Goal: Task Accomplishment & Management: Manage account settings

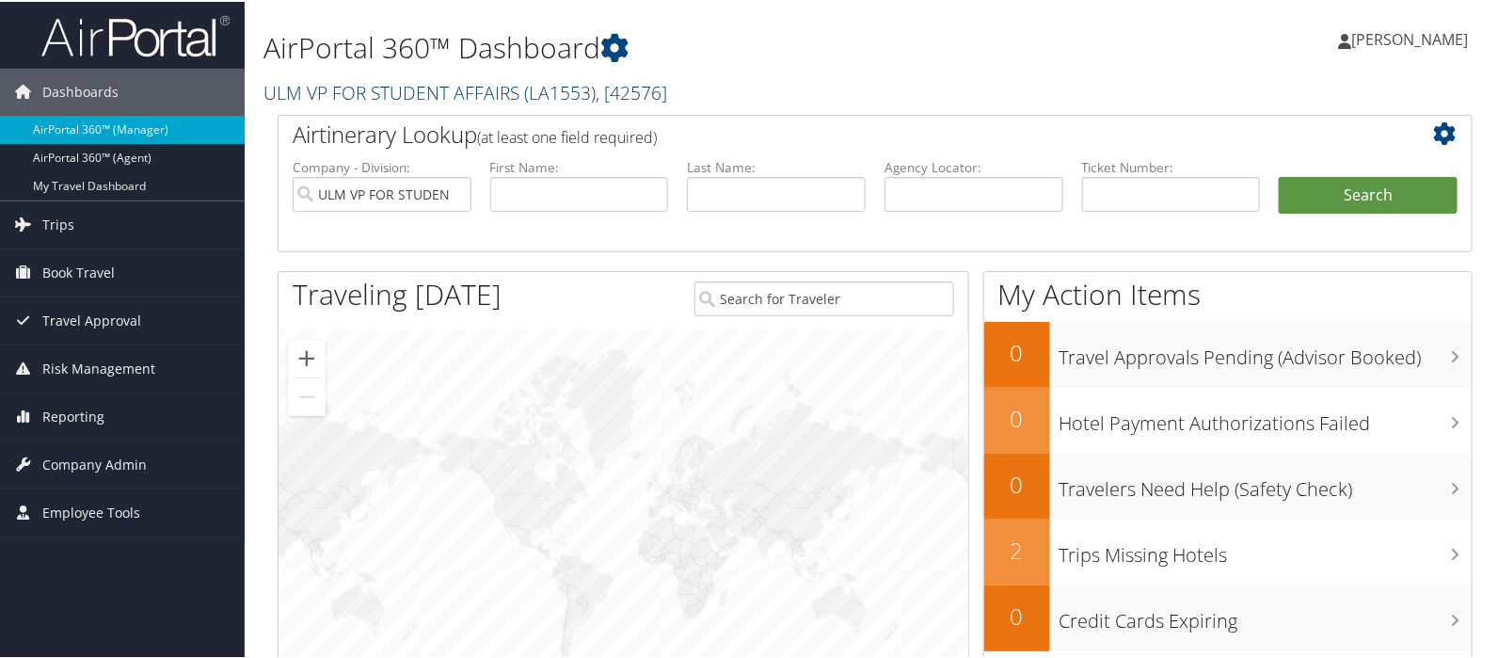
click at [307, 82] on link "ULM VP FOR STUDENT AFFAIRS ( LA1553 ) , [ 42576 ]" at bounding box center [466, 90] width 404 height 25
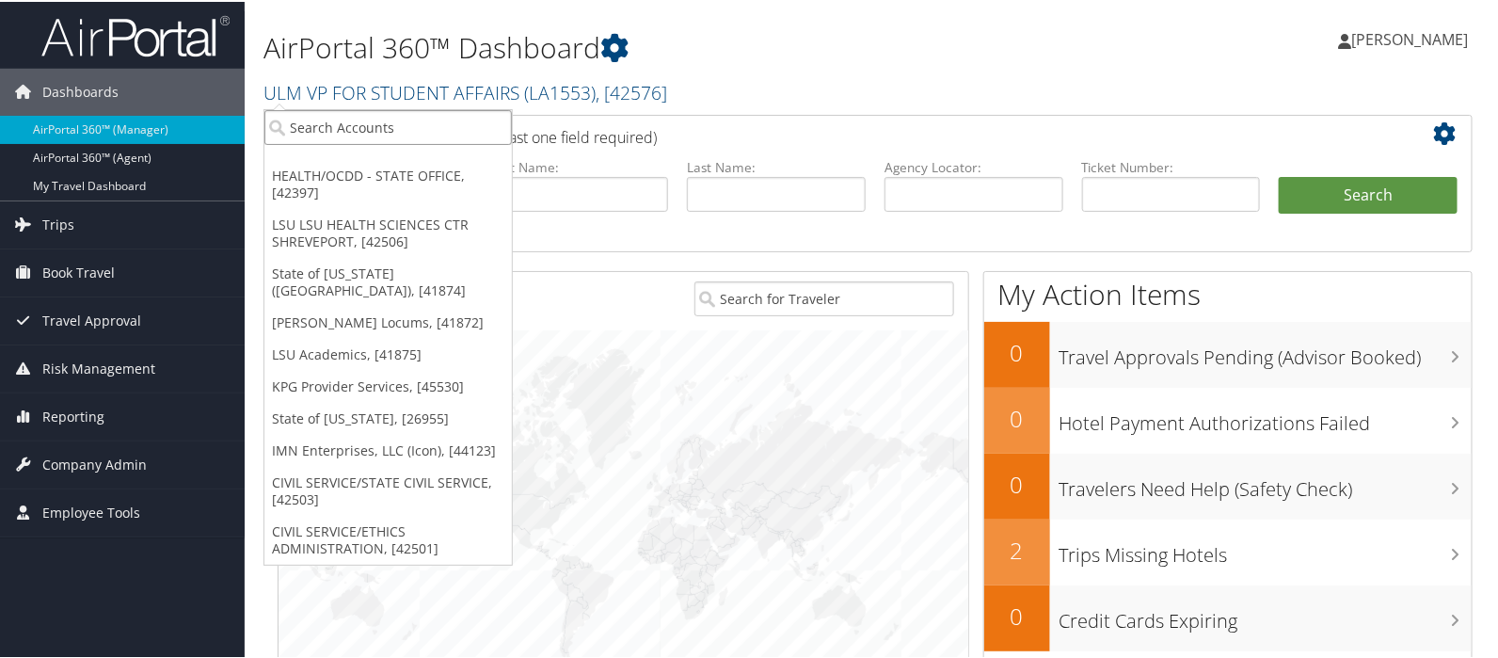
click at [308, 125] on input "search" at bounding box center [388, 125] width 248 height 35
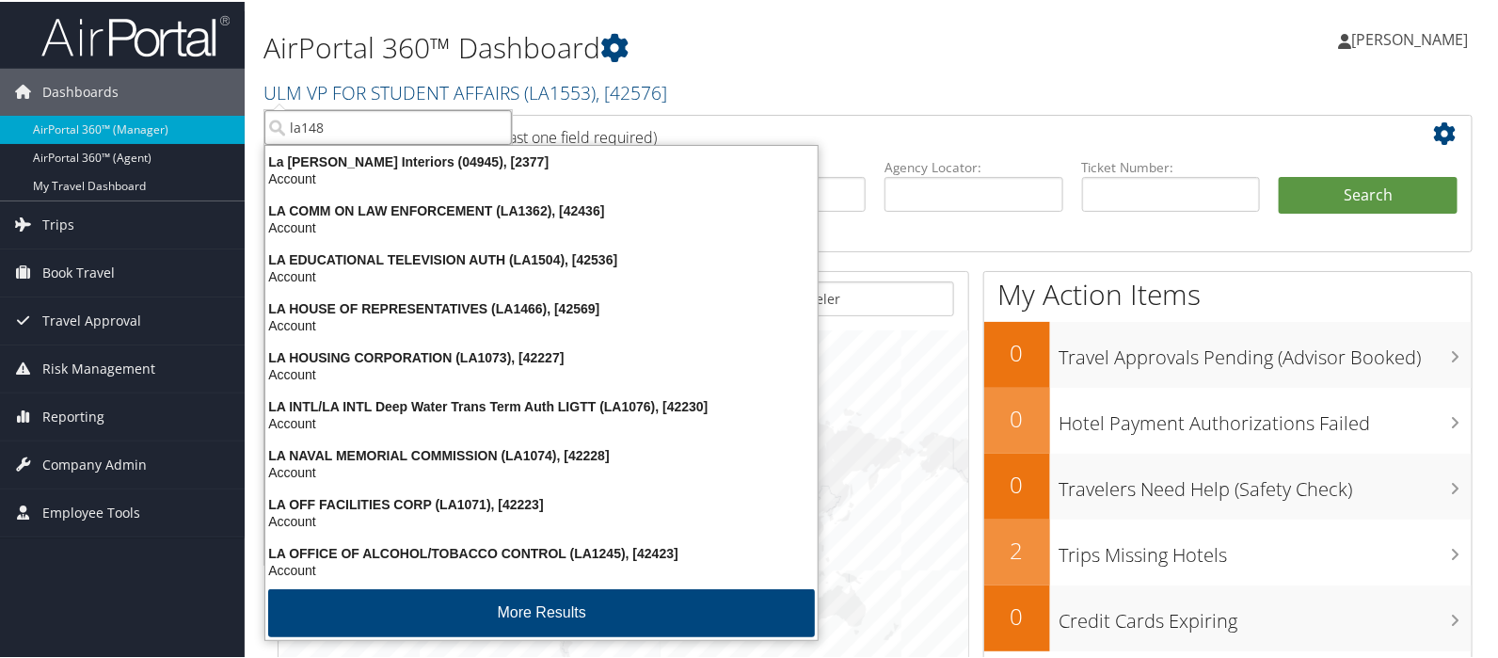
type input "la1489"
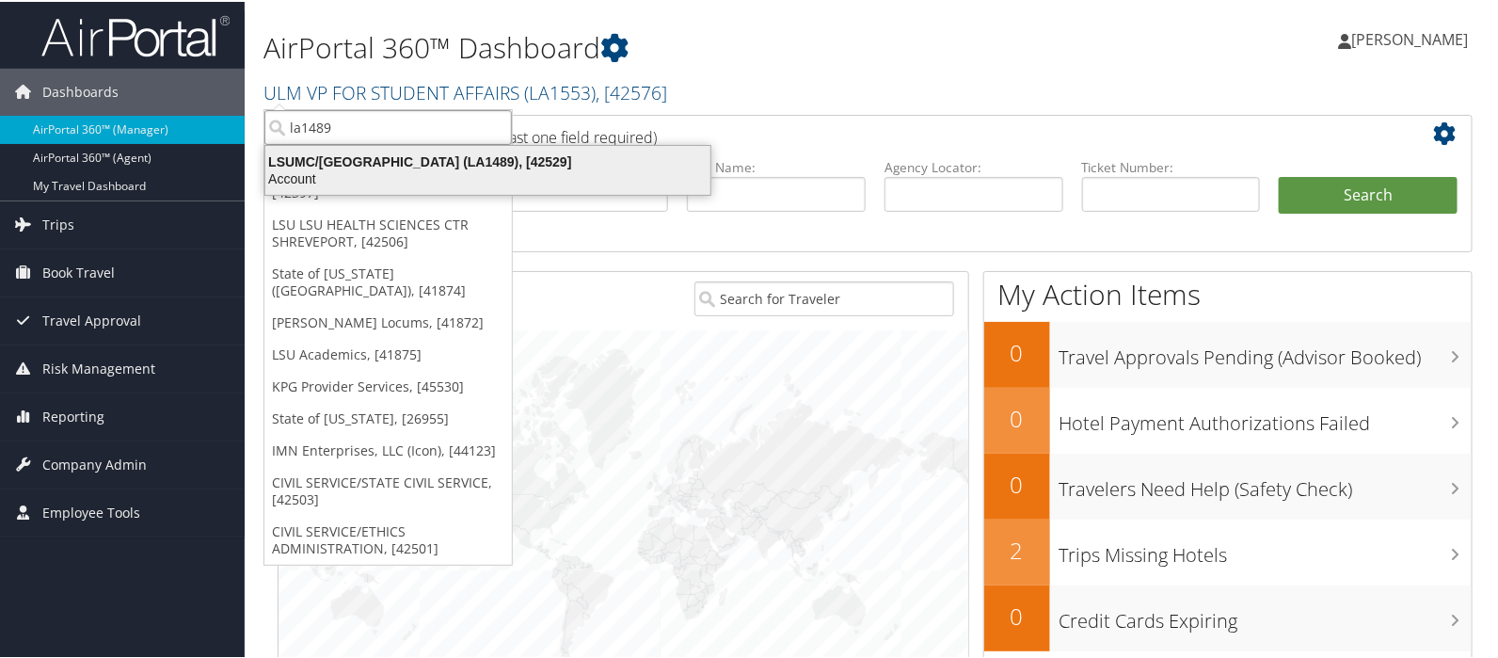
click at [405, 159] on div "LSUMC/UNIVERSITY MEDICAL CENTER (LA1489), [42529]" at bounding box center [488, 160] width 468 height 17
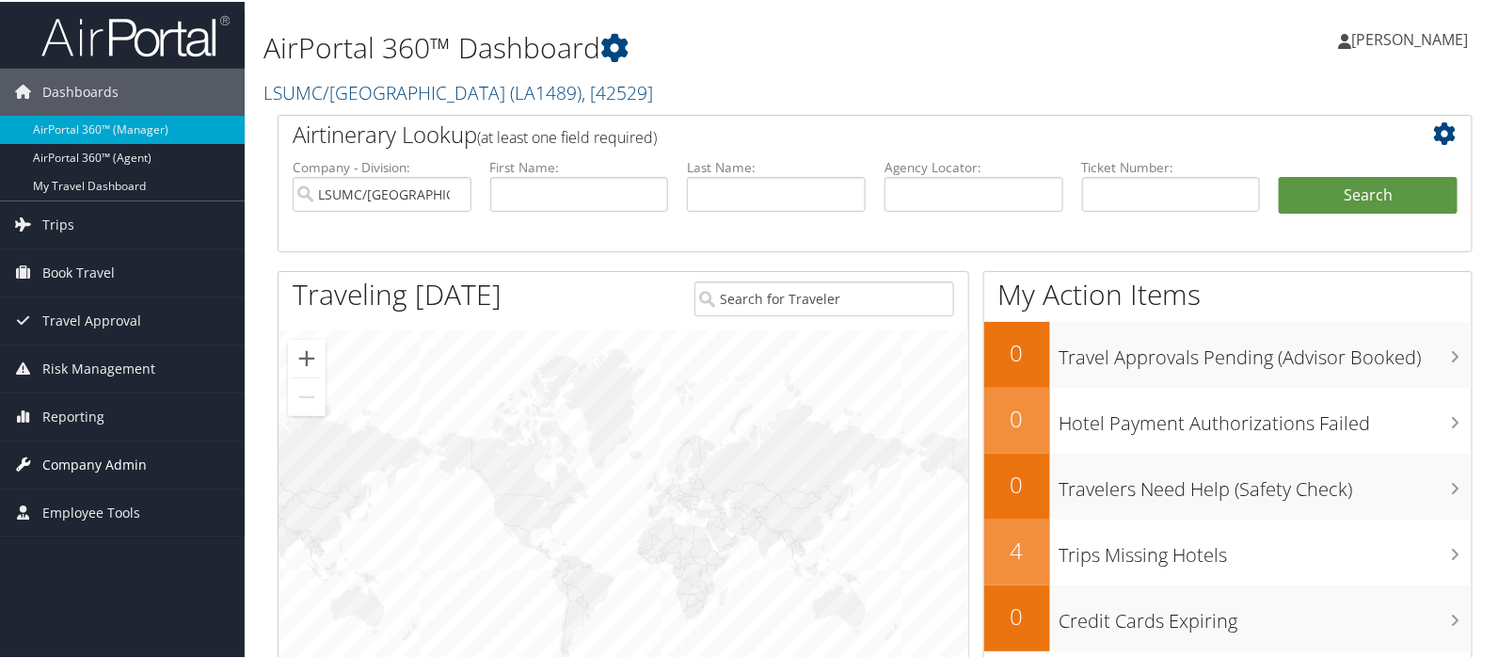
click at [98, 456] on span "Company Admin" at bounding box center [94, 462] width 104 height 47
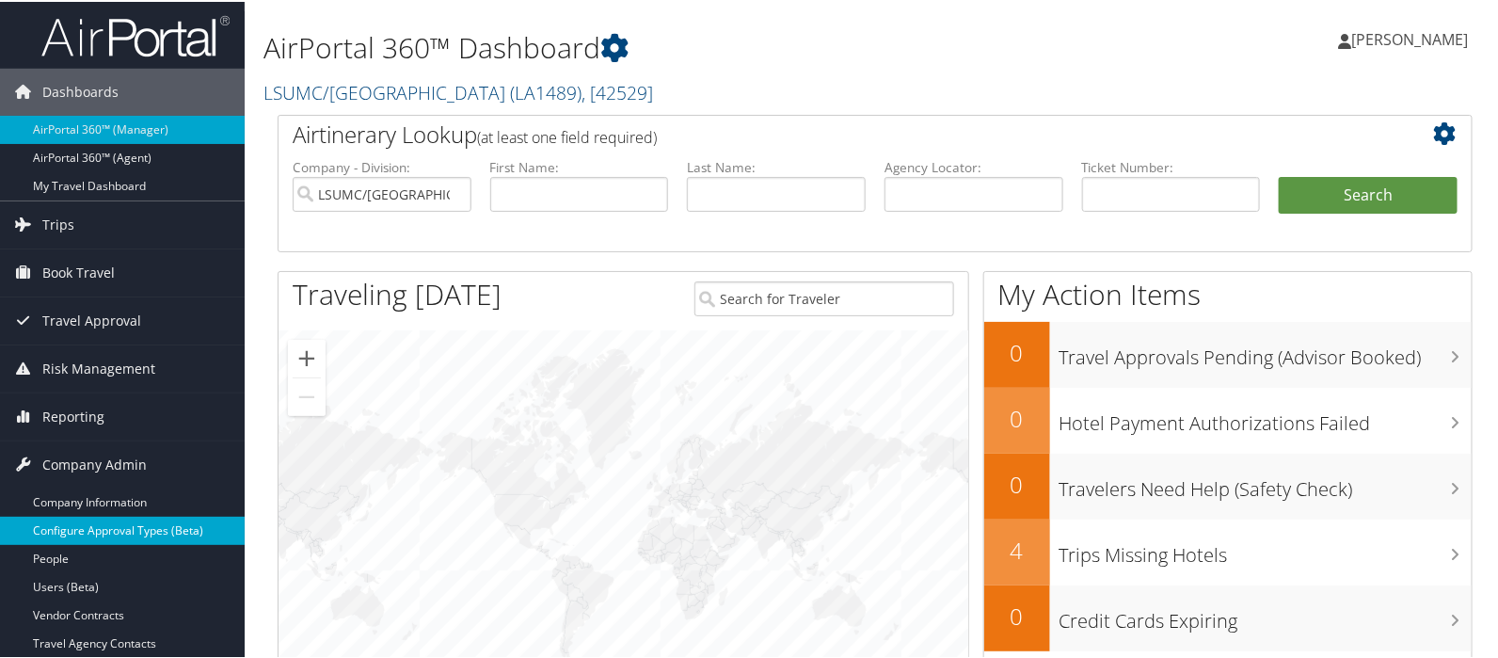
click at [112, 524] on link "Configure Approval Types (Beta)" at bounding box center [122, 529] width 245 height 28
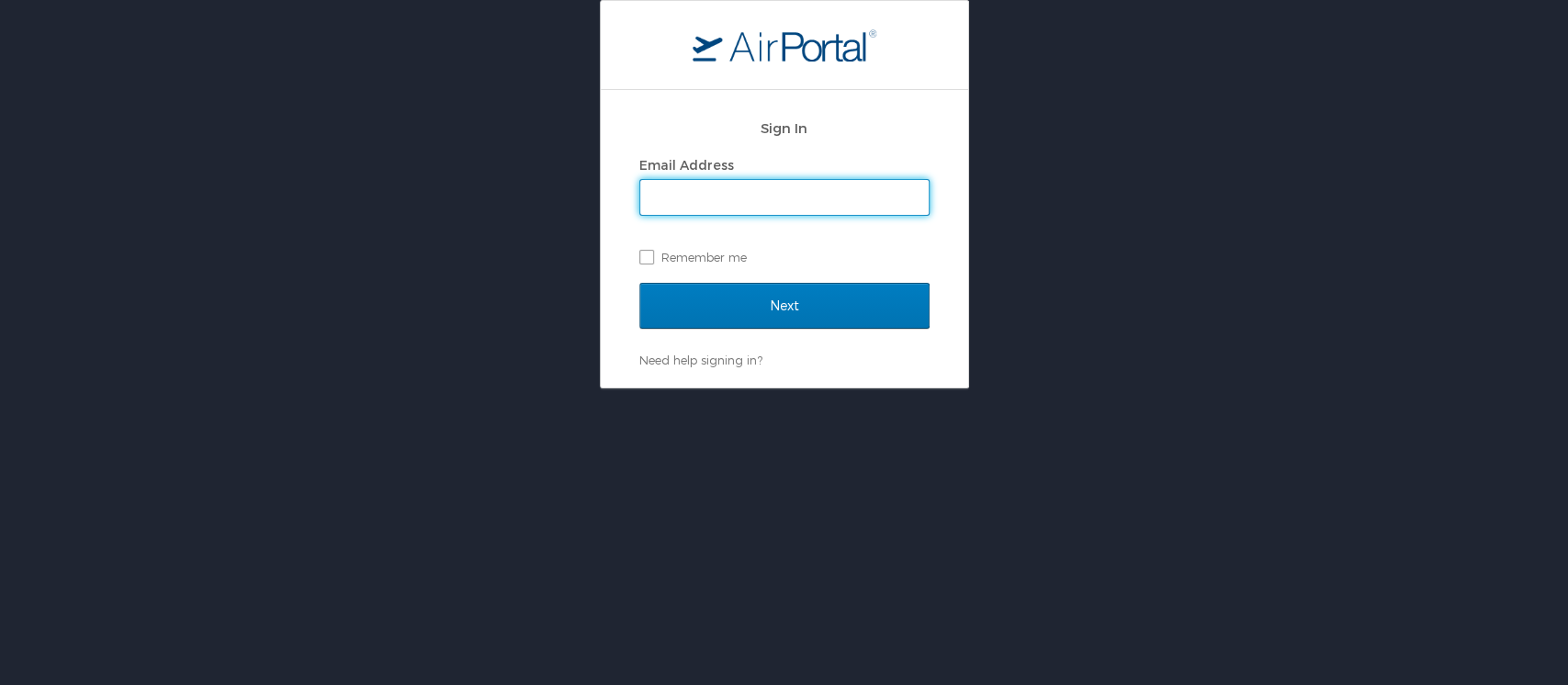
type input "mliss.hunter@cbtravel.com"
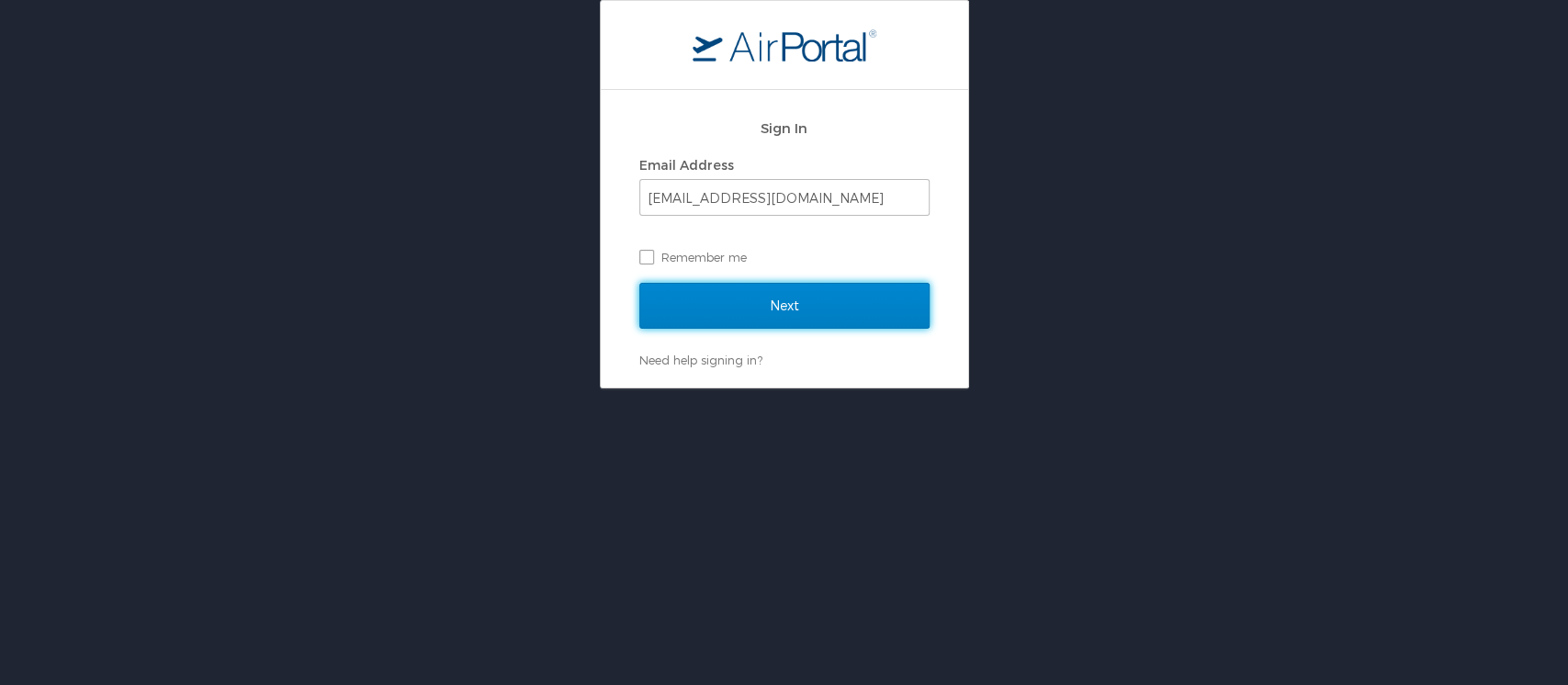
click at [784, 309] on input "Next" at bounding box center [784, 305] width 290 height 46
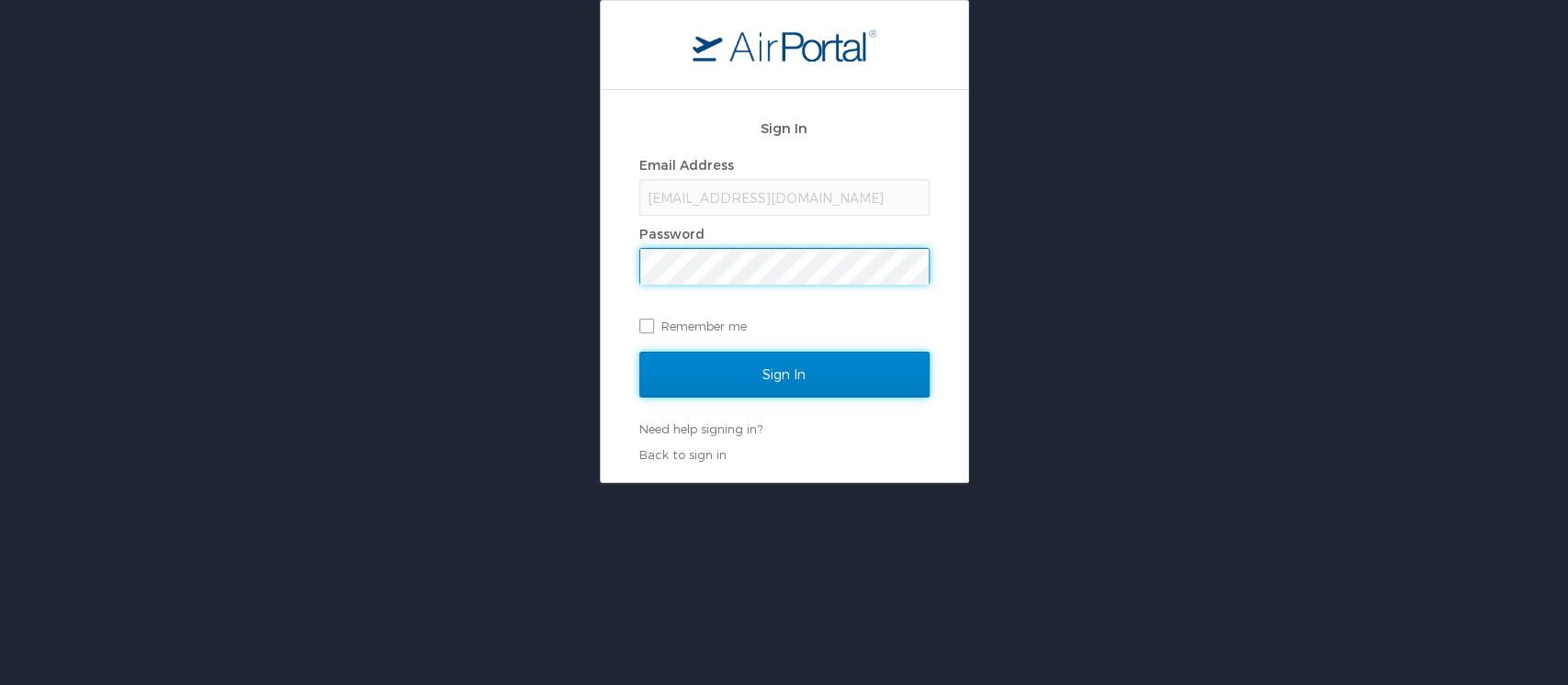
click at [782, 389] on input "Sign In" at bounding box center [784, 374] width 290 height 46
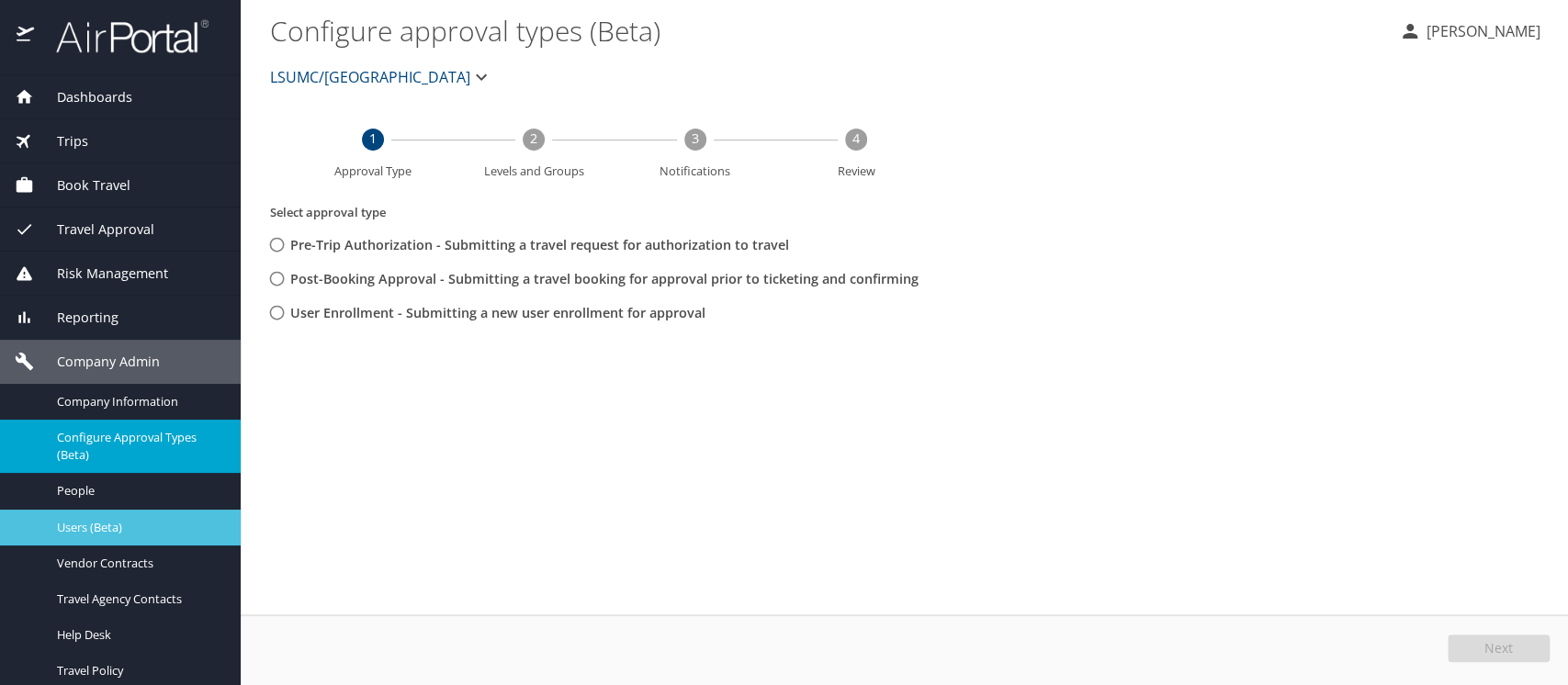
click at [101, 531] on span "Users (Beta)" at bounding box center [138, 528] width 162 height 18
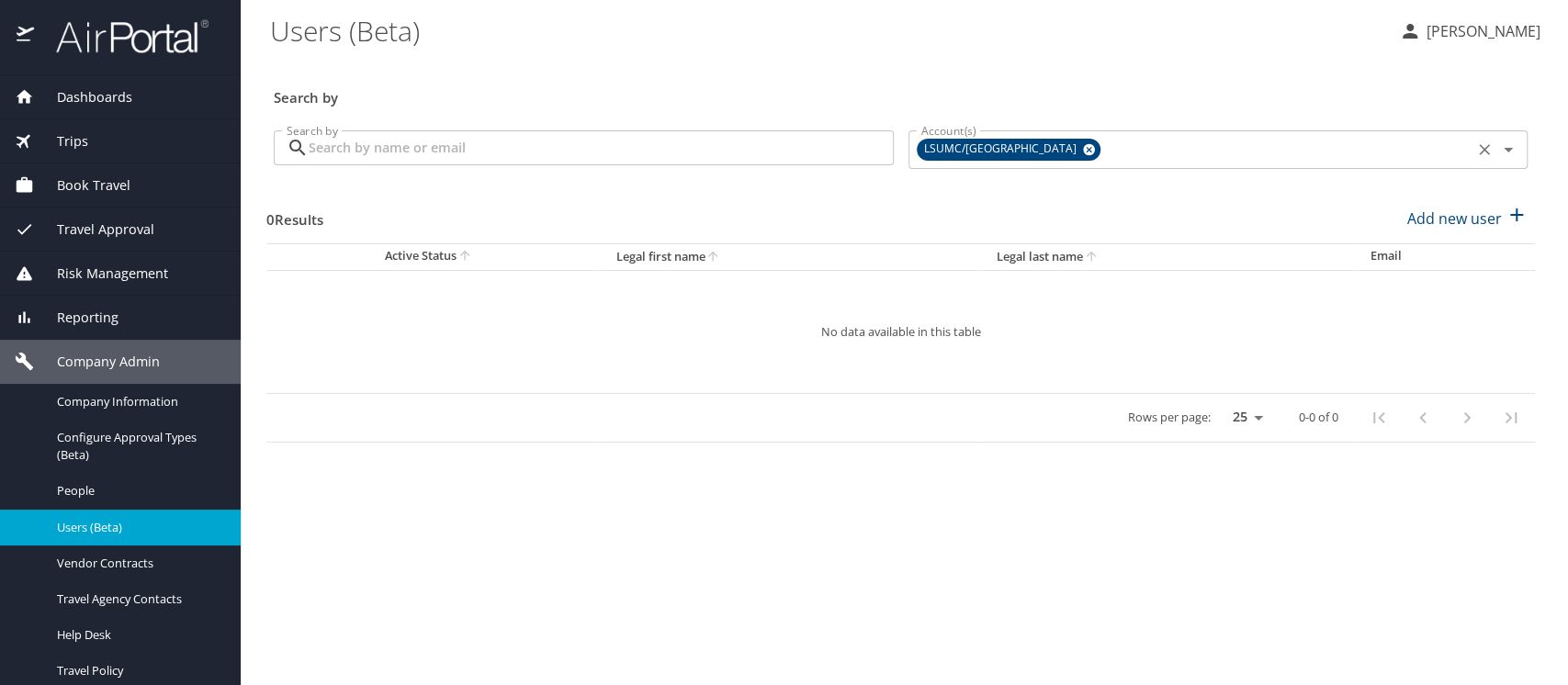
click at [1095, 150] on icon at bounding box center [1090, 150] width 12 height 12
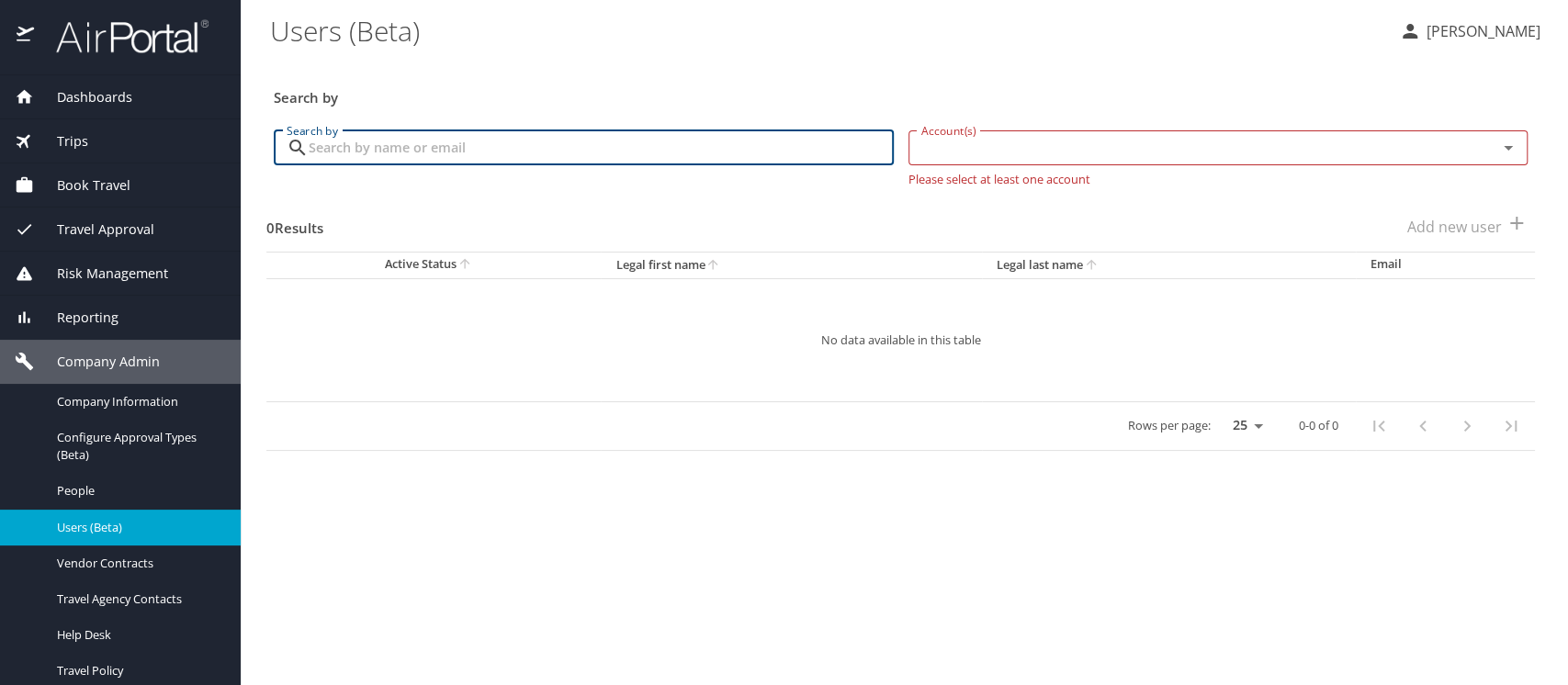
paste input "[EMAIL_ADDRESS][DOMAIN_NAME]"
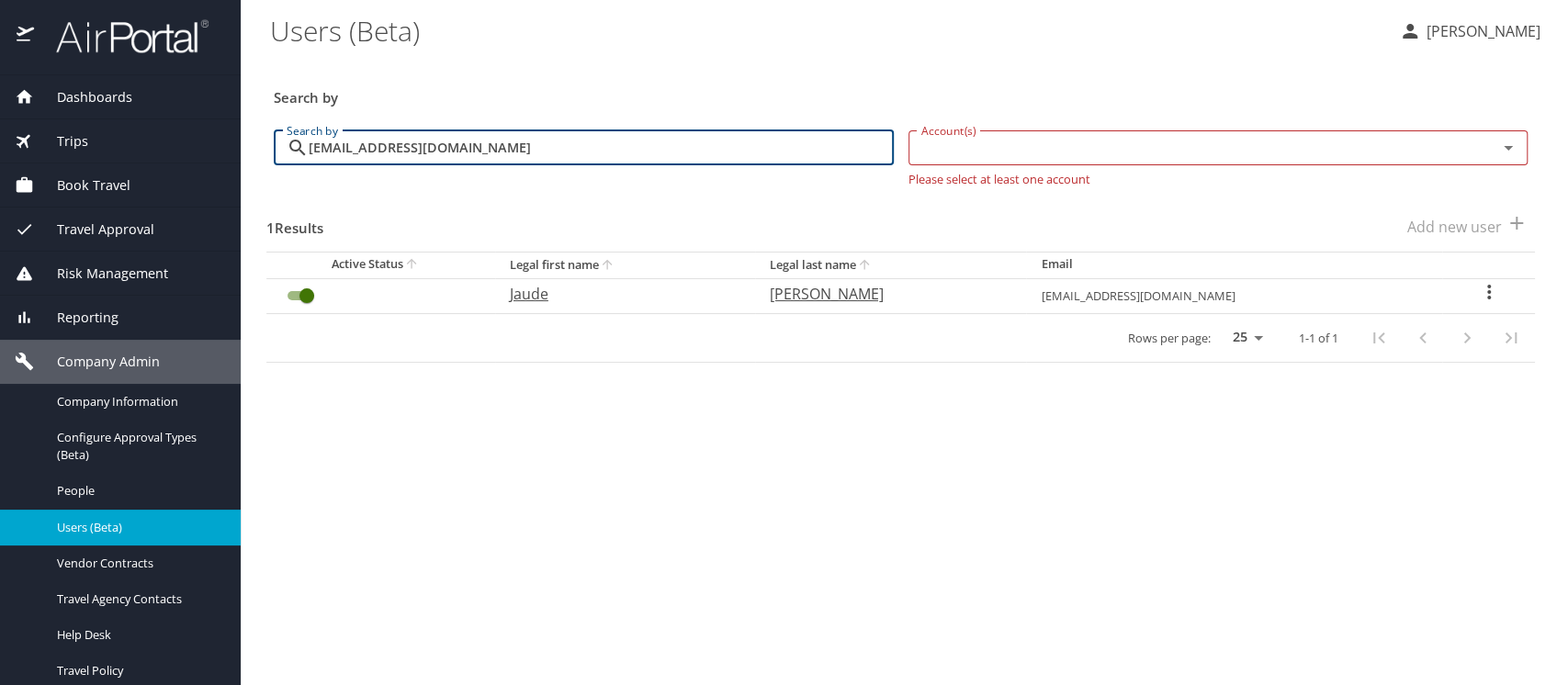
type input "[EMAIL_ADDRESS][DOMAIN_NAME]"
click at [1485, 290] on icon "User Search Table" at bounding box center [1489, 292] width 22 height 22
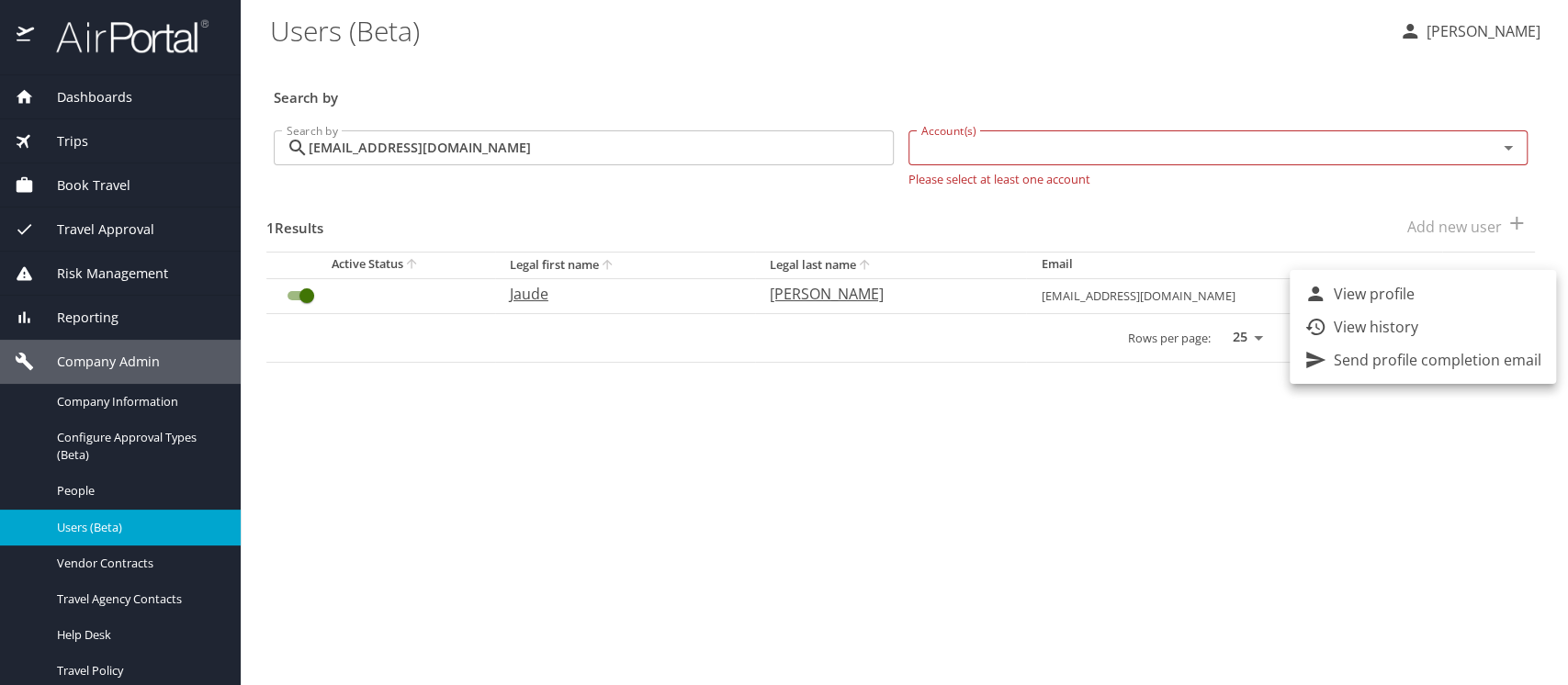
click at [1384, 291] on p "View profile" at bounding box center [1374, 294] width 81 height 22
select select "US"
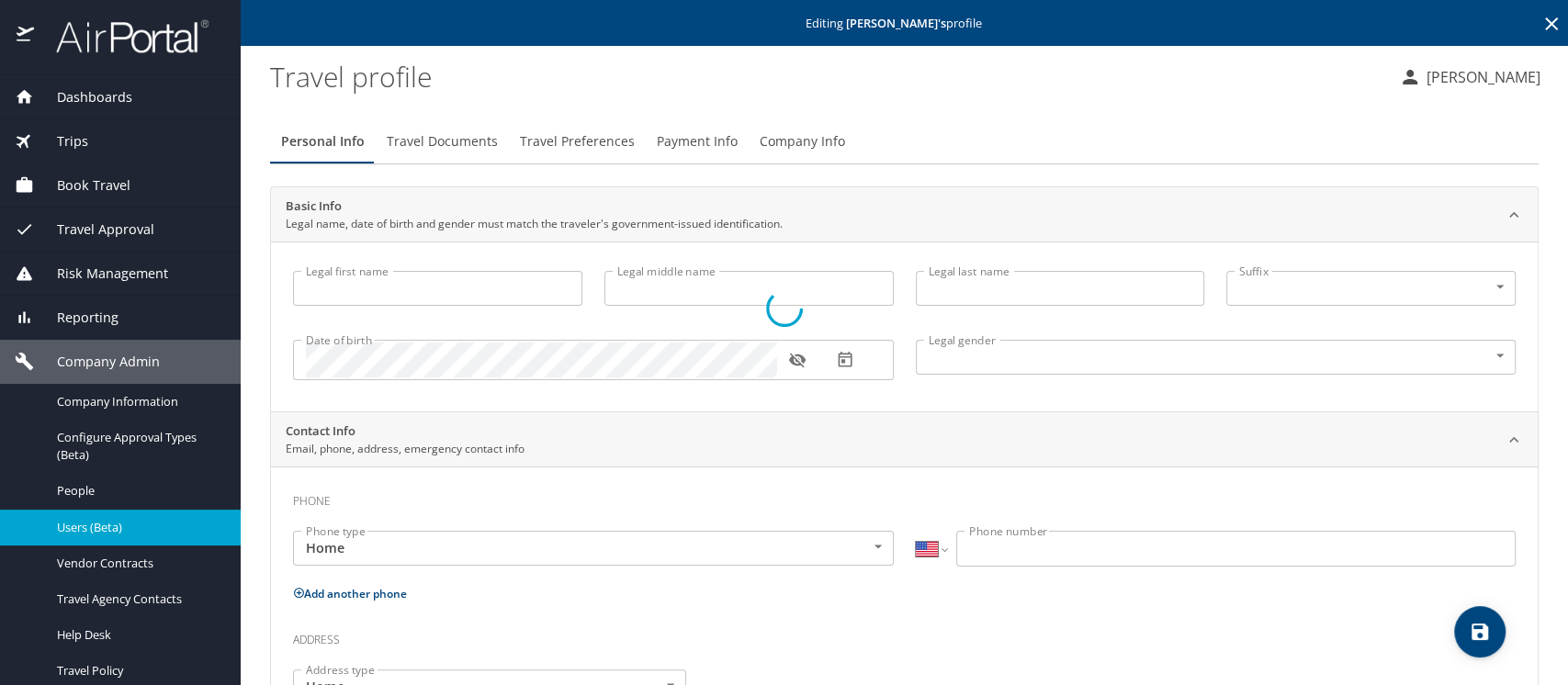
type input "Jaude"
type input "Petrie"
type input "Female"
type input "Tracy"
type input "Petrie"
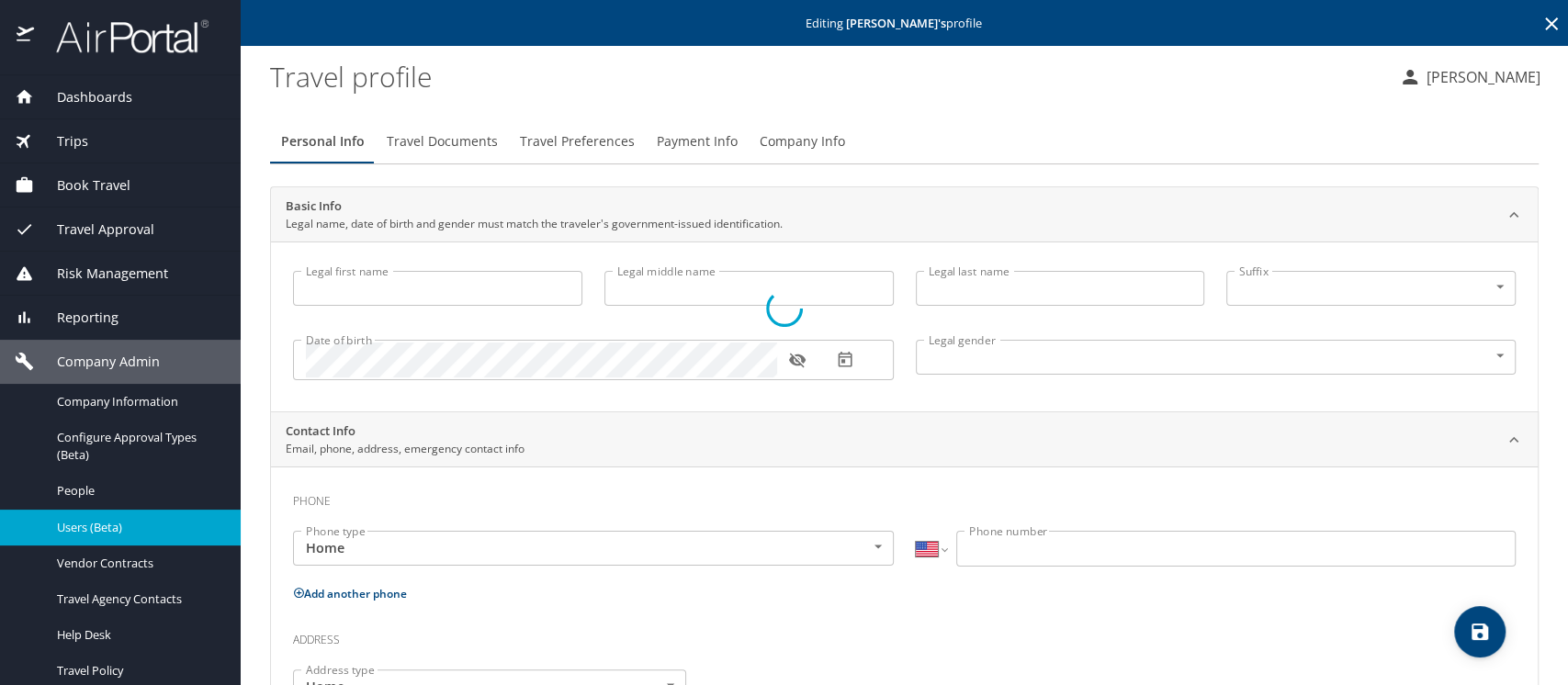
type input "(682) 556-0325"
type input "tracypetrie56@gmail.com"
select select "US"
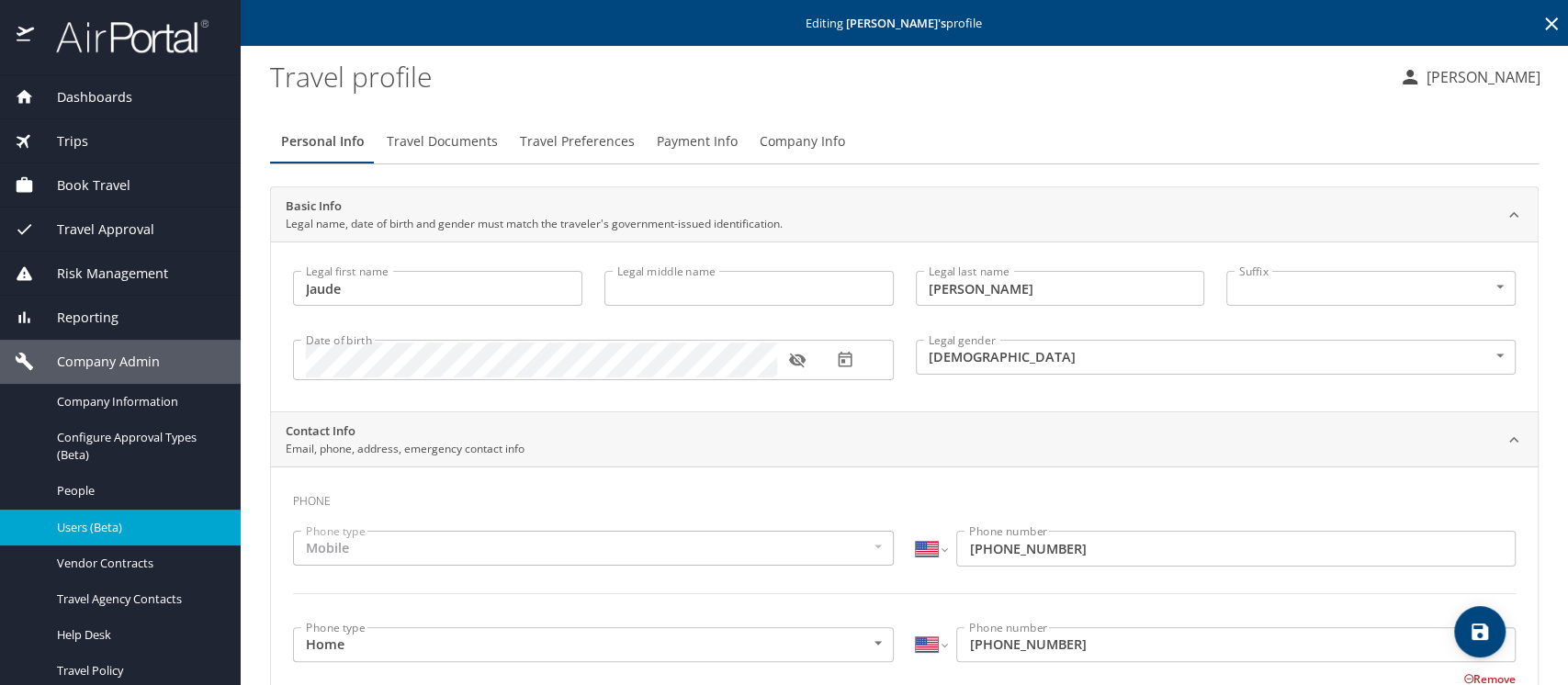
click at [791, 141] on span "Company Info" at bounding box center [803, 142] width 86 height 23
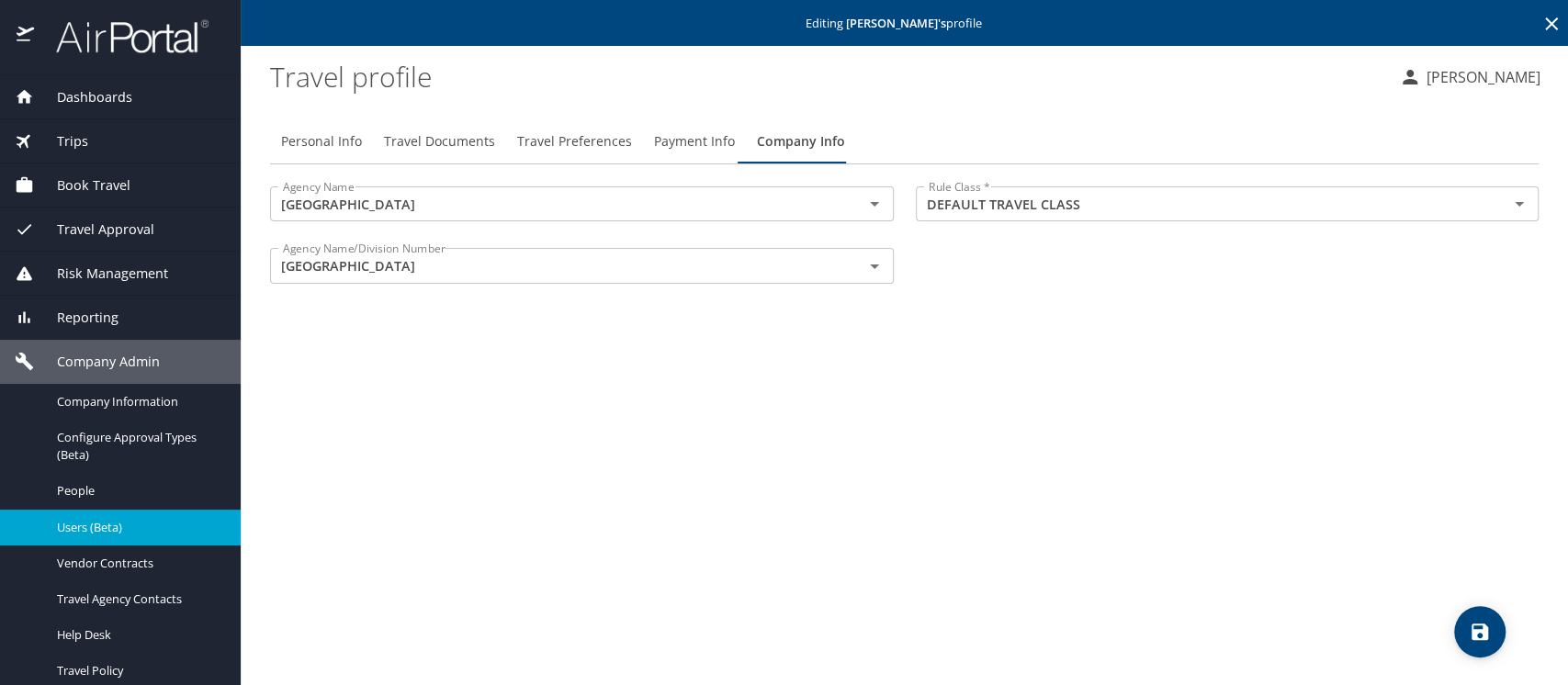
click at [332, 141] on span "Personal Info" at bounding box center [321, 142] width 81 height 23
select select "US"
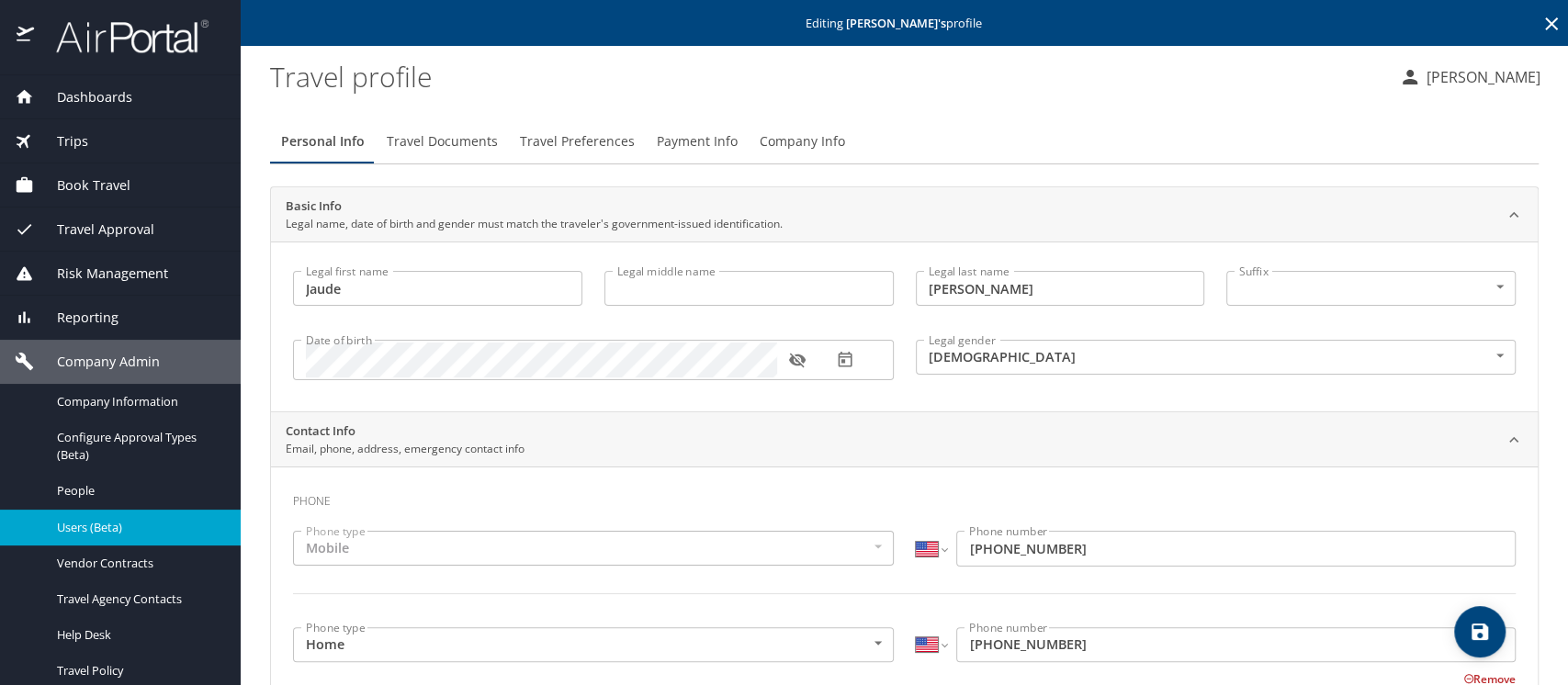
click at [797, 142] on span "Company Info" at bounding box center [803, 142] width 86 height 23
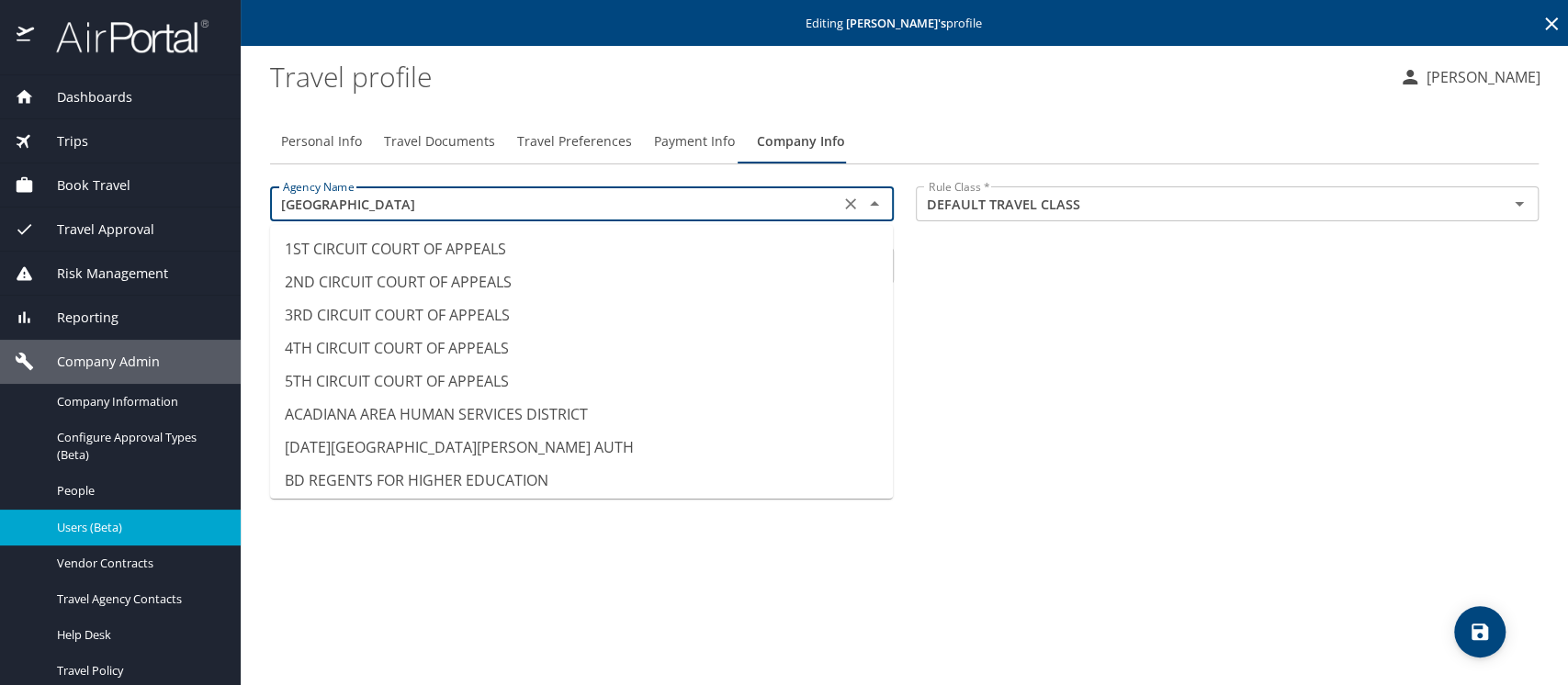
scroll to position [9257, 0]
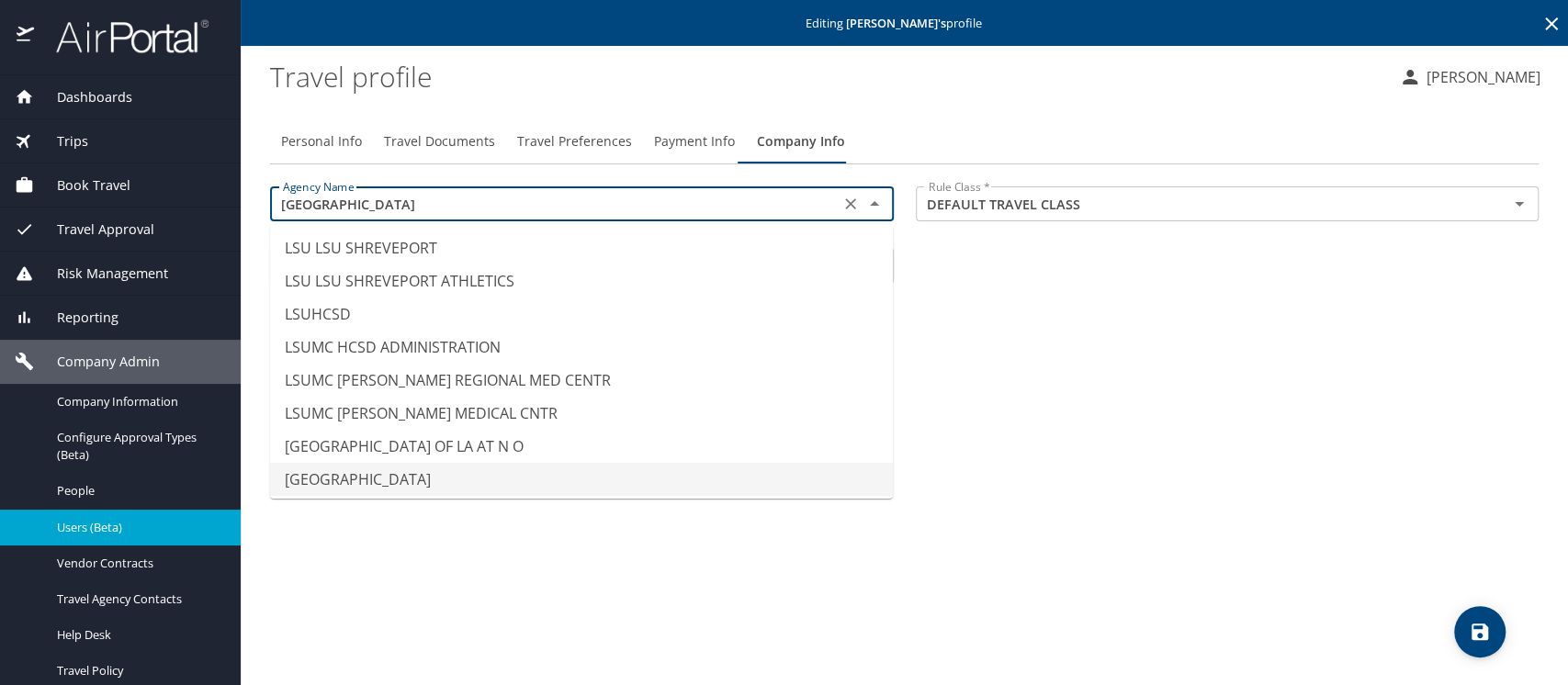
drag, startPoint x: 571, startPoint y: 197, endPoint x: 233, endPoint y: 208, distance: 338.2
click at [233, 208] on div "Dashboards AirPortal 360™ Manager AirPortal 360™ Agent My Travel Dashboard Trip…" at bounding box center [784, 342] width 1568 height 685
click at [317, 141] on span "Personal Info" at bounding box center [321, 142] width 81 height 23
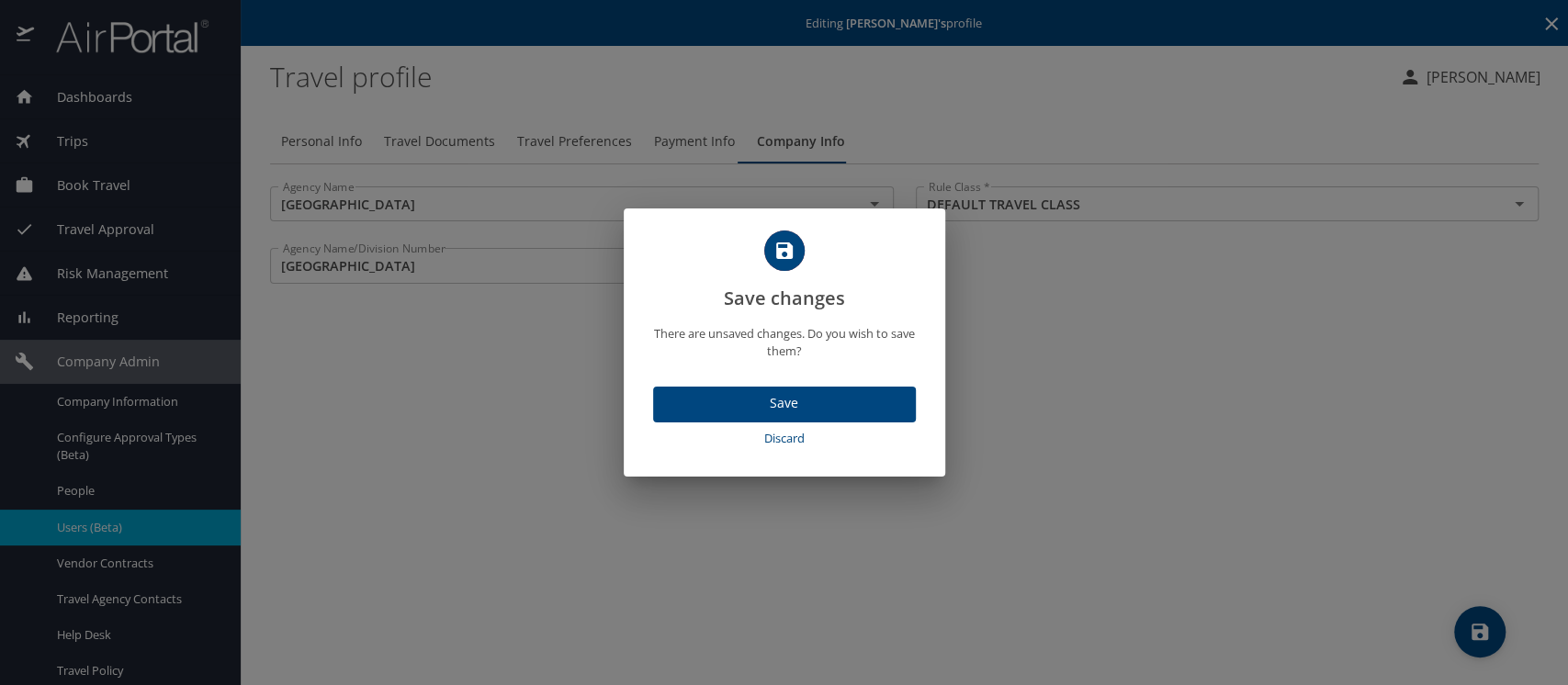
click at [778, 438] on span "Discard" at bounding box center [785, 439] width 248 height 21
select select "US"
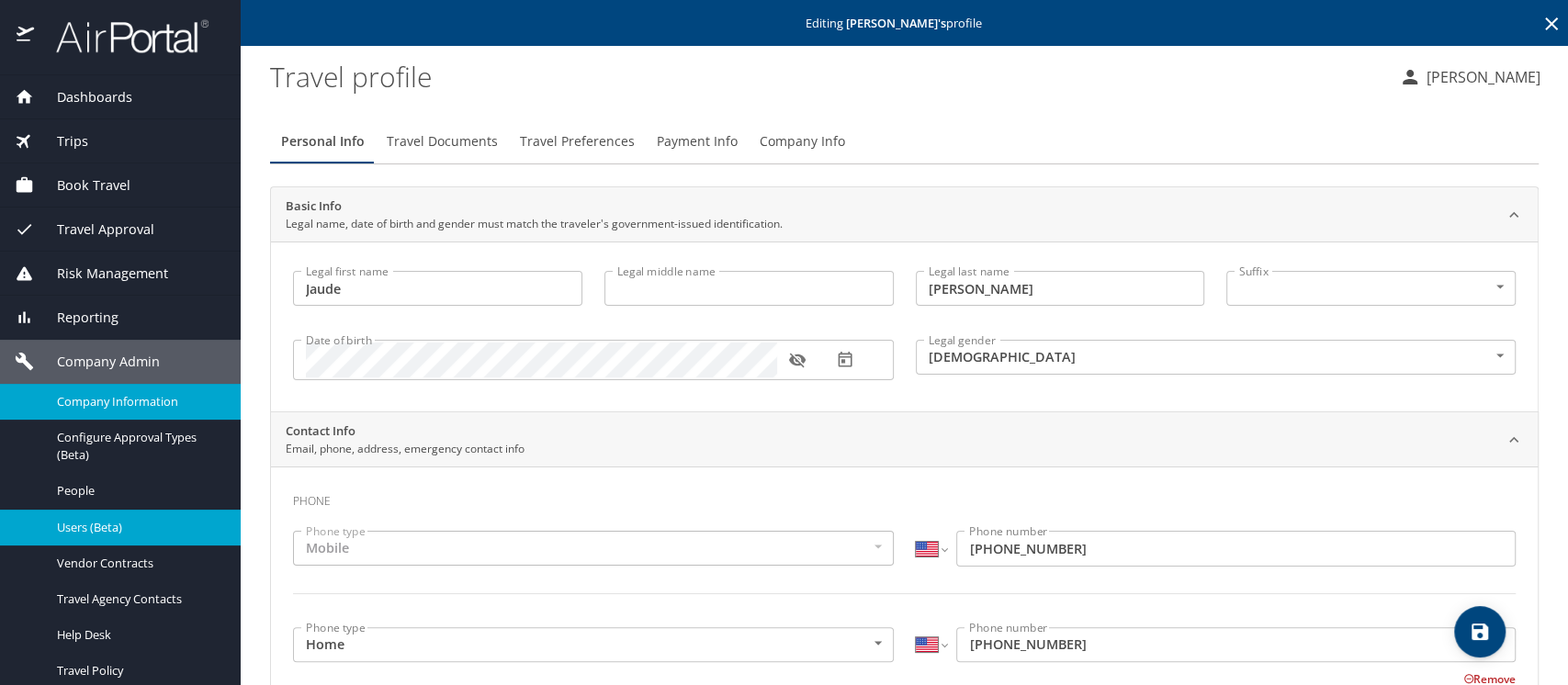
click at [79, 397] on span "Company Information" at bounding box center [138, 402] width 162 height 18
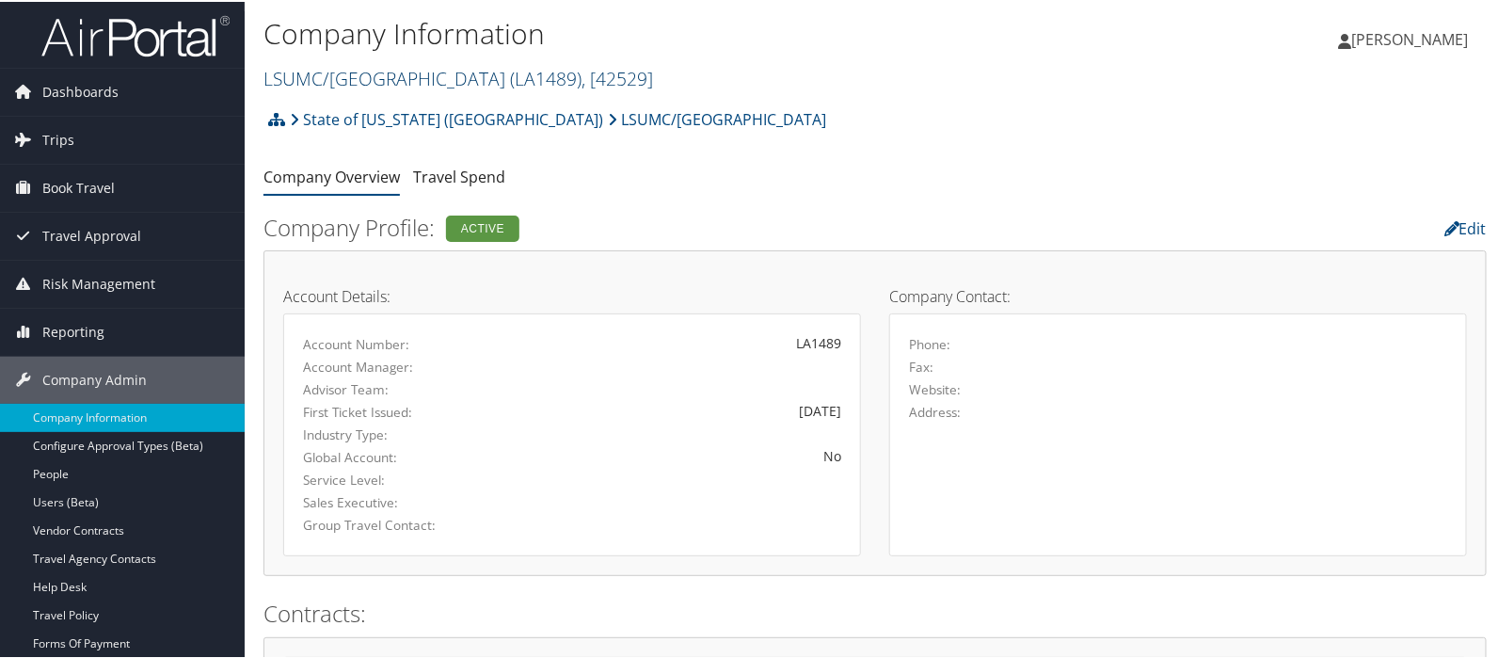
click at [469, 77] on link "LSUMC/[GEOGRAPHIC_DATA] ( LA1489 ) , [ 42529 ]" at bounding box center [459, 76] width 390 height 25
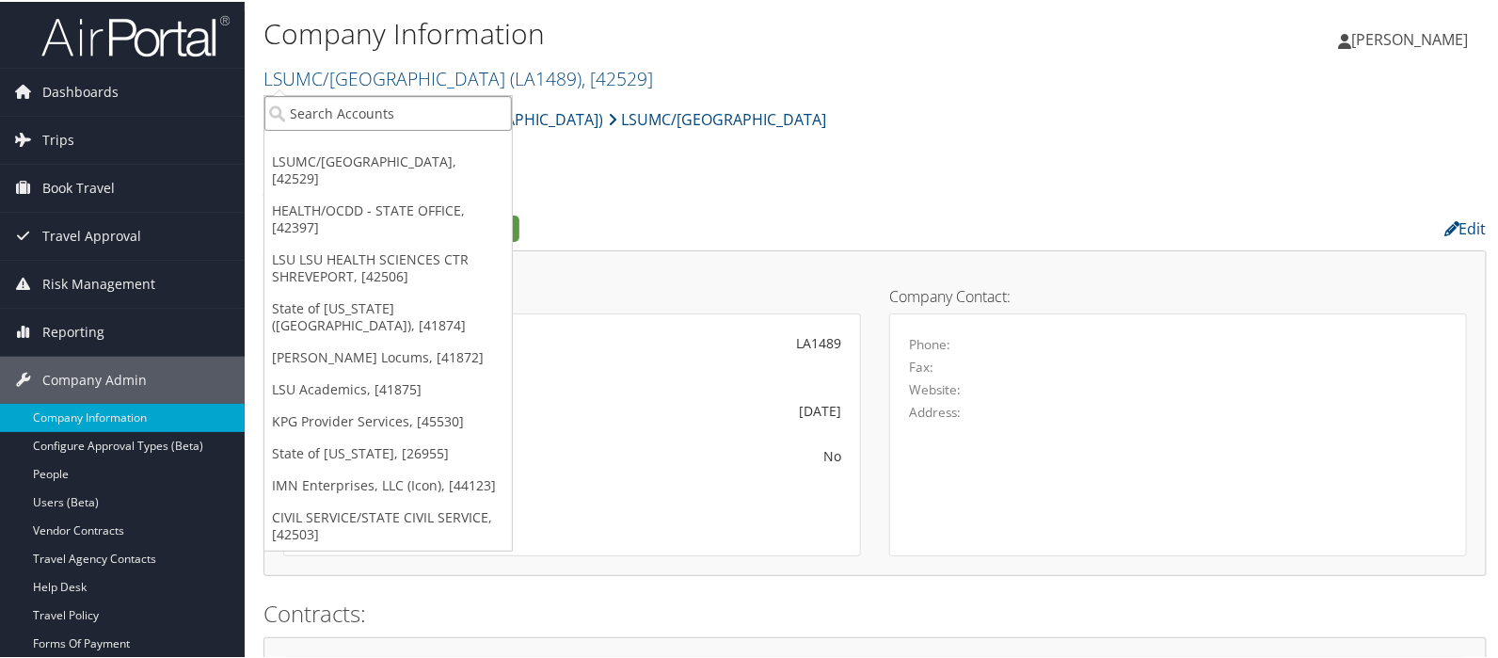
paste input "HEALTH/OFFICE OF PUBLIC HEALTH"
type input "HEALTH/OFFICE OF PUBLIC HEALTH"
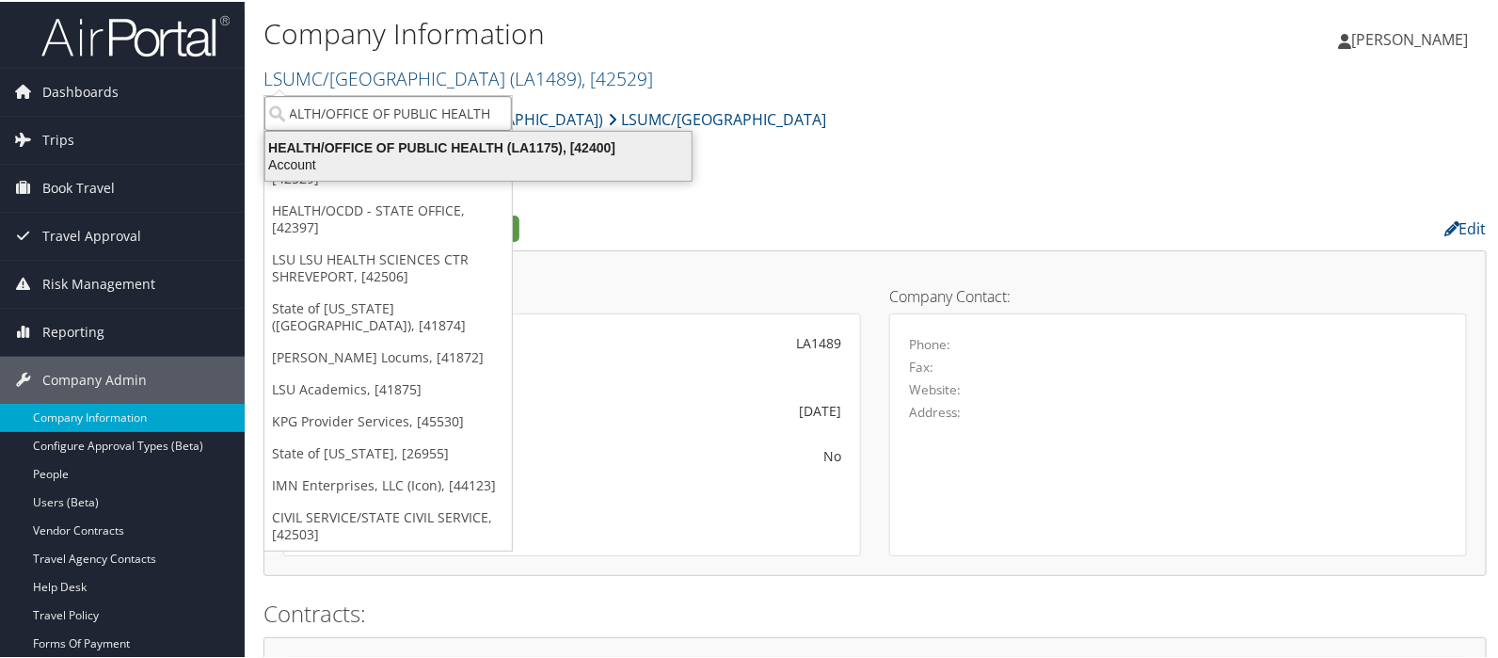
click at [467, 147] on div "HEALTH/OFFICE OF PUBLIC HEALTH (LA1175), [42400]" at bounding box center [478, 145] width 449 height 17
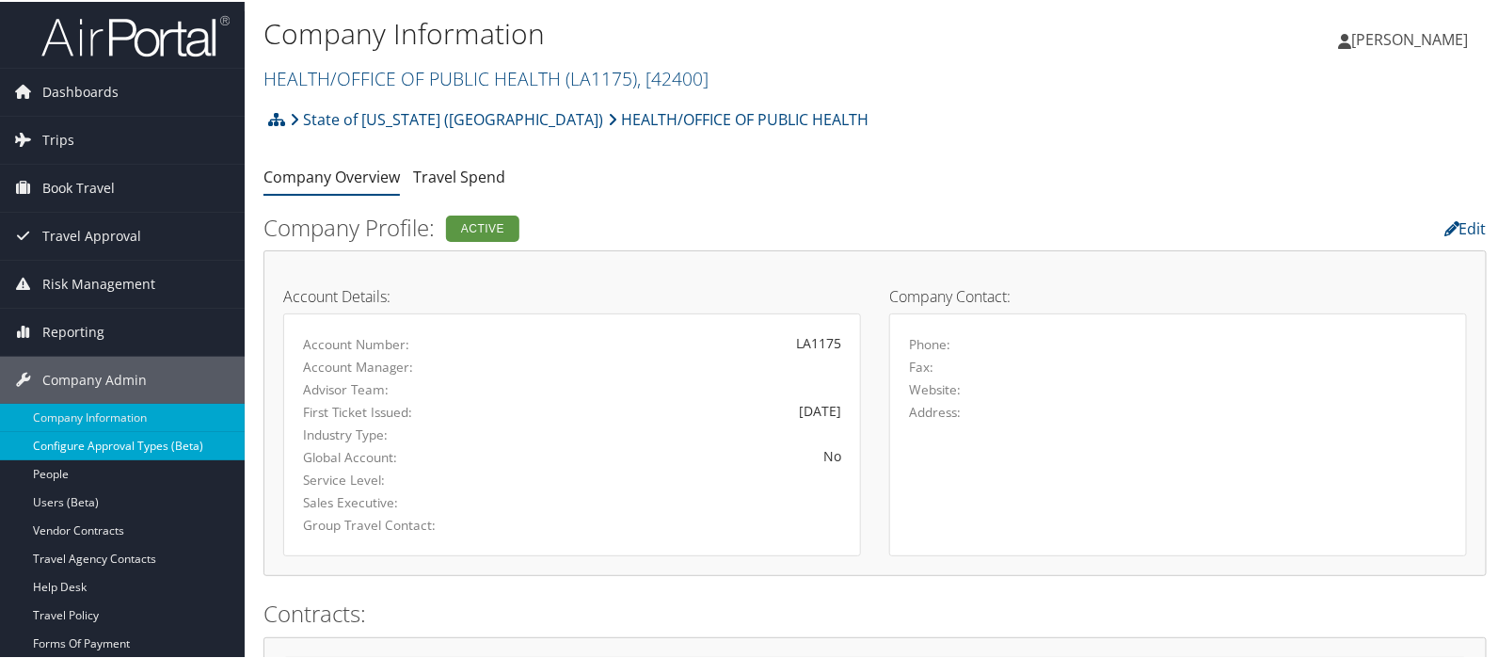
click at [69, 447] on link "Configure Approval Types (Beta)" at bounding box center [122, 444] width 245 height 28
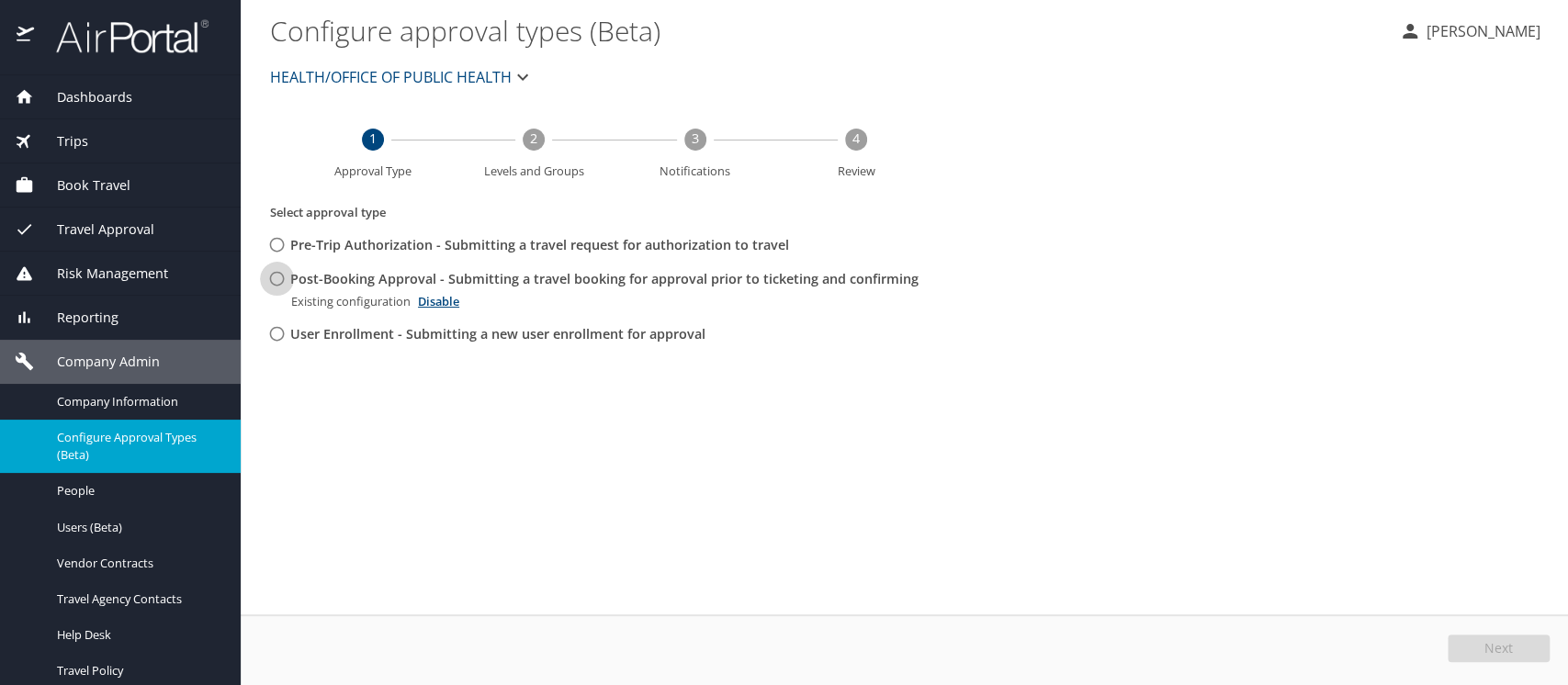
click at [282, 283] on input "Post-Booking Approval - Submitting a travel booking for approval prior to ticke…" at bounding box center [276, 278] width 34 height 34
radio input "true"
click at [1489, 640] on button "Edit" at bounding box center [1502, 648] width 98 height 27
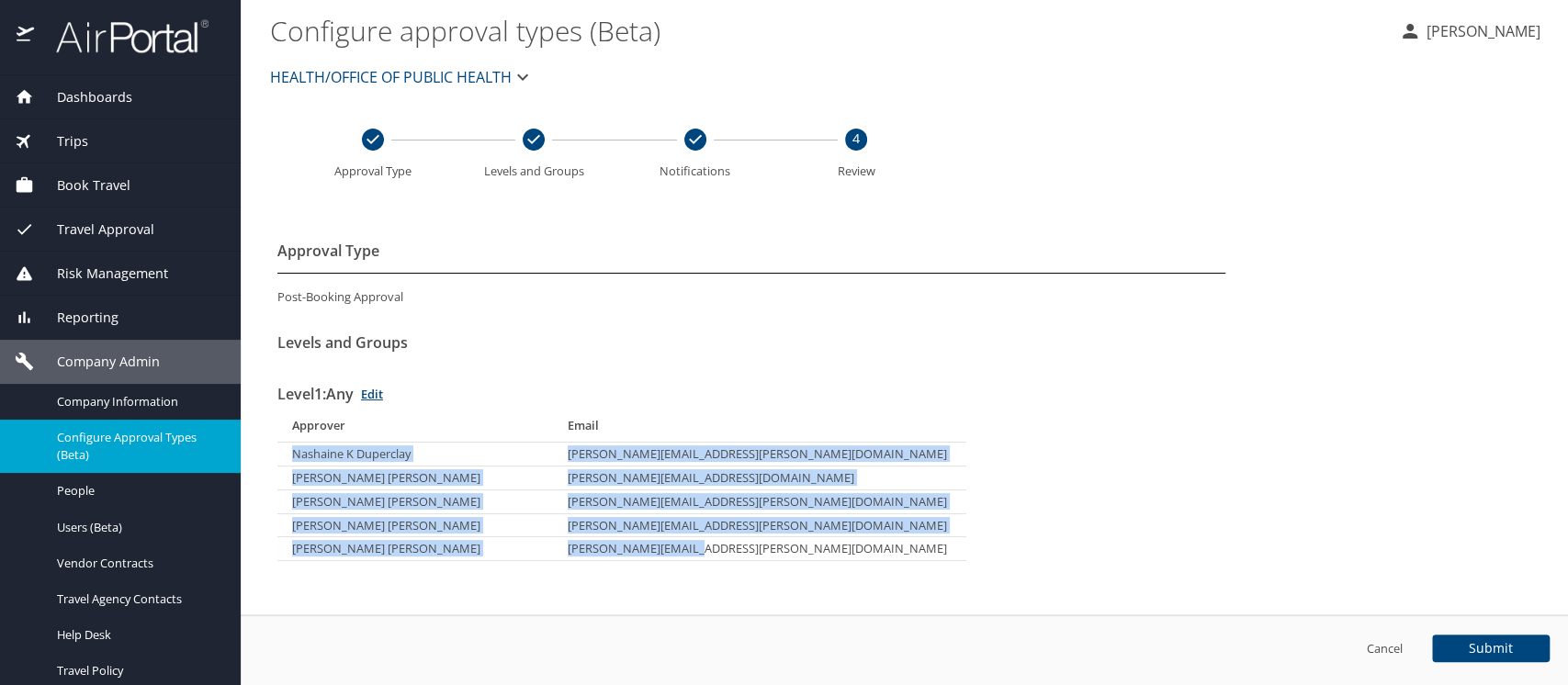
drag, startPoint x: 295, startPoint y: 452, endPoint x: 702, endPoint y: 545, distance: 417.5
click at [702, 545] on tbody "Nashaine K Duperclay [EMAIL_ADDRESS][PERSON_NAME][DOMAIN_NAME] [PERSON_NAME] [P…" at bounding box center [622, 502] width 689 height 118
copy tbody "Nashaine K Duperclay [EMAIL_ADDRESS][PERSON_NAME][DOMAIN_NAME] [PERSON_NAME] [P…"
click at [110, 225] on span "Travel Approval" at bounding box center [94, 229] width 120 height 20
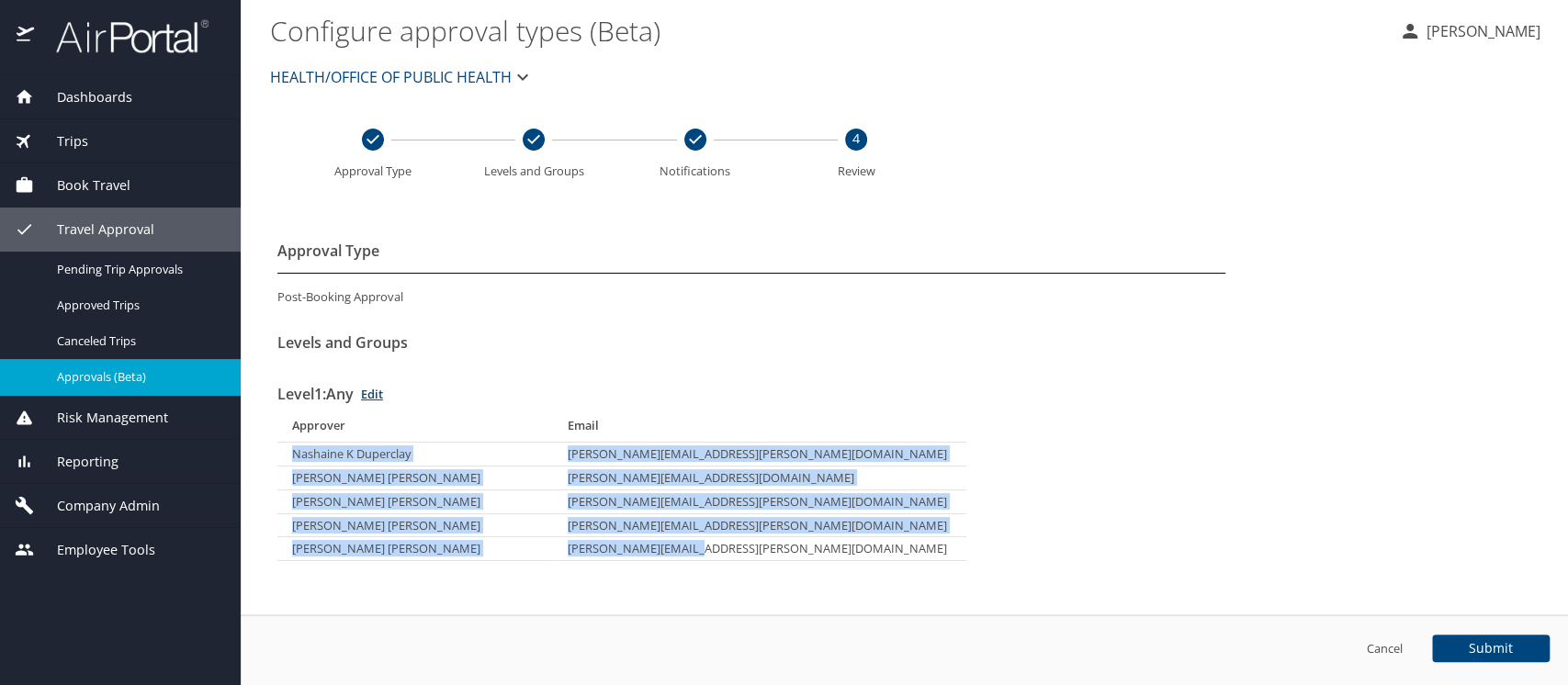
click at [106, 385] on span "Approvals (Beta)" at bounding box center [138, 377] width 162 height 18
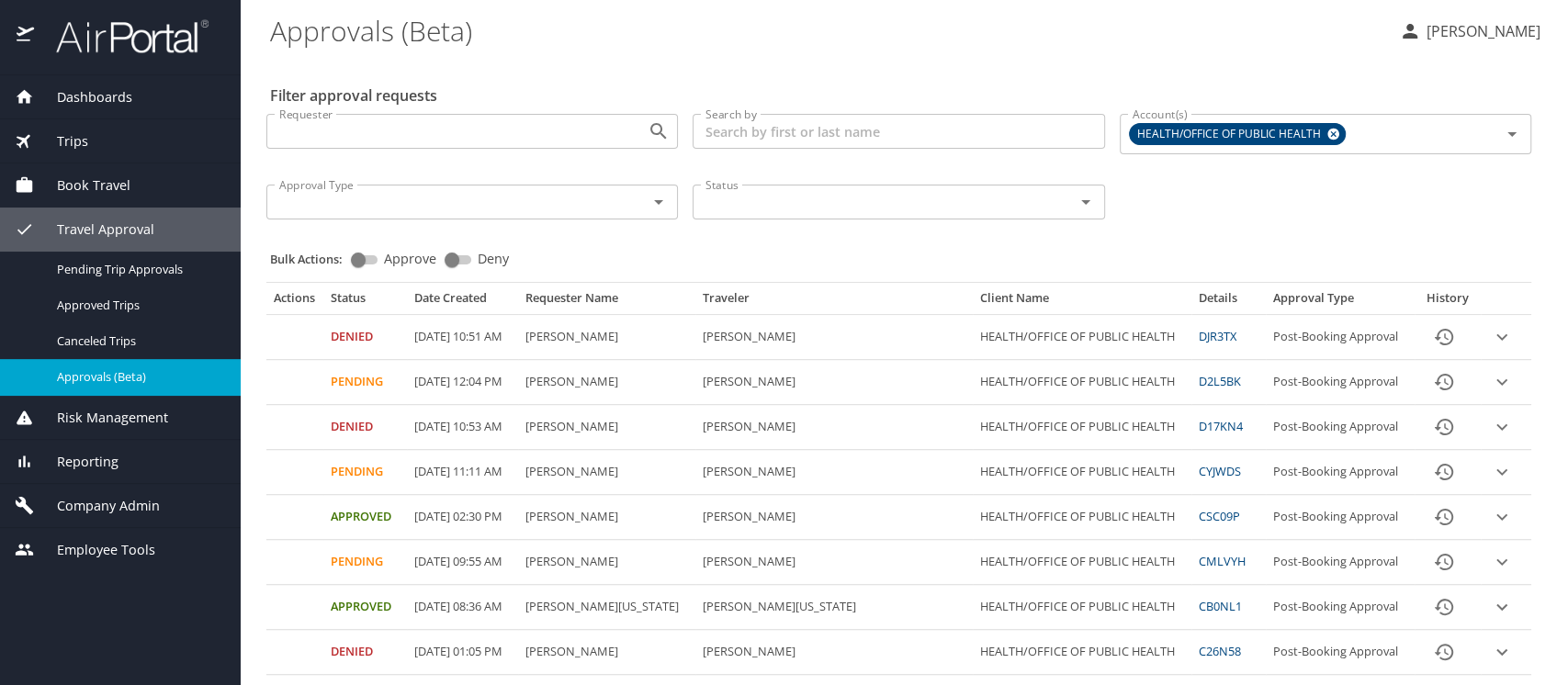
click at [1433, 331] on icon "History" at bounding box center [1444, 337] width 22 height 22
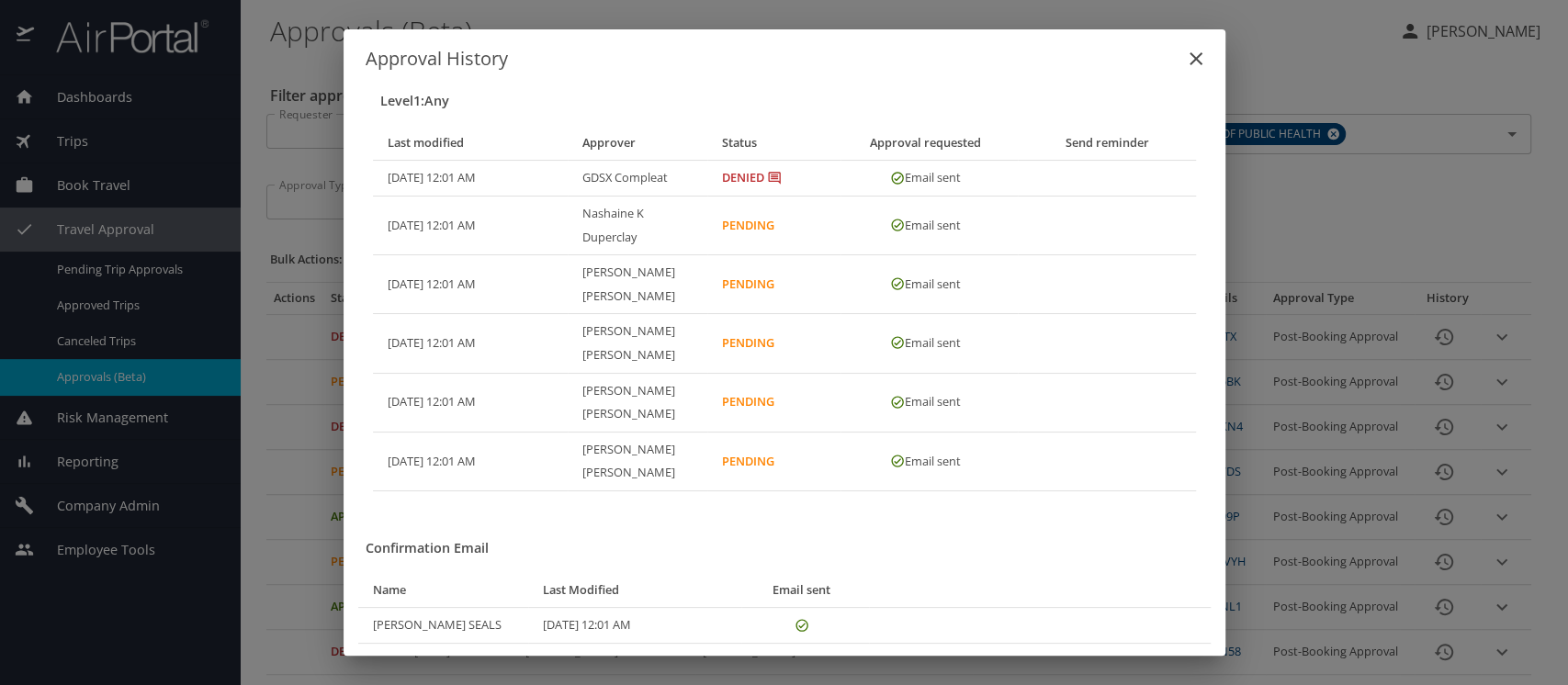
drag, startPoint x: 1193, startPoint y: 93, endPoint x: 158, endPoint y: 90, distance: 1035.0
click at [1192, 70] on icon "close" at bounding box center [1196, 59] width 22 height 22
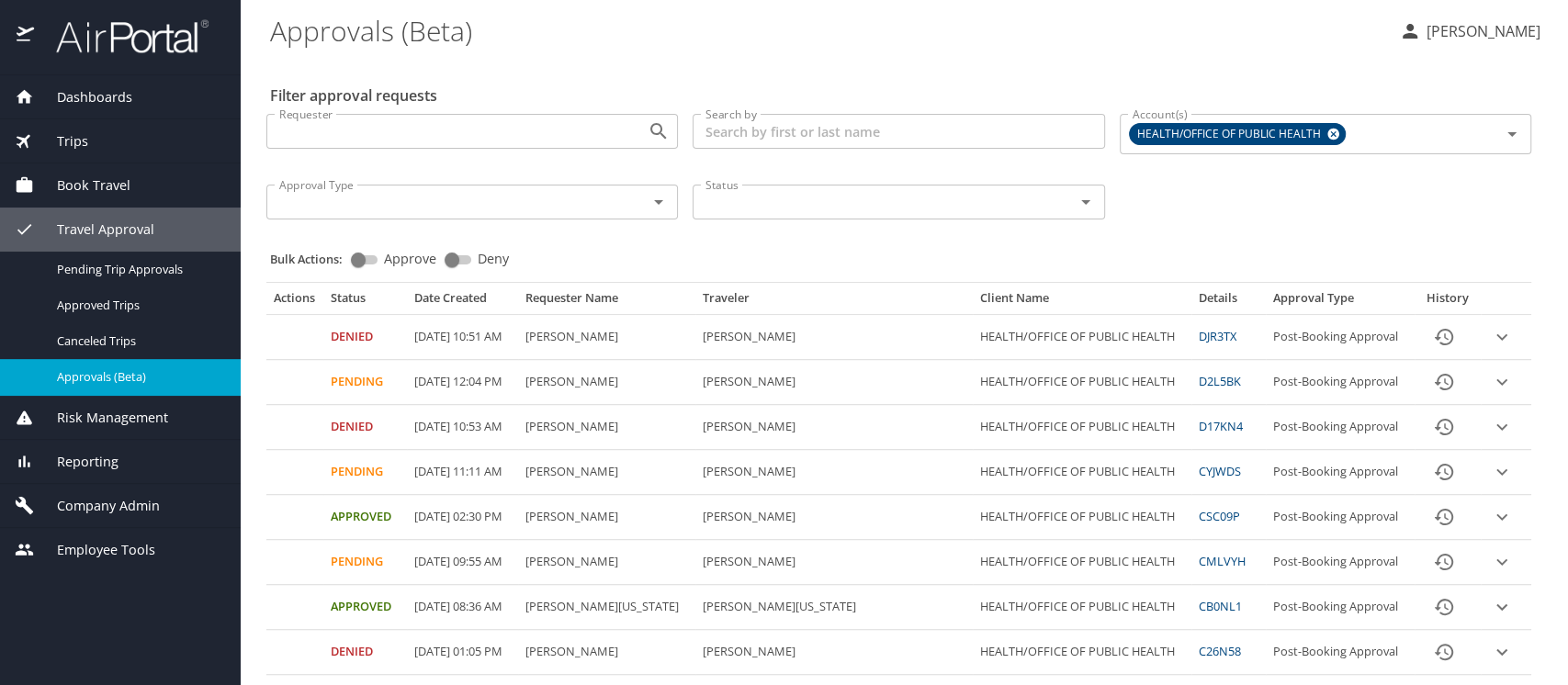
click at [108, 504] on span "Company Admin" at bounding box center [97, 505] width 126 height 20
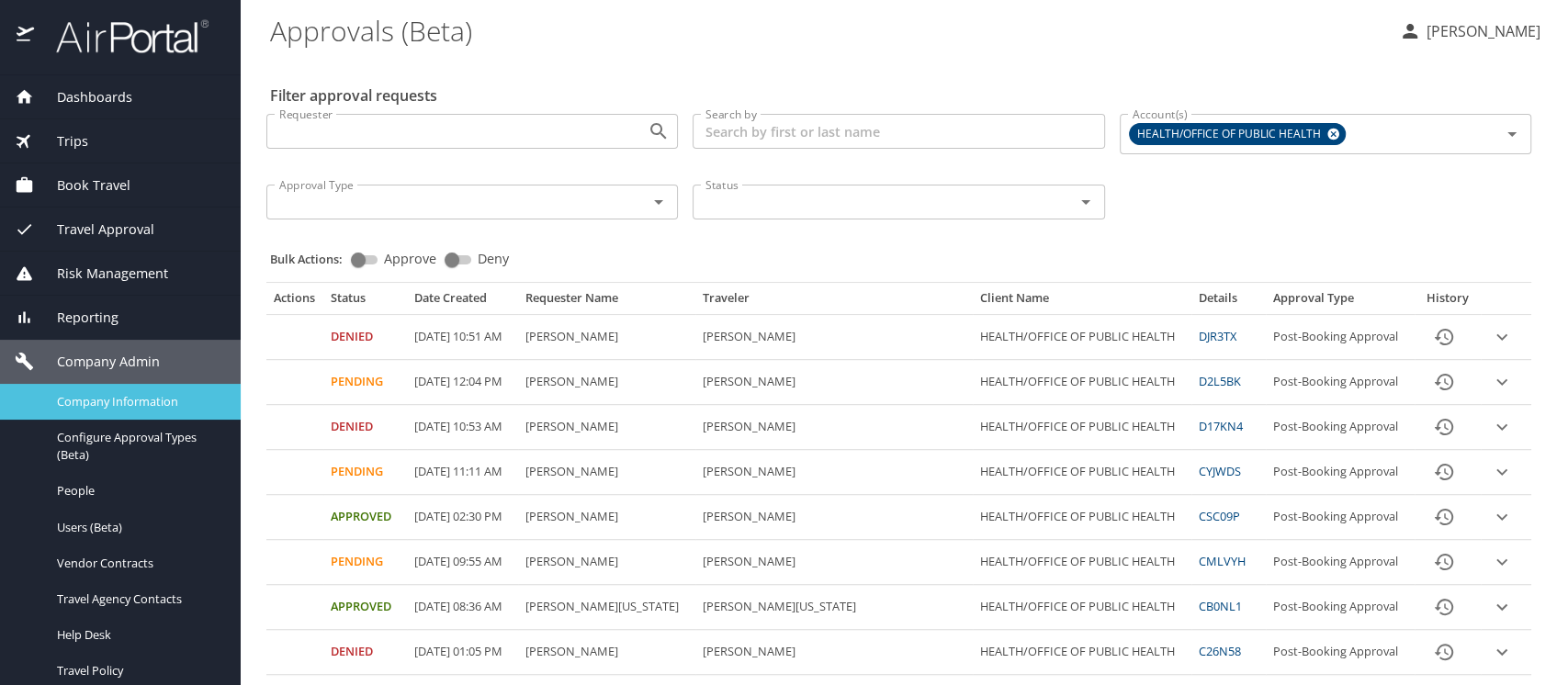
click at [102, 405] on span "Company Information" at bounding box center [138, 402] width 162 height 18
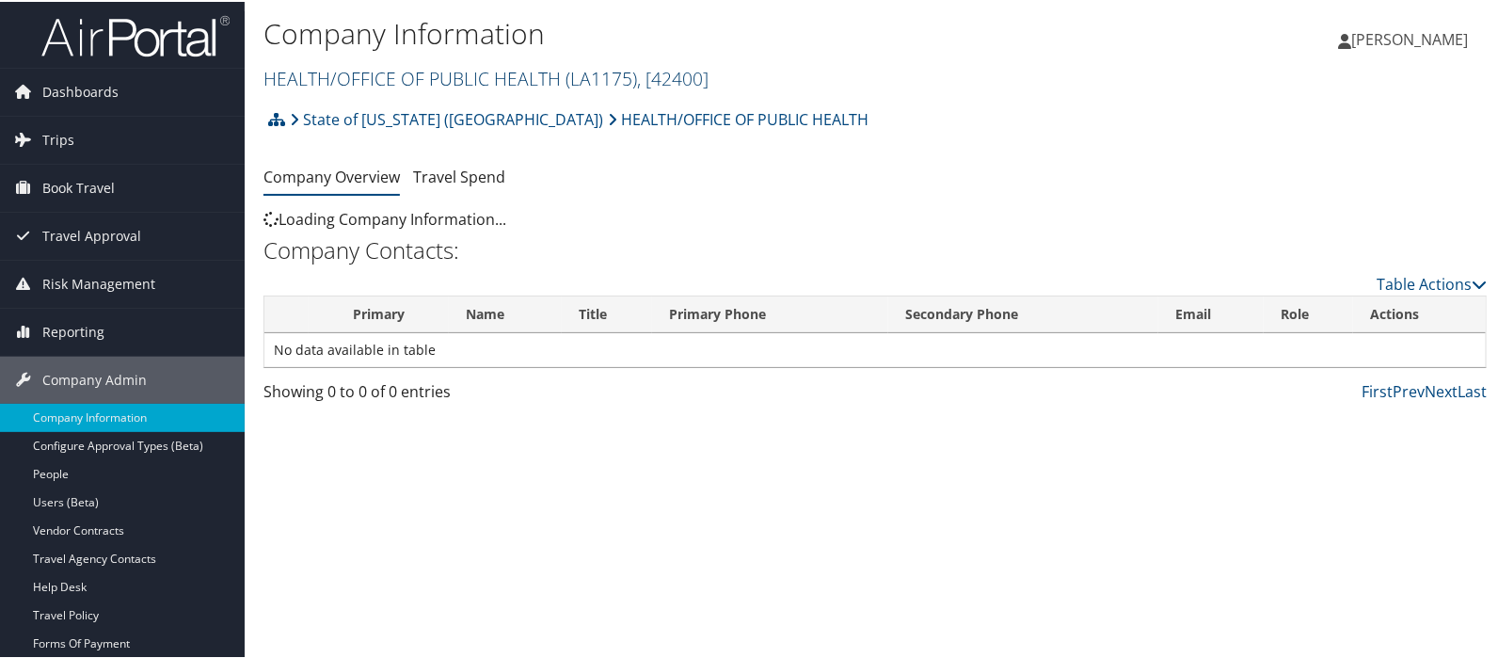
click at [330, 73] on link "HEALTH/OFFICE OF PUBLIC HEALTH ( LA1175 ) , [ 42400 ]" at bounding box center [486, 76] width 445 height 25
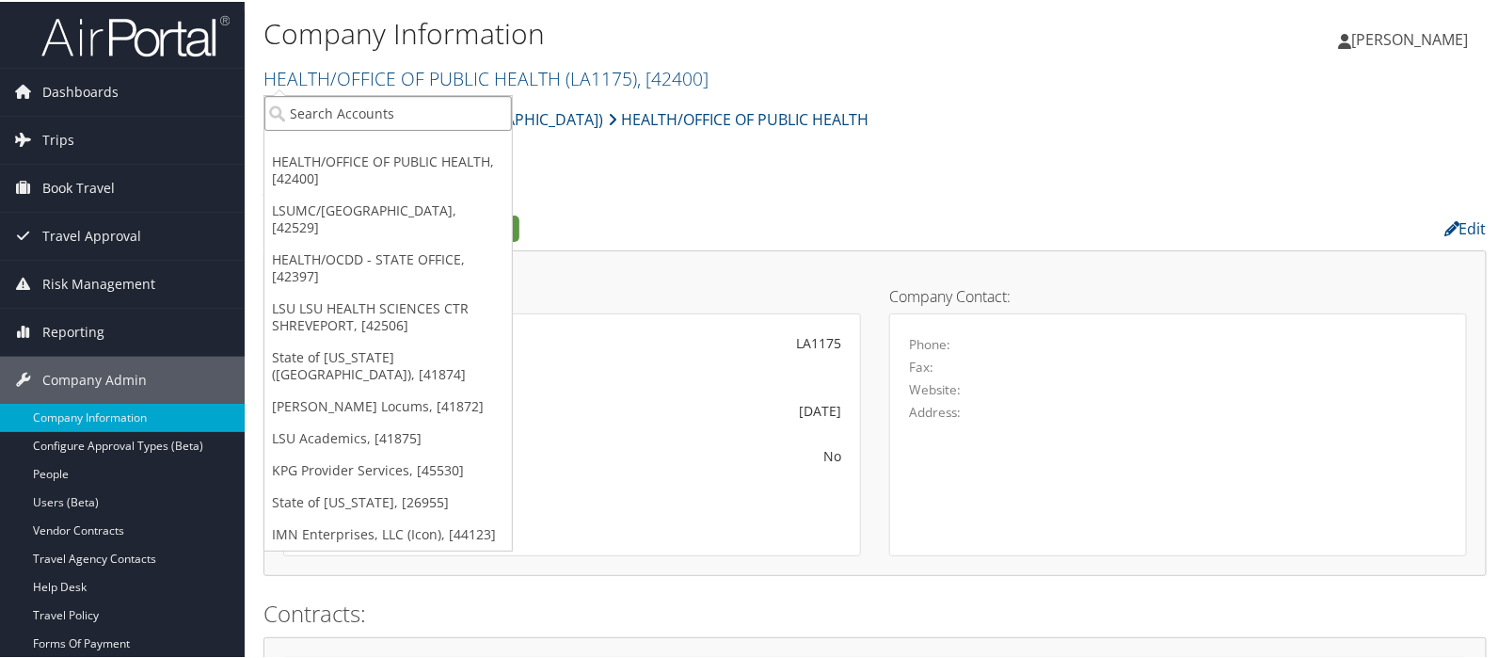
click at [334, 116] on input "search" at bounding box center [388, 111] width 248 height 35
type input "belcan"
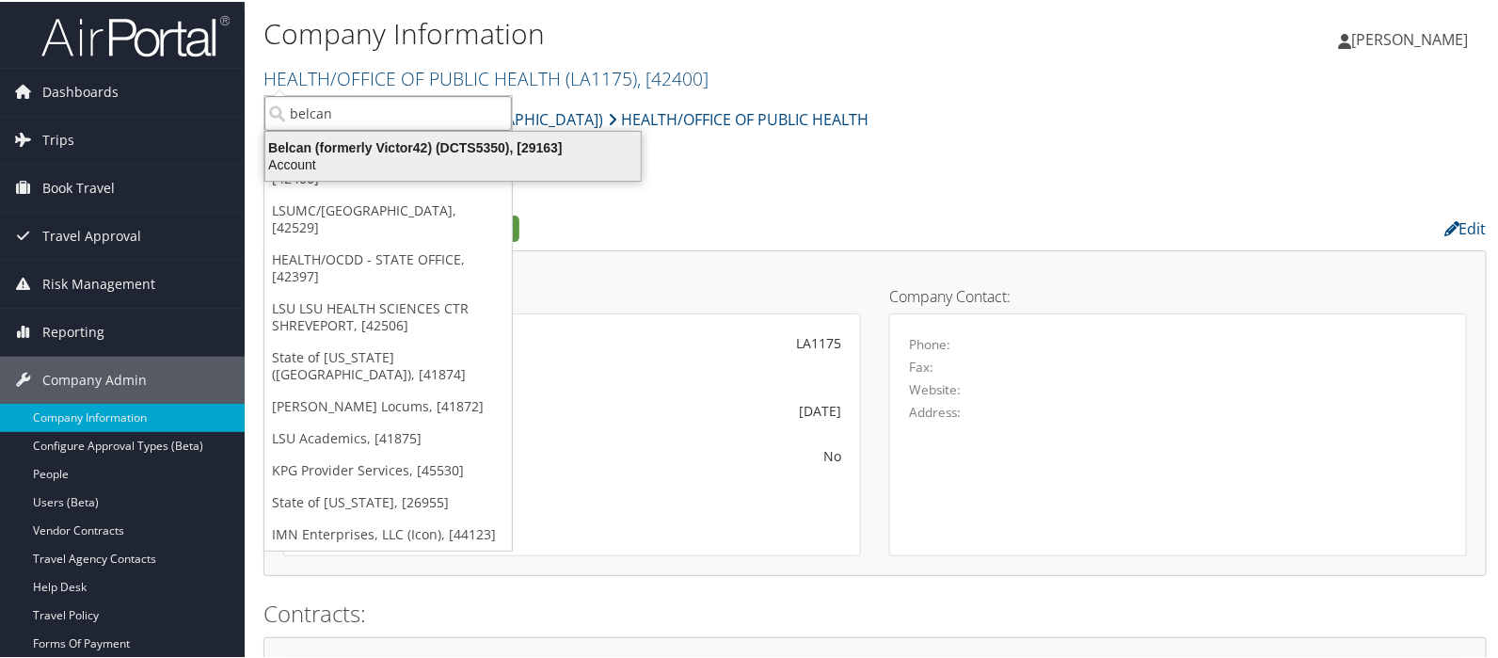
click at [362, 143] on div "Belcan (formerly Victor42) (DCTS5350), [29163]" at bounding box center [453, 145] width 398 height 17
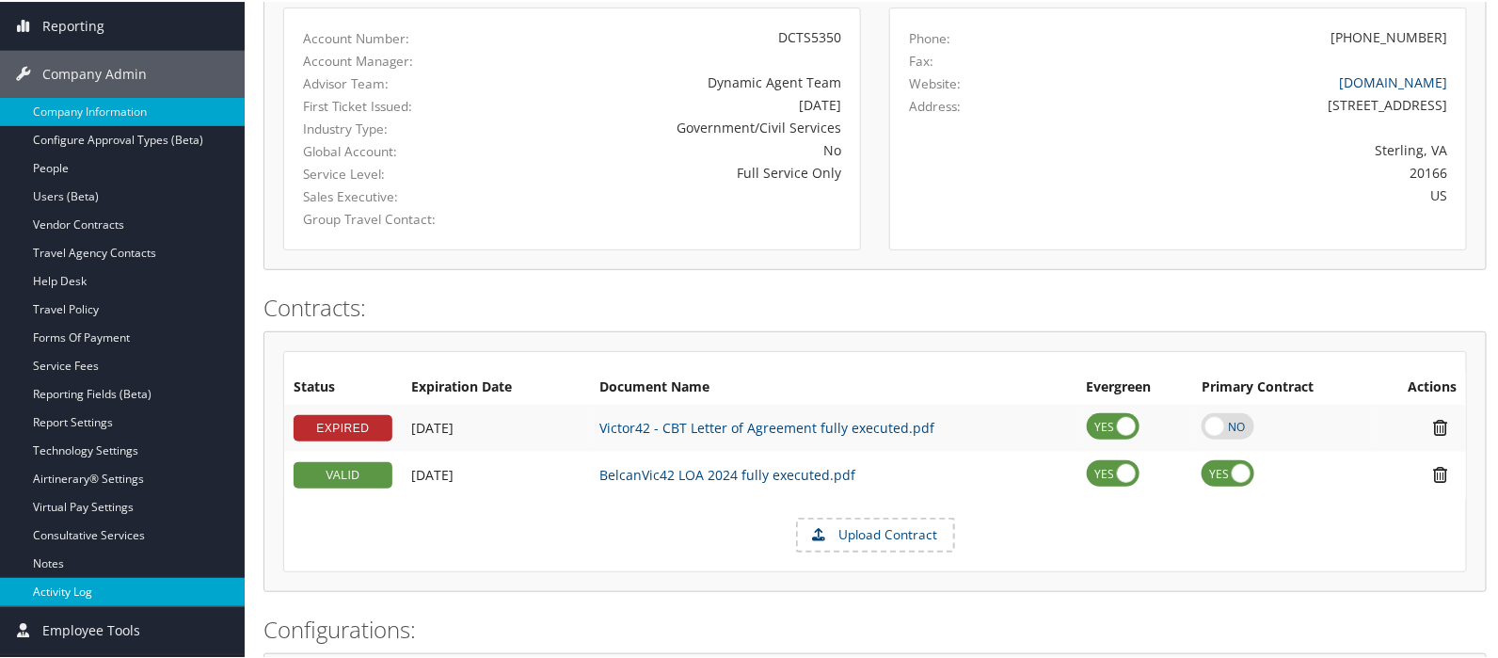
scroll to position [313, 0]
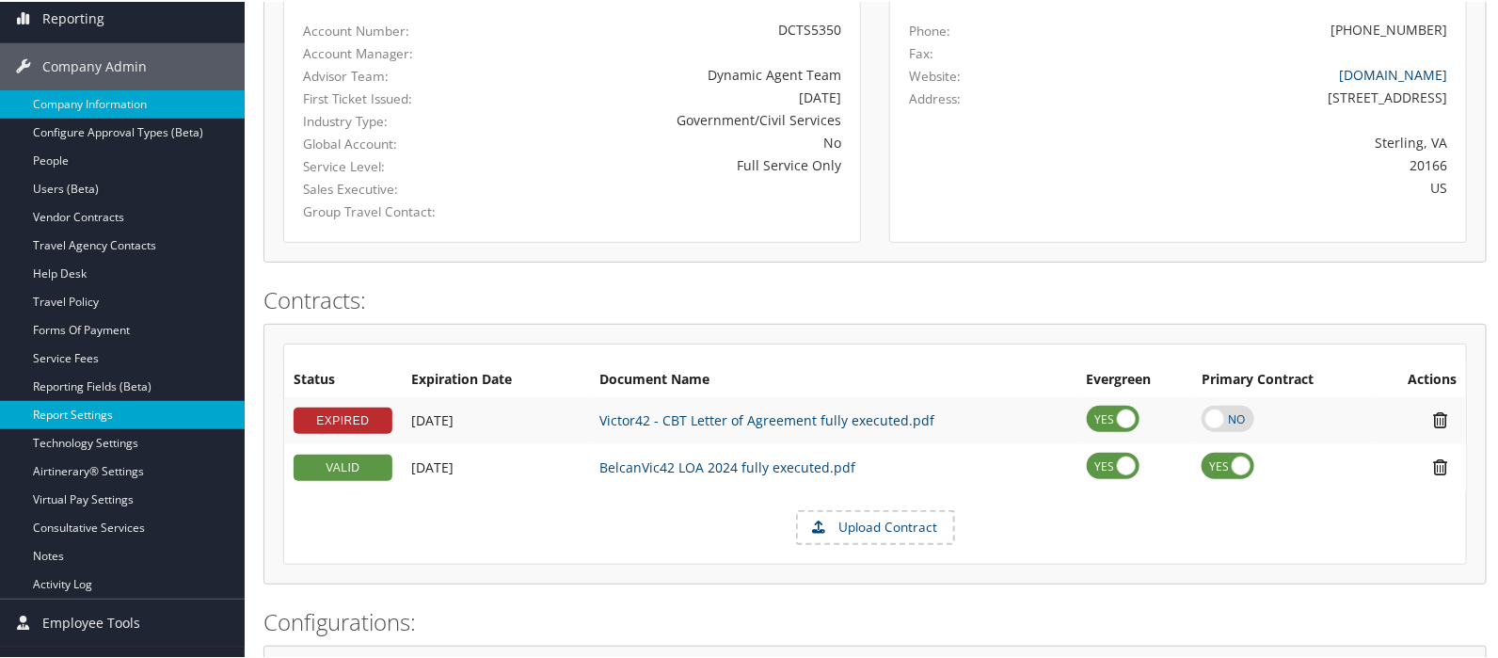
click at [58, 411] on link "Report Settings" at bounding box center [122, 413] width 245 height 28
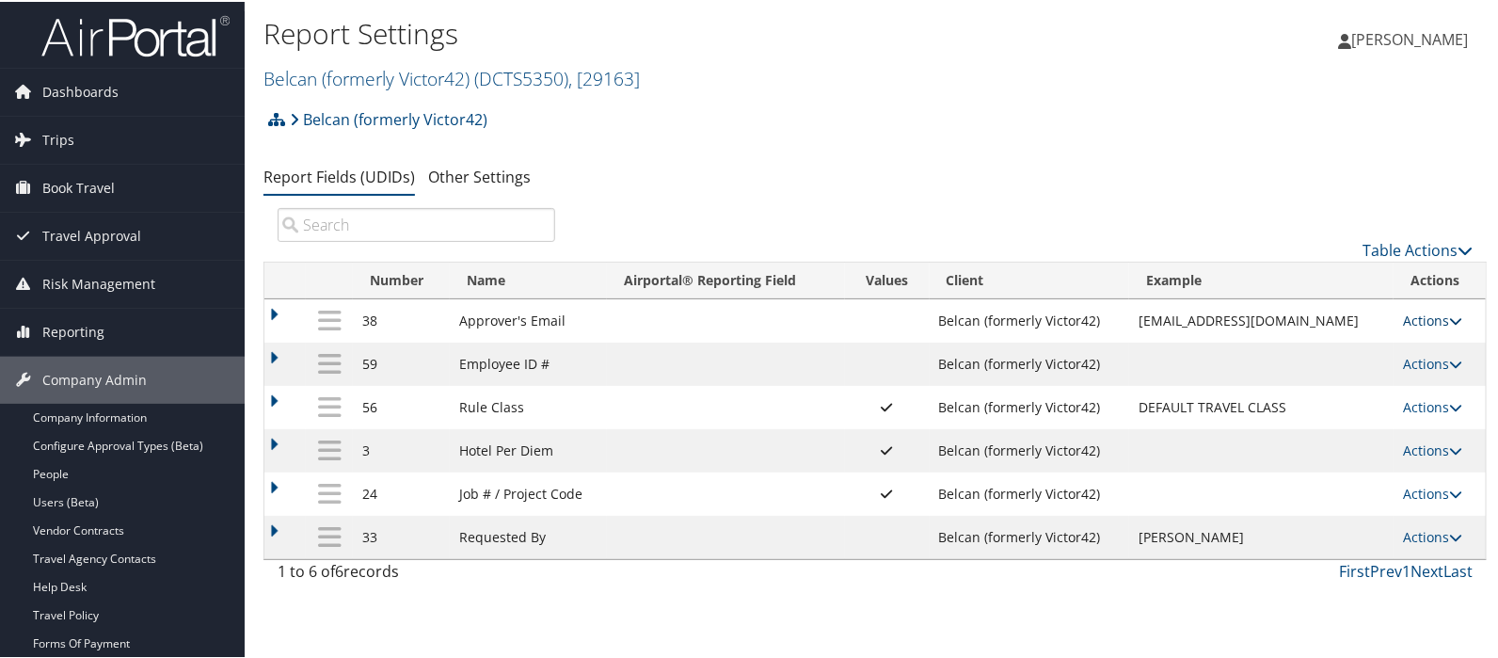
click at [1421, 315] on link "Actions" at bounding box center [1432, 319] width 59 height 18
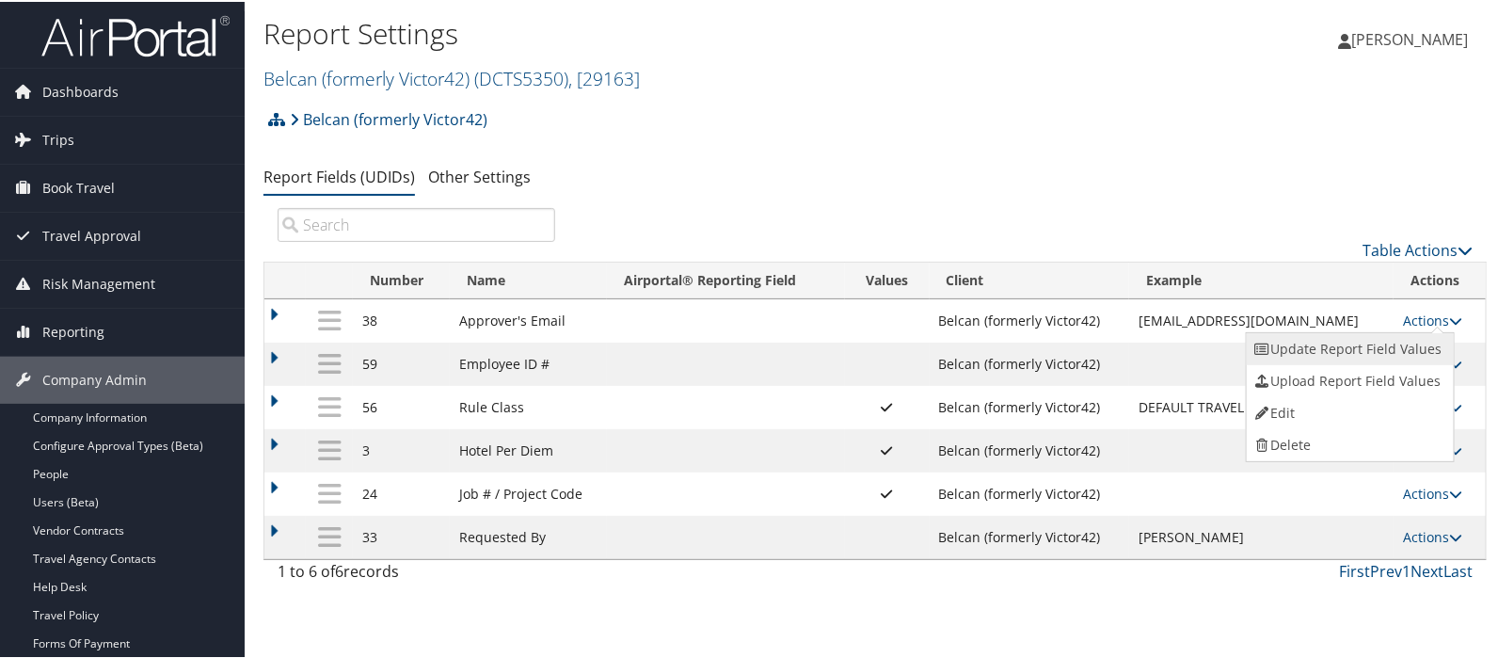
click at [1334, 351] on link "Update Report Field Values" at bounding box center [1348, 347] width 203 height 32
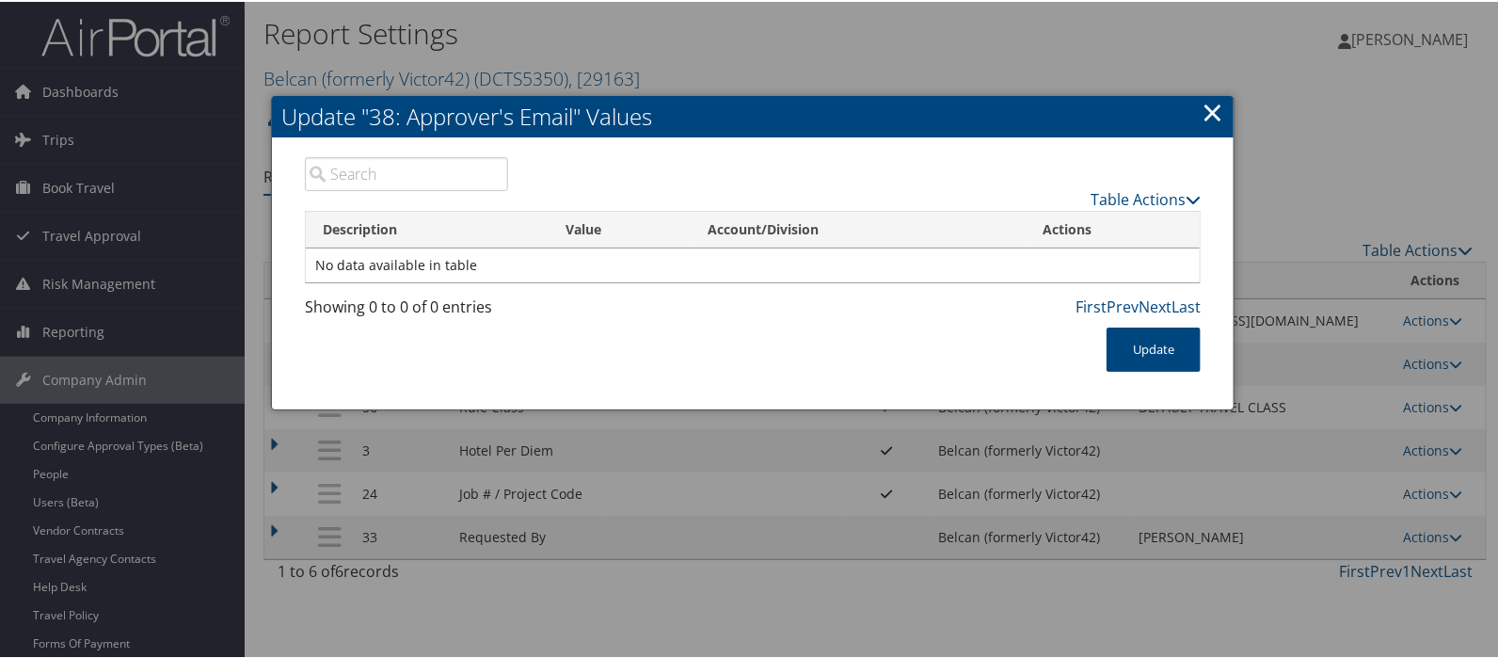
click at [1212, 106] on link "×" at bounding box center [1213, 110] width 22 height 38
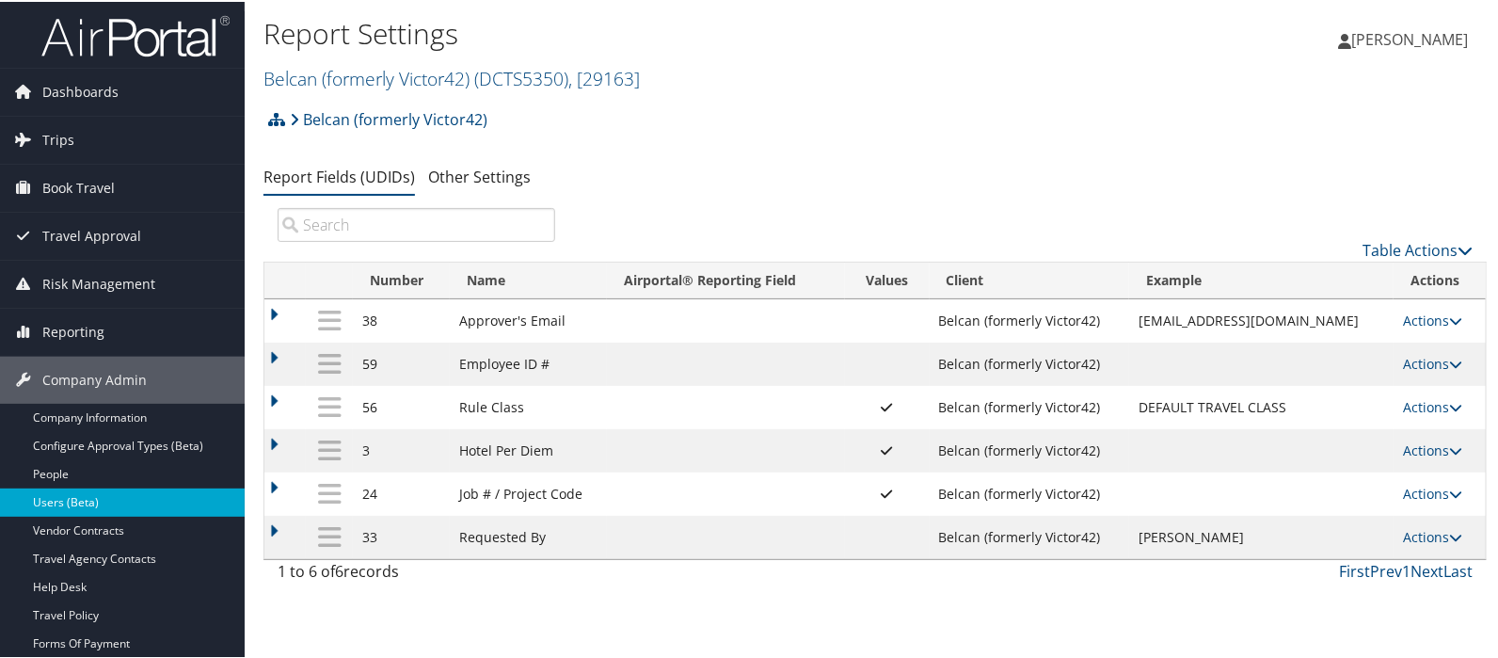
click at [95, 489] on link "Users (Beta)" at bounding box center [122, 501] width 245 height 28
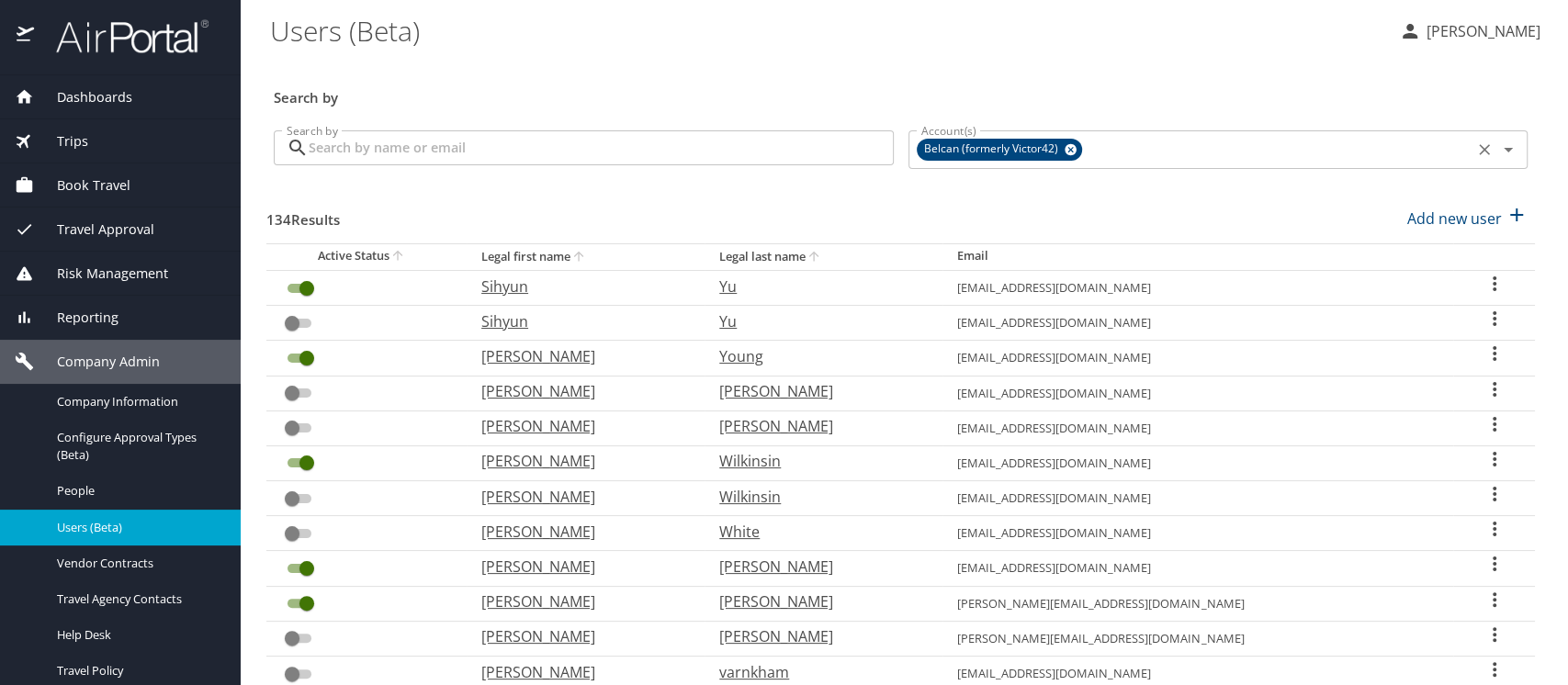
click at [1065, 149] on icon at bounding box center [1071, 150] width 12 height 12
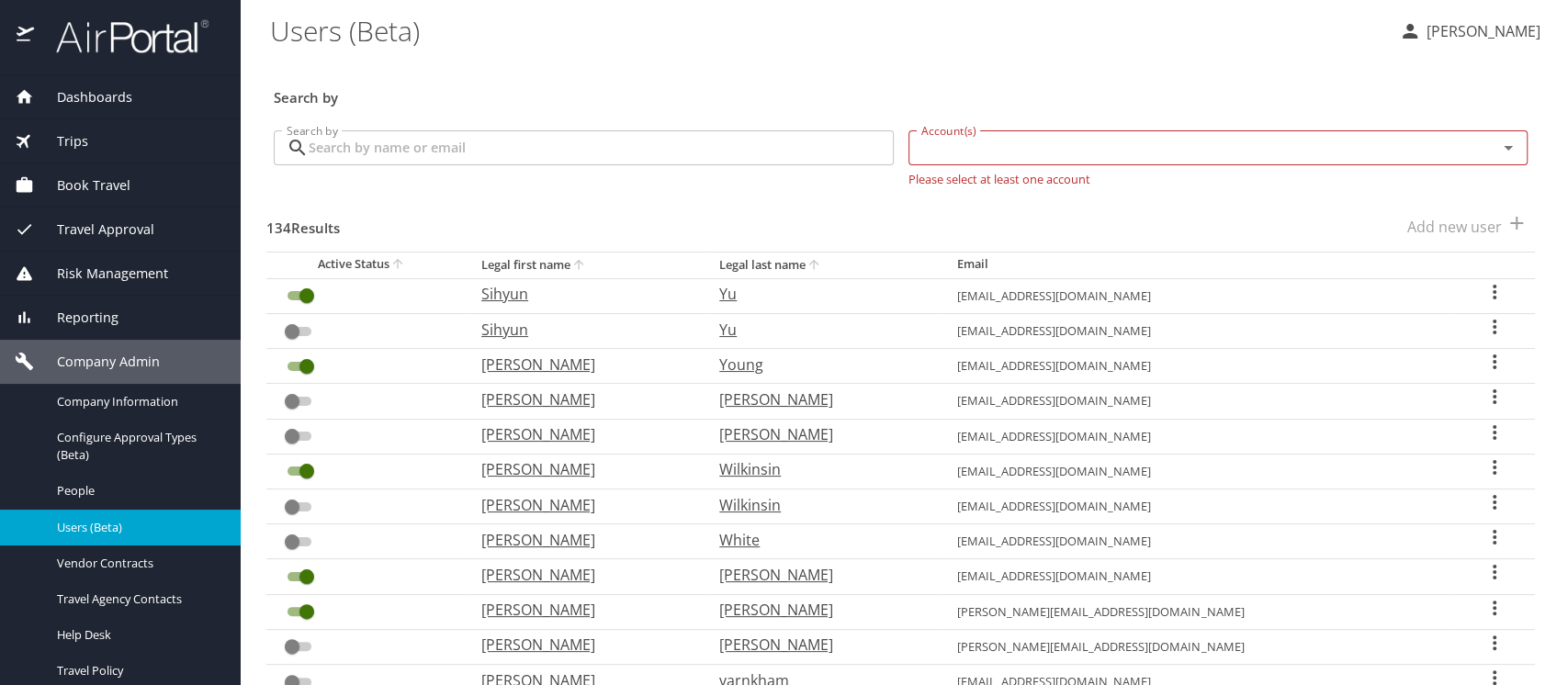
click at [983, 153] on input "Account(s)" at bounding box center [1191, 147] width 555 height 23
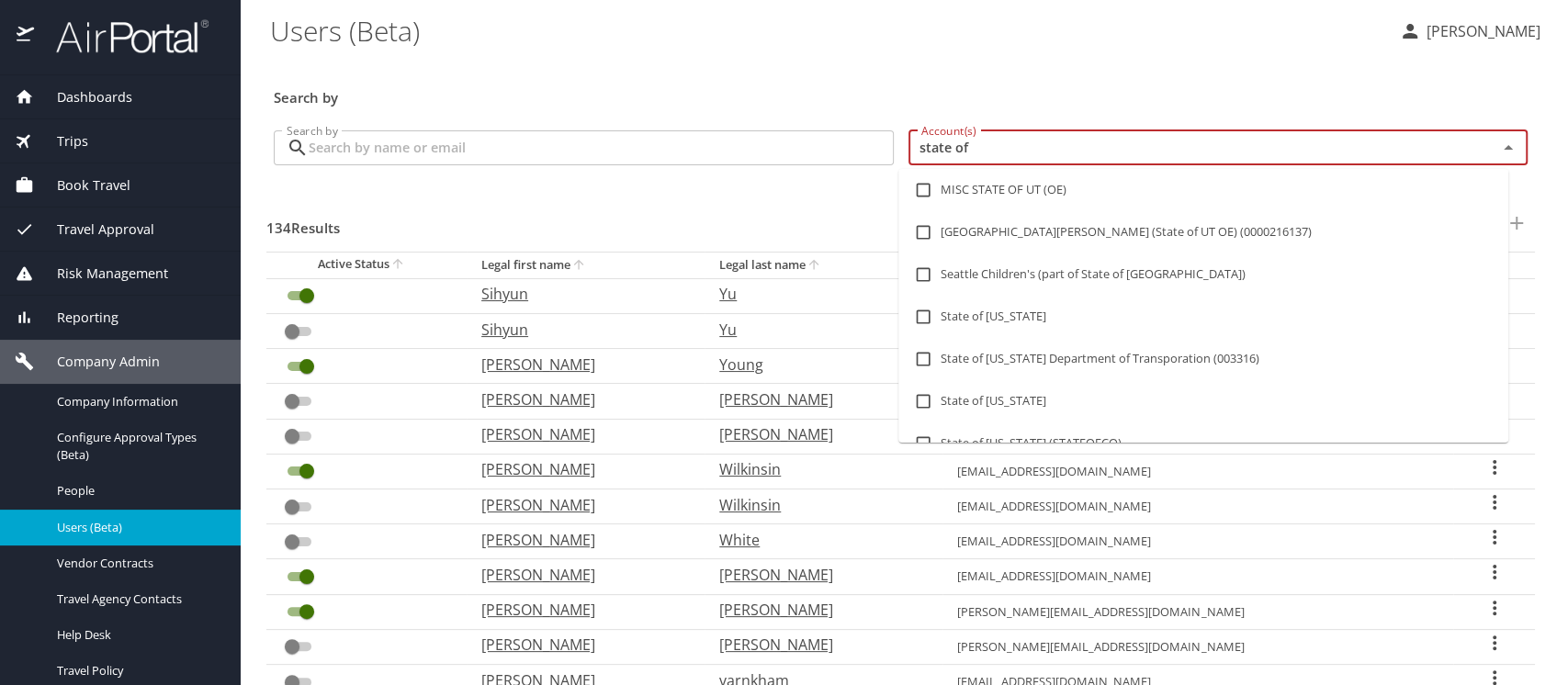
type input "state of l"
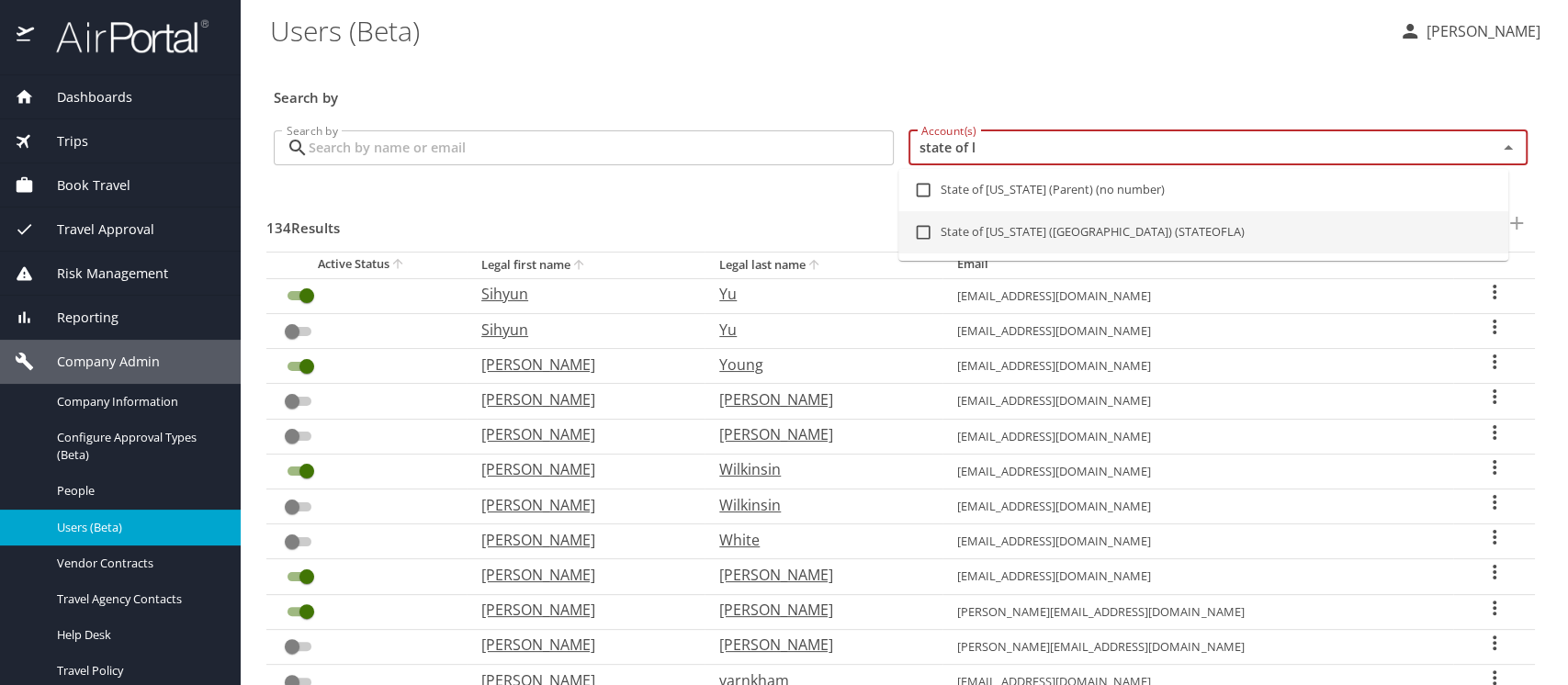
click at [927, 227] on input "checkbox" at bounding box center [924, 232] width 35 height 35
checkbox input "true"
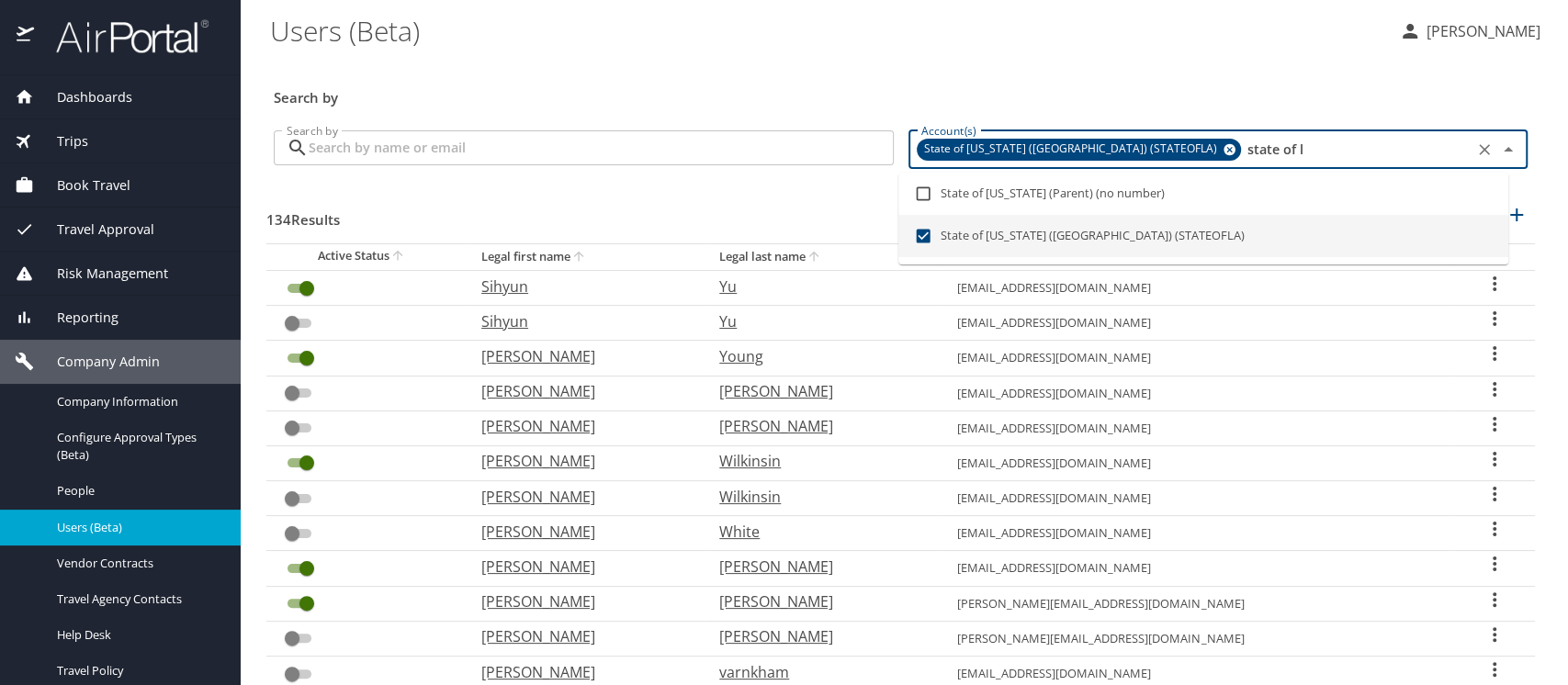
checkbox input "true"
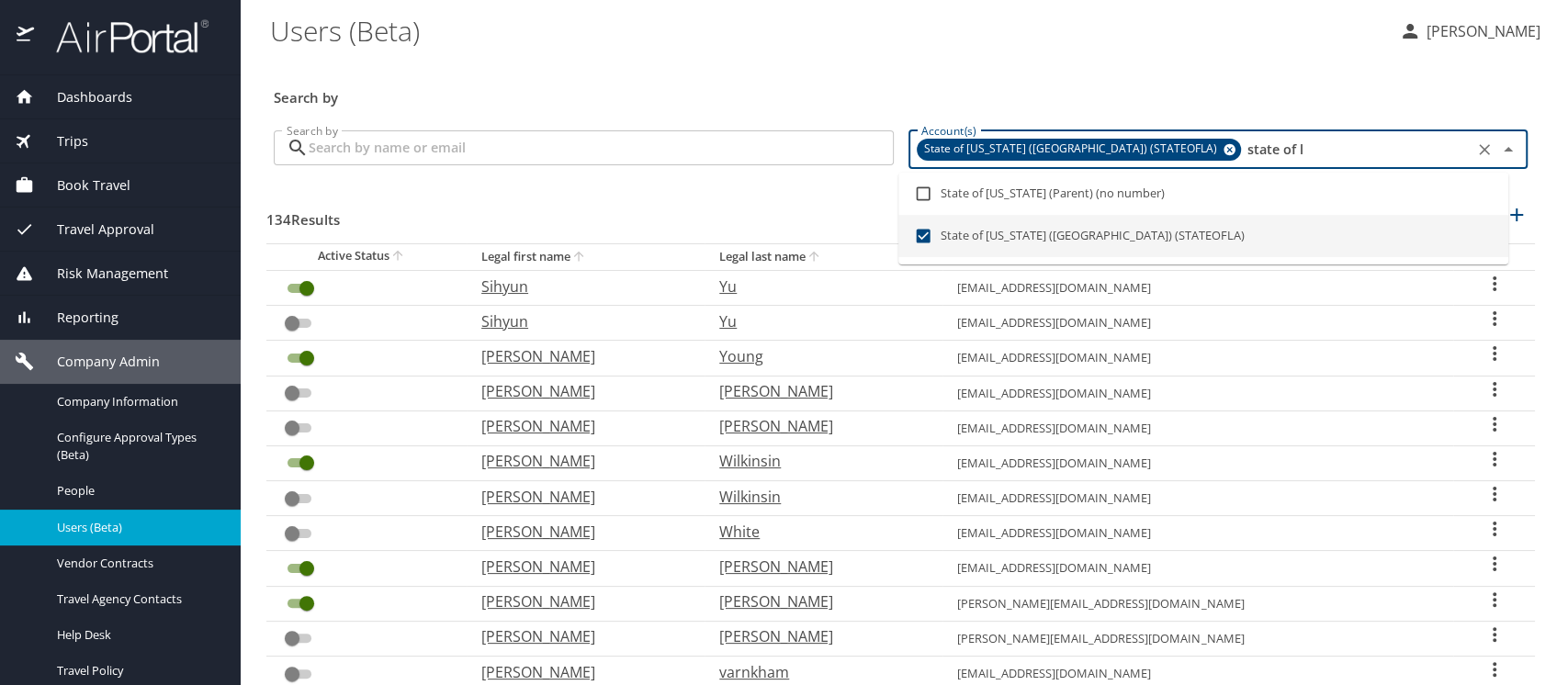
checkbox input "true"
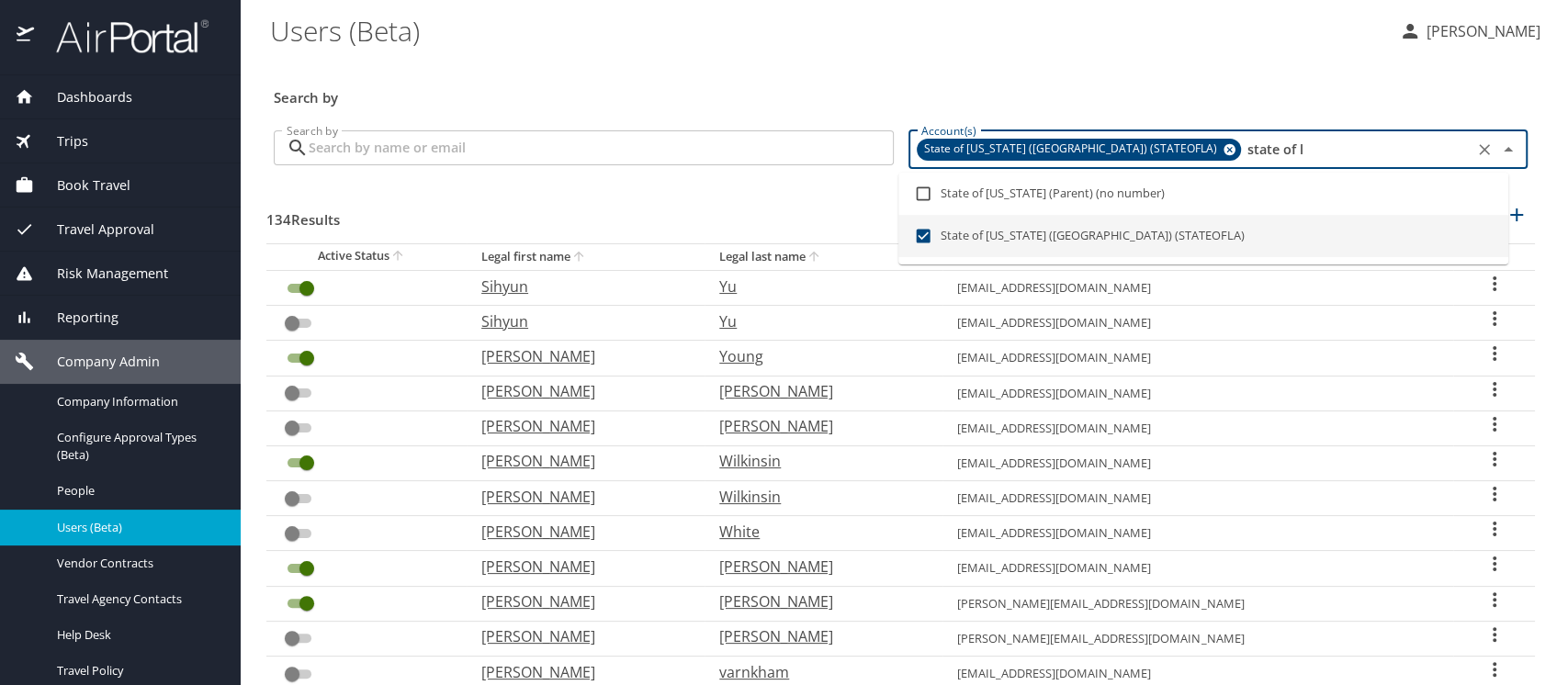
checkbox input "true"
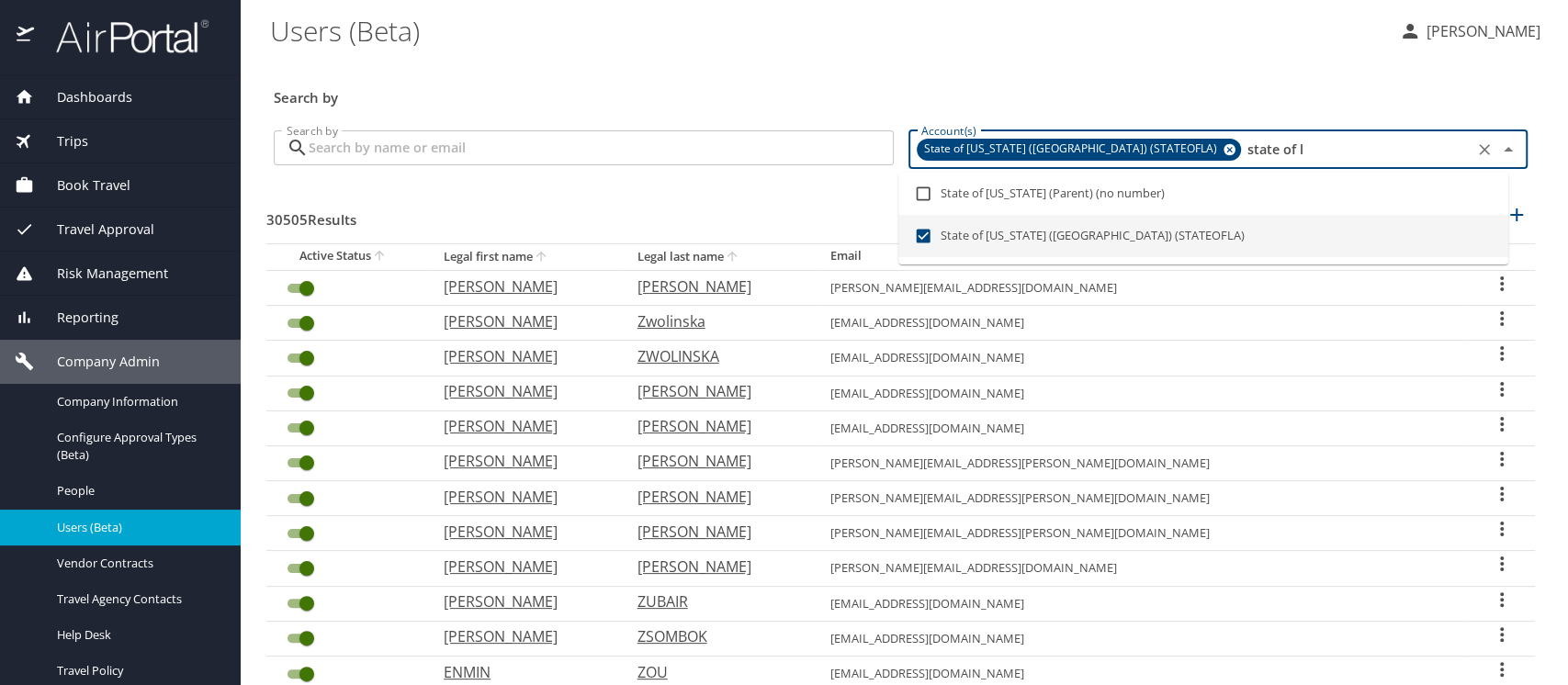
type input "state of l"
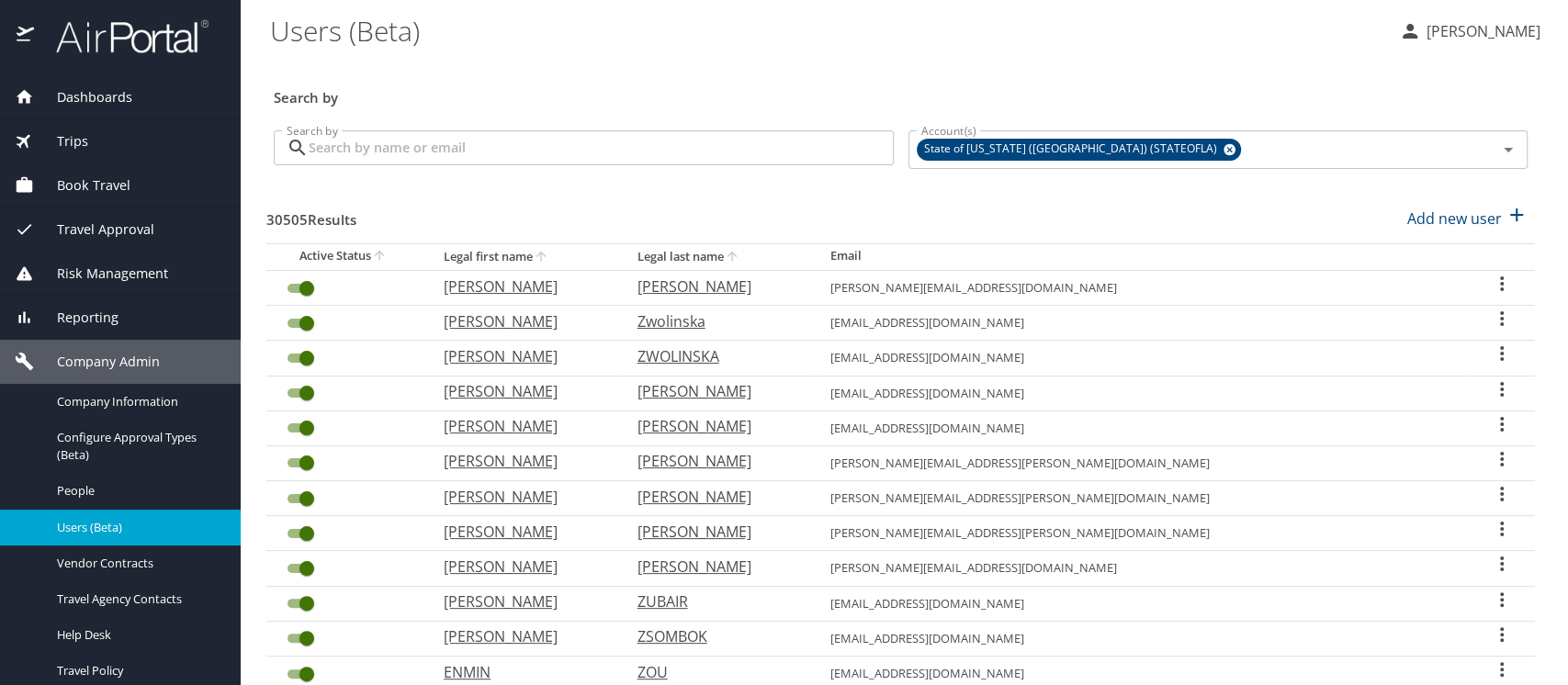
click at [370, 145] on input "Search by" at bounding box center [600, 148] width 585 height 35
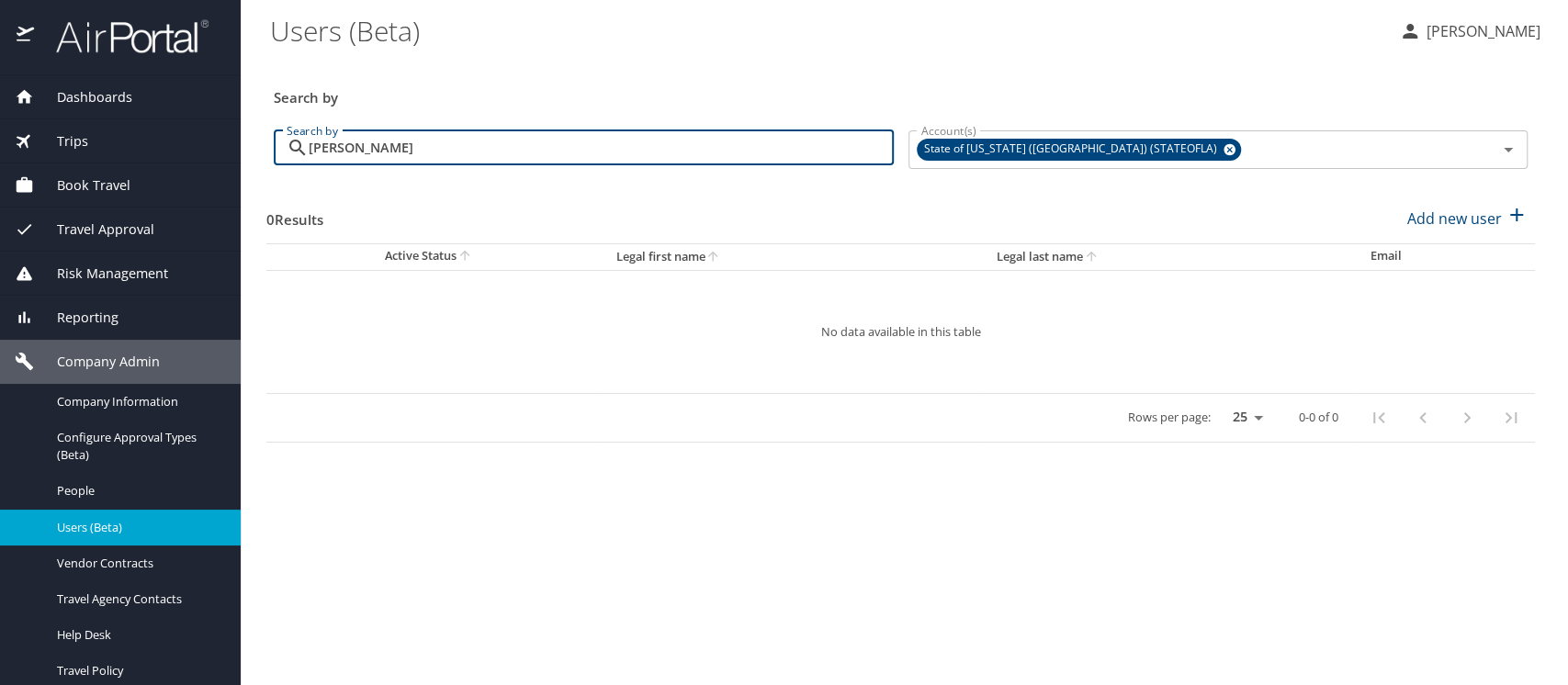
click at [341, 151] on input "julie hagen" at bounding box center [600, 148] width 585 height 35
click at [1224, 148] on icon at bounding box center [1230, 150] width 12 height 12
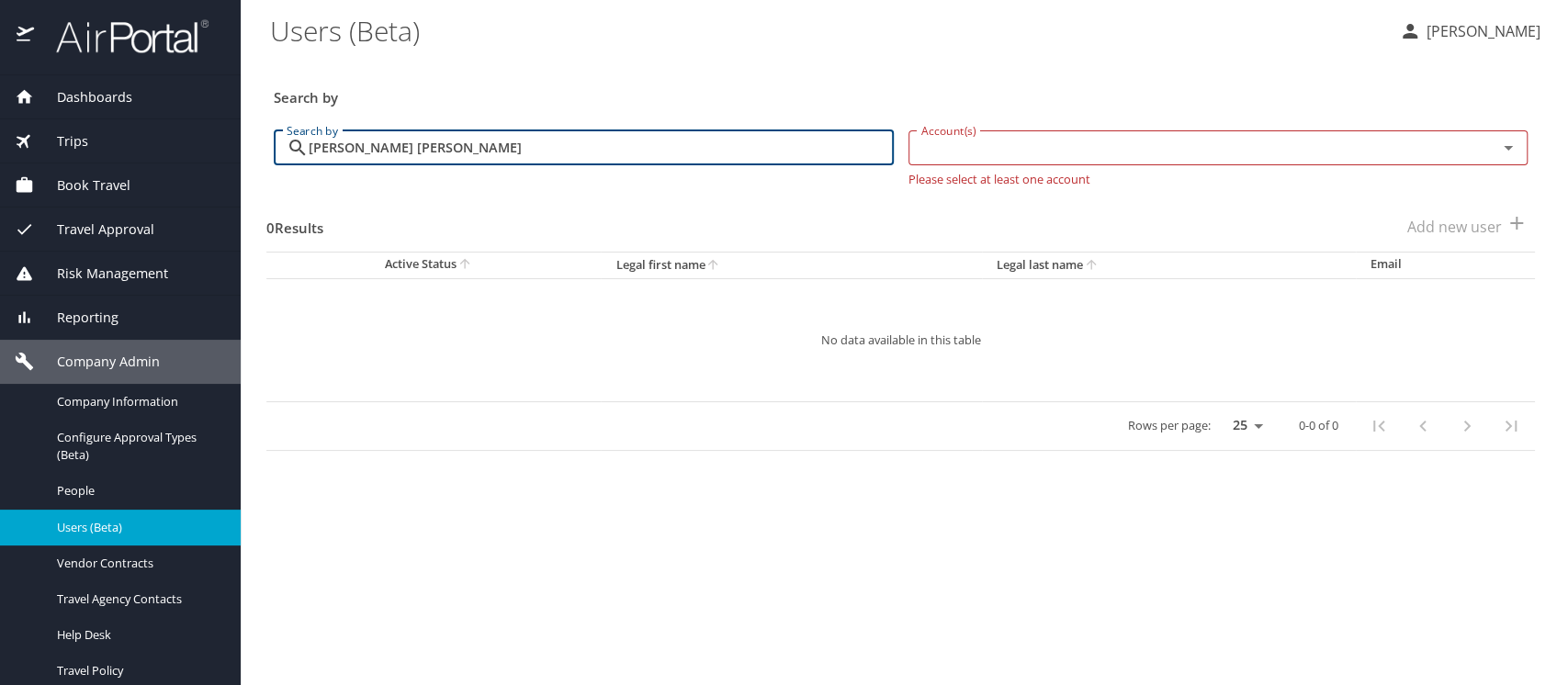
click at [375, 145] on input "julie foster hagen" at bounding box center [600, 148] width 585 height 35
click at [449, 156] on input "julie hagen" at bounding box center [600, 148] width 585 height 35
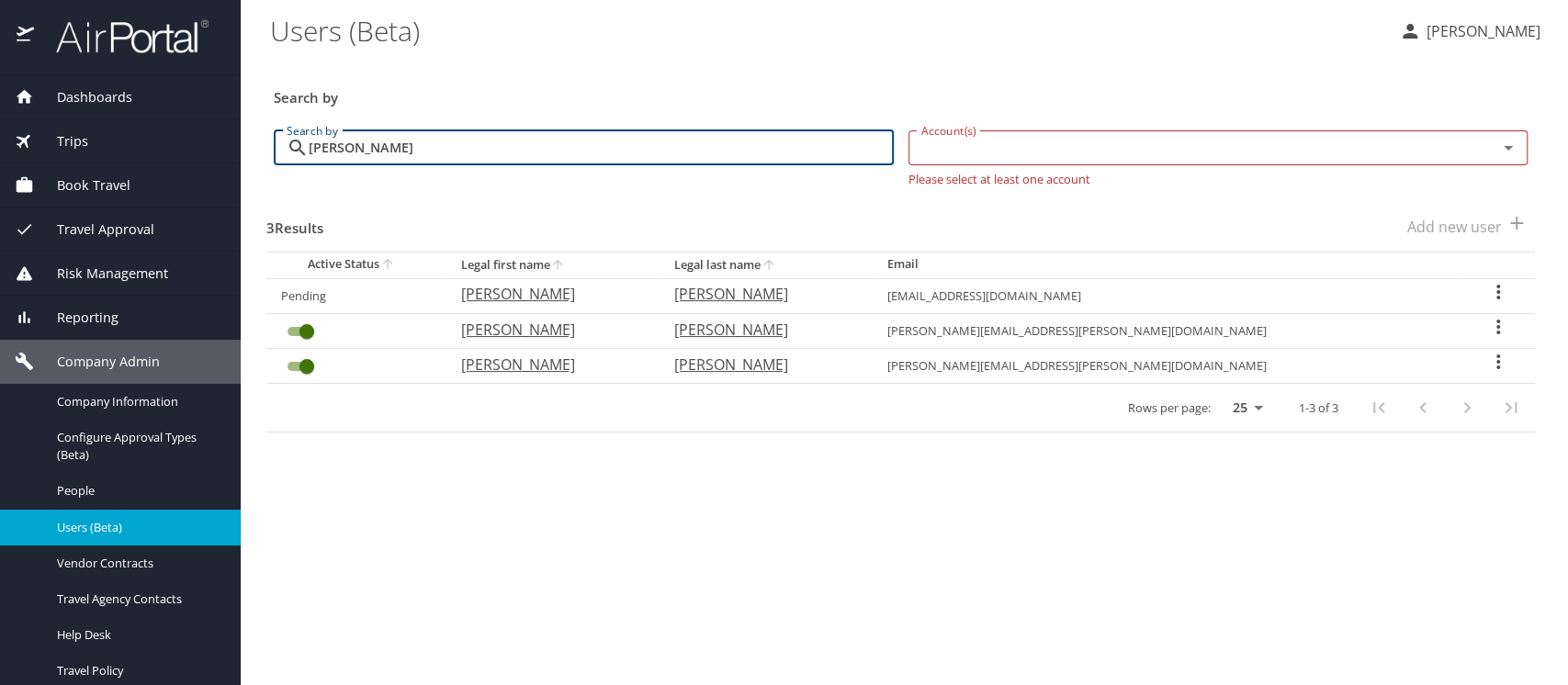
type input "julie hagen"
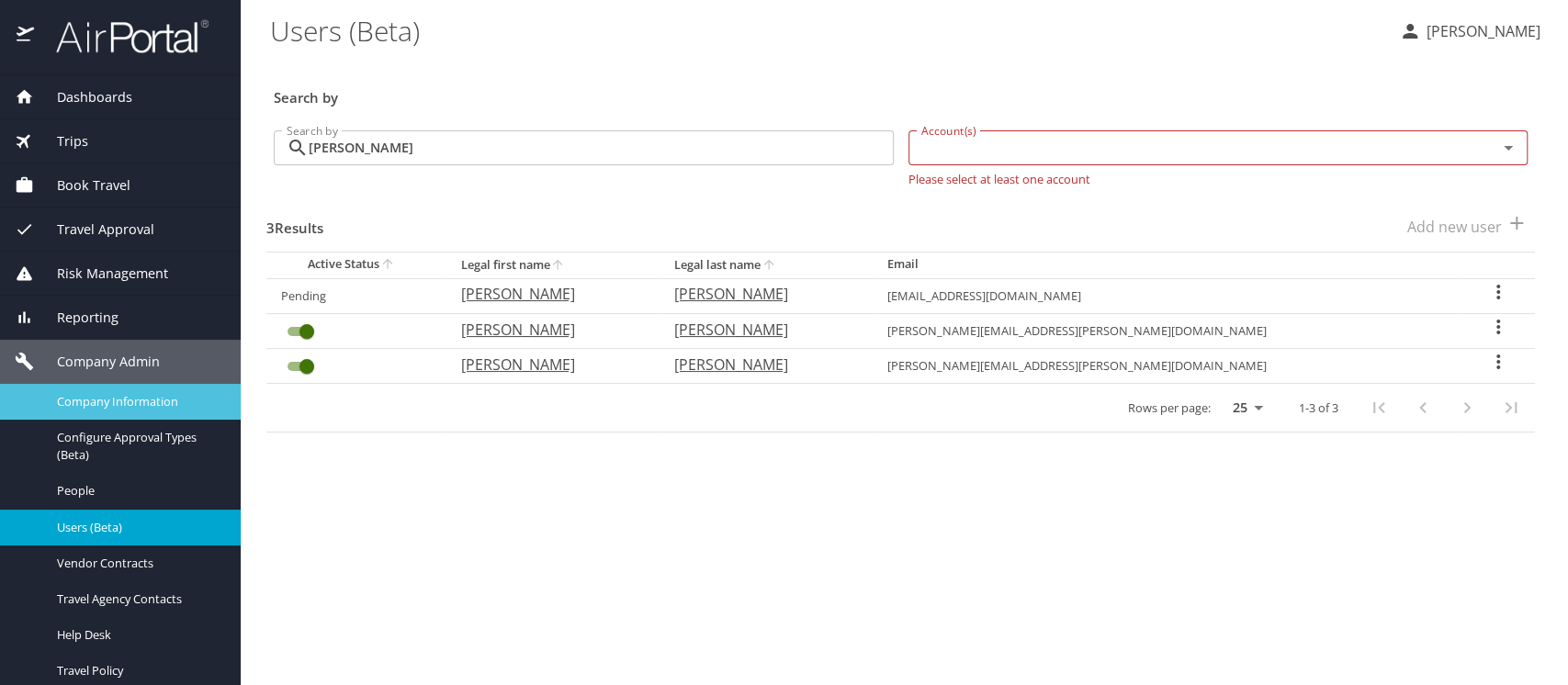
click at [104, 408] on span "Company Information" at bounding box center [138, 402] width 162 height 18
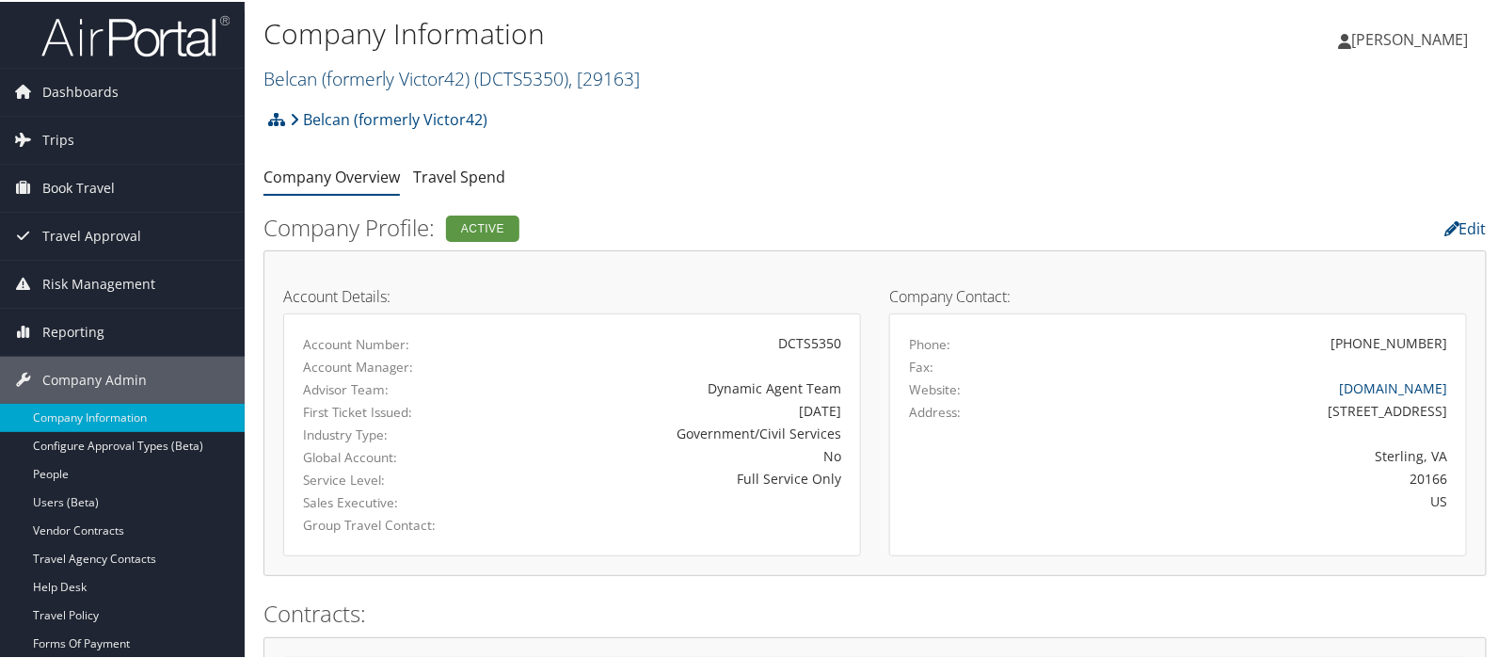
click at [317, 78] on link "Belcan (formerly Victor42) ( DCTS5350 ) , [ 29163 ]" at bounding box center [452, 76] width 376 height 25
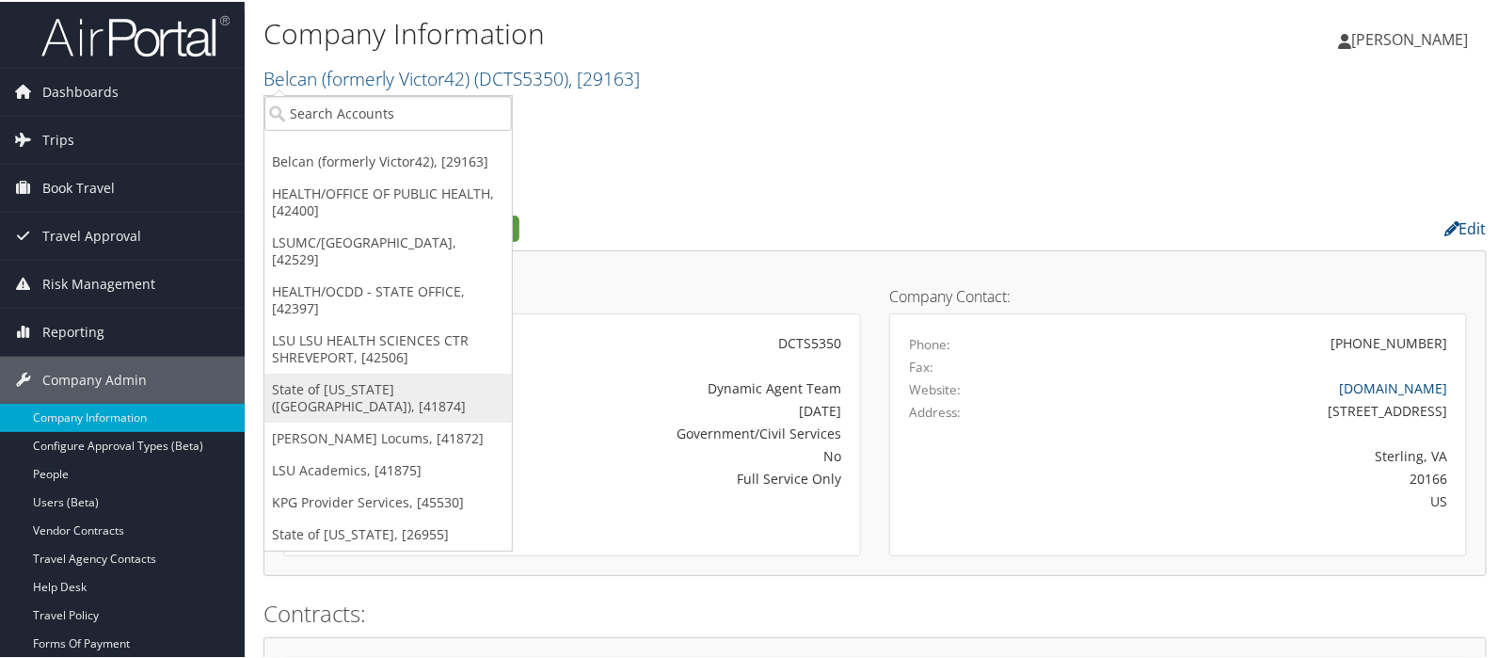
click at [340, 378] on link "State of Louisiana (SOLA), [41874]" at bounding box center [388, 396] width 248 height 49
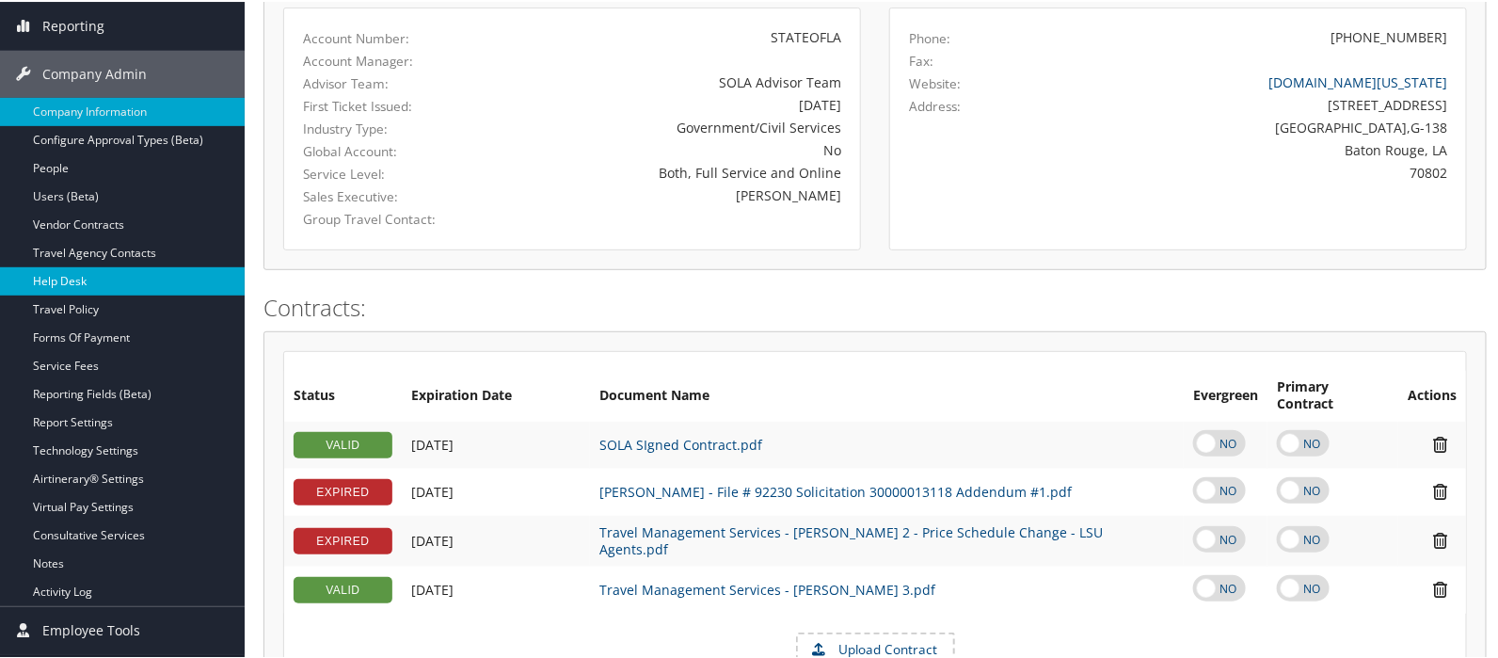
scroll to position [313, 0]
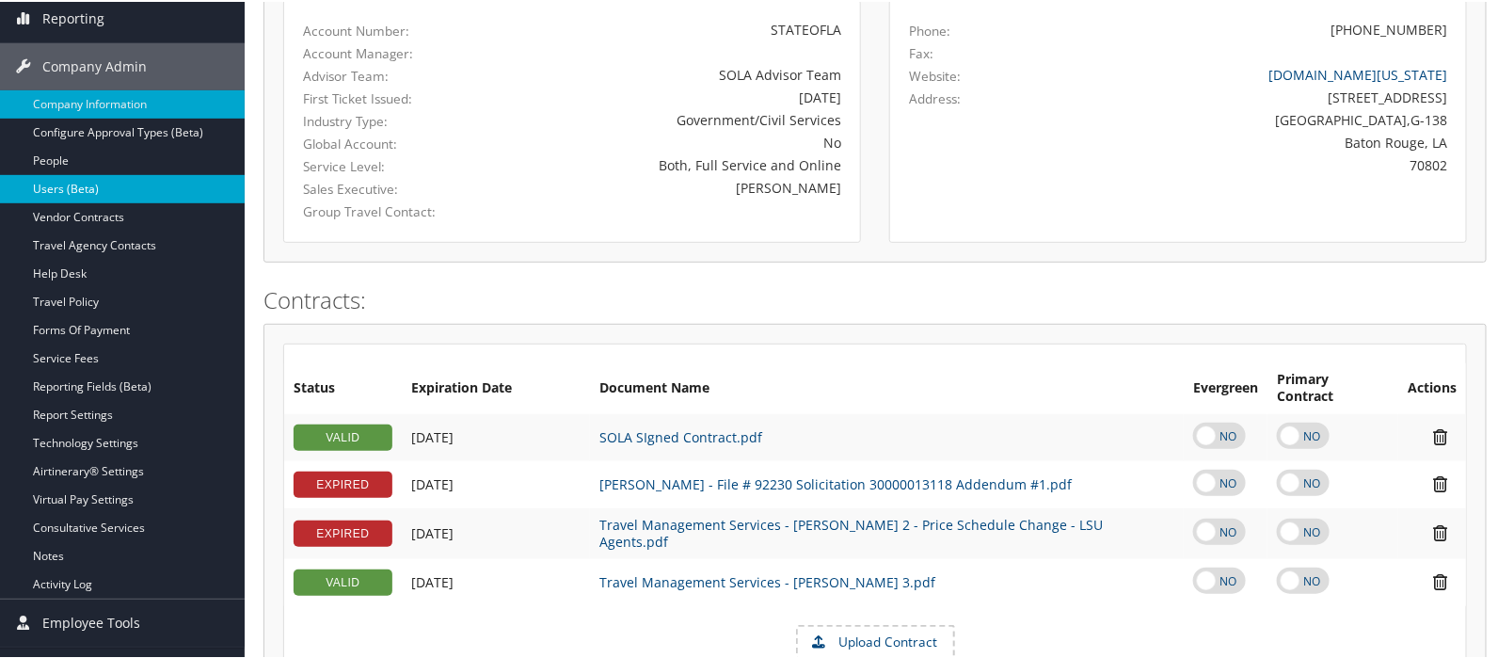
click at [74, 187] on link "Users (Beta)" at bounding box center [122, 187] width 245 height 28
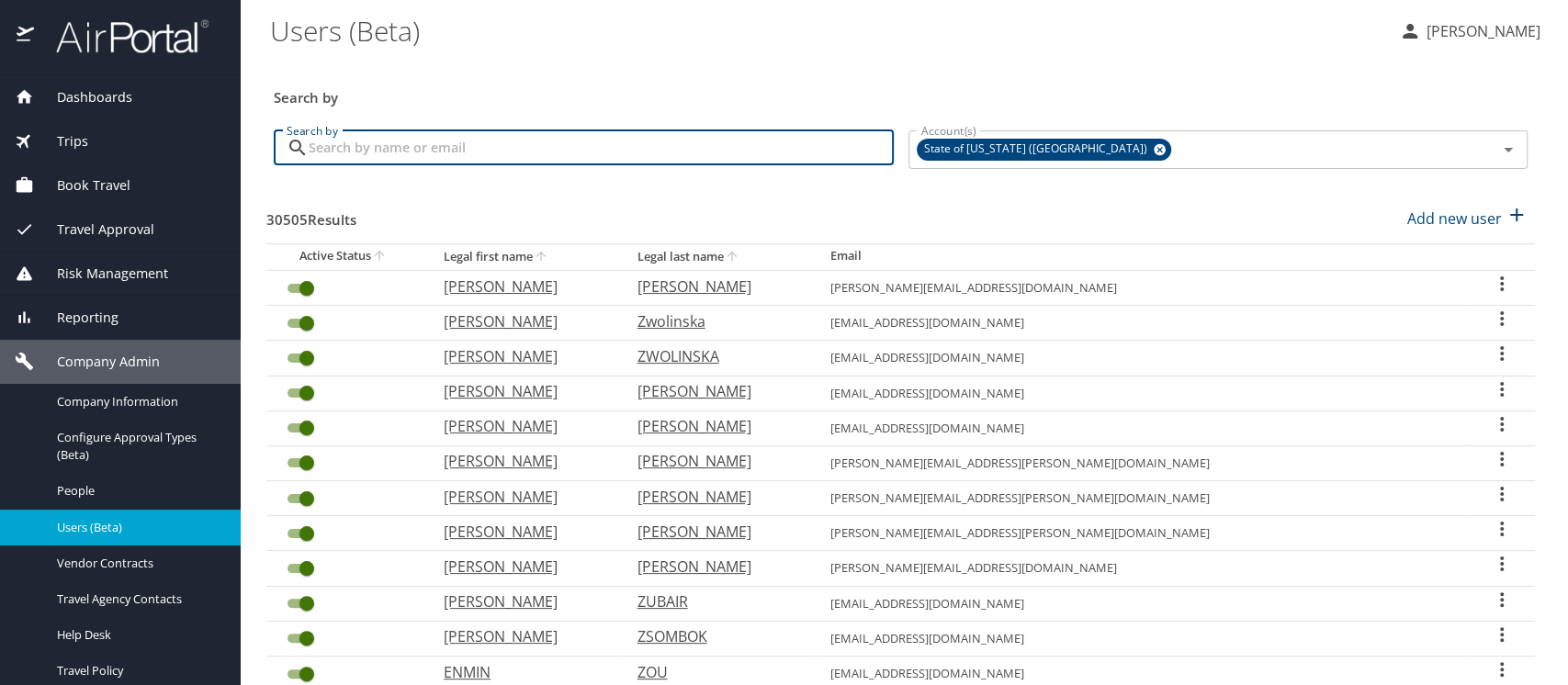
click at [370, 148] on input "Search by" at bounding box center [600, 148] width 585 height 35
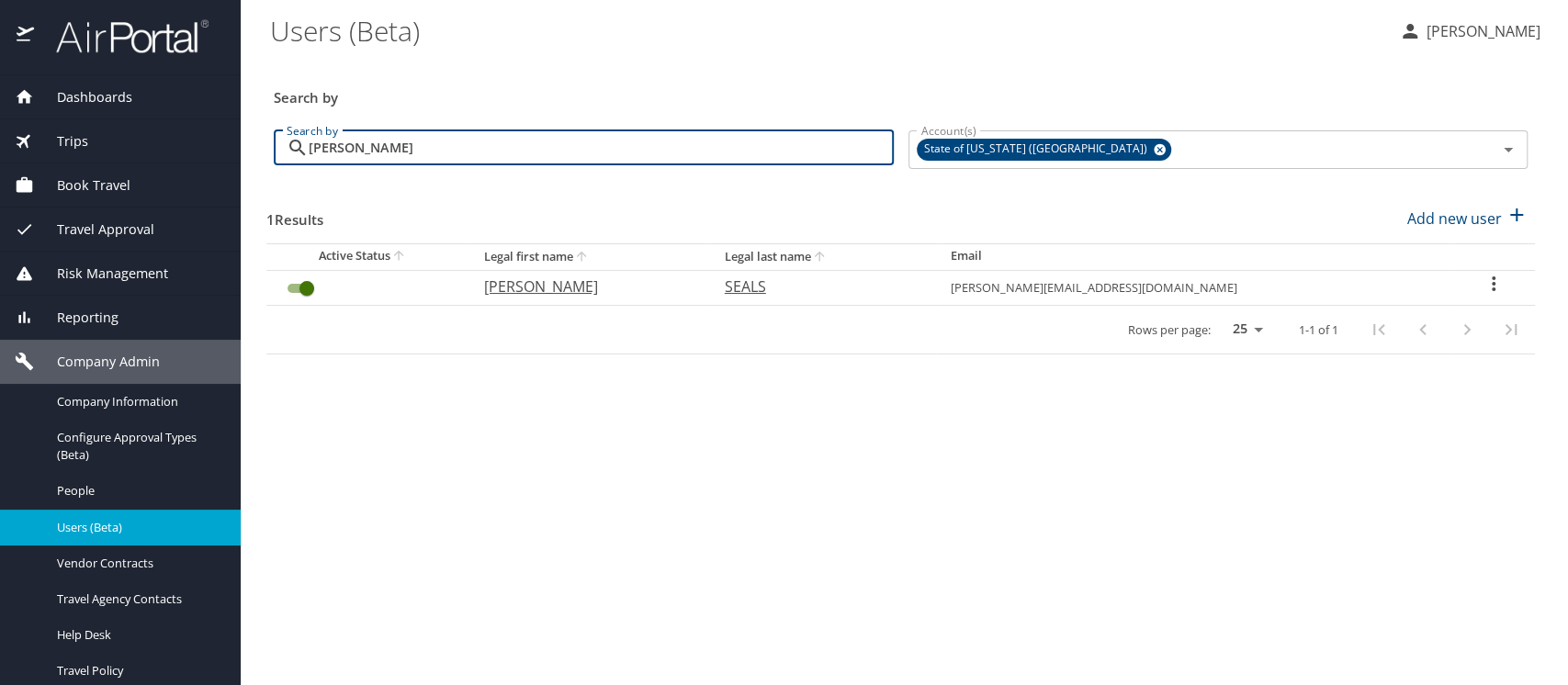
type input "[PERSON_NAME]"
click at [1483, 289] on icon "User Search Table" at bounding box center [1494, 284] width 22 height 22
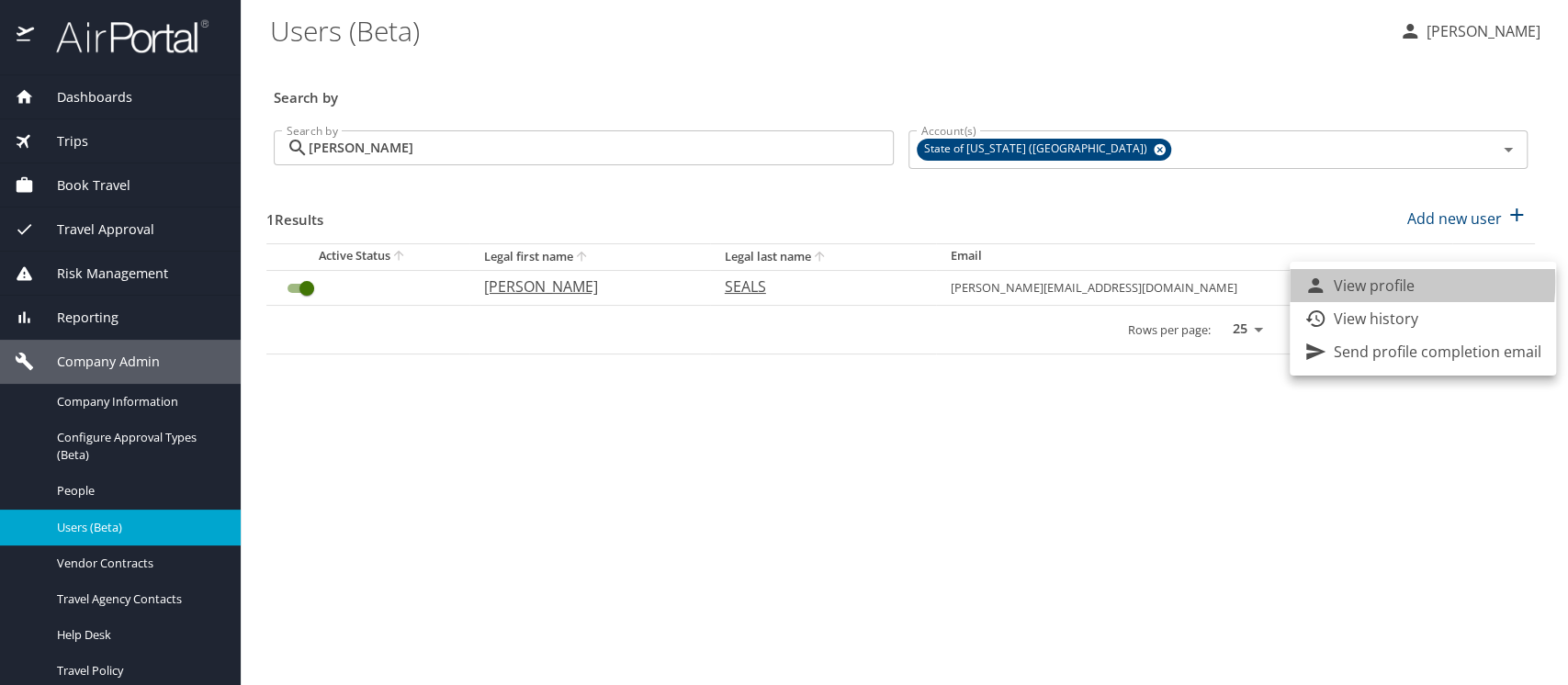
click at [1358, 282] on p "View profile" at bounding box center [1374, 285] width 81 height 22
select select "US"
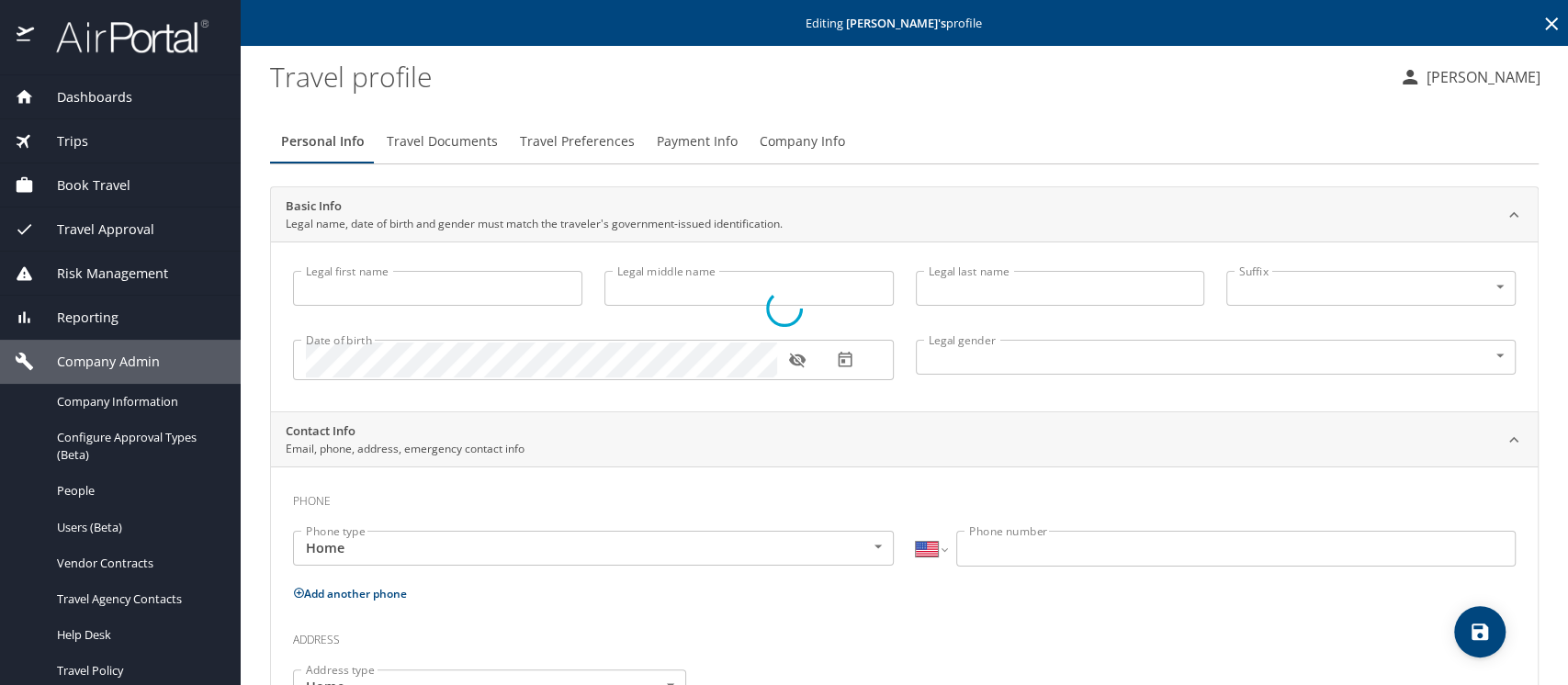
type input "[PERSON_NAME]"
type input "SEALS"
type input "Female"
select select "US"
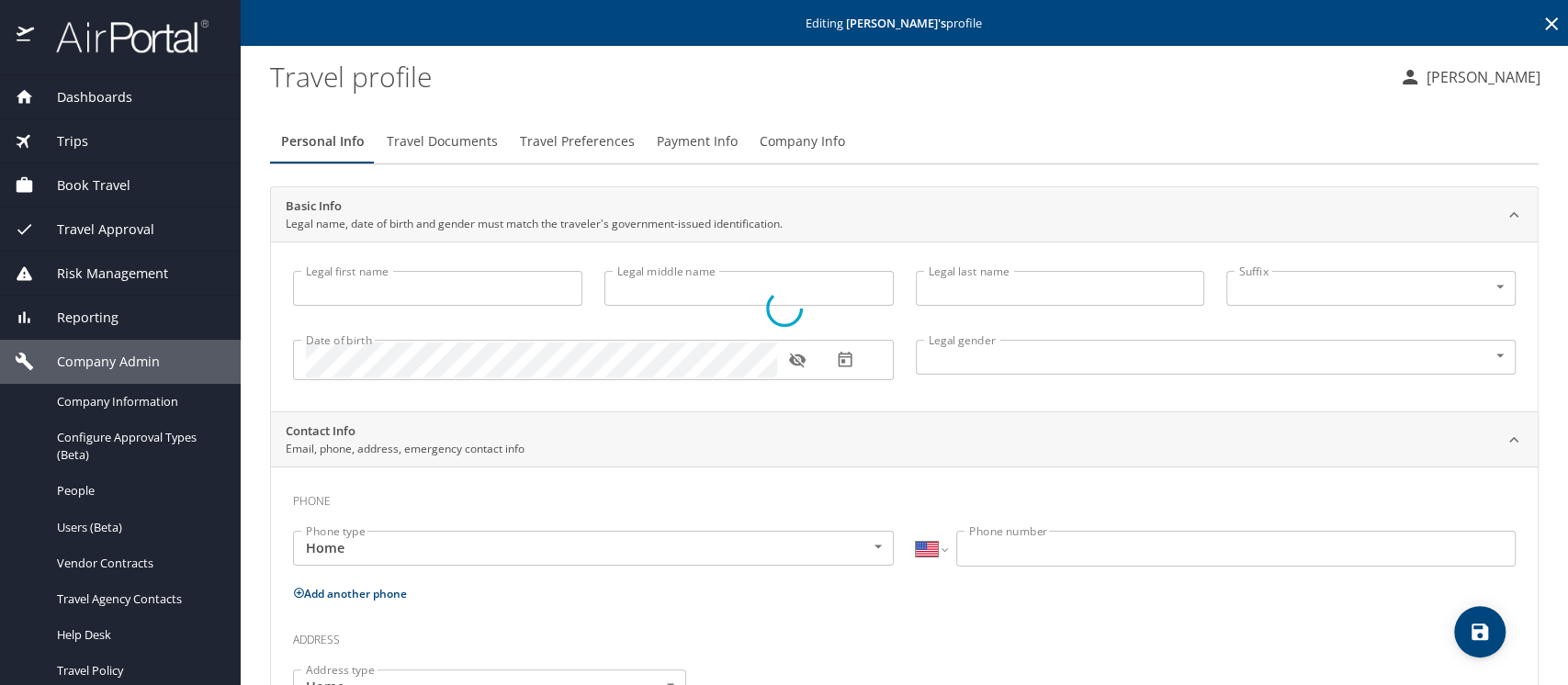
select select "US"
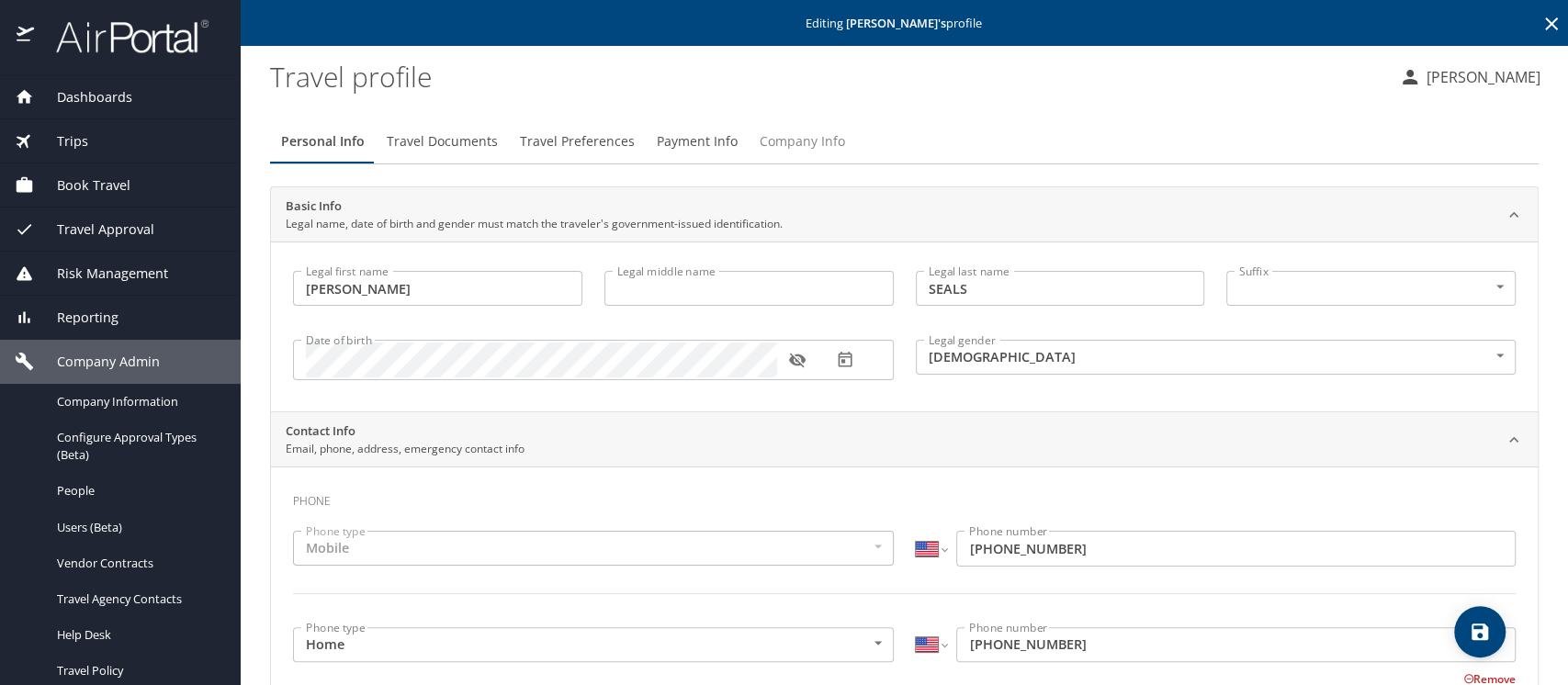
click at [800, 147] on span "Company Info" at bounding box center [803, 142] width 86 height 23
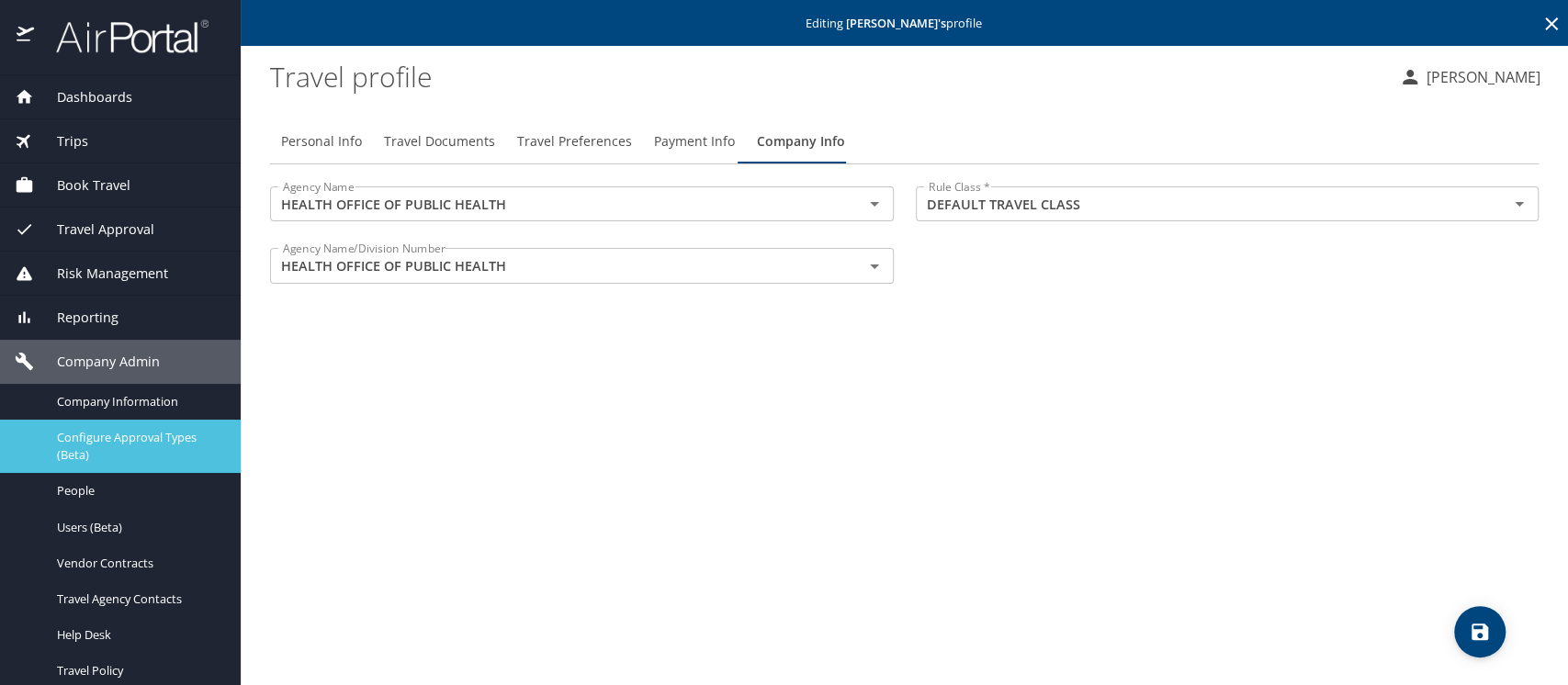
click at [98, 437] on span "Configure Approval Types (Beta)" at bounding box center [138, 446] width 162 height 35
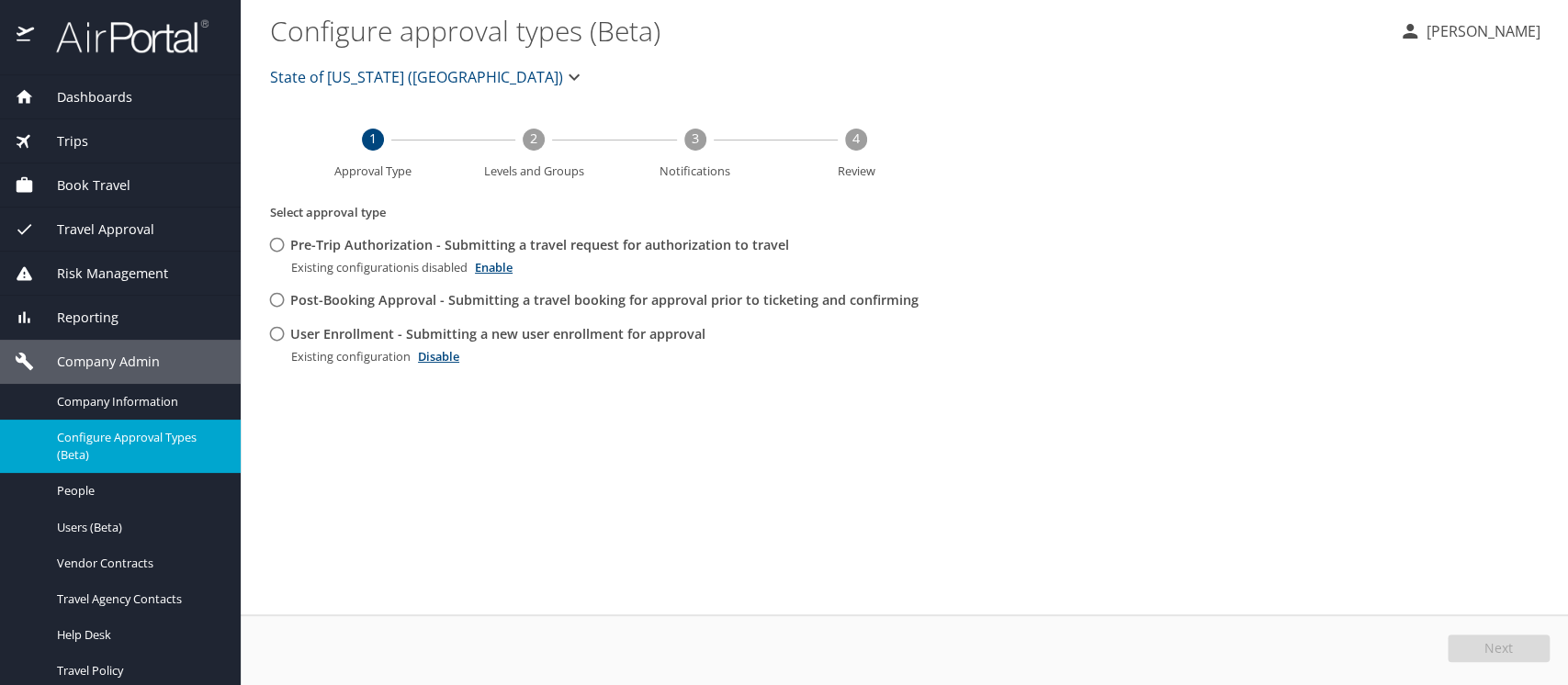
click at [316, 73] on span "State of [US_STATE] ([GEOGRAPHIC_DATA])" at bounding box center [417, 77] width 293 height 25
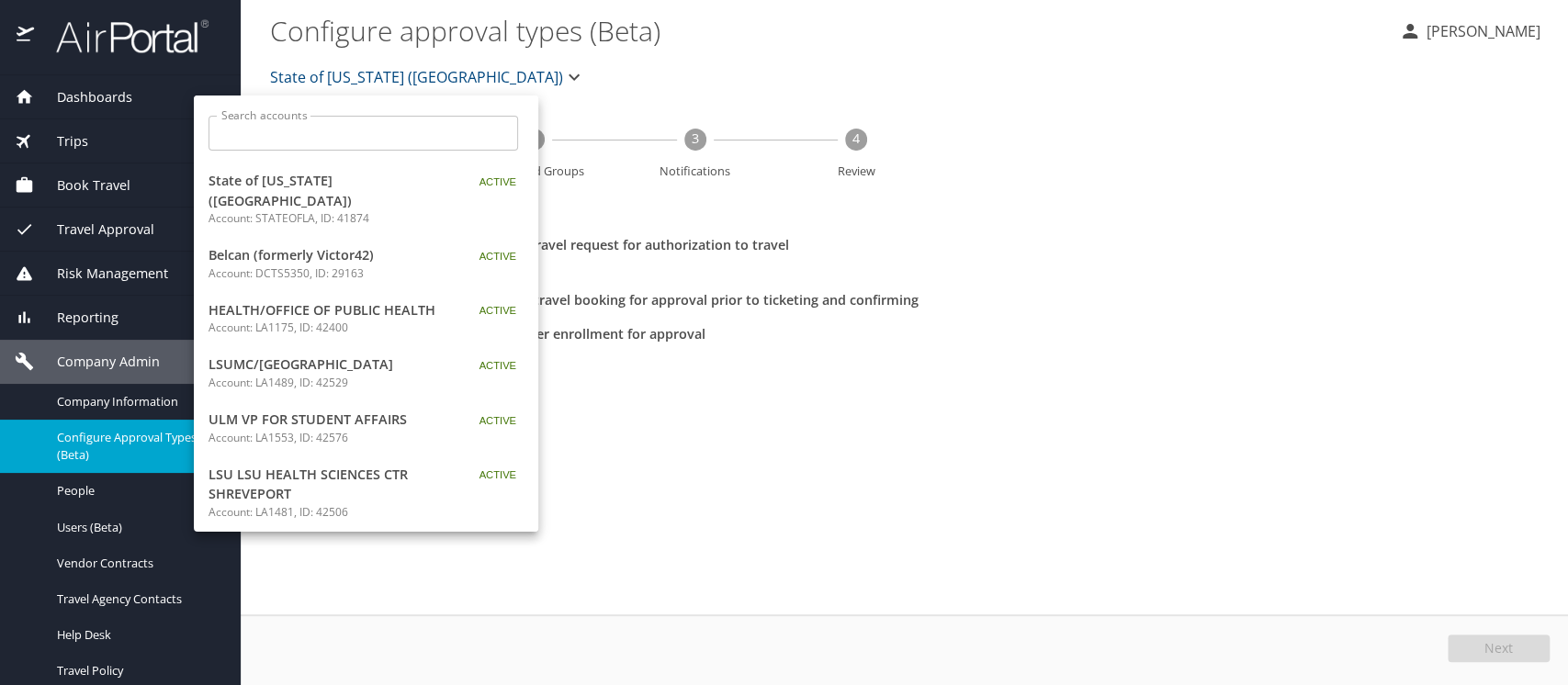
click at [301, 130] on input "Search accounts" at bounding box center [369, 134] width 298 height 35
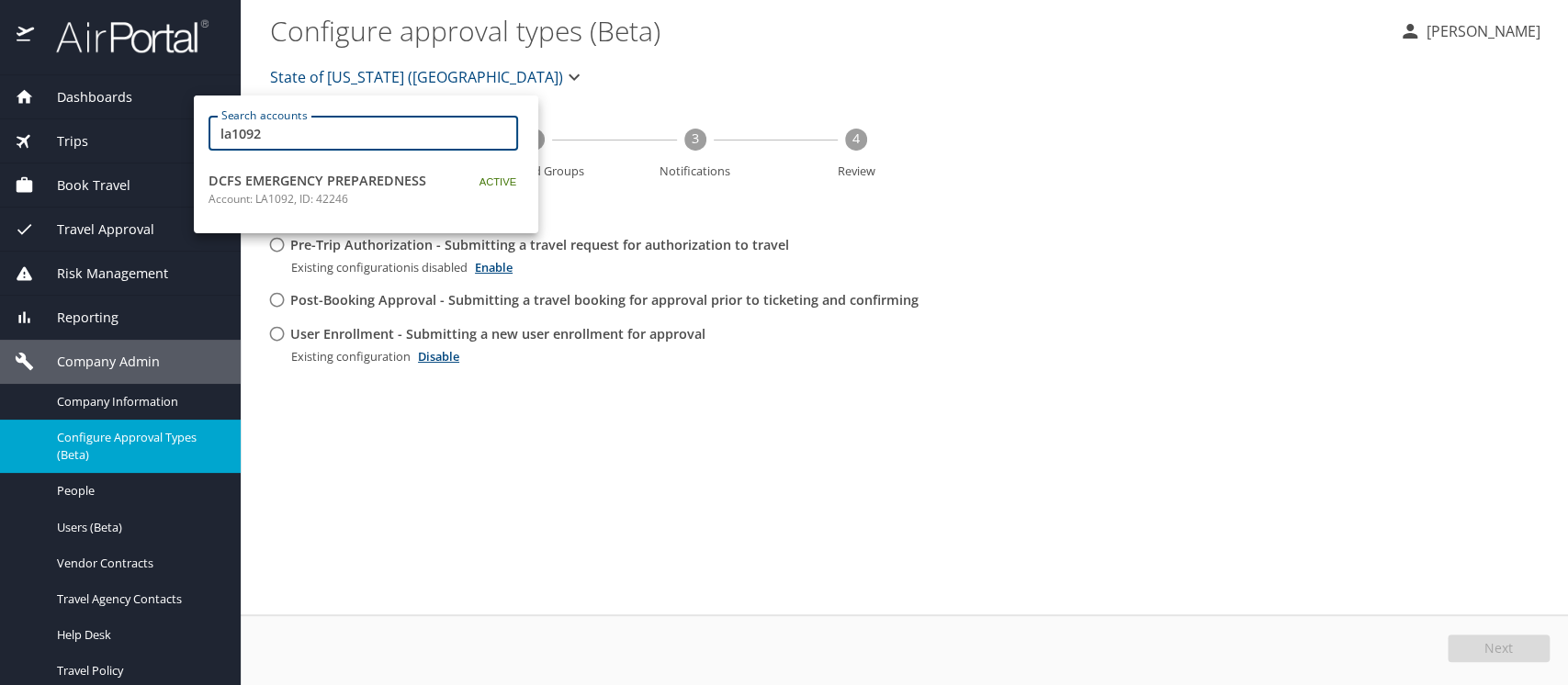
type input "la1092"
click at [290, 176] on span "DCFS EMERGENCY PREPAREDNESS" at bounding box center [323, 181] width 229 height 20
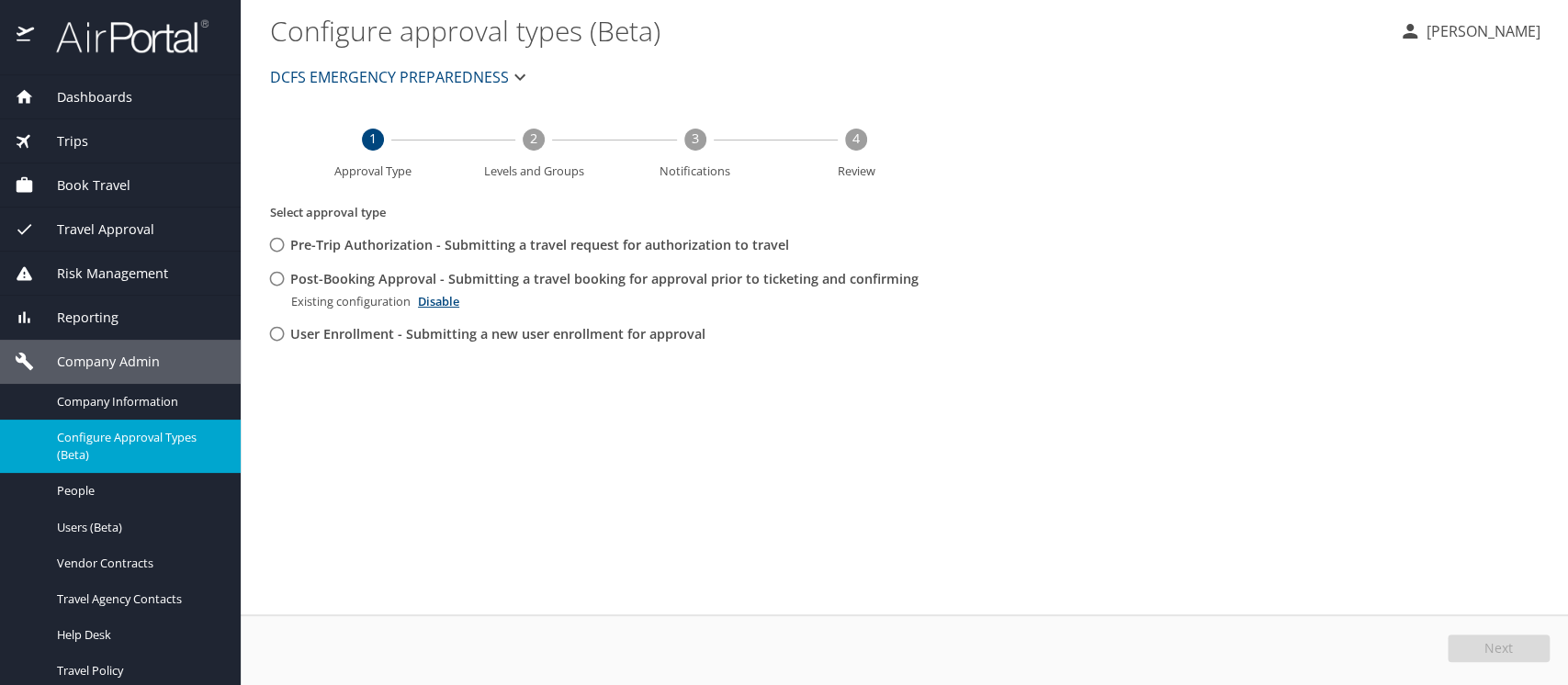
click at [279, 284] on input "Post-Booking Approval - Submitting a travel booking for approval prior to ticke…" at bounding box center [276, 278] width 34 height 34
radio input "true"
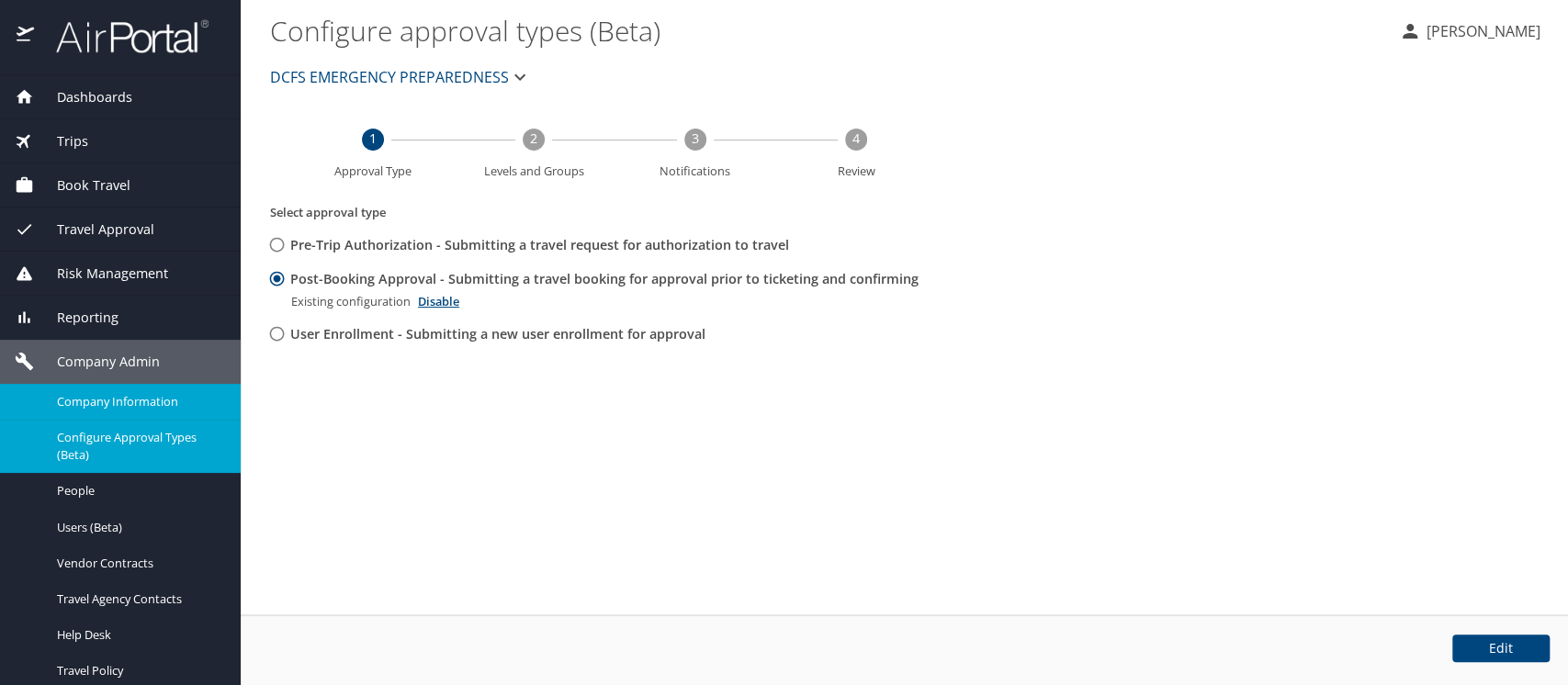
click at [126, 401] on span "Company Information" at bounding box center [138, 402] width 162 height 18
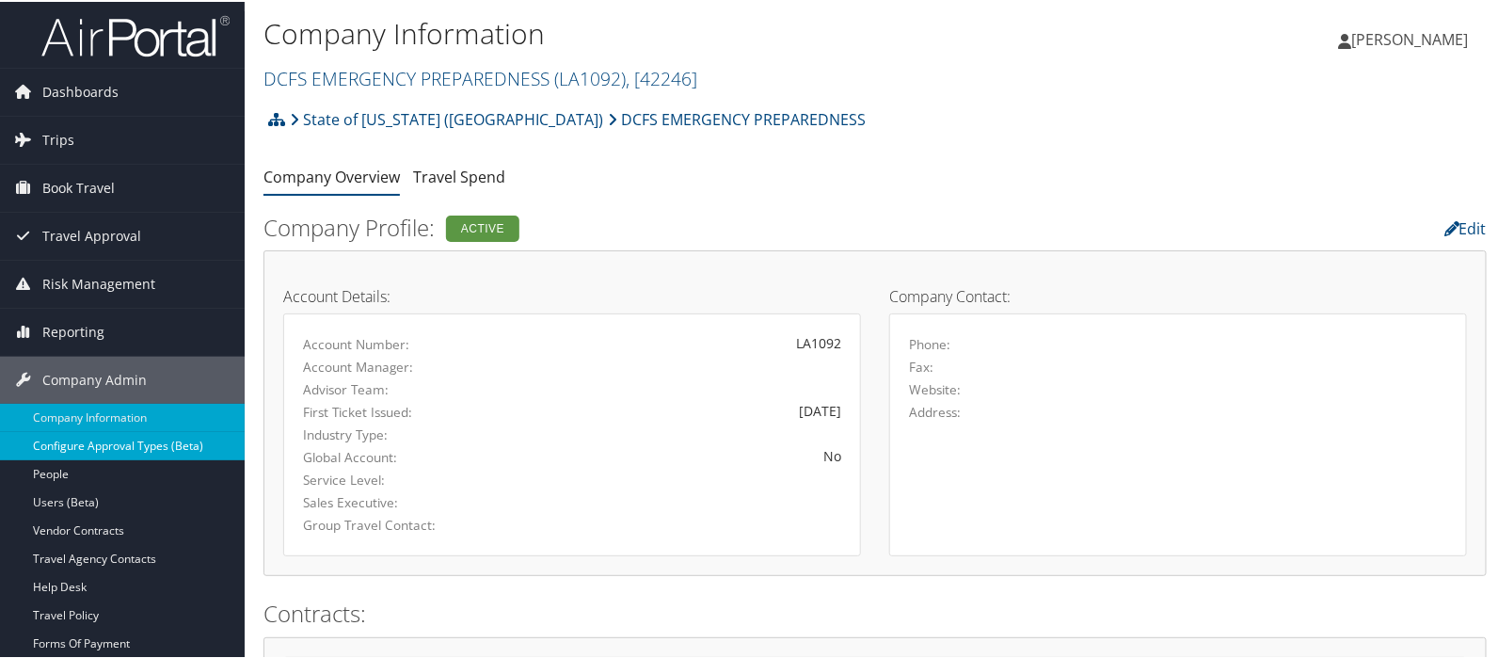
click at [68, 439] on link "Configure Approval Types (Beta)" at bounding box center [122, 444] width 245 height 28
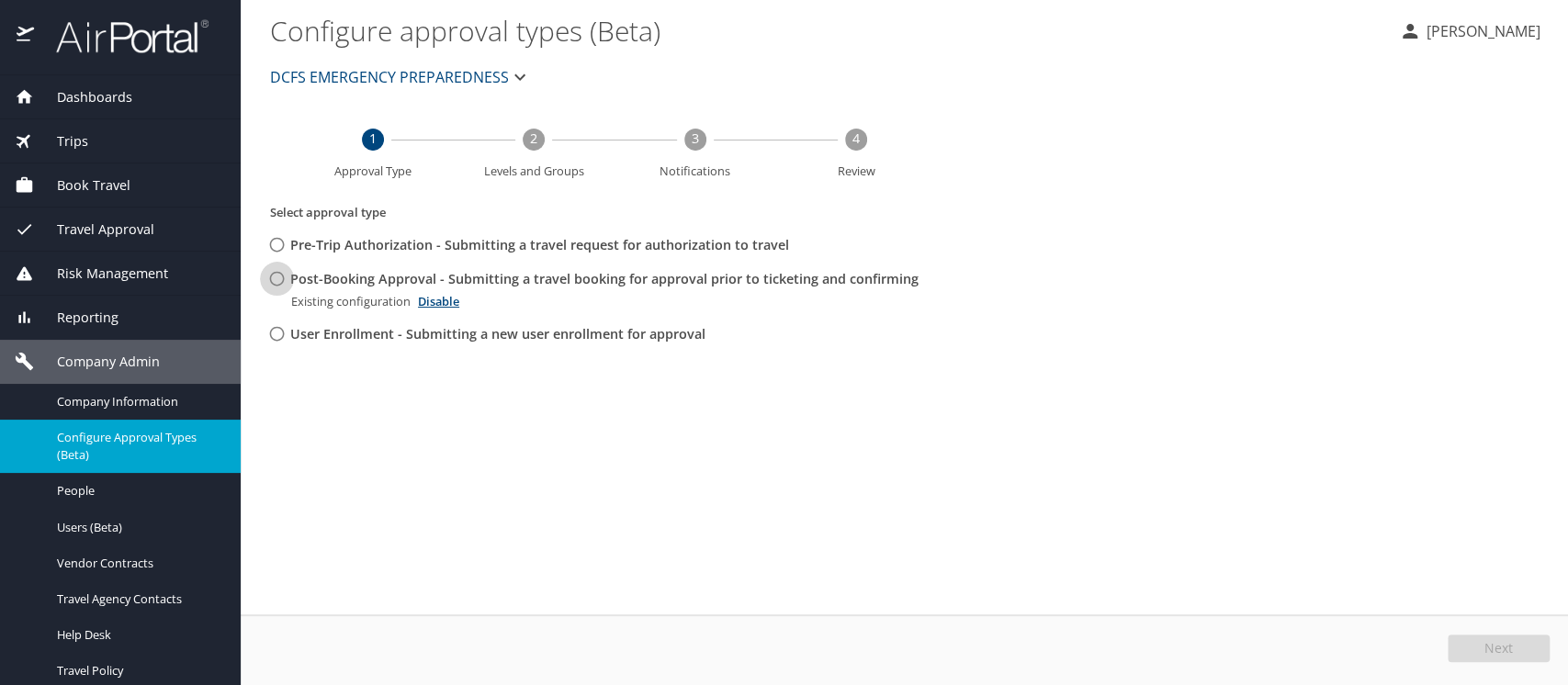
click at [276, 278] on input "Post-Booking Approval - Submitting a travel booking for approval prior to ticke…" at bounding box center [276, 278] width 34 height 34
radio input "true"
click at [1499, 642] on span "Edit" at bounding box center [1502, 648] width 23 height 13
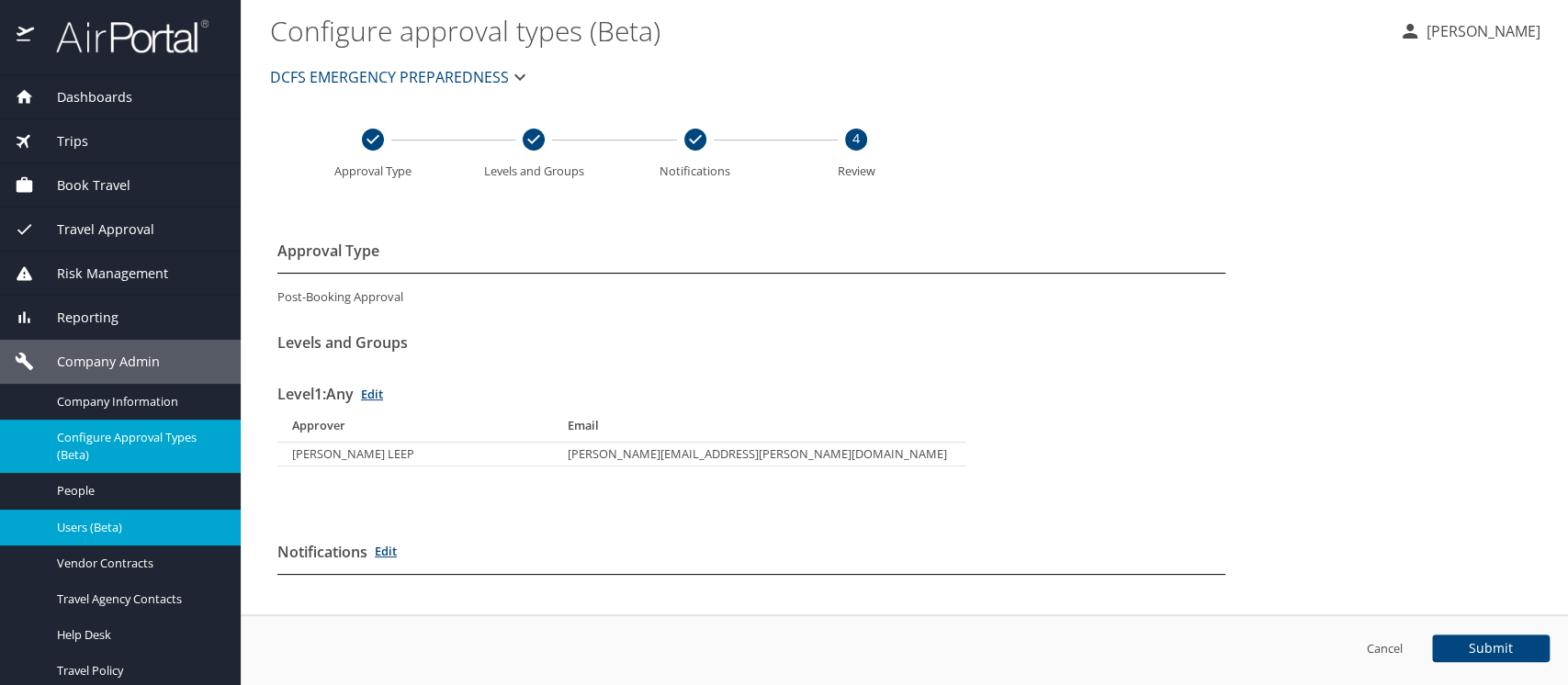
click at [75, 525] on span "Users (Beta)" at bounding box center [138, 528] width 162 height 18
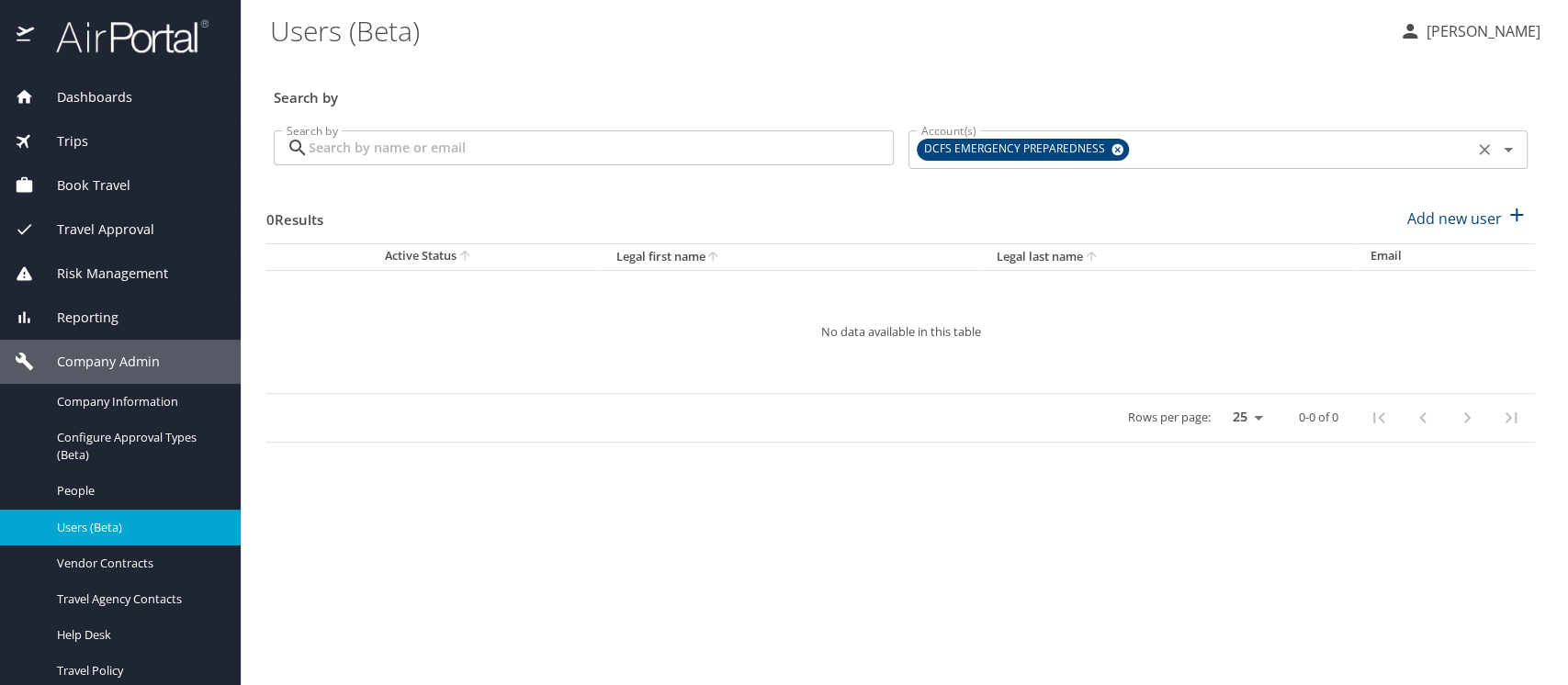
click at [1112, 148] on icon at bounding box center [1118, 150] width 12 height 12
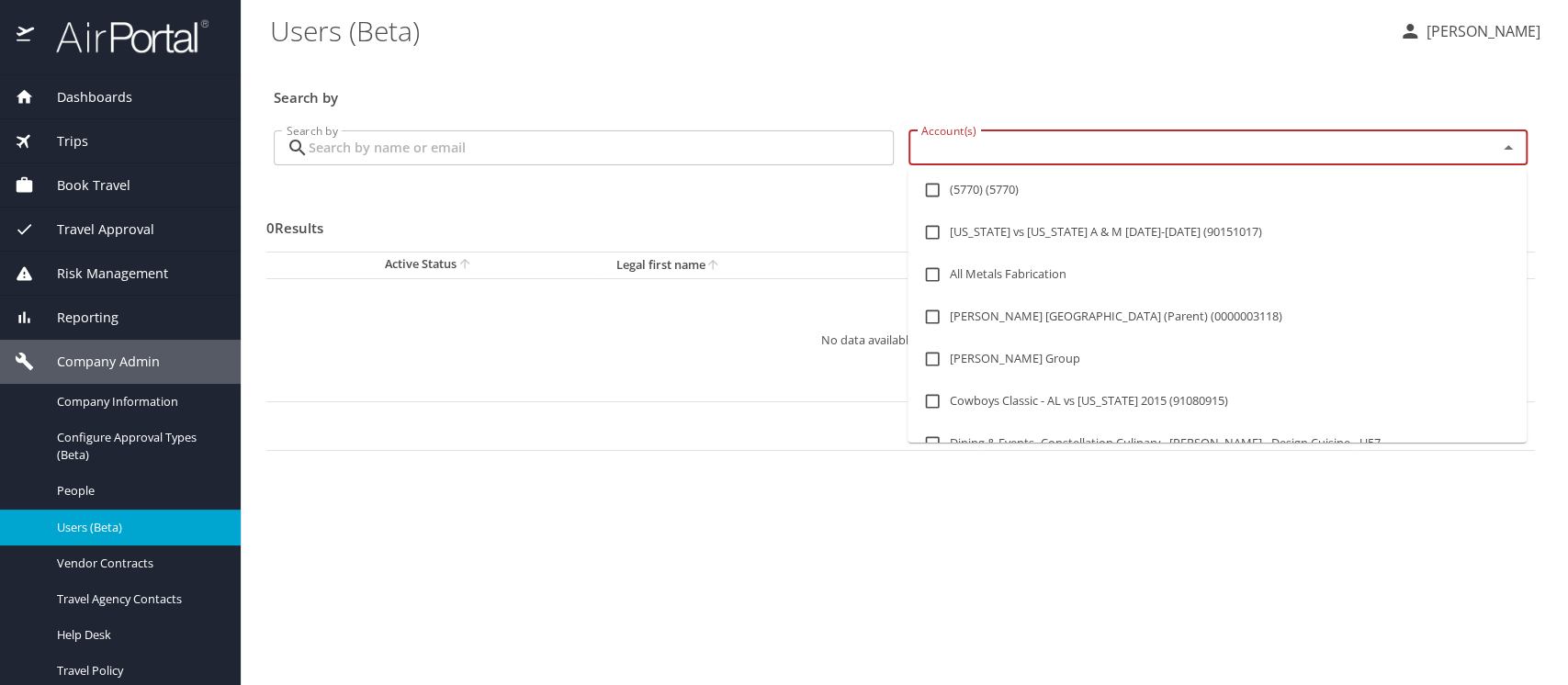
click at [1102, 148] on input "Account(s)" at bounding box center [1191, 147] width 555 height 23
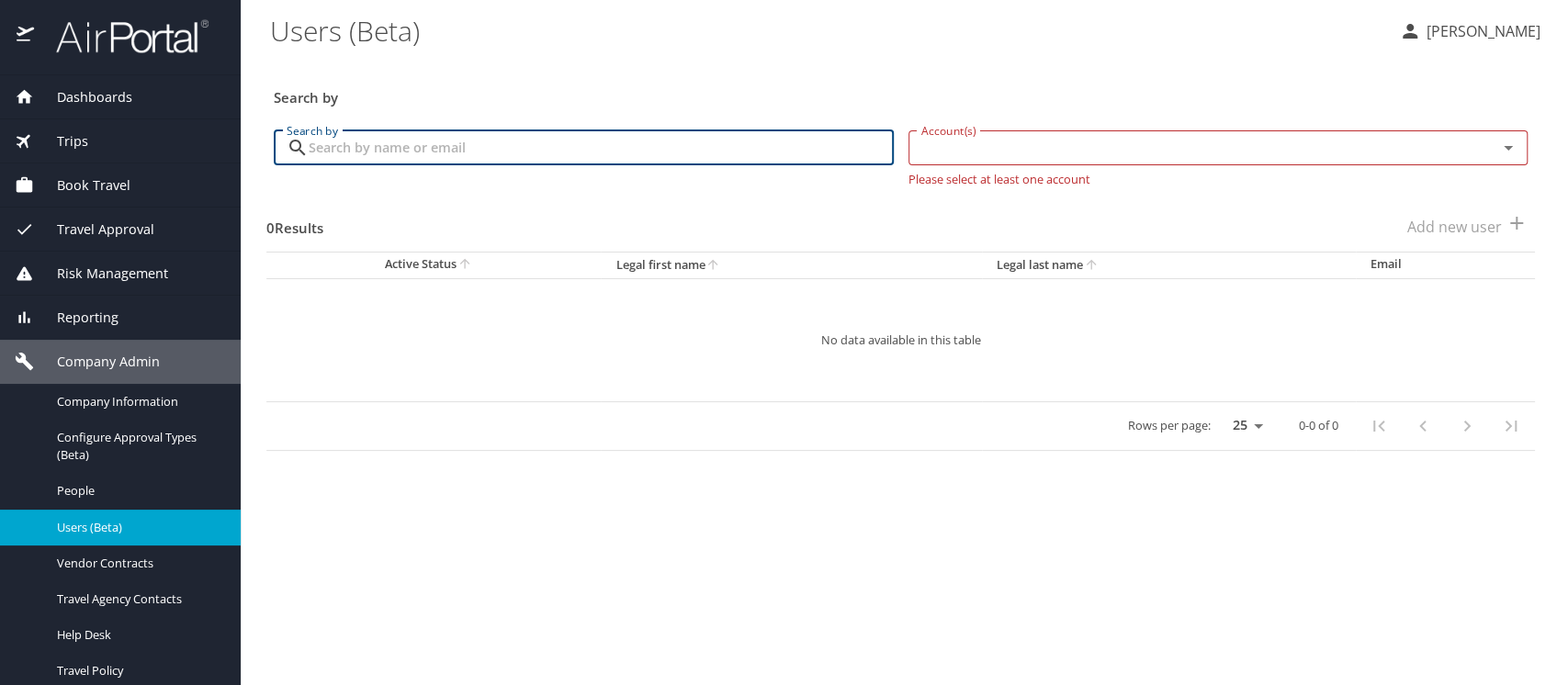
click at [358, 140] on input "Search by" at bounding box center [600, 148] width 585 height 35
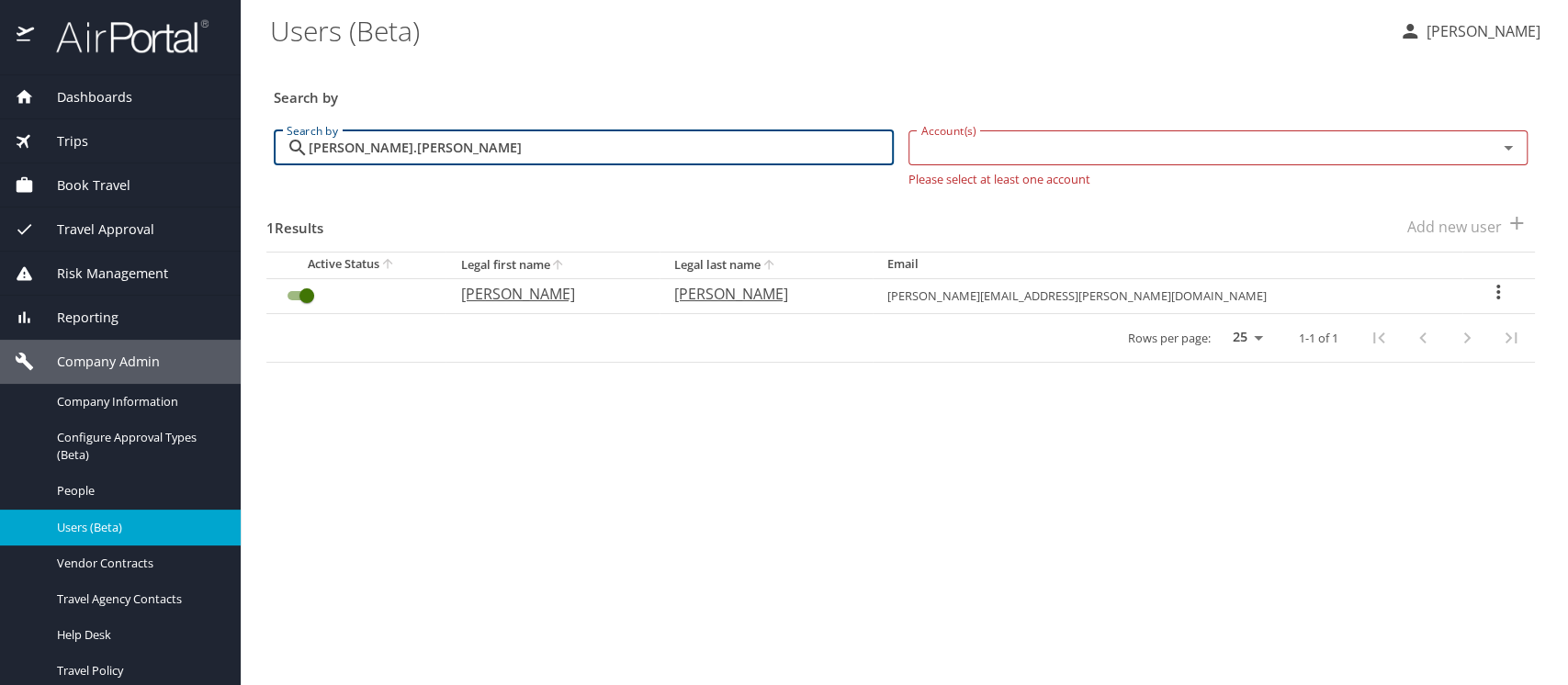
type input "portia.ellis"
click at [1488, 297] on icon "User Search Table" at bounding box center [1499, 292] width 22 height 22
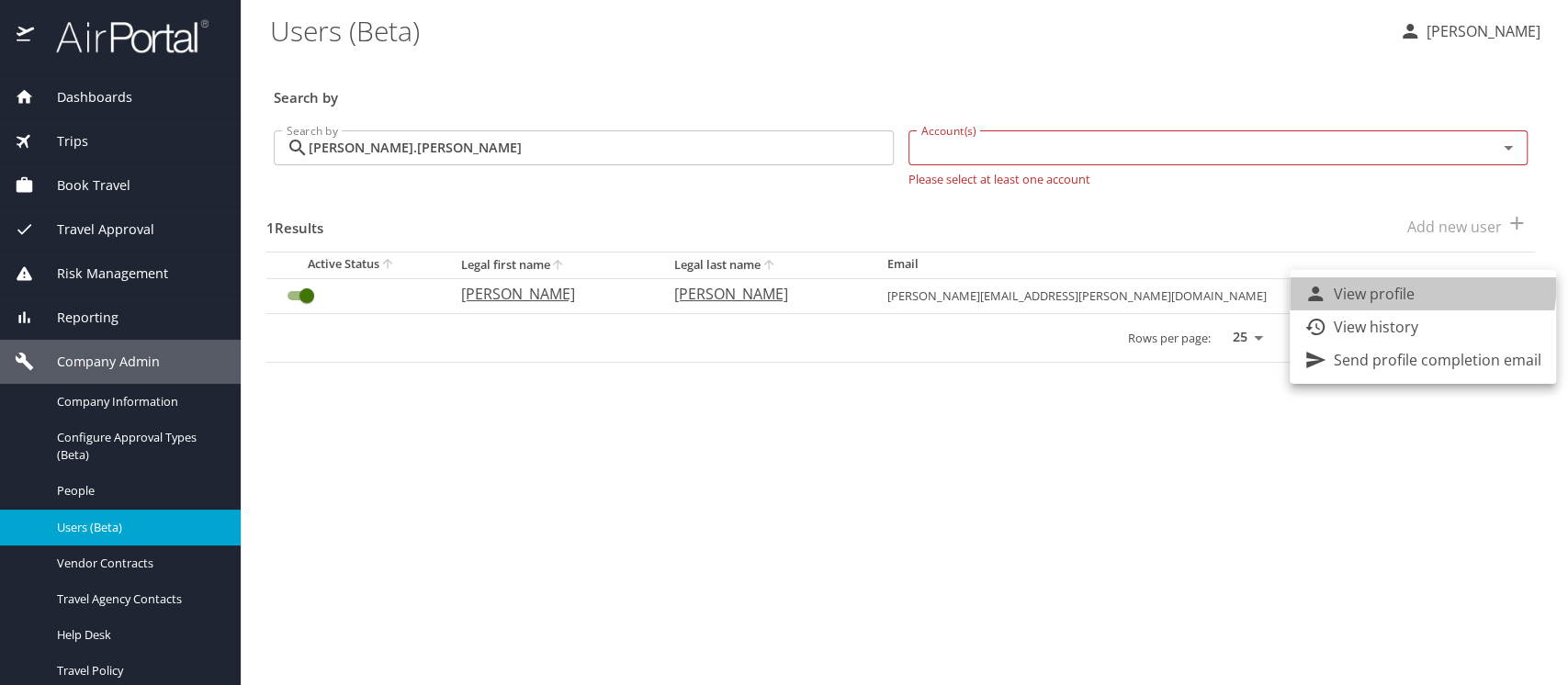
click at [1407, 288] on p "View profile" at bounding box center [1374, 294] width 81 height 22
select select "US"
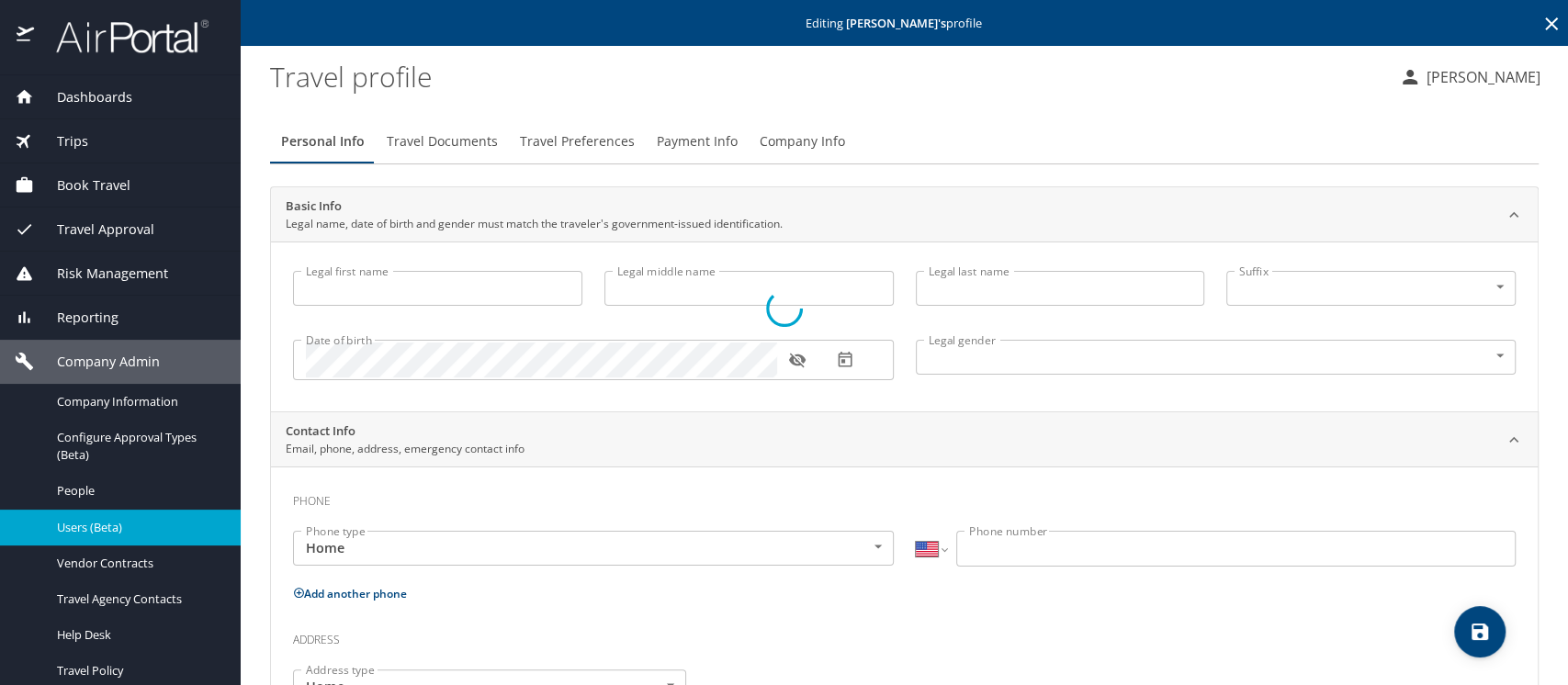
type input "Portia"
type input "Ellis"
type input "Female"
select select "US"
select select "TH"
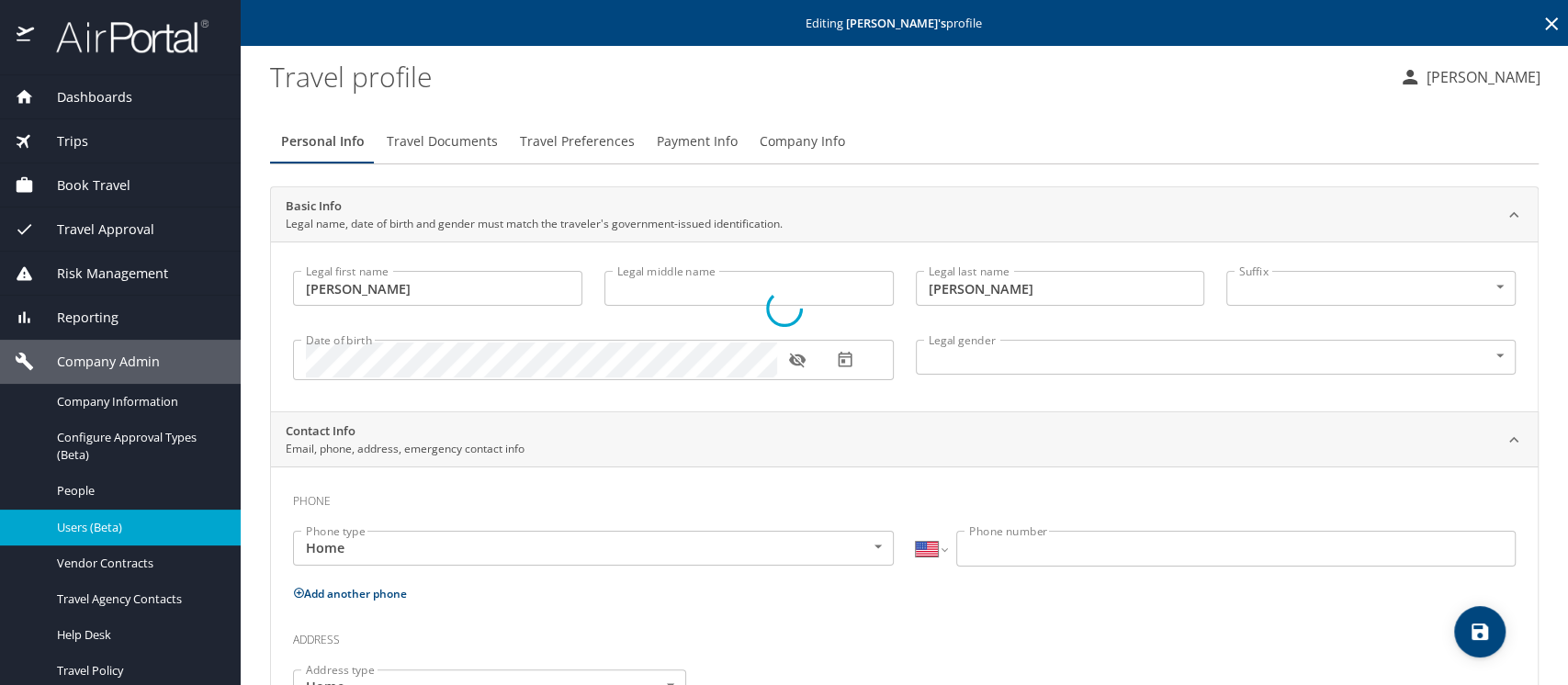
select select "TH"
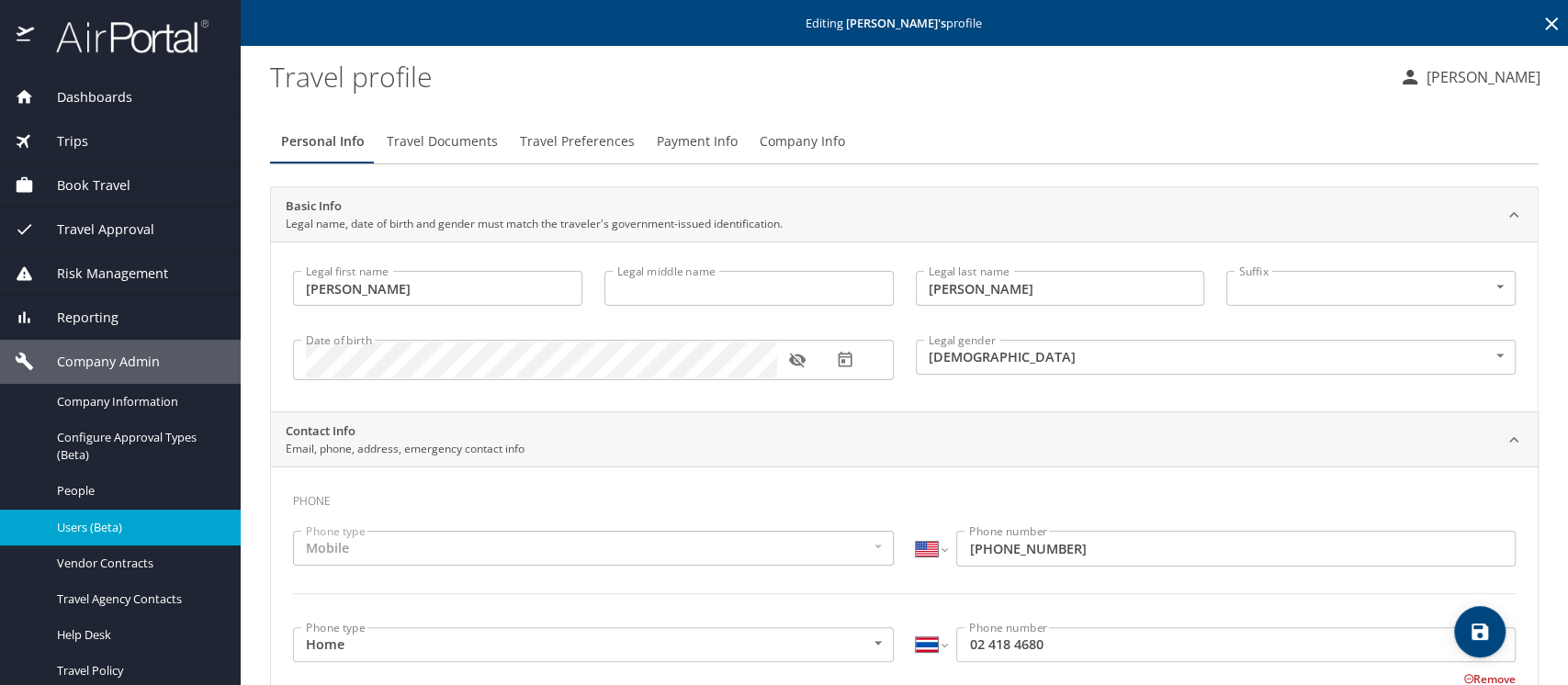
drag, startPoint x: 799, startPoint y: 138, endPoint x: 783, endPoint y: 131, distance: 17.5
click at [799, 138] on span "Company Info" at bounding box center [803, 142] width 86 height 23
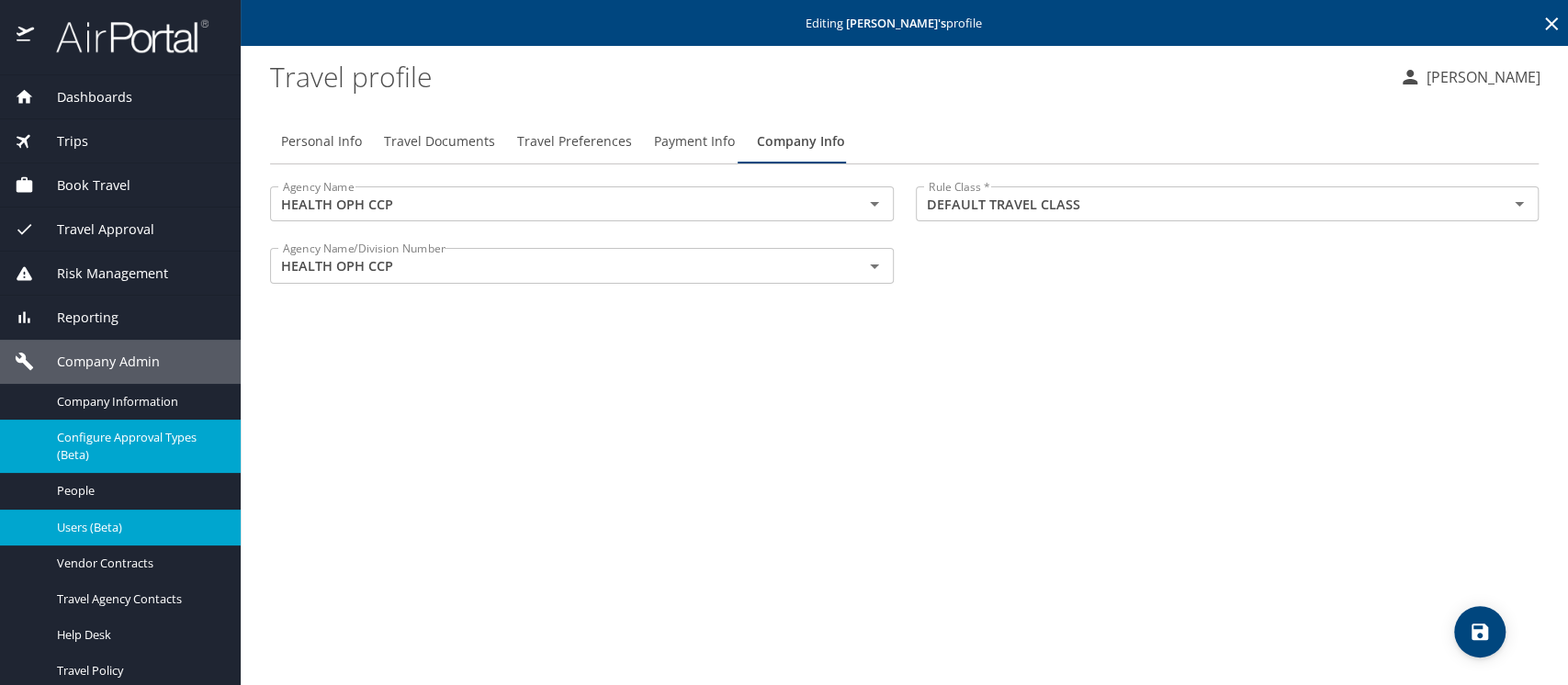
click at [83, 443] on span "Configure Approval Types (Beta)" at bounding box center [138, 446] width 162 height 35
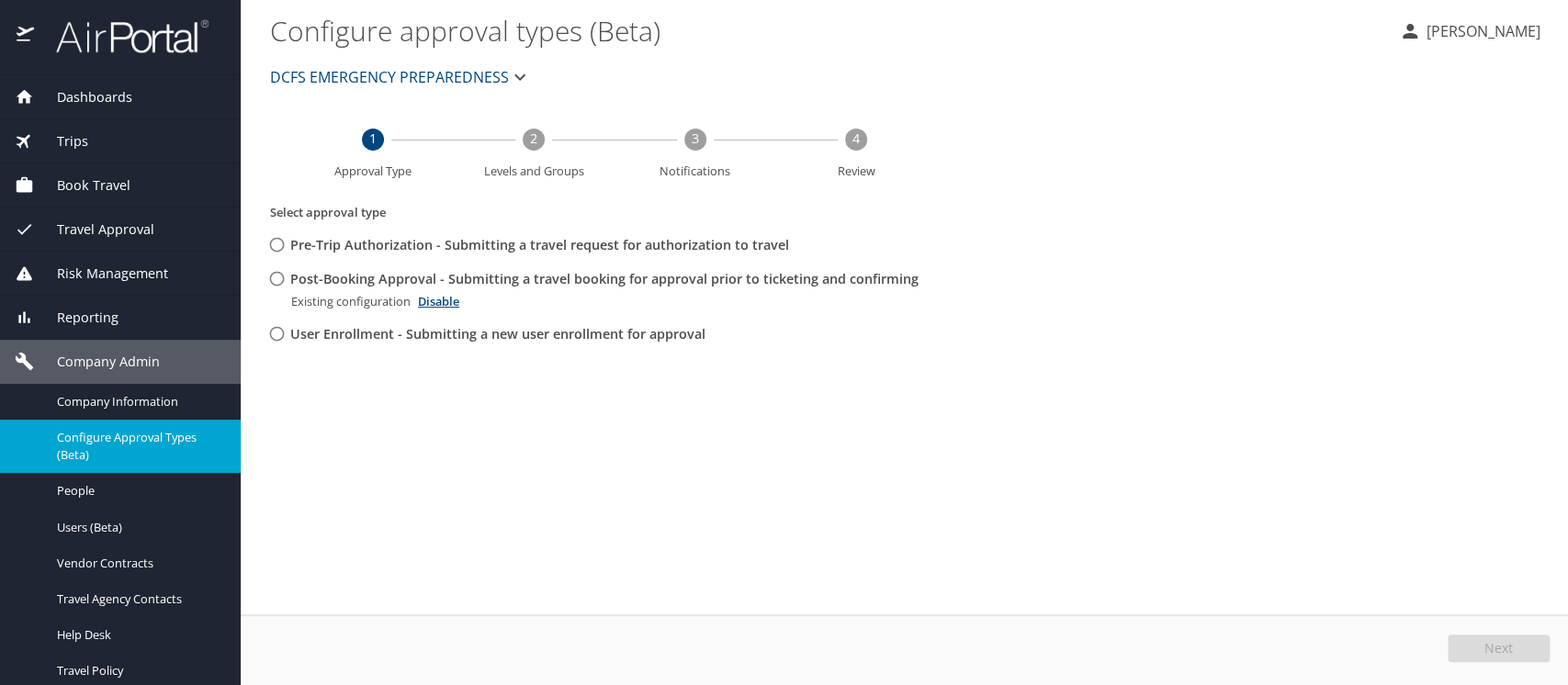
click at [288, 81] on span "DCFS EMERGENCY PREPAREDNESS" at bounding box center [390, 77] width 239 height 25
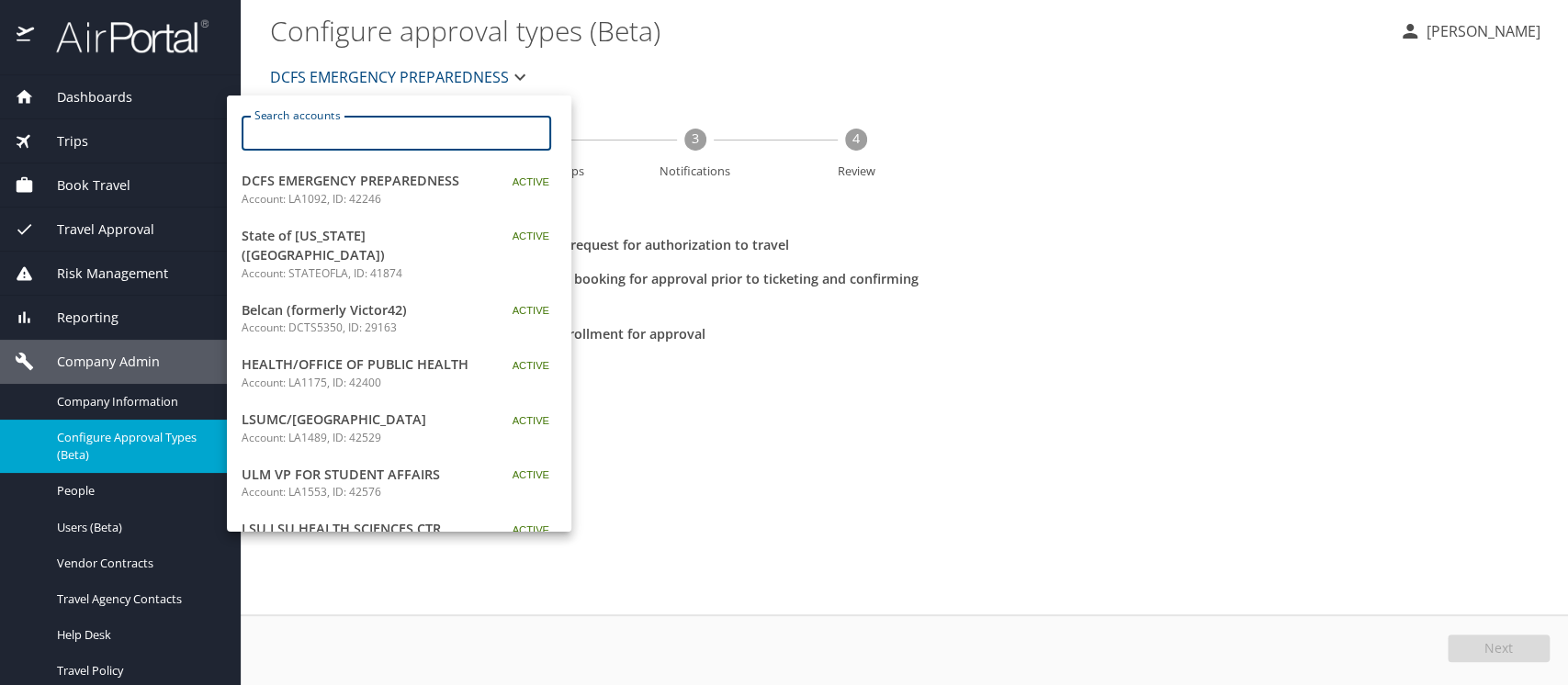
click at [291, 129] on input "Search accounts" at bounding box center [402, 134] width 298 height 35
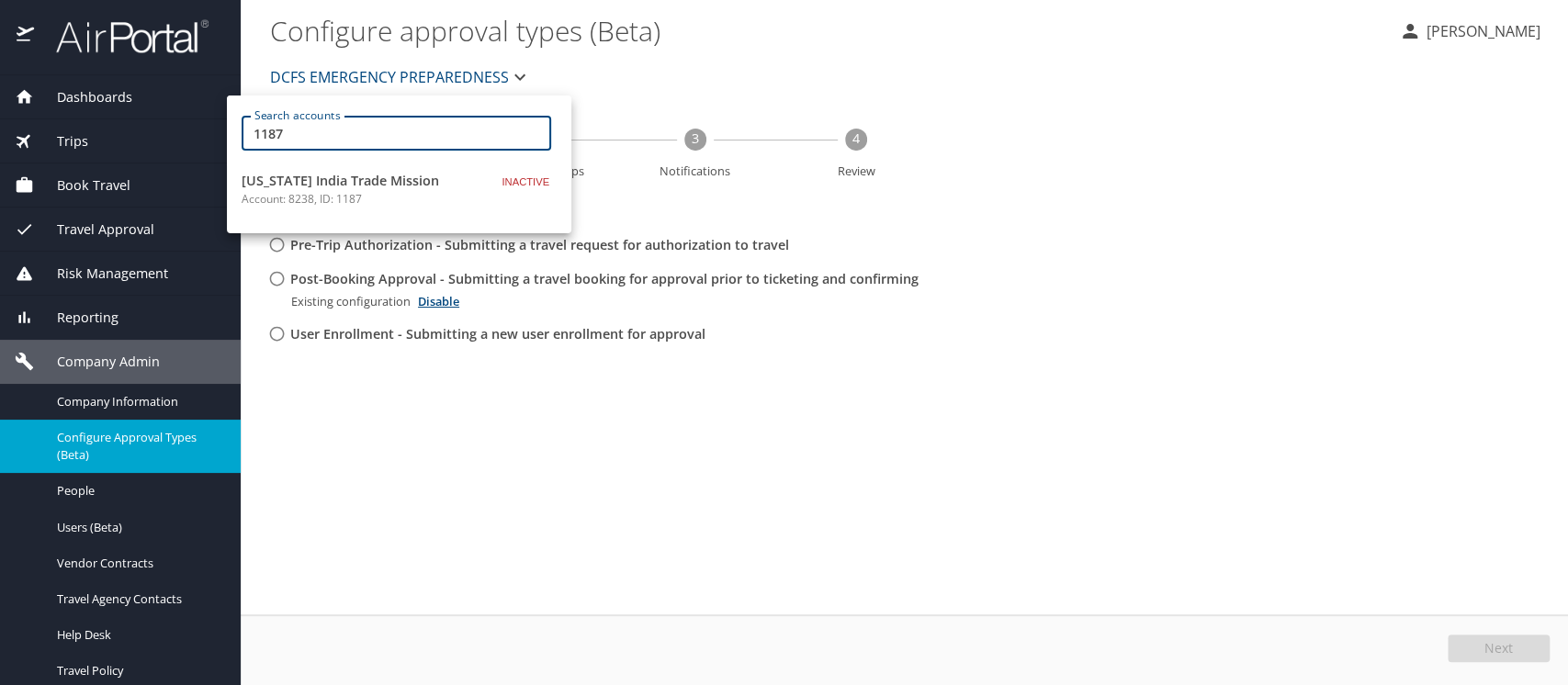
drag, startPoint x: 300, startPoint y: 122, endPoint x: 248, endPoint y: 134, distance: 53.4
click at [248, 134] on div "1187 Search accounts" at bounding box center [396, 134] width 309 height 35
type input "la1187"
click at [289, 177] on span "HEALTH/OPH - CCP" at bounding box center [356, 181] width 229 height 20
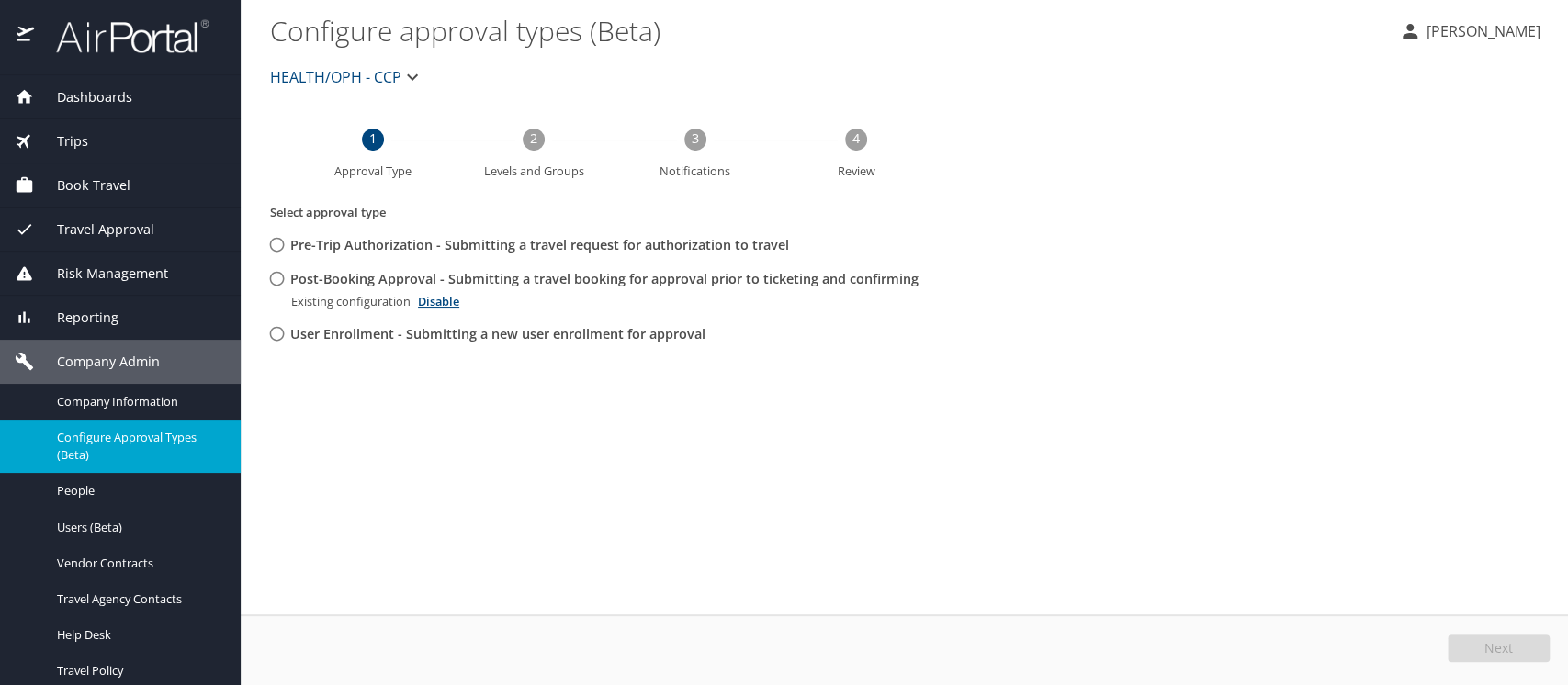
click at [316, 70] on span "HEALTH/OPH - CCP" at bounding box center [336, 77] width 132 height 25
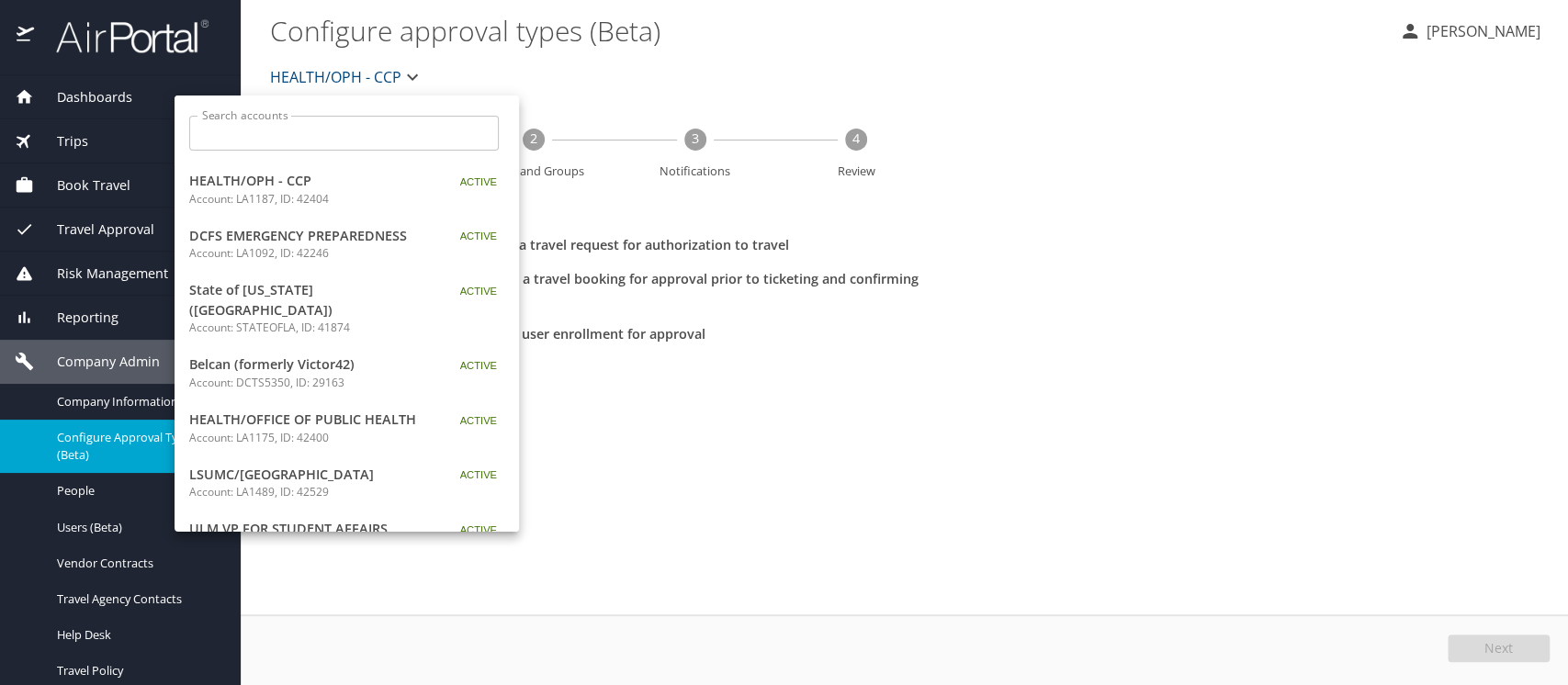
click at [316, 70] on div at bounding box center [784, 342] width 1568 height 685
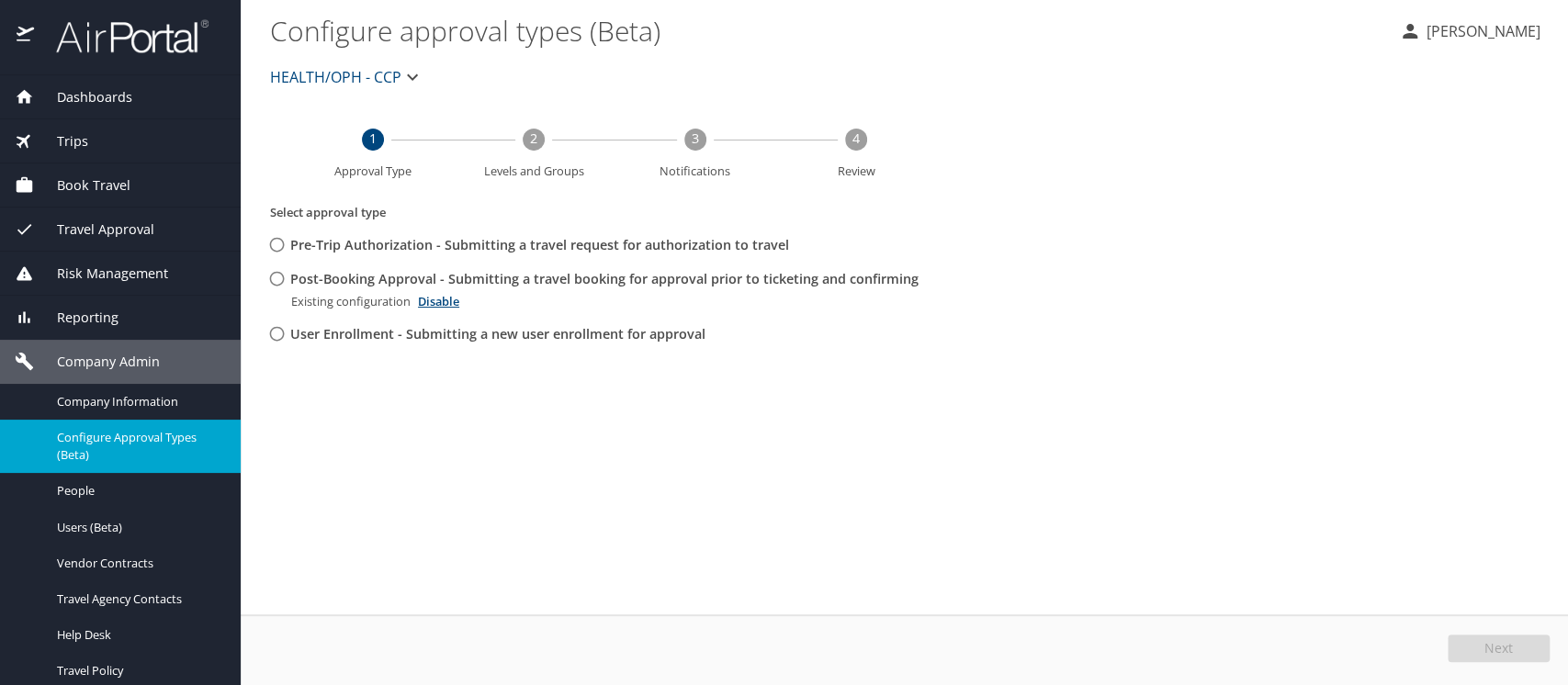
drag, startPoint x: 264, startPoint y: 73, endPoint x: 403, endPoint y: 73, distance: 139.0
click at [403, 73] on button "HEALTH/OPH - CCP" at bounding box center [347, 77] width 168 height 37
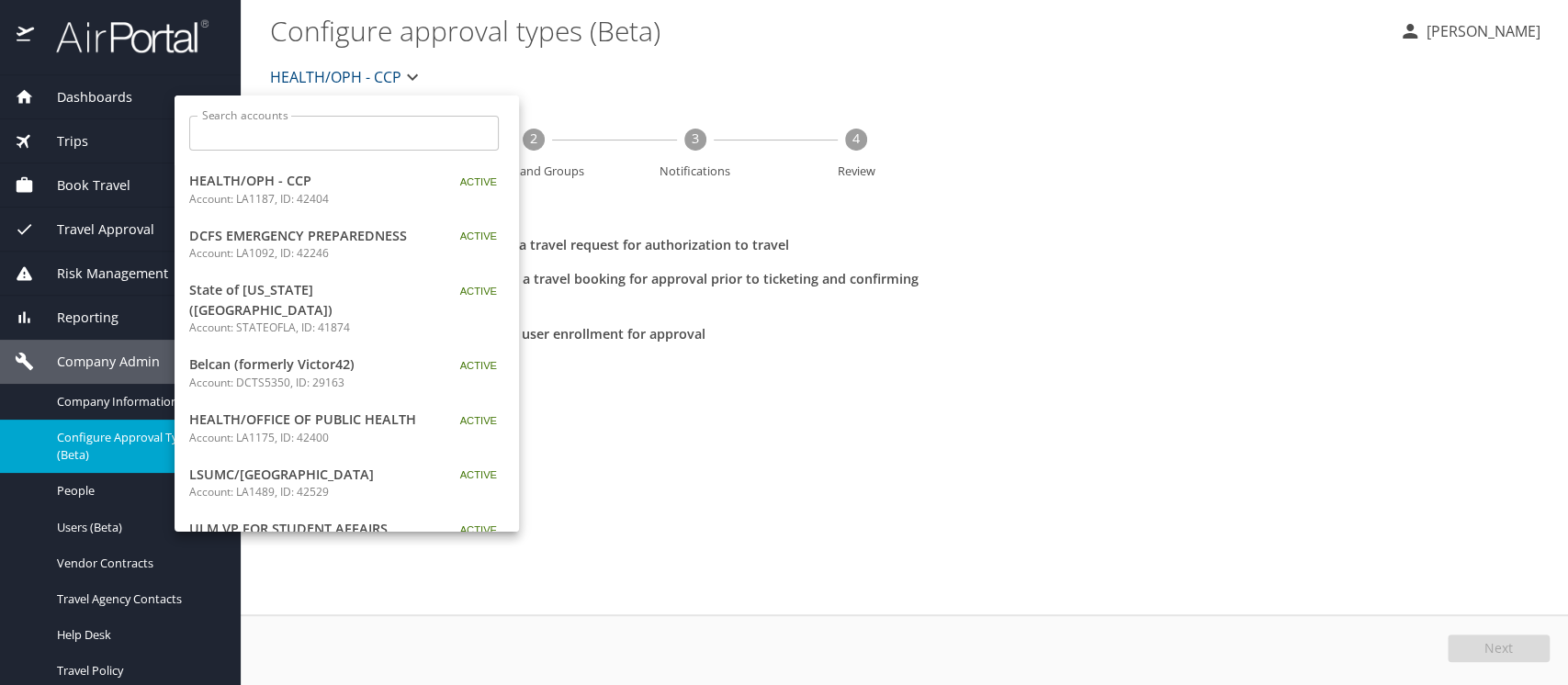
click at [65, 400] on div at bounding box center [784, 342] width 1568 height 685
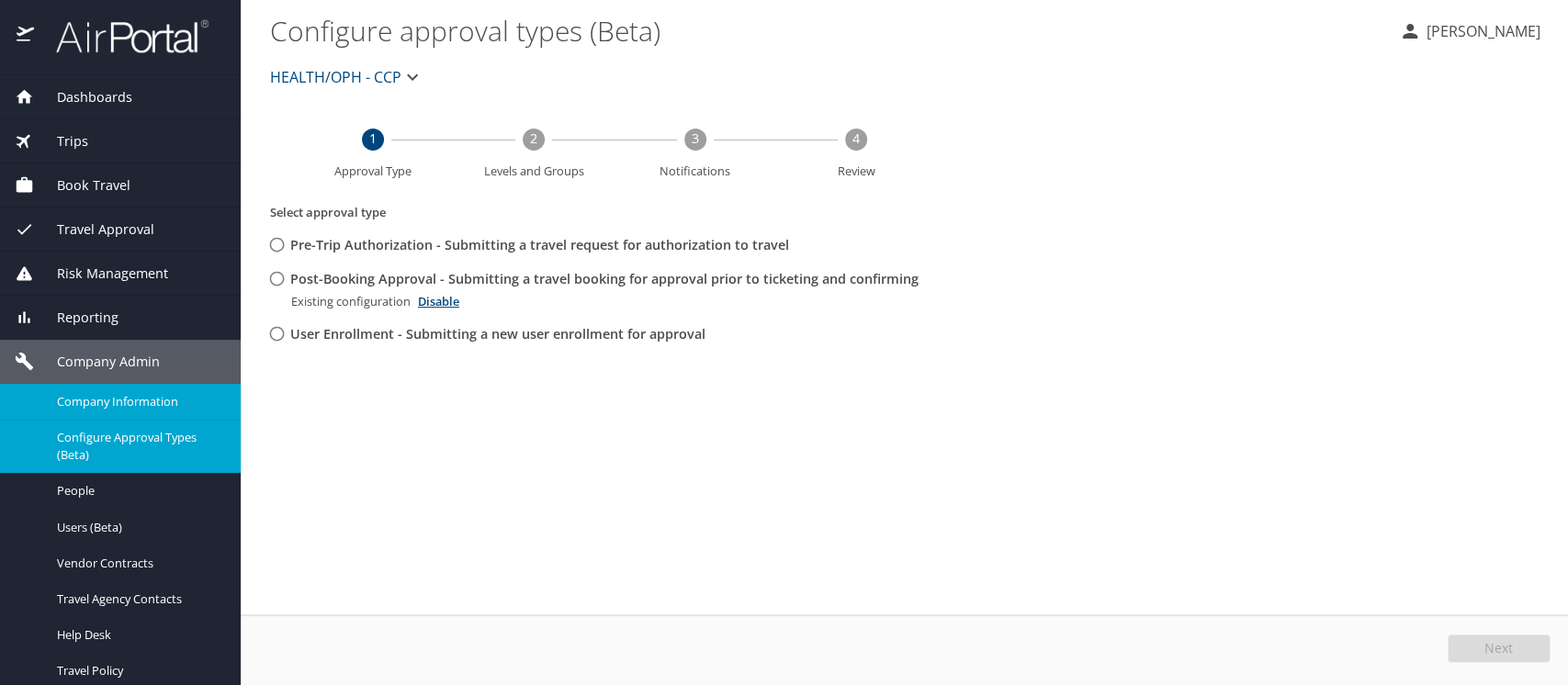
click at [136, 404] on span "Company Information" at bounding box center [138, 402] width 162 height 18
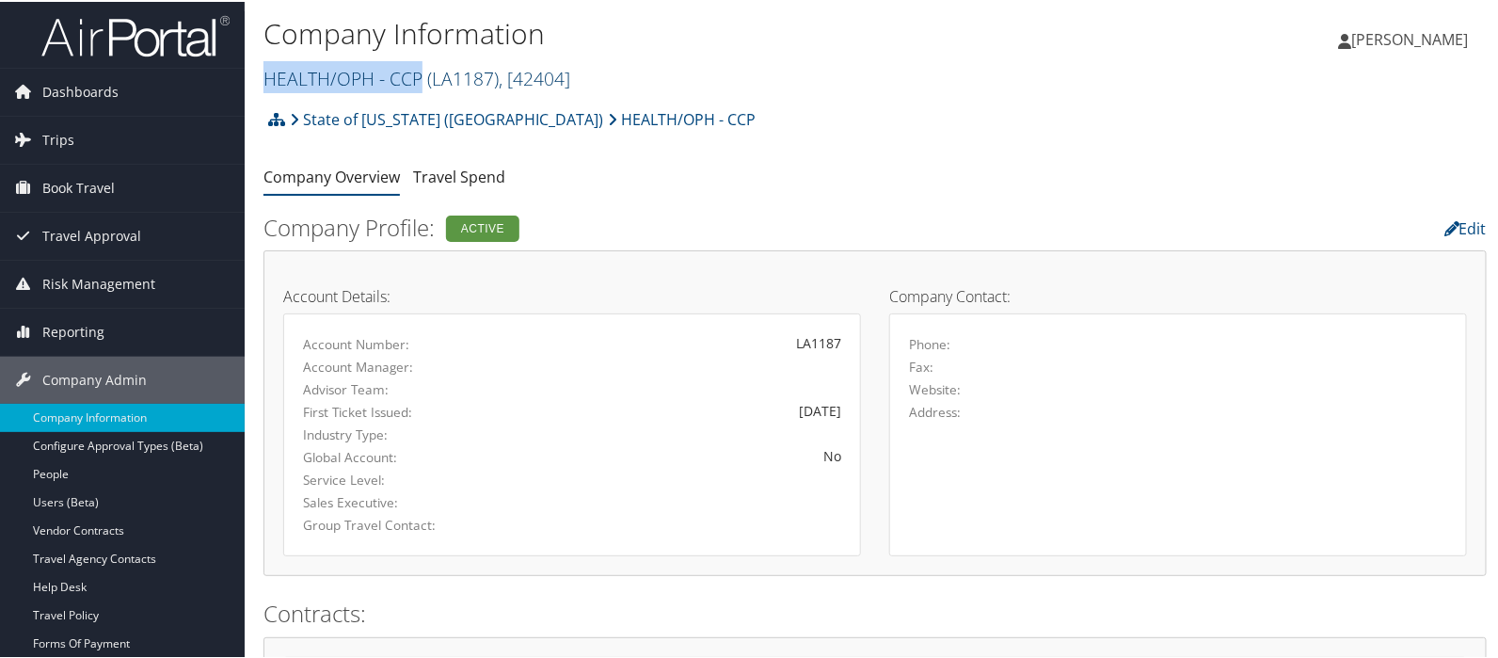
drag, startPoint x: 262, startPoint y: 82, endPoint x: 418, endPoint y: 75, distance: 156.4
click at [418, 75] on div "Company Information HEALTH/OPH - CCP ( LA1187 ) , [ 42404 ] DCFS EMERGENCY PREP…" at bounding box center [875, 49] width 1261 height 99
copy link "HEALTH/OPH - CCP"
click at [81, 493] on link "Users (Beta)" at bounding box center [122, 501] width 245 height 28
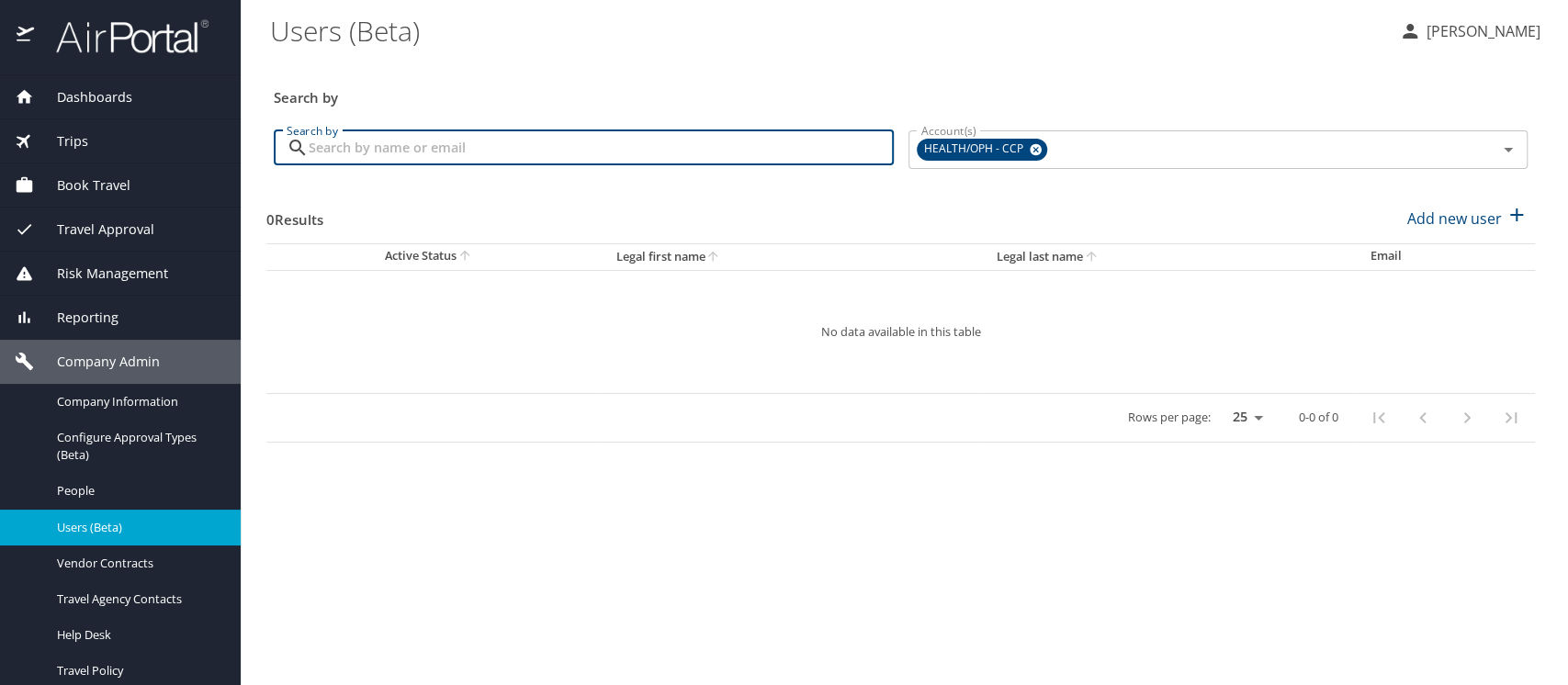
click at [340, 136] on input "Search by" at bounding box center [600, 148] width 585 height 35
click at [1031, 148] on icon at bounding box center [1036, 150] width 12 height 12
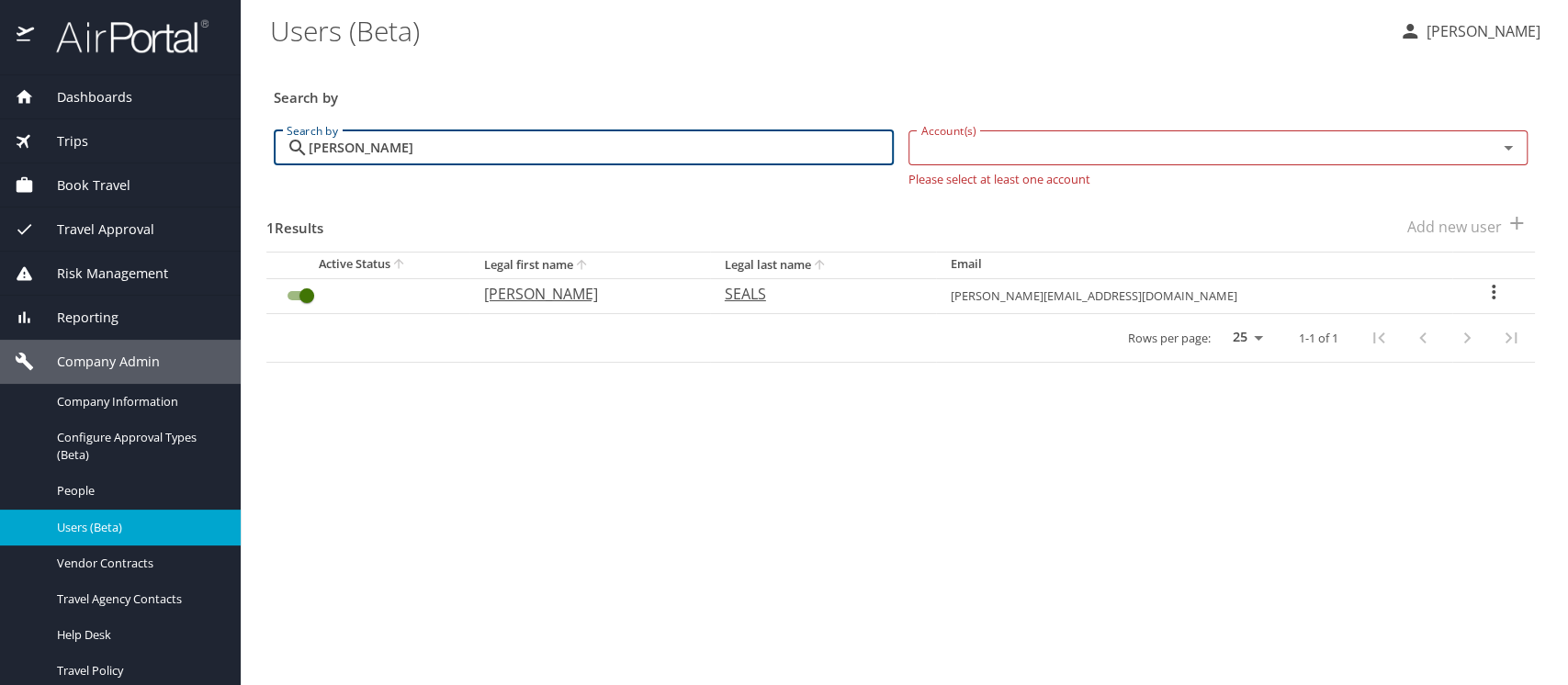
type input "natasha seals"
click at [1483, 292] on icon "User Search Table" at bounding box center [1494, 292] width 22 height 22
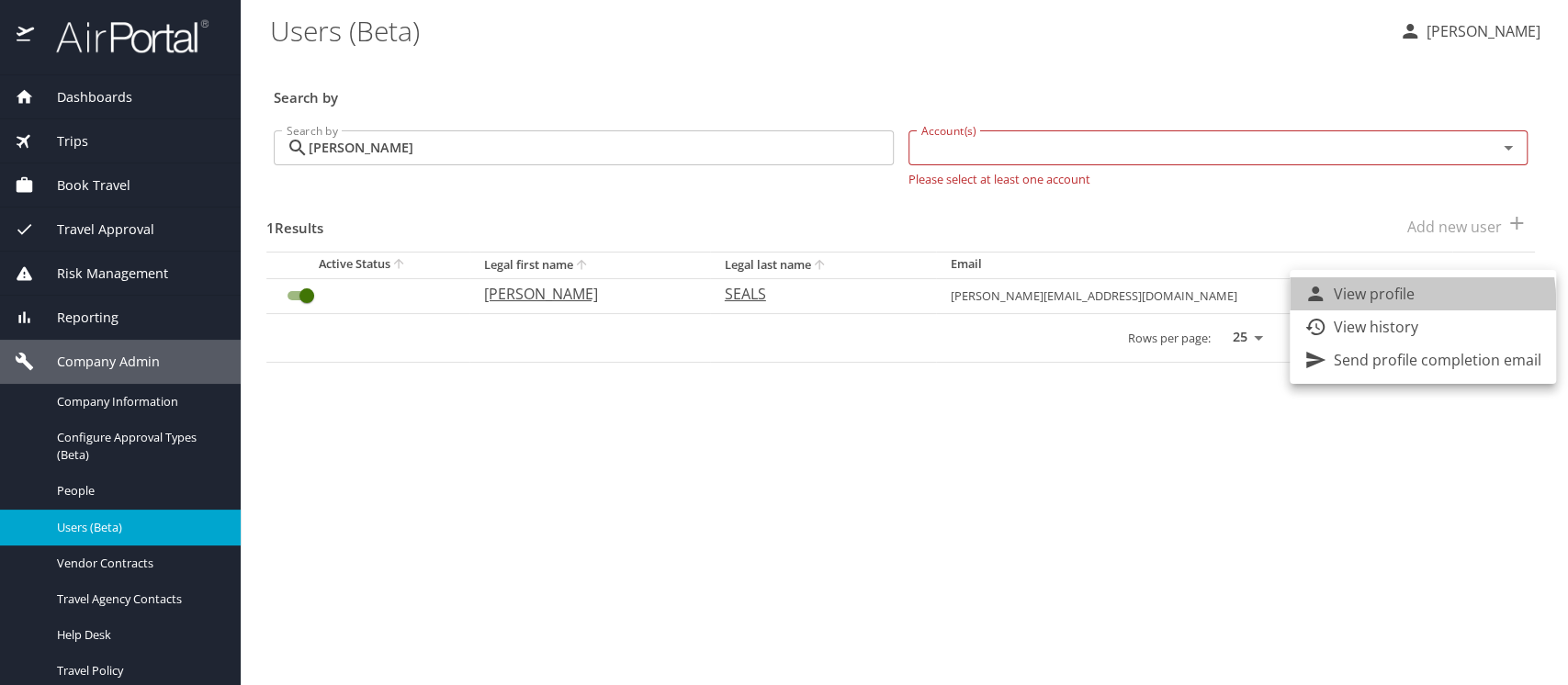
click at [1415, 302] on li "View profile" at bounding box center [1423, 294] width 267 height 33
select select "US"
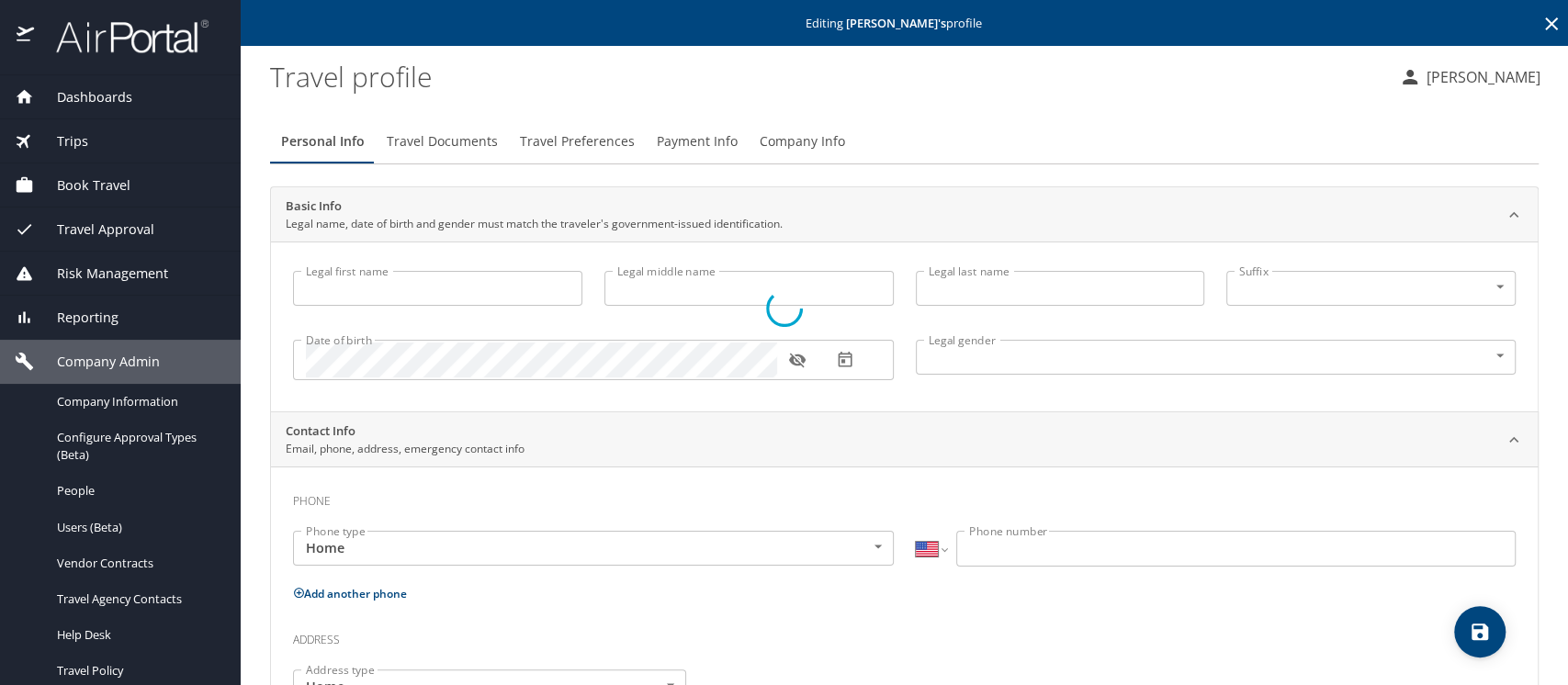
type input "NATASHA"
type input "SEALS"
type input "Female"
select select "US"
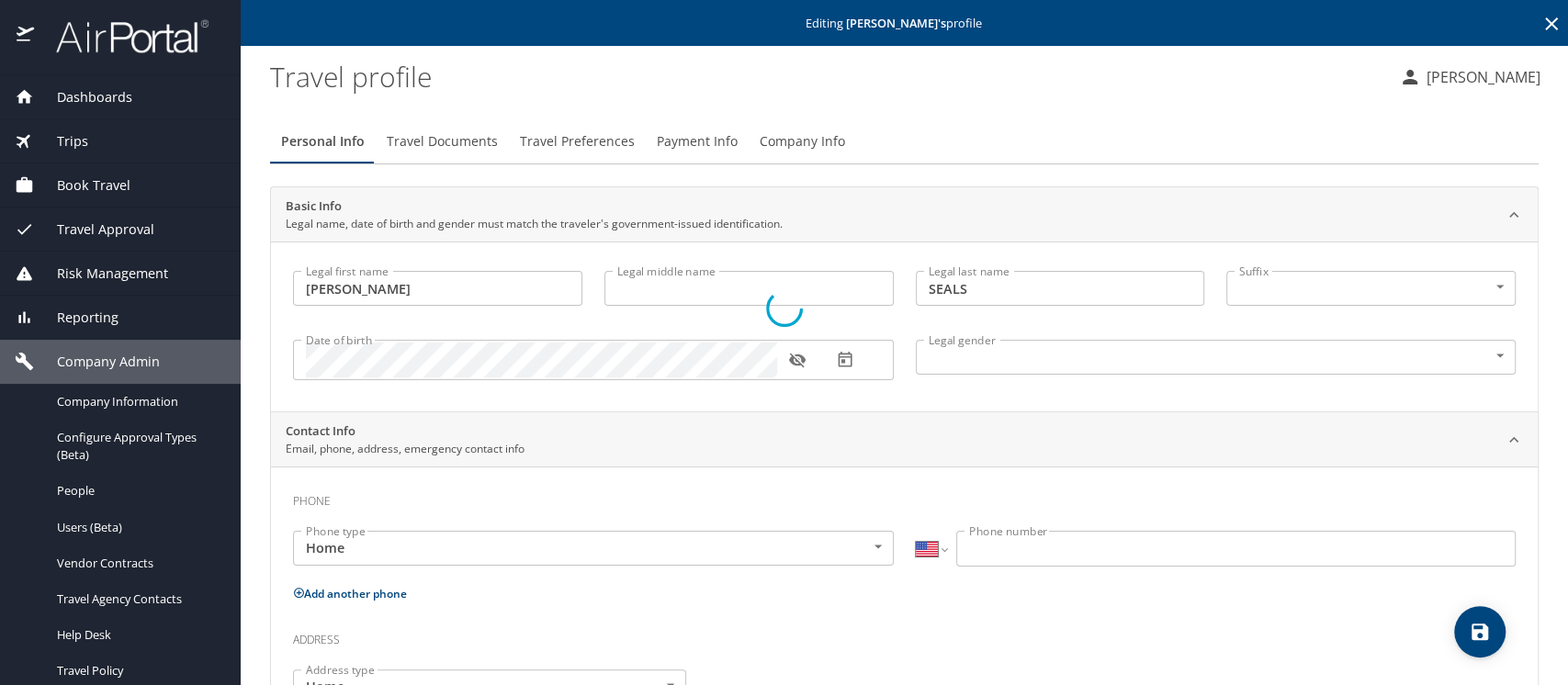
select select "US"
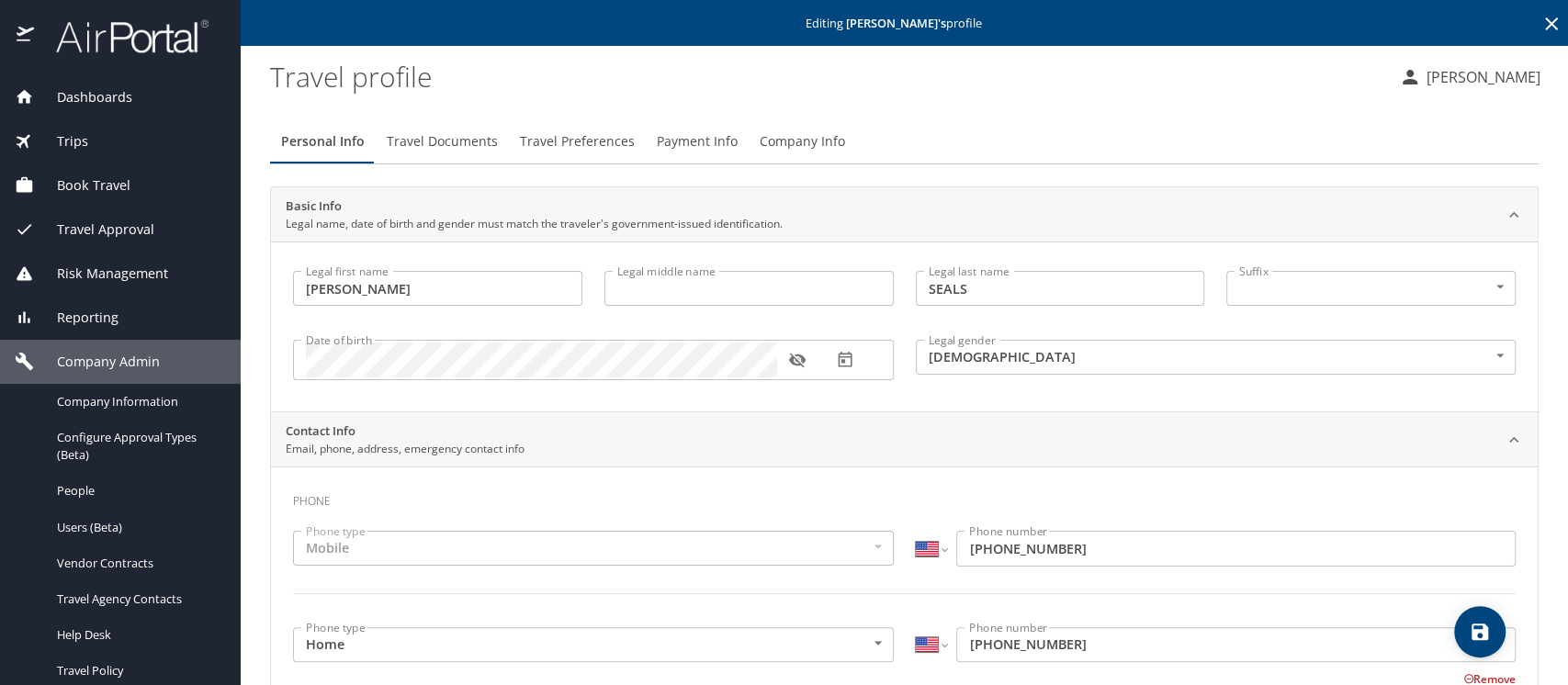
click at [772, 133] on span "Company Info" at bounding box center [803, 142] width 86 height 23
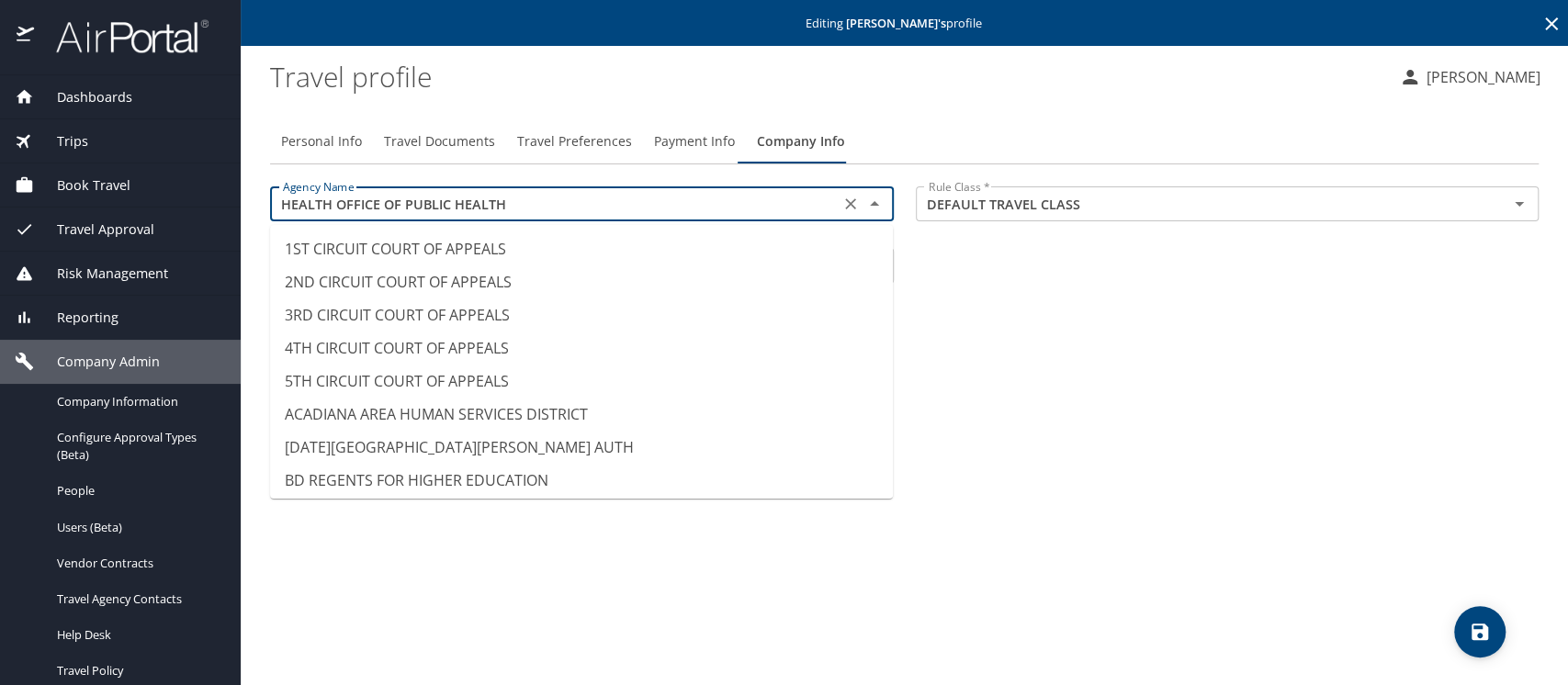
scroll to position [5985, 0]
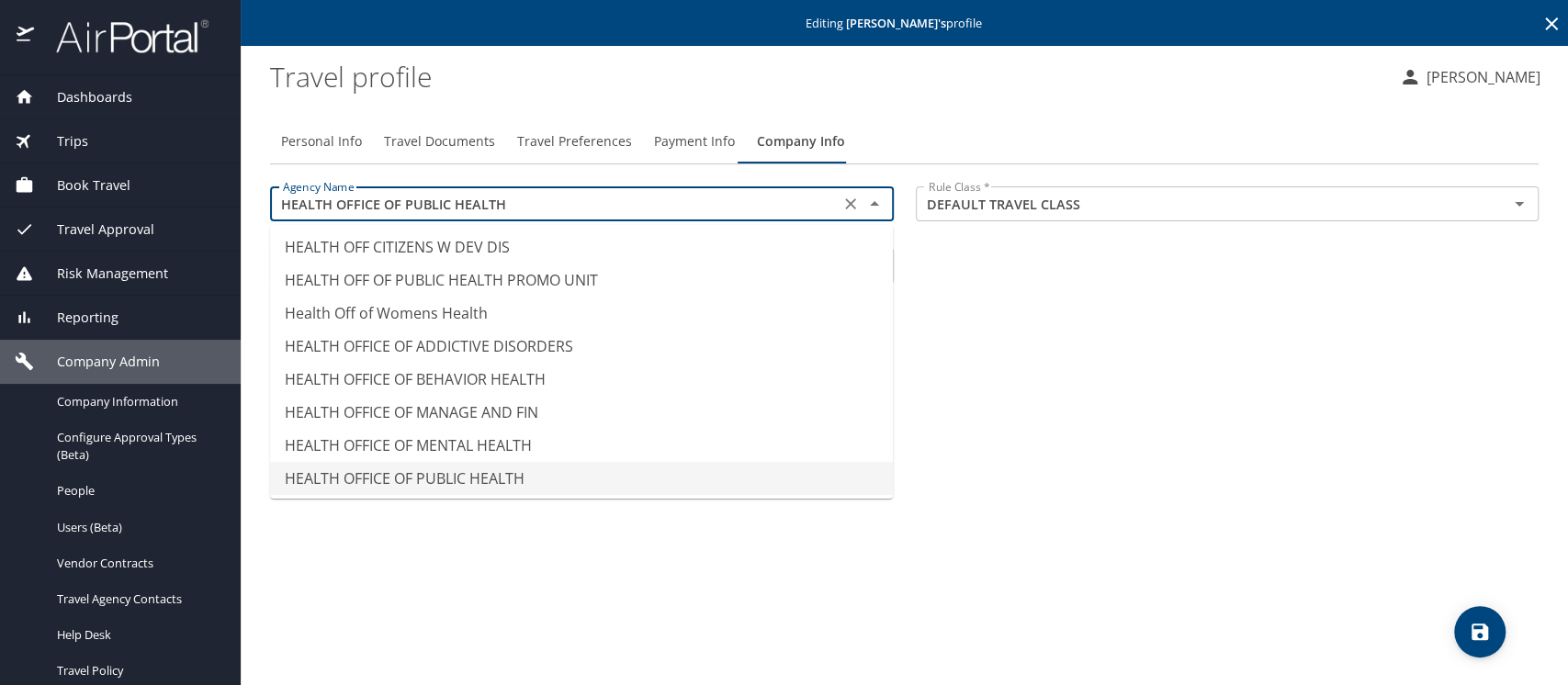
drag, startPoint x: 530, startPoint y: 199, endPoint x: 278, endPoint y: 208, distance: 252.2
click at [227, 211] on div "Dashboards AirPortal 360™ Manager AirPortal 360™ Agent My Travel Dashboard Trip…" at bounding box center [784, 342] width 1568 height 685
paste input "/OPH - CCP"
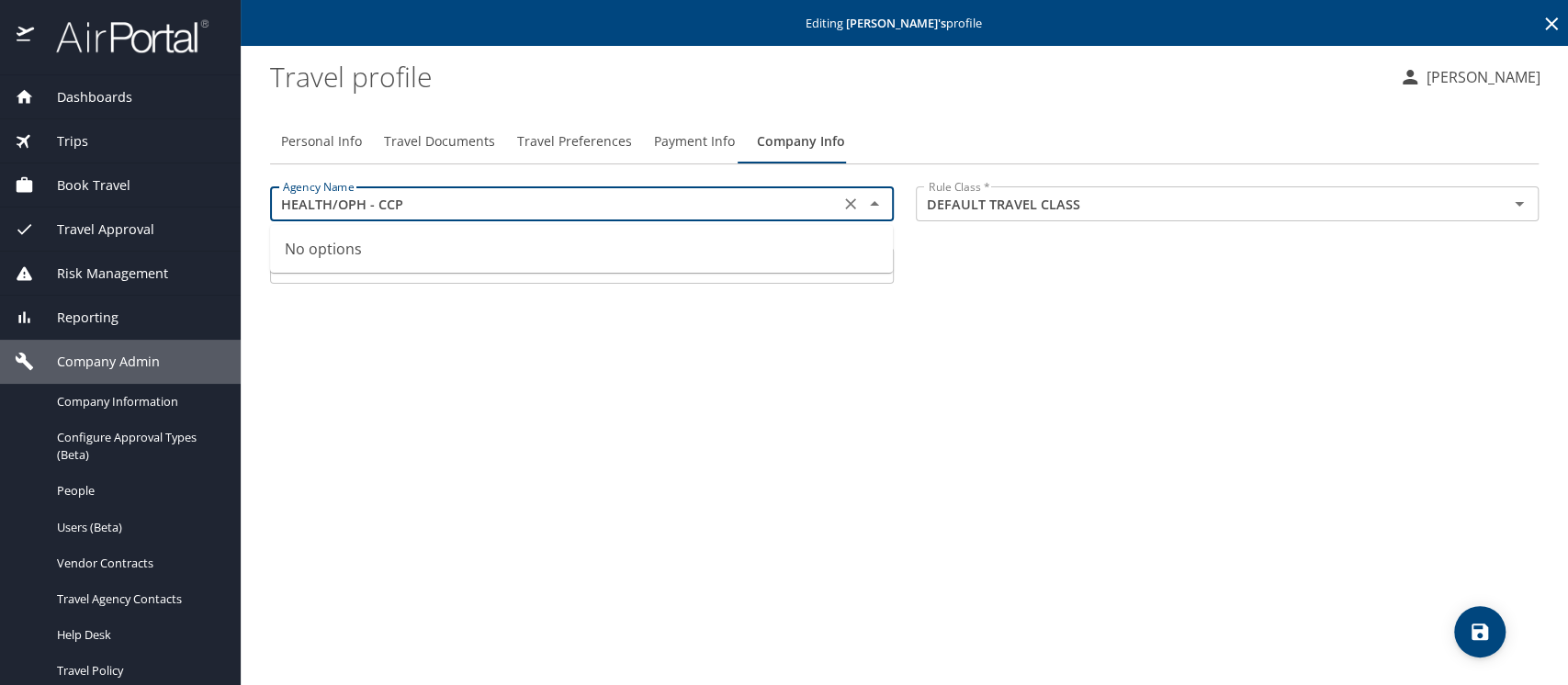
click at [336, 202] on input "HEALTH/OPH - CCP" at bounding box center [555, 204] width 558 height 23
click at [338, 208] on input "HEALTH/OPH - CCP" at bounding box center [555, 204] width 558 height 23
click at [377, 205] on input "HEALTH OPH - CCP" at bounding box center [555, 204] width 558 height 23
click at [352, 252] on li "HEALTH OPH CCP" at bounding box center [582, 249] width 623 height 33
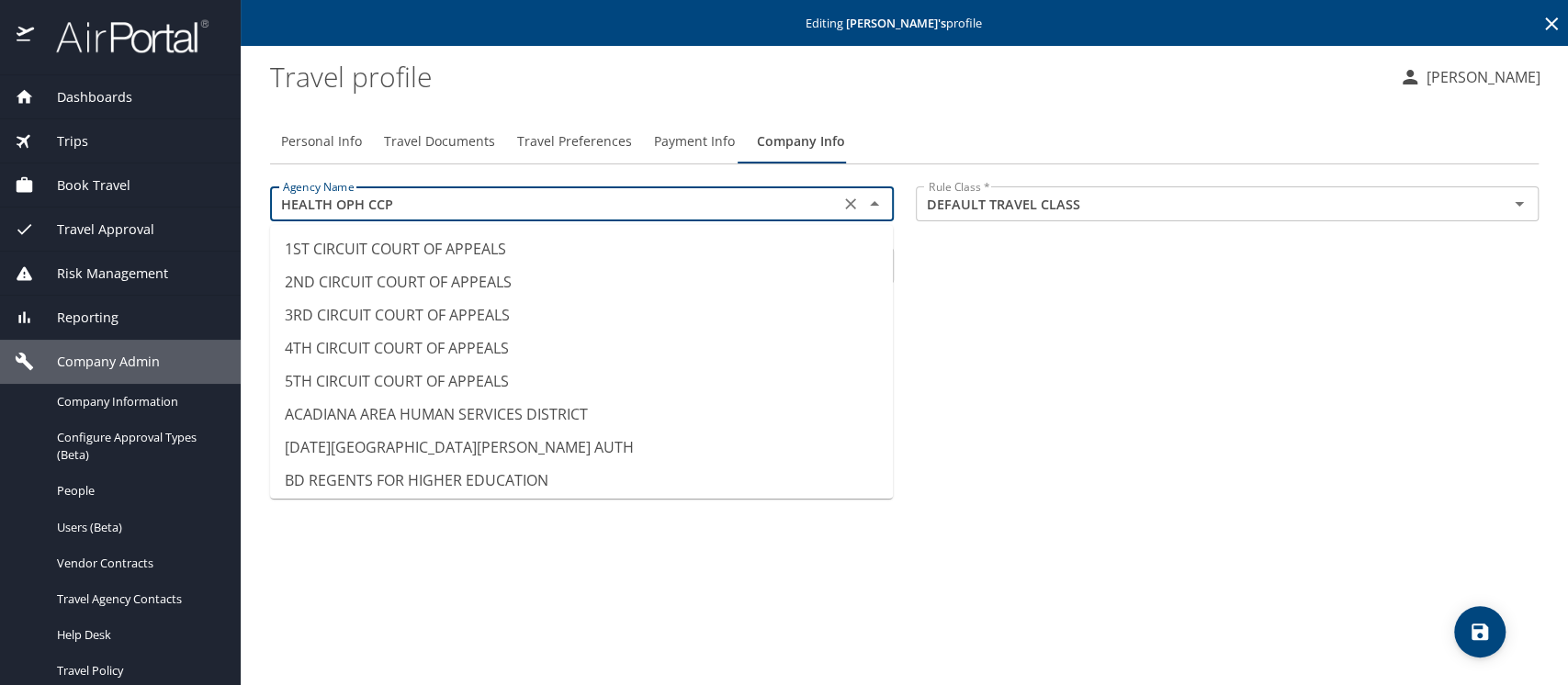
scroll to position [6348, 0]
drag, startPoint x: 397, startPoint y: 202, endPoint x: 273, endPoint y: 202, distance: 124.0
click at [273, 202] on div "HEALTH OPH CCP Agency Name" at bounding box center [582, 204] width 624 height 35
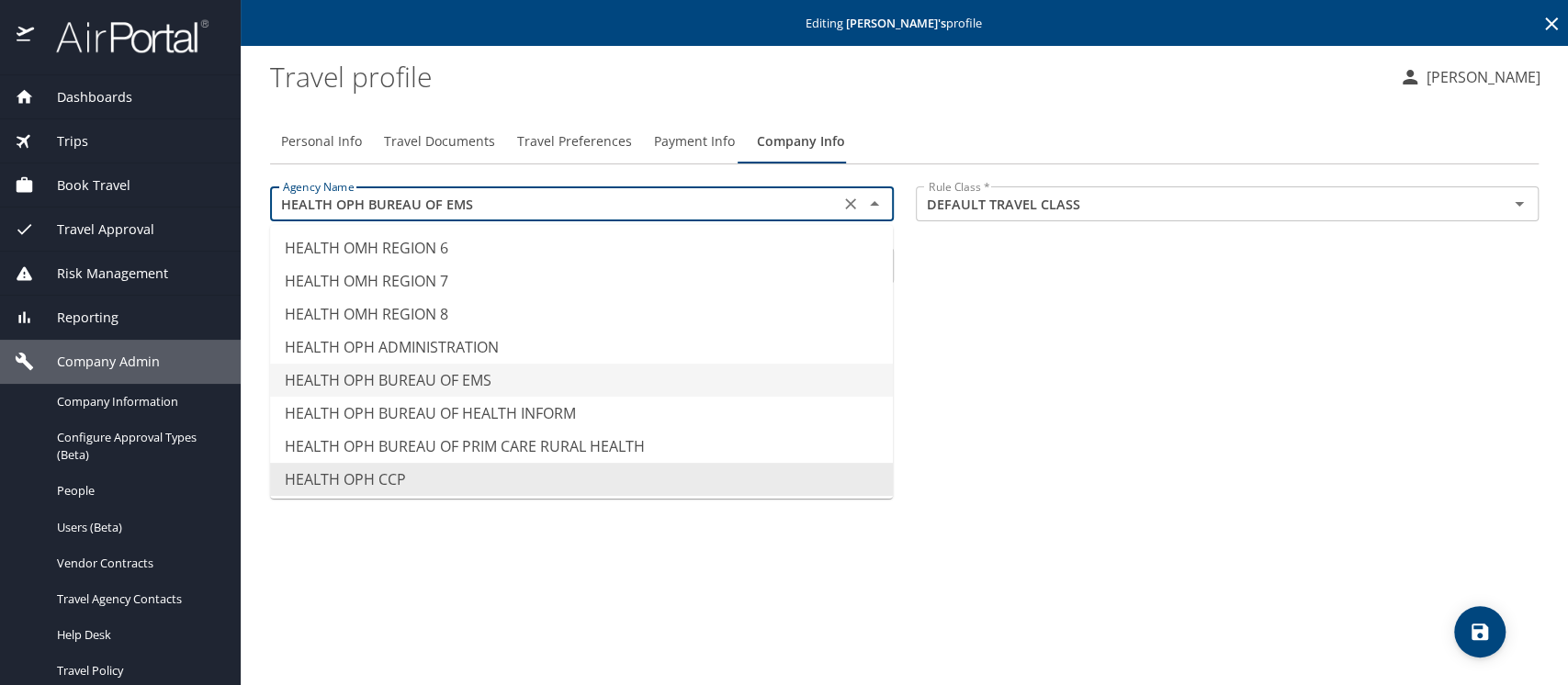
click at [1128, 427] on div "Personal Info Travel Documents Travel Preferences Payment Info Company Info Age…" at bounding box center [905, 394] width 1269 height 581
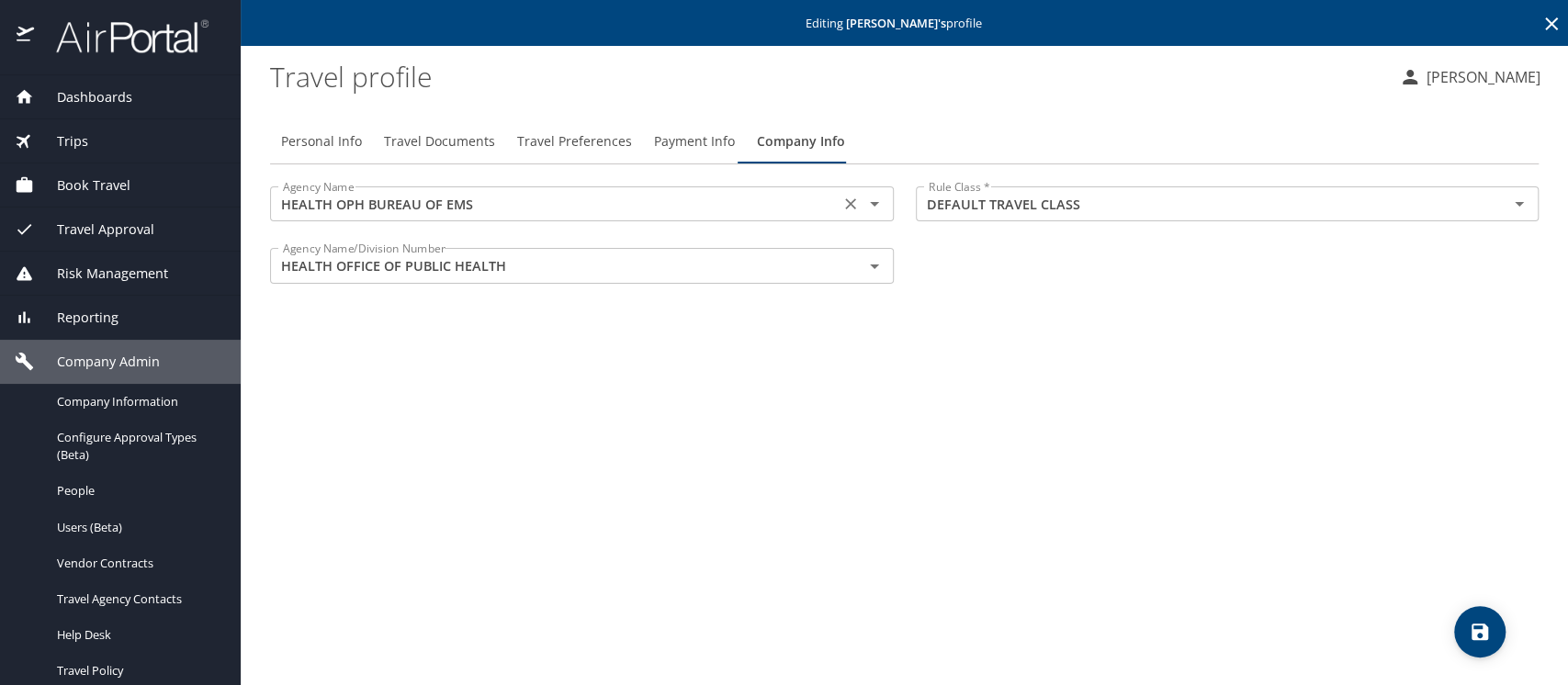
click at [488, 202] on input "HEALTH OPH BUREAU OF EMS" at bounding box center [555, 204] width 558 height 23
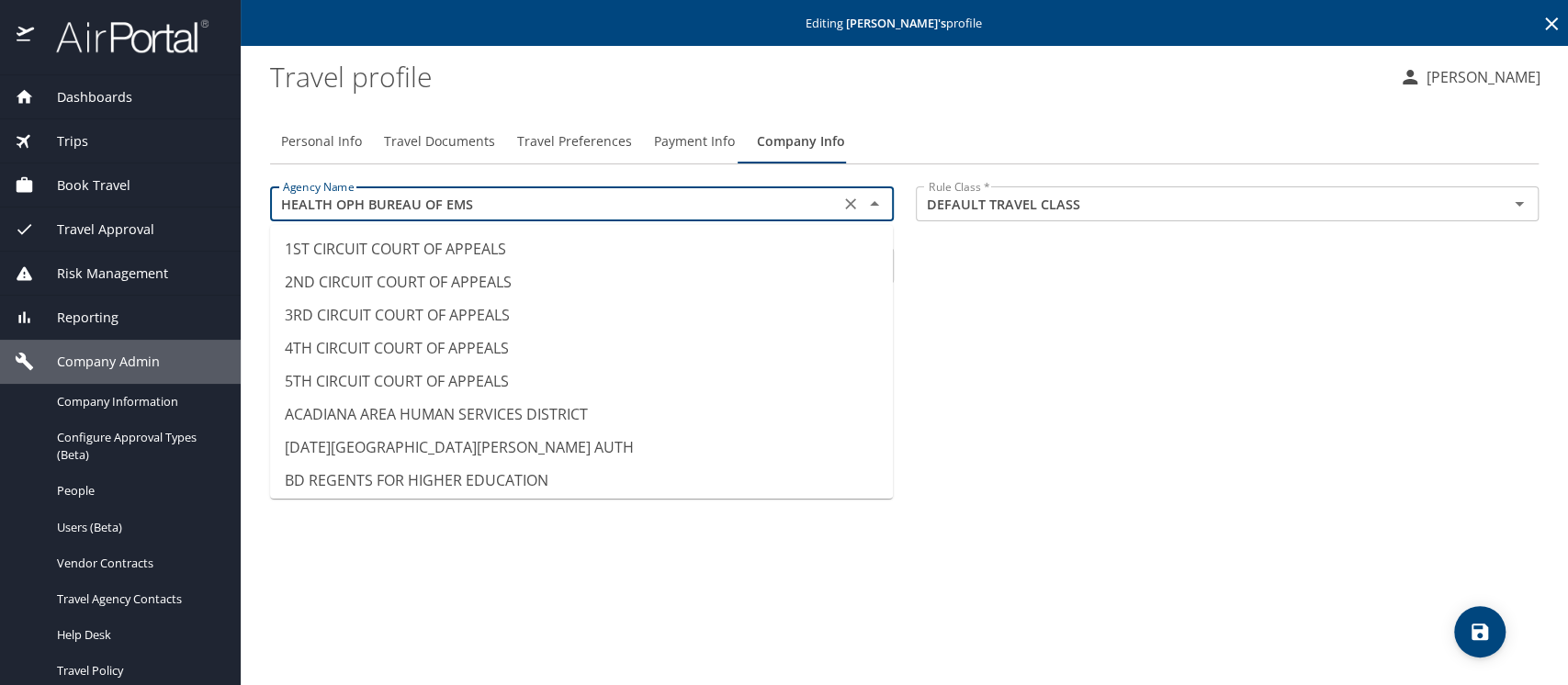
scroll to position [6250, 0]
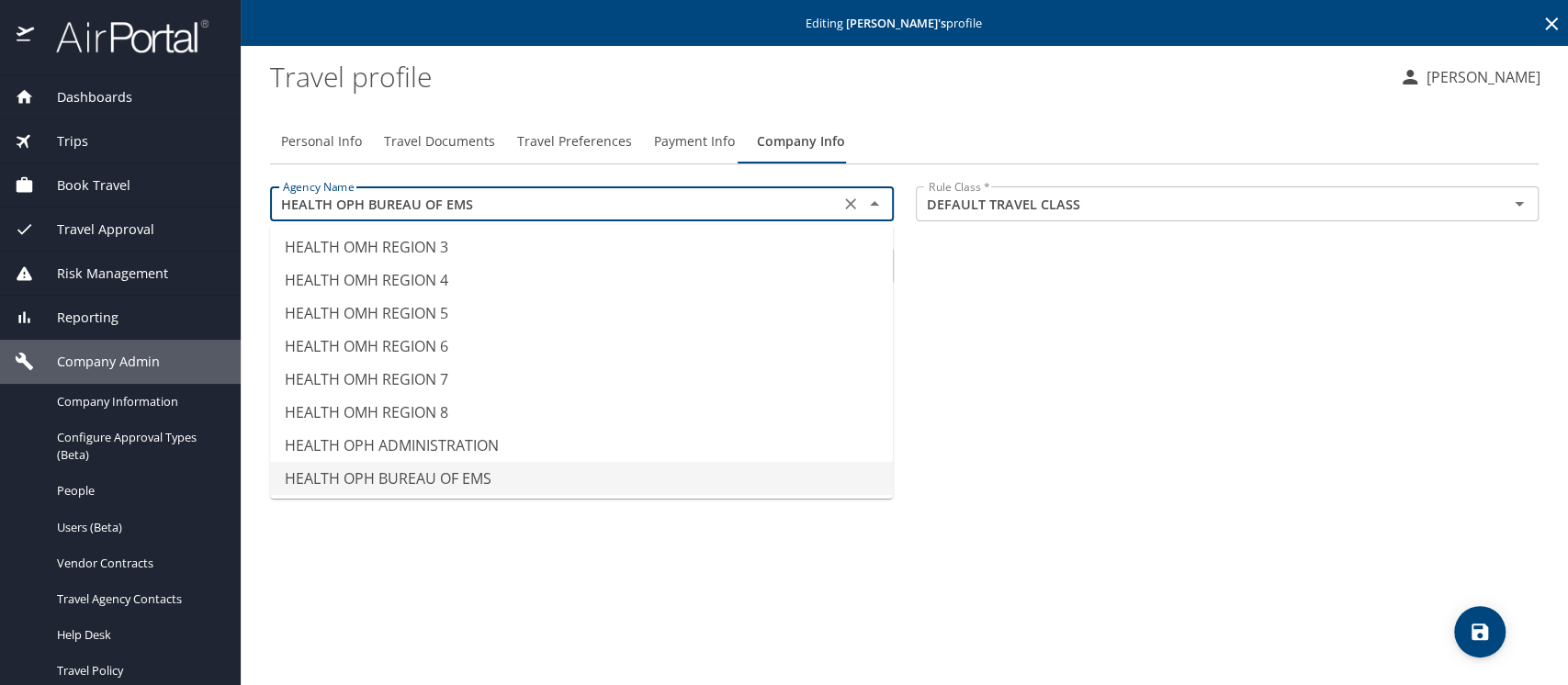
paste input "CCP"
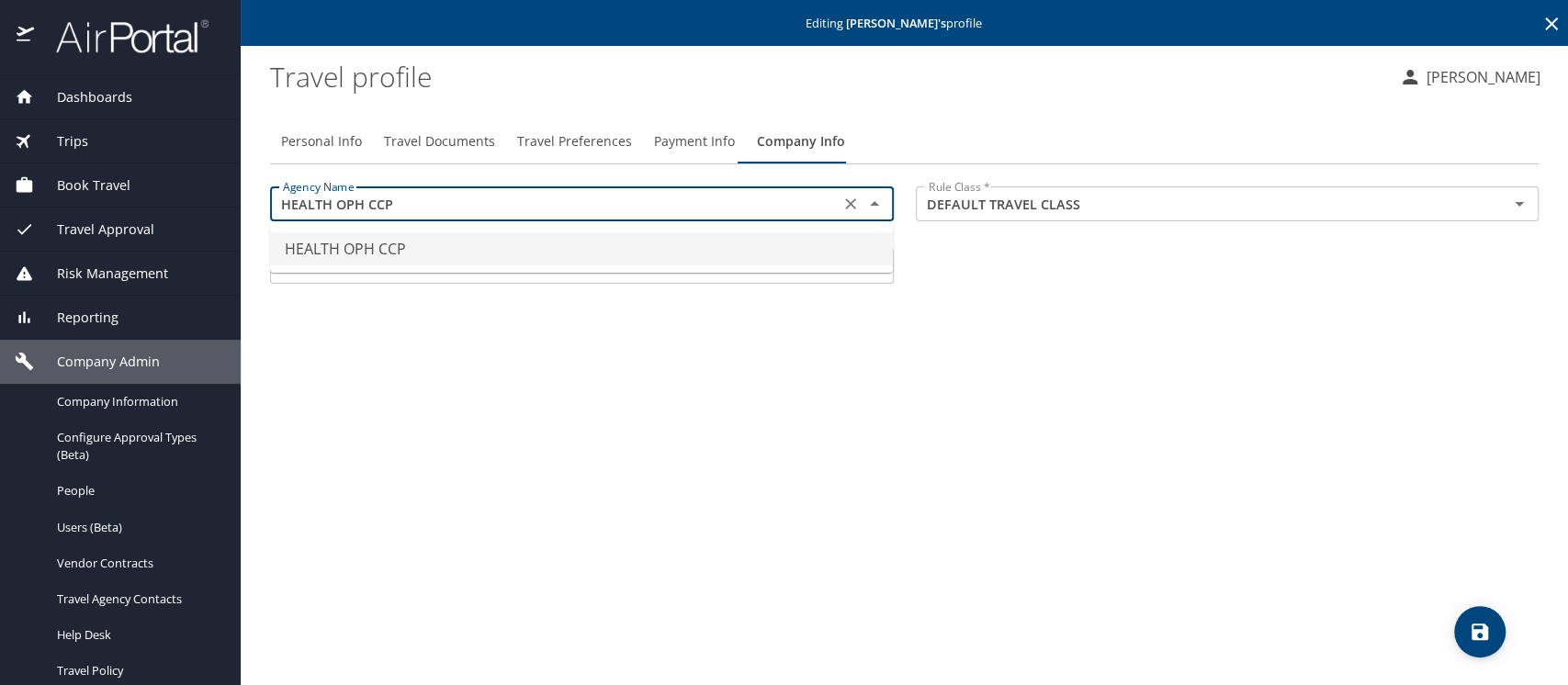
click at [360, 243] on li "HEALTH OPH CCP" at bounding box center [582, 249] width 623 height 33
type input "HEALTH OPH CCP"
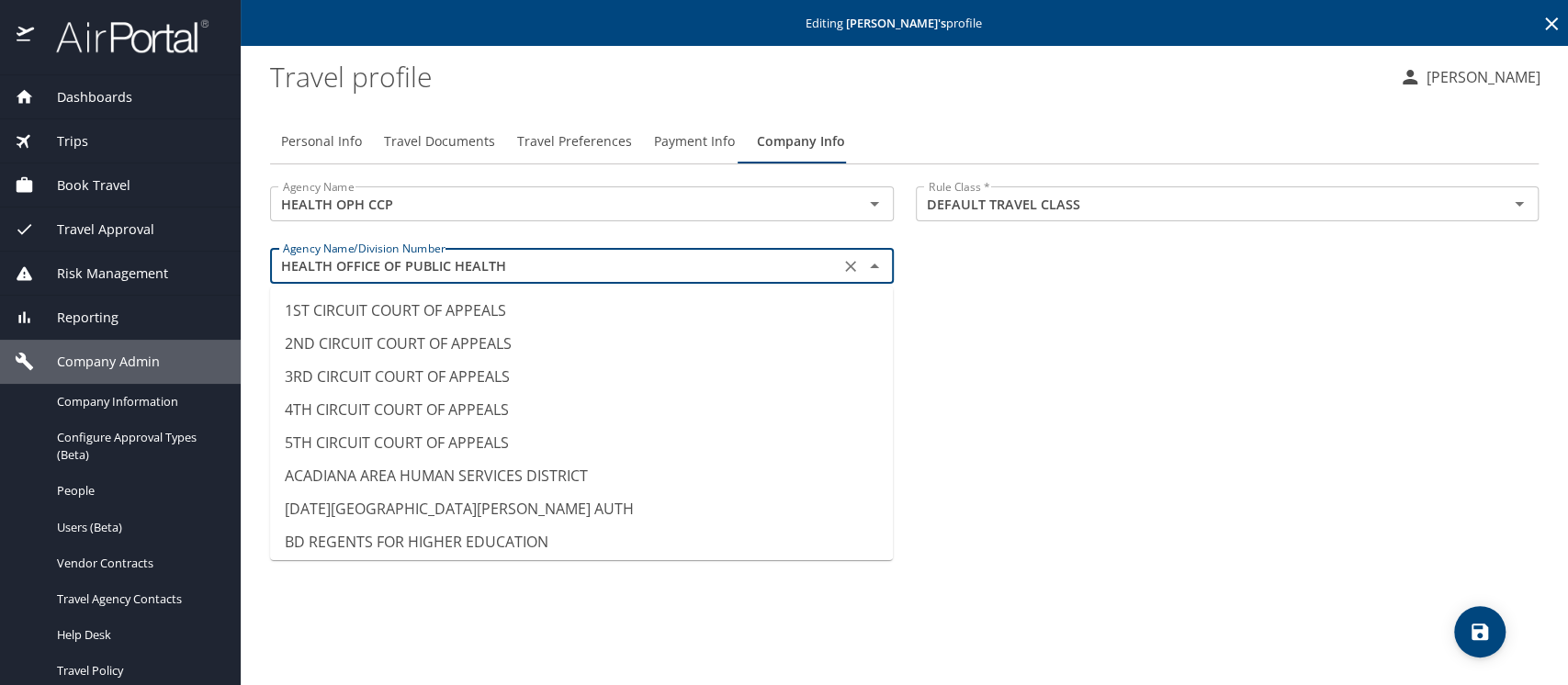
scroll to position [5951, 0]
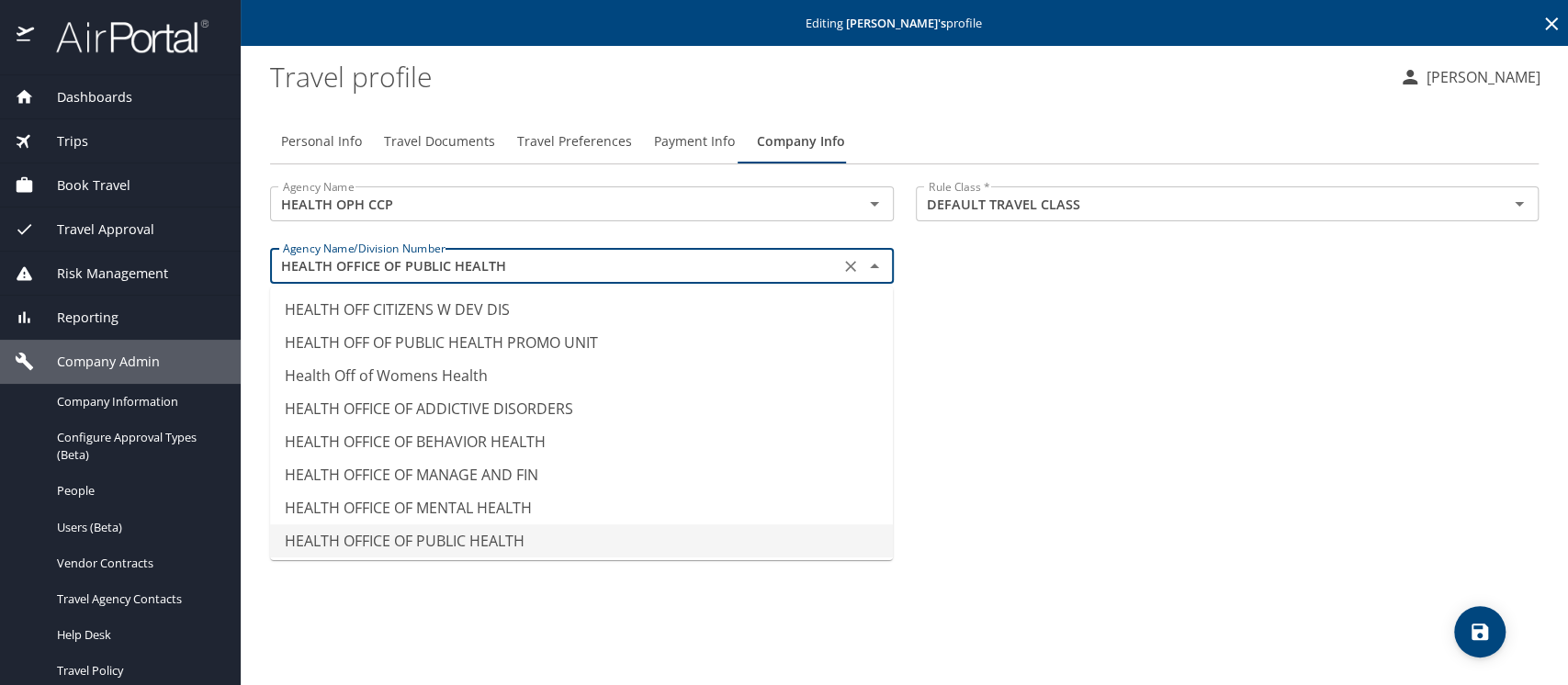
drag, startPoint x: 516, startPoint y: 262, endPoint x: 220, endPoint y: 271, distance: 296.1
click at [220, 271] on div "Dashboards AirPortal 360™ Manager AirPortal 360™ Agent My Travel Dashboard Trip…" at bounding box center [784, 342] width 1568 height 685
paste input "PH CCP"
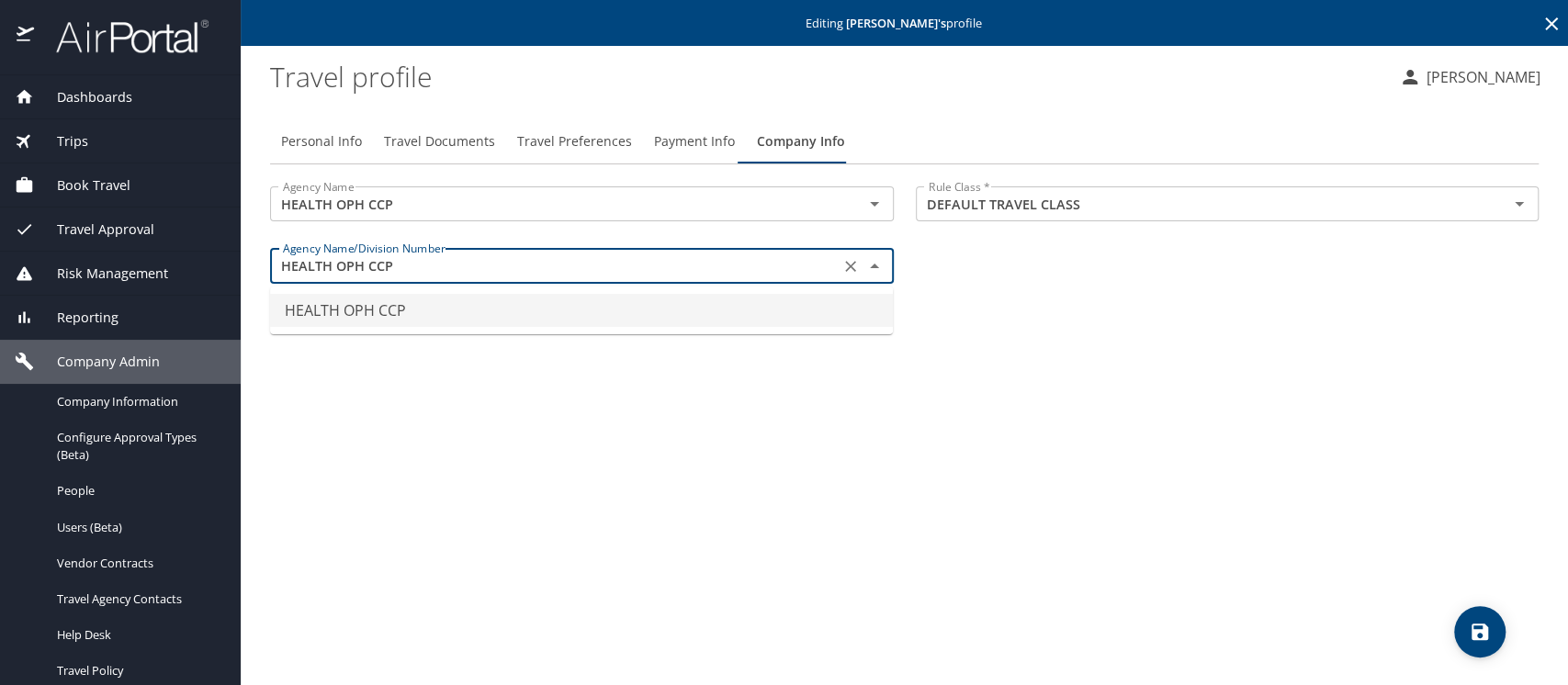
click at [340, 304] on li "HEALTH OPH CCP" at bounding box center [582, 310] width 623 height 33
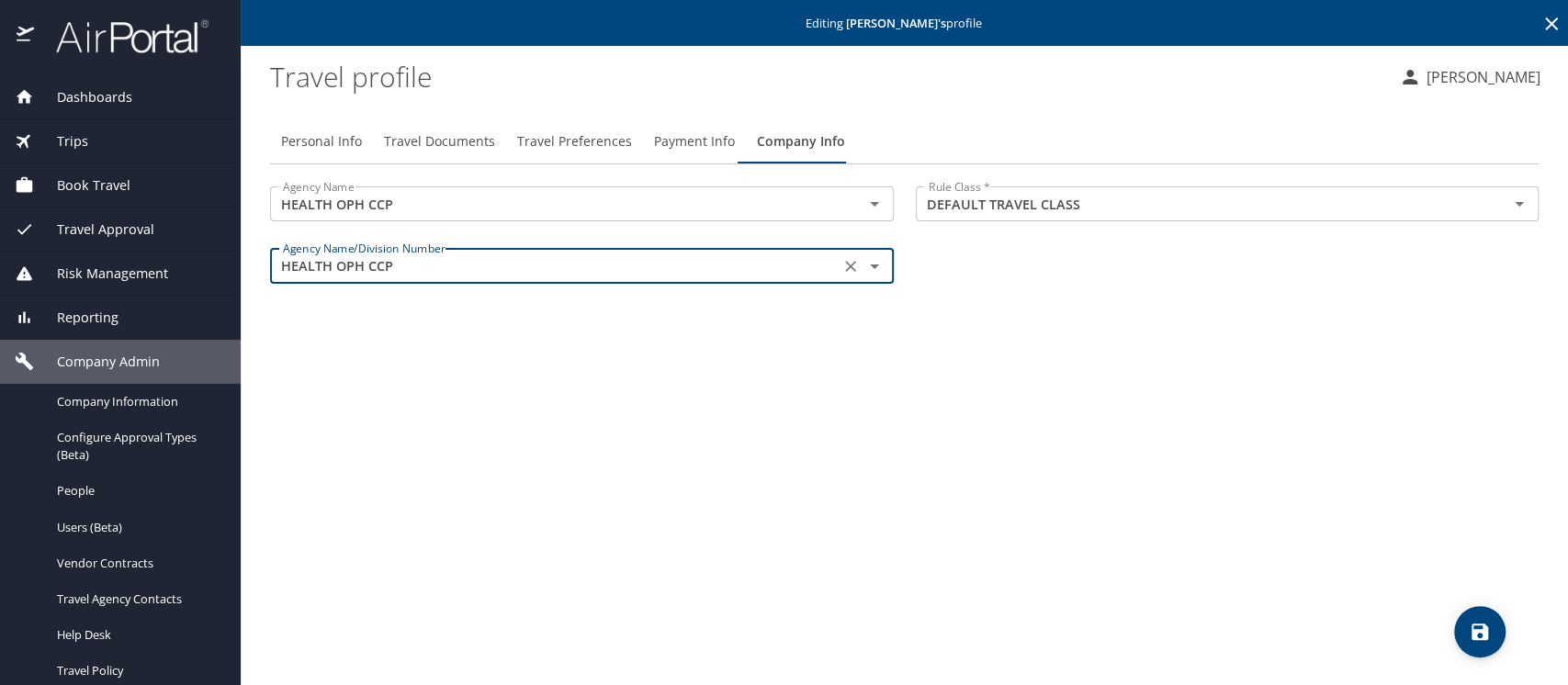
type input "HEALTH OPH CCP"
click at [1484, 628] on icon "save" at bounding box center [1480, 631] width 17 height 17
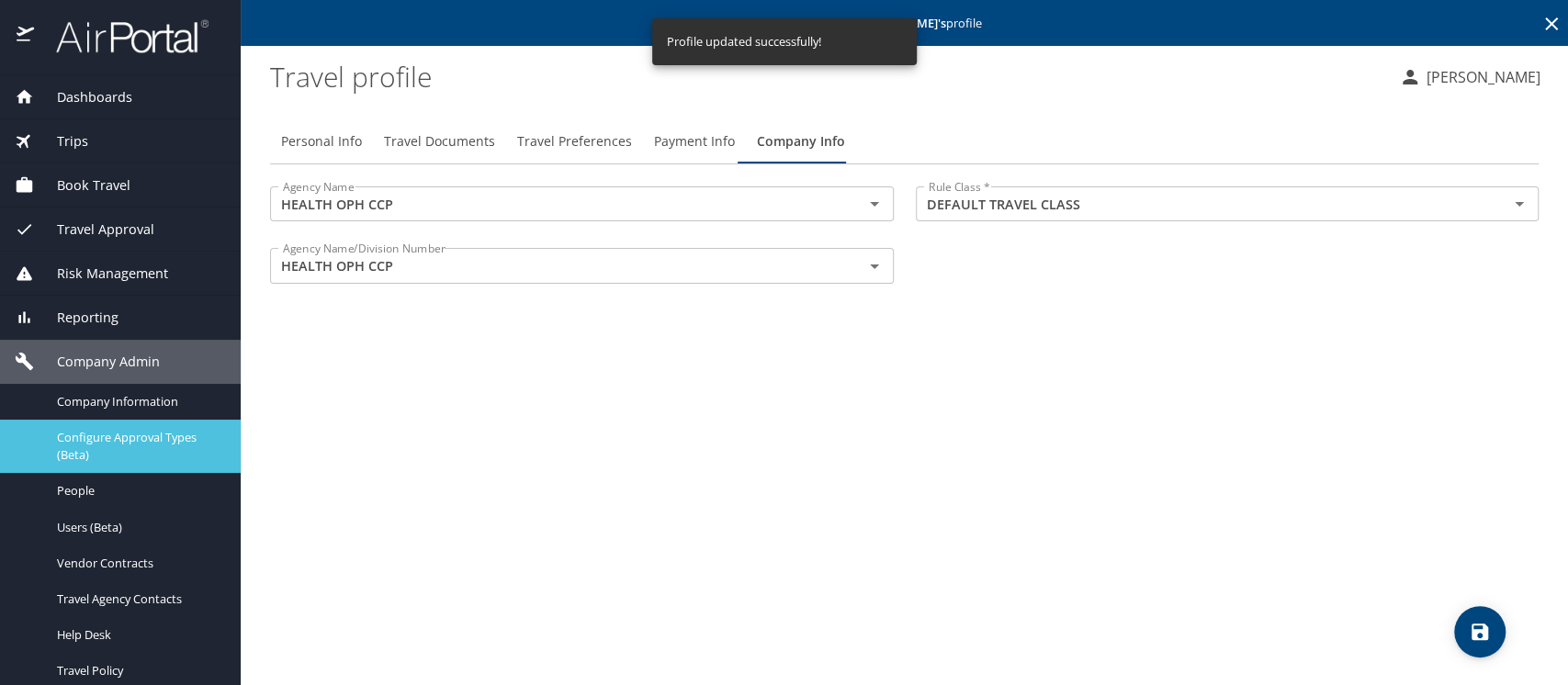
click at [88, 437] on span "Configure Approval Types (Beta)" at bounding box center [138, 446] width 162 height 35
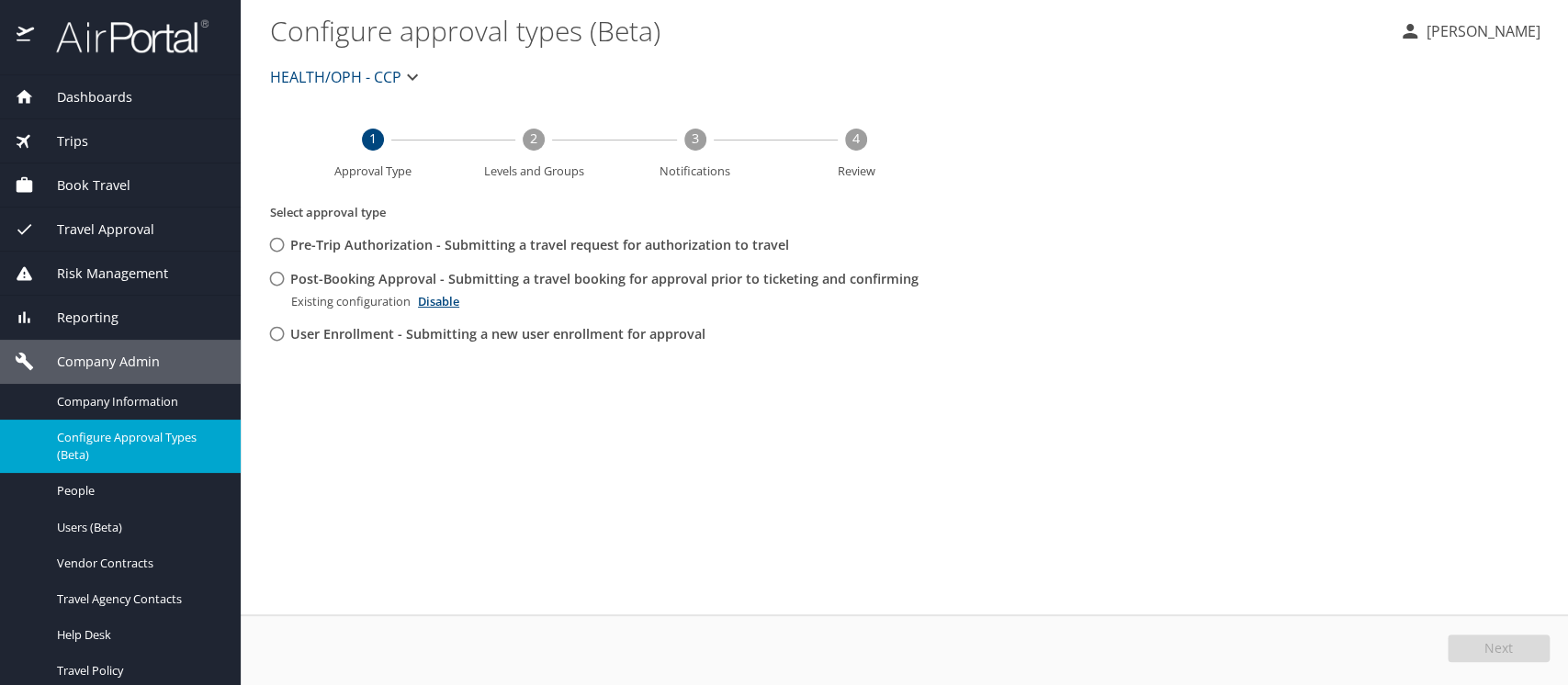
click at [274, 276] on input "Post-Booking Approval - Submitting a travel booking for approval prior to ticke…" at bounding box center [276, 278] width 34 height 34
radio input "true"
click at [1492, 643] on span "Edit" at bounding box center [1502, 648] width 23 height 13
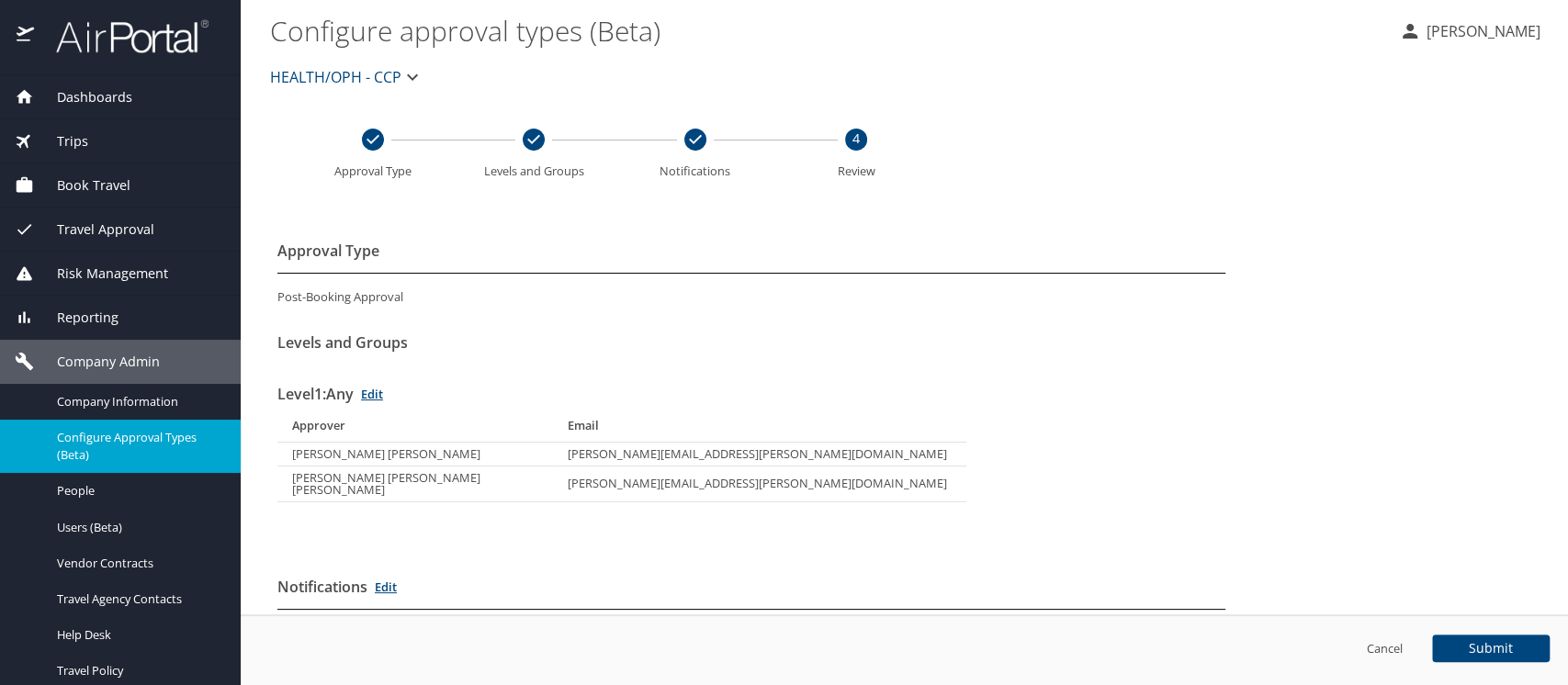
click at [88, 450] on span "Configure Approval Types (Beta)" at bounding box center [138, 446] width 162 height 35
click at [101, 397] on span "Company Information" at bounding box center [138, 402] width 162 height 18
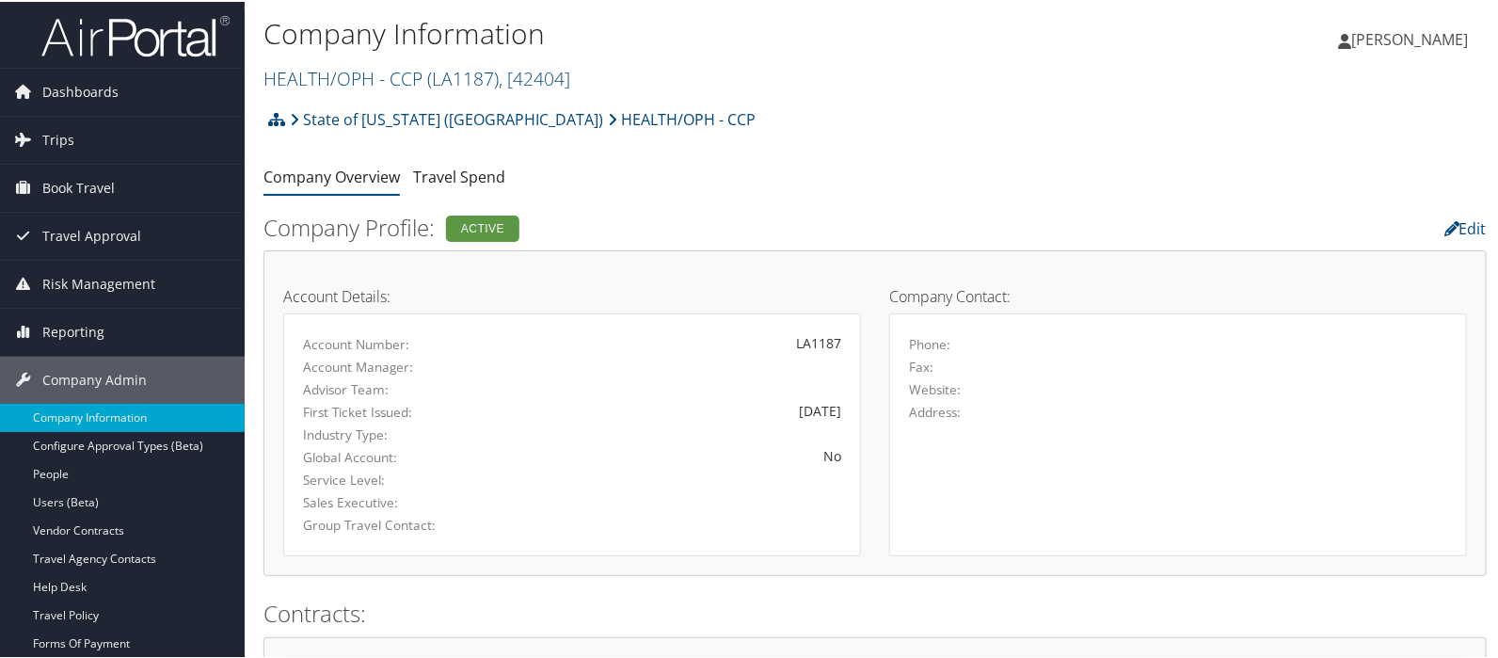
click at [323, 74] on link "HEALTH/OPH - CCP ( LA1187 ) , [ 42404 ]" at bounding box center [417, 76] width 307 height 25
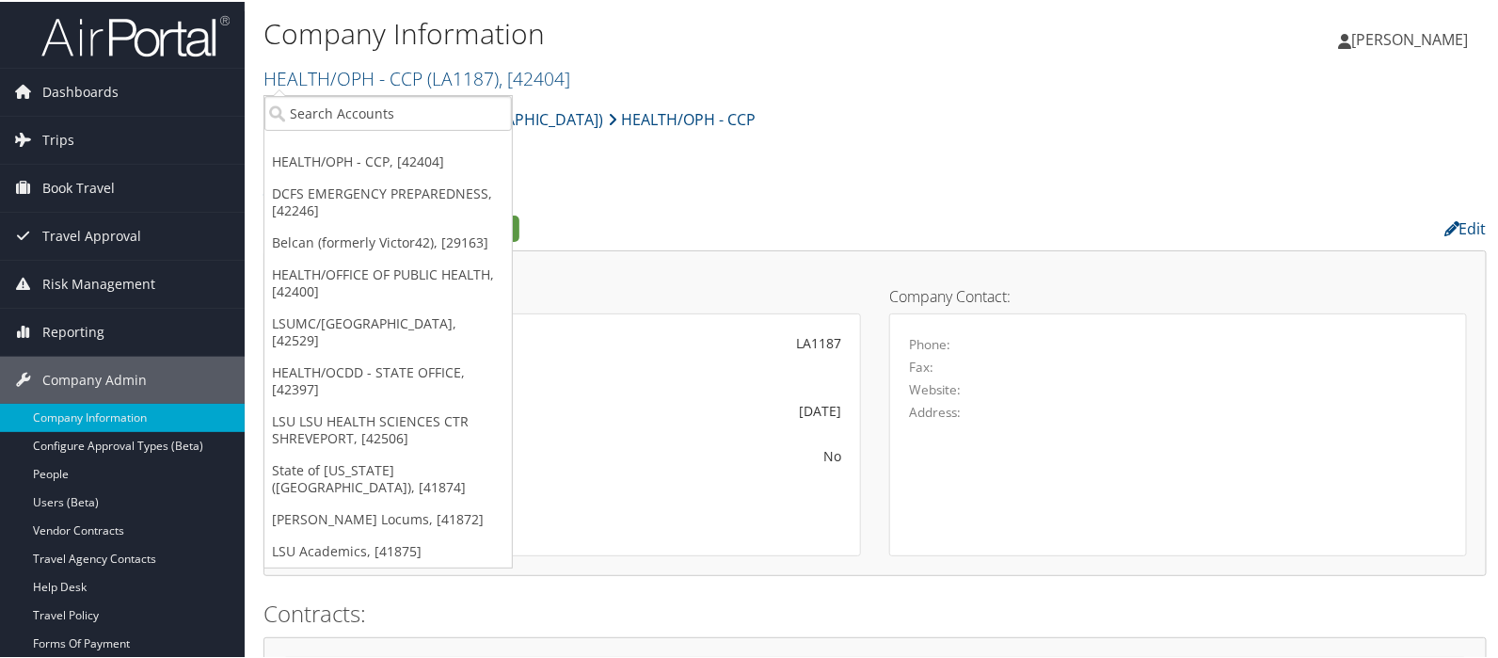
click at [762, 107] on div "State of [US_STATE] (SOLA) HEALTH/OPH - CCP Account Structure State of [US_STAT…" at bounding box center [875, 124] width 1223 height 51
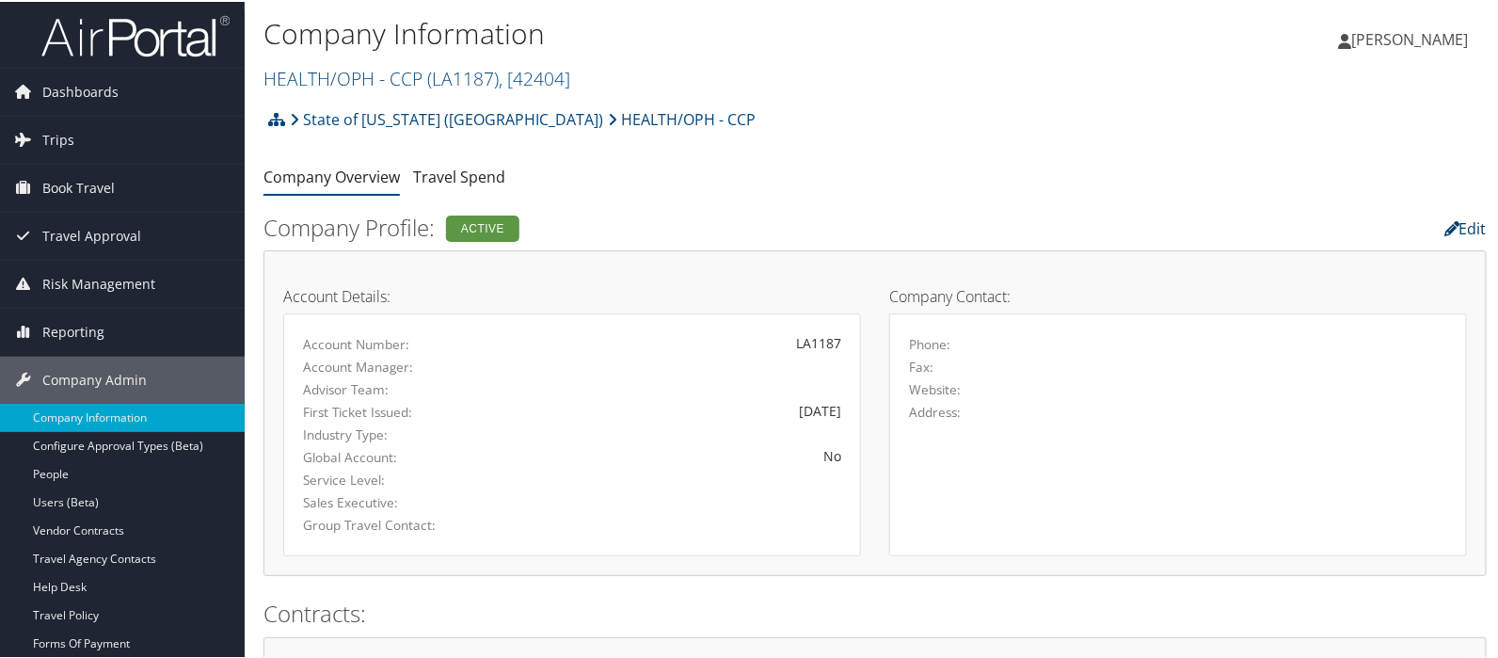
click at [1469, 230] on link "Edit" at bounding box center [1466, 226] width 42 height 21
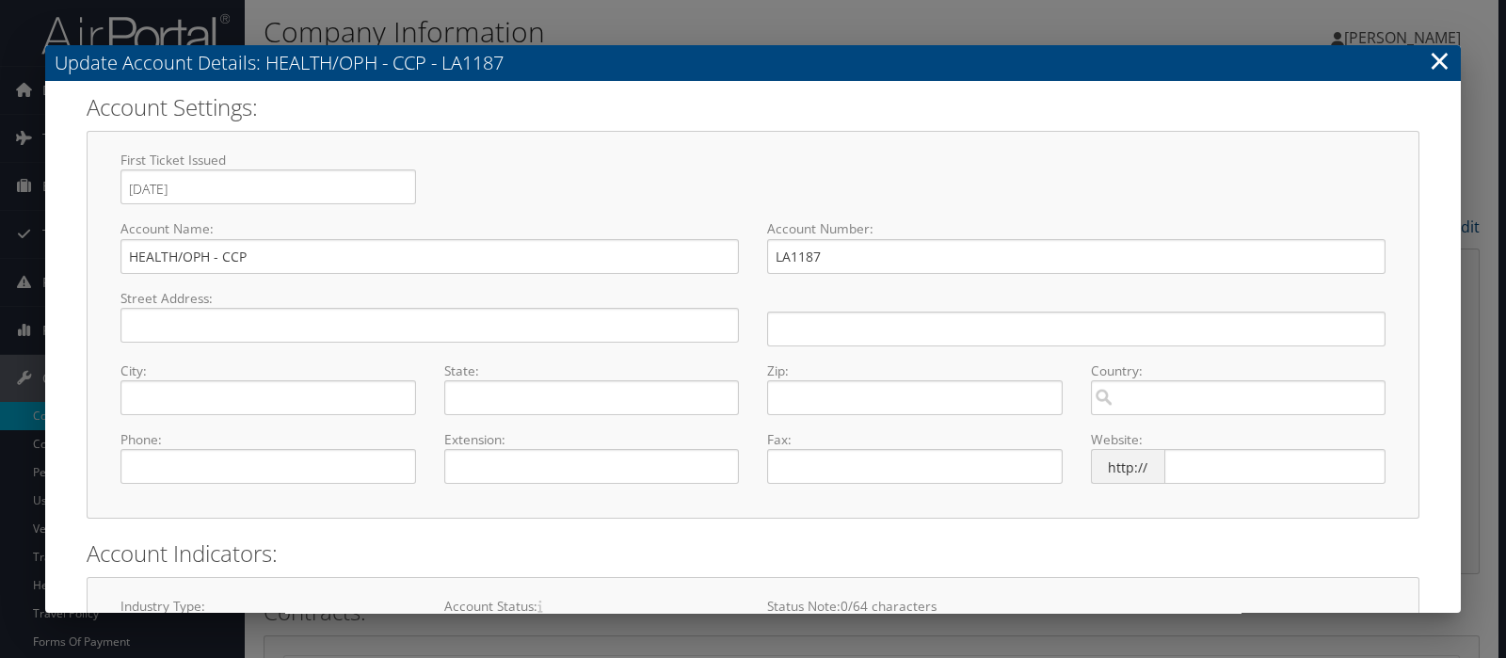
select select "8"
click at [221, 255] on input "HEALTH/OPH - CCP" at bounding box center [429, 256] width 618 height 35
click at [183, 259] on input "HEALTH/OPH CCP" at bounding box center [429, 256] width 618 height 35
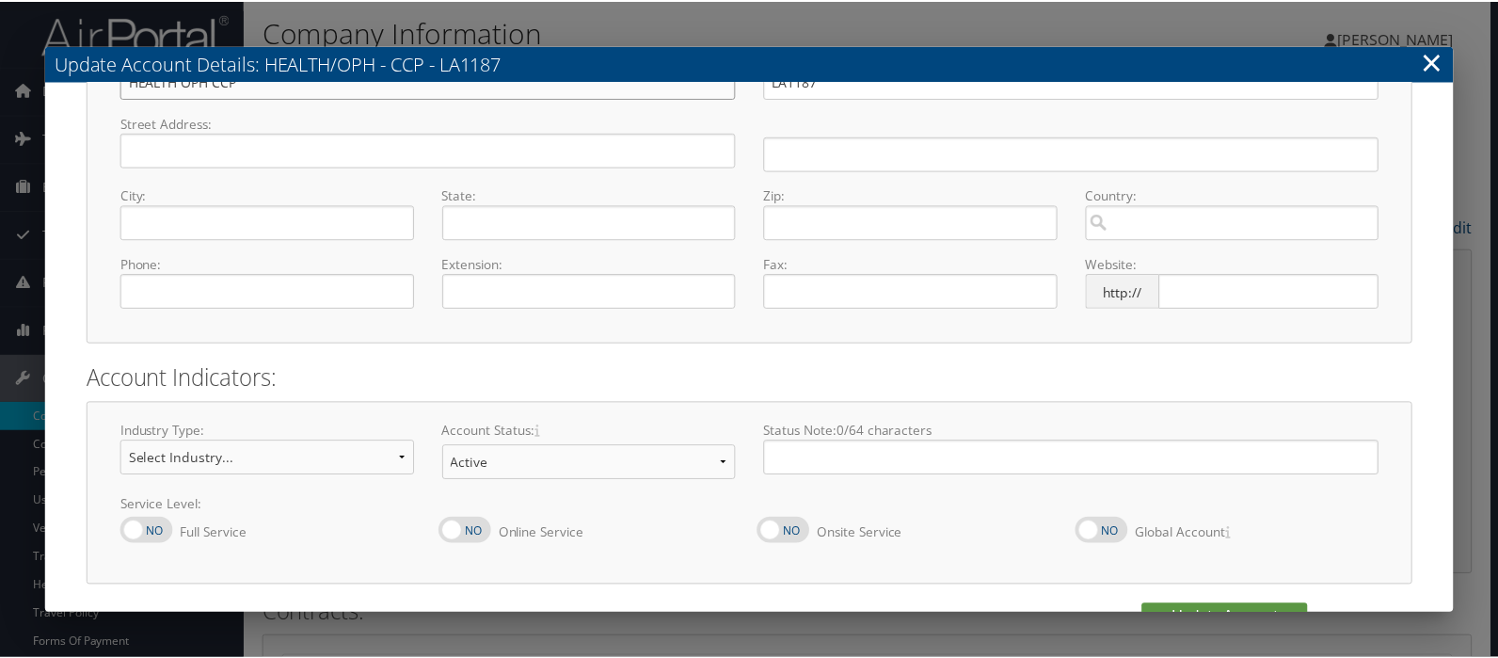
scroll to position [224, 0]
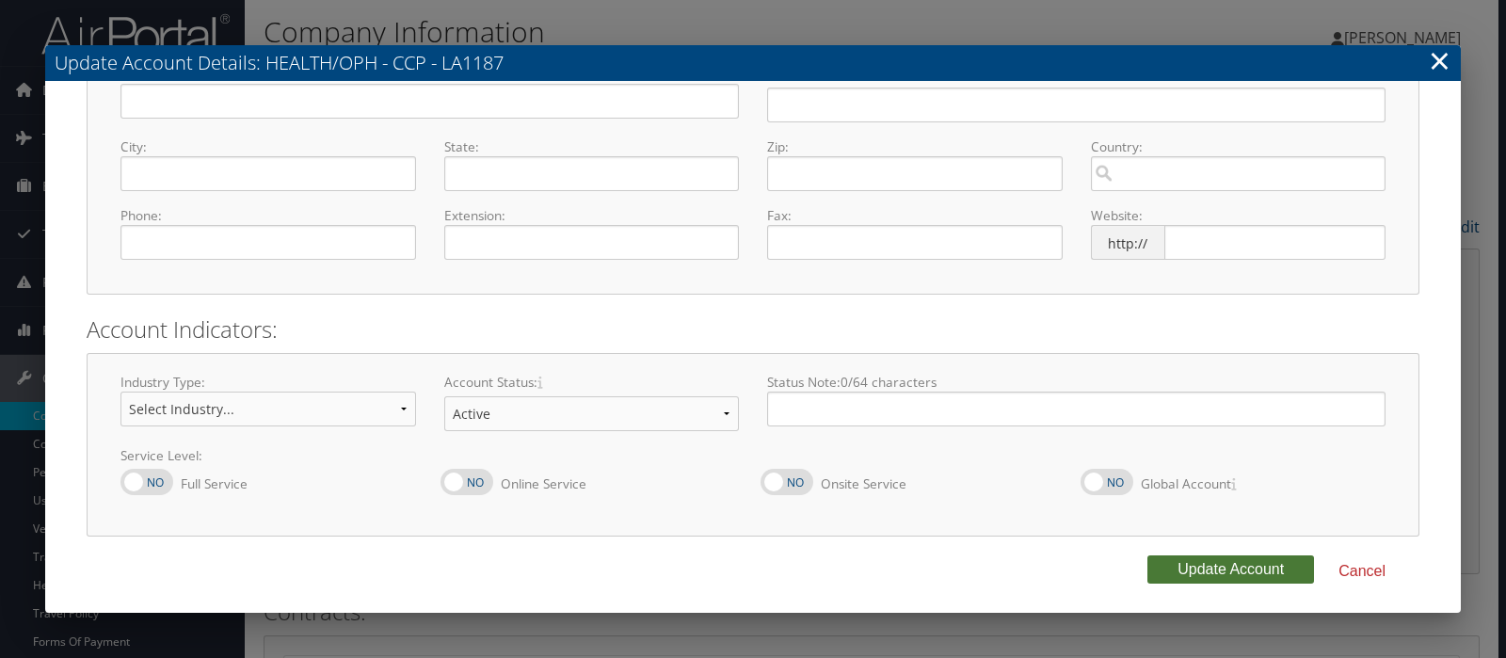
type input "HEALTH OPH CCP"
click at [1252, 571] on button "Update Account" at bounding box center [1230, 569] width 167 height 28
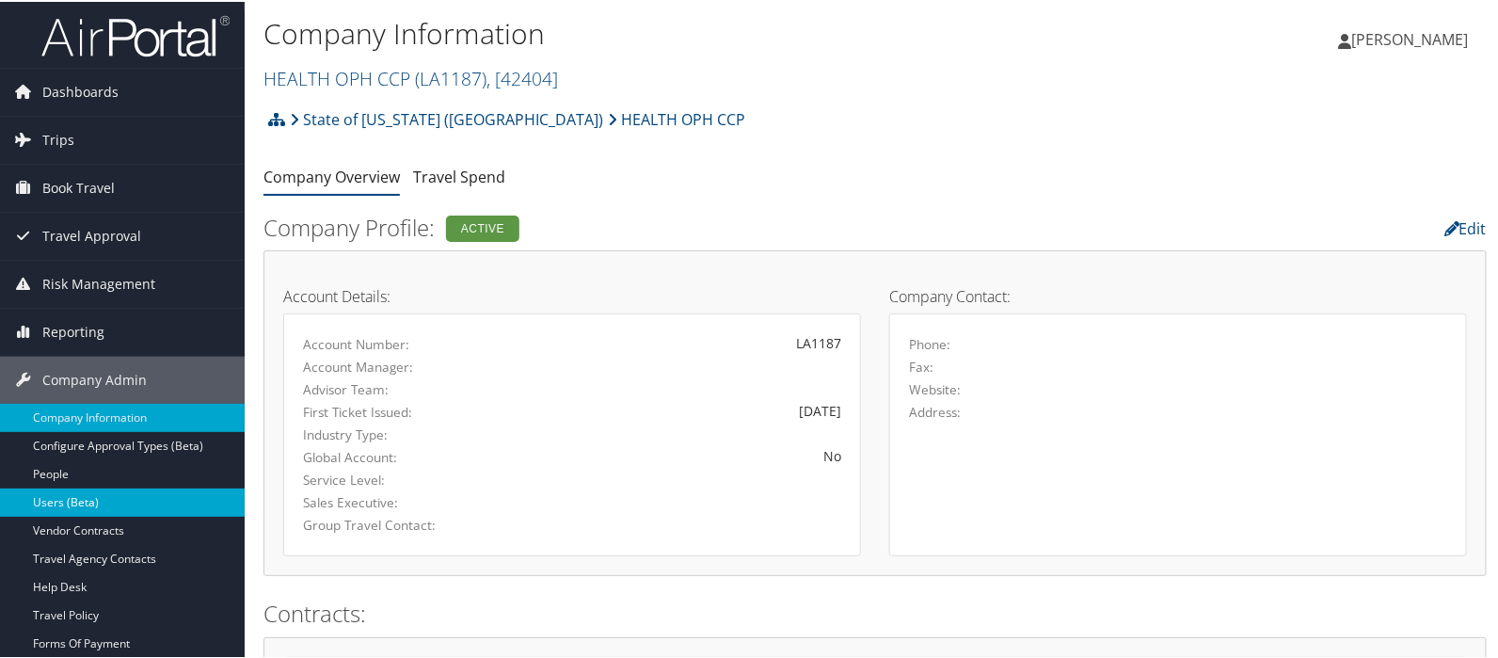
click at [88, 497] on link "Users (Beta)" at bounding box center [122, 501] width 245 height 28
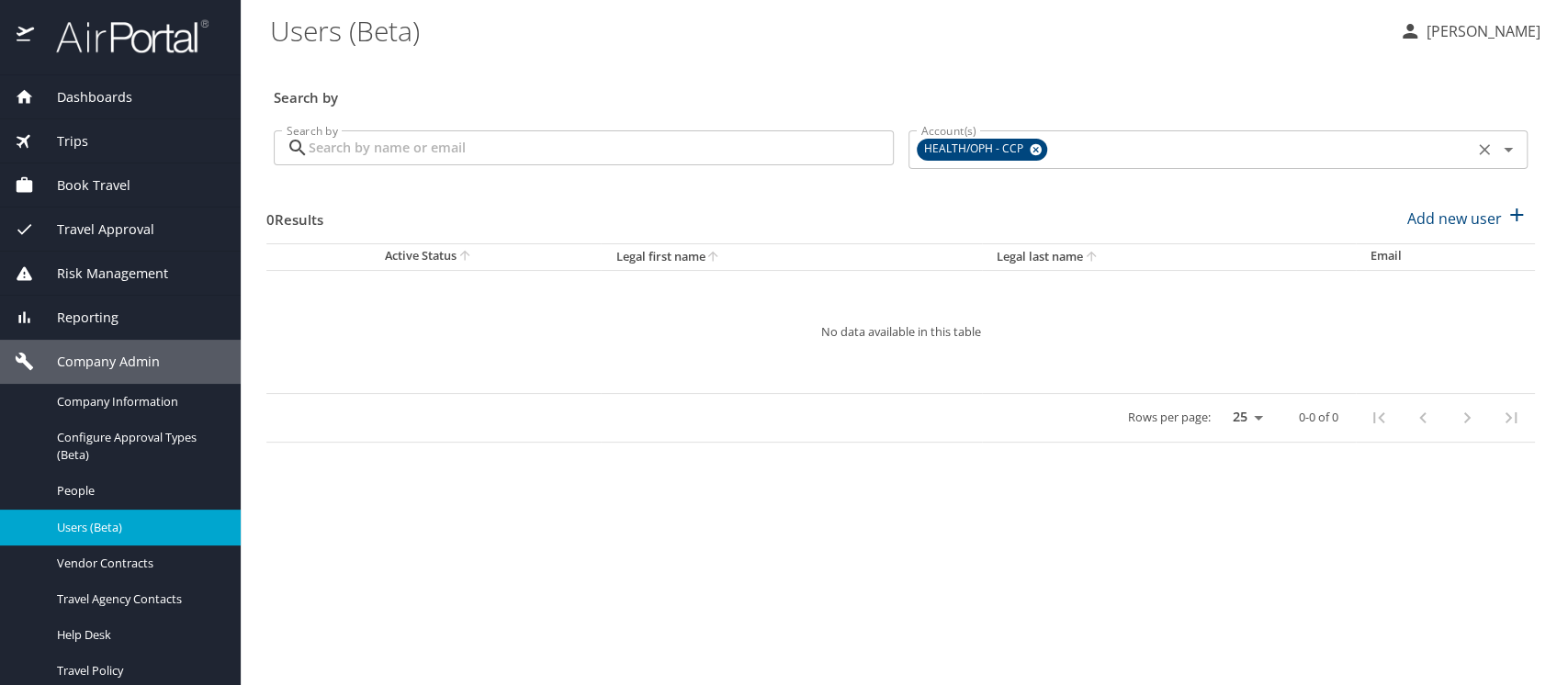
click at [1036, 150] on icon at bounding box center [1036, 149] width 14 height 20
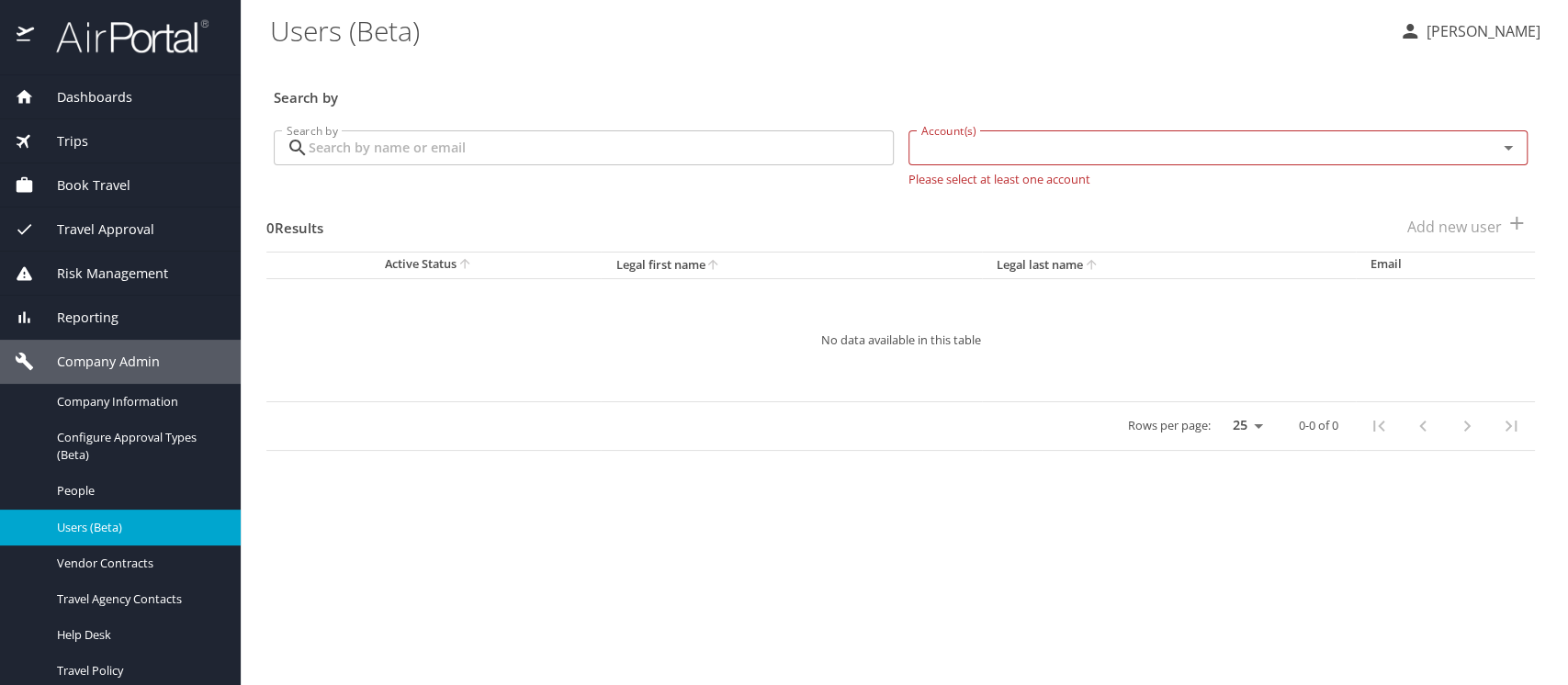
click at [328, 156] on input "Search by" at bounding box center [600, 148] width 585 height 35
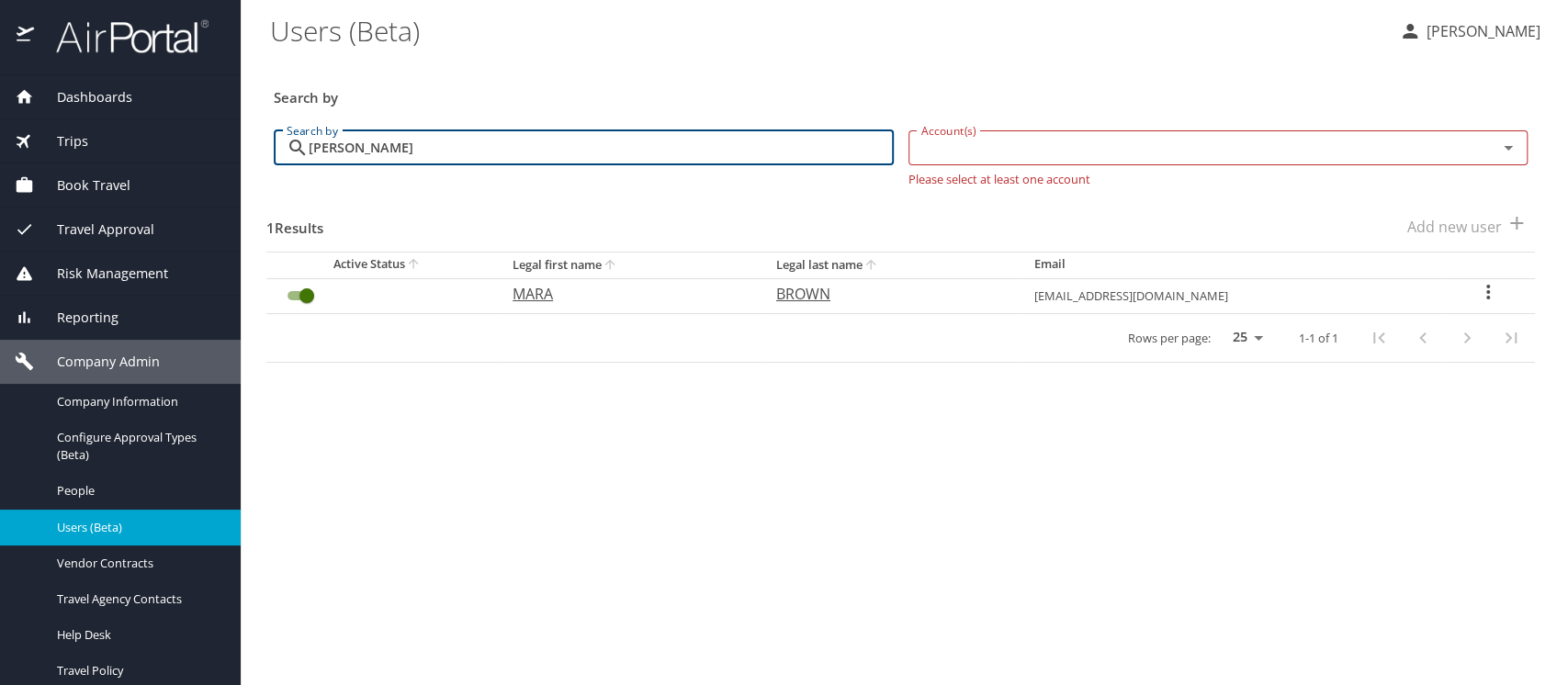
type input "[PERSON_NAME]"
click at [293, 295] on input "User Search Table" at bounding box center [307, 296] width 66 height 22
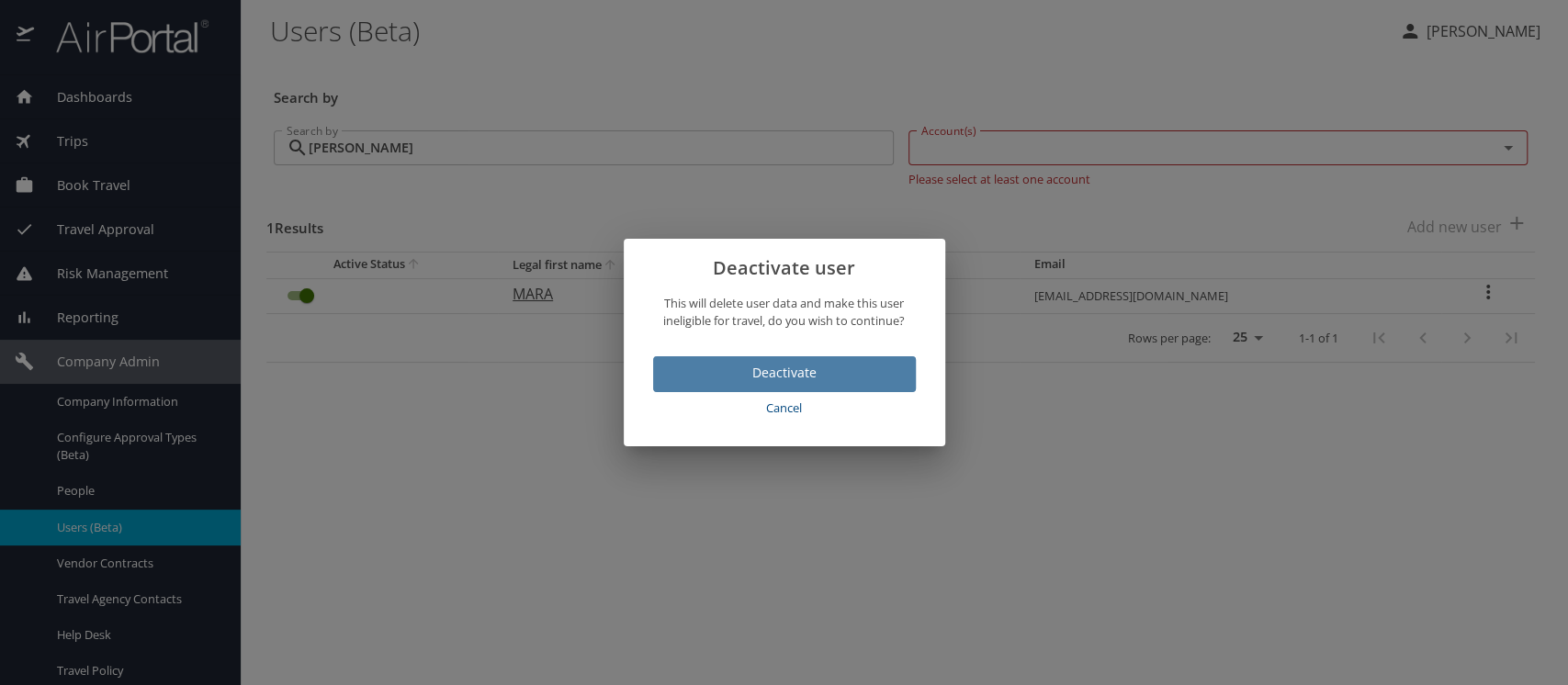
click at [763, 385] on button "Deactivate" at bounding box center [784, 374] width 263 height 36
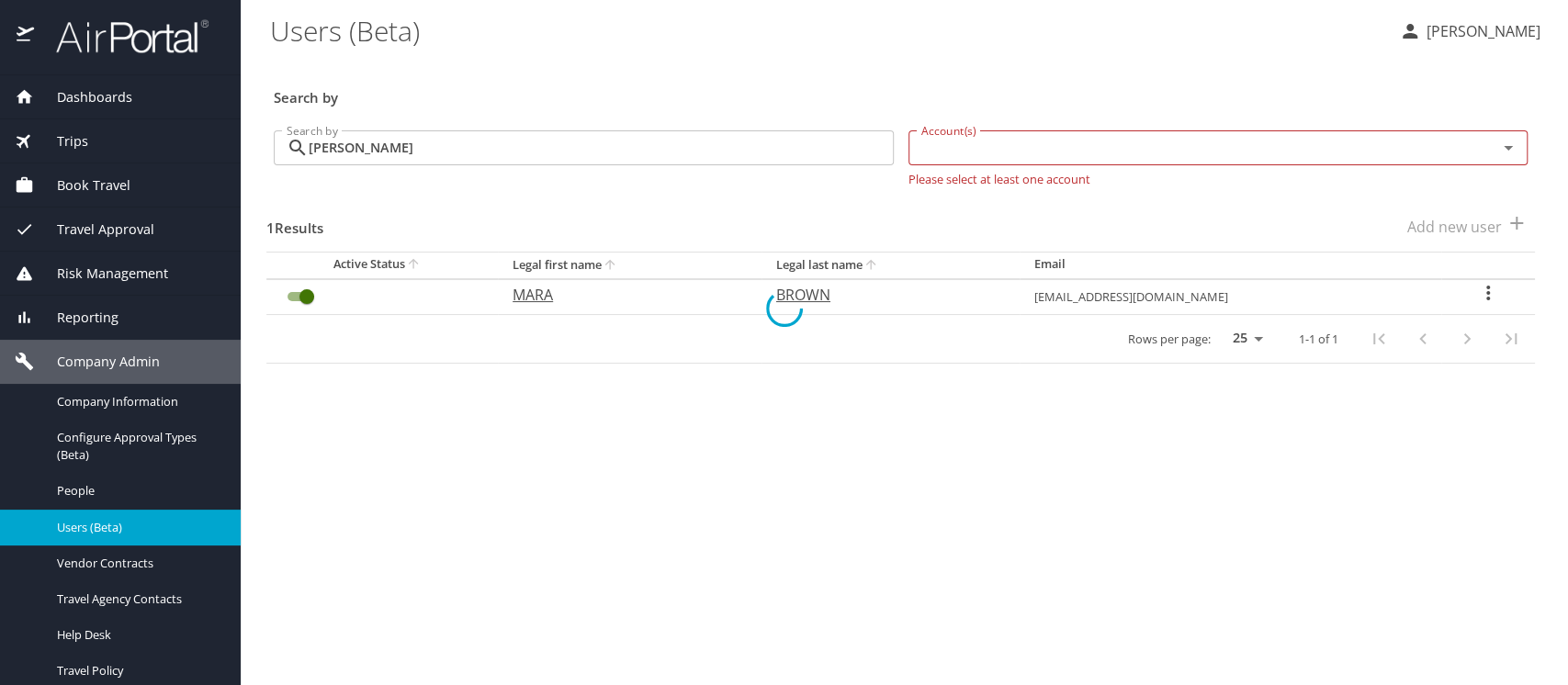
checkbox input "false"
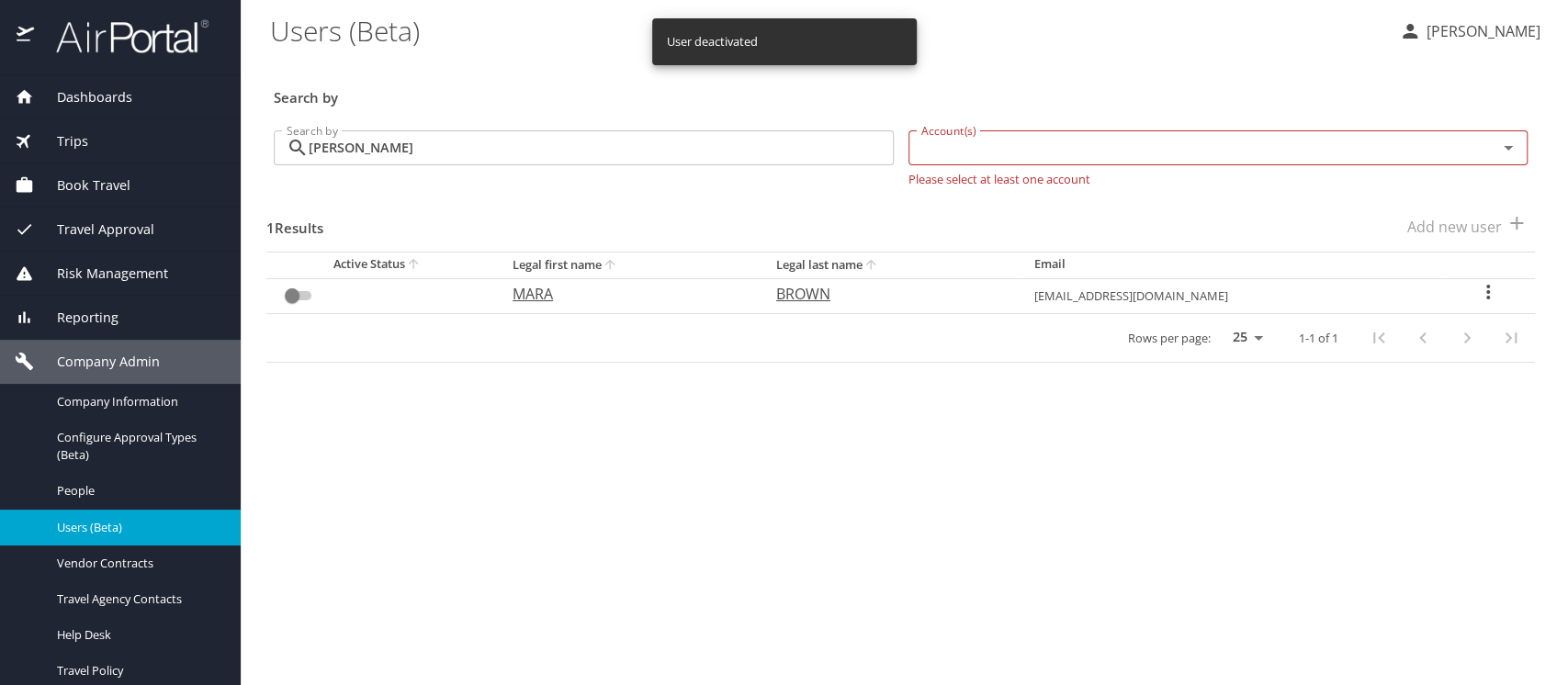
click at [65, 531] on span "Users (Beta)" at bounding box center [138, 528] width 162 height 18
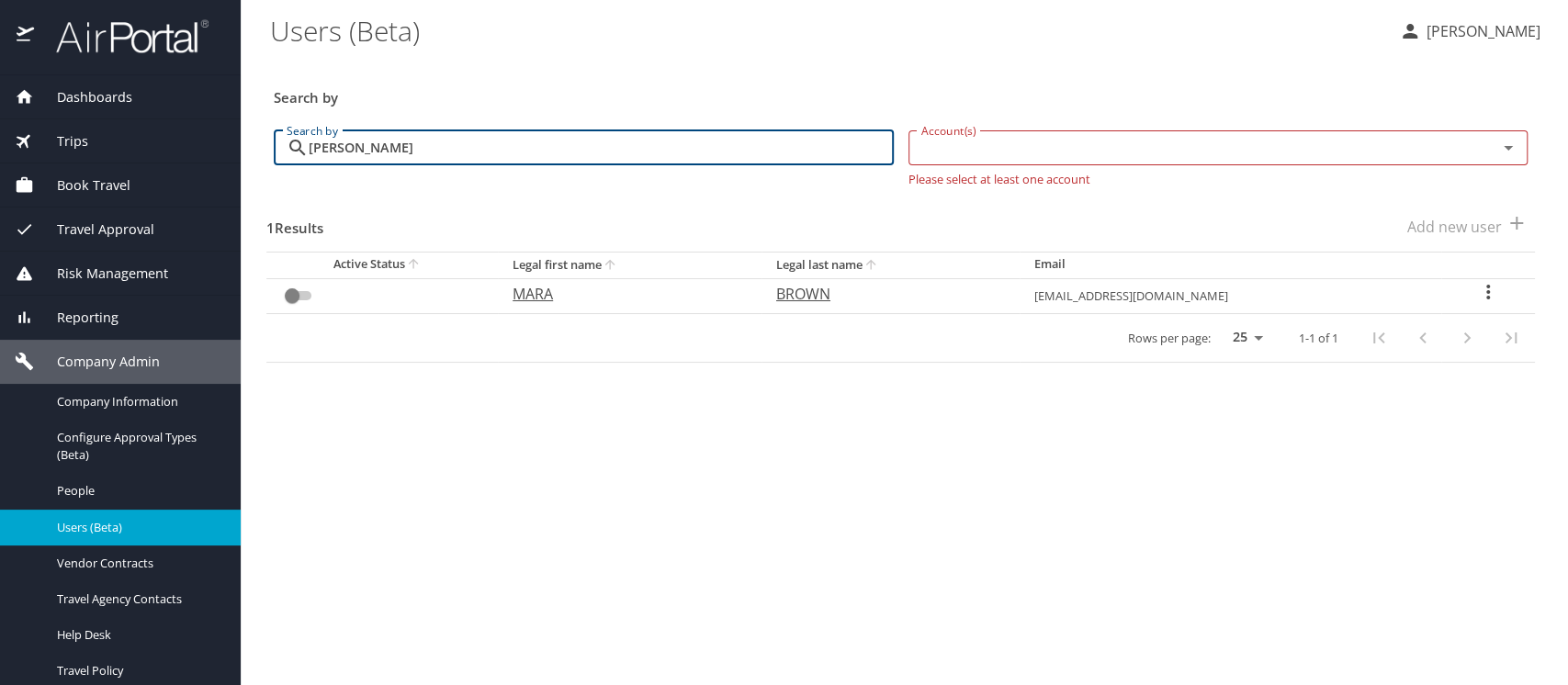
drag, startPoint x: 427, startPoint y: 143, endPoint x: 293, endPoint y: 153, distance: 134.4
click at [293, 153] on div "mara brown Search by" at bounding box center [583, 148] width 620 height 35
paste input "RENEE.HICKS@NICHOLLS.EDU"
type input "RENEE.HICKS@NICHOLLS.EDU"
checkbox input "true"
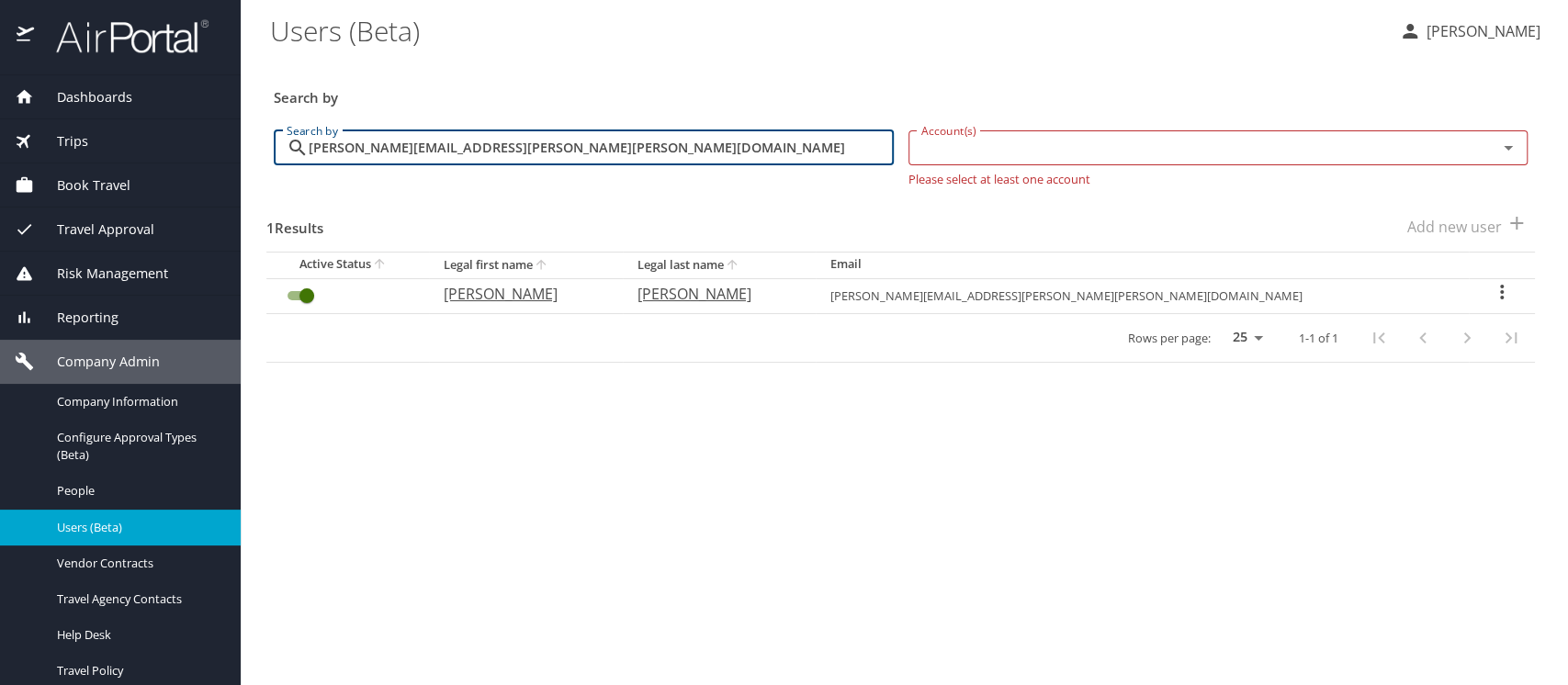
type input "RENEE.HICKS@NICHOLLS.EDU"
click at [1501, 288] on icon "User Search Table" at bounding box center [1503, 292] width 4 height 15
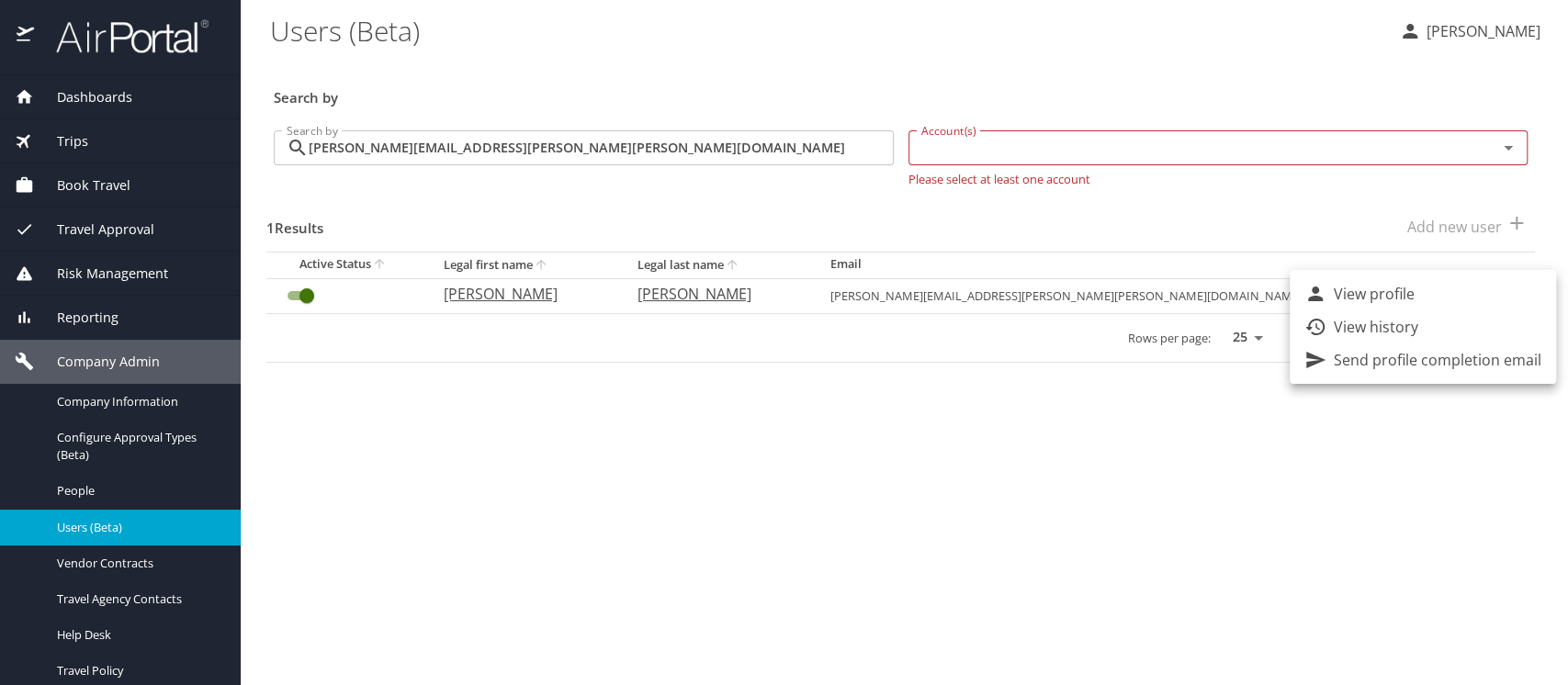
click at [1393, 290] on p "View profile" at bounding box center [1374, 294] width 81 height 22
select select "US"
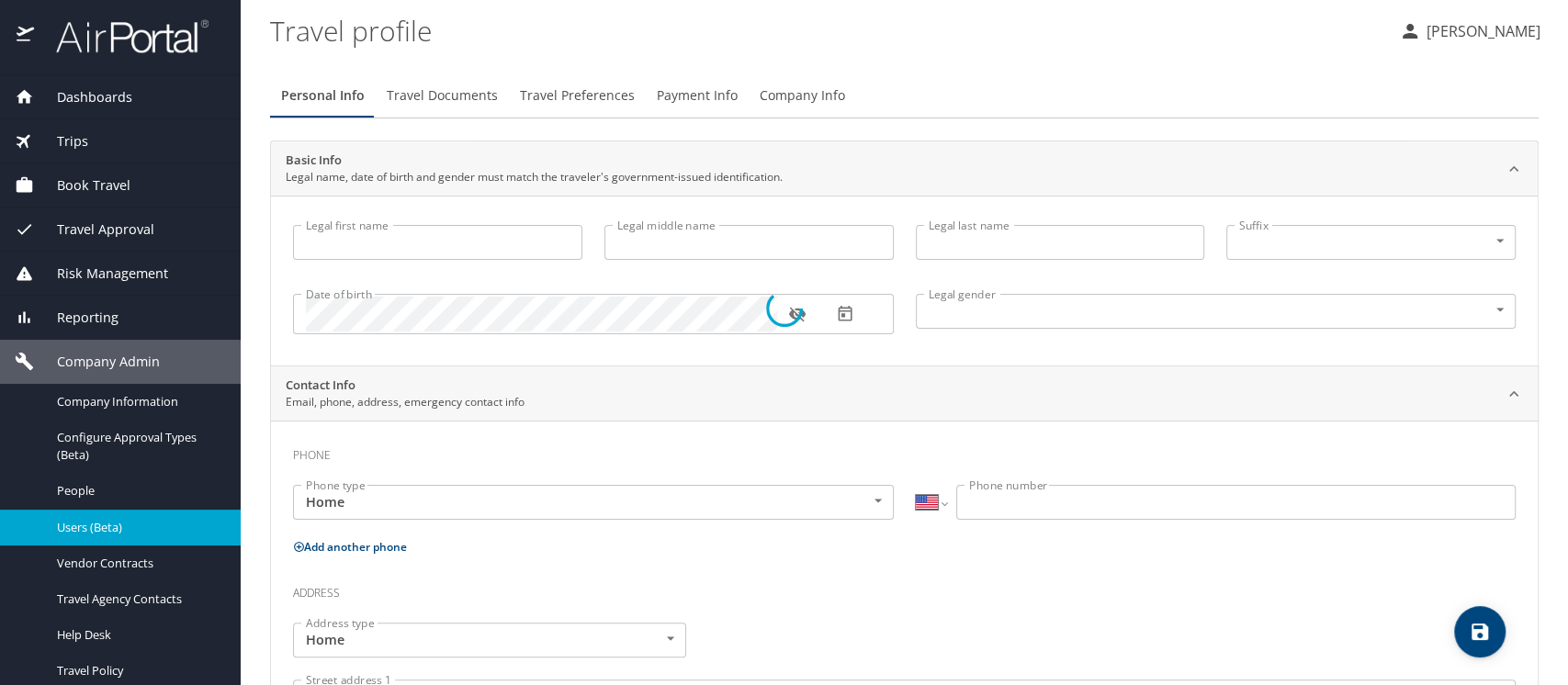
type input "RENEE"
type input "Giroir"
type input "HICKS"
type input "Female"
select select "US"
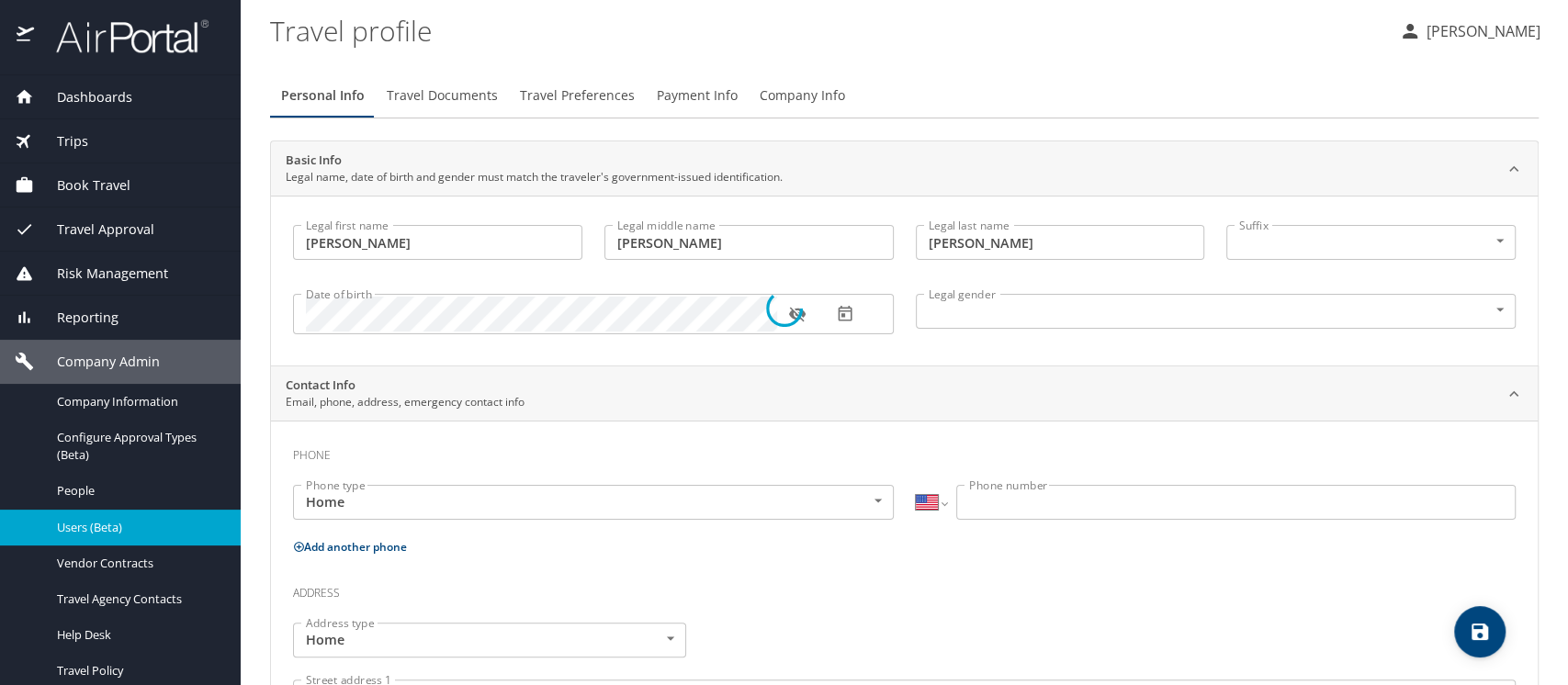
select select "IR"
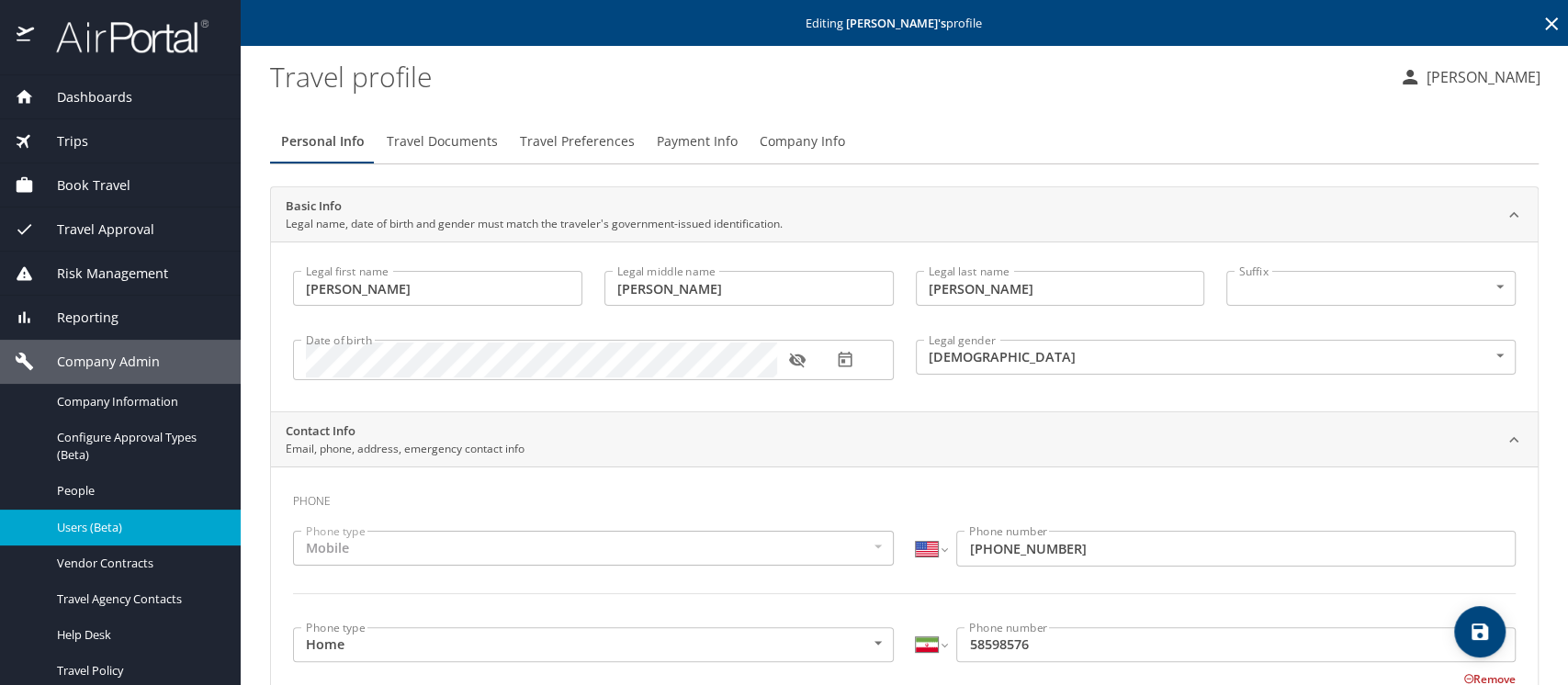
click at [779, 143] on span "Company Info" at bounding box center [803, 142] width 86 height 23
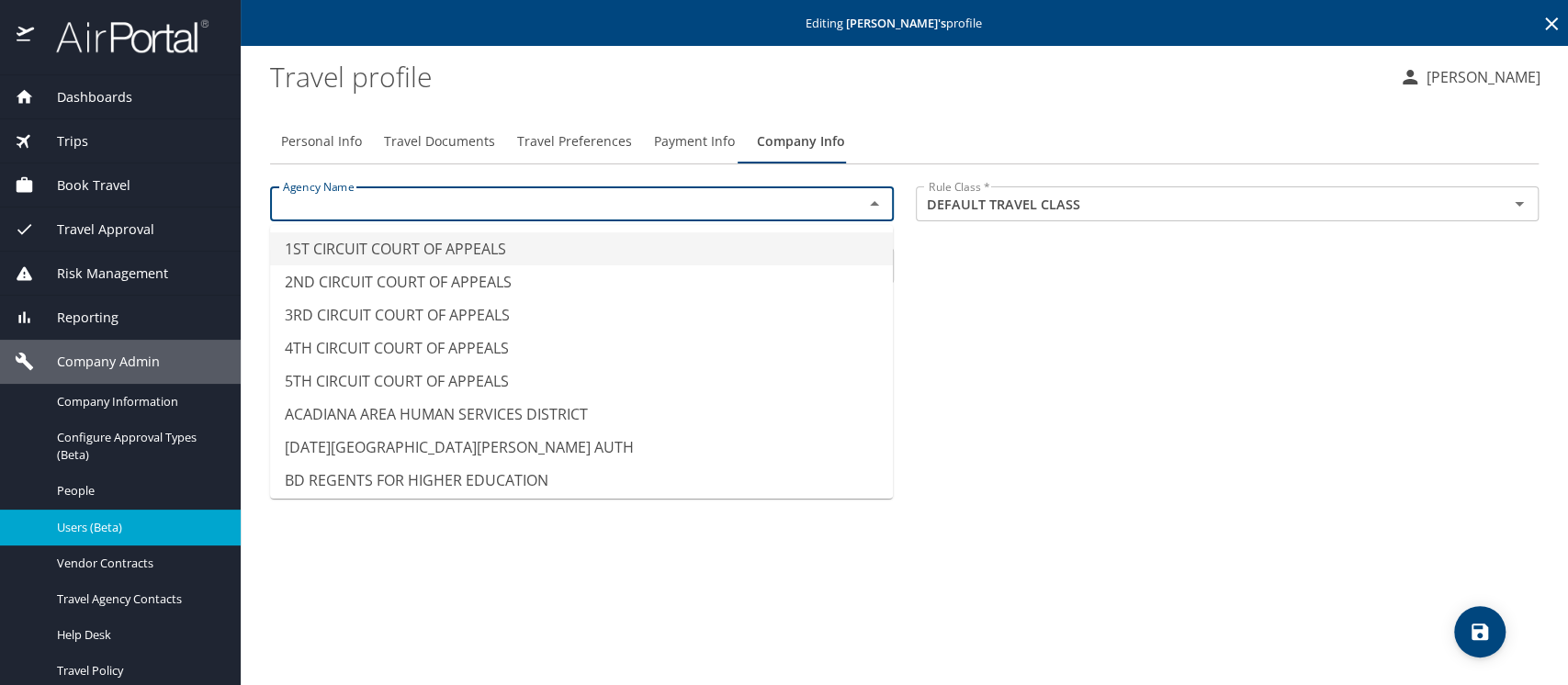
click at [334, 211] on input "text" at bounding box center [555, 204] width 558 height 23
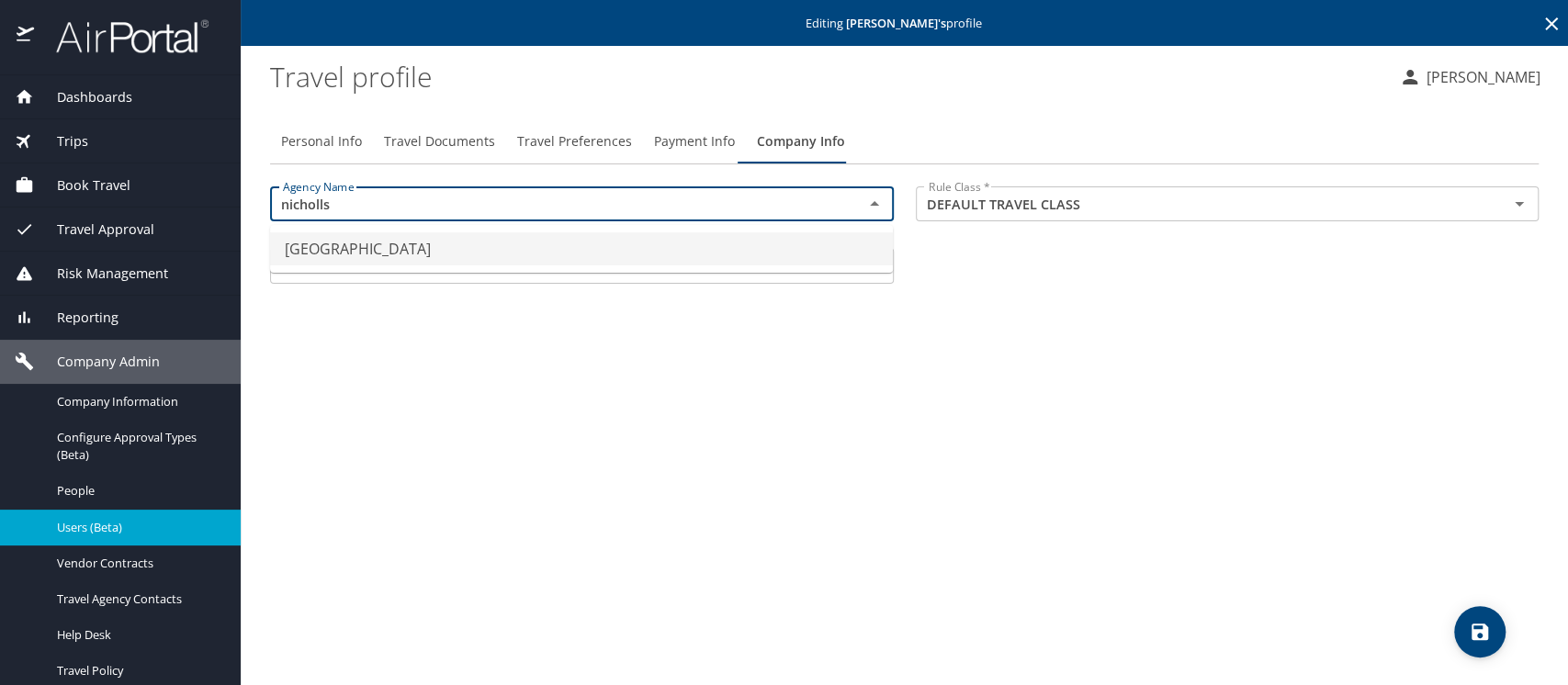
click at [336, 244] on li "[GEOGRAPHIC_DATA]" at bounding box center [582, 249] width 623 height 33
type input "[GEOGRAPHIC_DATA]"
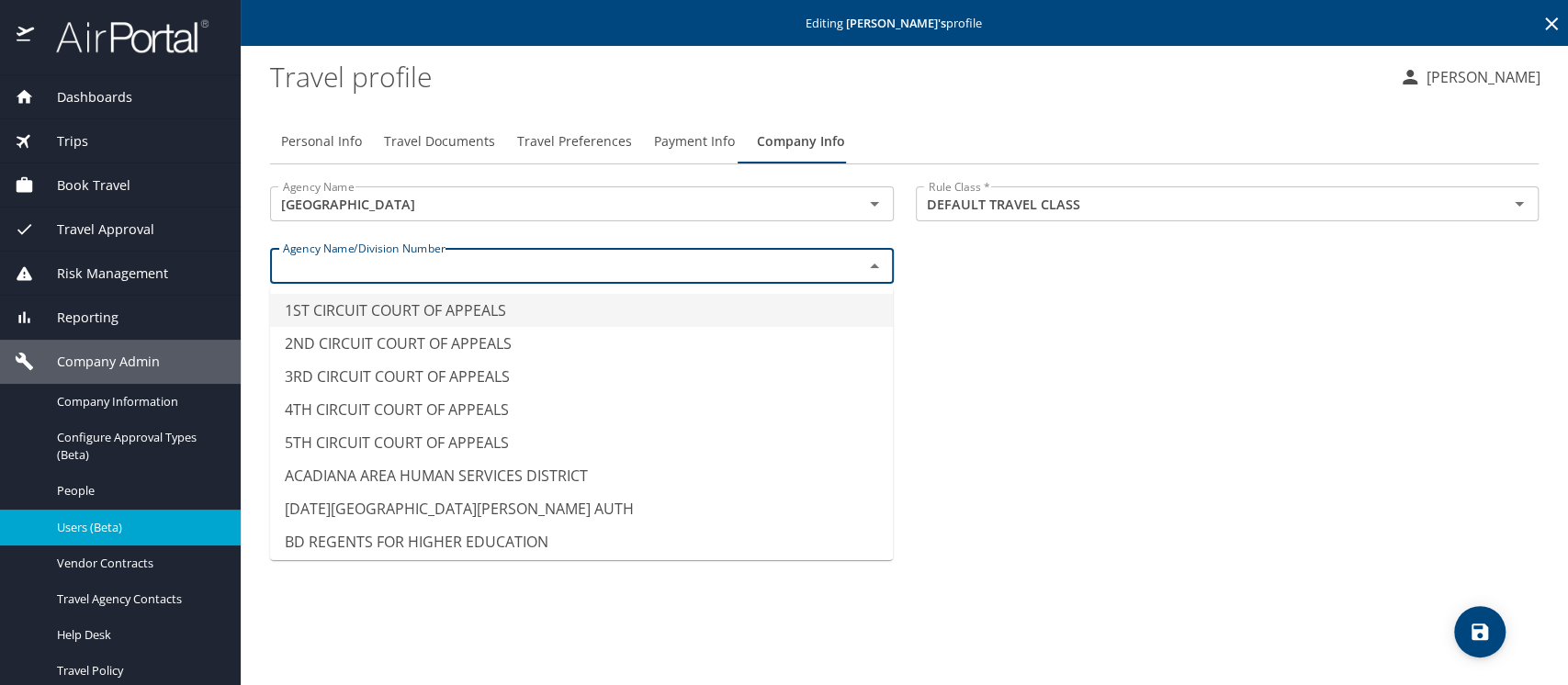
click at [303, 258] on input "text" at bounding box center [555, 265] width 558 height 23
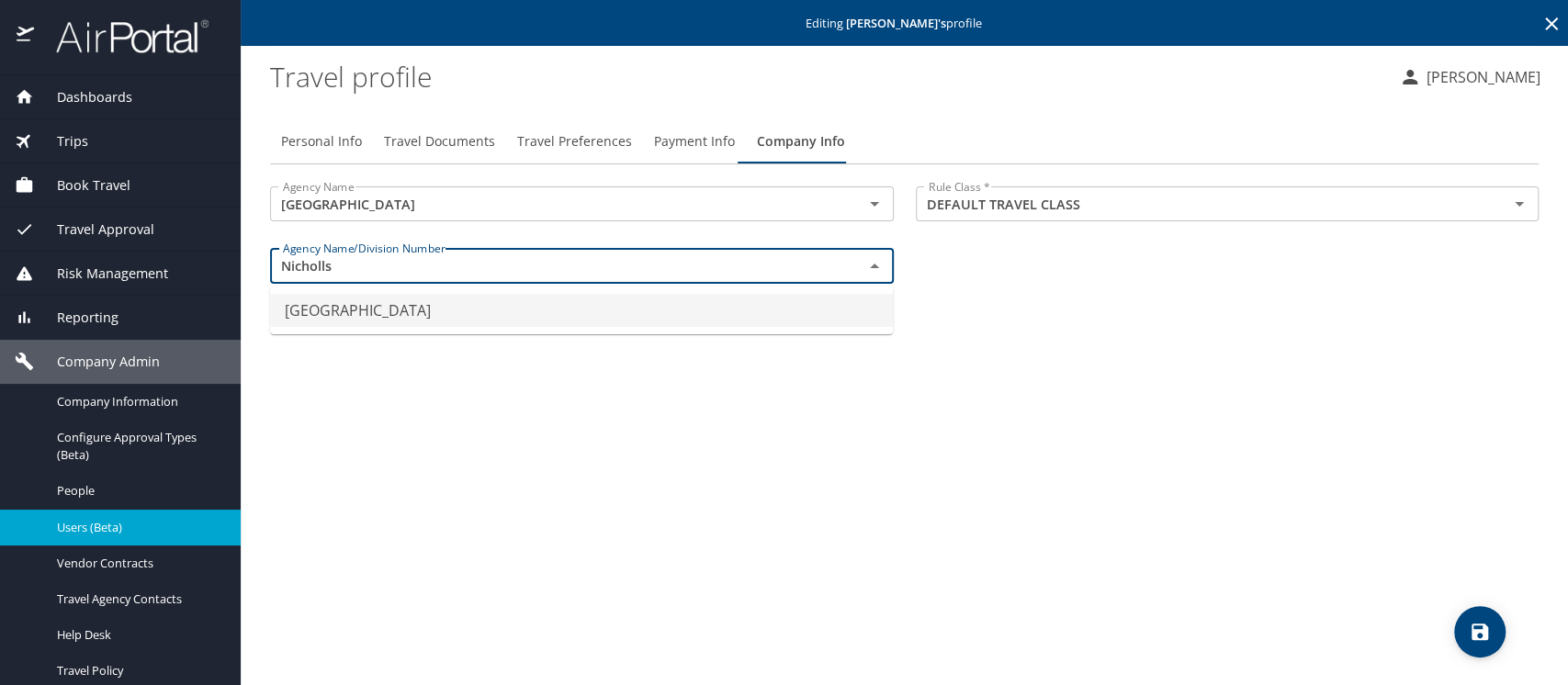
click at [409, 316] on li "[GEOGRAPHIC_DATA]" at bounding box center [582, 310] width 623 height 33
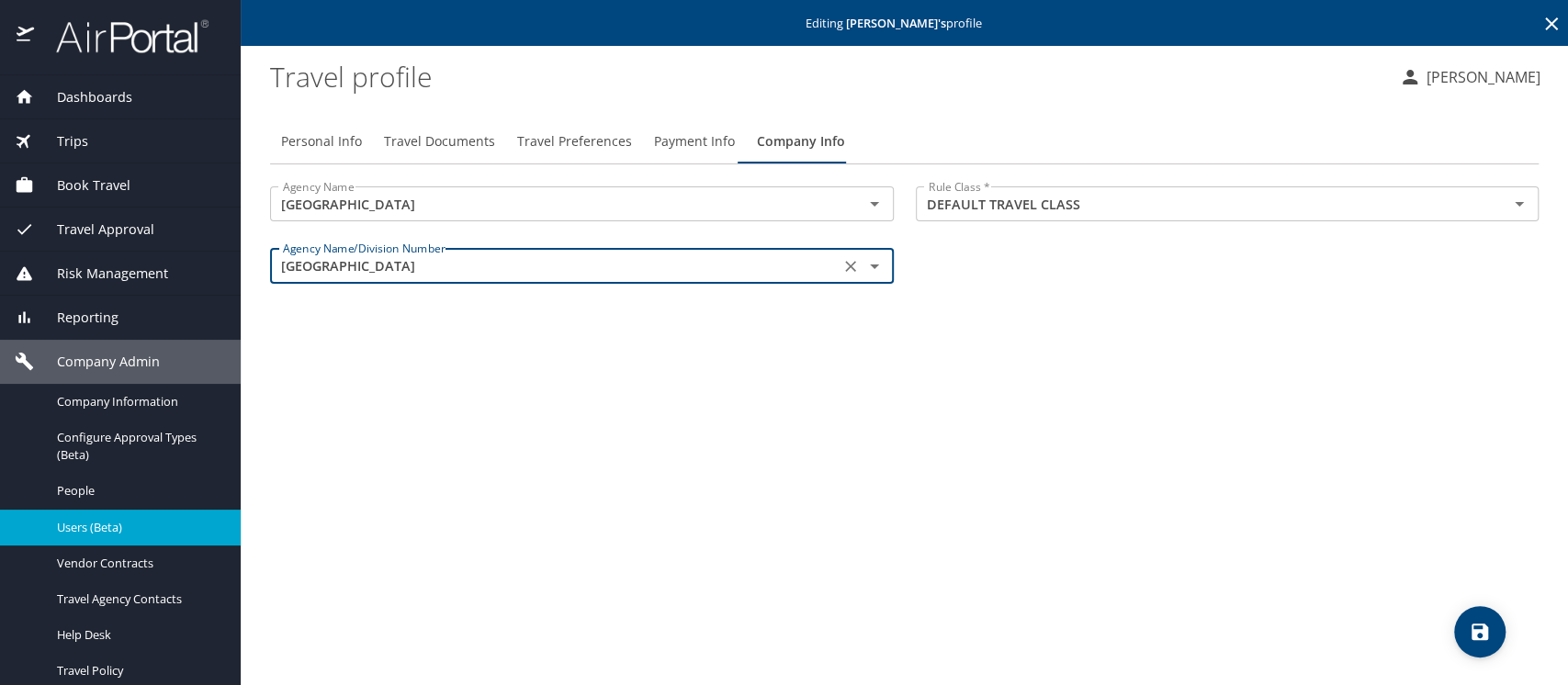
type input "[GEOGRAPHIC_DATA]"
click at [1478, 625] on icon "save" at bounding box center [1480, 631] width 22 height 22
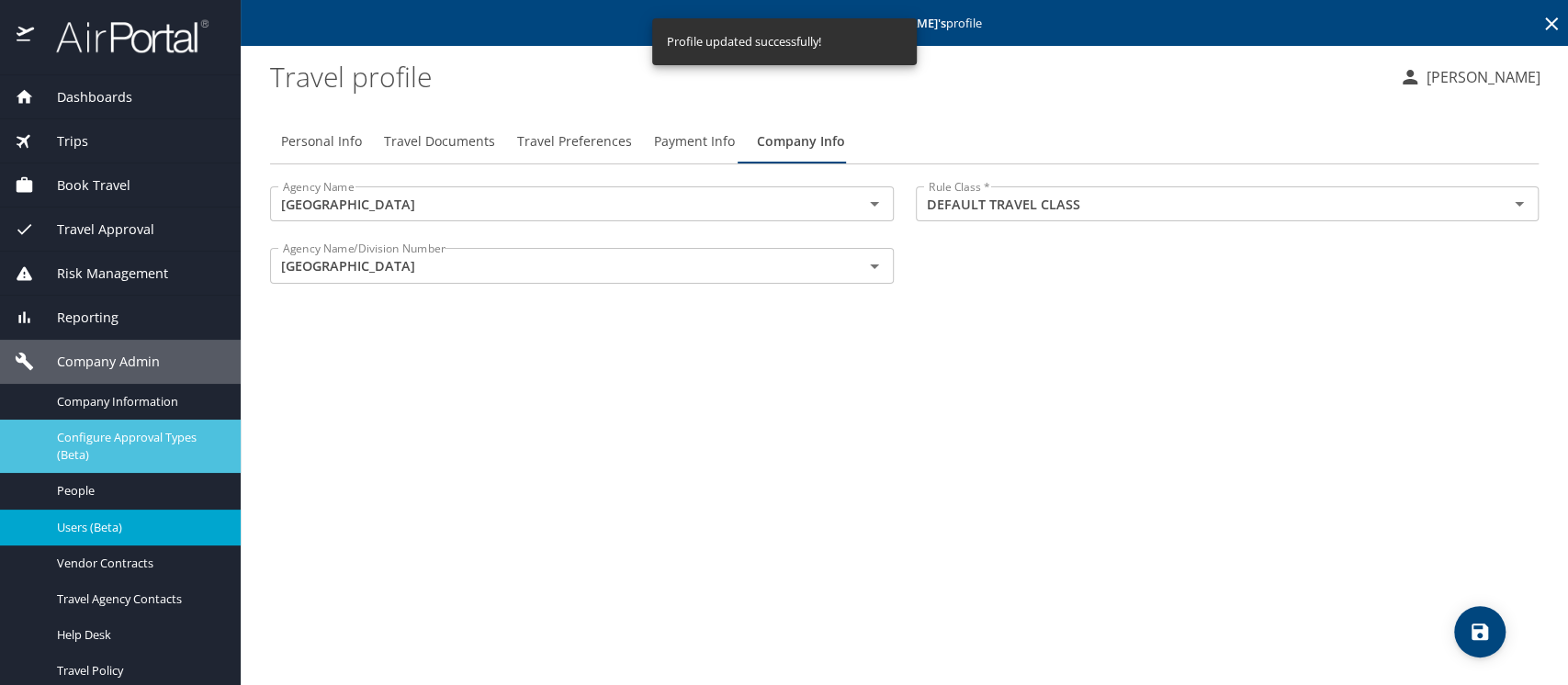
click at [88, 438] on span "Configure Approval Types (Beta)" at bounding box center [138, 446] width 162 height 35
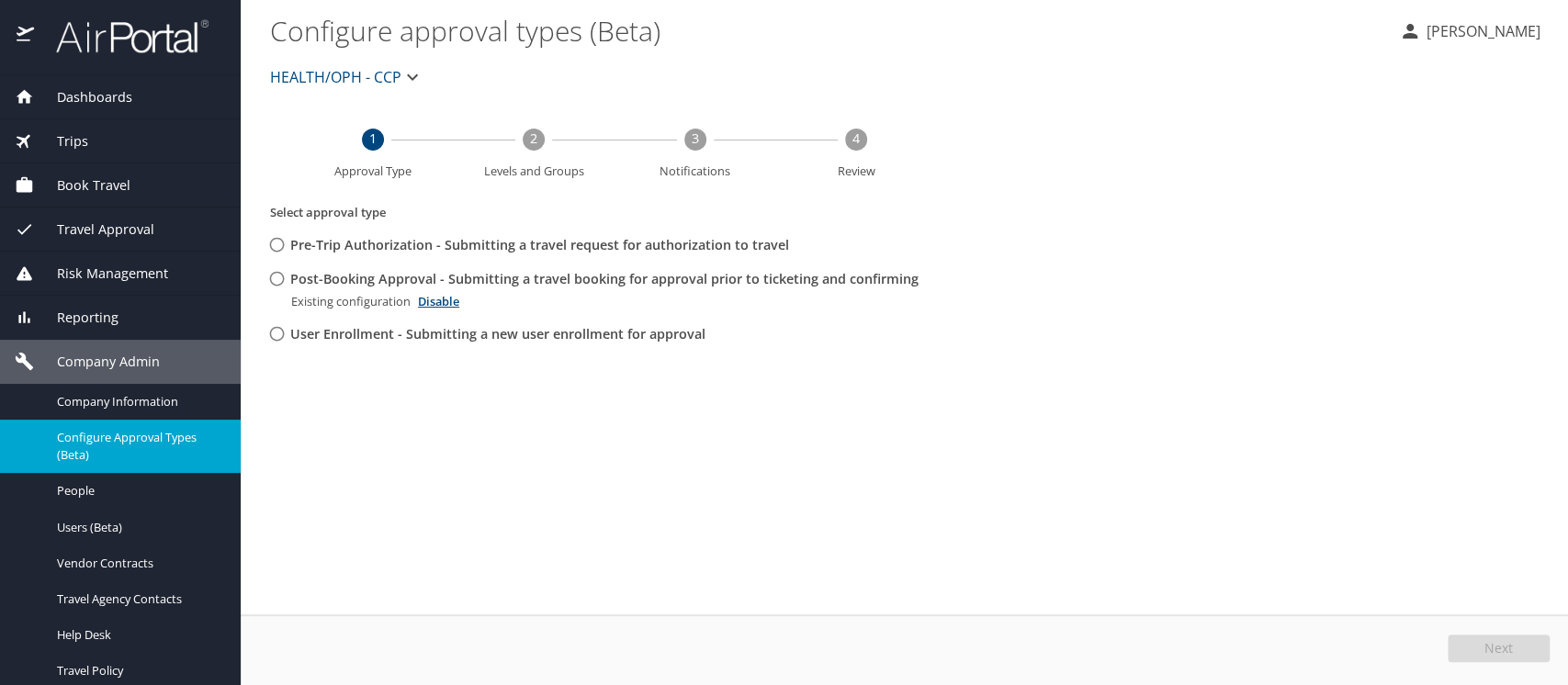
click at [283, 76] on span "HEALTH/OPH - CCP" at bounding box center [336, 77] width 132 height 25
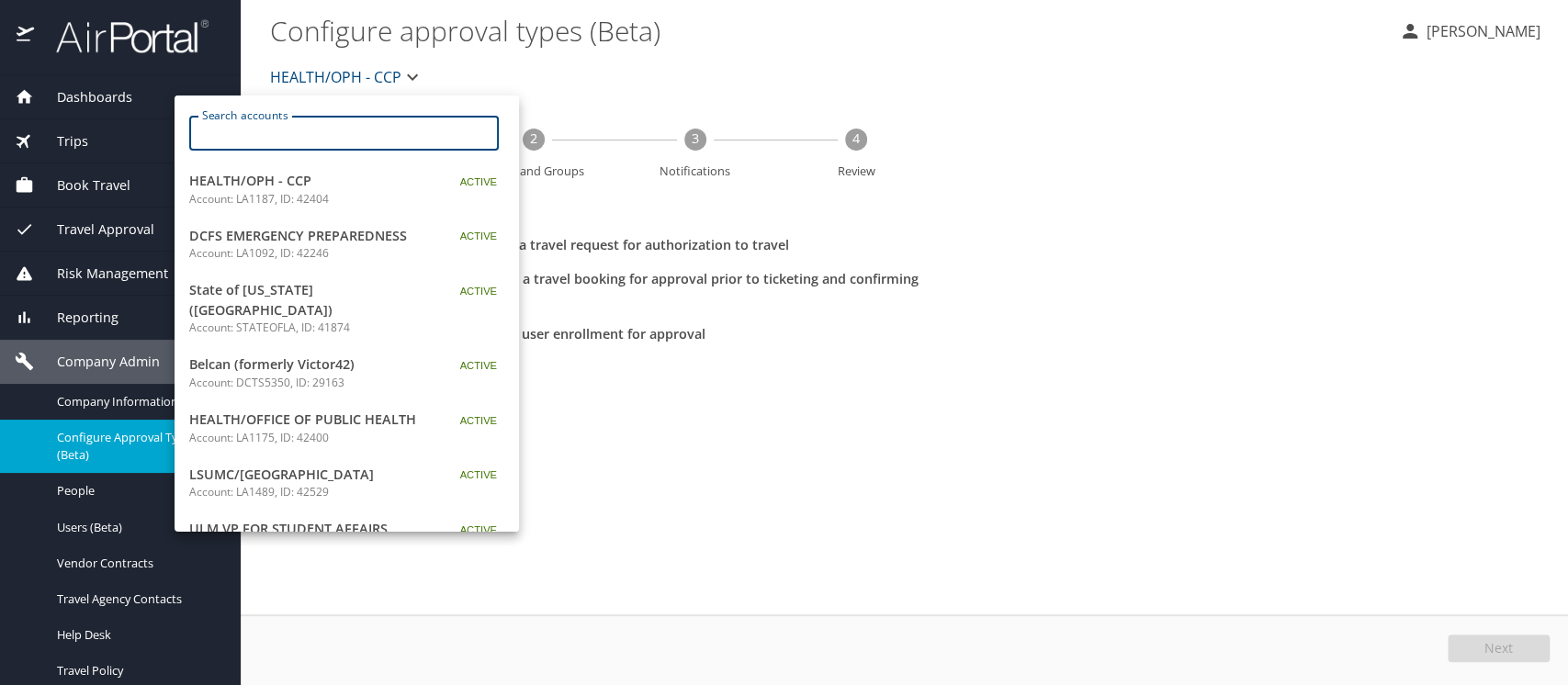
click at [268, 129] on input "Search accounts" at bounding box center [350, 134] width 298 height 35
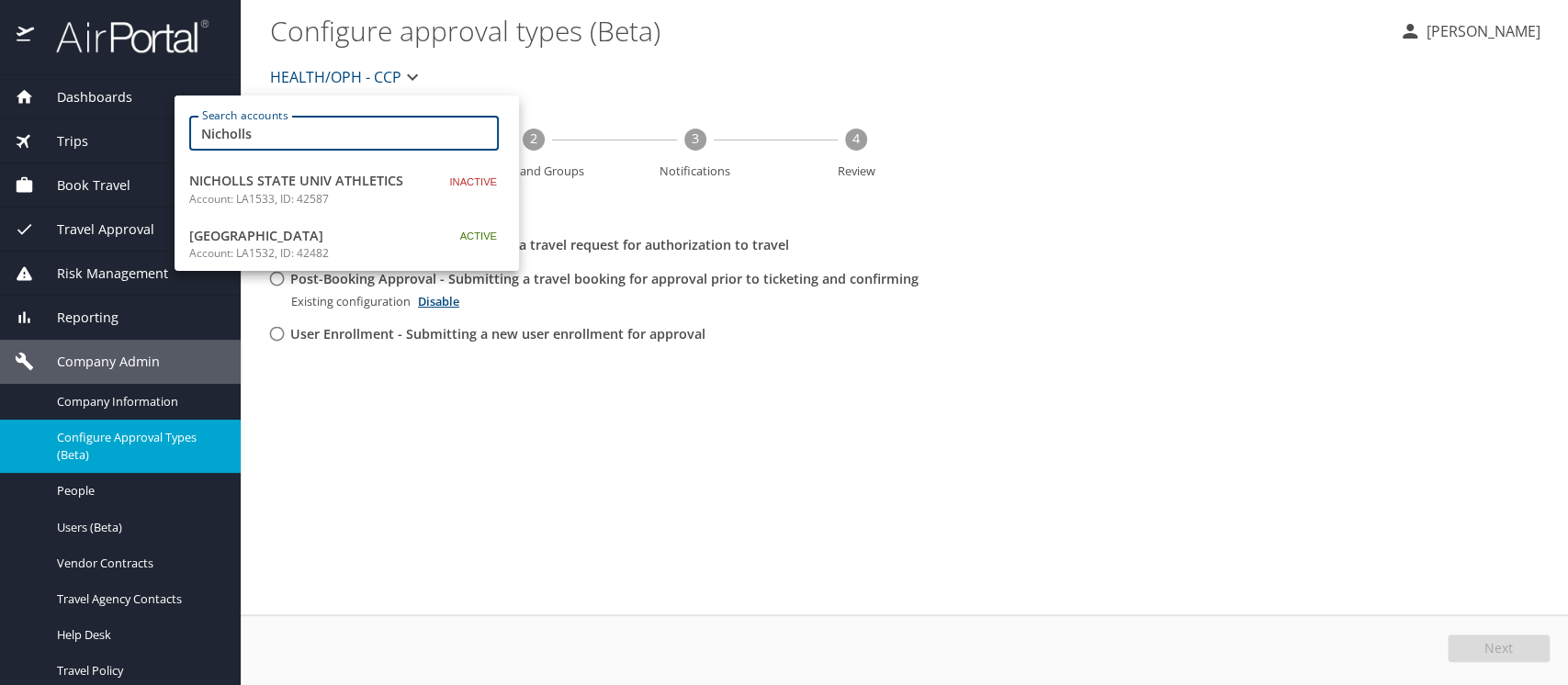
type input "Nicholls"
click at [253, 245] on p "Account: LA1532, ID: 42482" at bounding box center [304, 253] width 229 height 17
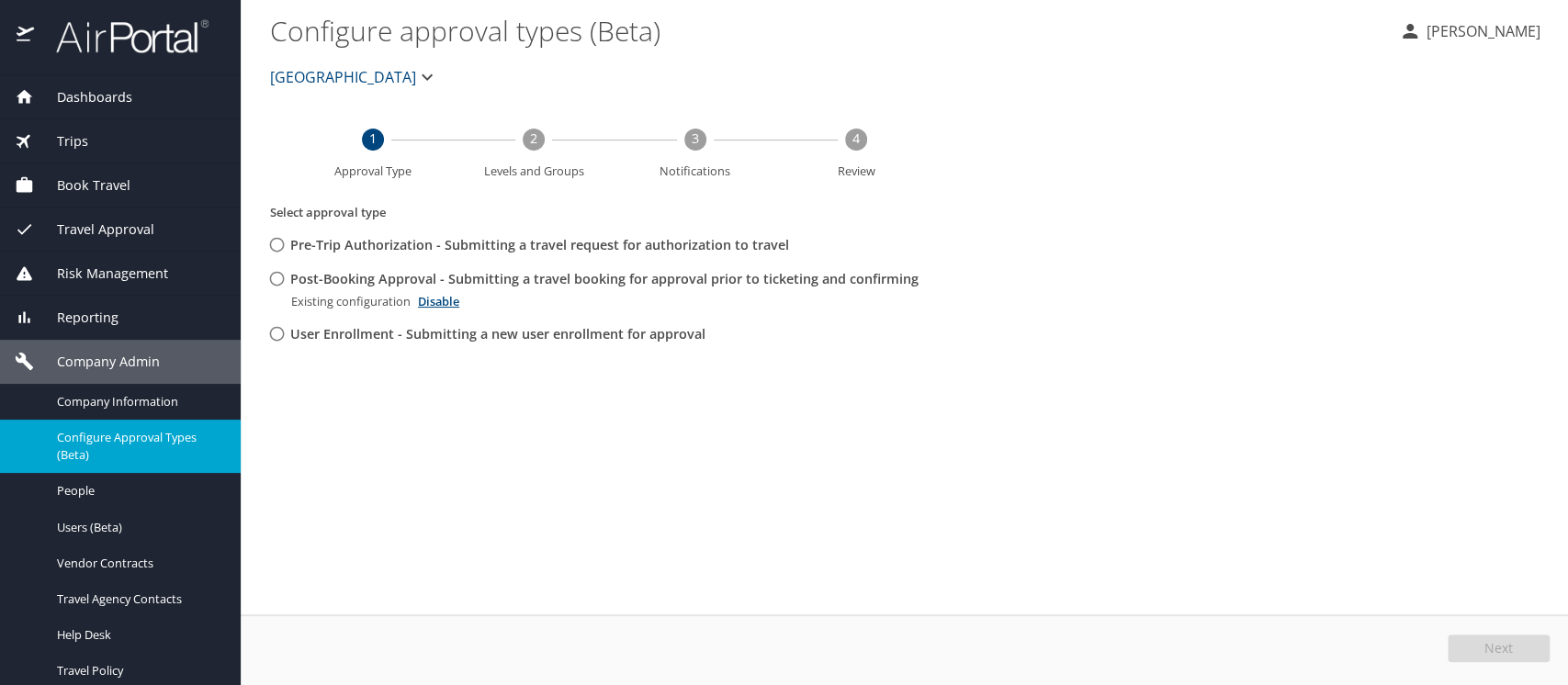
click at [352, 79] on span "[GEOGRAPHIC_DATA]" at bounding box center [344, 77] width 146 height 25
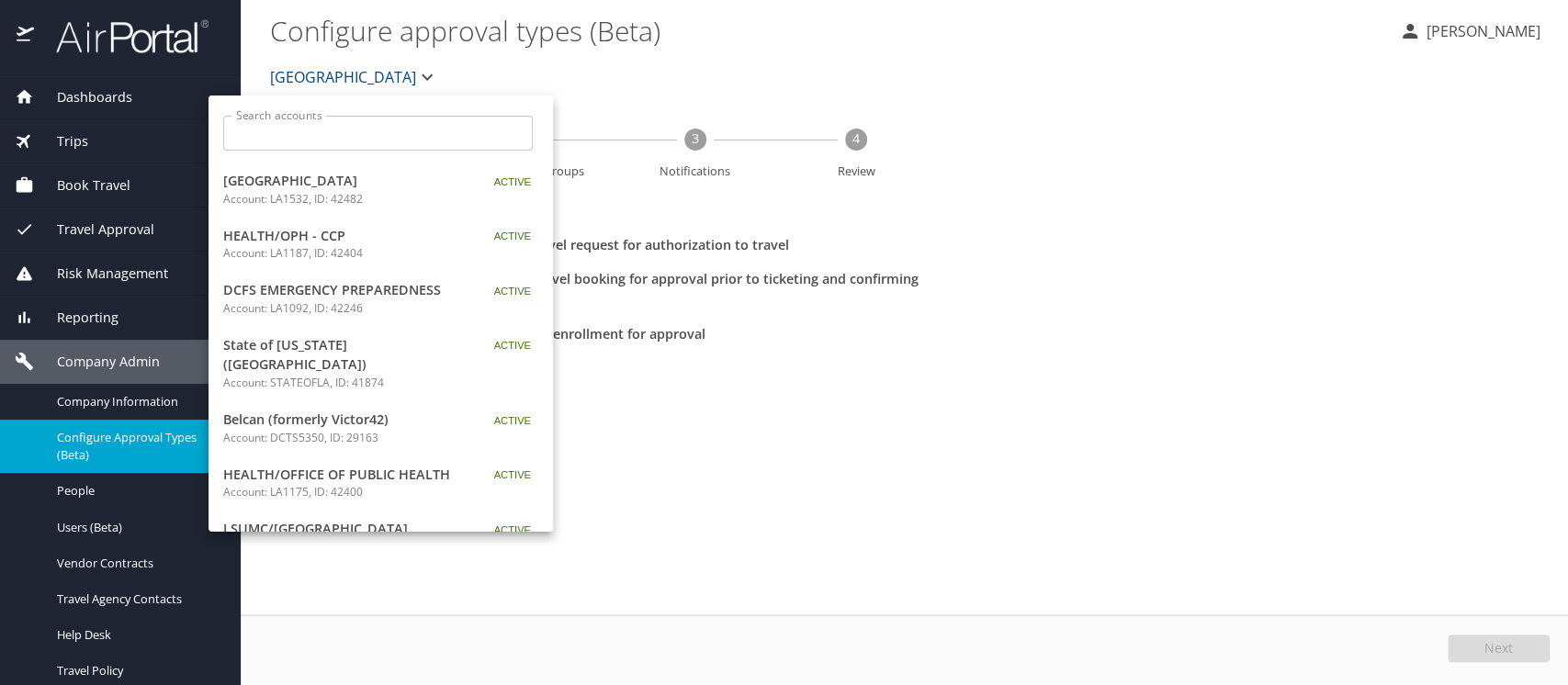
click at [281, 203] on p "Account: LA1532, ID: 42482" at bounding box center [338, 199] width 229 height 17
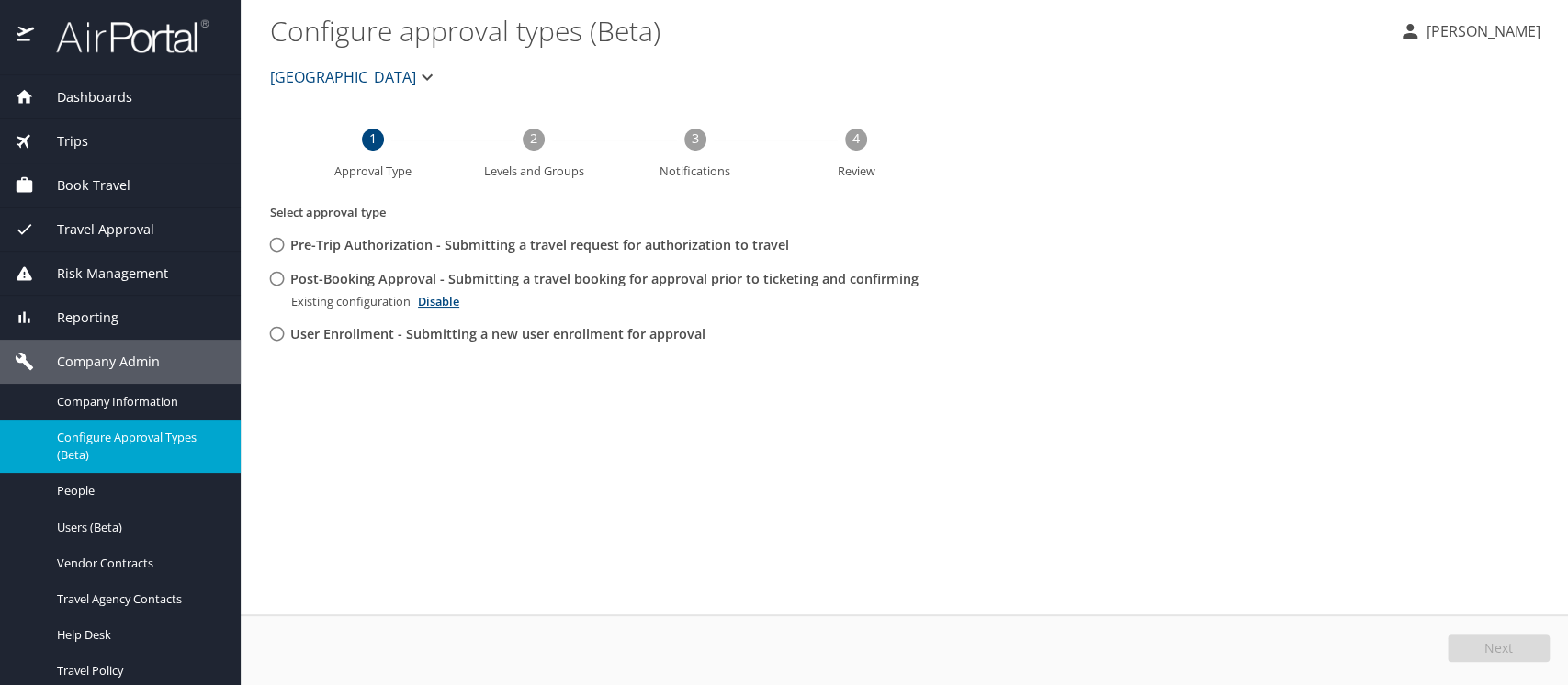
drag, startPoint x: 267, startPoint y: 81, endPoint x: 351, endPoint y: 75, distance: 84.2
click at [351, 75] on button "NICHOLLS STATE UNIVERSITY" at bounding box center [353, 77] width 183 height 37
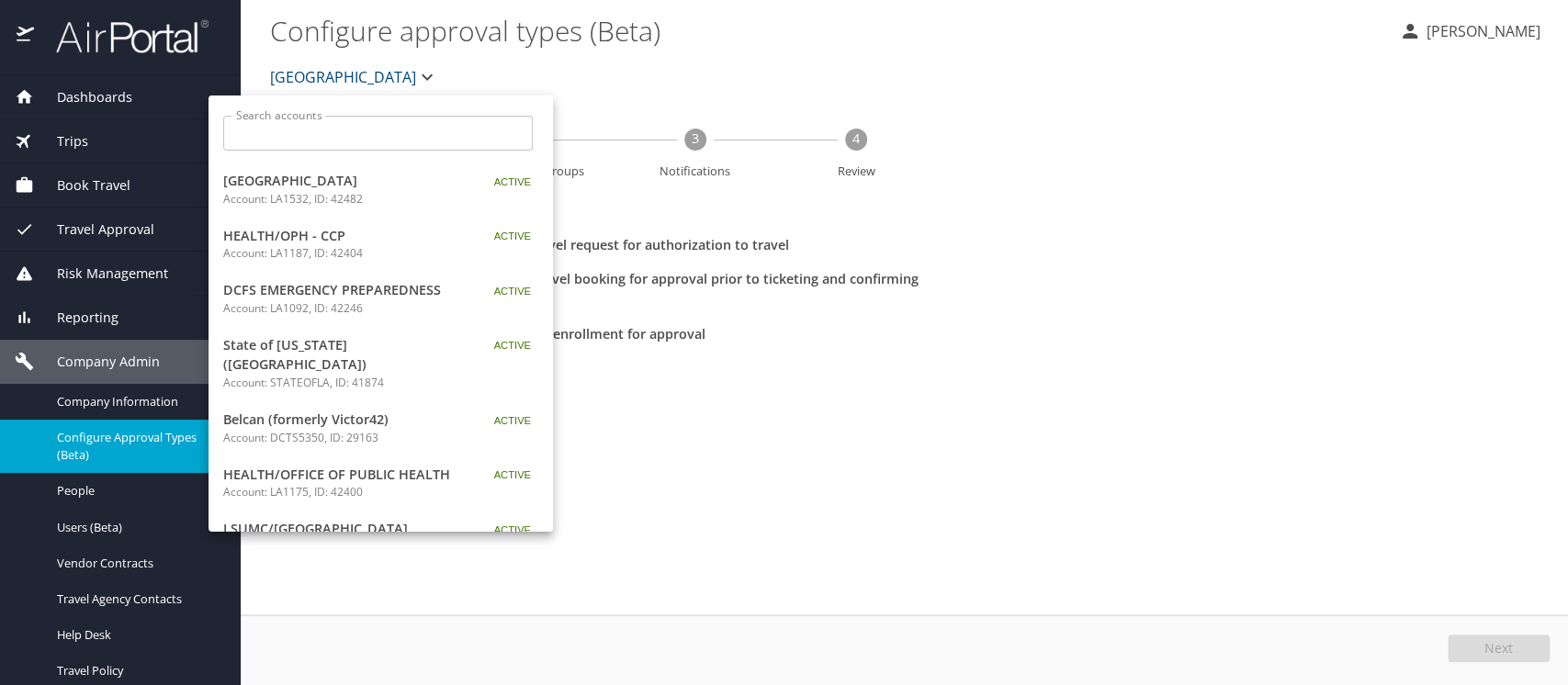
click at [92, 403] on div at bounding box center [784, 342] width 1568 height 685
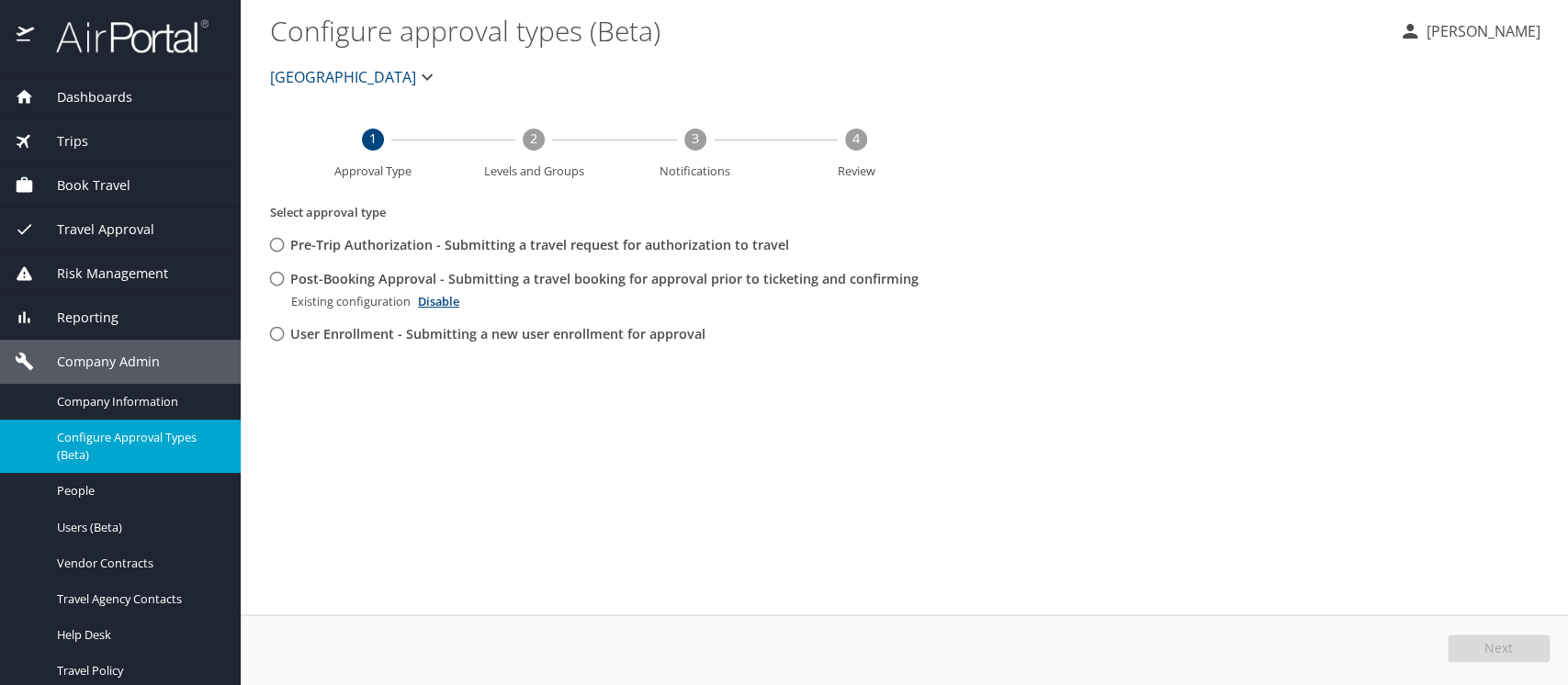
click at [91, 401] on span "Company Information" at bounding box center [138, 402] width 162 height 18
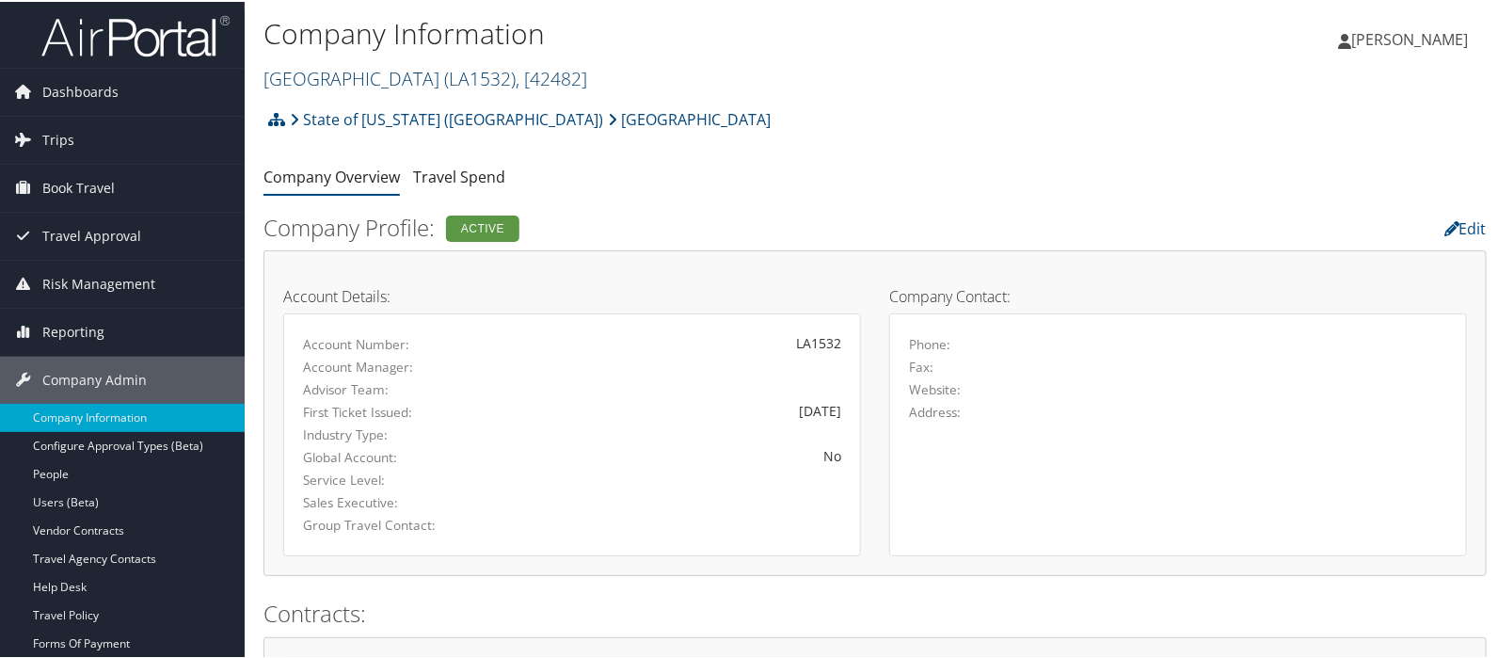
drag, startPoint x: 265, startPoint y: 88, endPoint x: 502, endPoint y: 83, distance: 236.3
click at [502, 83] on link "[GEOGRAPHIC_DATA] ( LA1532 ) , [ 42482 ]" at bounding box center [426, 76] width 324 height 25
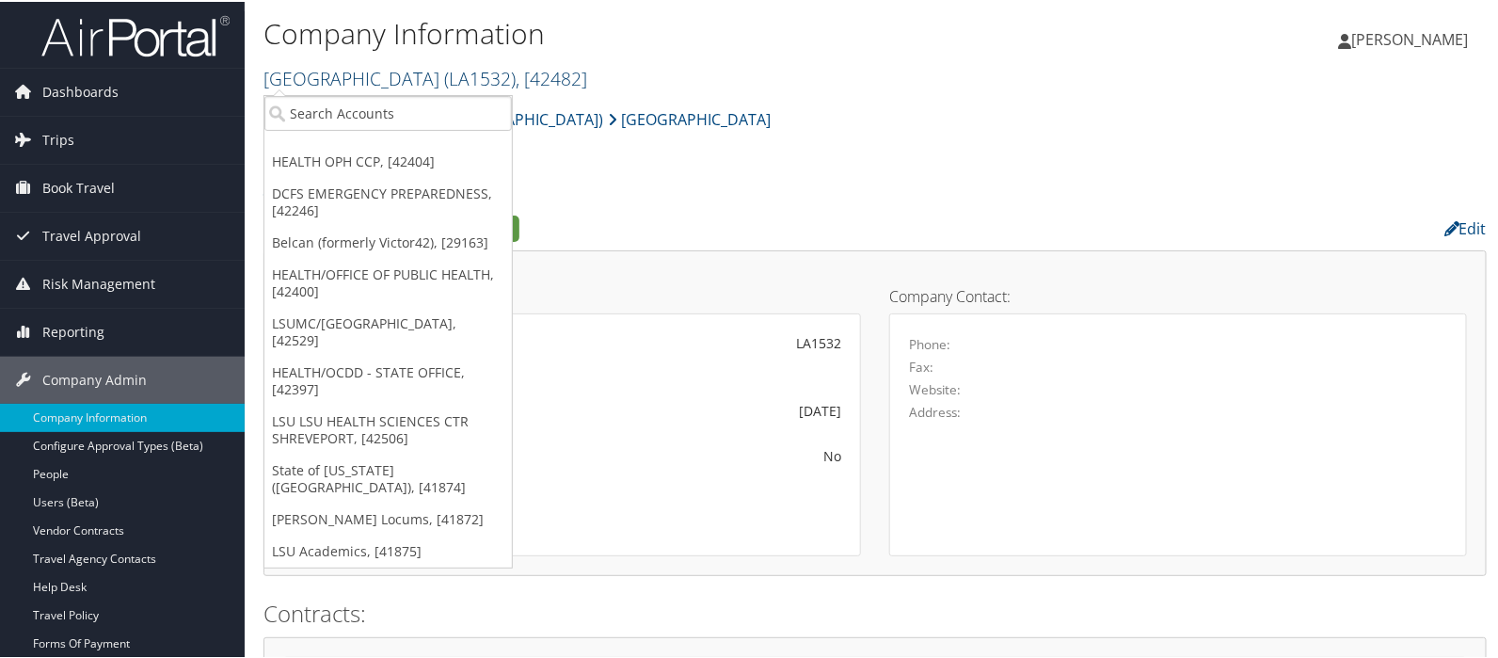
copy link "[GEOGRAPHIC_DATA]"
click at [73, 497] on link "Users (Beta)" at bounding box center [122, 501] width 245 height 28
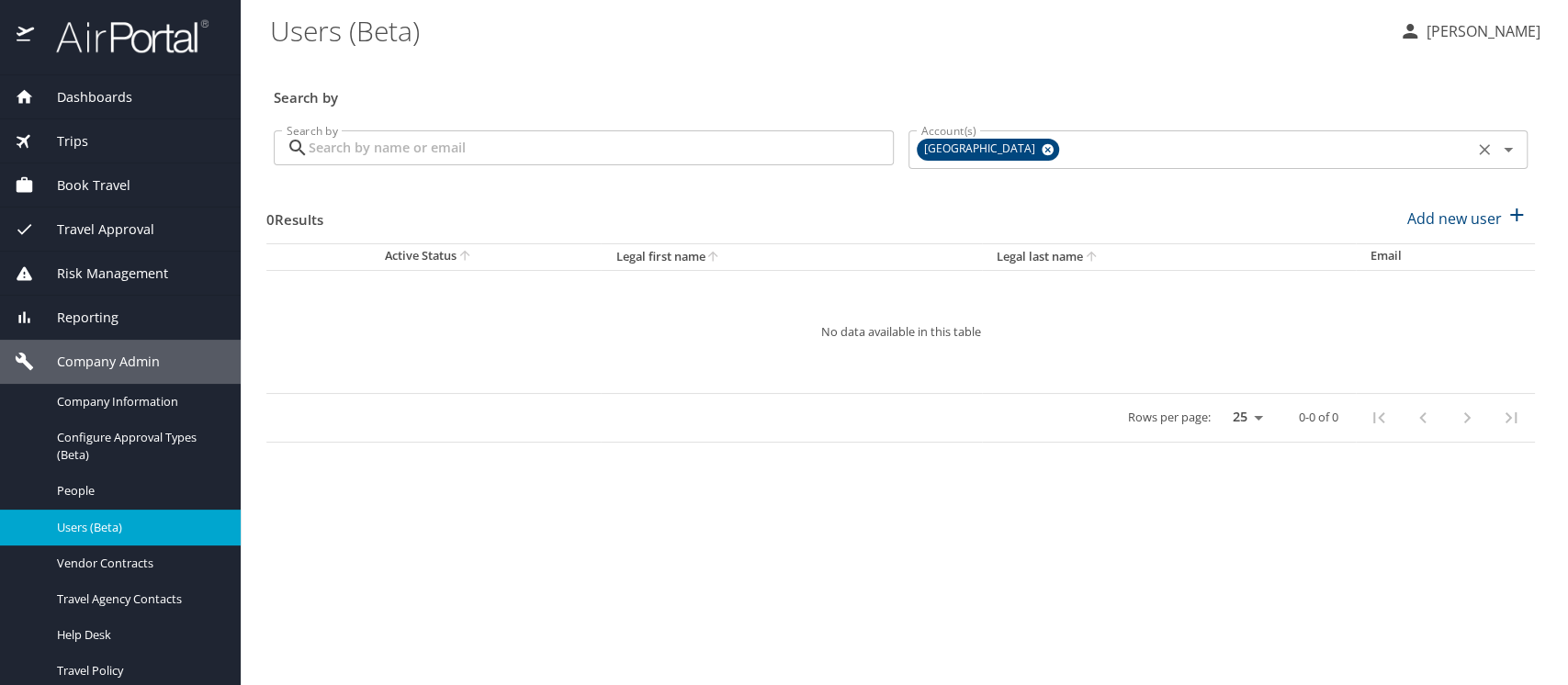
click at [1053, 150] on icon at bounding box center [1048, 150] width 12 height 12
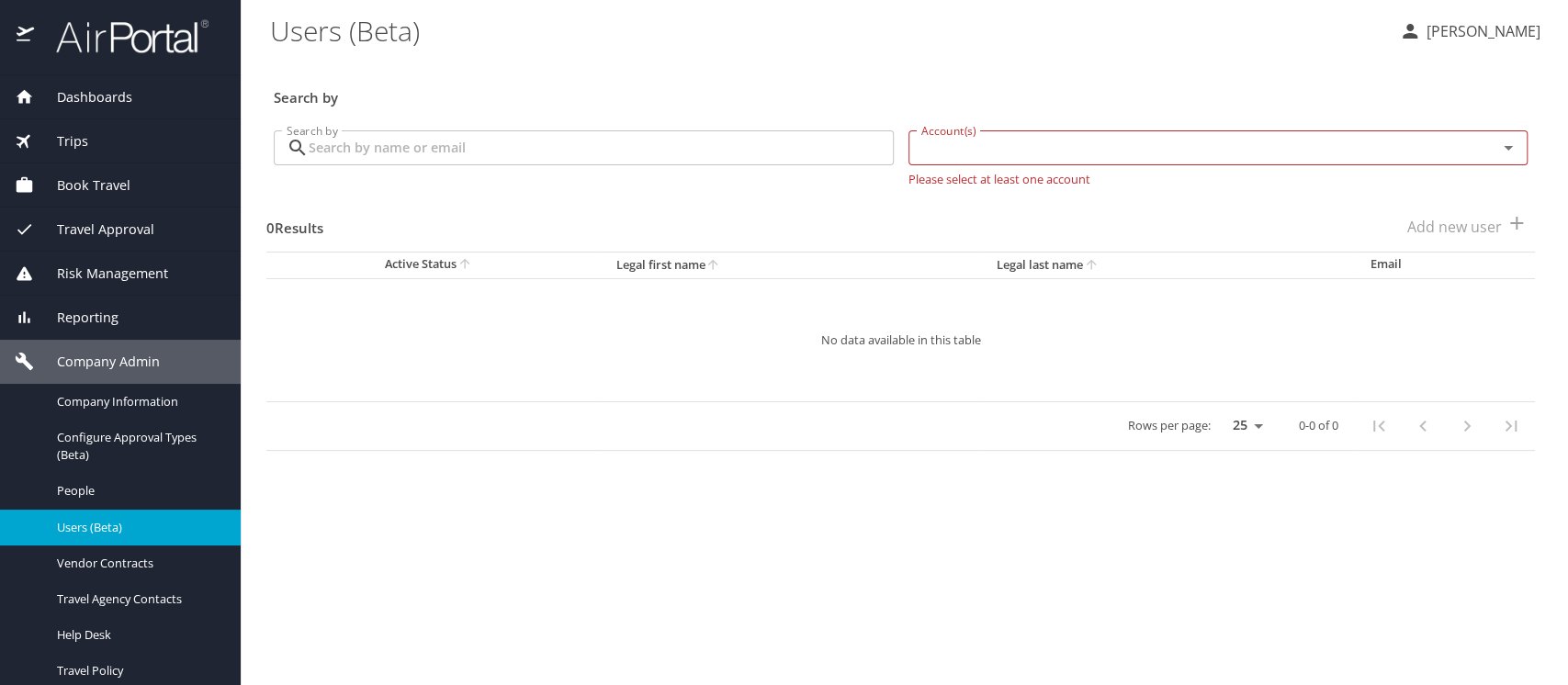
click at [437, 151] on input "Search by" at bounding box center [600, 148] width 585 height 35
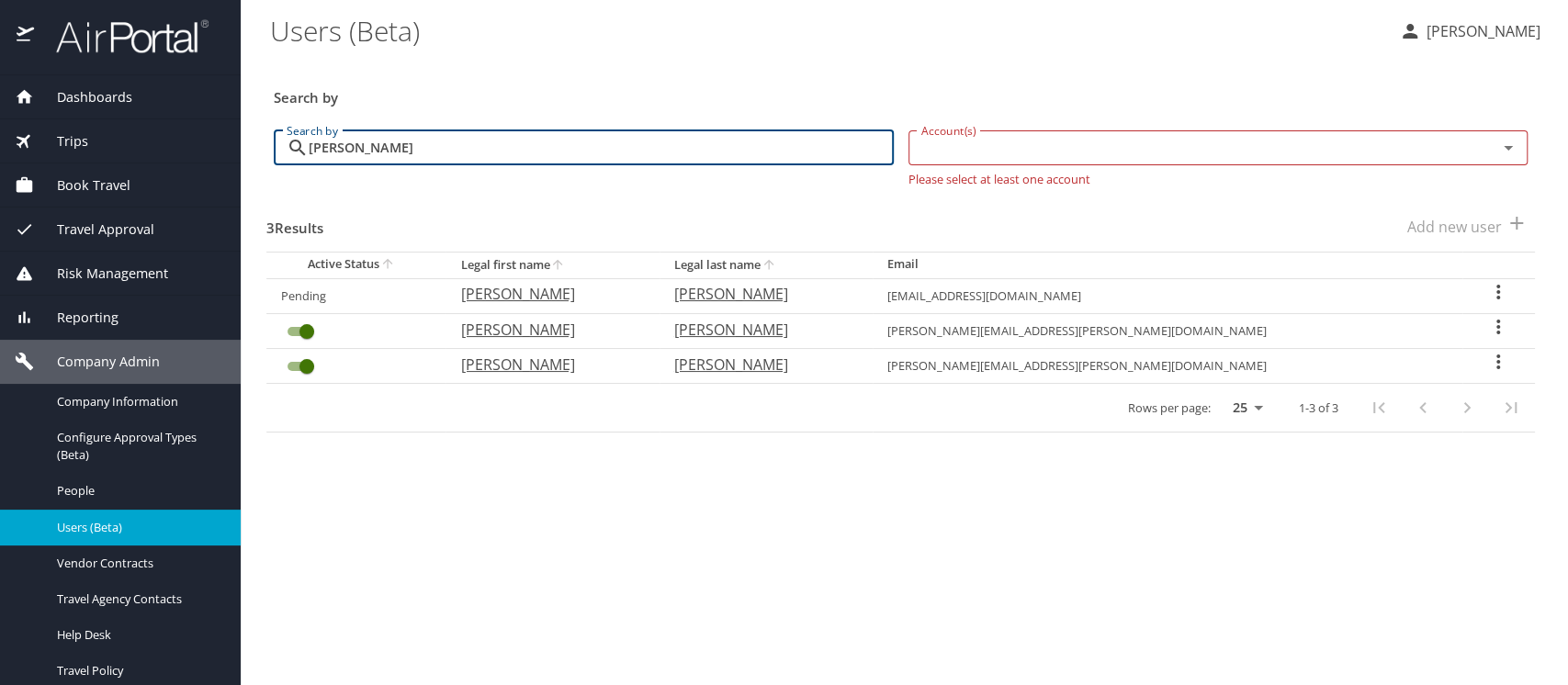
type input "[PERSON_NAME]"
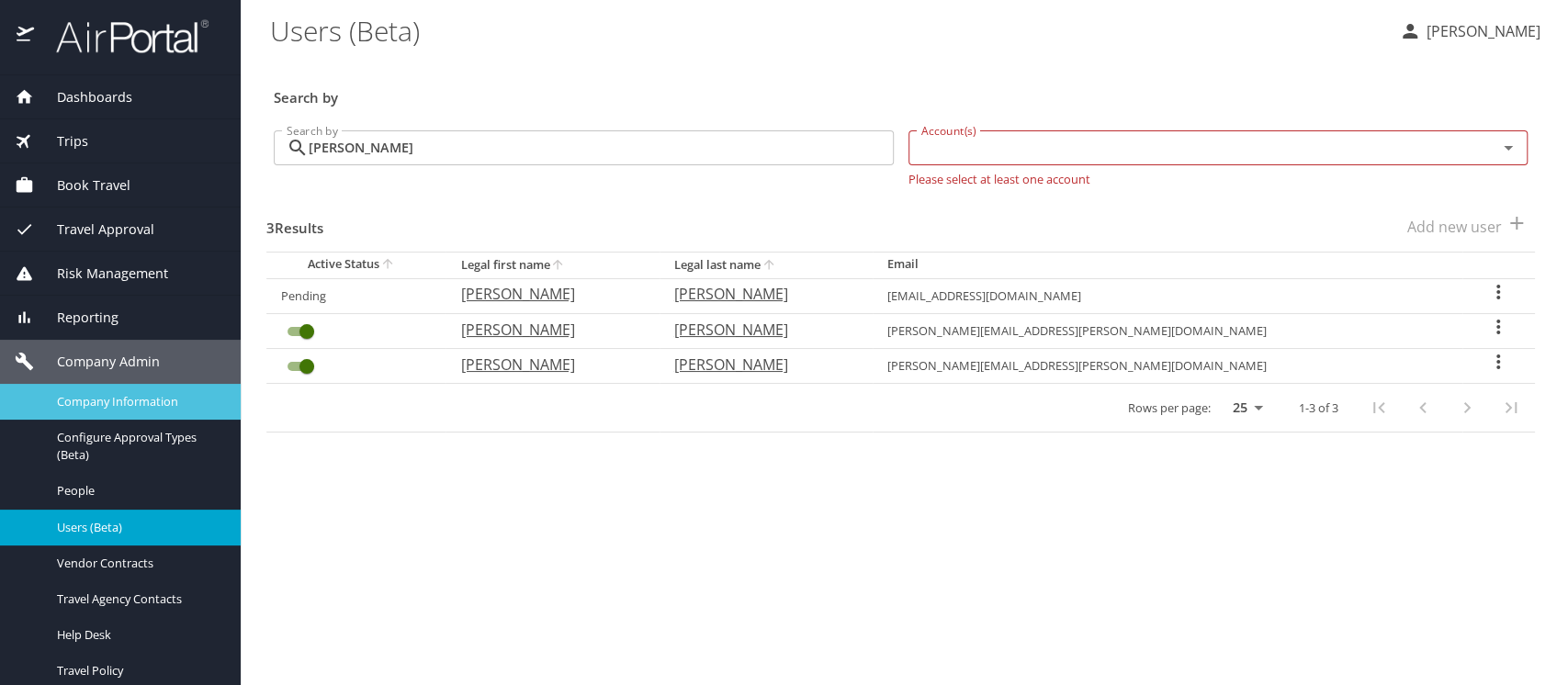
click at [123, 400] on span "Company Information" at bounding box center [138, 402] width 162 height 18
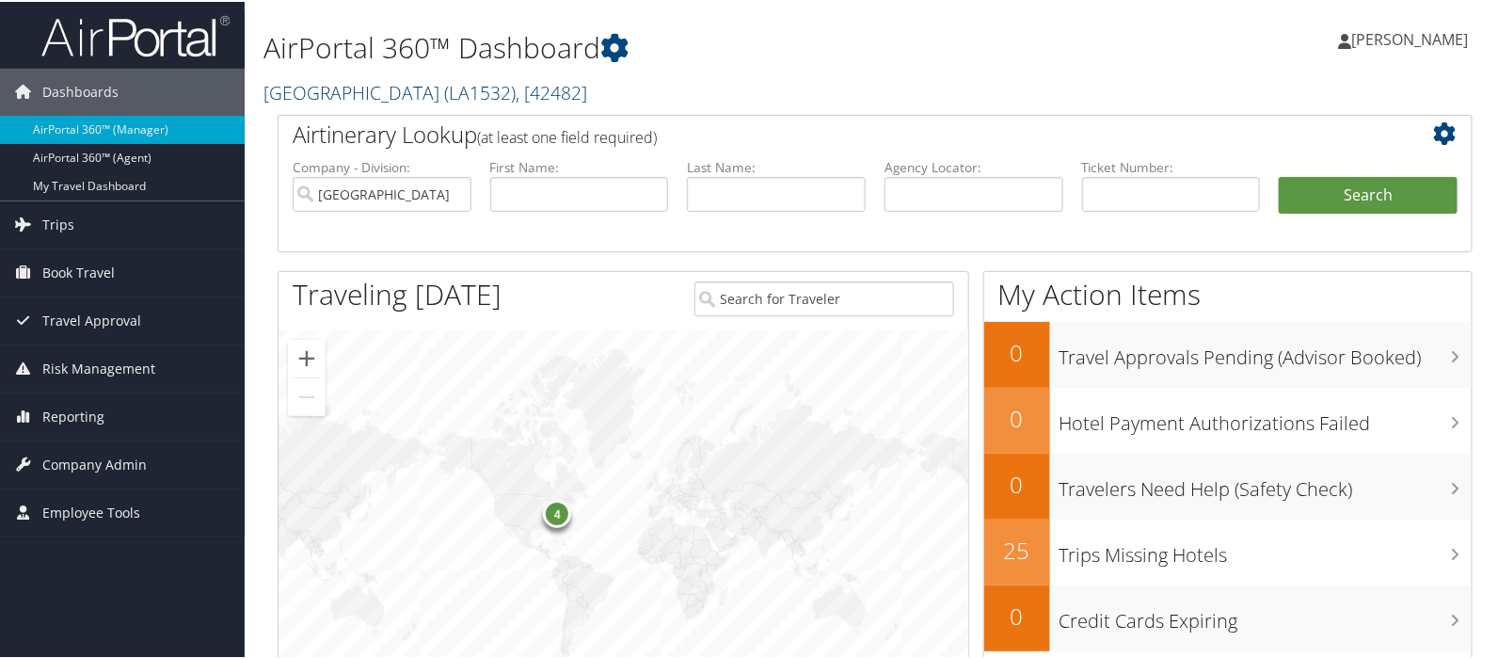
click at [287, 93] on link "[GEOGRAPHIC_DATA] ( LA1532 ) , [ 42482 ]" at bounding box center [426, 90] width 324 height 25
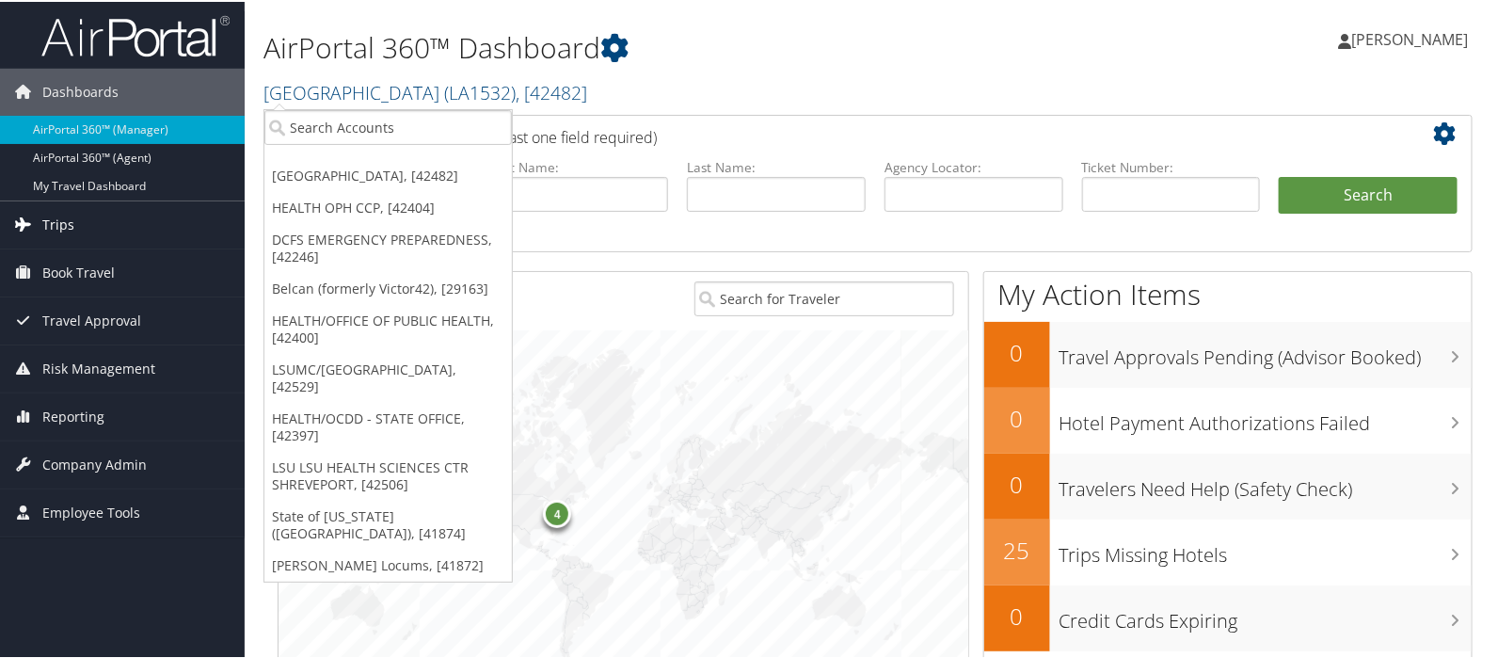
click at [54, 223] on span "Trips" at bounding box center [58, 223] width 32 height 47
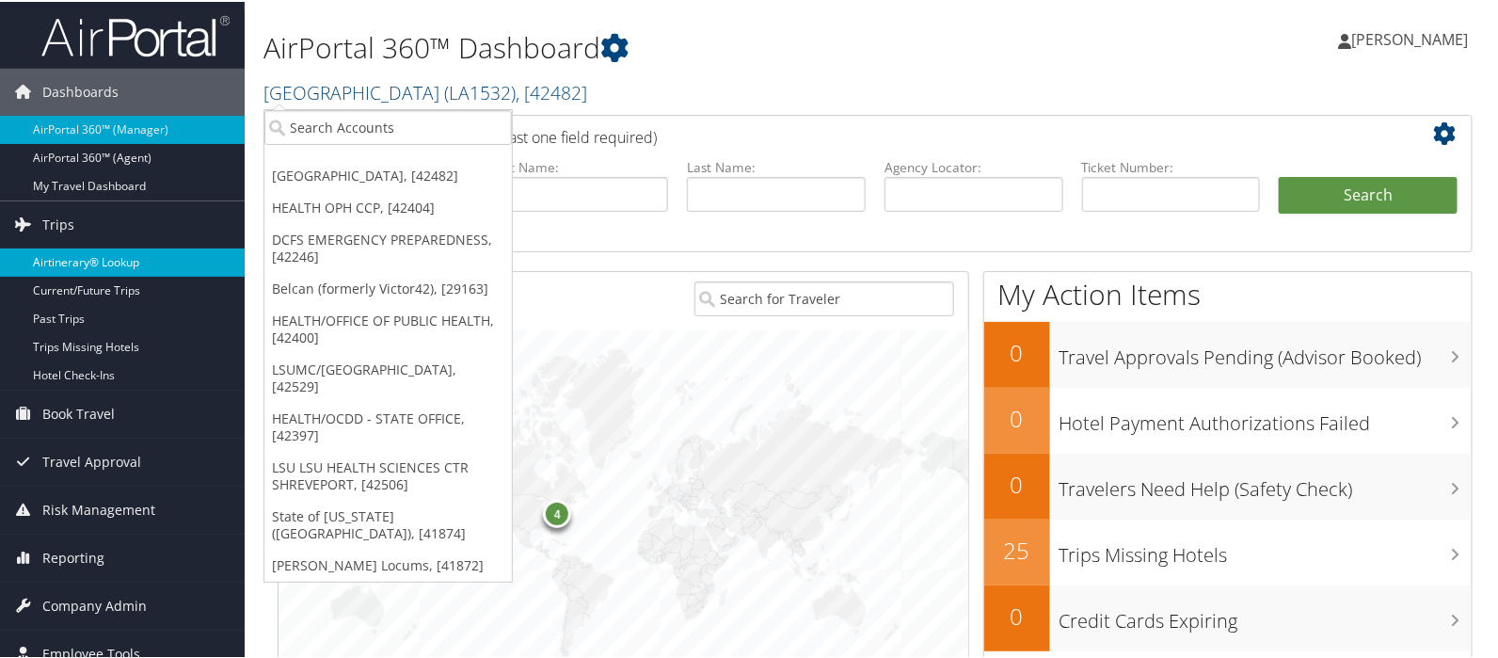
click at [57, 247] on link "Airtinerary® Lookup" at bounding box center [122, 261] width 245 height 28
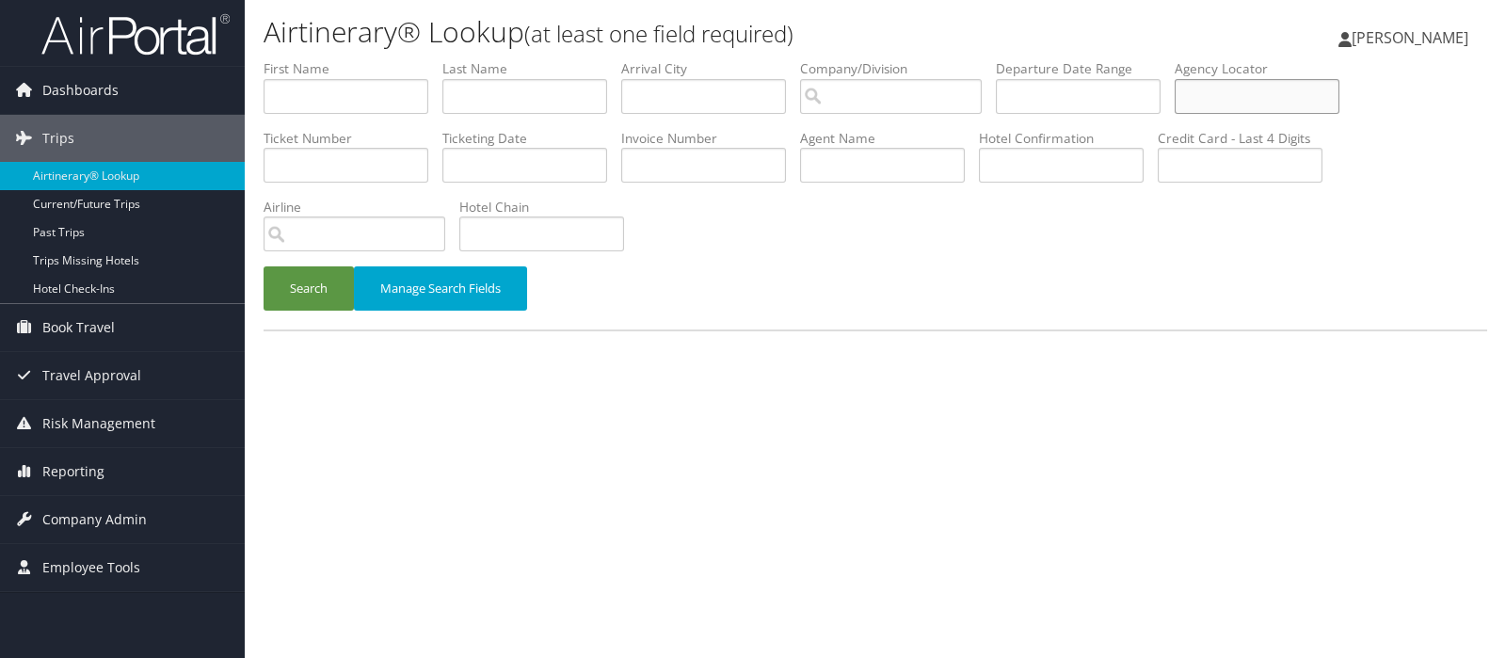
click at [1230, 91] on input "text" at bounding box center [1256, 96] width 165 height 35
type input "d72mpt"
click at [298, 290] on button "Search" at bounding box center [309, 288] width 90 height 44
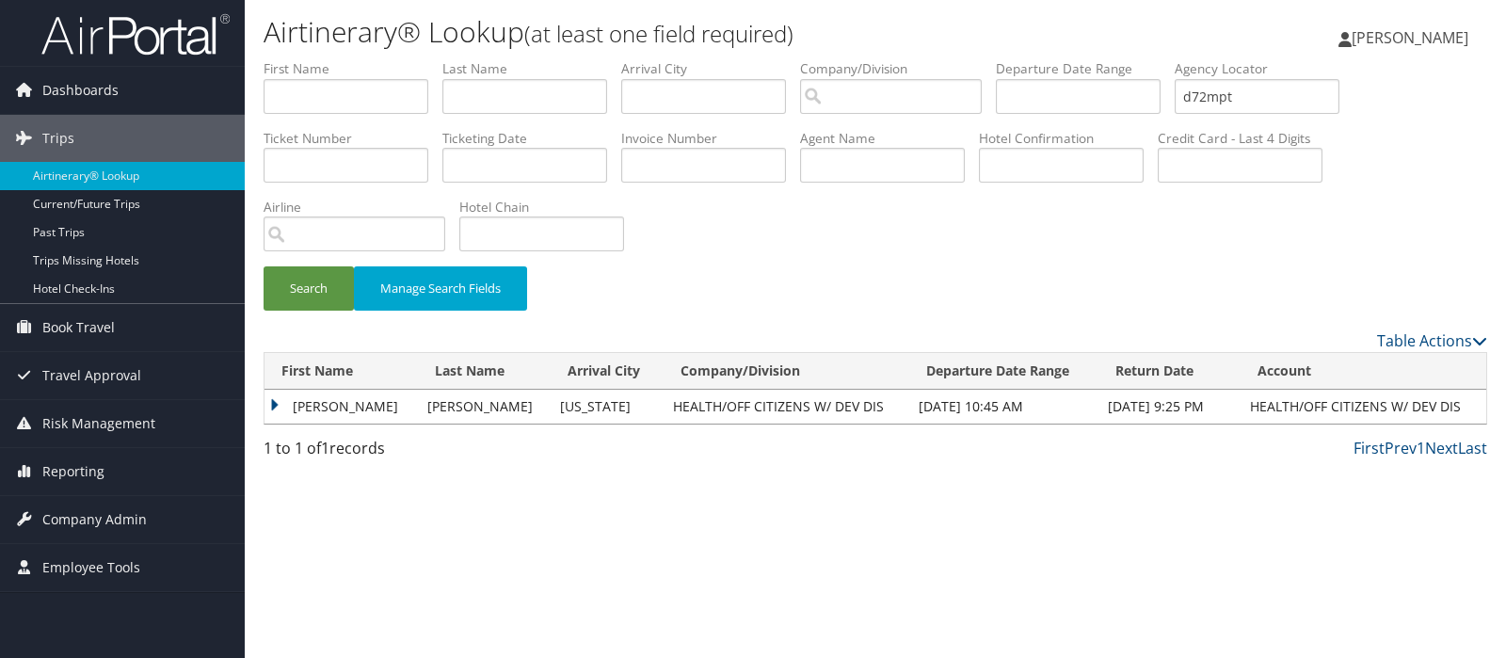
click at [275, 403] on td "[PERSON_NAME]" at bounding box center [340, 407] width 153 height 34
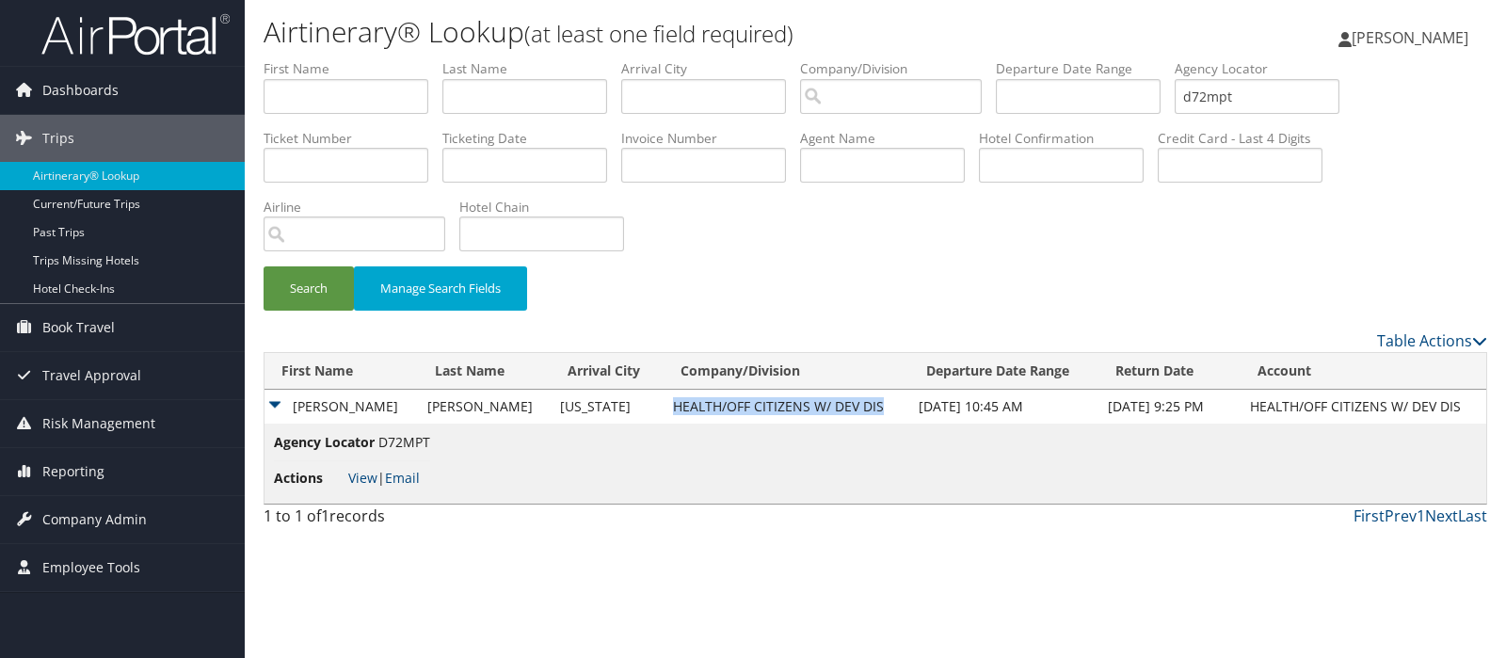
drag, startPoint x: 628, startPoint y: 405, endPoint x: 850, endPoint y: 407, distance: 222.1
click at [850, 407] on td "HEALTH/OFF CITIZENS W/ DEV DIS" at bounding box center [786, 407] width 246 height 34
copy td "HEALTH/OFF CITIZENS W/ DEV DIS"
click at [308, 89] on input "text" at bounding box center [346, 96] width 165 height 35
type input "Julie foster"
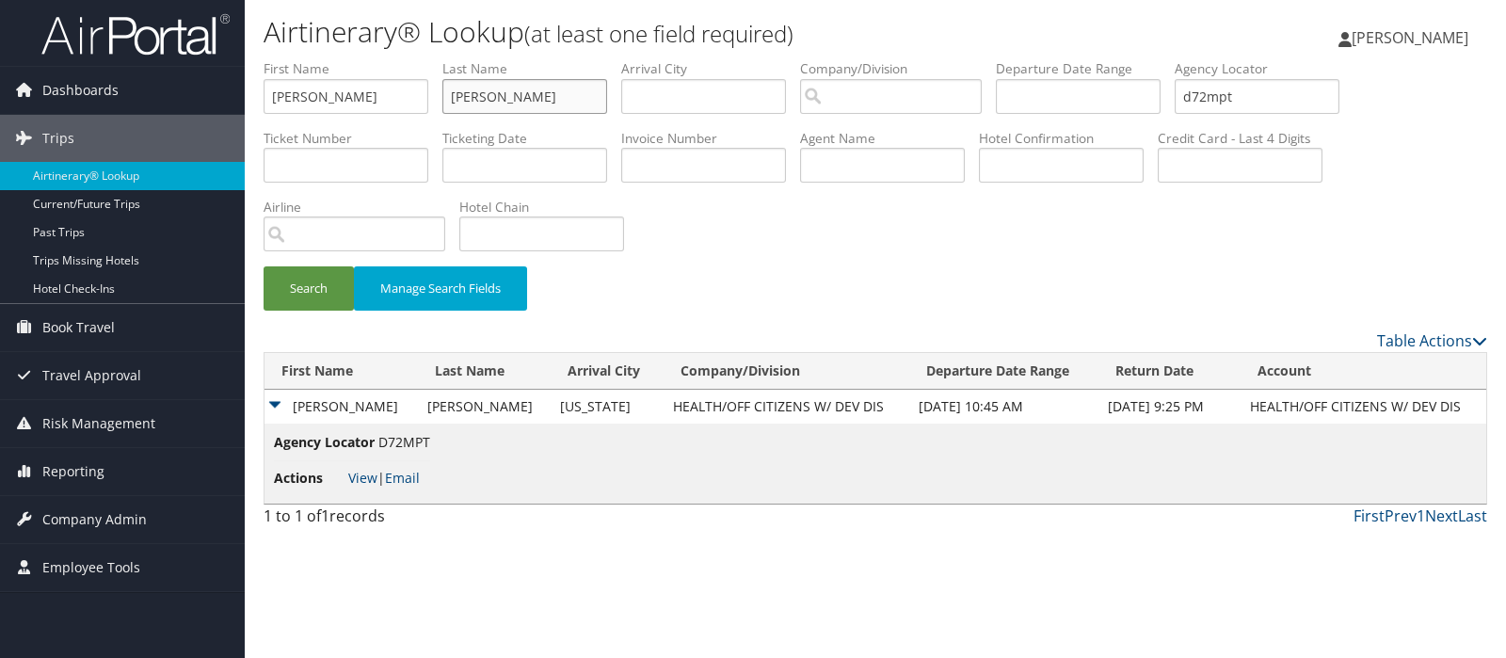
type input "hagan"
drag, startPoint x: 1202, startPoint y: 91, endPoint x: 1308, endPoint y: 87, distance: 106.4
click at [1308, 87] on input "d72mpt" at bounding box center [1256, 96] width 165 height 35
click at [306, 285] on button "Search" at bounding box center [309, 288] width 90 height 44
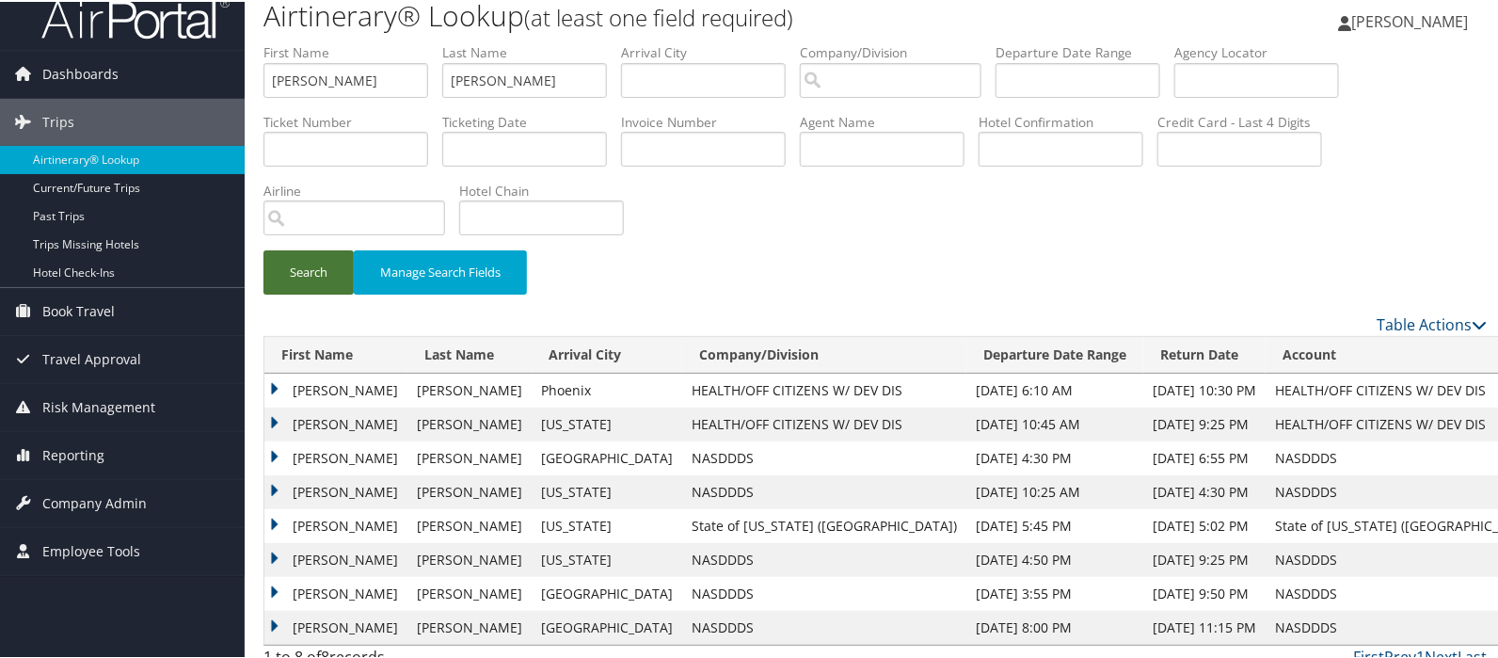
scroll to position [35, 0]
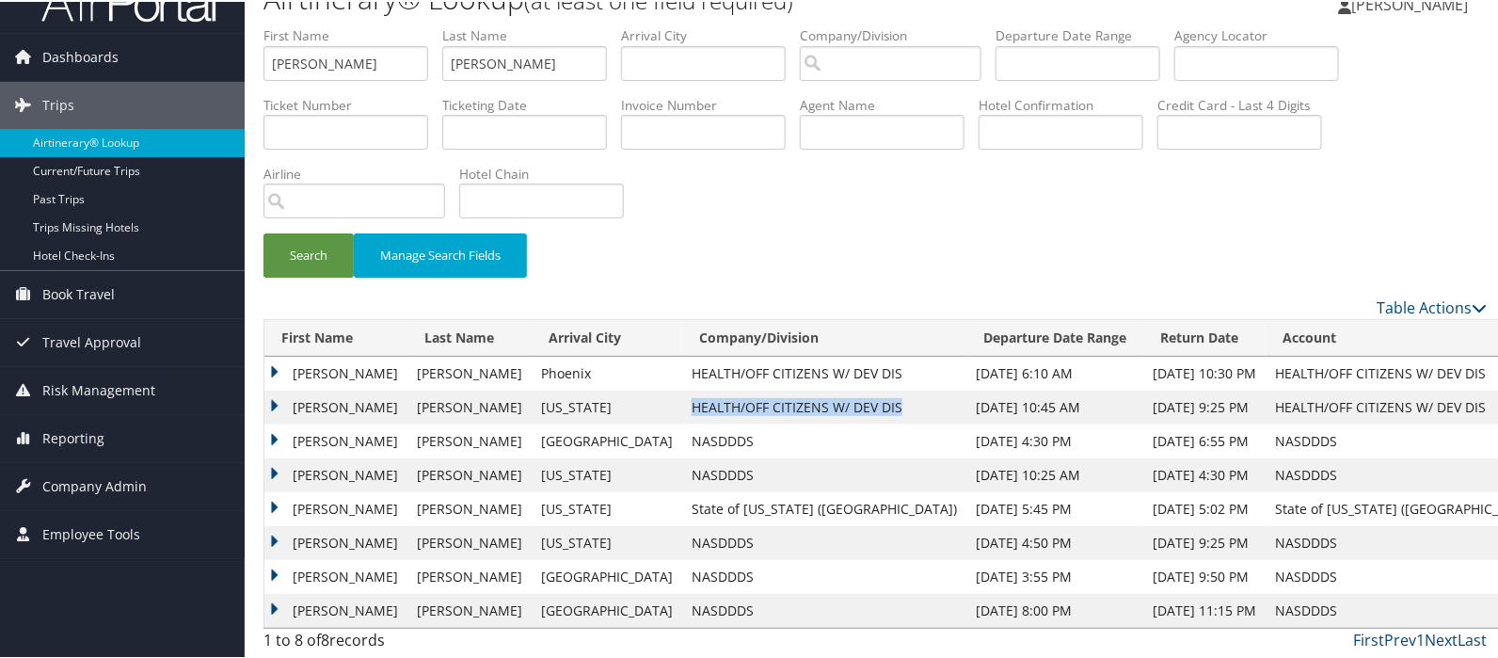
drag, startPoint x: 626, startPoint y: 404, endPoint x: 842, endPoint y: 396, distance: 216.6
click at [842, 396] on td "HEALTH/OFF CITIZENS W/ DEV DIS" at bounding box center [824, 406] width 284 height 34
copy td "HEALTH/OFF CITIZENS W/ DEV DIS"
click at [277, 402] on td "JULIE FOSTER" at bounding box center [335, 406] width 143 height 34
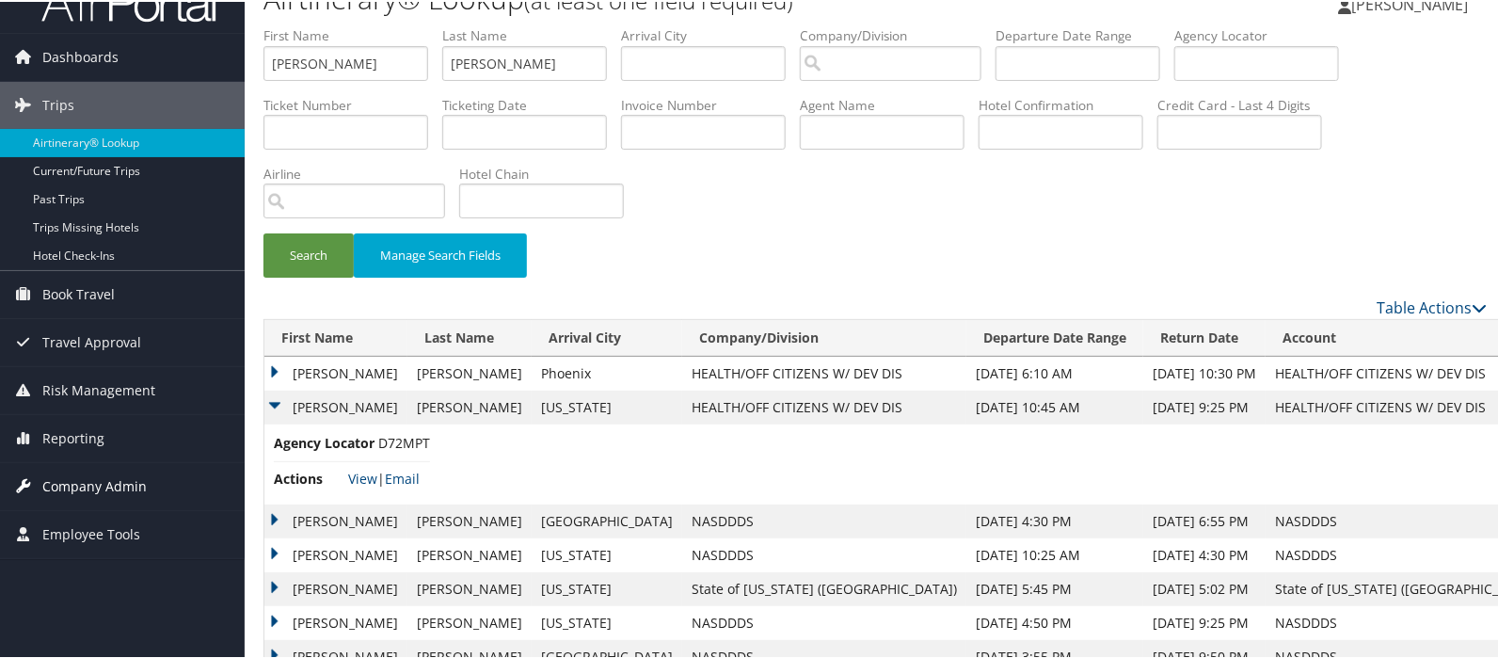
click at [80, 484] on span "Company Admin" at bounding box center [94, 484] width 104 height 47
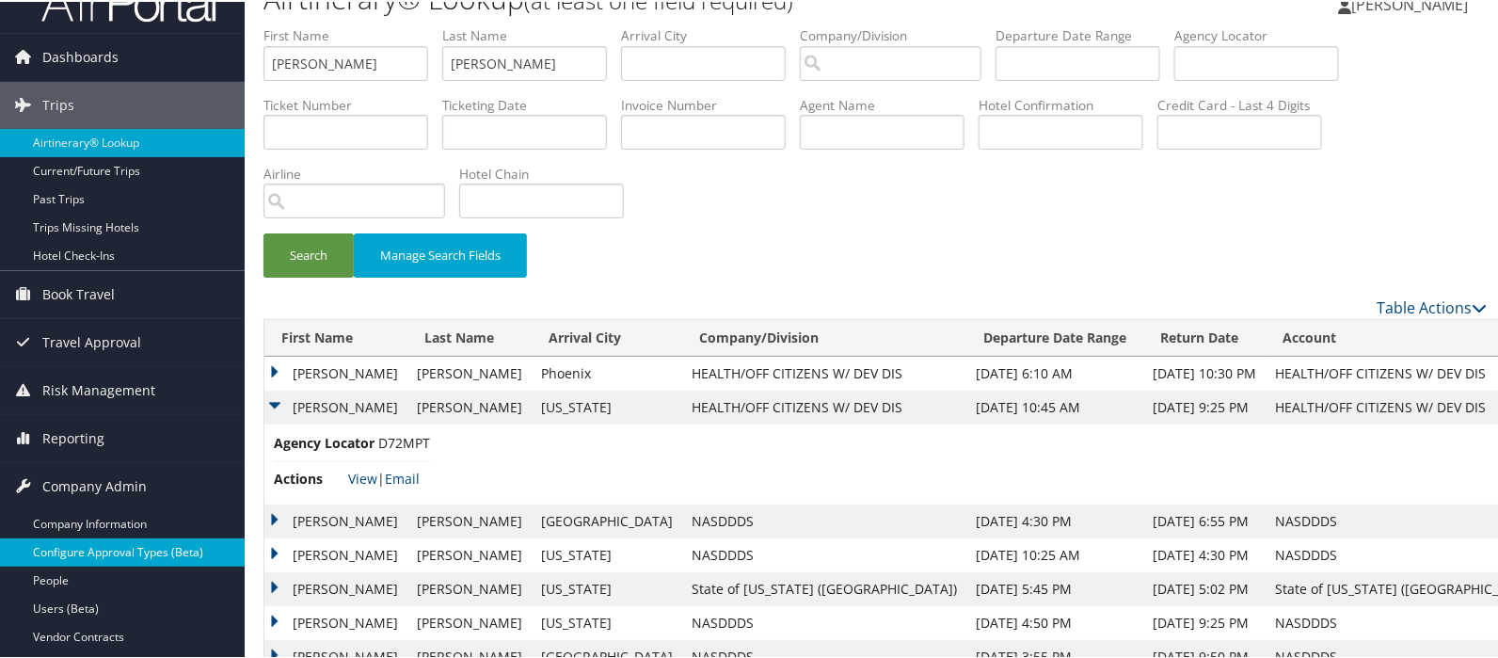
click at [85, 552] on link "Configure Approval Types (Beta)" at bounding box center [122, 550] width 245 height 28
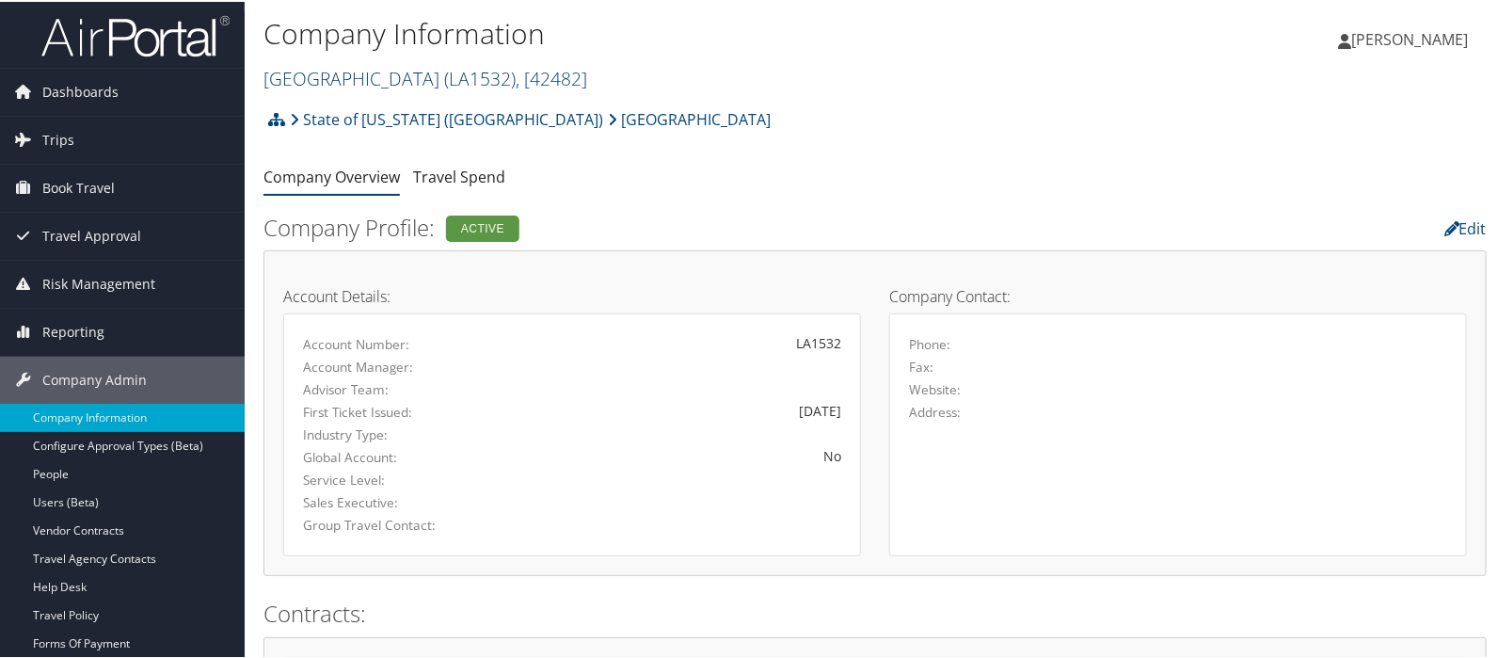
click at [307, 79] on link "[GEOGRAPHIC_DATA] ( LA1532 ) , [ 42482 ]" at bounding box center [426, 76] width 324 height 25
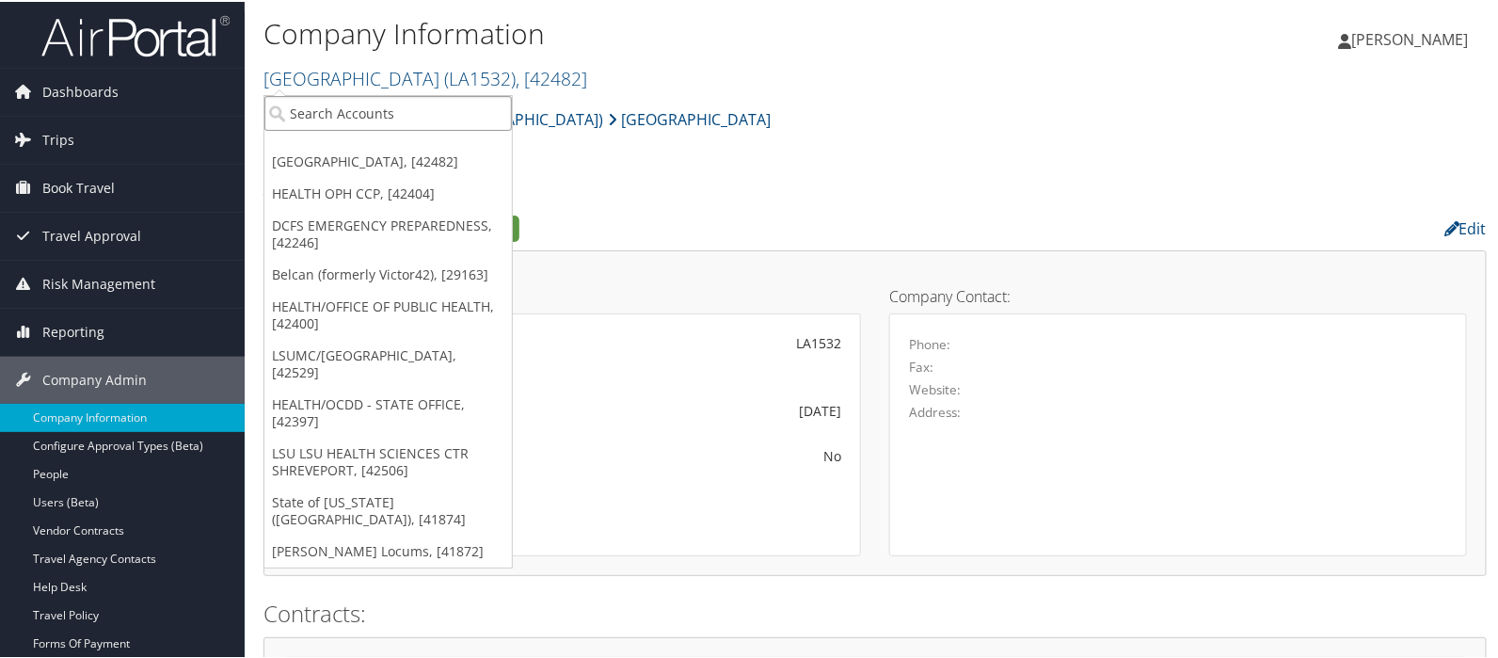
click at [313, 116] on input "search" at bounding box center [388, 111] width 248 height 35
type input "nassd"
drag, startPoint x: 311, startPoint y: 112, endPoint x: 362, endPoint y: 112, distance: 51.8
click at [362, 112] on input "nassd" at bounding box center [388, 111] width 248 height 35
type input "nasddds"
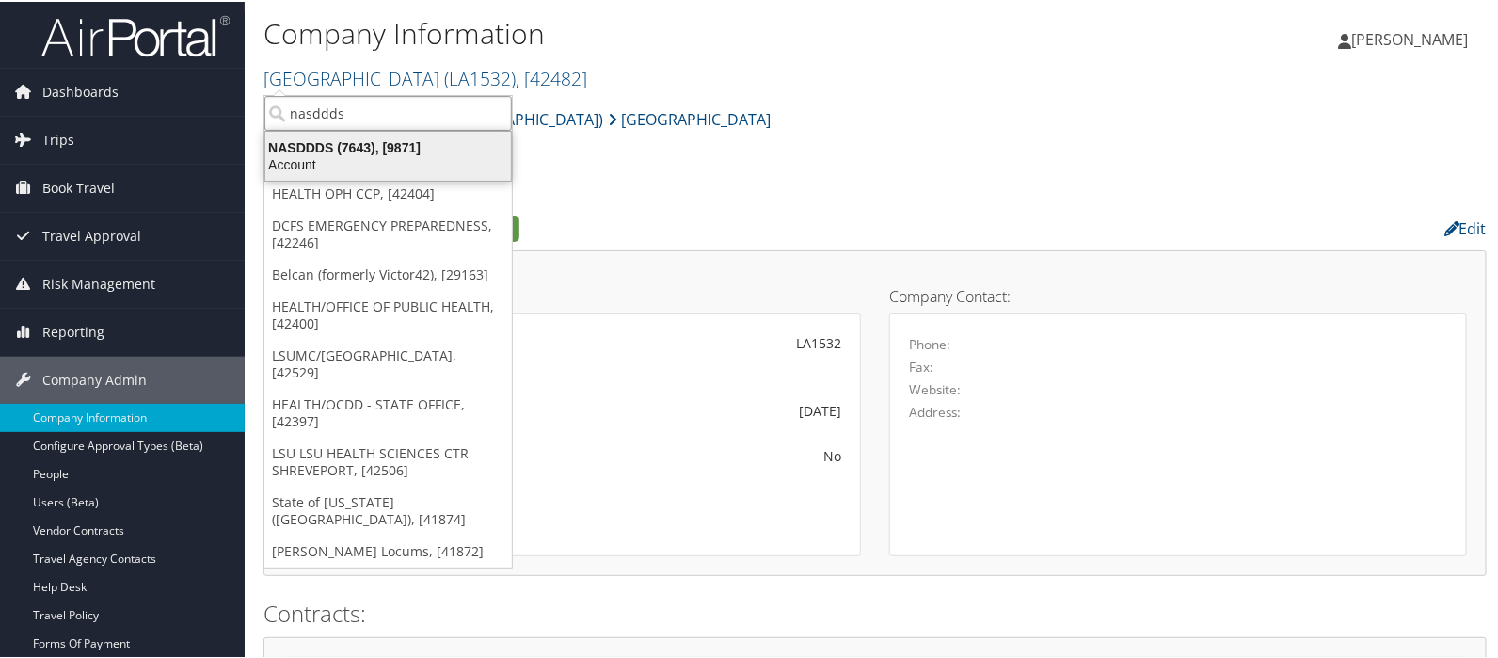
click at [362, 143] on div "NASDDDS (7643), [9871]" at bounding box center [388, 145] width 268 height 17
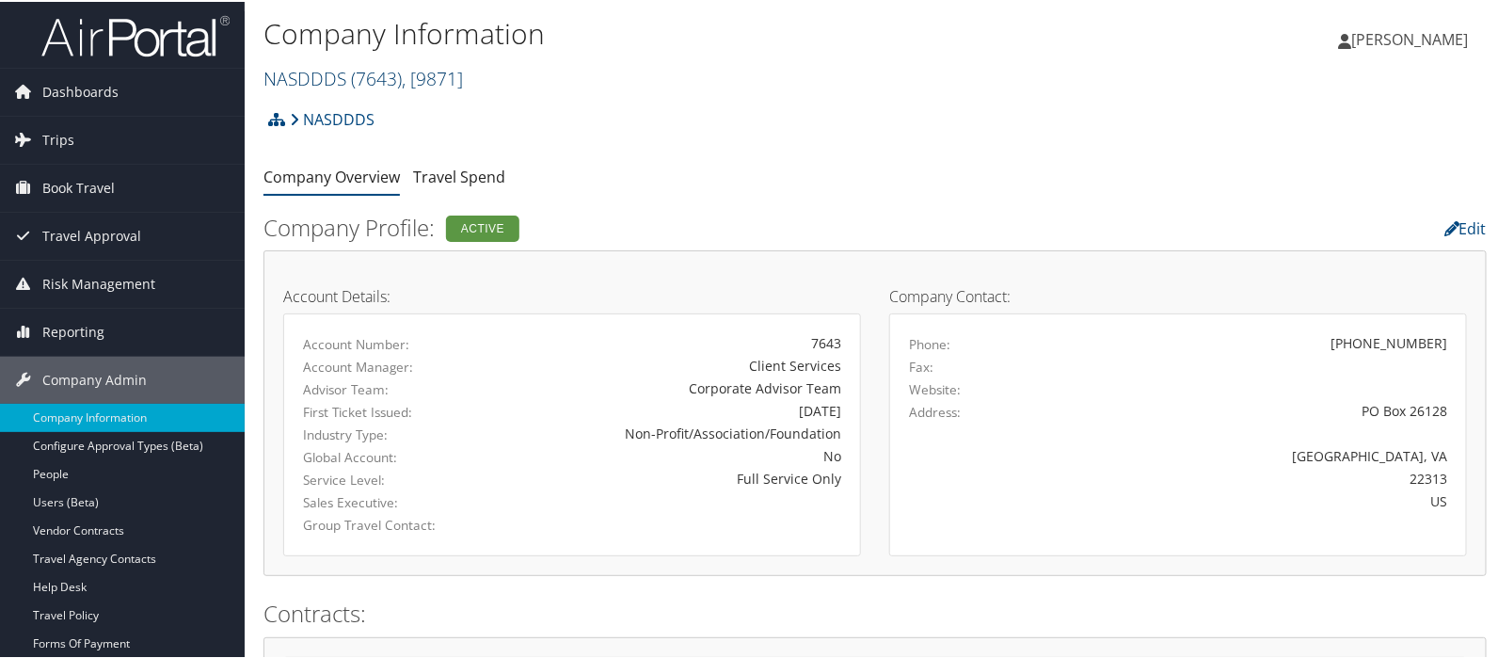
click at [281, 74] on link "NASDDDS ( 7643 ) , [ 9871 ]" at bounding box center [364, 76] width 200 height 25
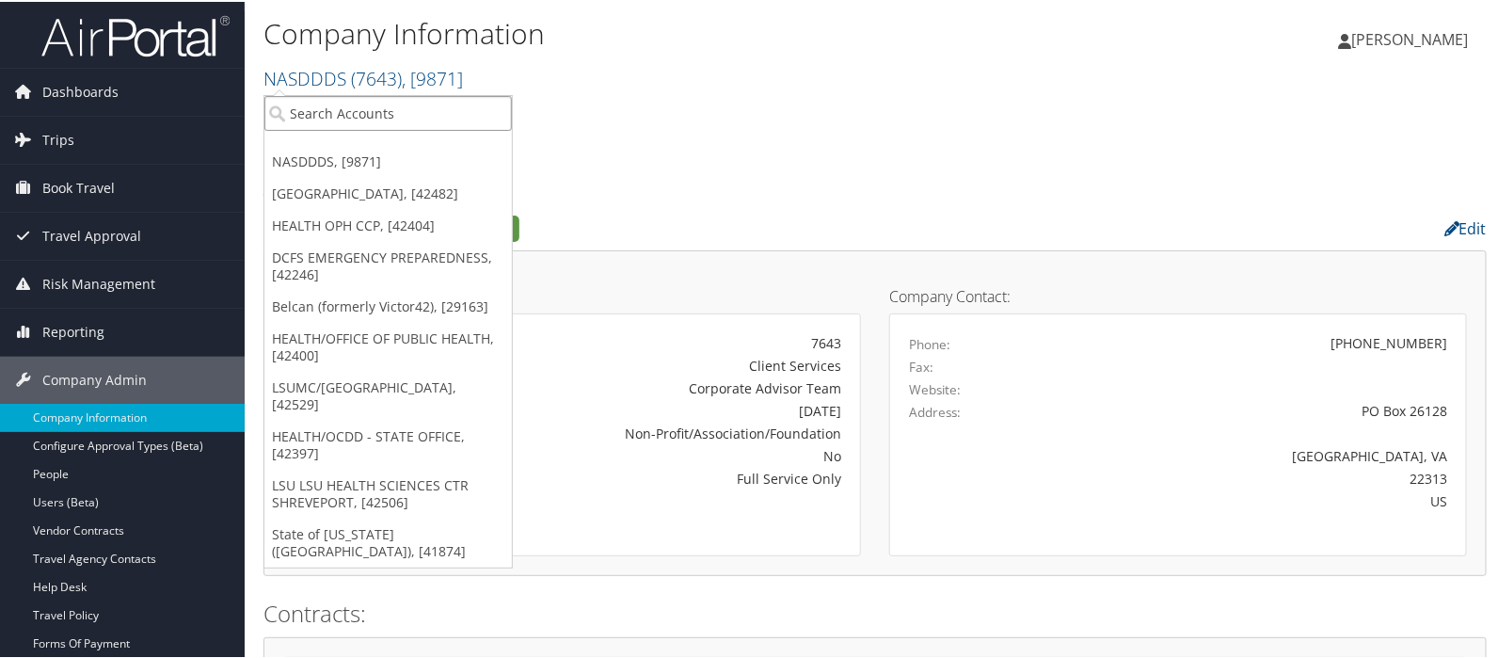
paste input "HEALTH/OFF CITIZENS W/ DEV DIS"
type input "HEALTH/OFF CITIZENS W/ DEV DIS"
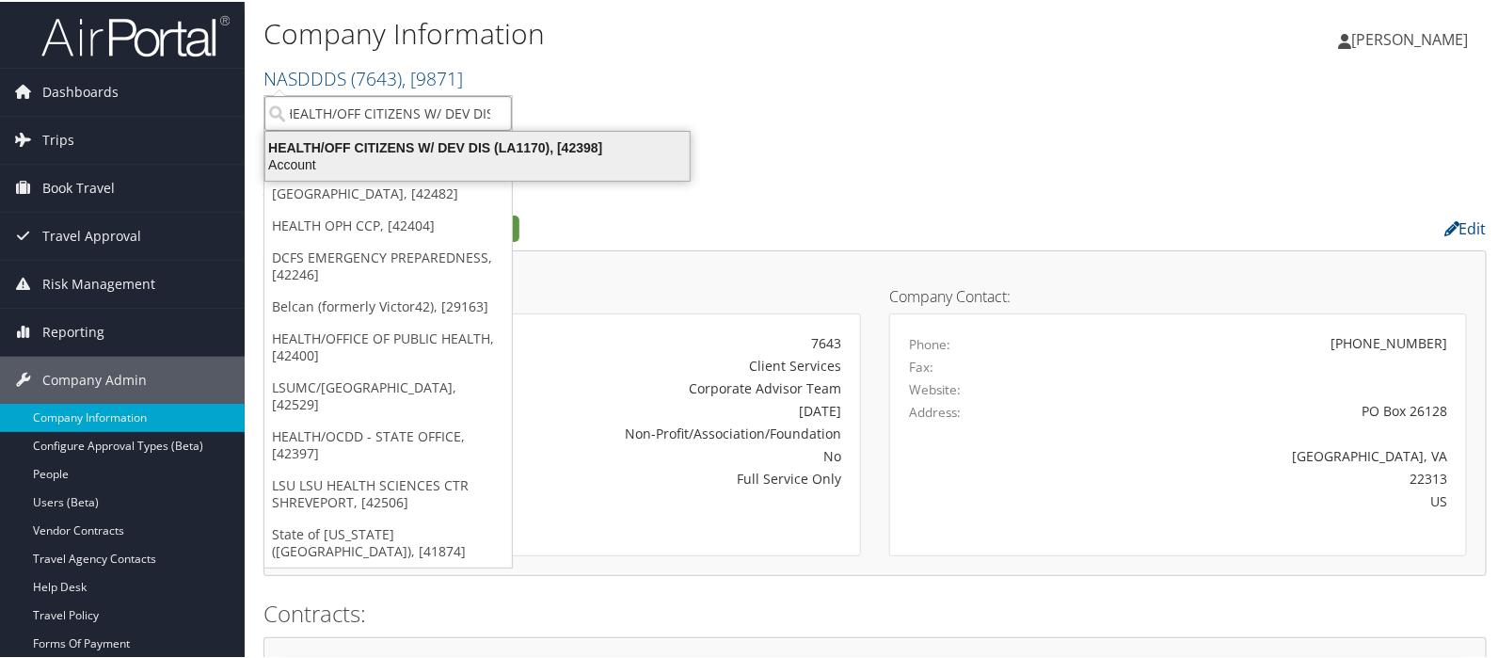
click at [594, 140] on div "HEALTH/OFF CITIZENS W/ DEV DIS (LA1170), [42398]" at bounding box center [477, 145] width 447 height 17
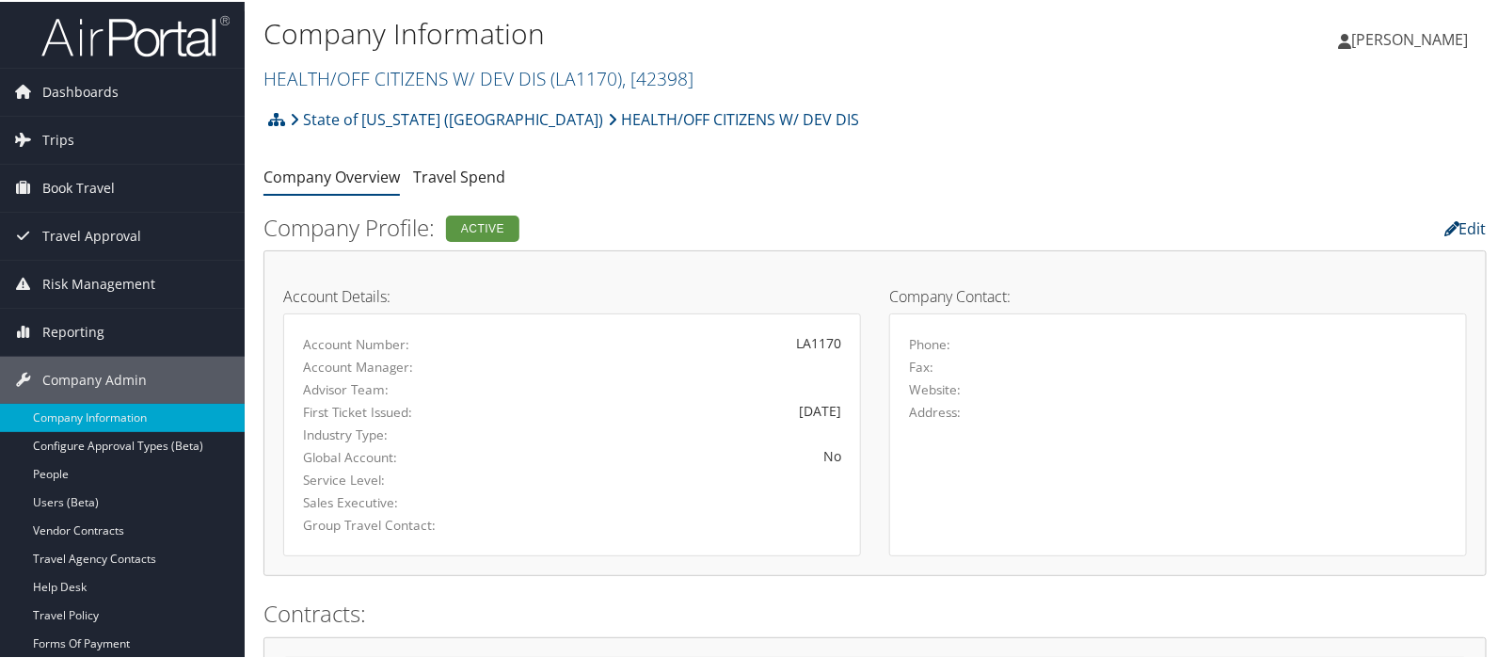
click at [1465, 220] on link "Edit" at bounding box center [1466, 226] width 42 height 21
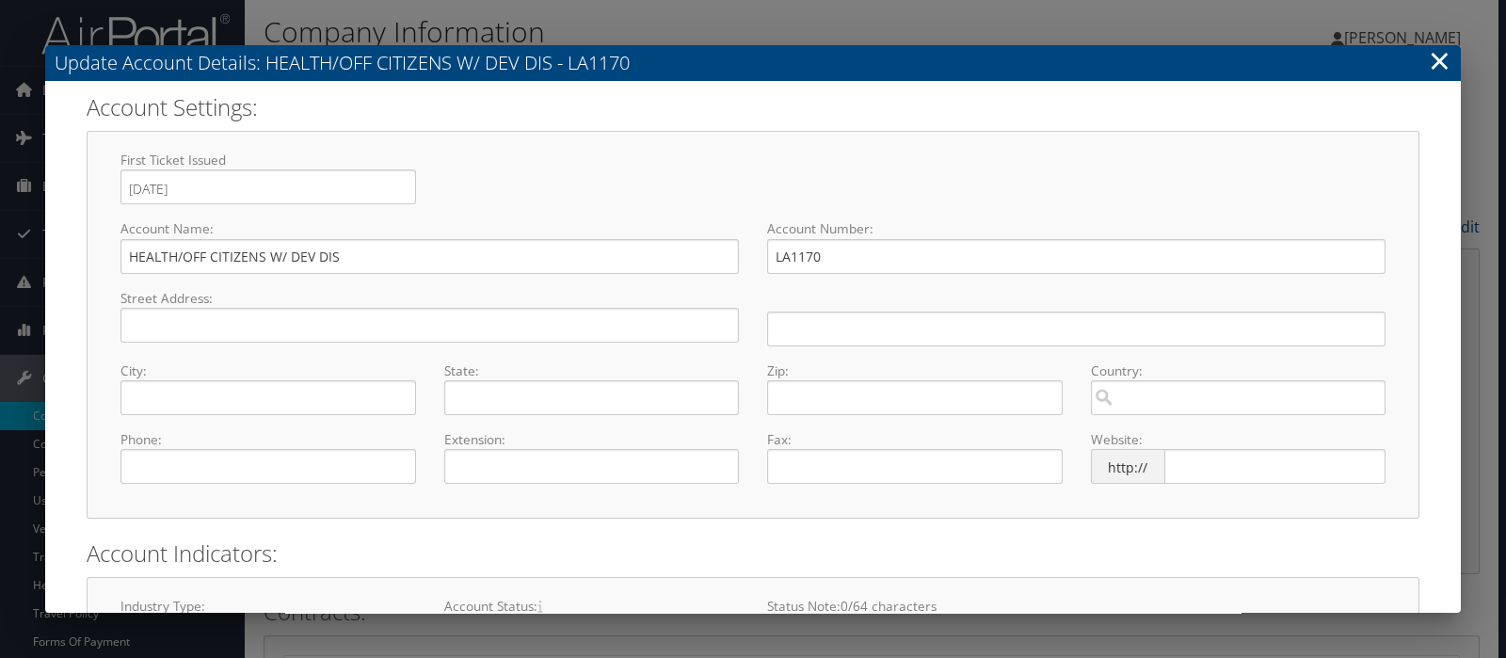
select select "8"
click at [285, 256] on input "HEALTH/OFF CITIZENS W/ DEV DIS" at bounding box center [429, 256] width 618 height 35
click at [185, 255] on input "HEALTH/OFF CITIZENS W DEV DIS" at bounding box center [429, 256] width 618 height 35
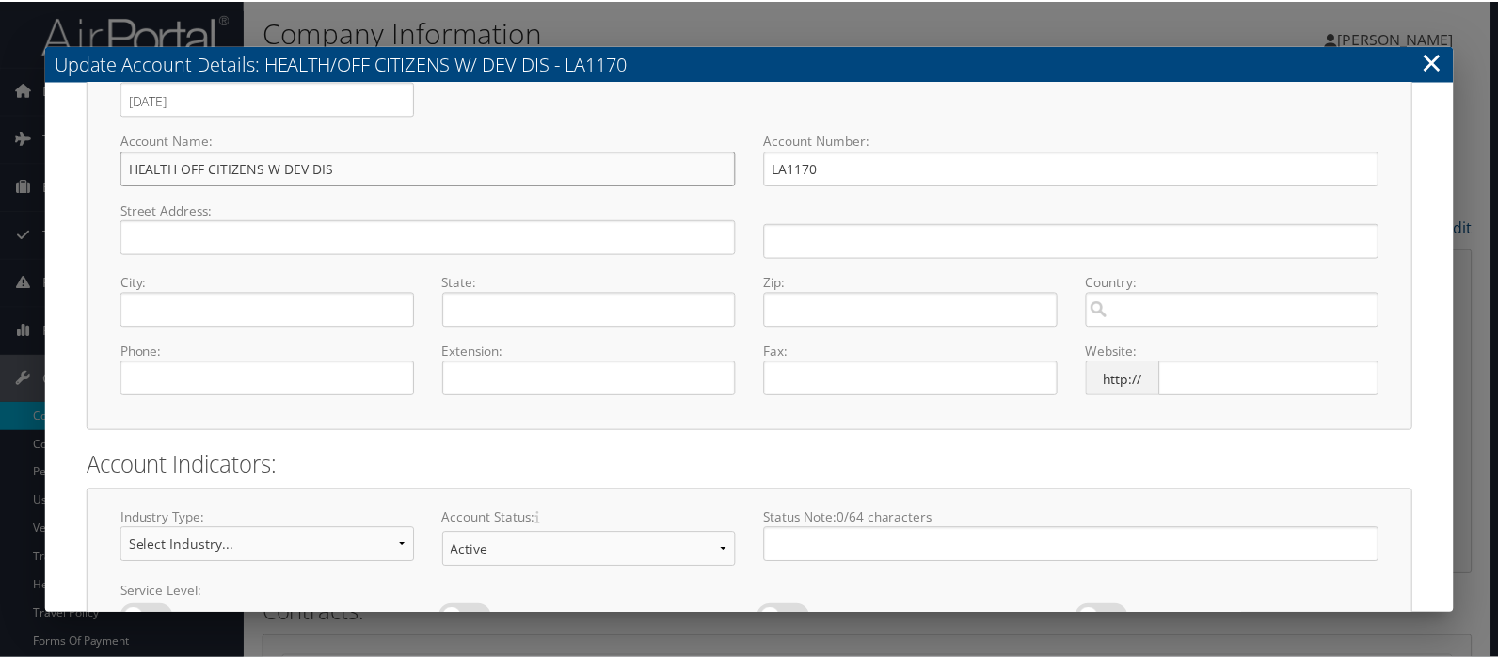
scroll to position [224, 0]
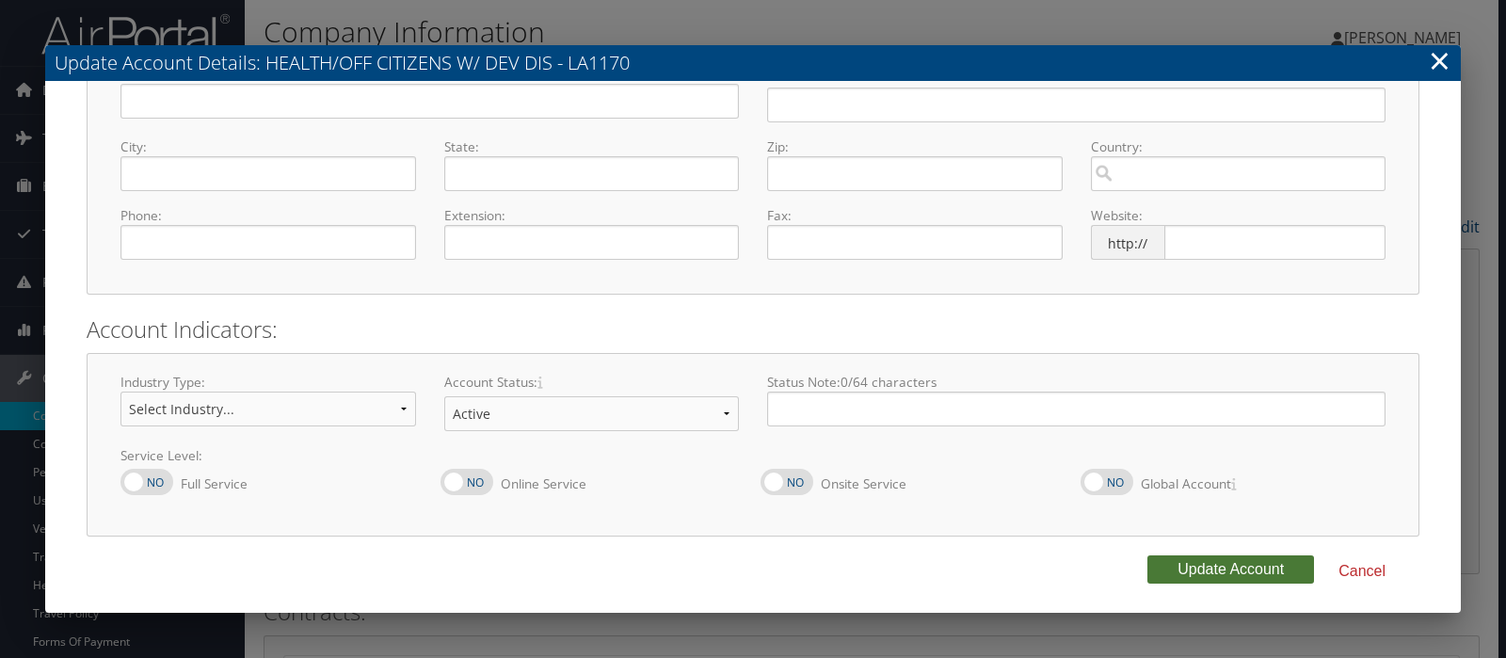
type input "HEALTH OFF CITIZENS W DEV DIS"
click at [1189, 567] on button "Update Account" at bounding box center [1230, 569] width 167 height 28
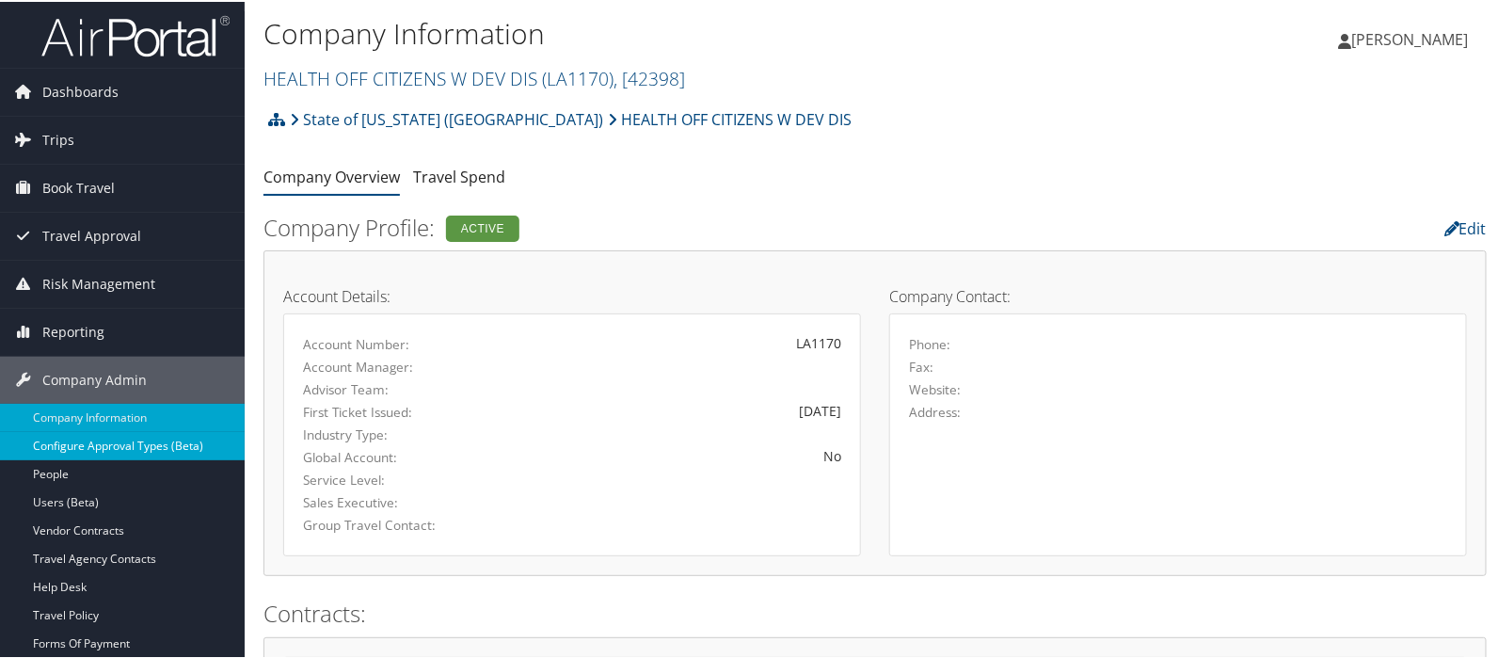
click at [144, 445] on link "Configure Approval Types (Beta)" at bounding box center [122, 444] width 245 height 28
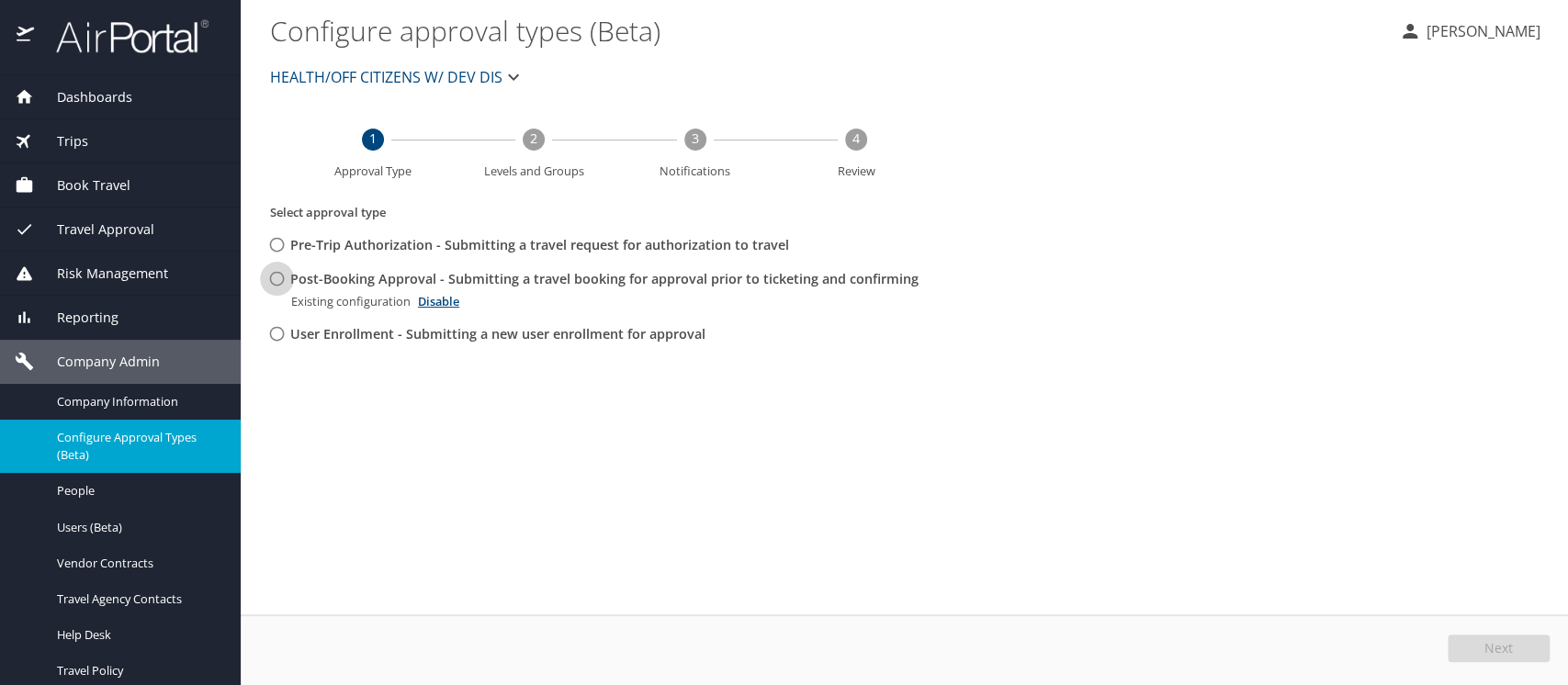
click at [277, 280] on input "Post-Booking Approval - Submitting a travel booking for approval prior to ticke…" at bounding box center [276, 278] width 34 height 34
radio input "true"
click at [1510, 645] on span "Edit" at bounding box center [1502, 648] width 23 height 13
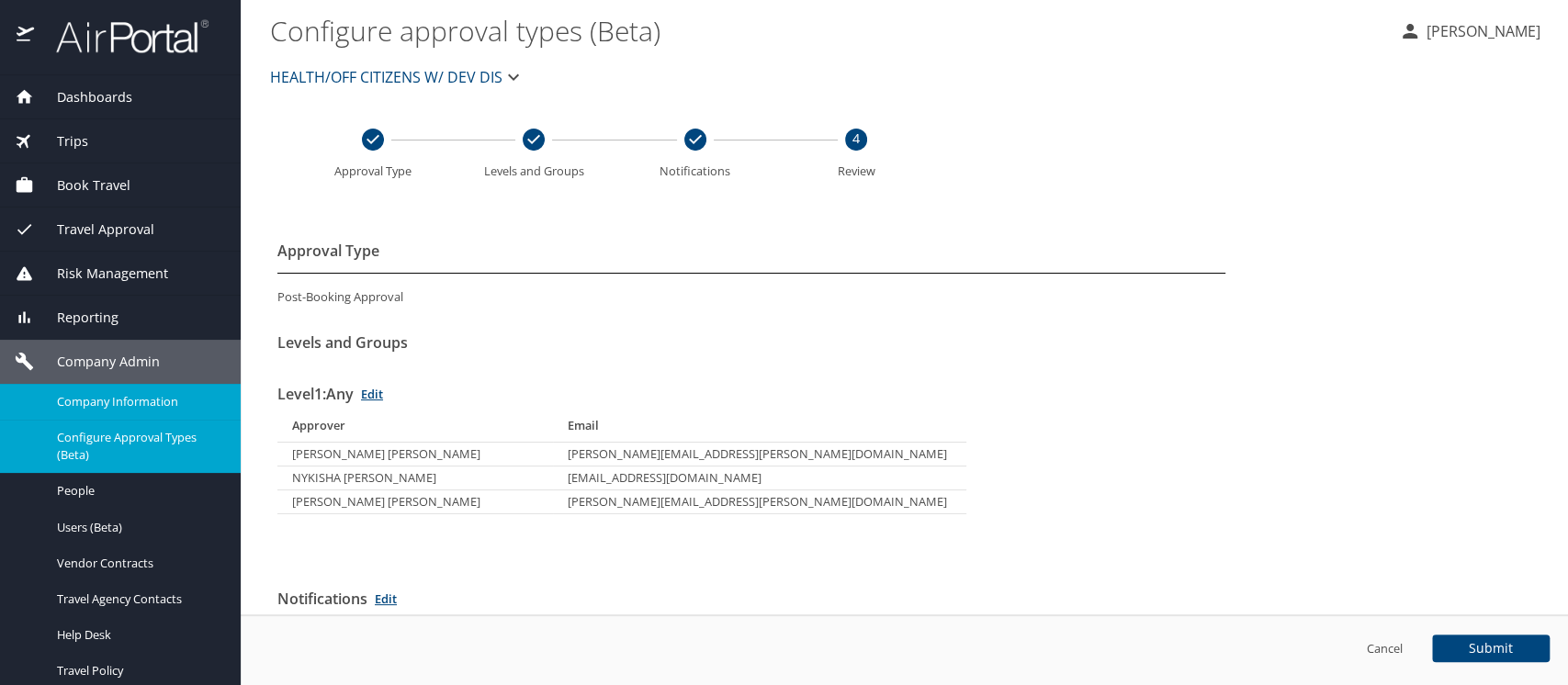
click at [94, 399] on span "Company Information" at bounding box center [138, 402] width 162 height 18
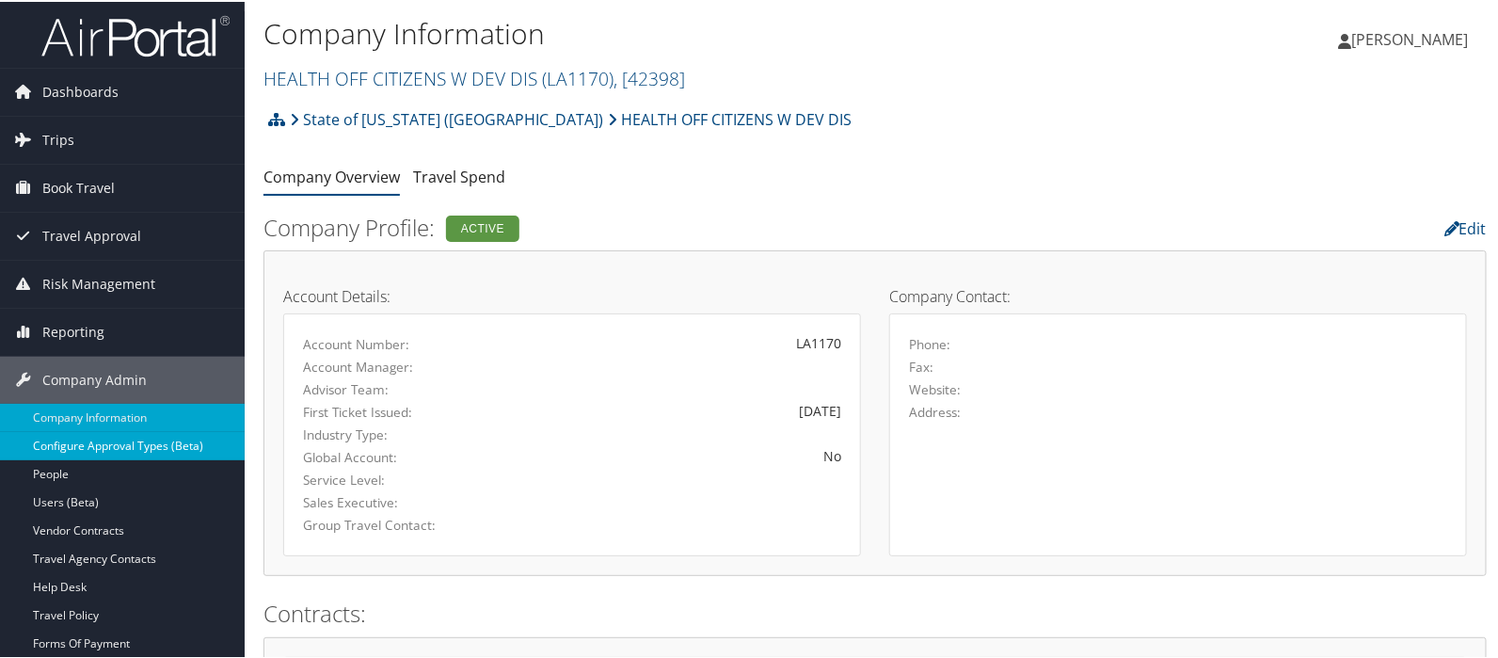
click at [108, 437] on link "Configure Approval Types (Beta)" at bounding box center [122, 444] width 245 height 28
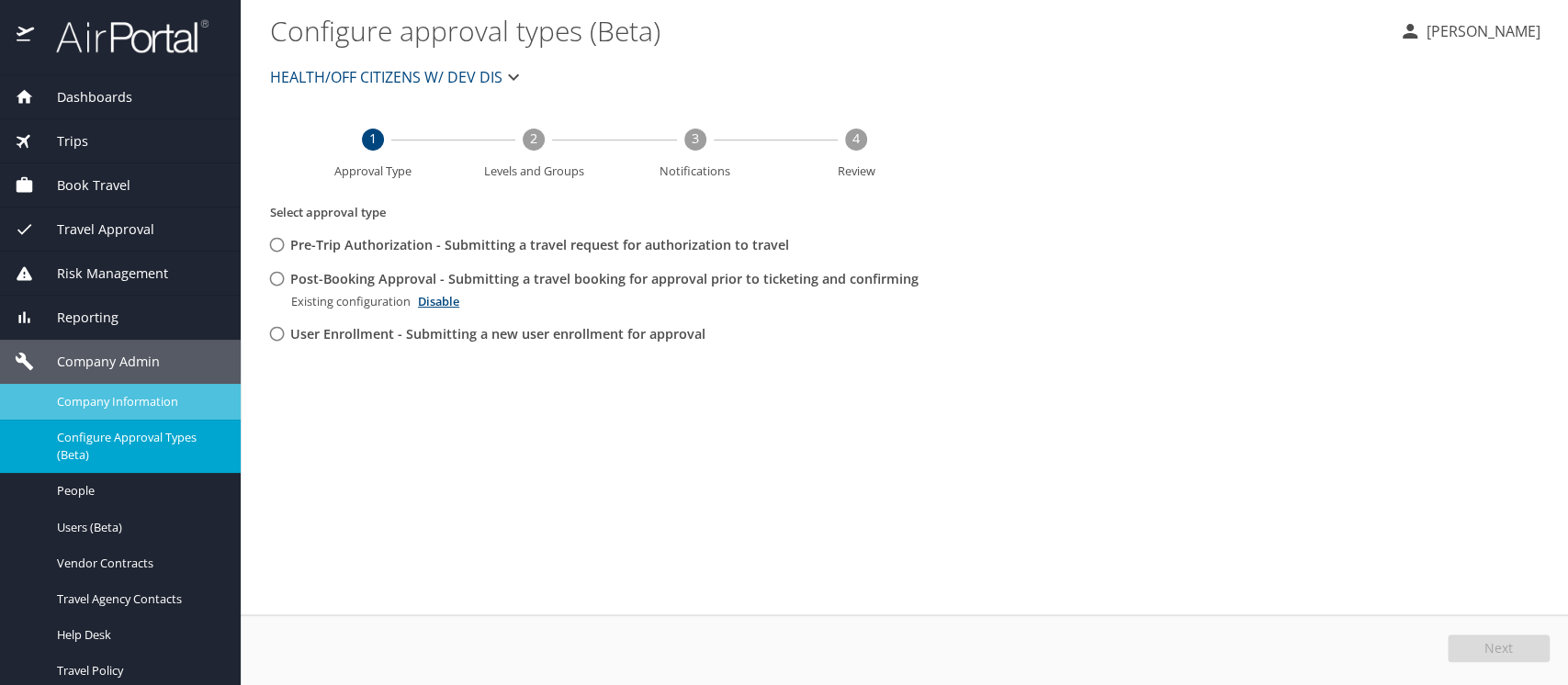
click at [74, 402] on span "Company Information" at bounding box center [138, 402] width 162 height 18
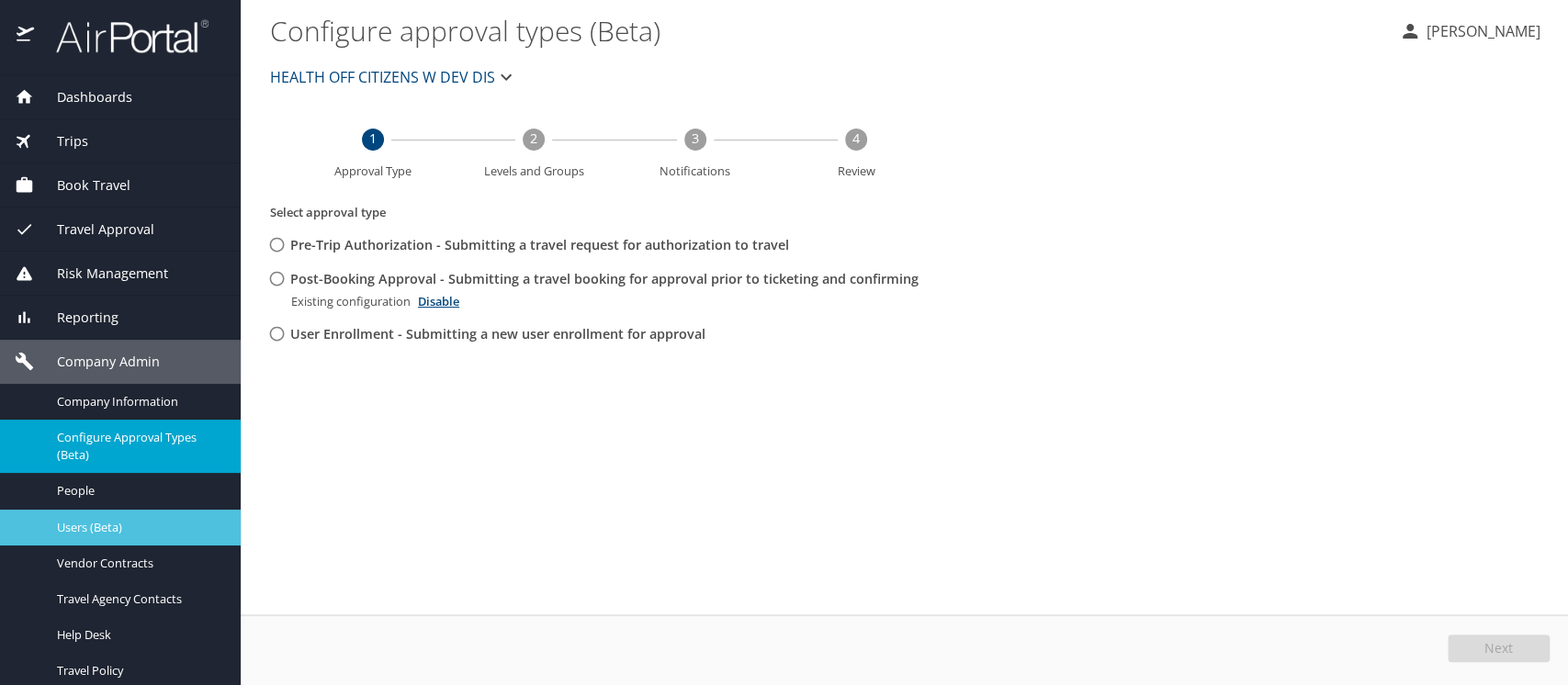
click at [93, 521] on span "Users (Beta)" at bounding box center [138, 528] width 162 height 18
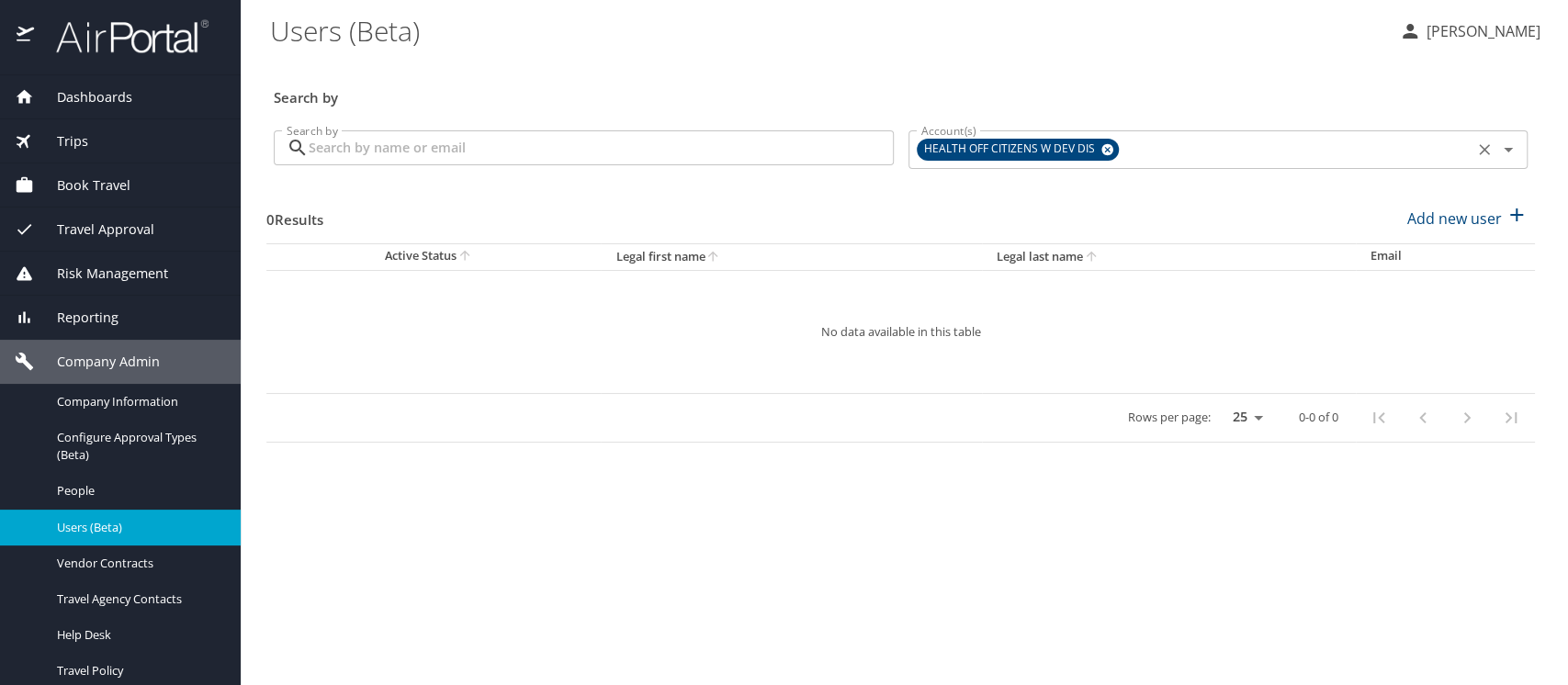
click at [1107, 145] on icon at bounding box center [1107, 150] width 12 height 12
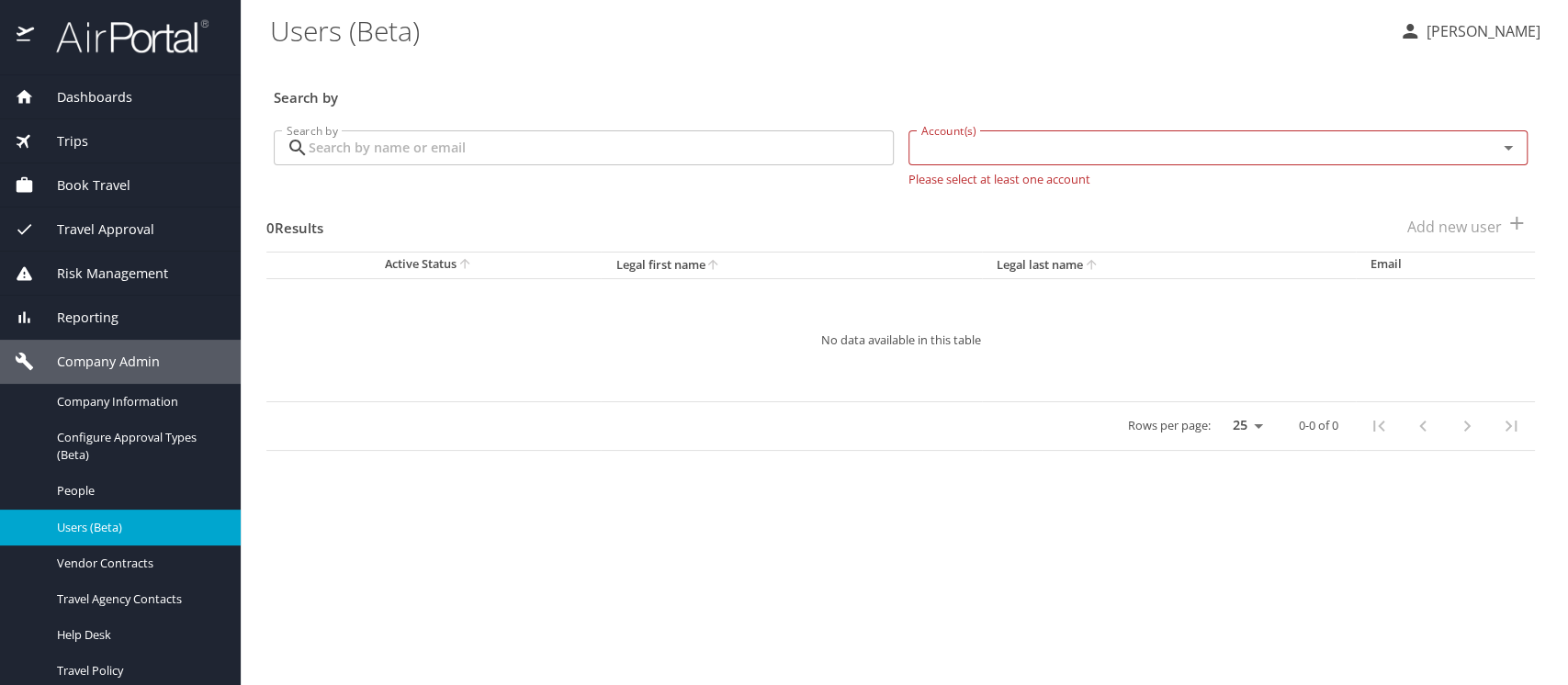
click at [366, 155] on input "Search by" at bounding box center [600, 148] width 585 height 35
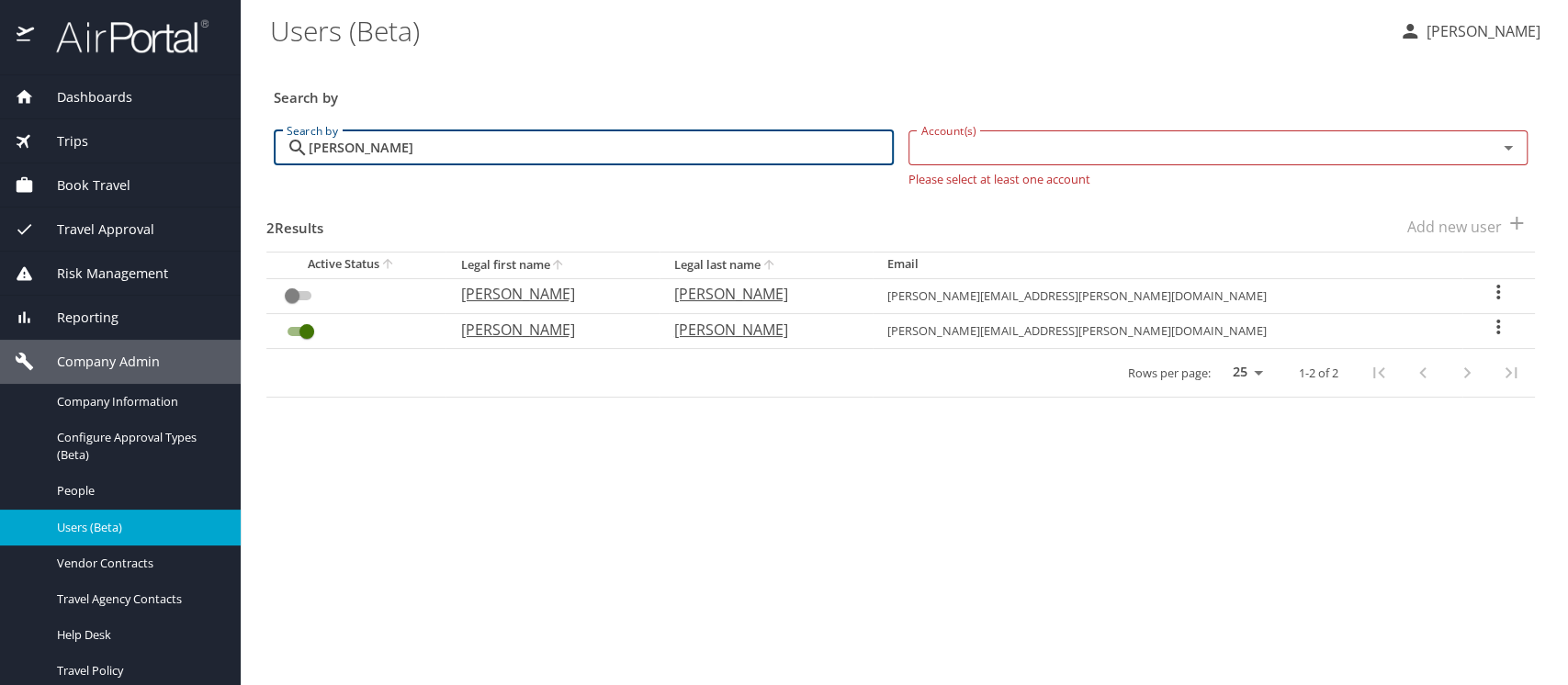
type input "julie hagan"
click at [1488, 324] on icon "User Search Table" at bounding box center [1499, 327] width 22 height 22
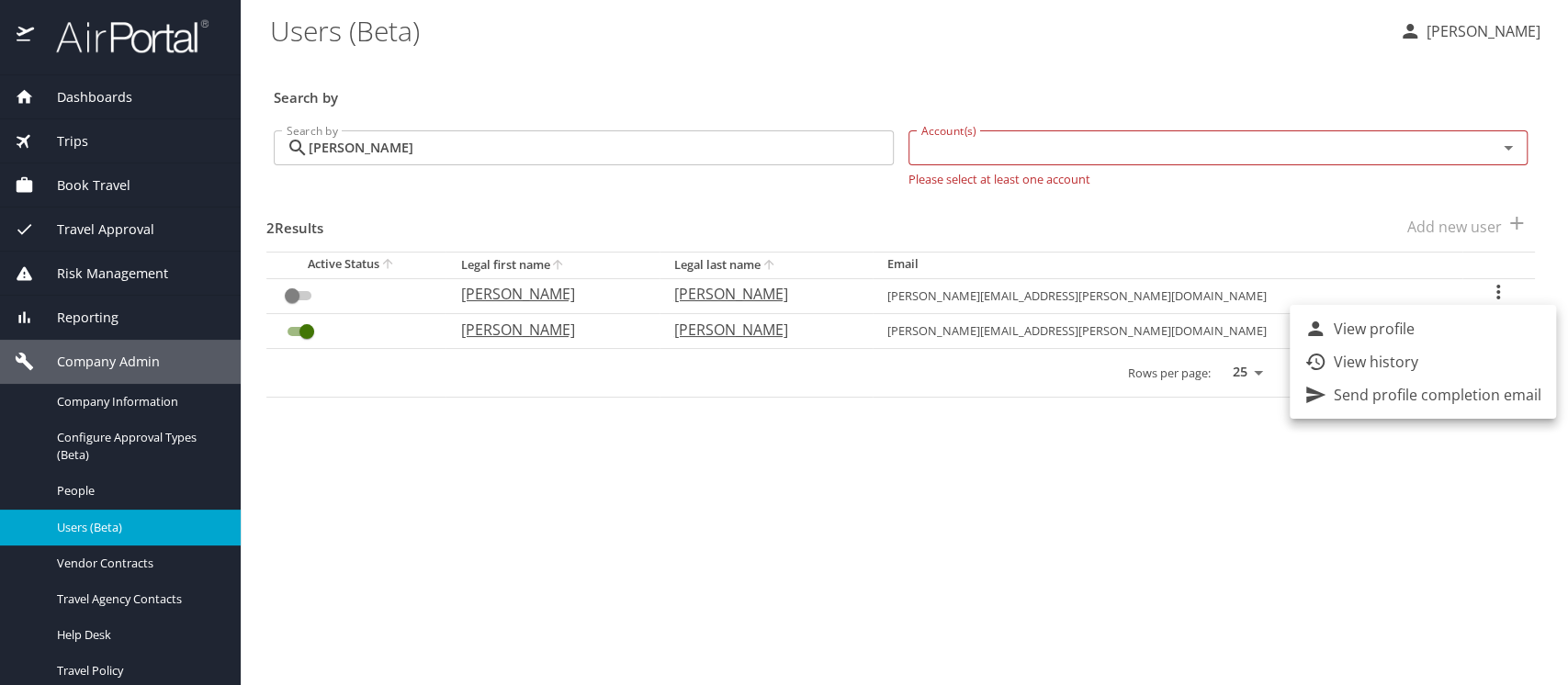
click at [1426, 320] on li "View profile" at bounding box center [1423, 329] width 267 height 33
select select "US"
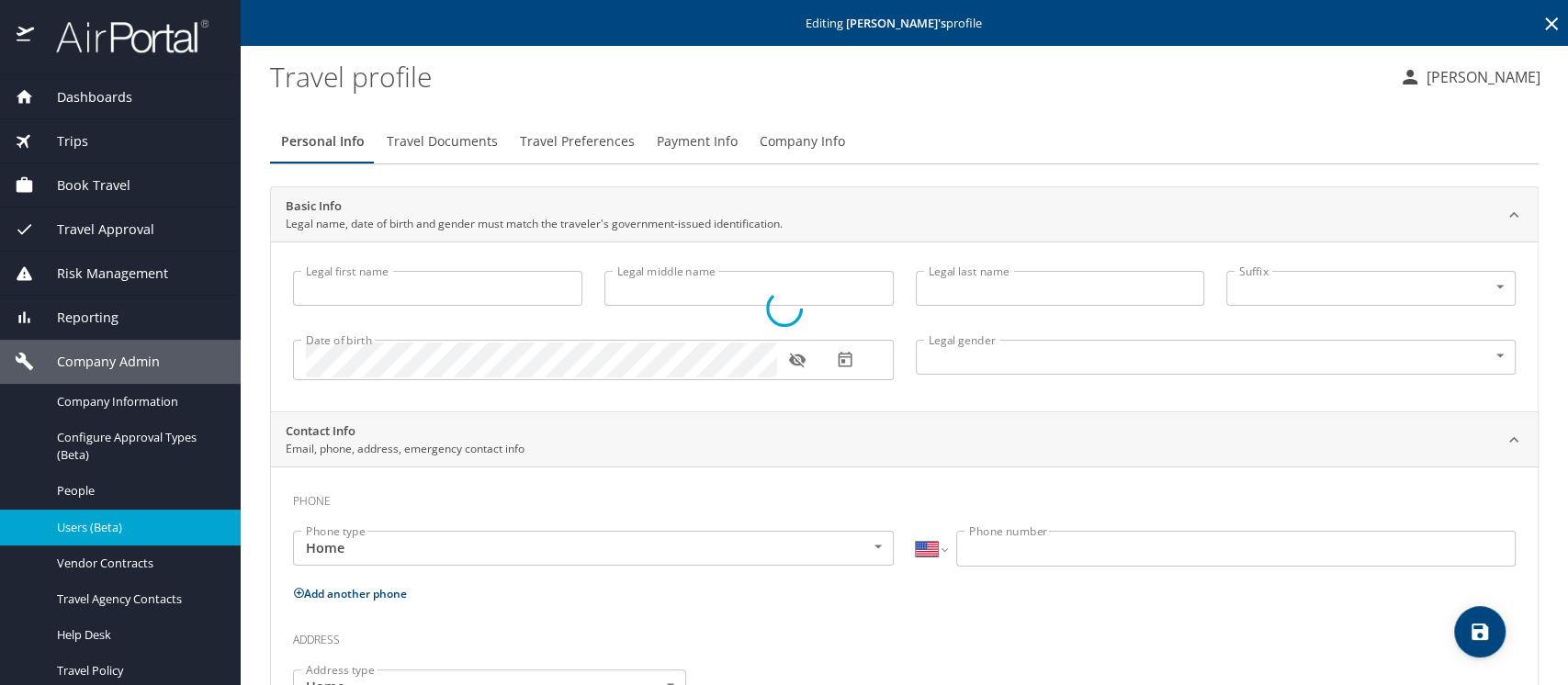
type input "Julie"
type input "Foster"
type input "Hagan"
type input "Female"
type input "Darren"
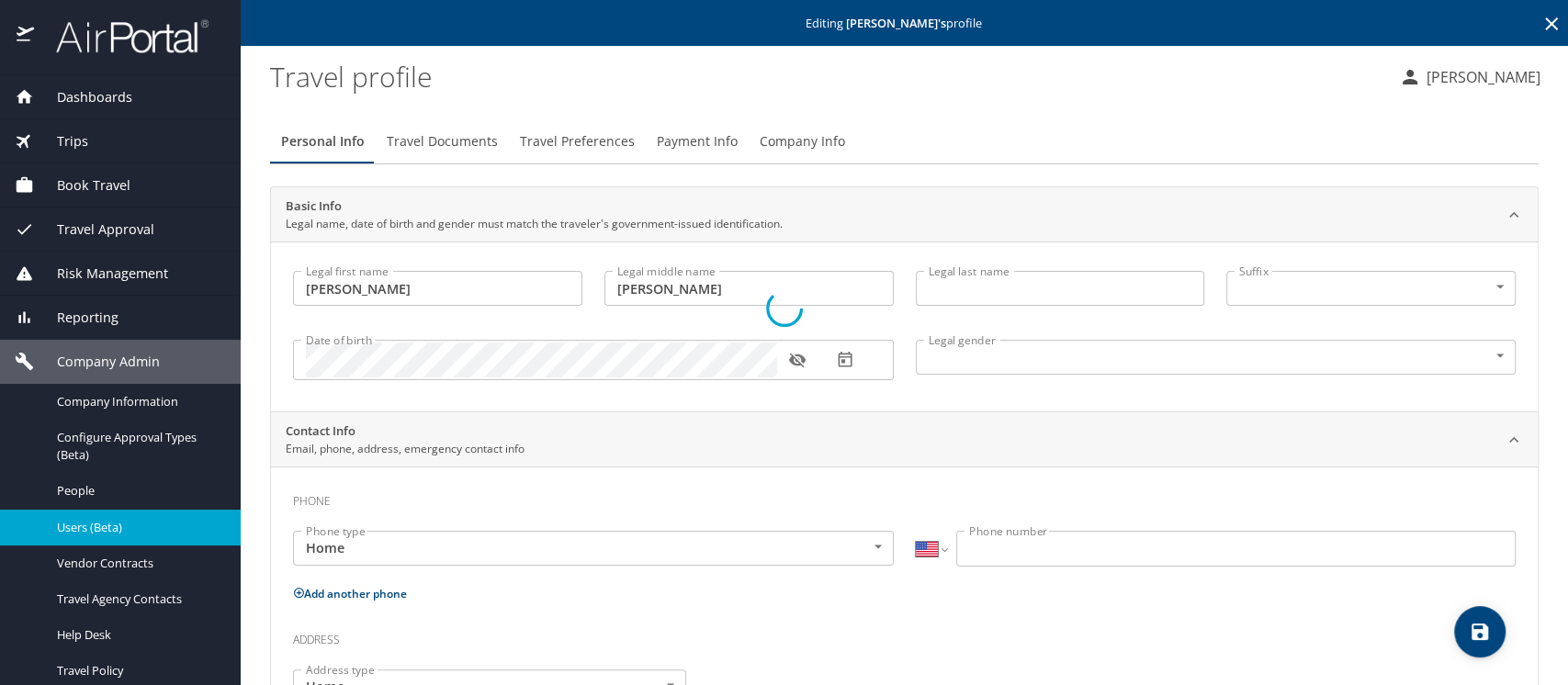
type input "Hagan"
select select "IR"
type input "59817900"
select select "US"
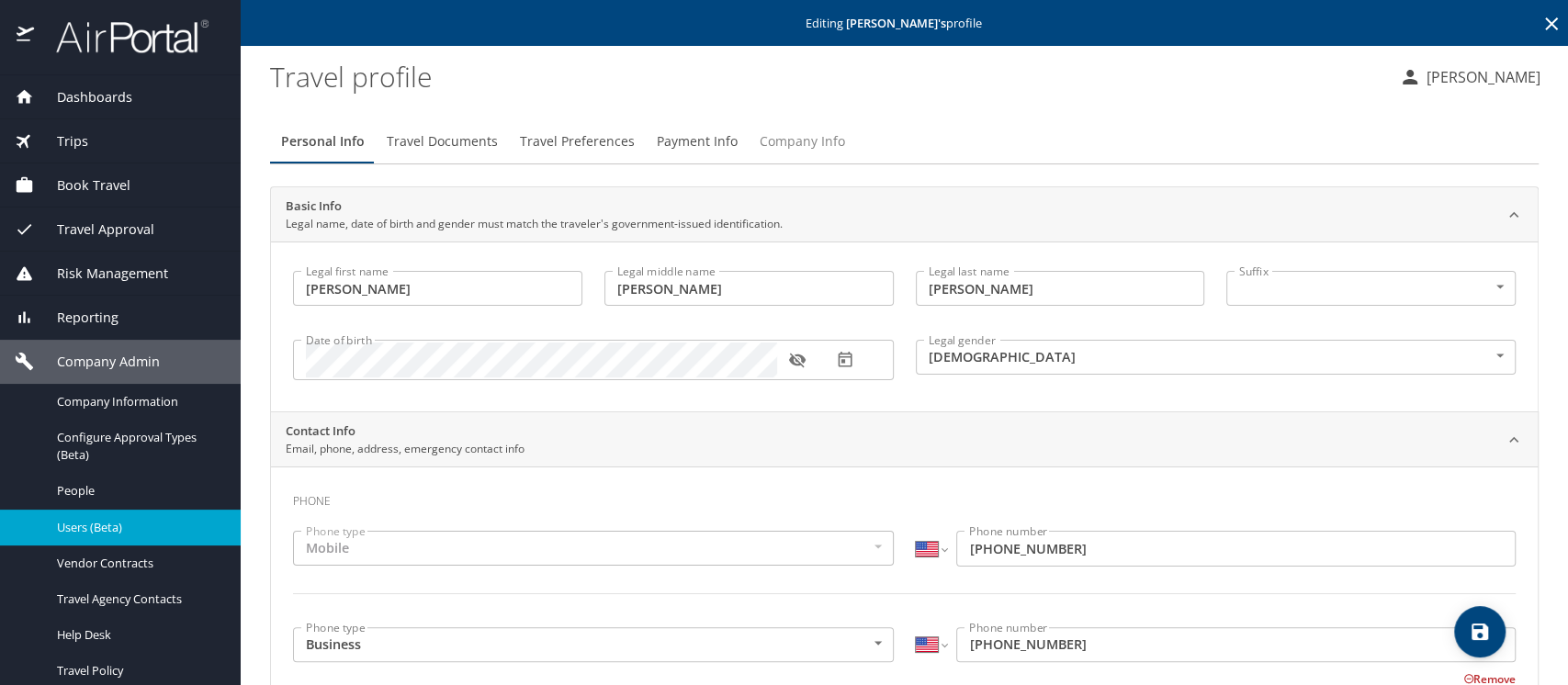
click at [794, 140] on span "Company Info" at bounding box center [803, 142] width 86 height 23
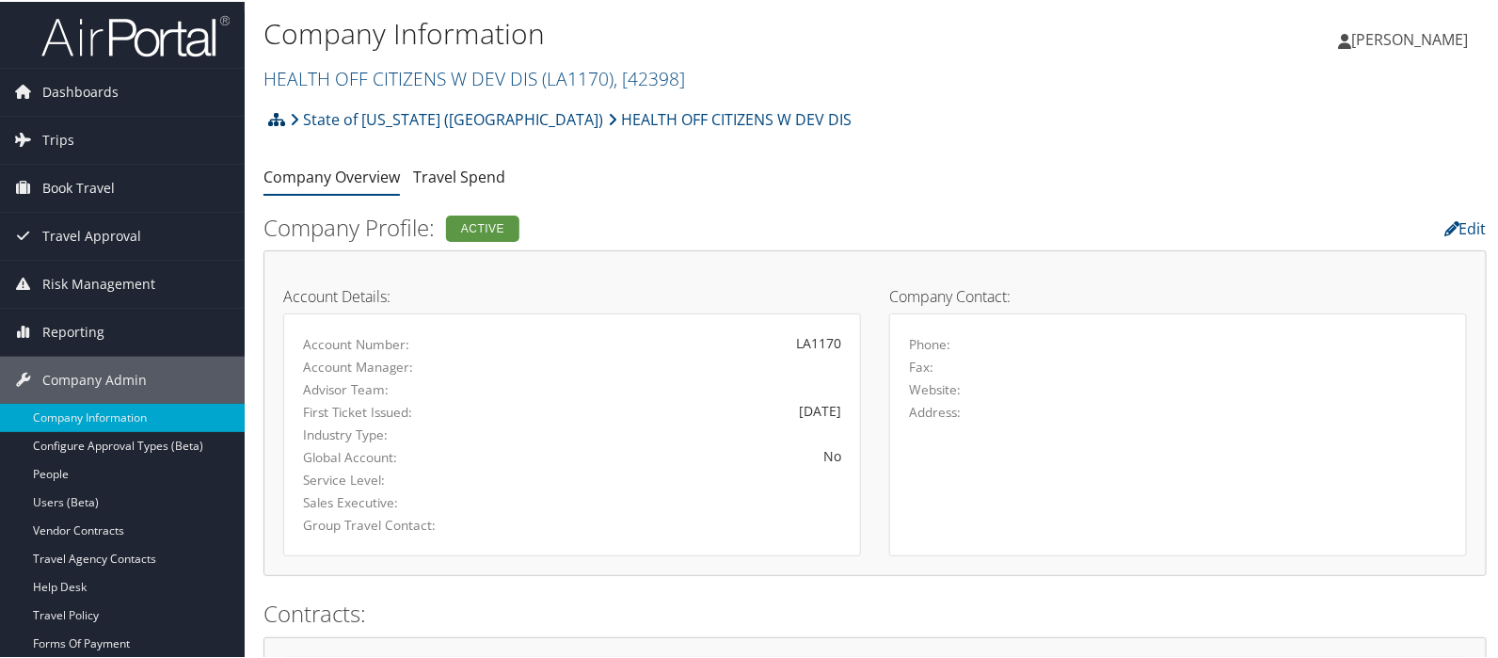
click at [275, 118] on icon at bounding box center [276, 117] width 17 height 15
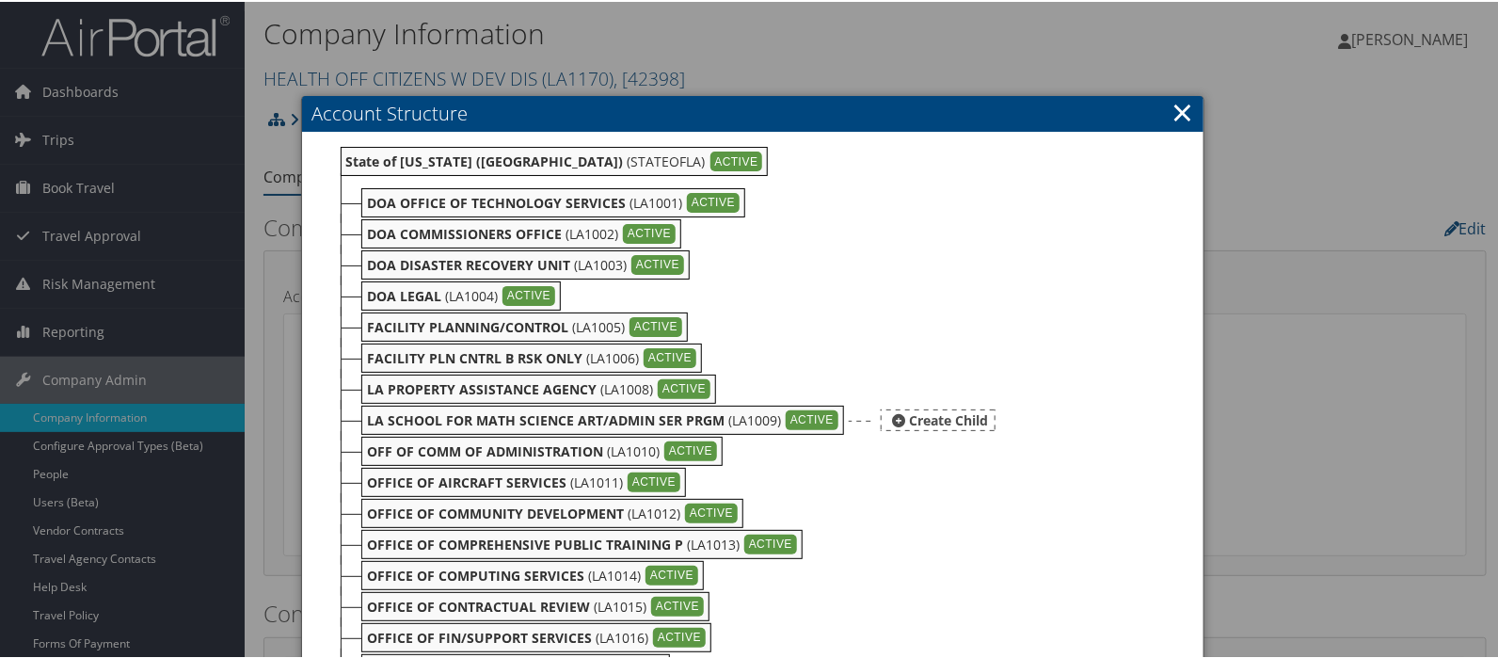
click at [565, 421] on b "LA SCHOOL FOR MATH SCIENCE ART/ADMIN SER PRGM" at bounding box center [546, 418] width 358 height 18
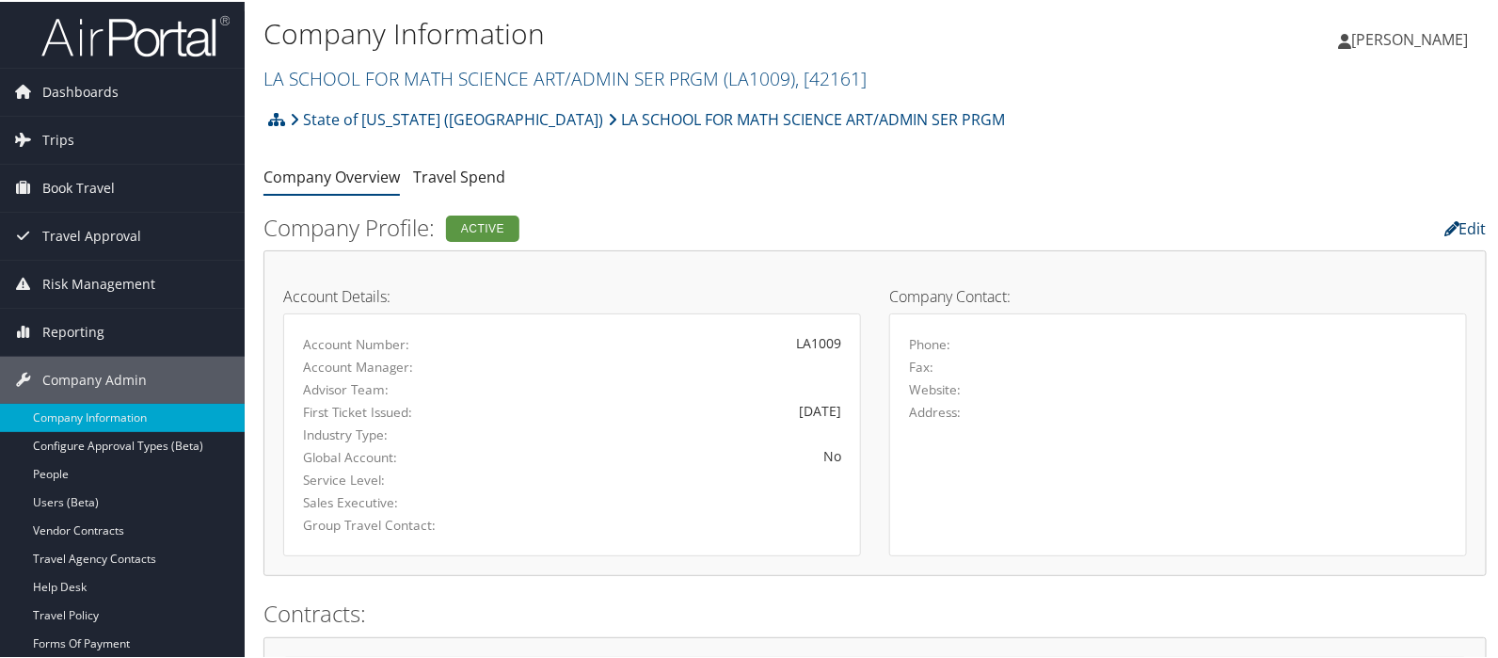
click at [1462, 228] on link "Edit" at bounding box center [1466, 226] width 42 height 21
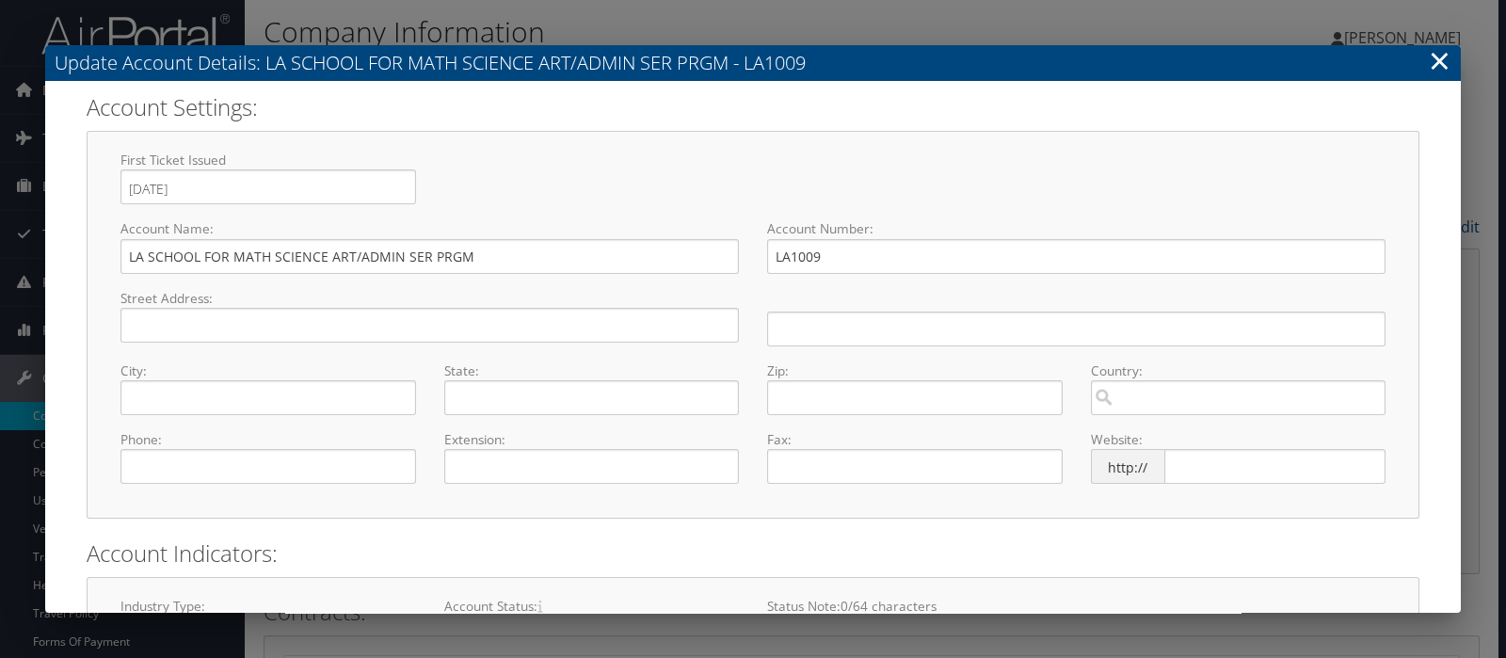
select select "8"
click at [357, 253] on input "LA SCHOOL FOR MATH SCIENCE ART/ADMIN SER PRGM" at bounding box center [429, 256] width 618 height 35
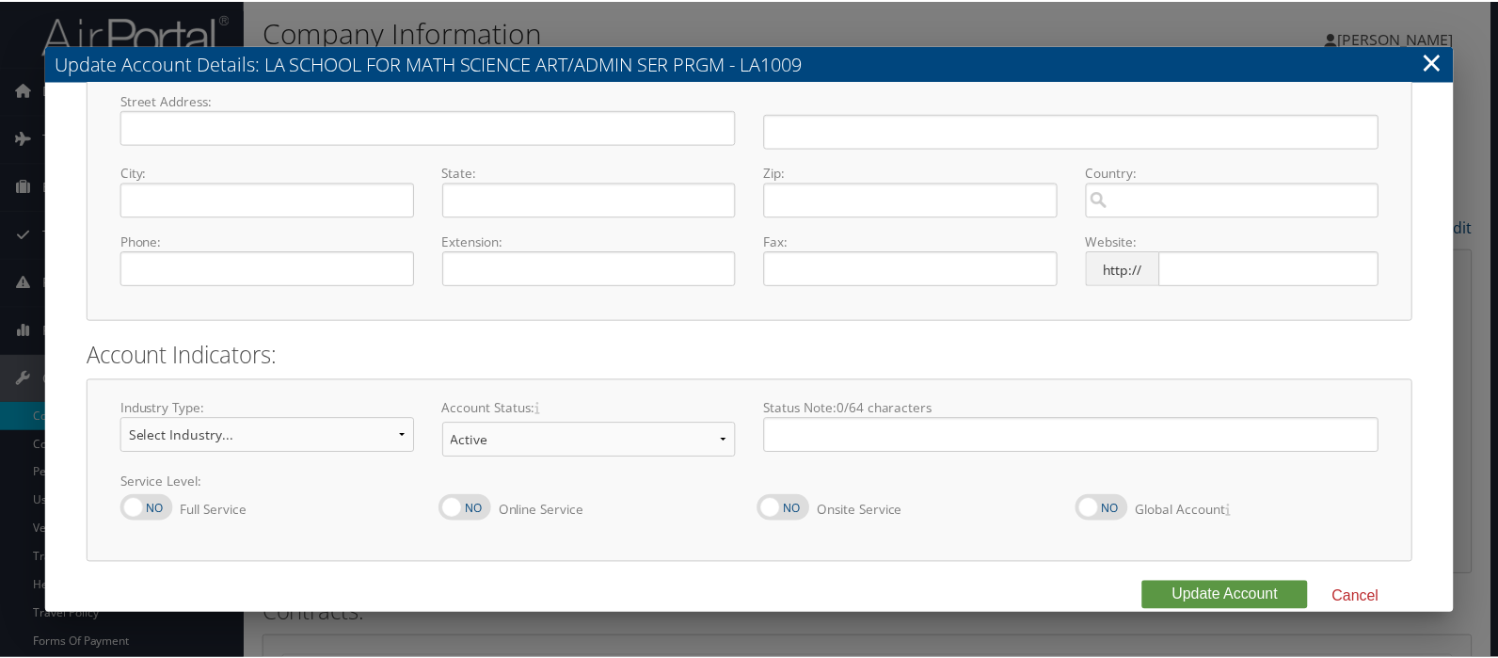
scroll to position [224, 0]
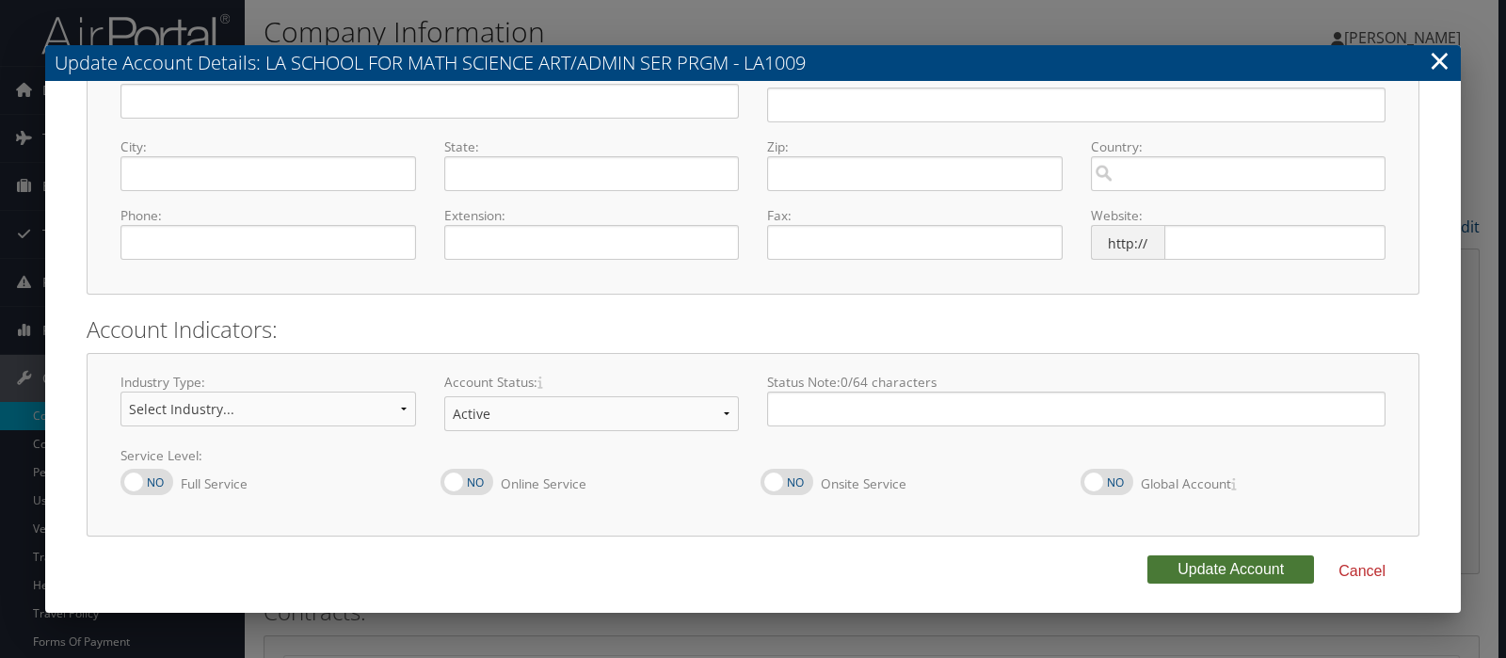
type input "LA SCHOOL FOR MATH SCIENCE ART ADMIN SER PRGM"
click at [1229, 576] on button "Update Account" at bounding box center [1230, 569] width 167 height 28
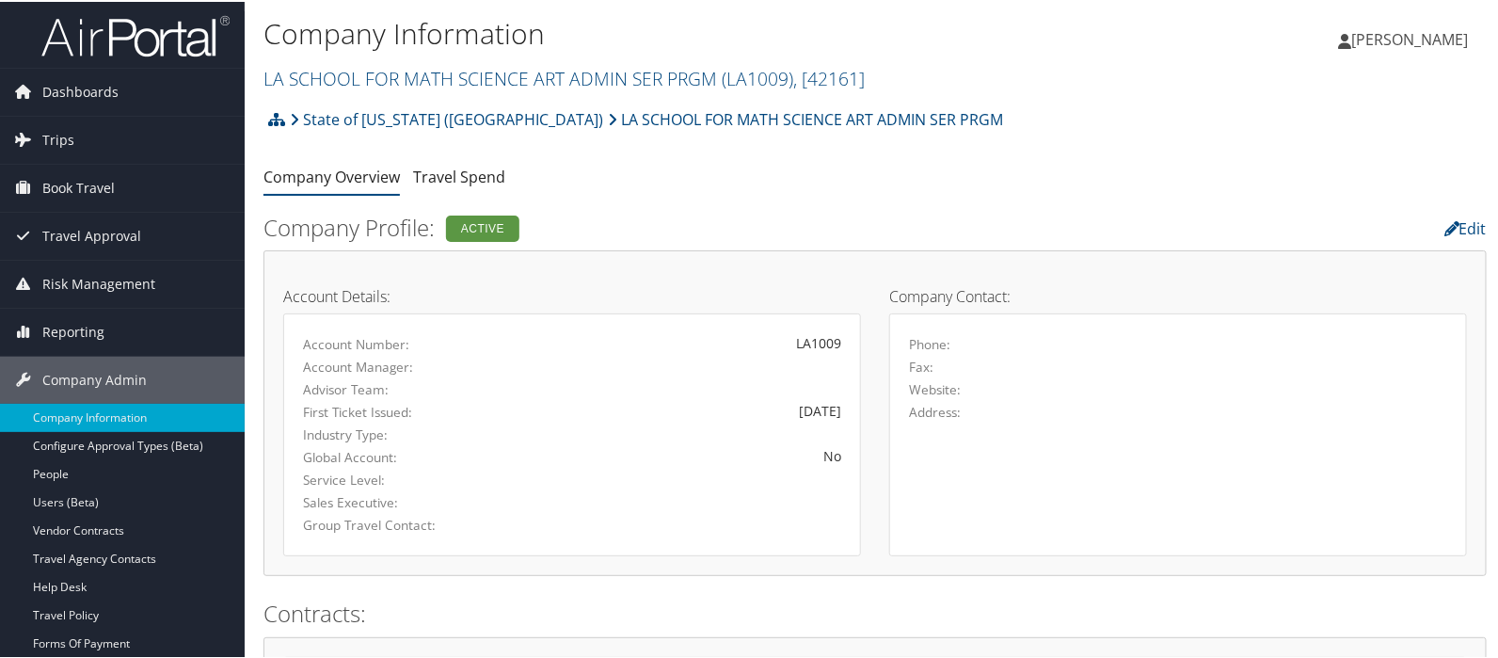
click at [286, 115] on li "State of [US_STATE] ([GEOGRAPHIC_DATA])" at bounding box center [444, 118] width 318 height 38
click at [275, 123] on icon at bounding box center [276, 117] width 17 height 15
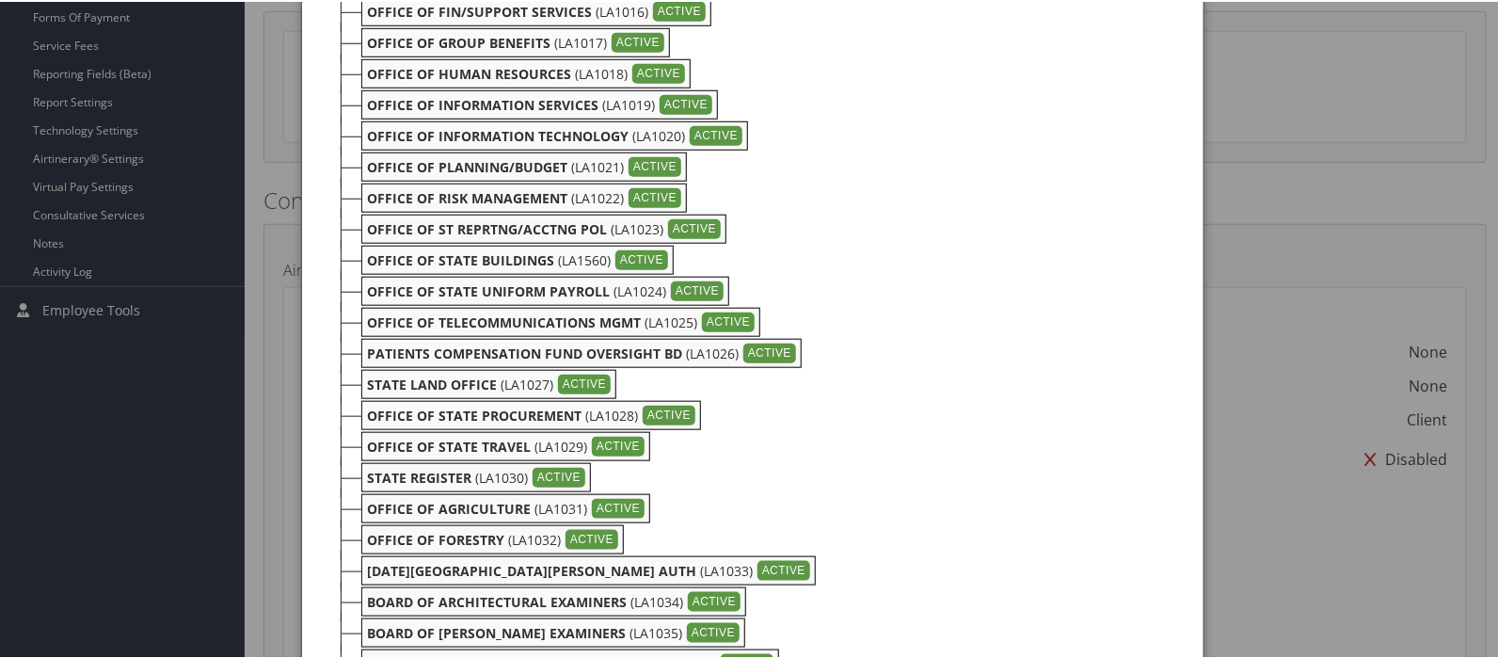
scroll to position [627, 0]
click at [514, 219] on b "OFFICE OF ST REPRTNG/ACCTNG POL" at bounding box center [487, 226] width 240 height 18
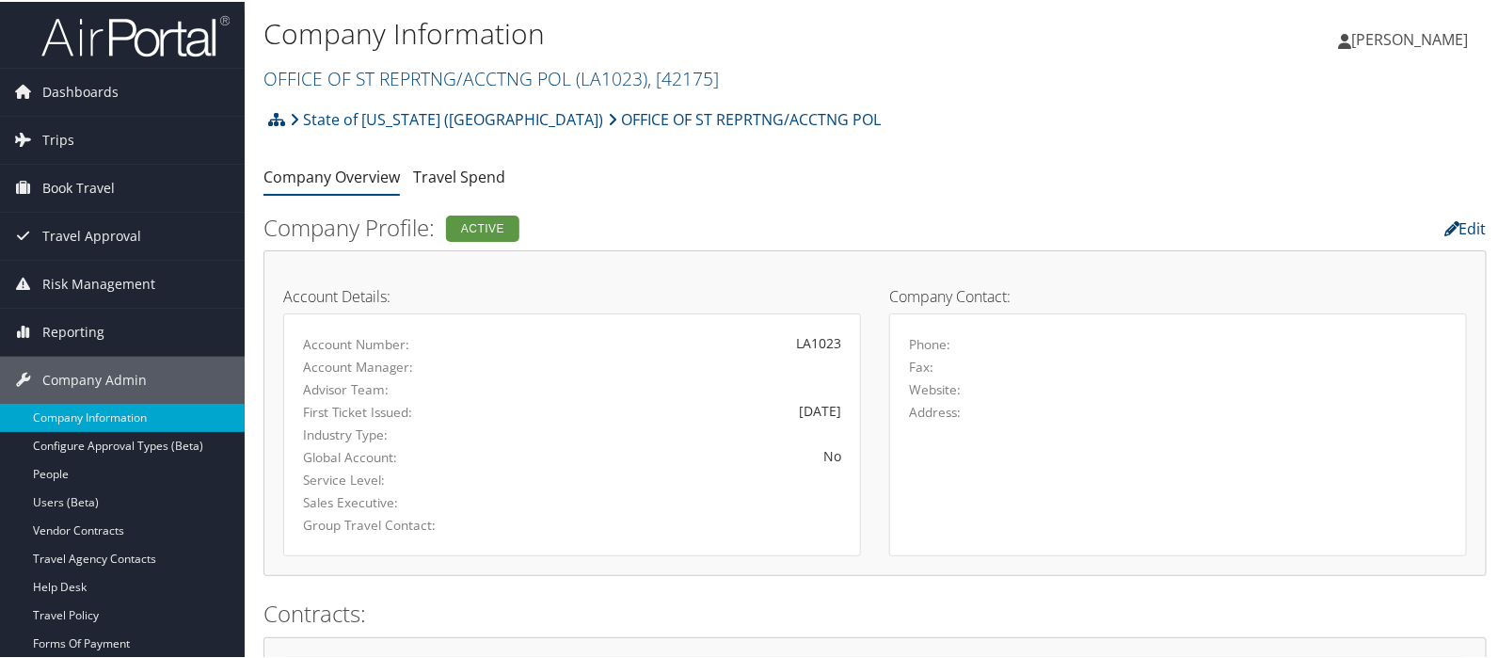
click at [1461, 226] on link "Edit" at bounding box center [1466, 226] width 42 height 21
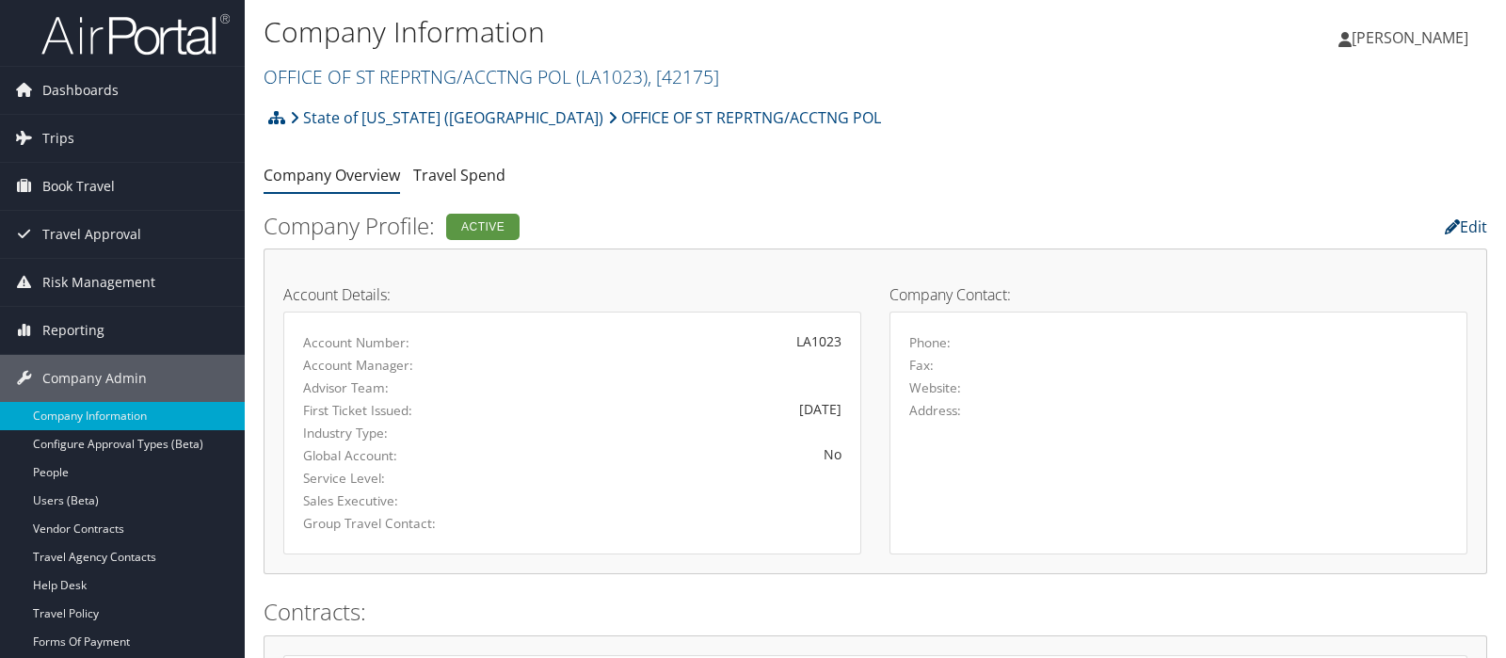
select select "8"
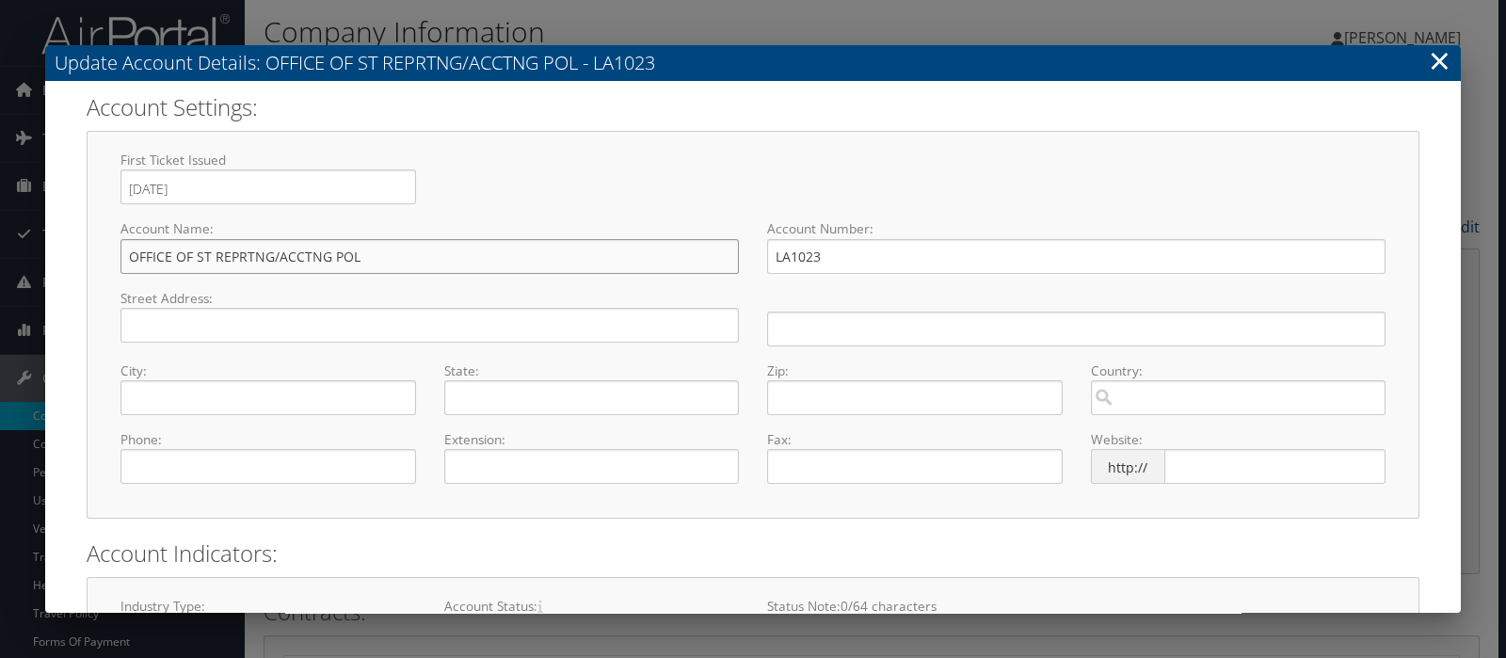
click at [275, 252] on input "OFFICE OF ST REPRTNG/ACCTNG POL" at bounding box center [429, 256] width 618 height 35
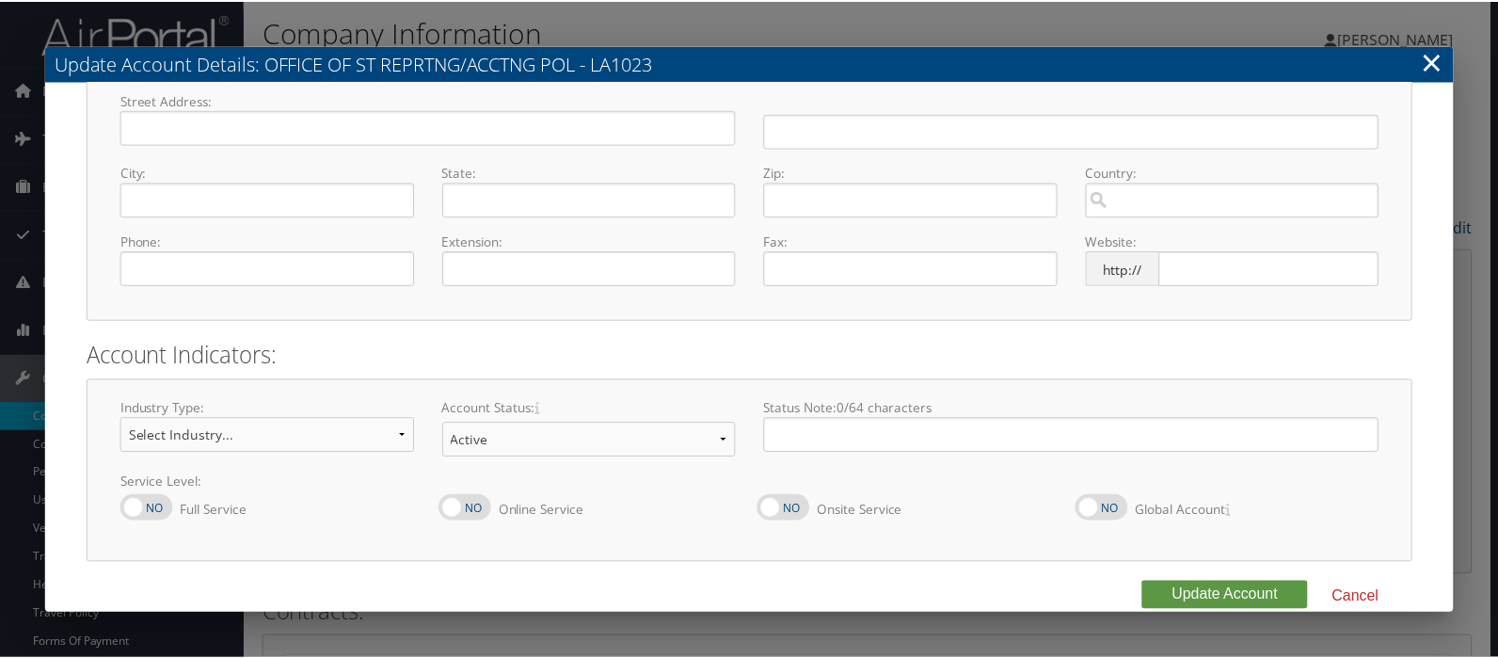
scroll to position [224, 0]
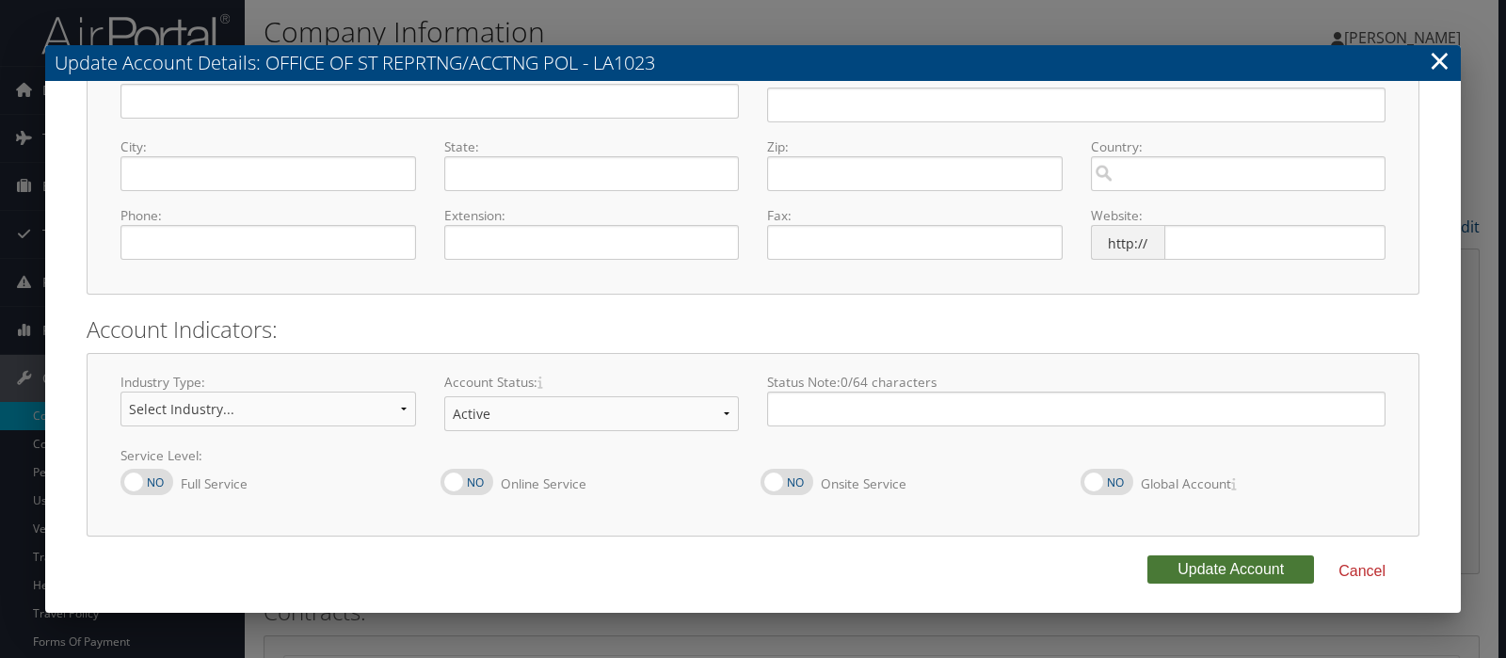
type input "OFFICE OF ST REPRTNG ACCTNG POL"
click at [1172, 572] on button "Update Account" at bounding box center [1230, 569] width 167 height 28
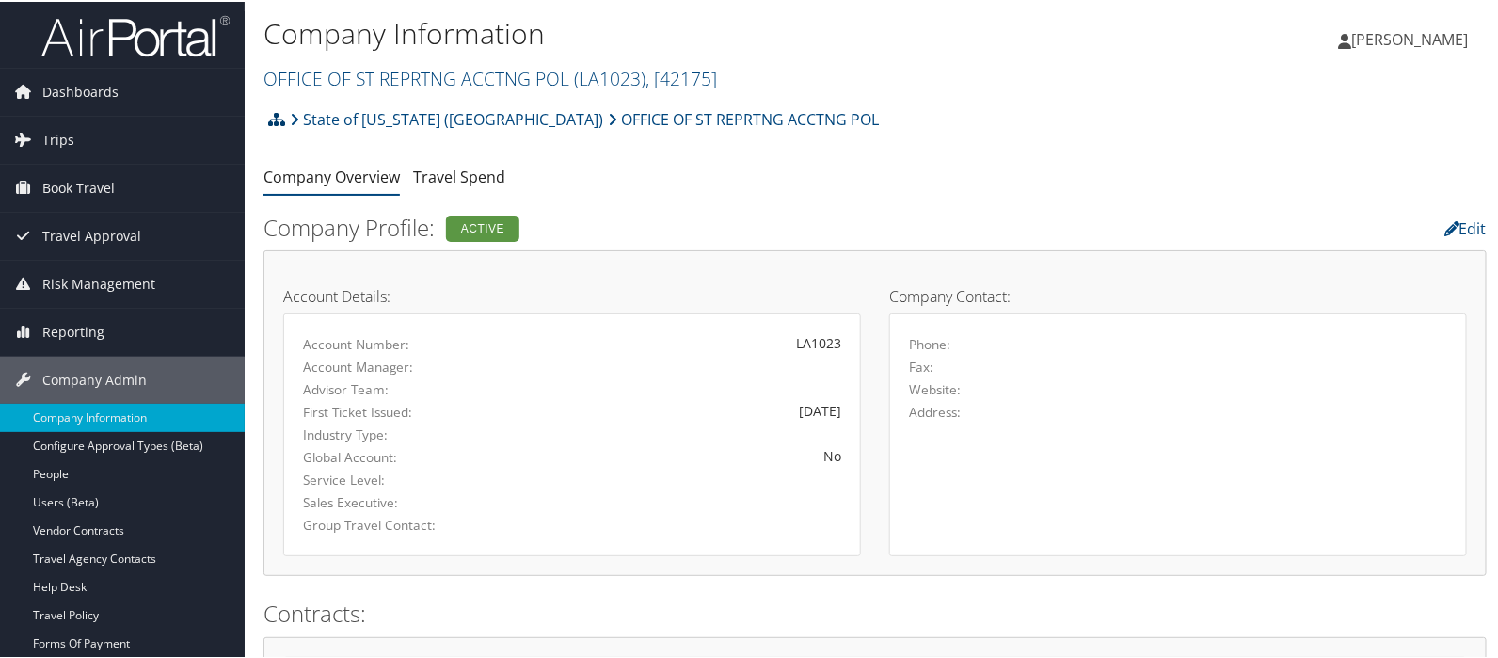
click at [280, 115] on icon at bounding box center [276, 117] width 17 height 15
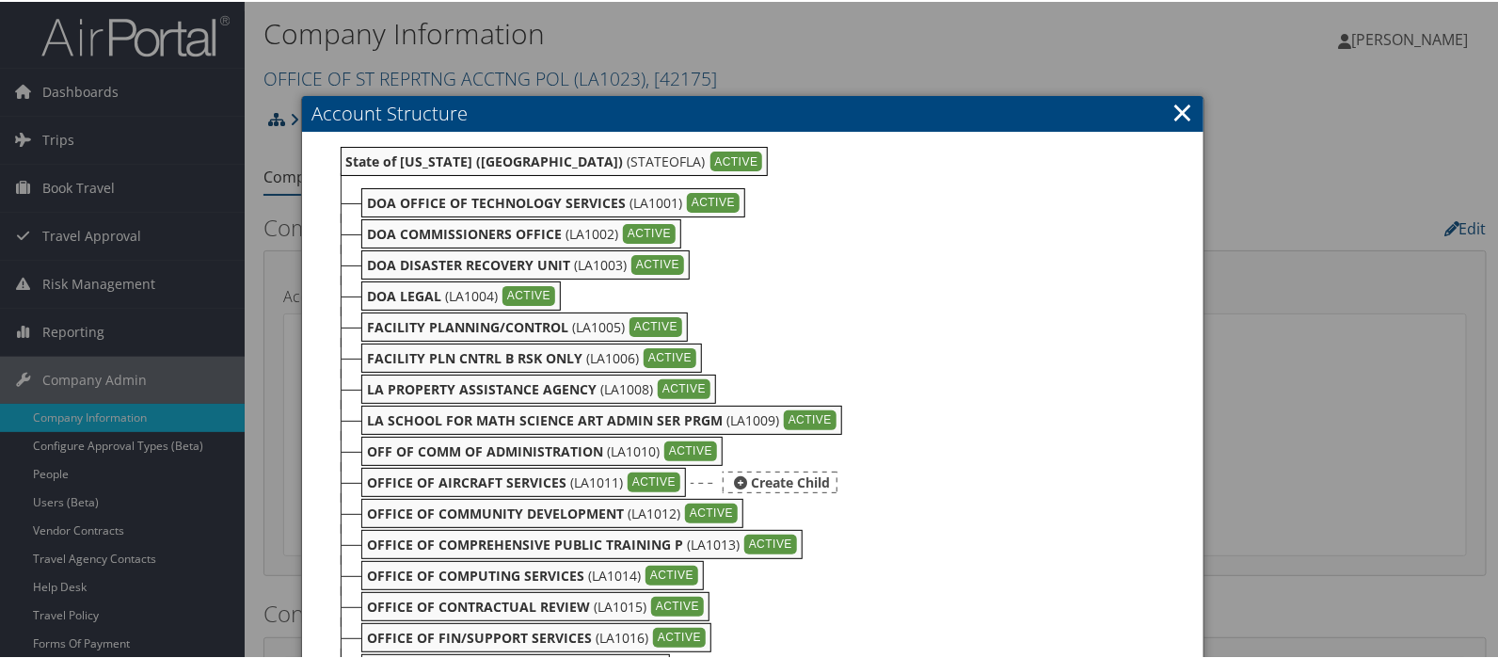
scroll to position [313, 0]
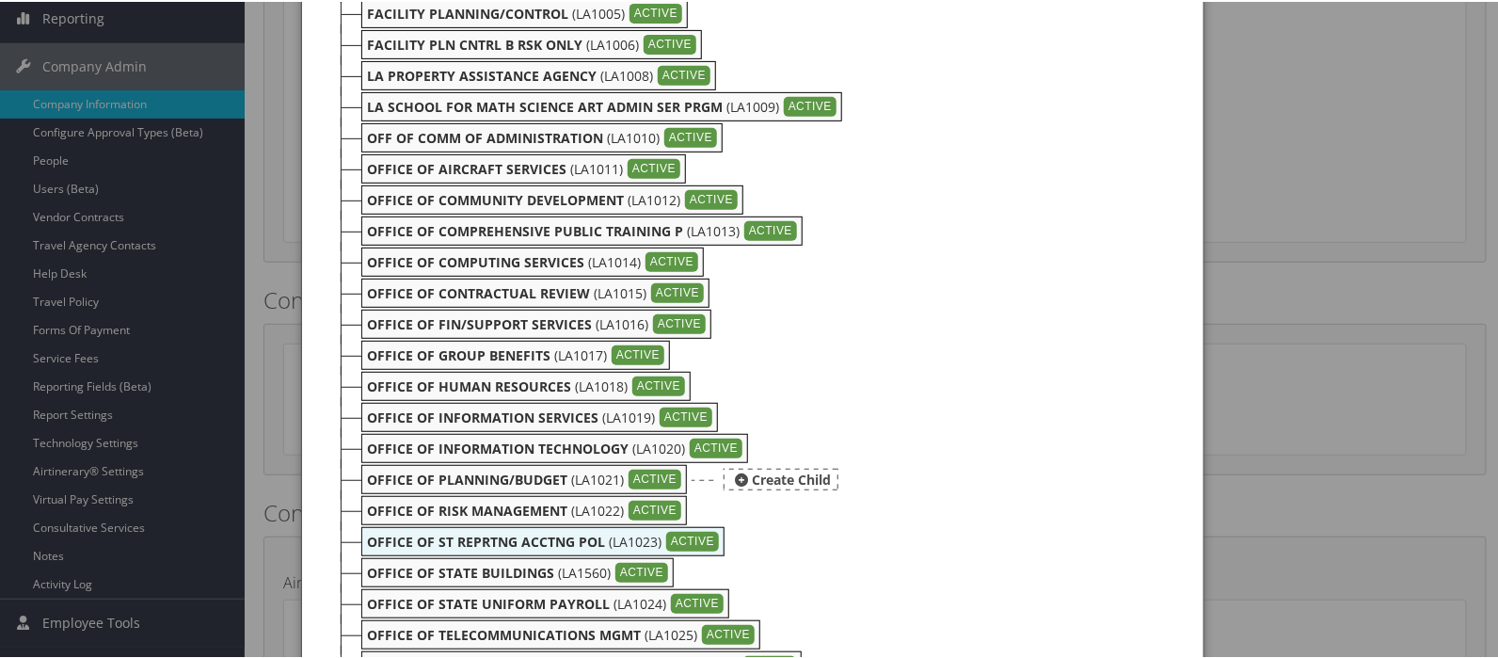
click at [524, 471] on b "OFFICE OF PLANNING/BUDGET" at bounding box center [467, 478] width 200 height 18
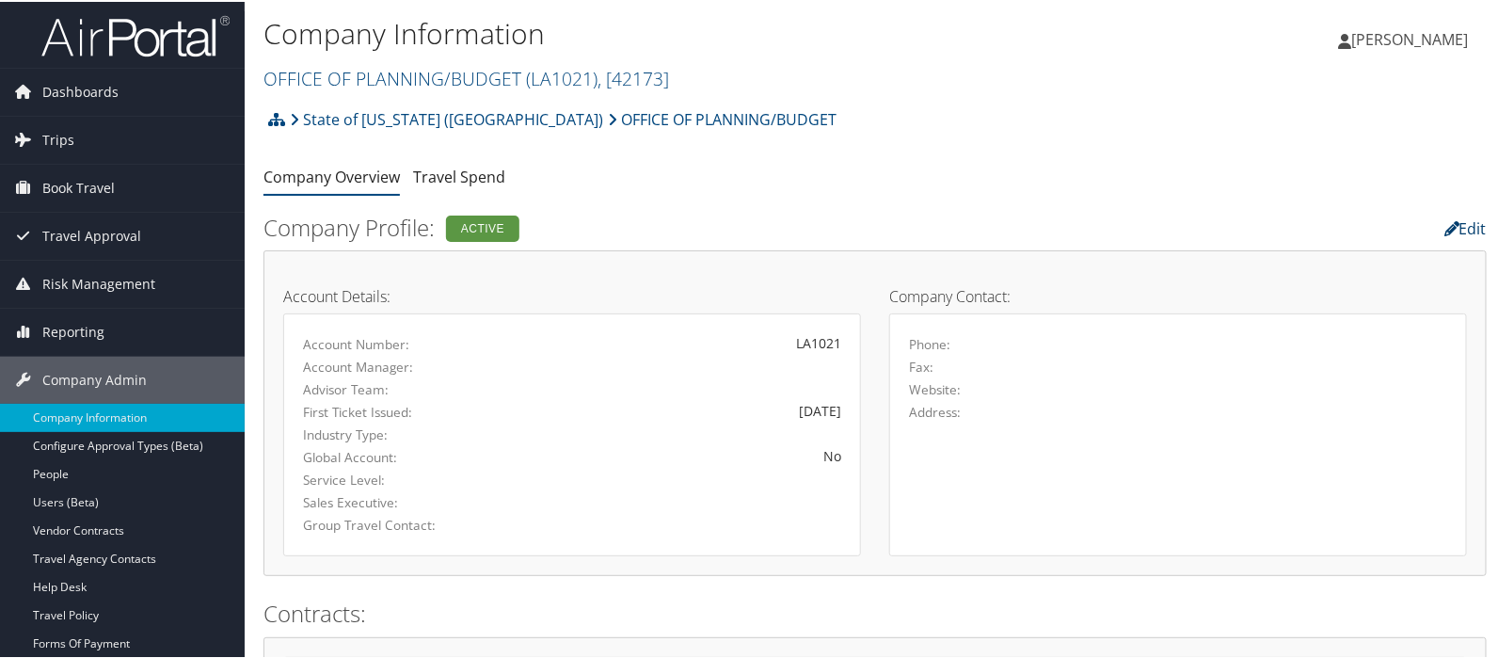
click at [1459, 223] on link "Edit" at bounding box center [1466, 226] width 42 height 21
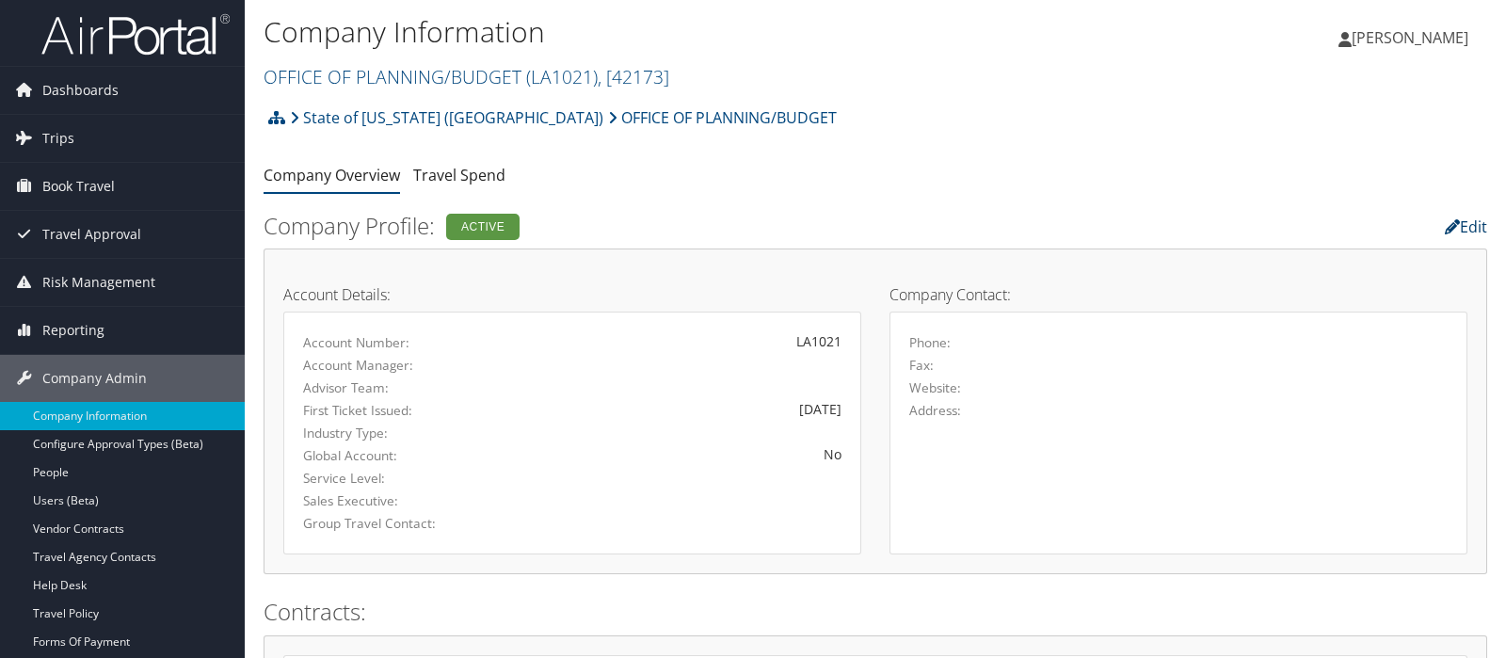
select select "8"
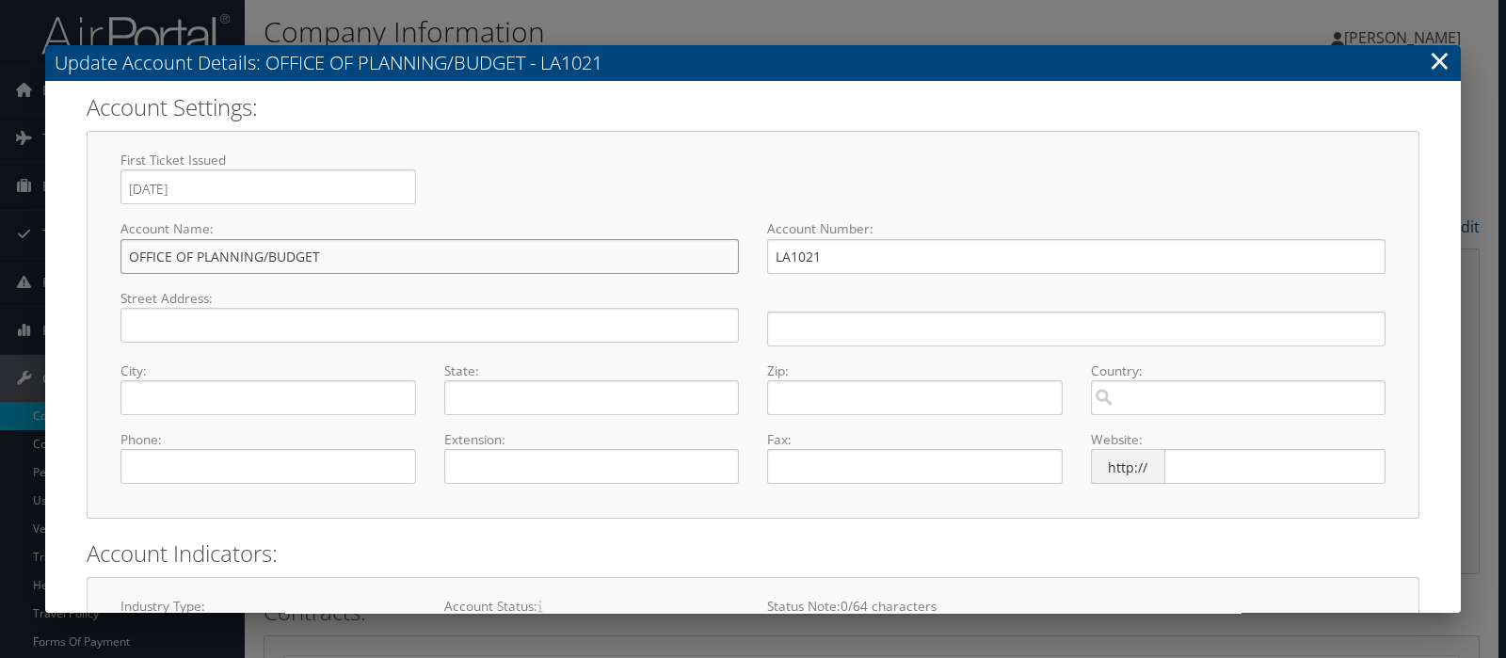
click at [268, 254] on input "OFFICE OF PLANNING/BUDGET" at bounding box center [429, 256] width 618 height 35
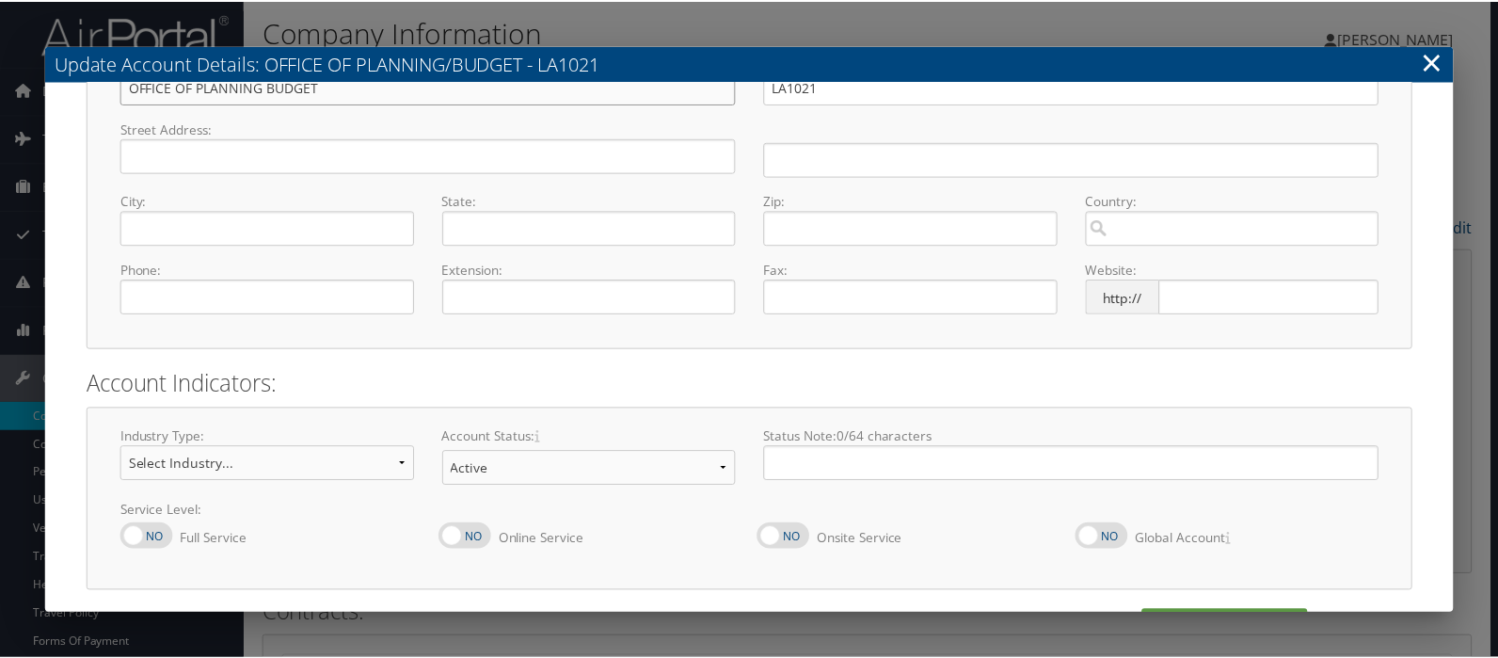
scroll to position [224, 0]
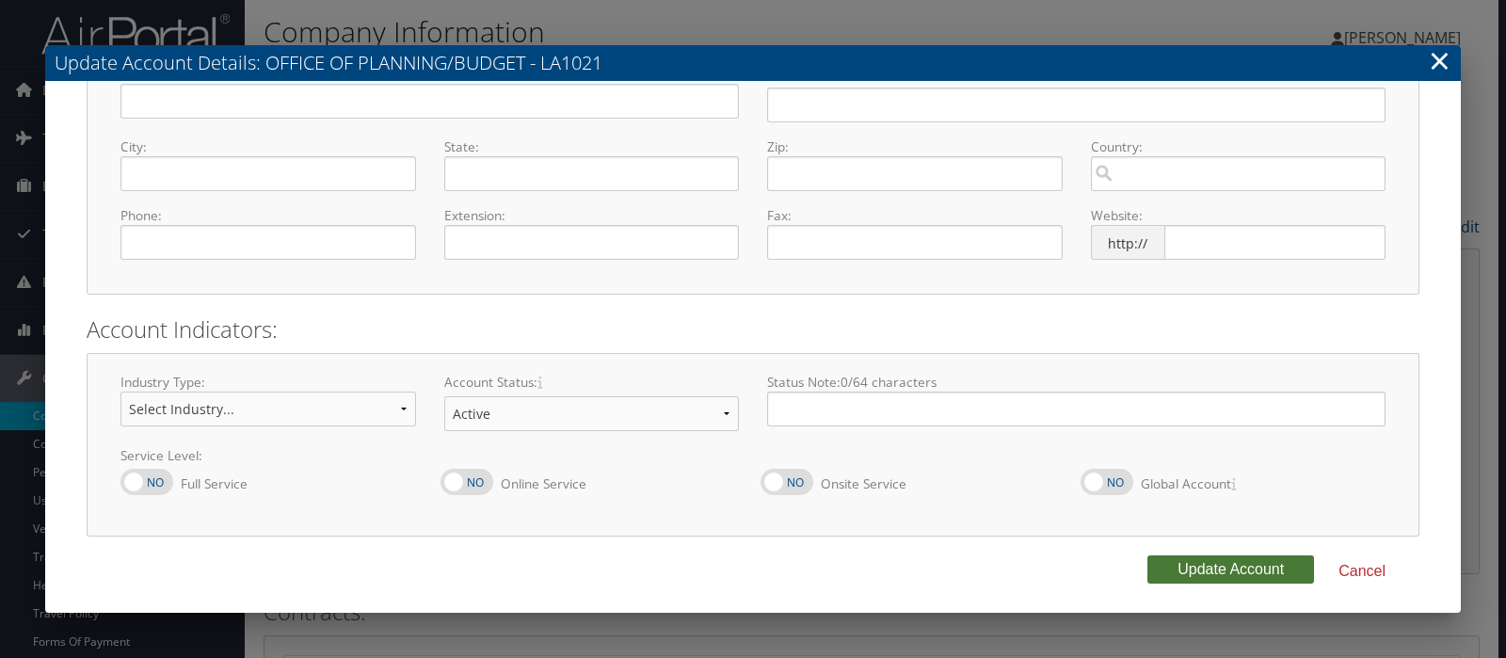
type input "OFFICE OF PLANNING BUDGET"
click at [1190, 558] on button "Update Account" at bounding box center [1230, 569] width 167 height 28
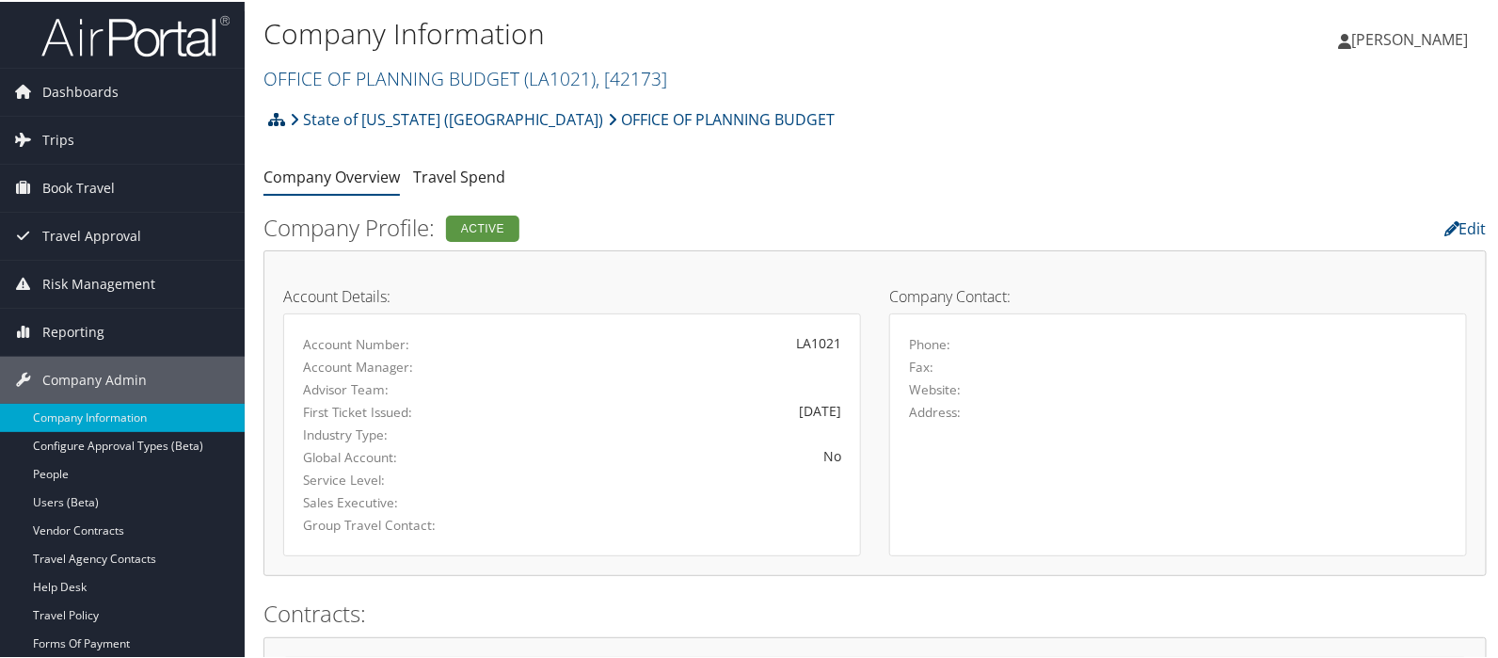
click at [275, 120] on icon at bounding box center [276, 117] width 17 height 15
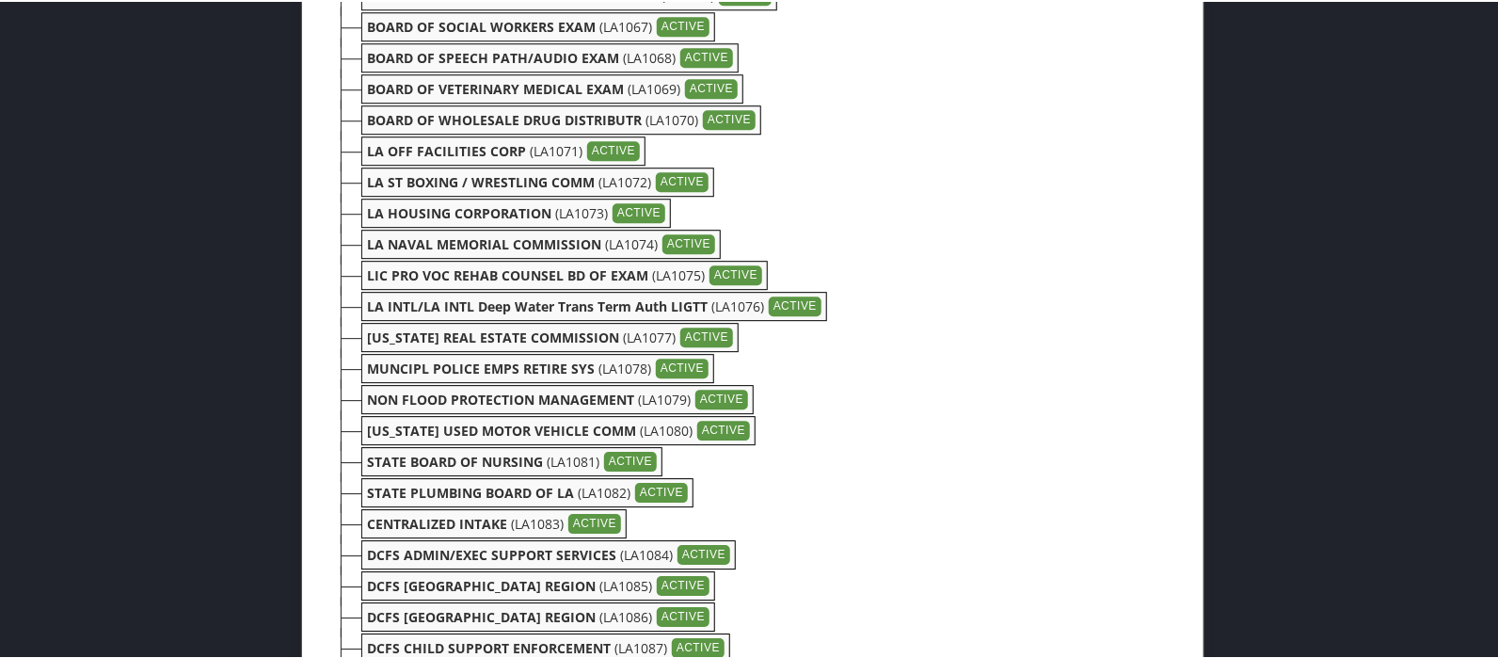
scroll to position [2196, 0]
click at [480, 60] on b "BOARD OF SPEECH PATH/AUDIO EXAM" at bounding box center [493, 55] width 252 height 18
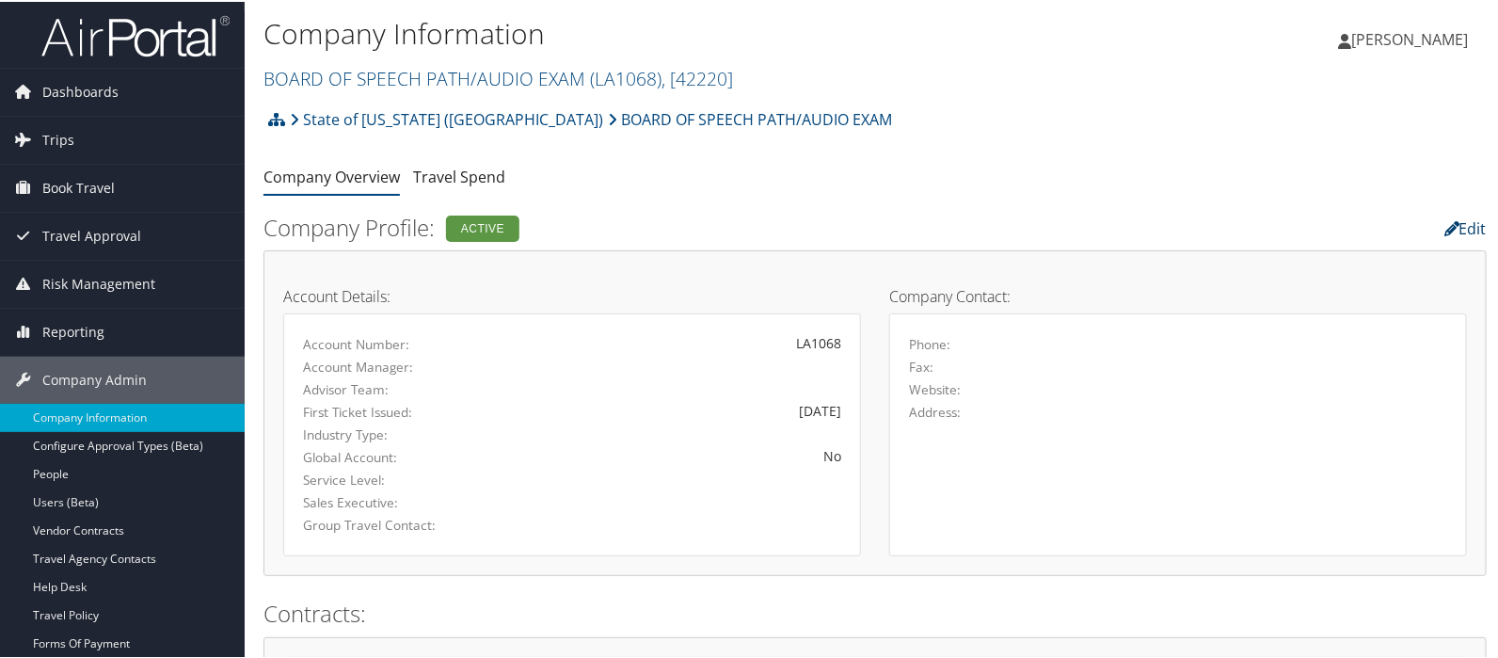
click at [1459, 224] on link "Edit" at bounding box center [1466, 226] width 42 height 21
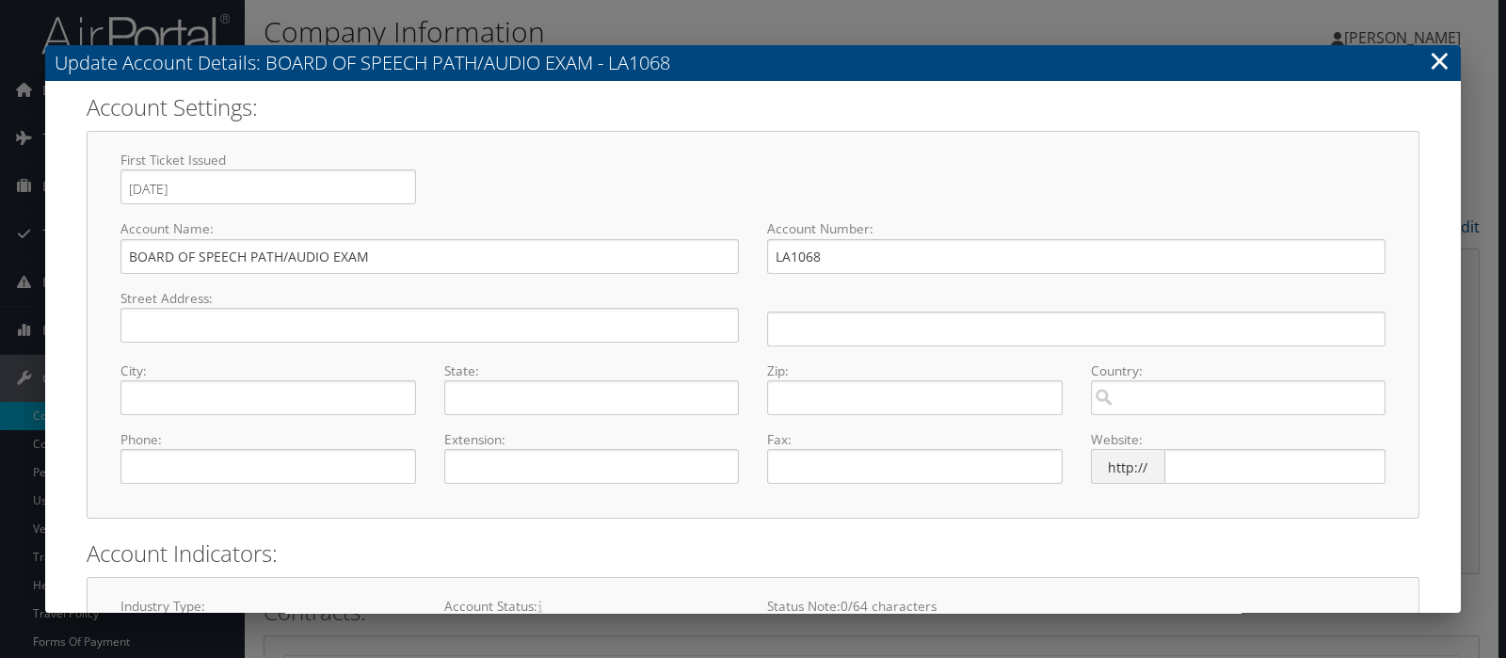
select select "8"
click at [288, 257] on input "BOARD OF SPEECH PATH/AUDIO EXAM" at bounding box center [429, 256] width 618 height 35
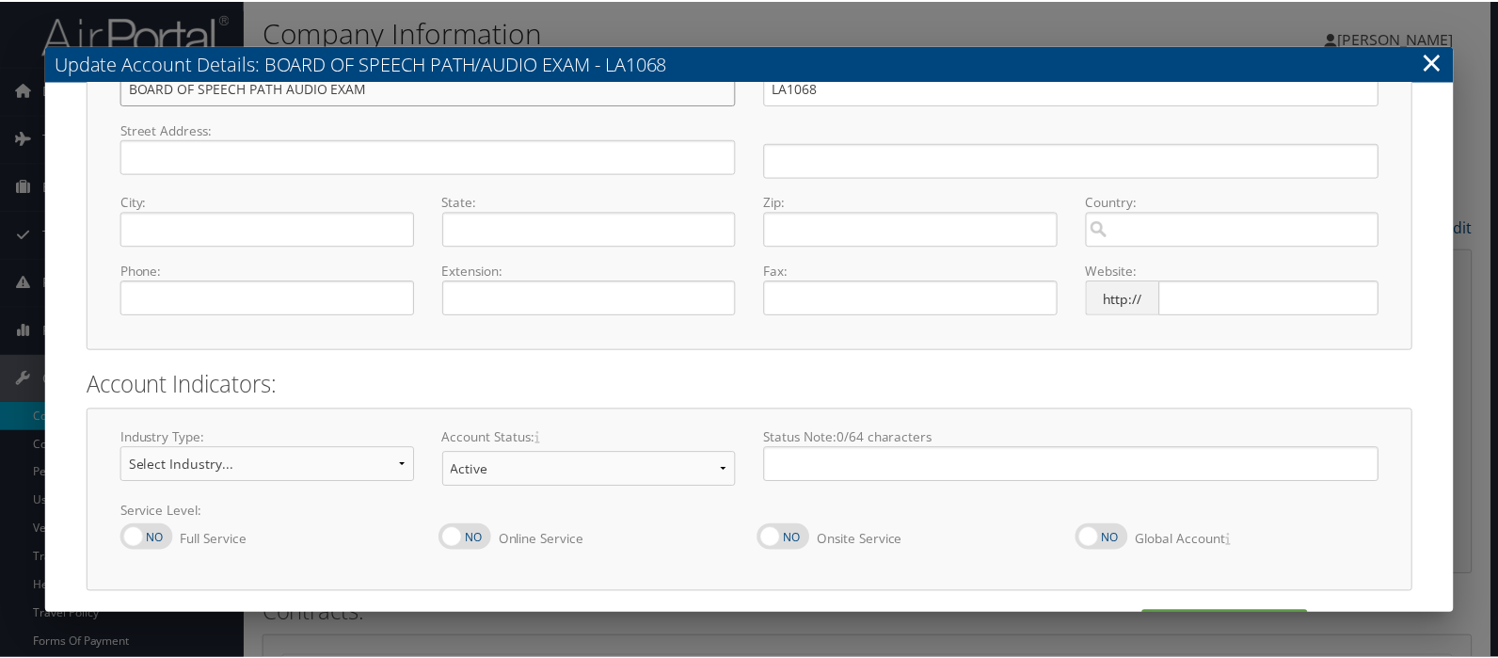
scroll to position [224, 0]
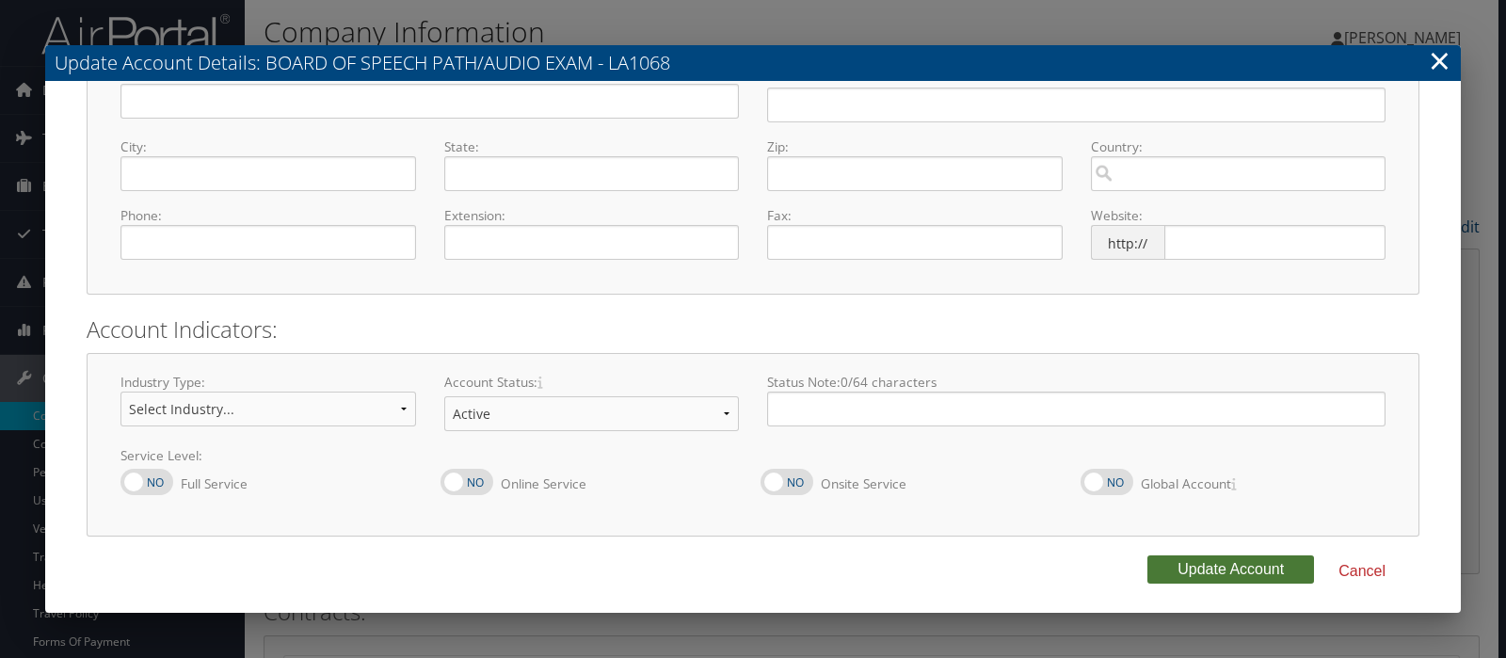
type input "BOARD OF SPEECH PATH AUDIO EXAM"
click at [1225, 567] on button "Update Account" at bounding box center [1230, 569] width 167 height 28
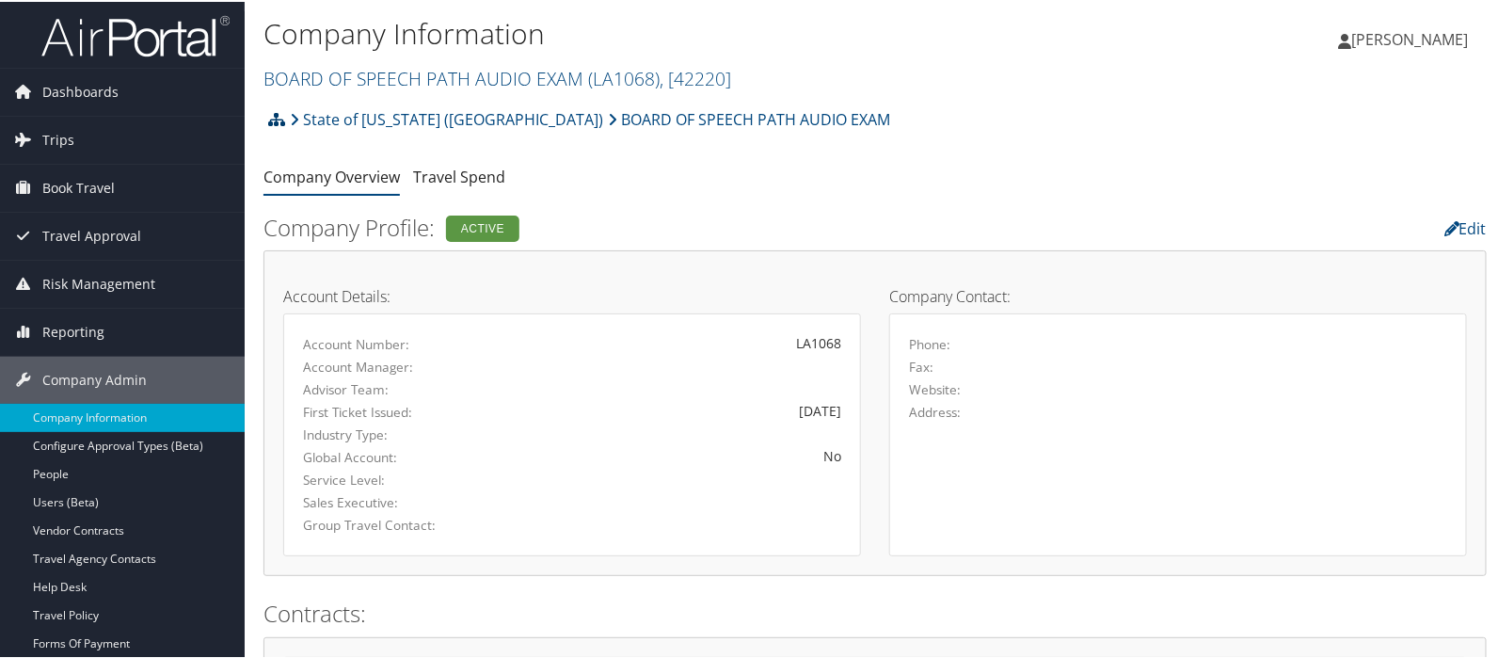
click at [278, 120] on icon at bounding box center [276, 117] width 17 height 15
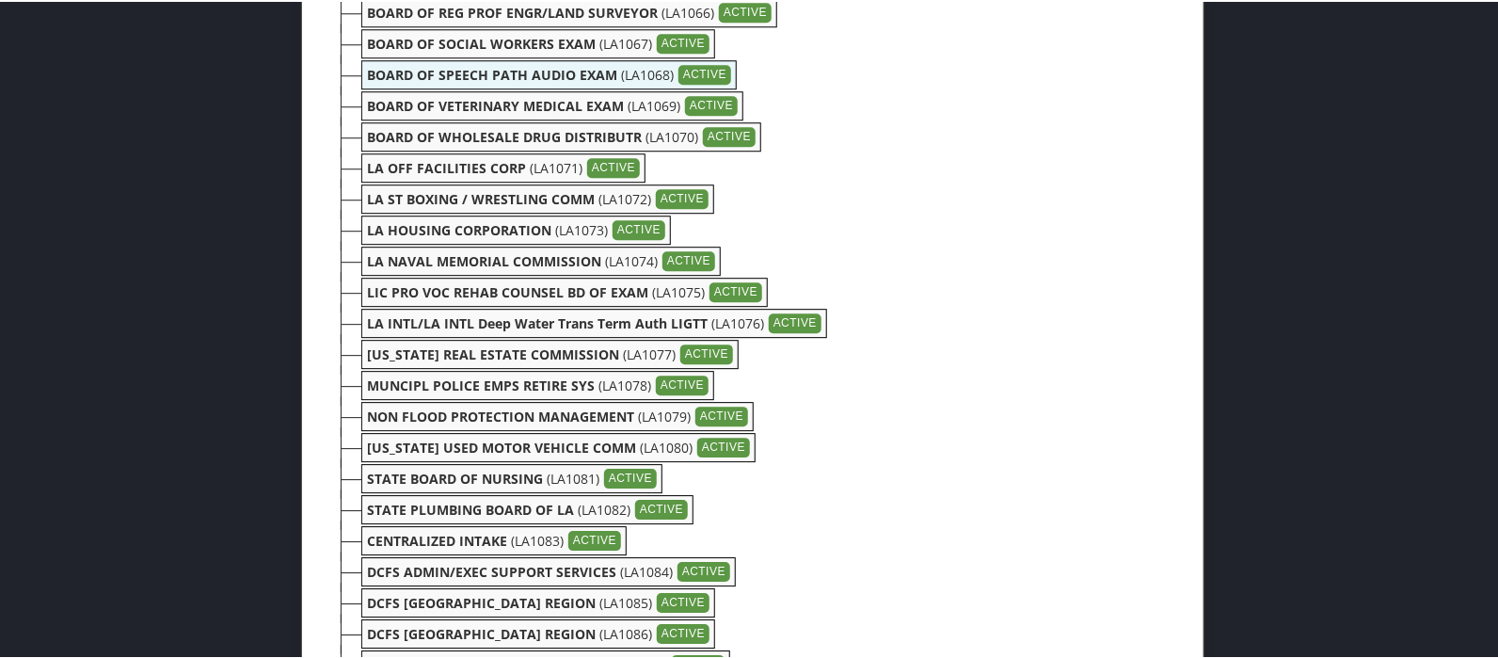
scroll to position [2196, 0]
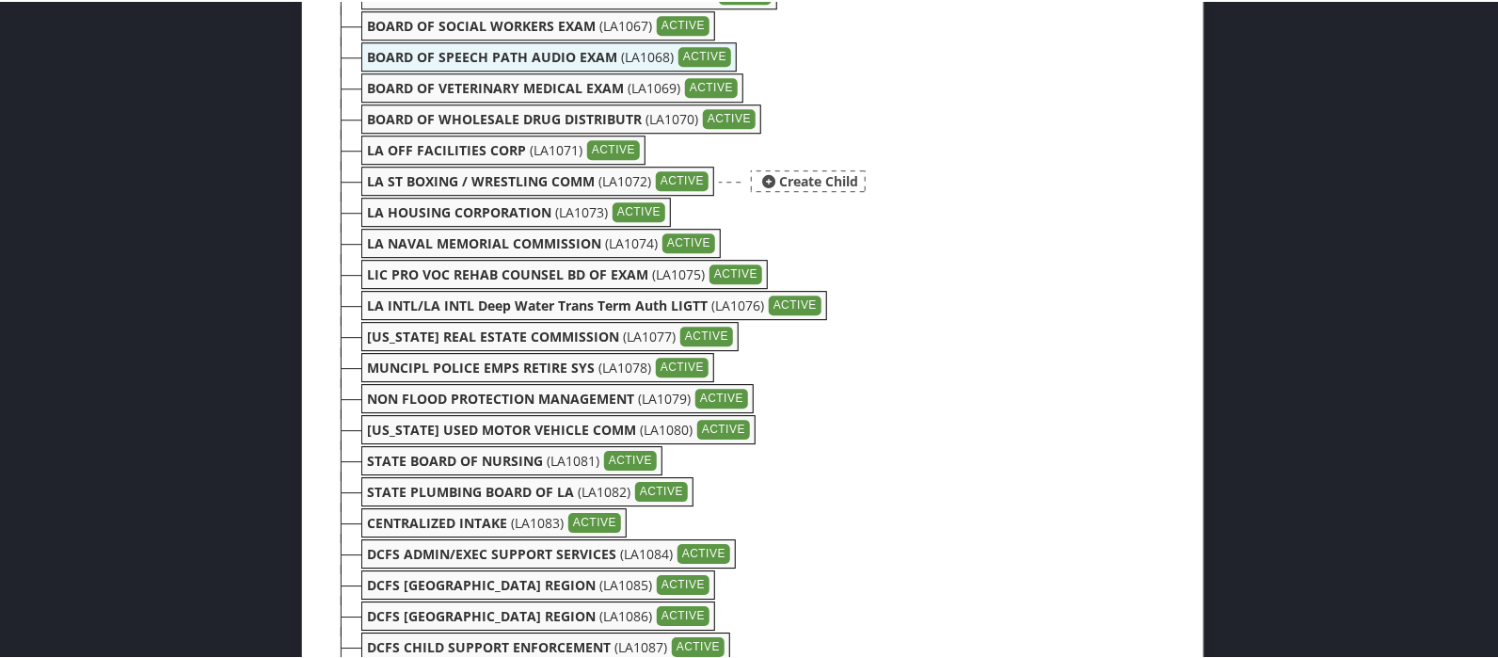
click at [475, 181] on b "LA ST BOXING / WRESTLING COMM" at bounding box center [481, 179] width 228 height 18
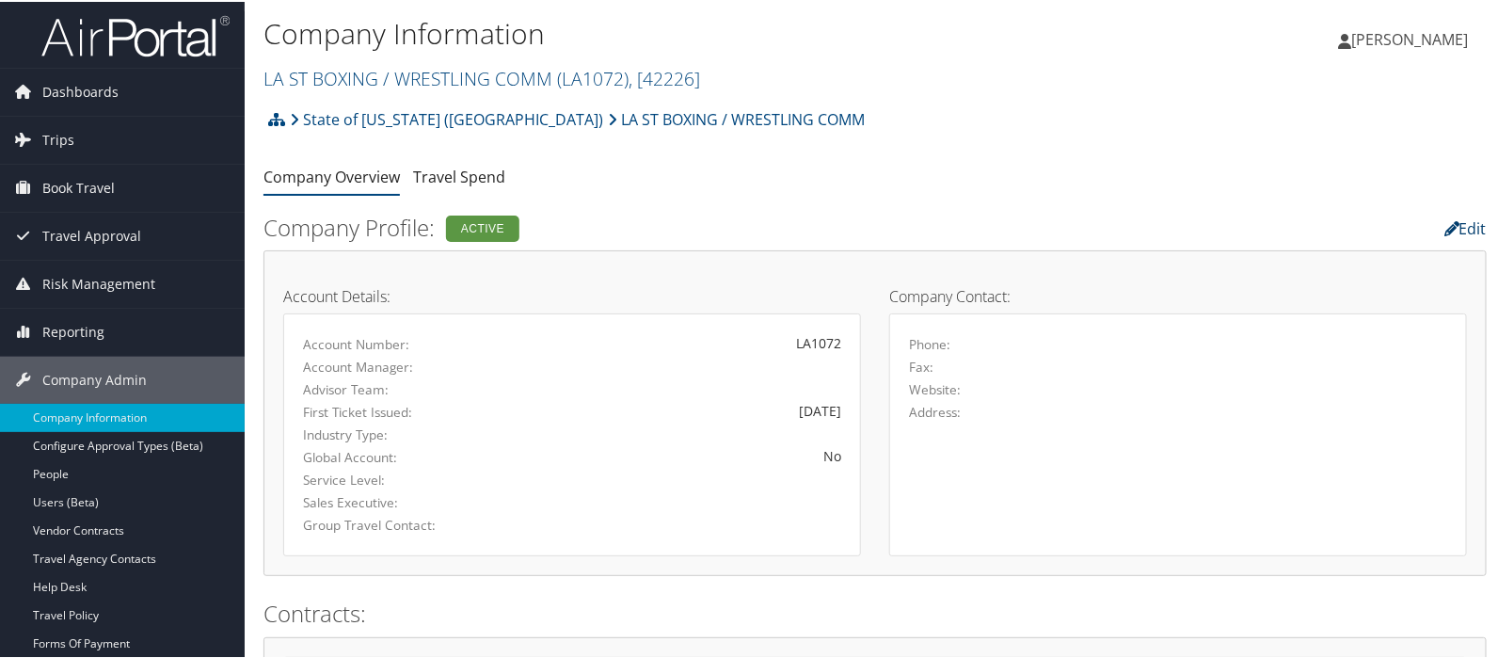
click at [1458, 230] on link "Edit" at bounding box center [1466, 226] width 42 height 21
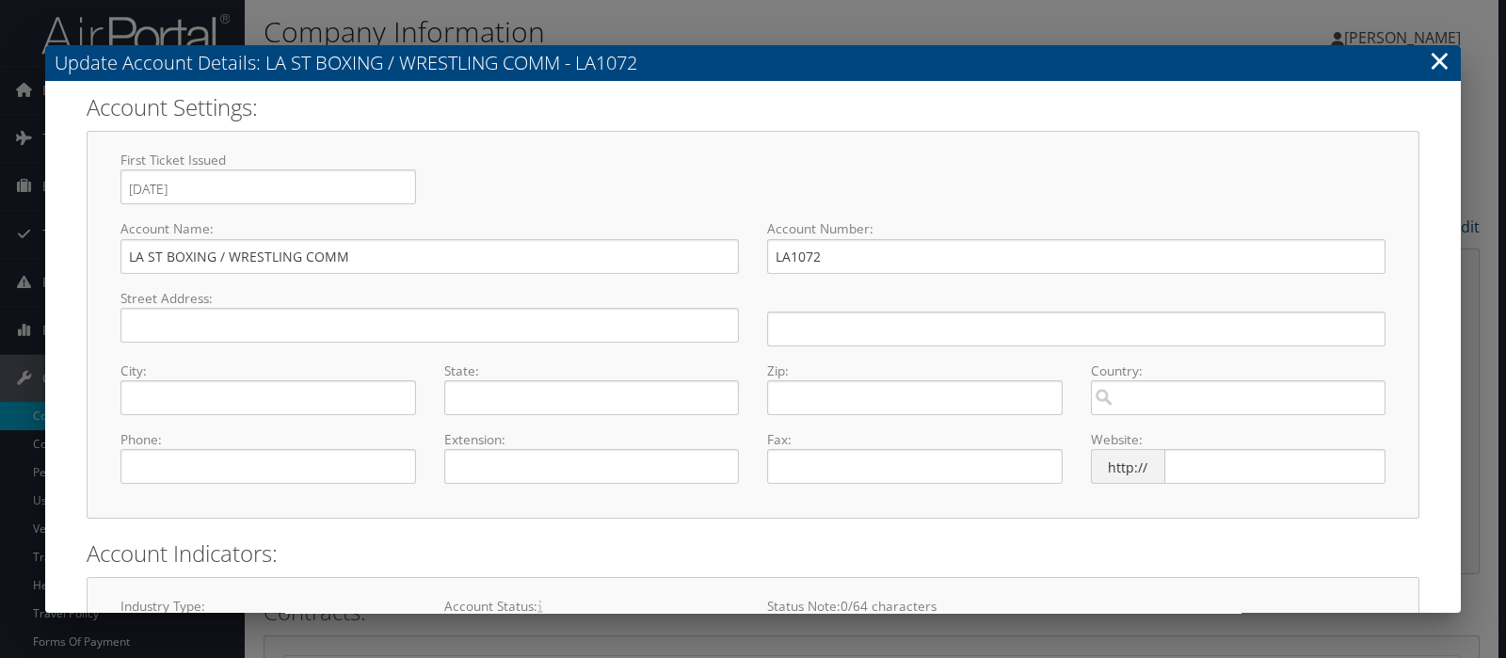
select select "8"
click at [224, 255] on input "LA ST BOXING / WRESTLING COMM" at bounding box center [429, 256] width 618 height 35
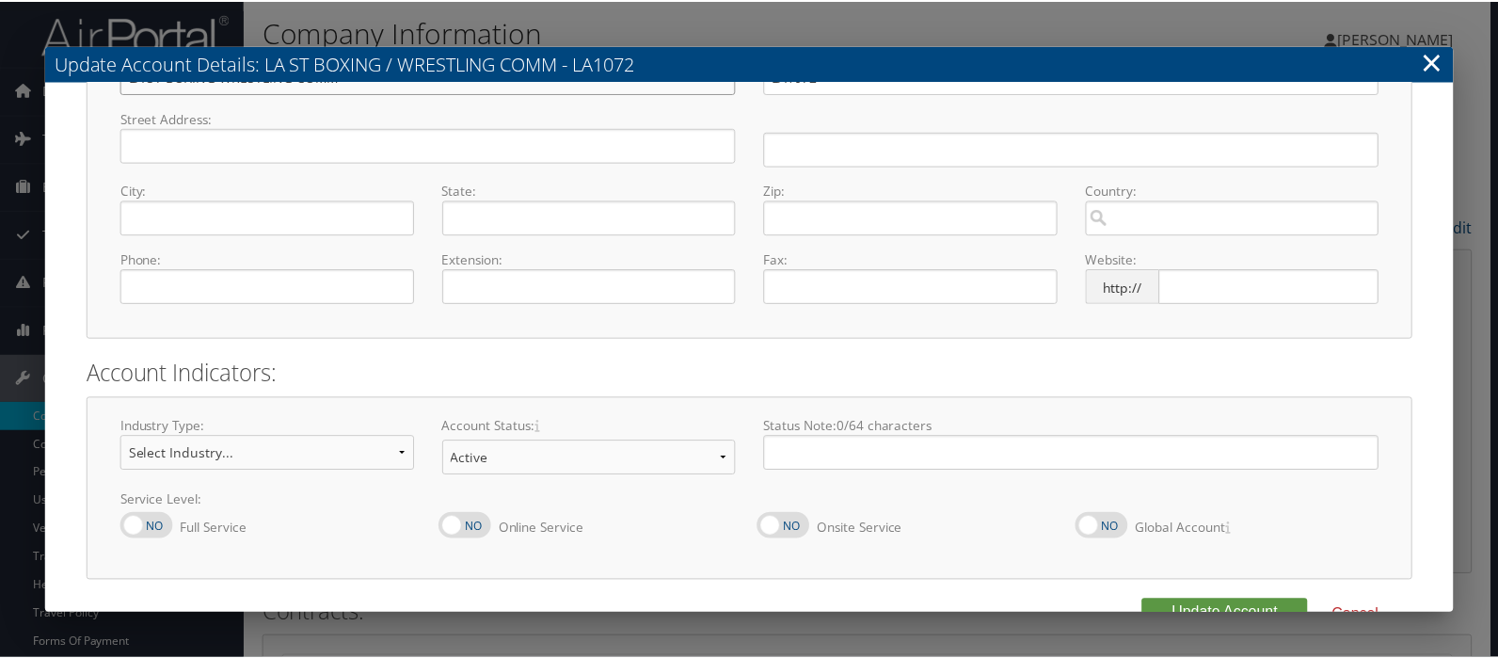
scroll to position [224, 0]
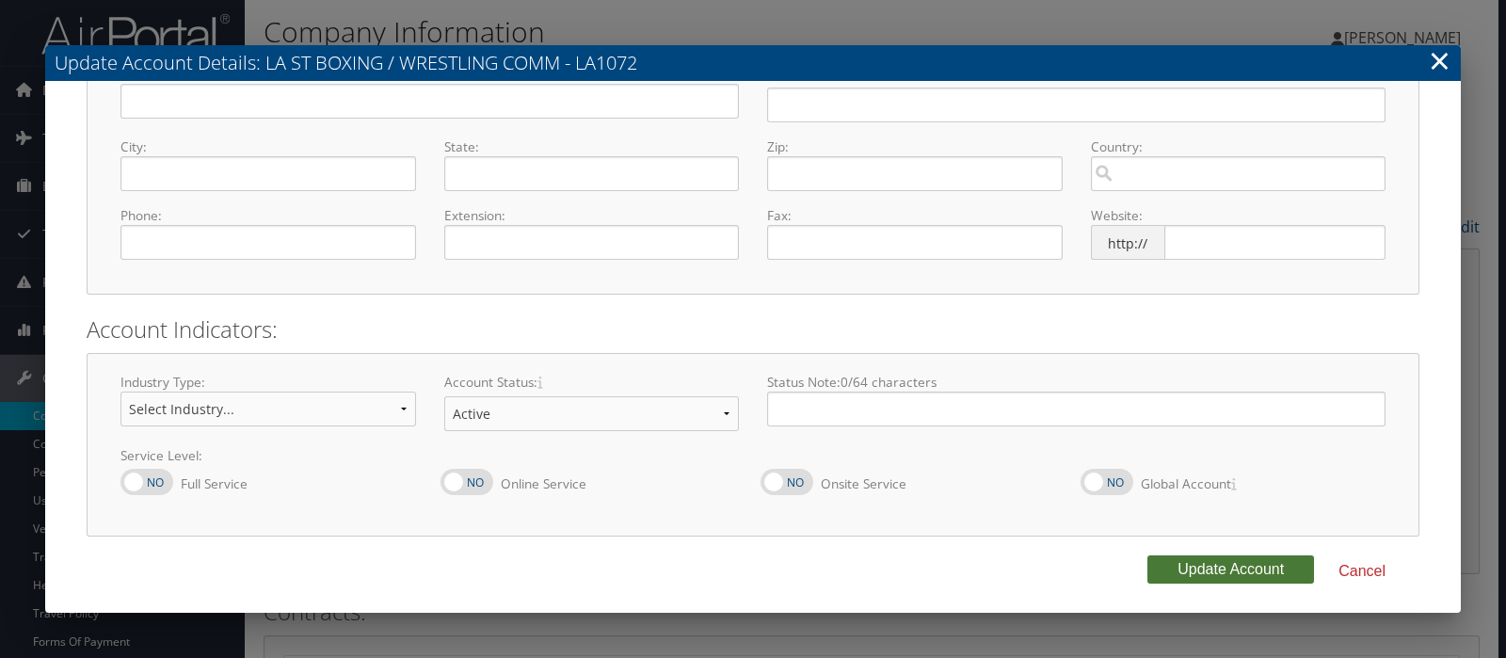
type input "LA ST BOXING WRESTLING COMM"
click at [1223, 572] on button "Update Account" at bounding box center [1230, 569] width 167 height 28
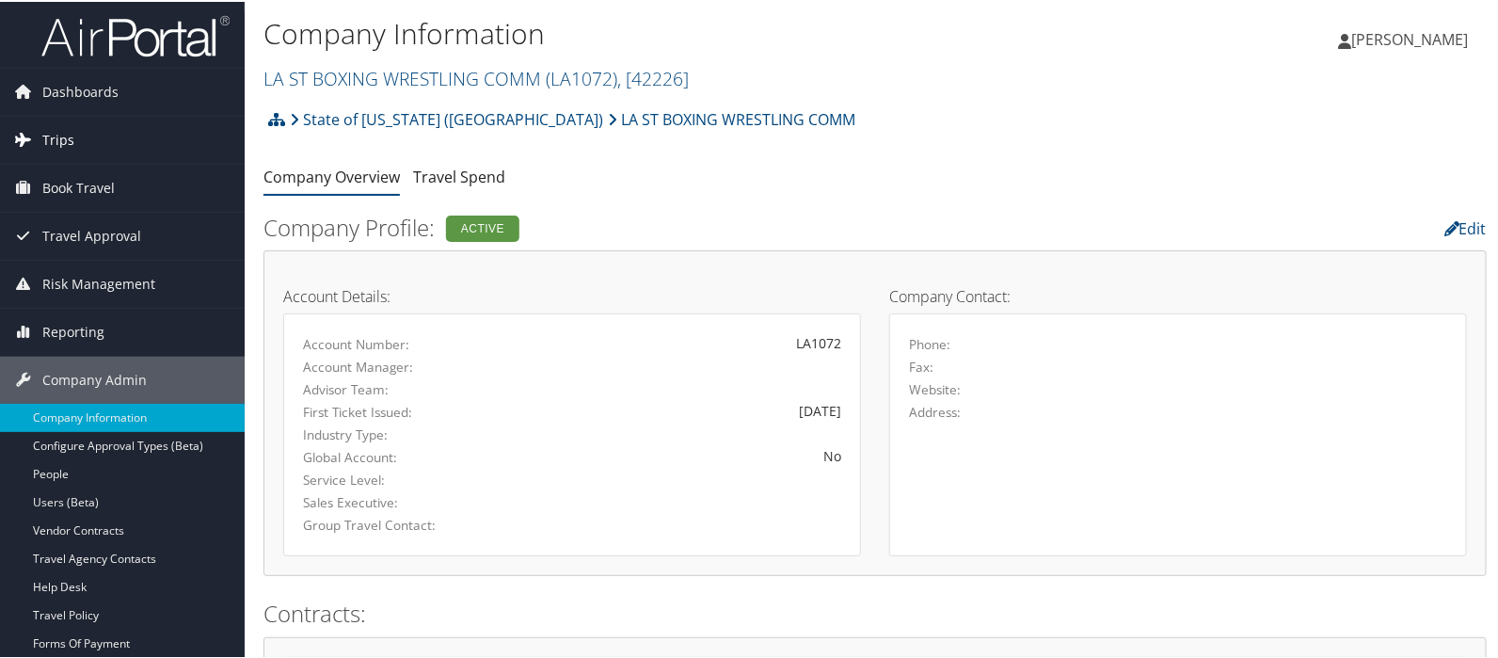
click at [48, 136] on span "Trips" at bounding box center [58, 138] width 32 height 47
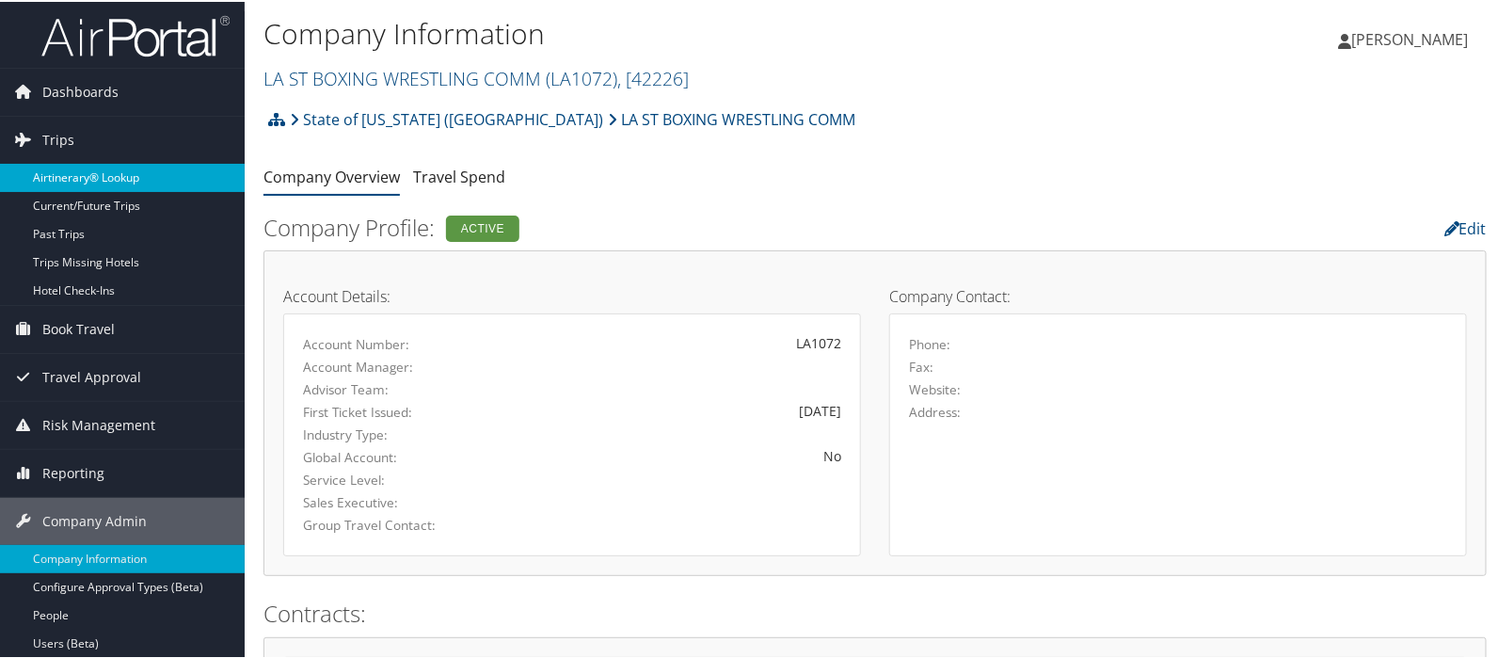
click at [56, 171] on link "Airtinerary® Lookup" at bounding box center [122, 176] width 245 height 28
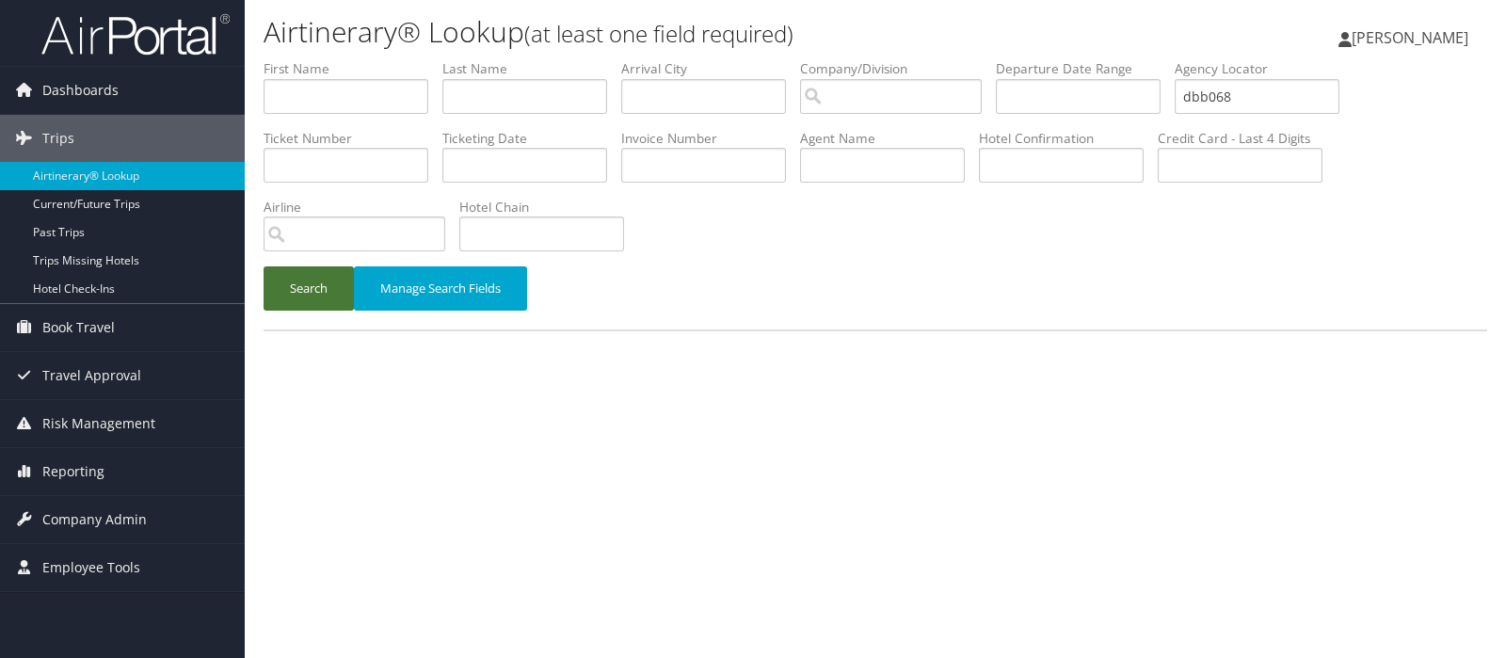
click at [281, 282] on button "Search" at bounding box center [309, 288] width 90 height 44
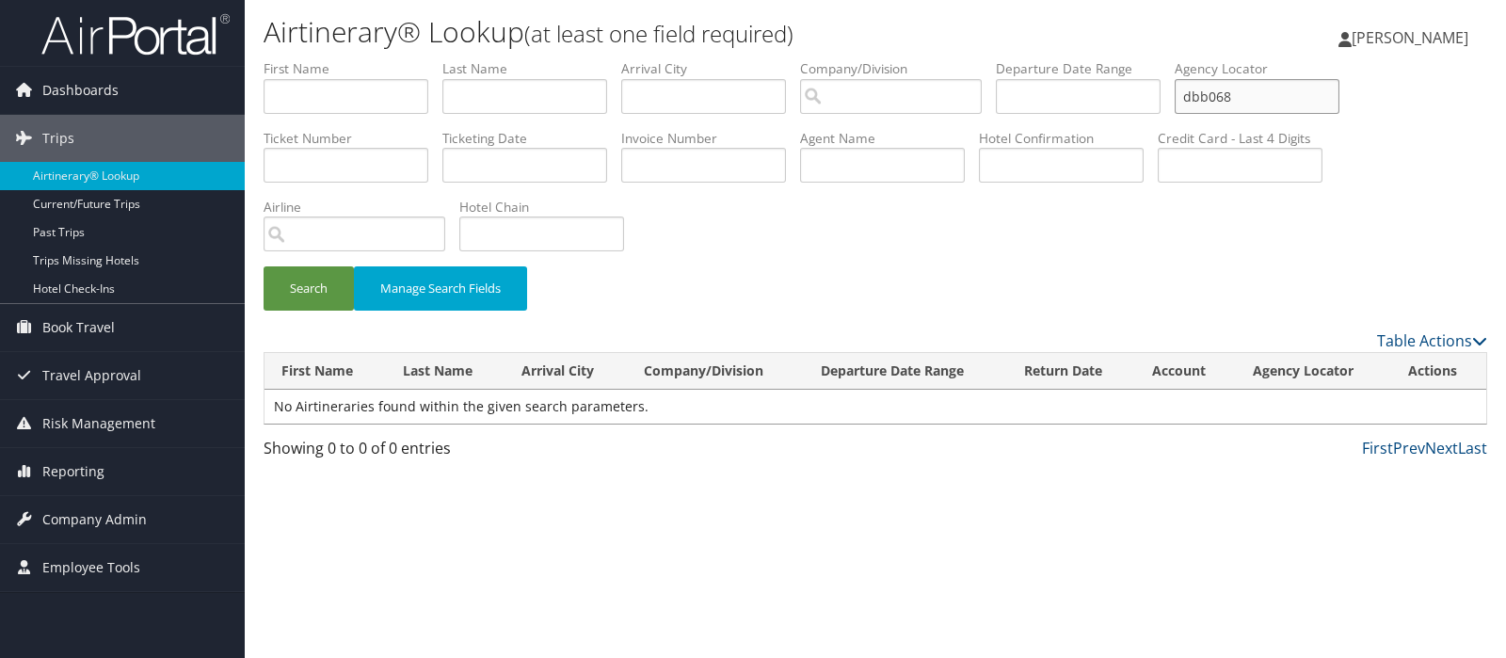
click at [1256, 96] on input "dbb068" at bounding box center [1256, 96] width 165 height 35
type input "dbb062"
click at [281, 270] on button "Search" at bounding box center [309, 288] width 90 height 44
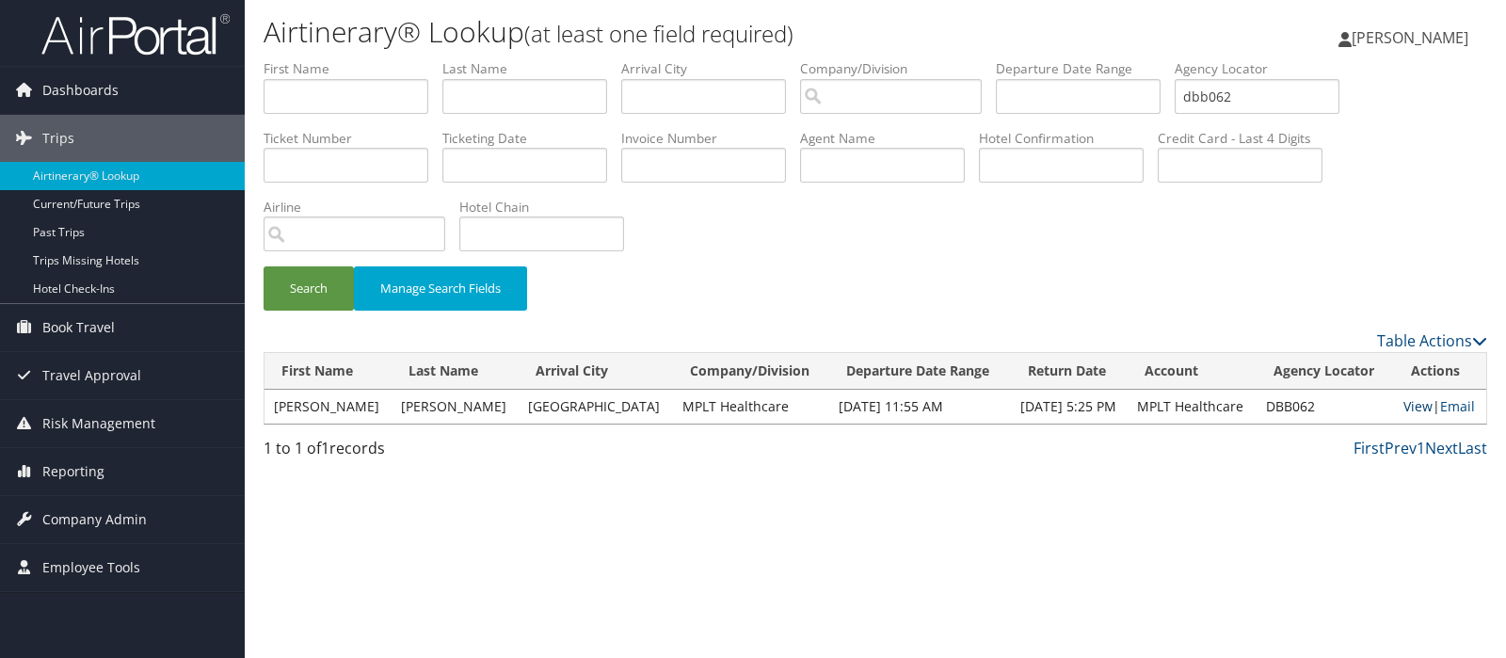
click at [1403, 403] on link "View" at bounding box center [1417, 406] width 29 height 18
click at [98, 519] on span "Company Admin" at bounding box center [94, 519] width 104 height 47
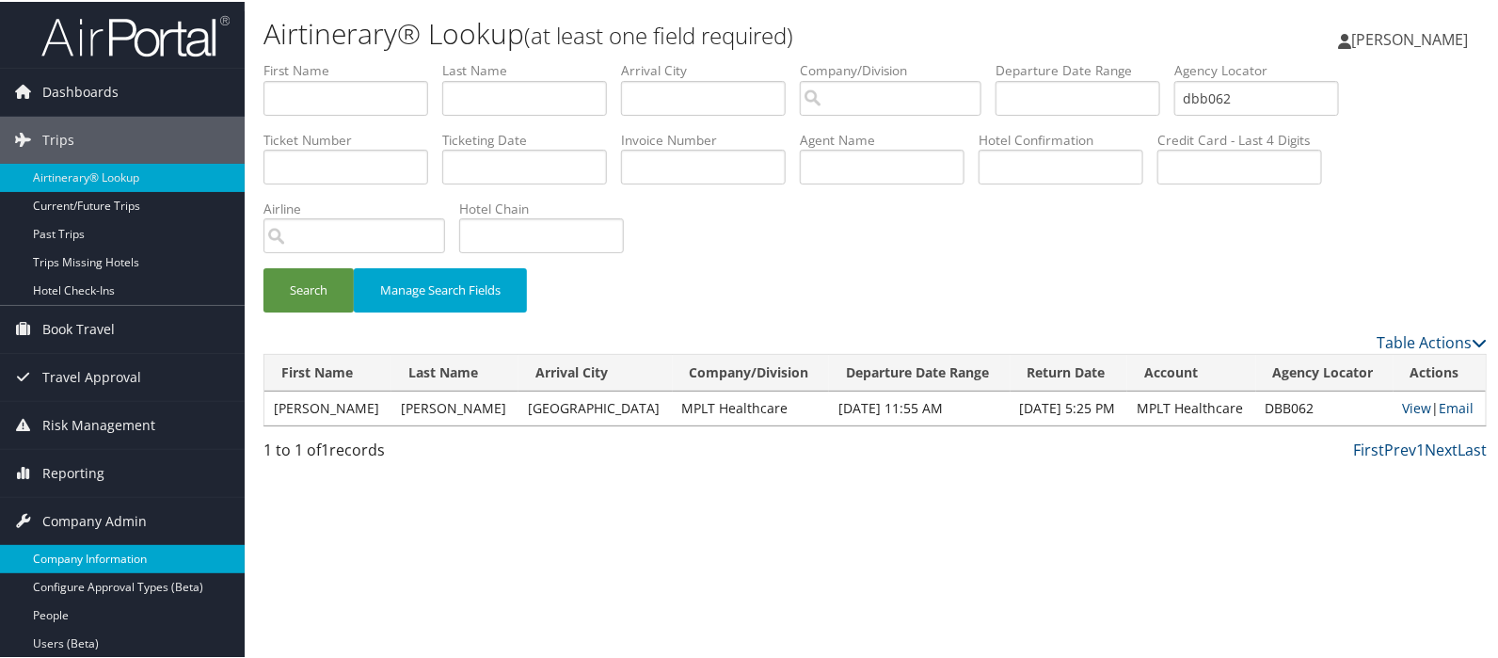
click at [91, 557] on link "Company Information" at bounding box center [122, 557] width 245 height 28
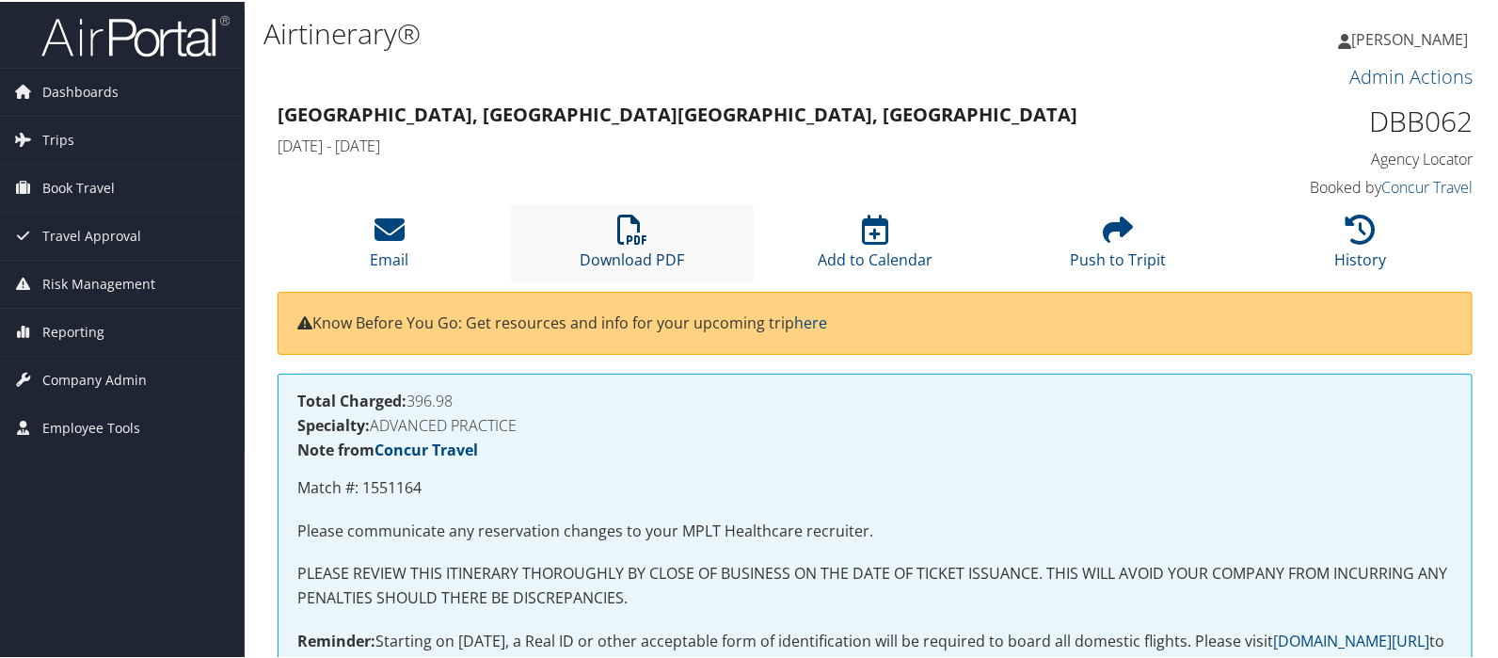
click at [619, 228] on icon at bounding box center [632, 228] width 30 height 30
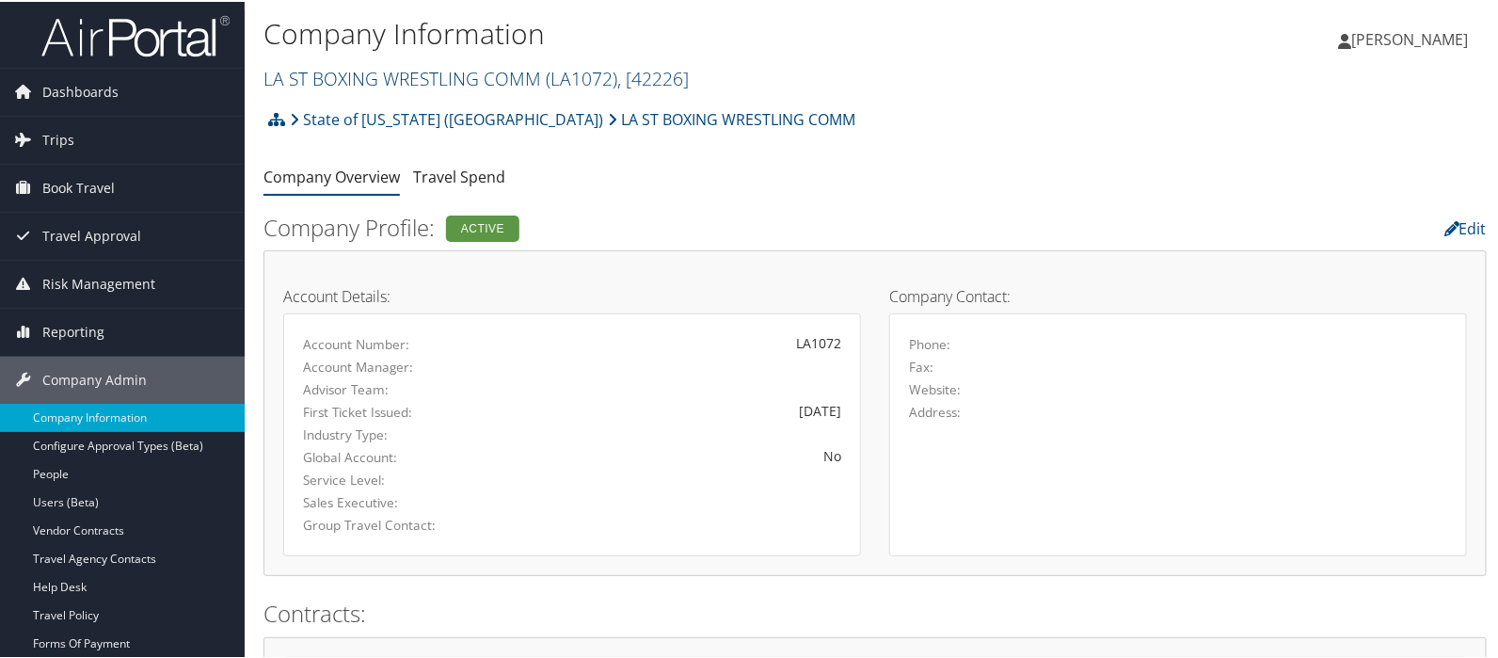
click at [331, 72] on link "LA ST BOXING WRESTLING COMM ( LA1072 ) , [ 42226 ]" at bounding box center [476, 76] width 425 height 25
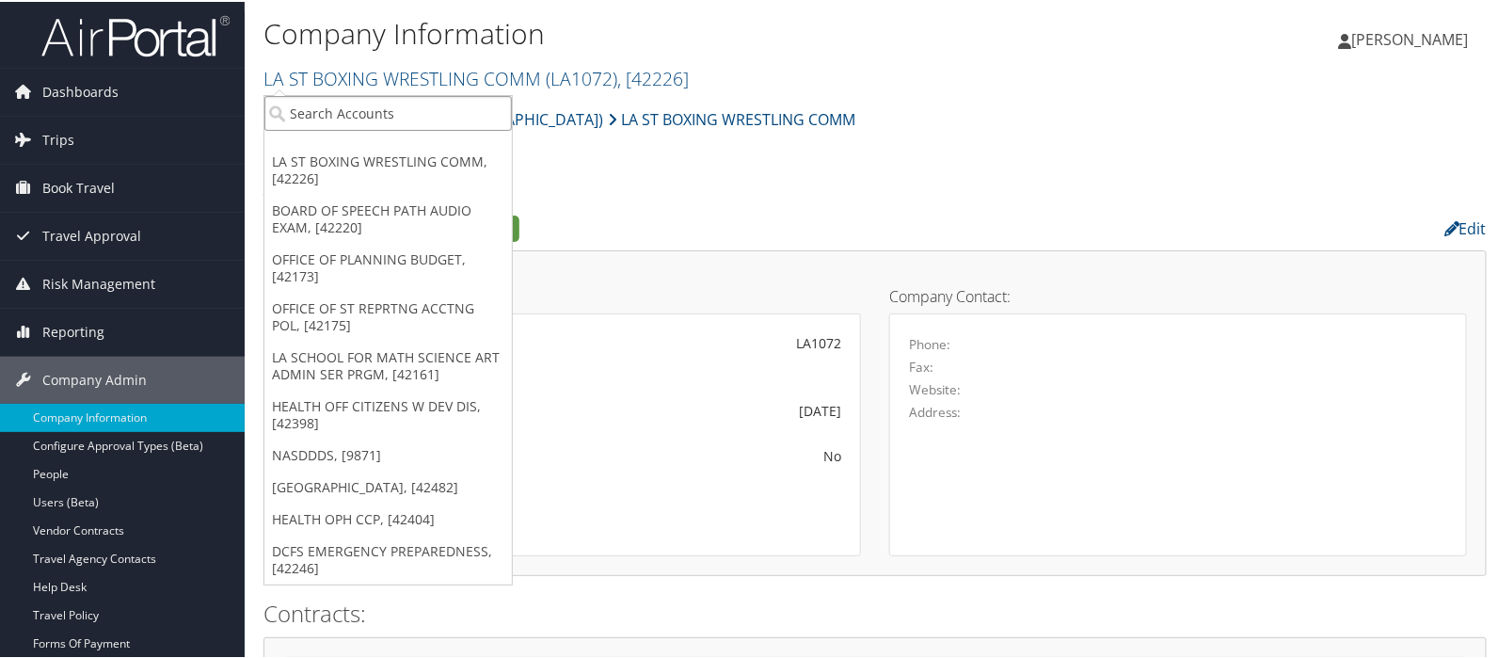
click at [314, 96] on input "search" at bounding box center [388, 111] width 248 height 35
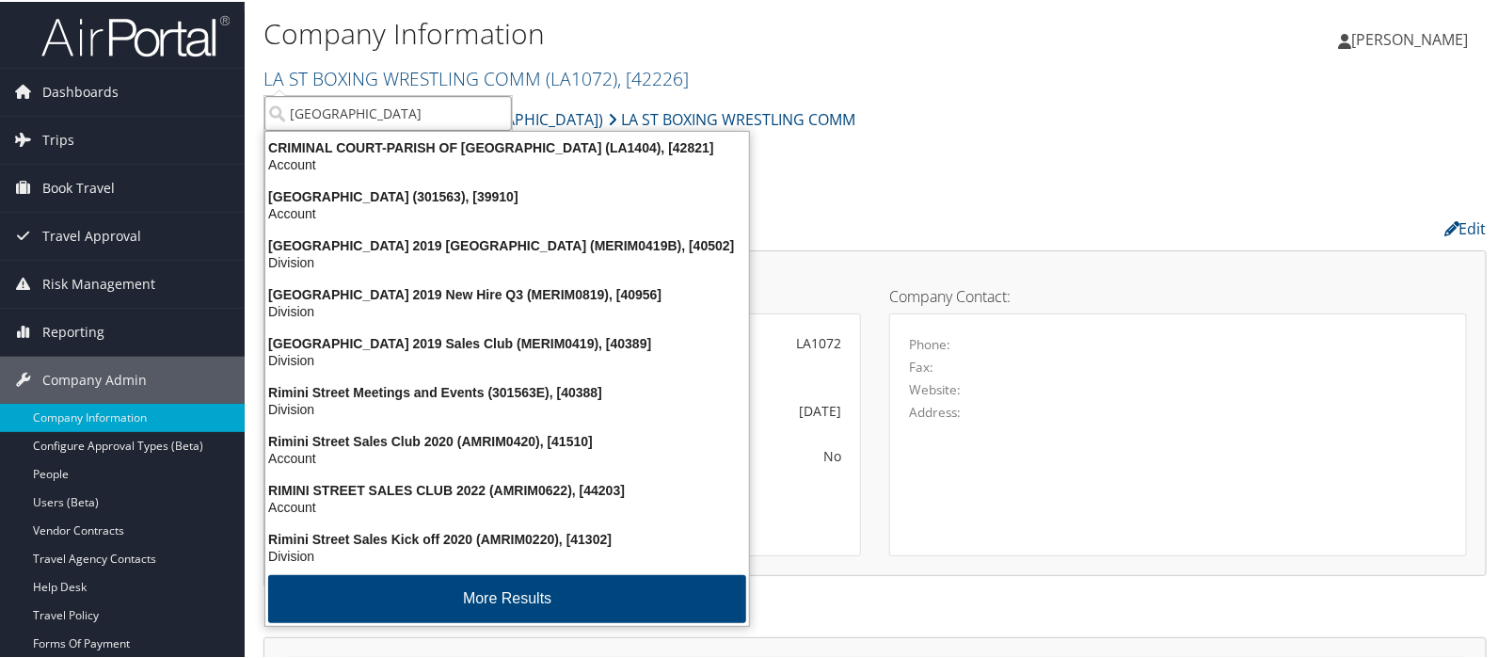
type input "rimini"
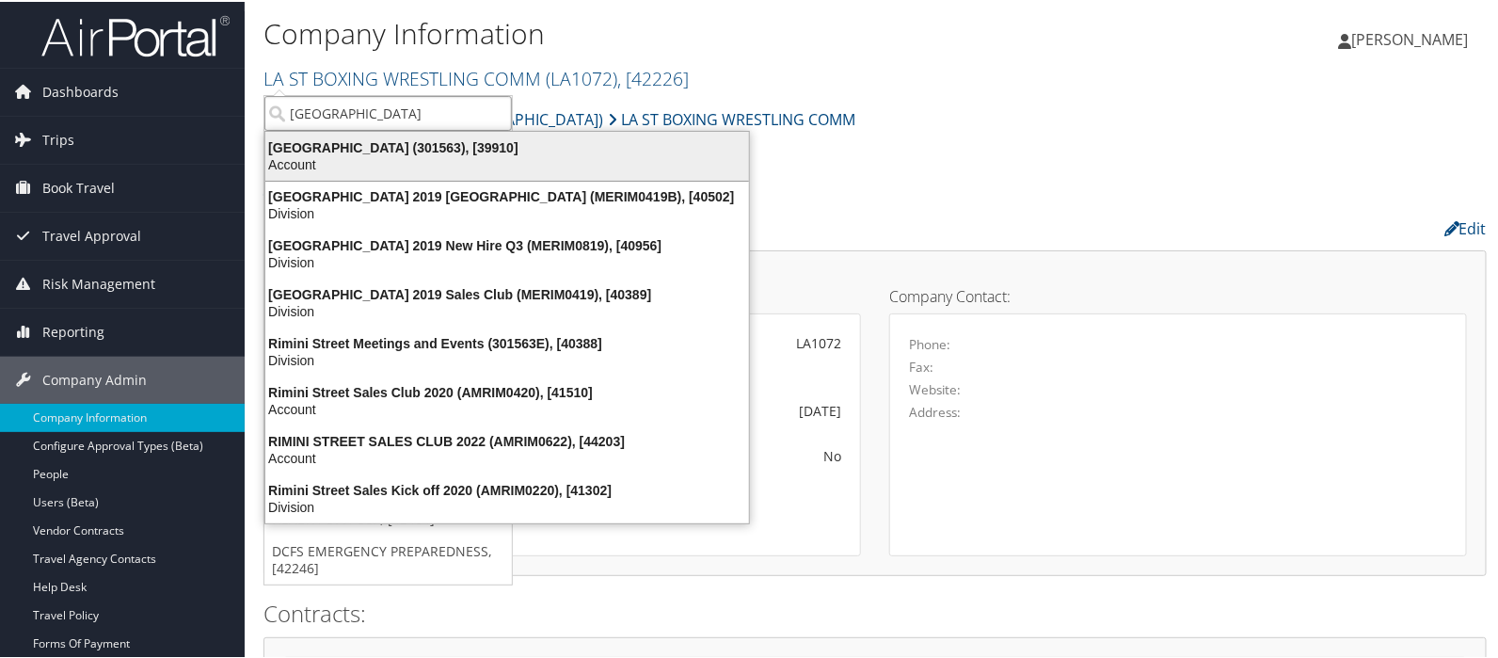
click at [310, 146] on div "Rimini Street (301563), [39910]" at bounding box center [507, 145] width 506 height 17
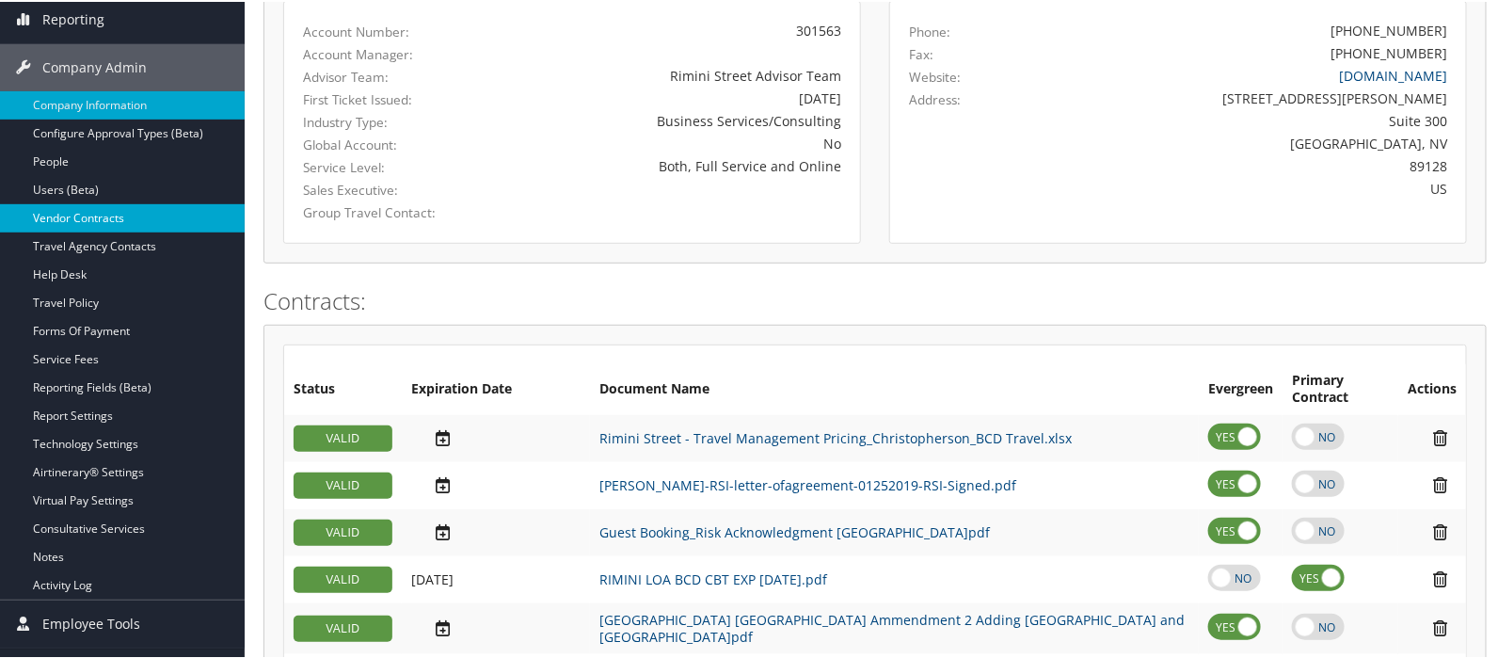
scroll to position [313, 0]
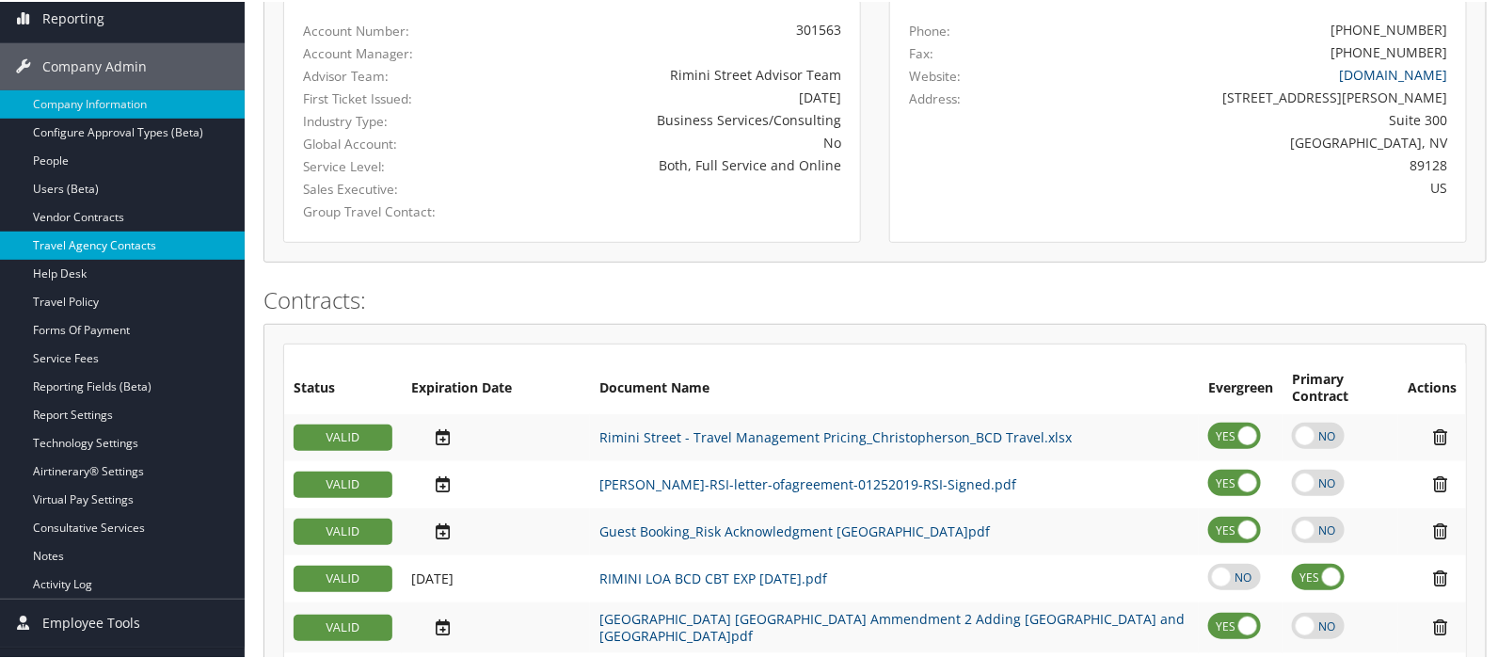
click at [66, 244] on link "Travel Agency Contacts" at bounding box center [122, 244] width 245 height 28
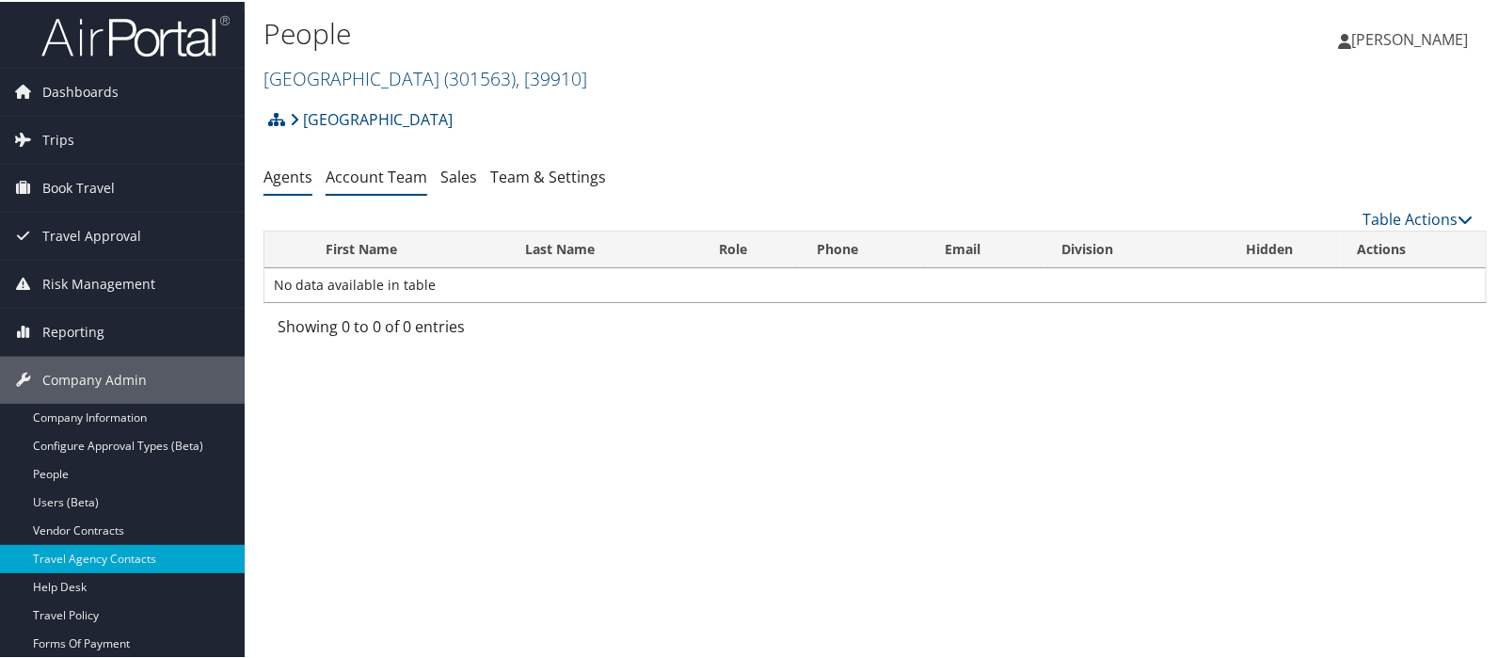
click at [388, 175] on link "Account Team" at bounding box center [377, 175] width 102 height 21
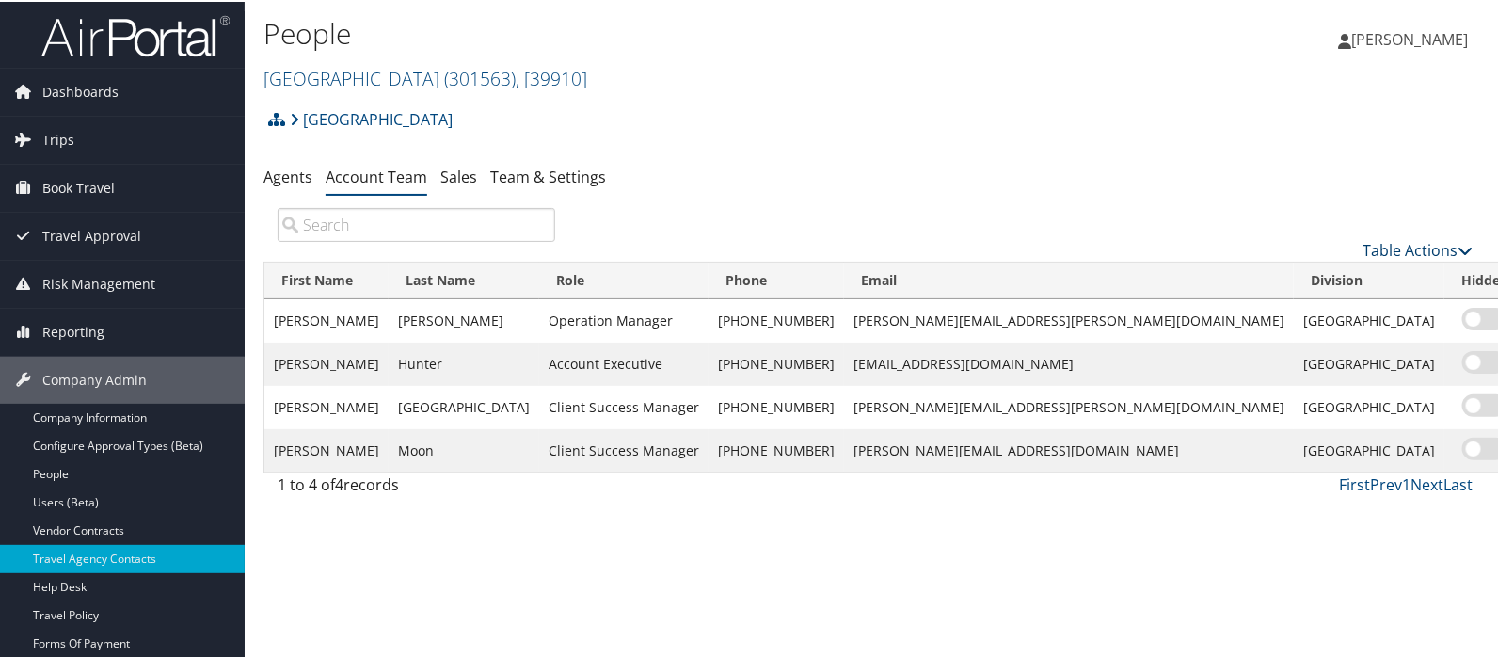
click at [1392, 247] on link "Table Actions" at bounding box center [1418, 248] width 110 height 21
click at [1294, 272] on link "Add Team Member" at bounding box center [1356, 279] width 248 height 32
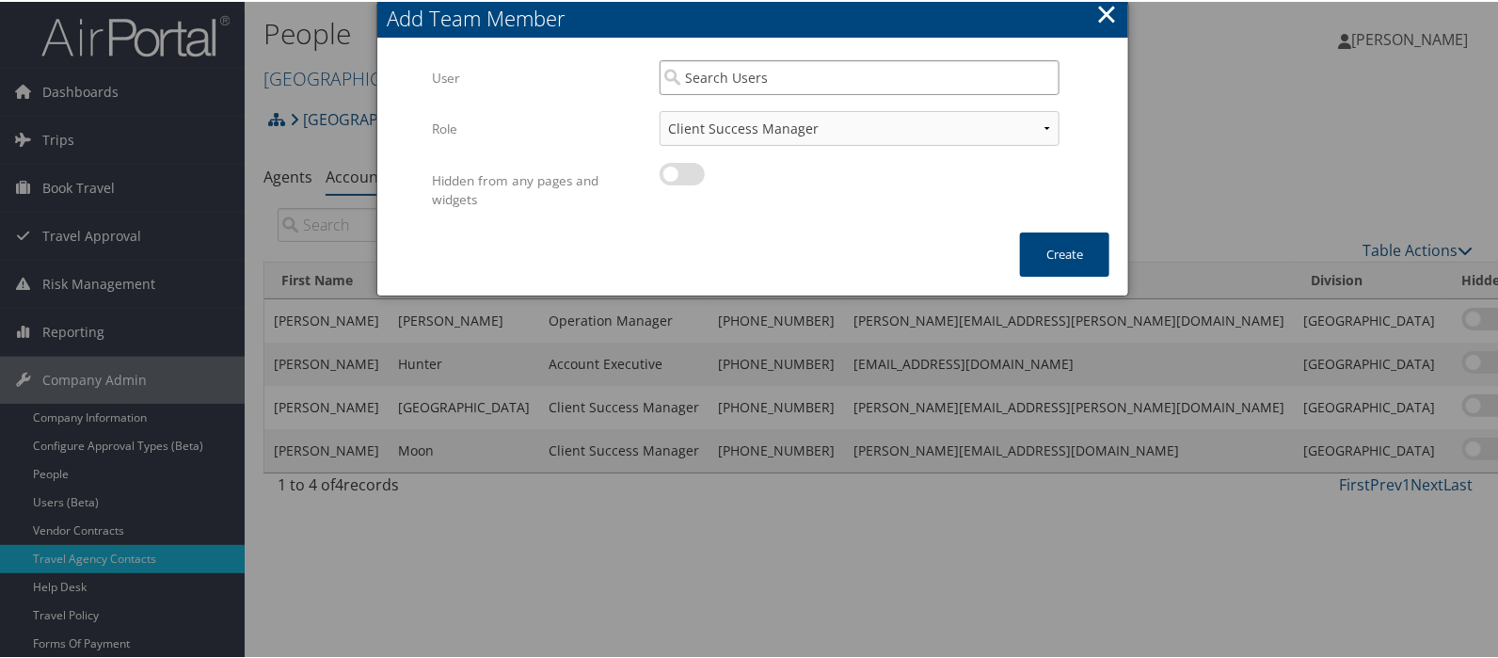
click at [707, 78] on input "search" at bounding box center [860, 75] width 400 height 35
type input "paul"
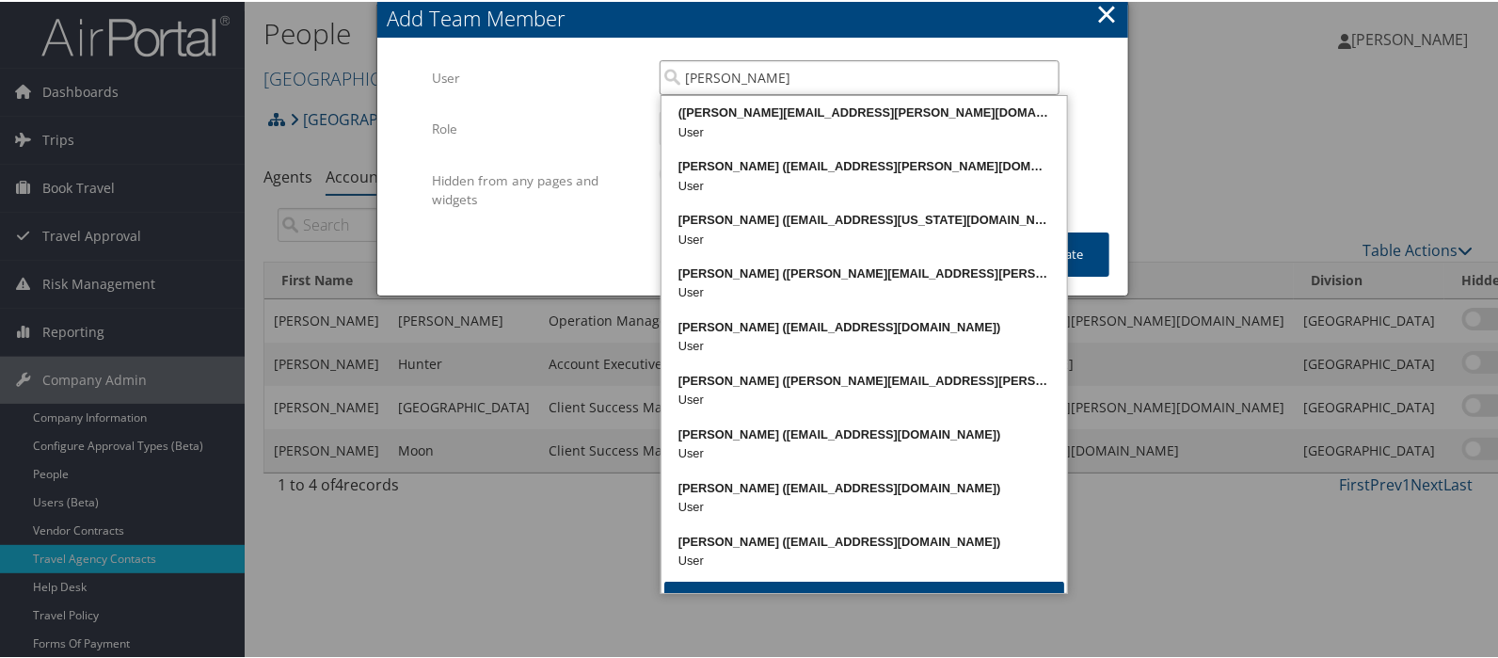
click at [1043, 76] on input "paul" at bounding box center [860, 75] width 400 height 35
click at [1236, 122] on div at bounding box center [753, 329] width 1506 height 658
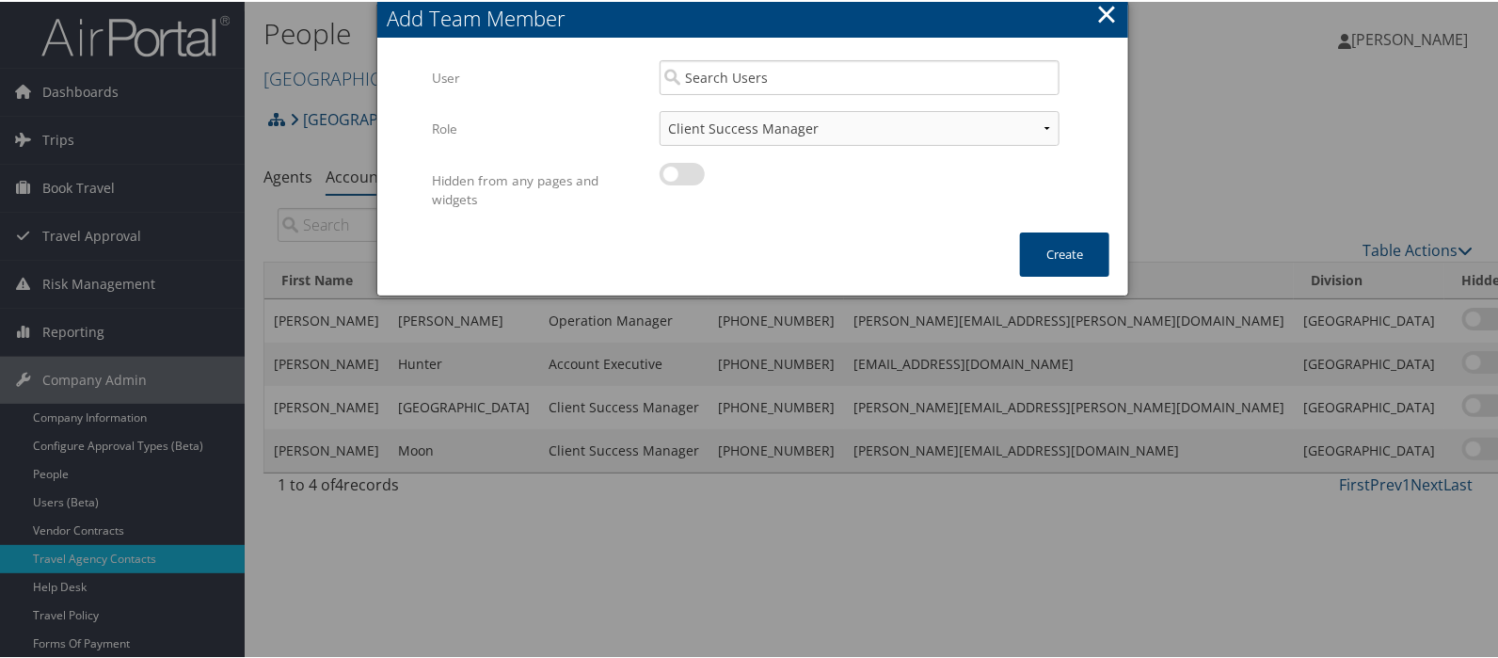
click at [1105, 7] on button "×" at bounding box center [1107, 12] width 22 height 38
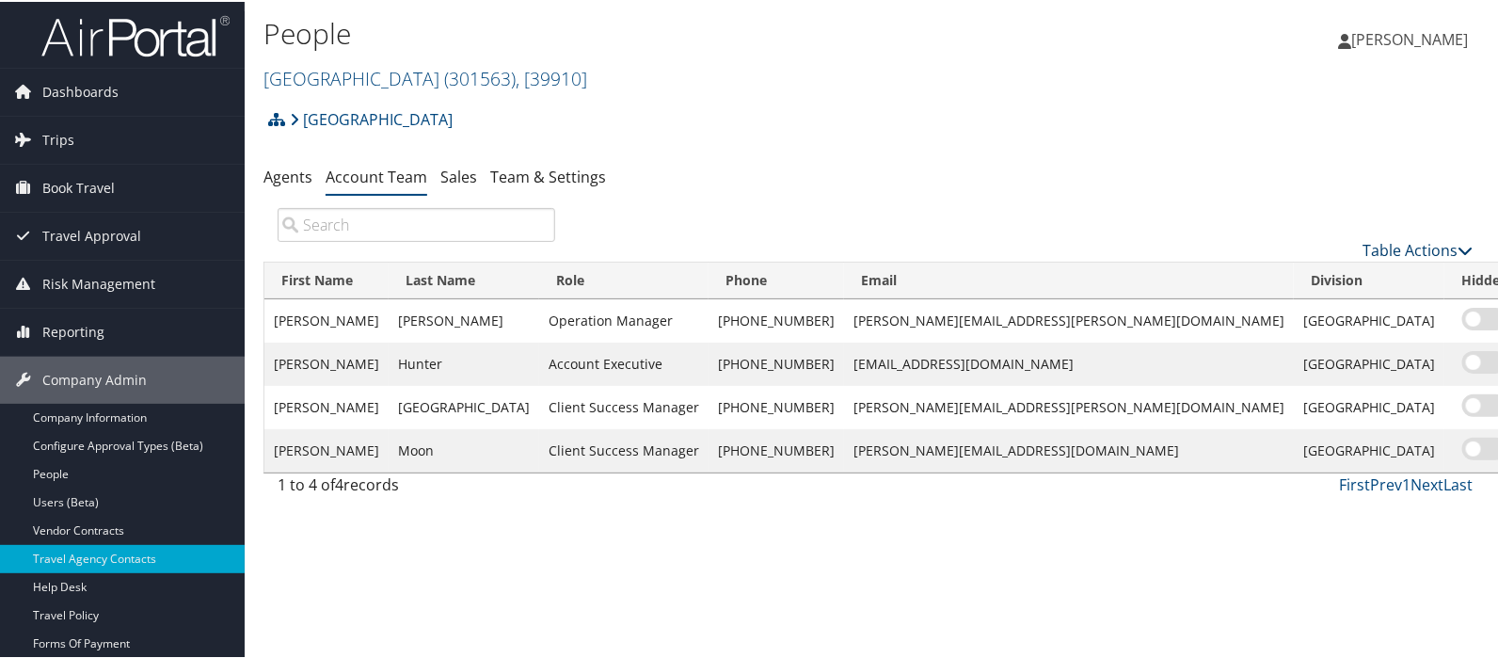
click at [1412, 253] on link "Table Actions" at bounding box center [1418, 248] width 110 height 21
click at [1310, 282] on link "Add Team Member" at bounding box center [1356, 279] width 248 height 32
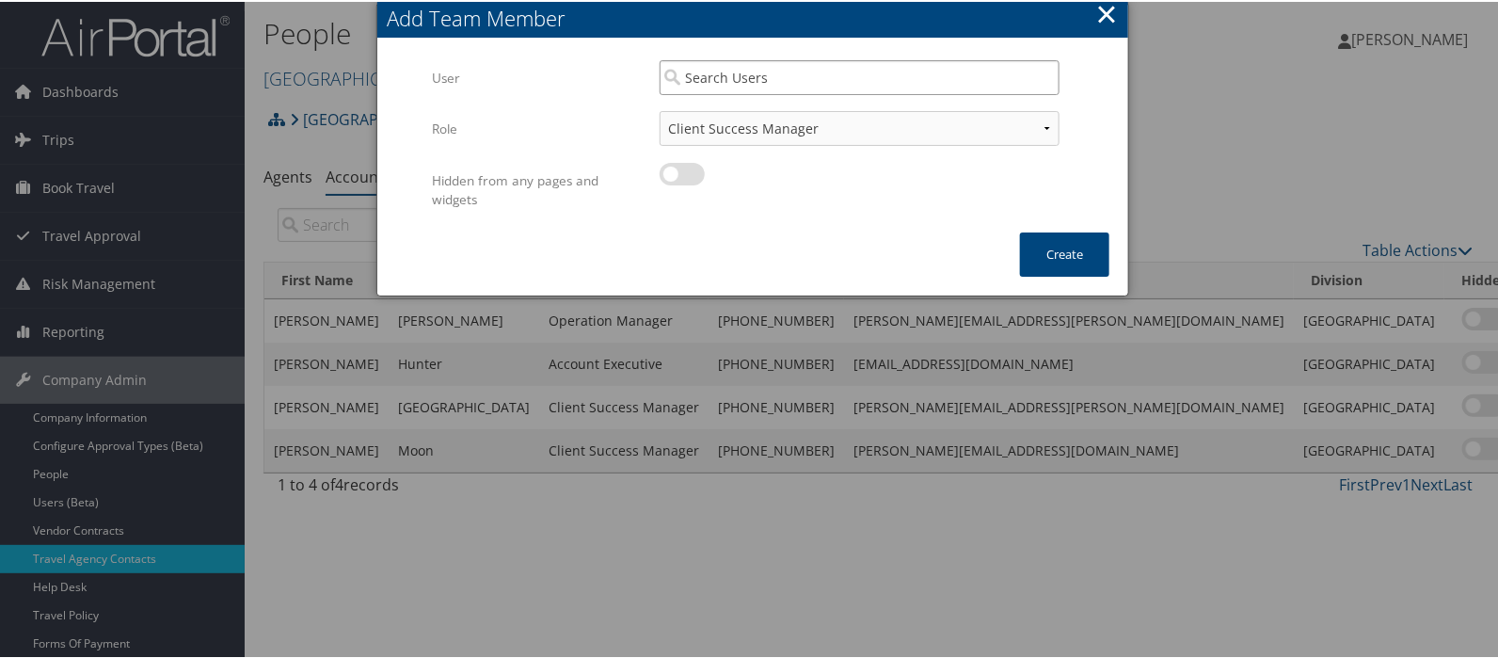
click at [699, 82] on input "search" at bounding box center [860, 75] width 400 height 35
type input "P"
type input "@"
click at [1099, 13] on button "×" at bounding box center [1107, 12] width 22 height 38
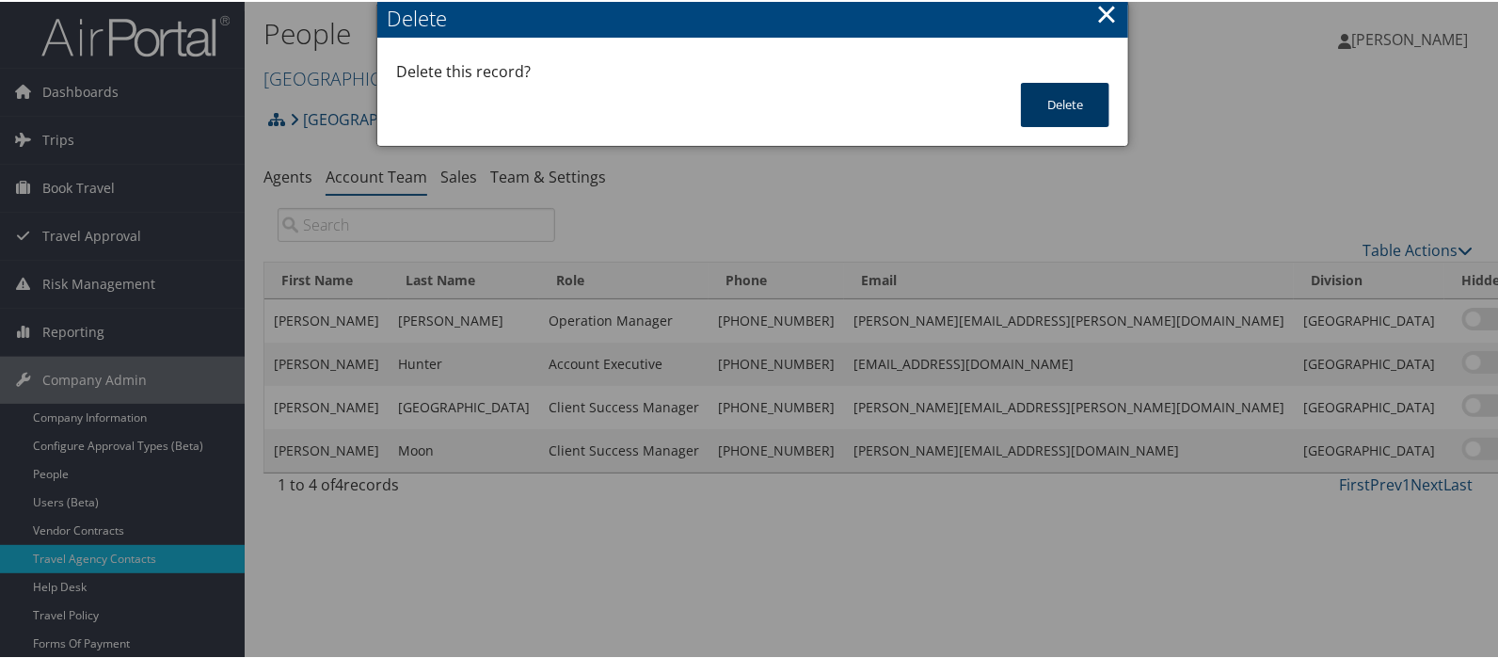
click at [1044, 102] on button "Delete" at bounding box center [1065, 103] width 88 height 44
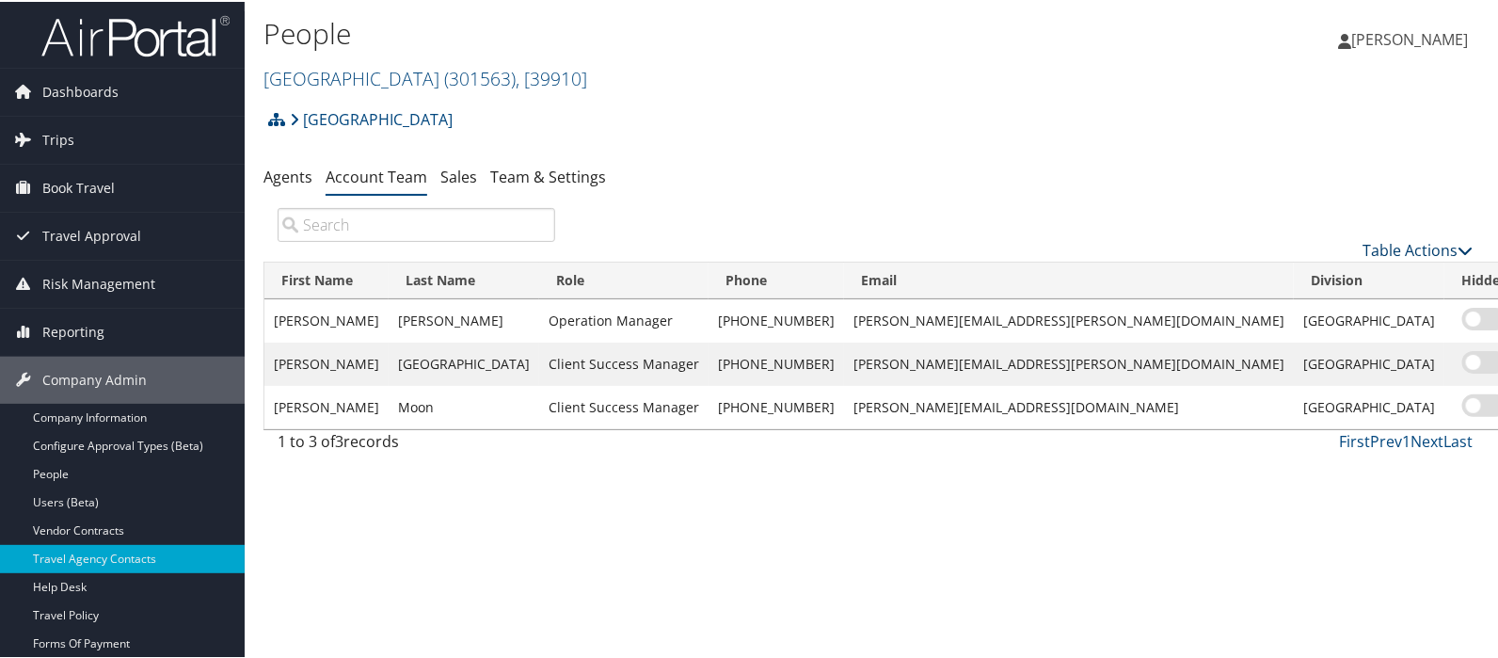
click at [1387, 242] on link "Table Actions" at bounding box center [1418, 248] width 110 height 21
click at [1282, 215] on div at bounding box center [753, 329] width 1506 height 658
click at [1382, 245] on link "Table Actions" at bounding box center [1418, 248] width 110 height 21
click at [1282, 279] on link "Add Team Member" at bounding box center [1356, 279] width 248 height 32
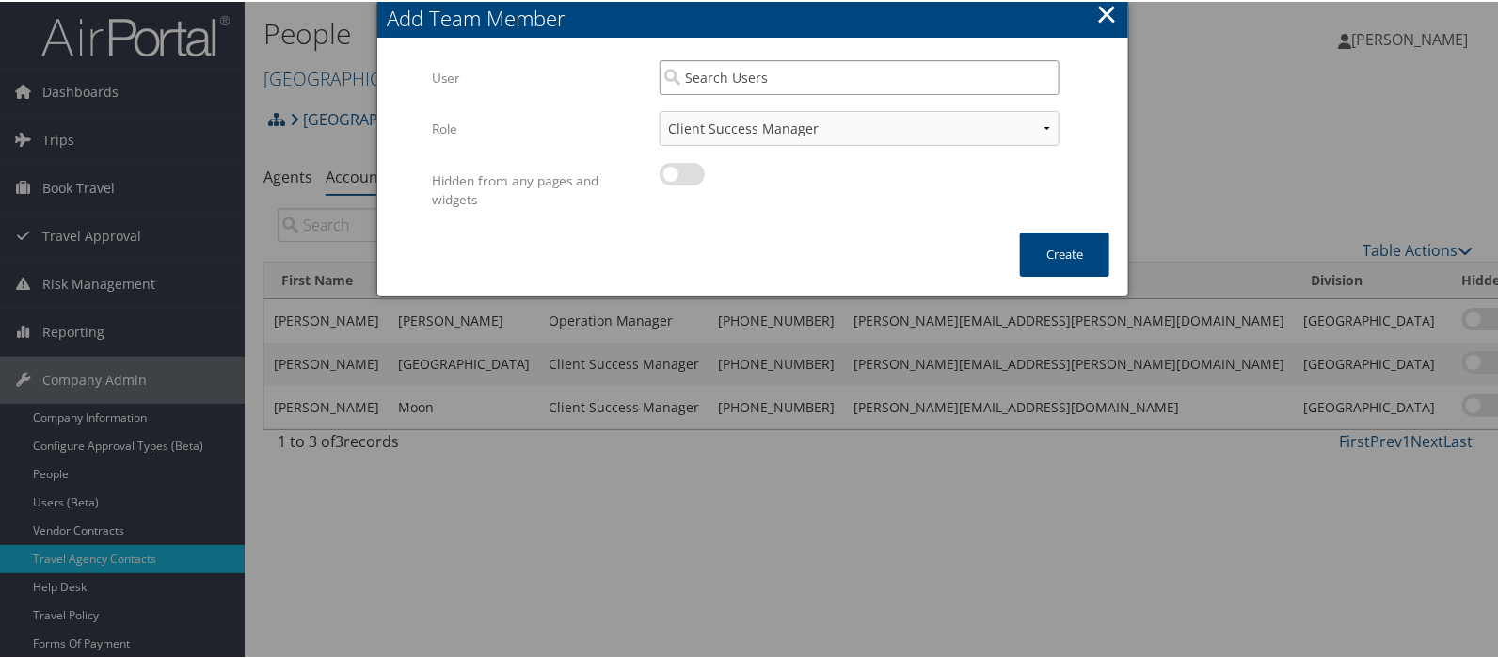
click at [738, 80] on input "search" at bounding box center [860, 75] width 400 height 35
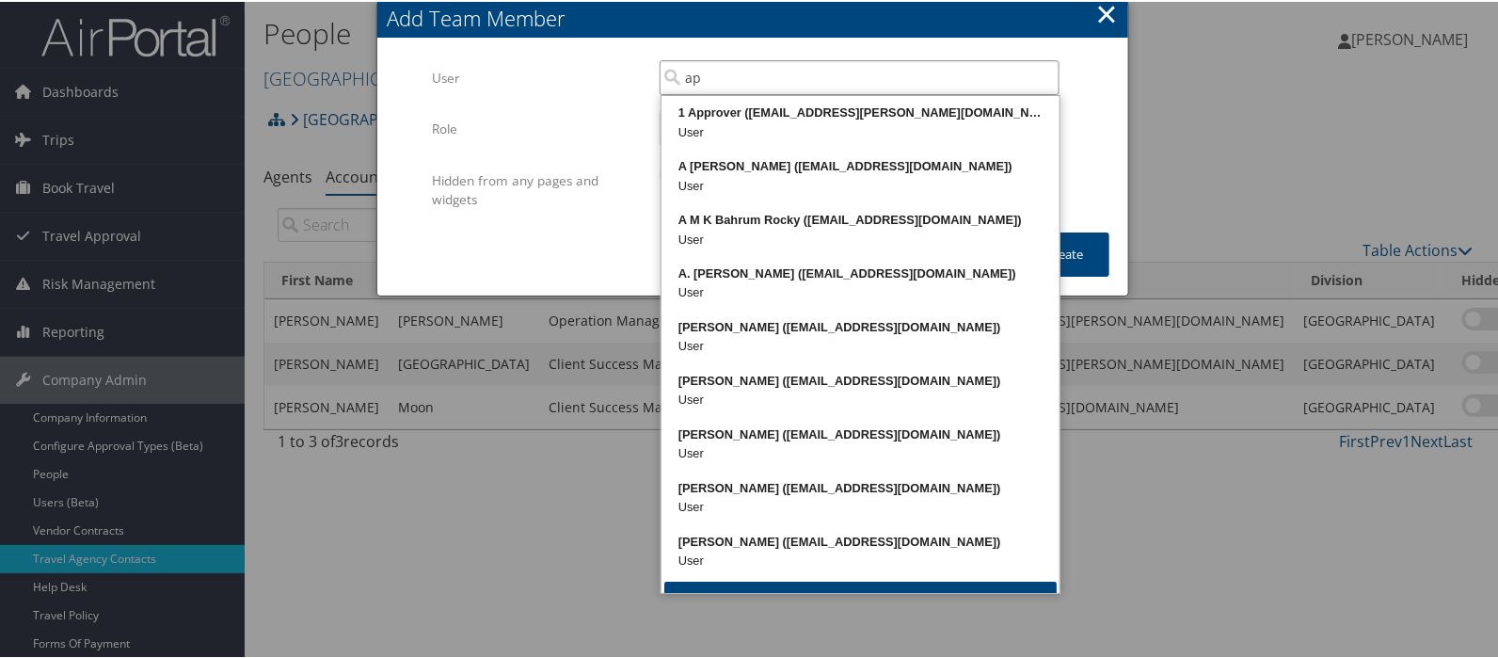
type input "a"
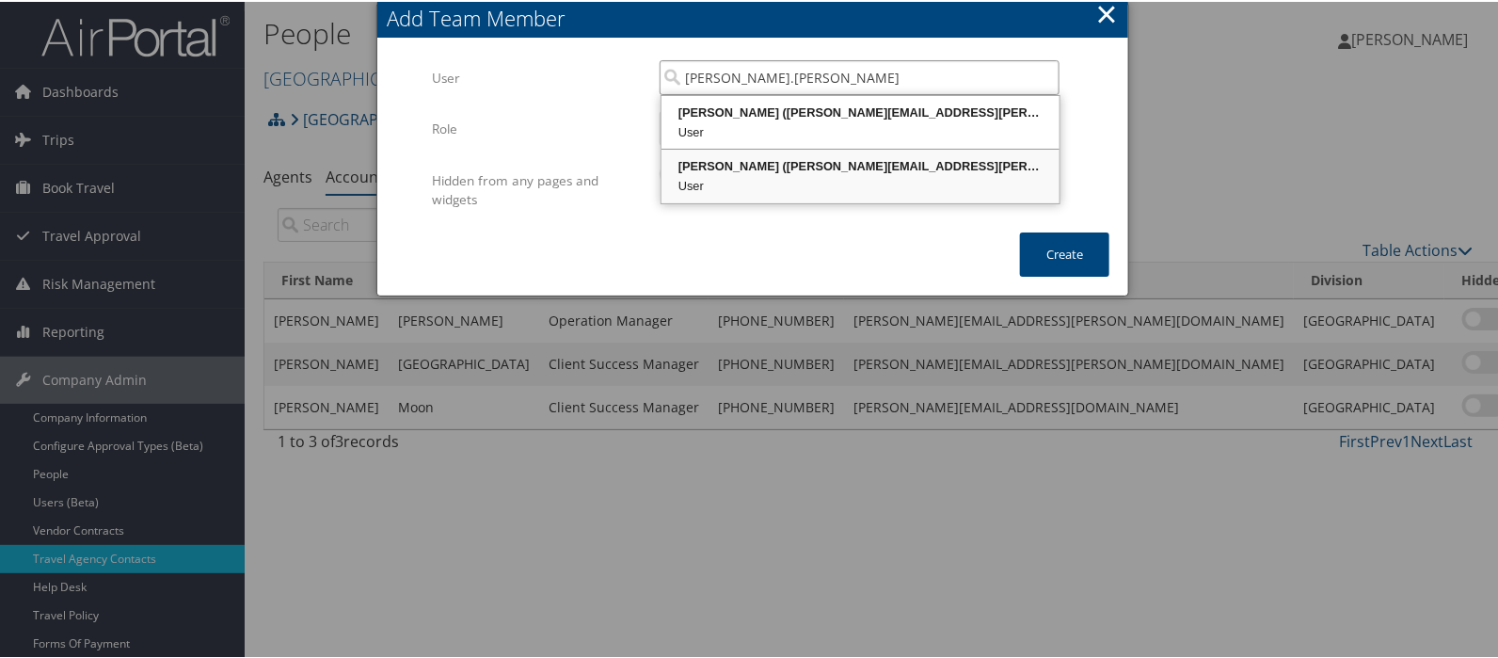
click at [725, 164] on div "Paul Foster (paul.foster@cbtravel.com)" at bounding box center [860, 164] width 392 height 19
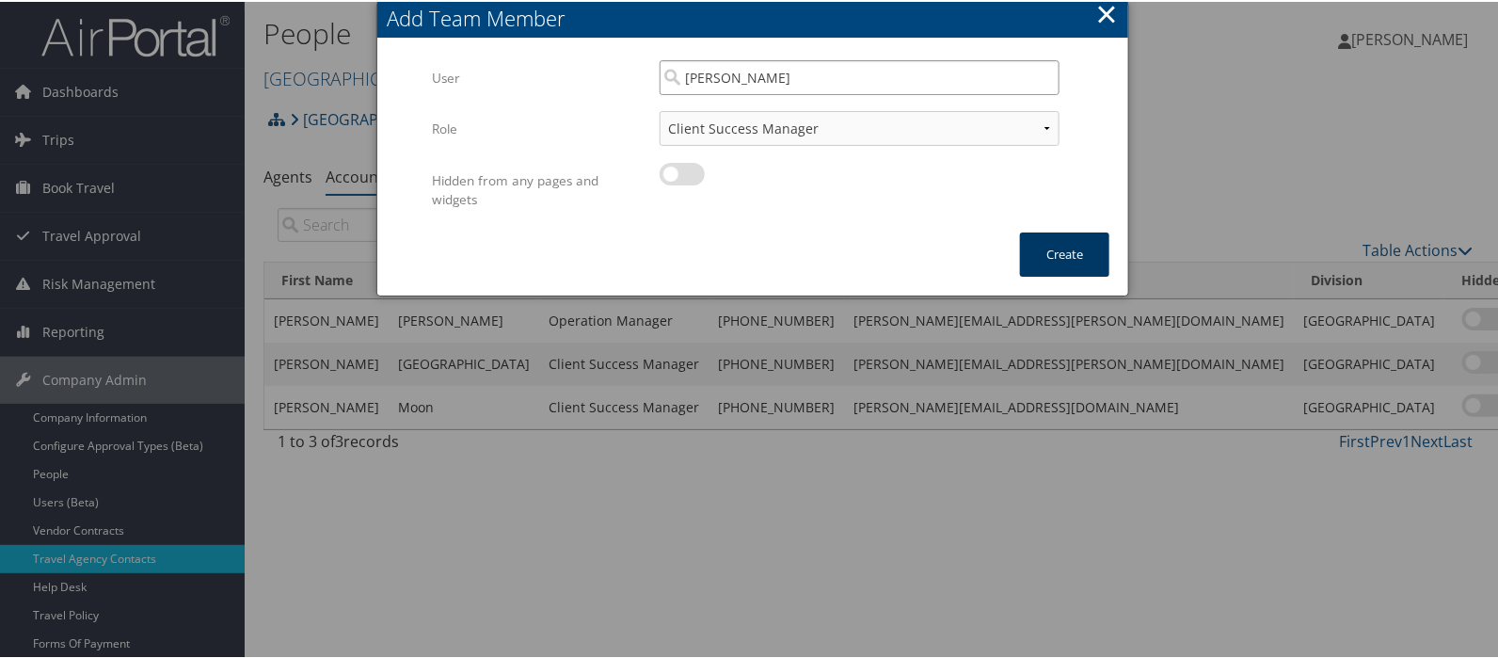
type input "Paul Foster"
click at [1054, 245] on button "Create" at bounding box center [1064, 253] width 89 height 44
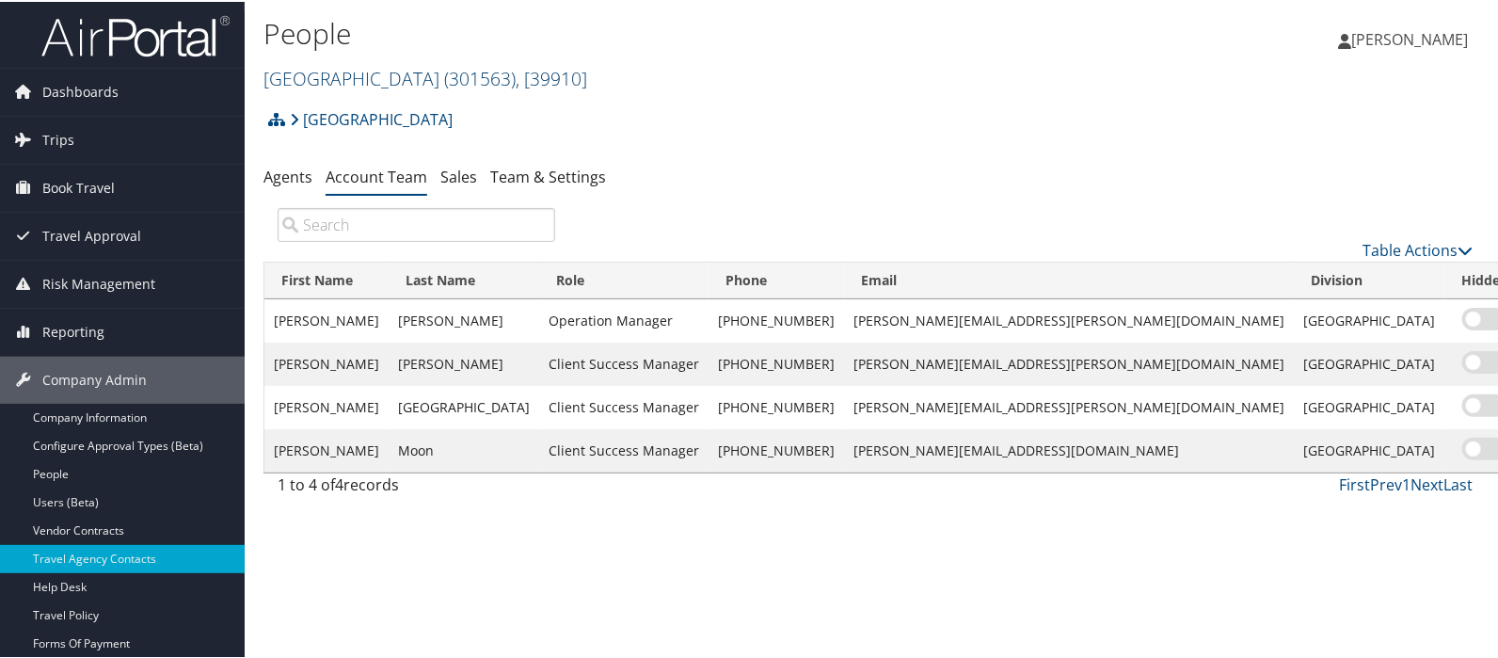
click at [319, 80] on link "[GEOGRAPHIC_DATA] ( 301563 ) , [ 39910 ]" at bounding box center [426, 76] width 324 height 25
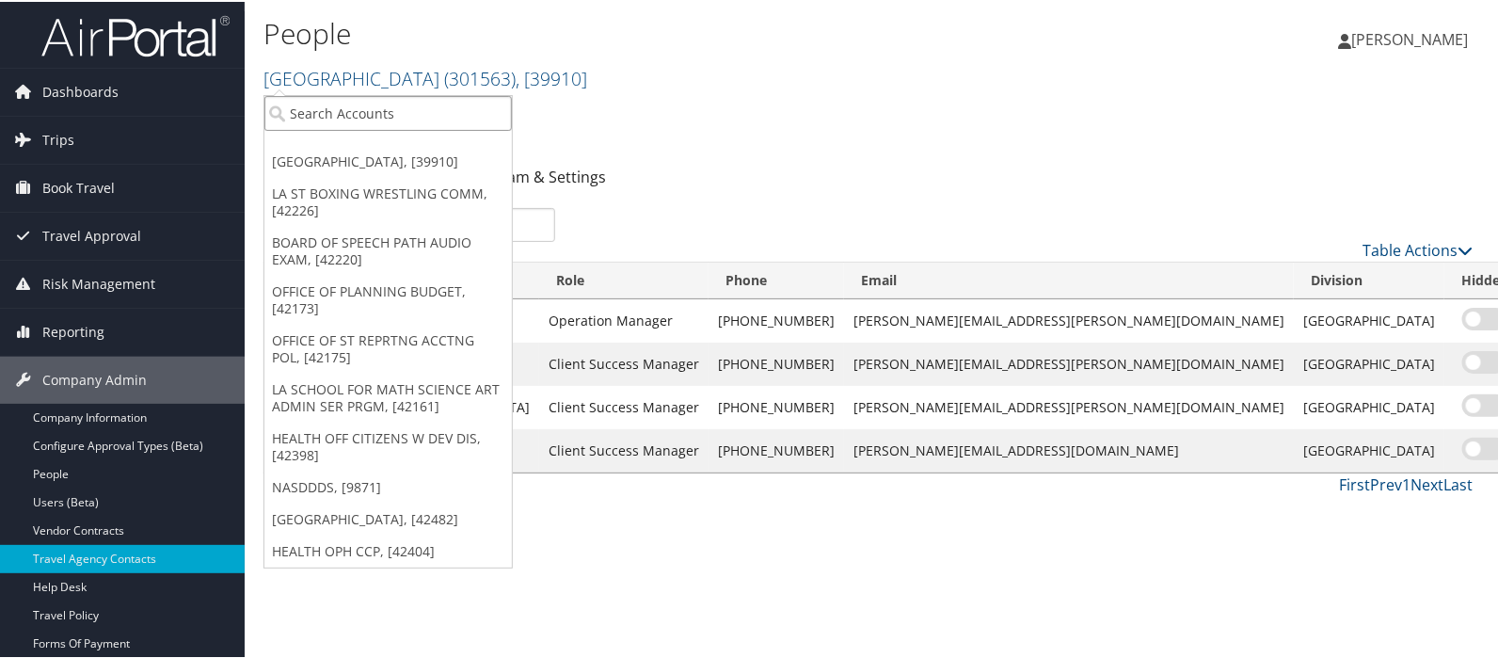
click at [311, 96] on input "search" at bounding box center [388, 111] width 248 height 35
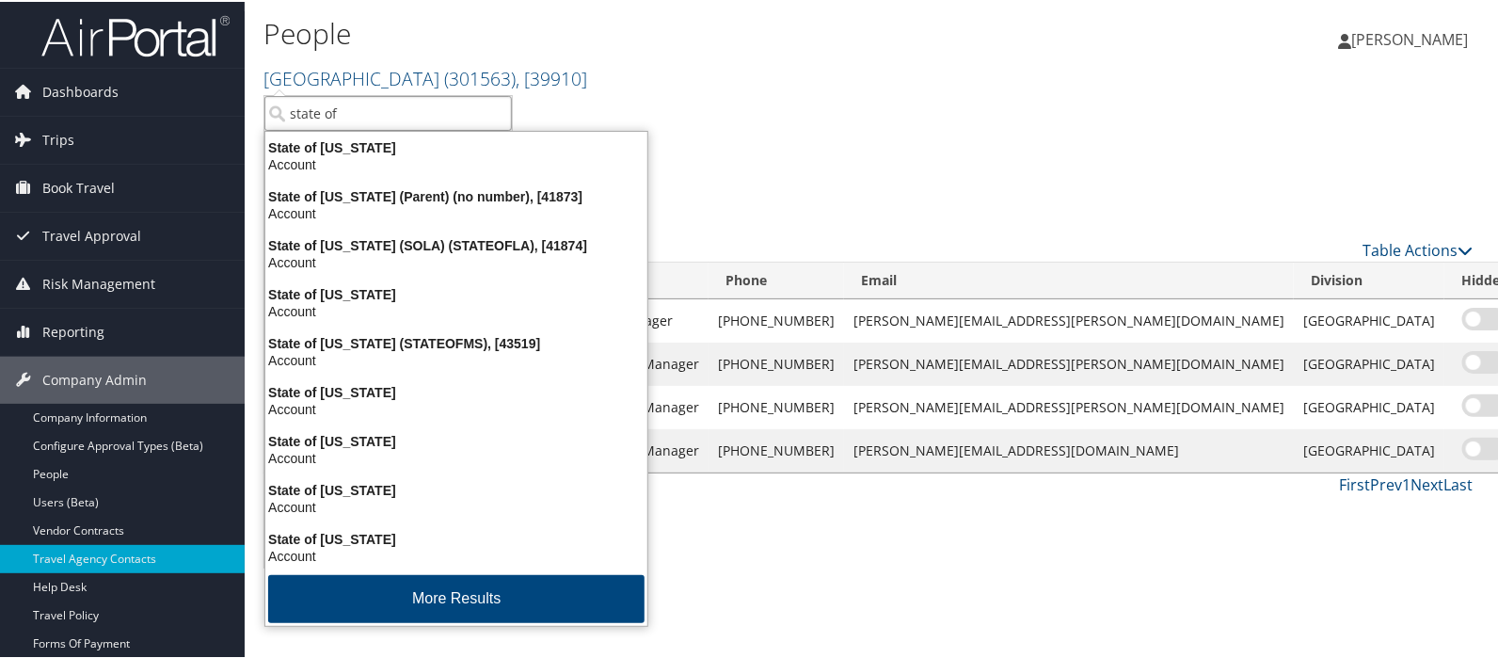
type input "state of l"
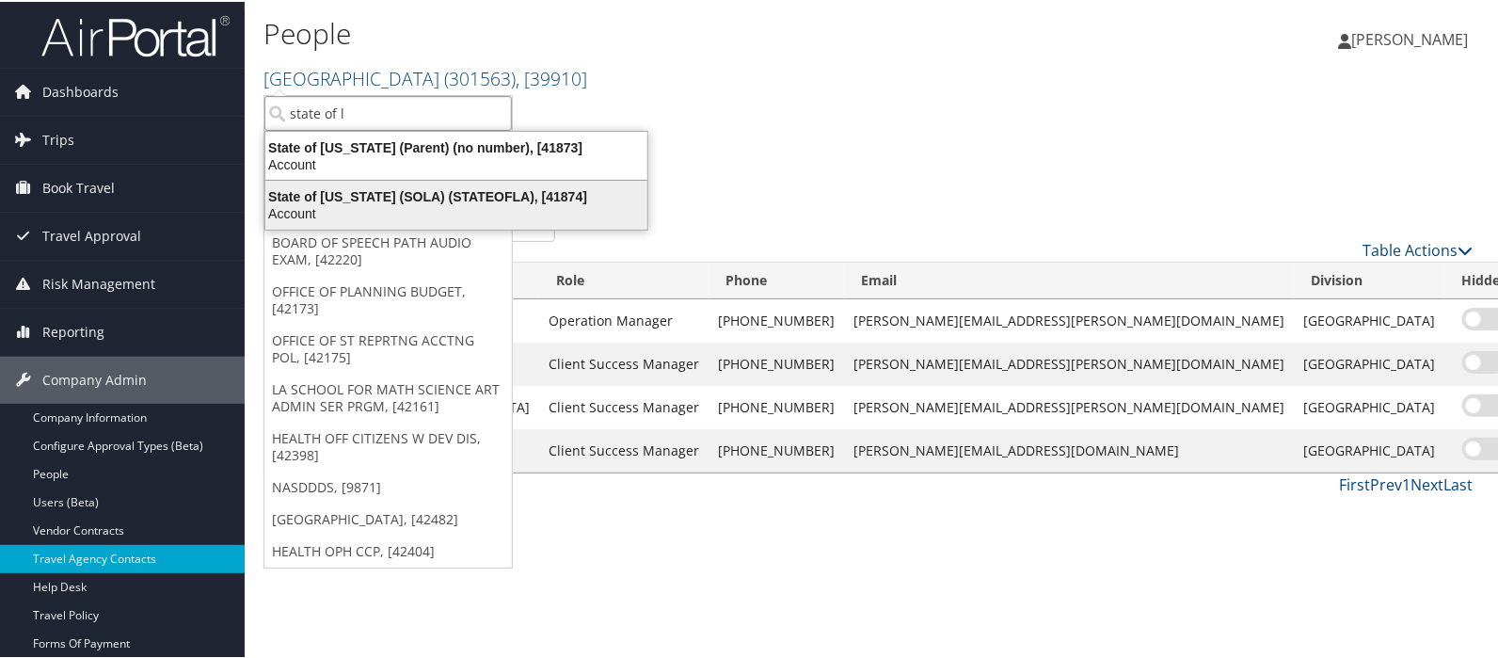
click at [306, 190] on div "State of [US_STATE] (SOLA) (STATEOFLA), [41874]" at bounding box center [456, 194] width 405 height 17
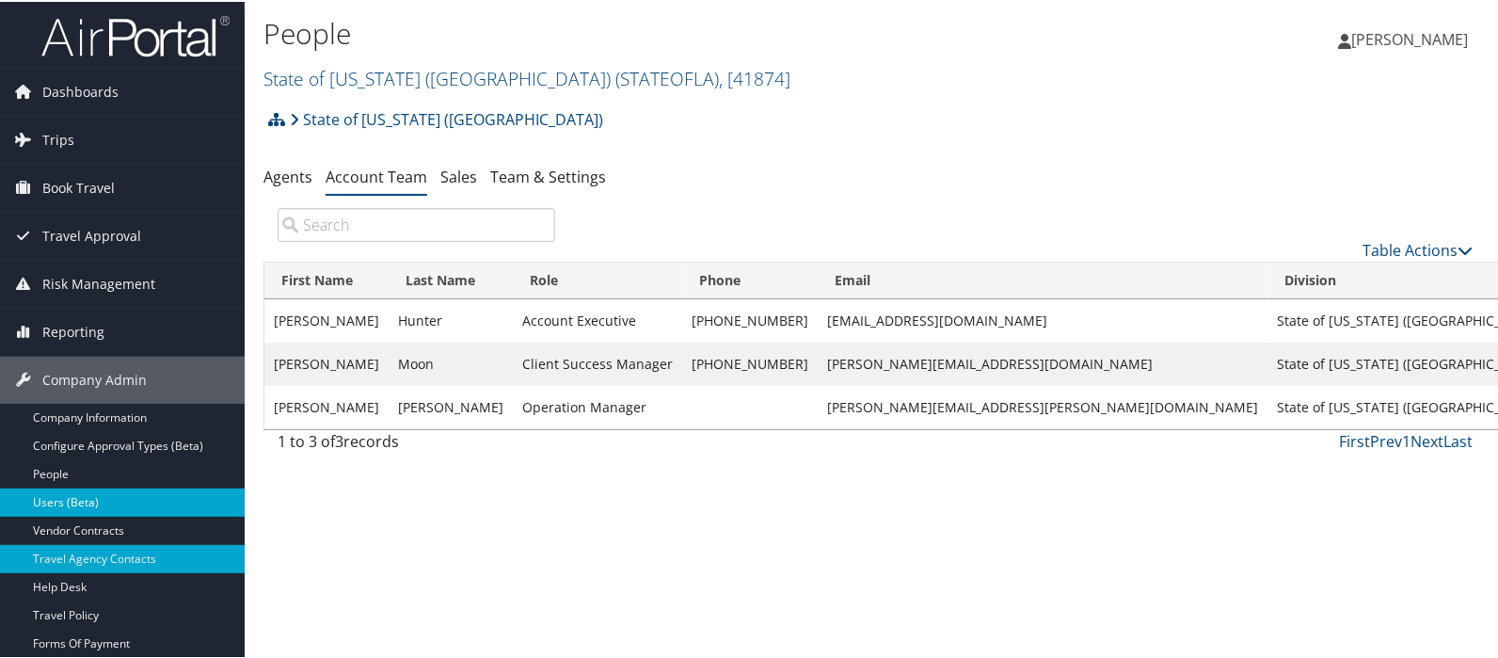
click at [61, 500] on link "Users (Beta)" at bounding box center [122, 501] width 245 height 28
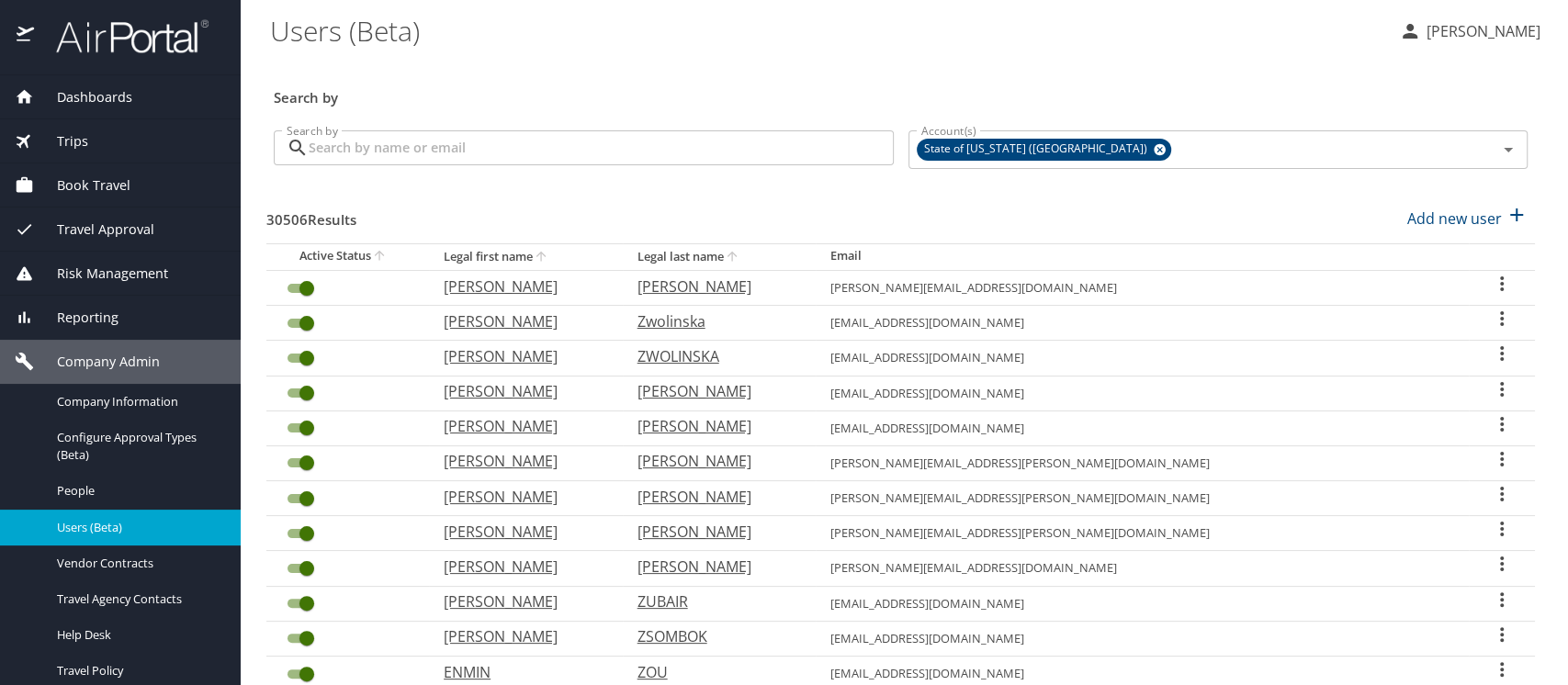
click at [356, 148] on input "Search by" at bounding box center [600, 148] width 585 height 35
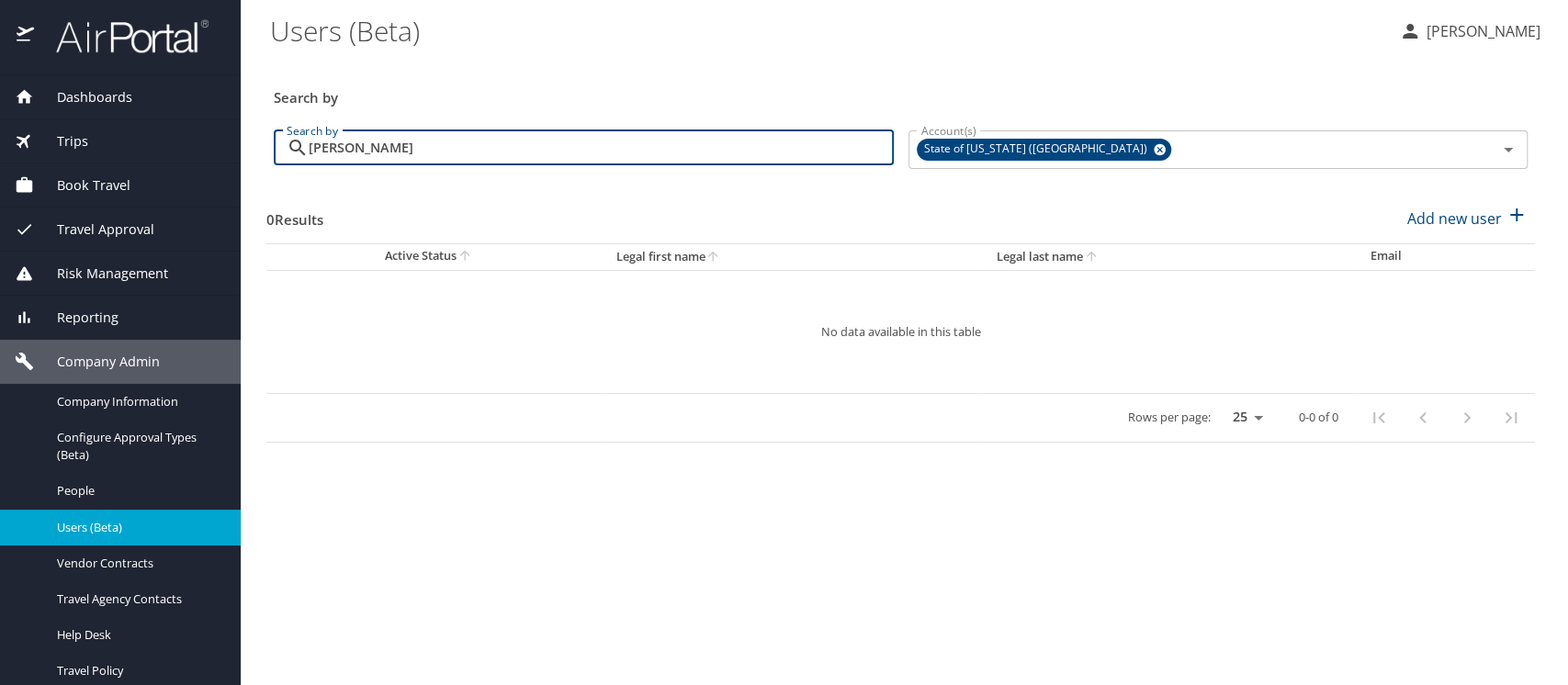
drag, startPoint x: 359, startPoint y: 148, endPoint x: 438, endPoint y: 143, distance: 79.2
click at [438, 143] on input "[PERSON_NAME]" at bounding box center [600, 148] width 585 height 35
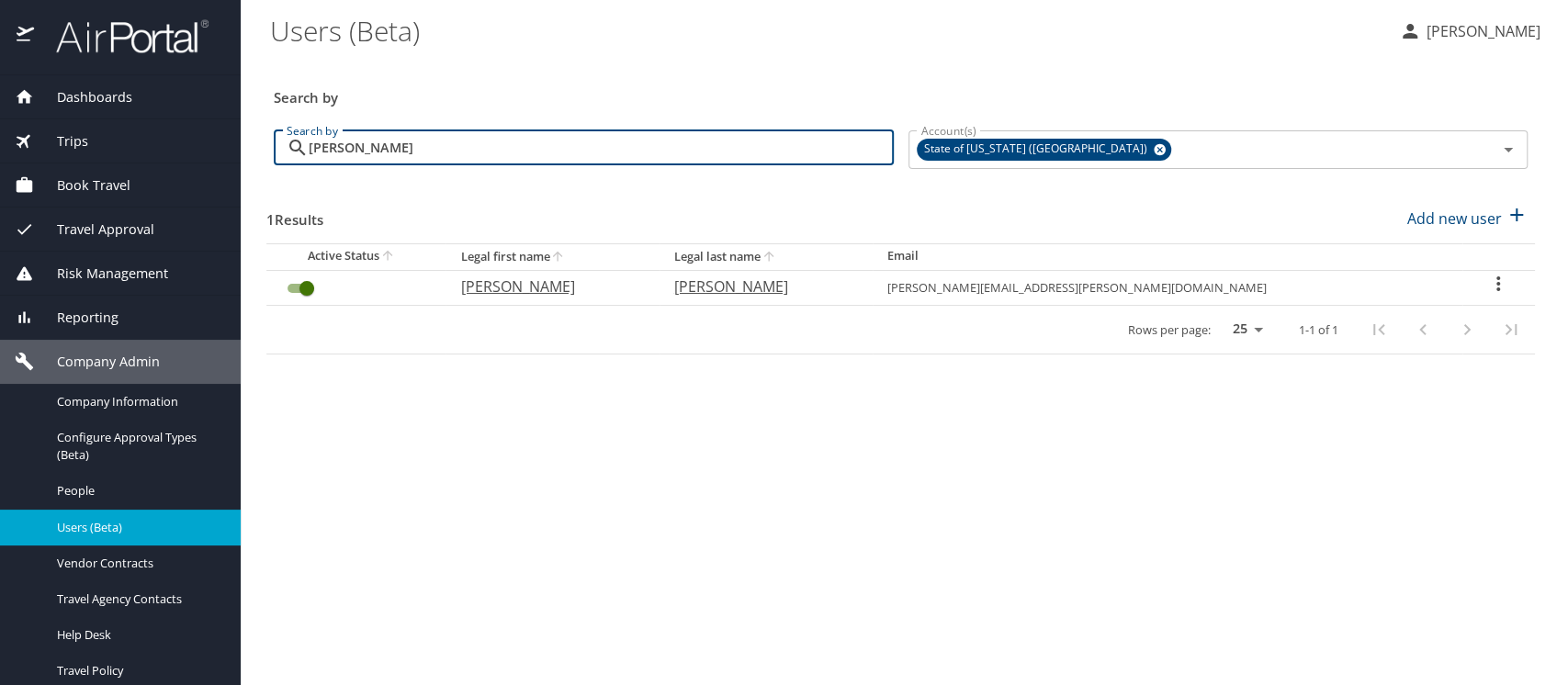
type input "[PERSON_NAME]"
click at [1497, 282] on icon "User Search Table" at bounding box center [1499, 283] width 4 height 15
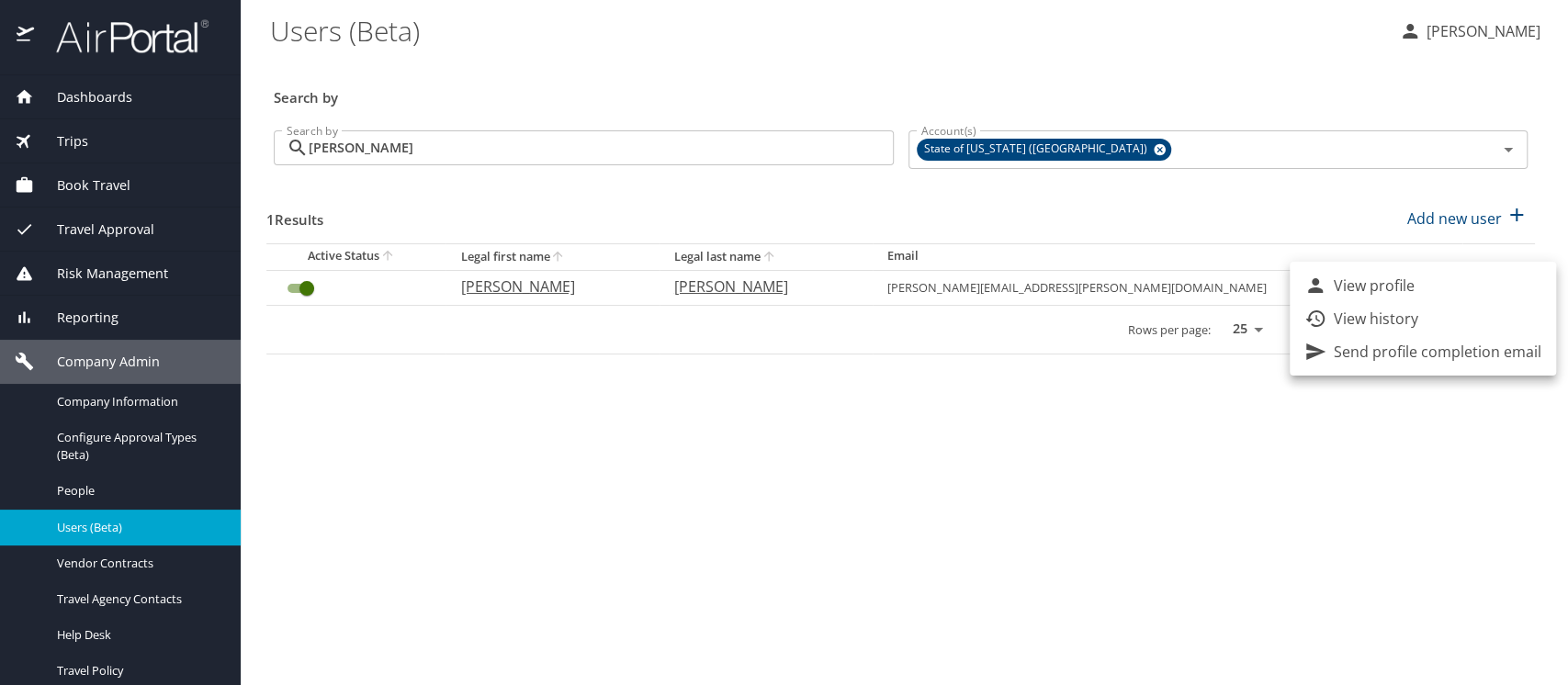
click at [1422, 283] on li "View profile" at bounding box center [1423, 286] width 267 height 33
select select "US"
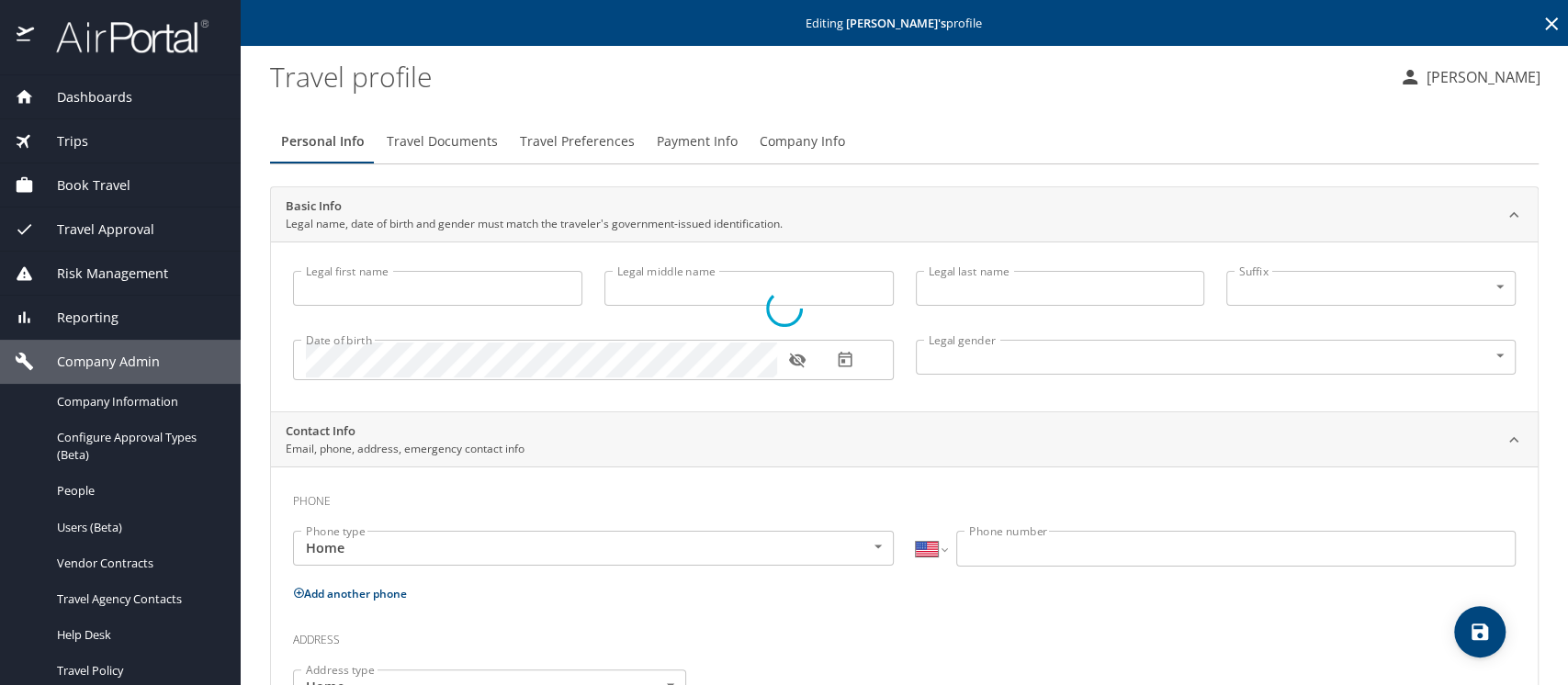
type input "[PERSON_NAME]"
type input "[DEMOGRAPHIC_DATA]"
select select "US"
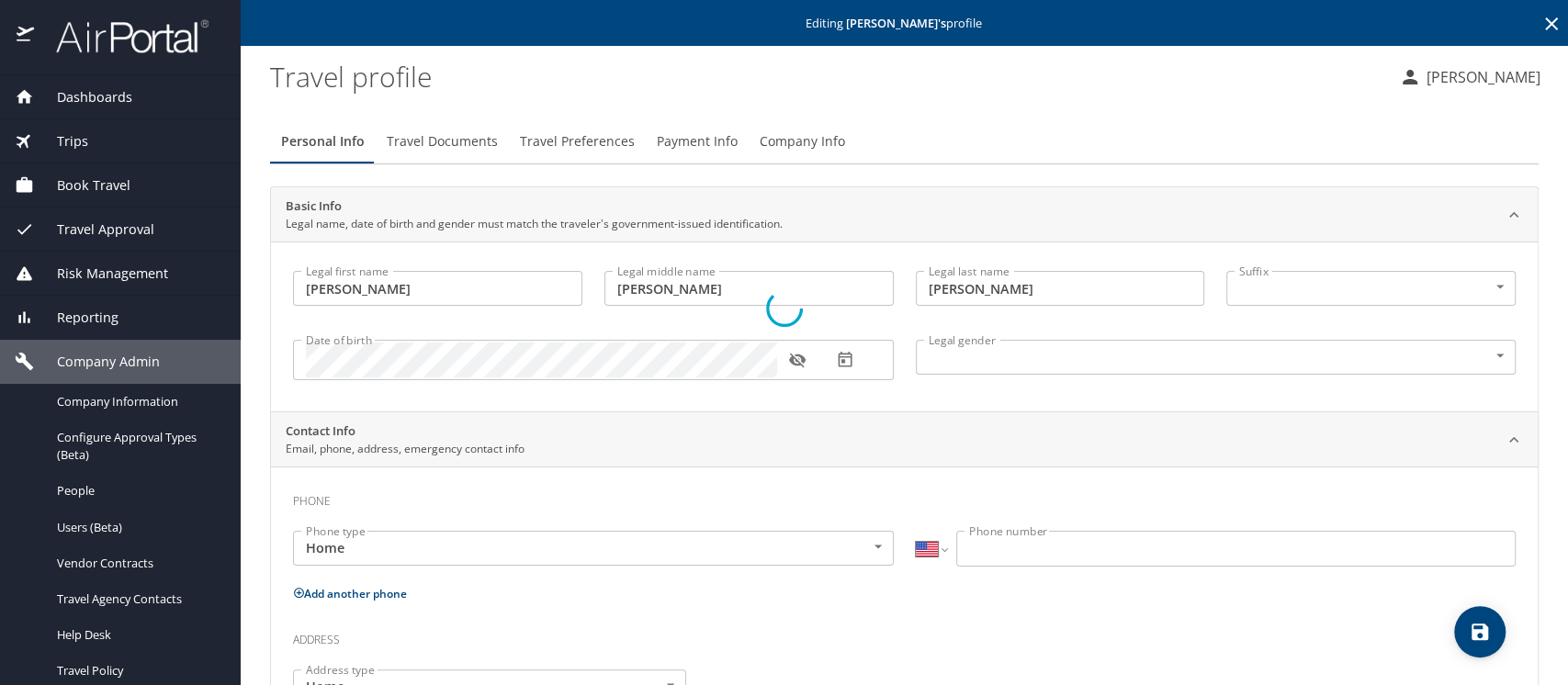
select select "NL"
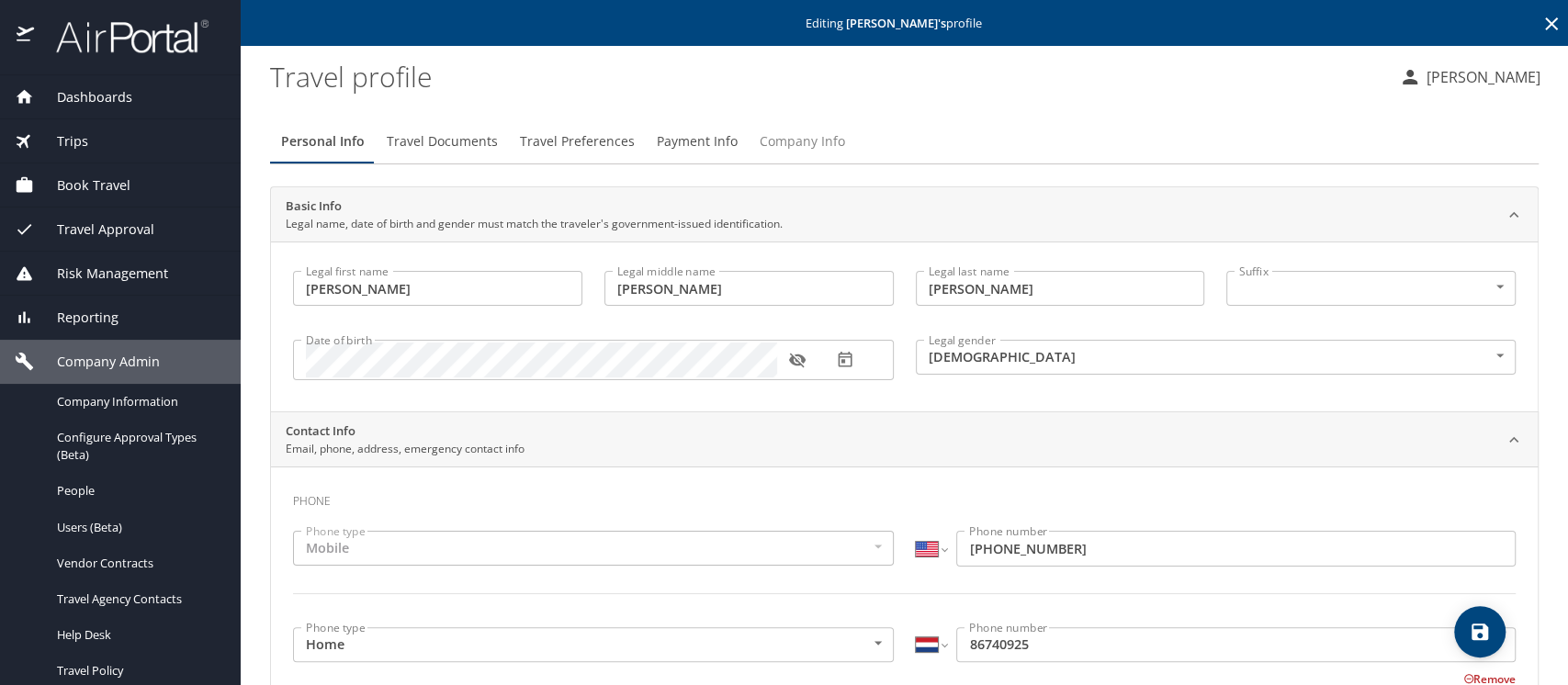
click at [801, 138] on span "Company Info" at bounding box center [803, 142] width 86 height 23
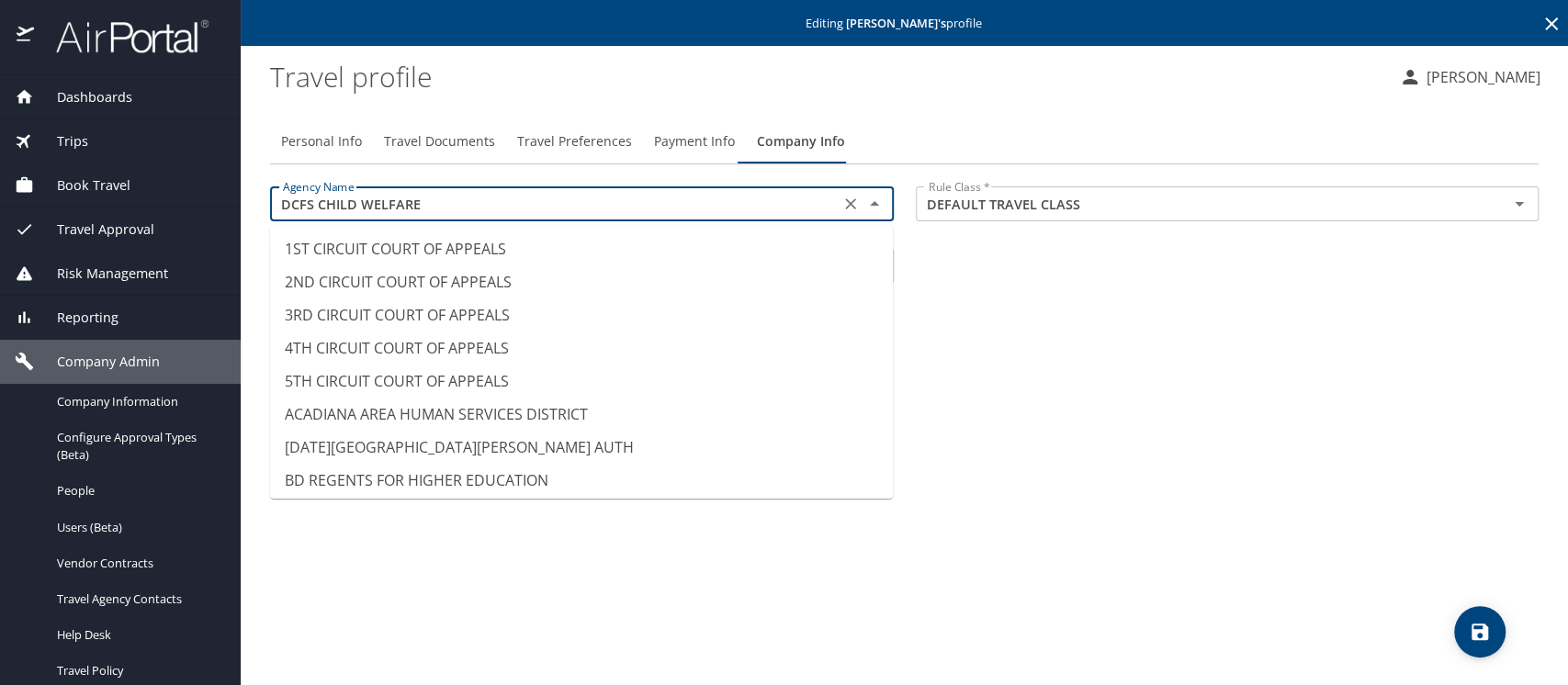
scroll to position [2447, 0]
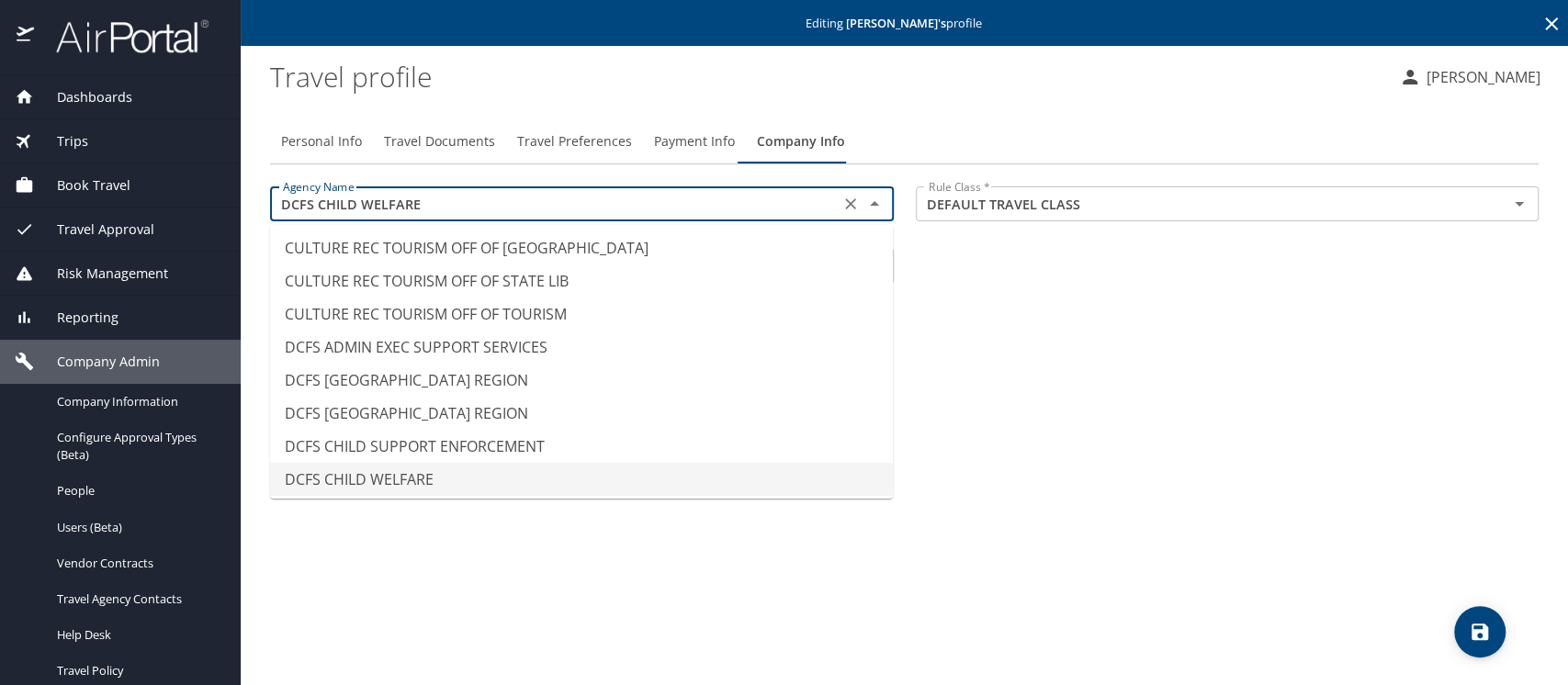
drag, startPoint x: 420, startPoint y: 199, endPoint x: 252, endPoint y: 186, distance: 168.5
click at [252, 186] on main "Editing [PERSON_NAME] 's profile Travel profile [PERSON_NAME] Personal Info Tra…" at bounding box center [905, 342] width 1328 height 685
type input "DCFS COMMUNITY AND FAMILY SERVICES"
click at [997, 489] on div "Personal Info Travel Documents Travel Preferences Payment Info Company Info Age…" at bounding box center [905, 394] width 1269 height 581
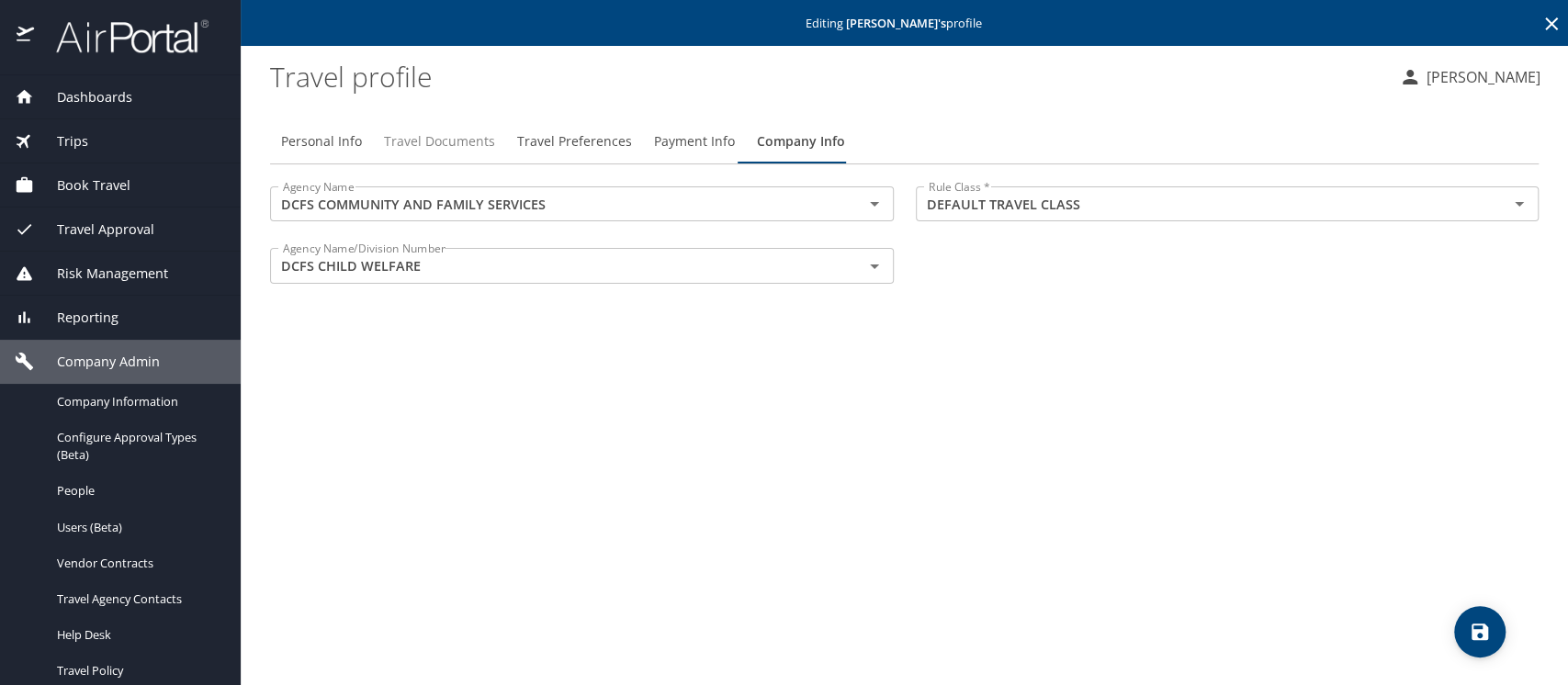
click at [467, 139] on span "Travel Documents" at bounding box center [439, 142] width 111 height 23
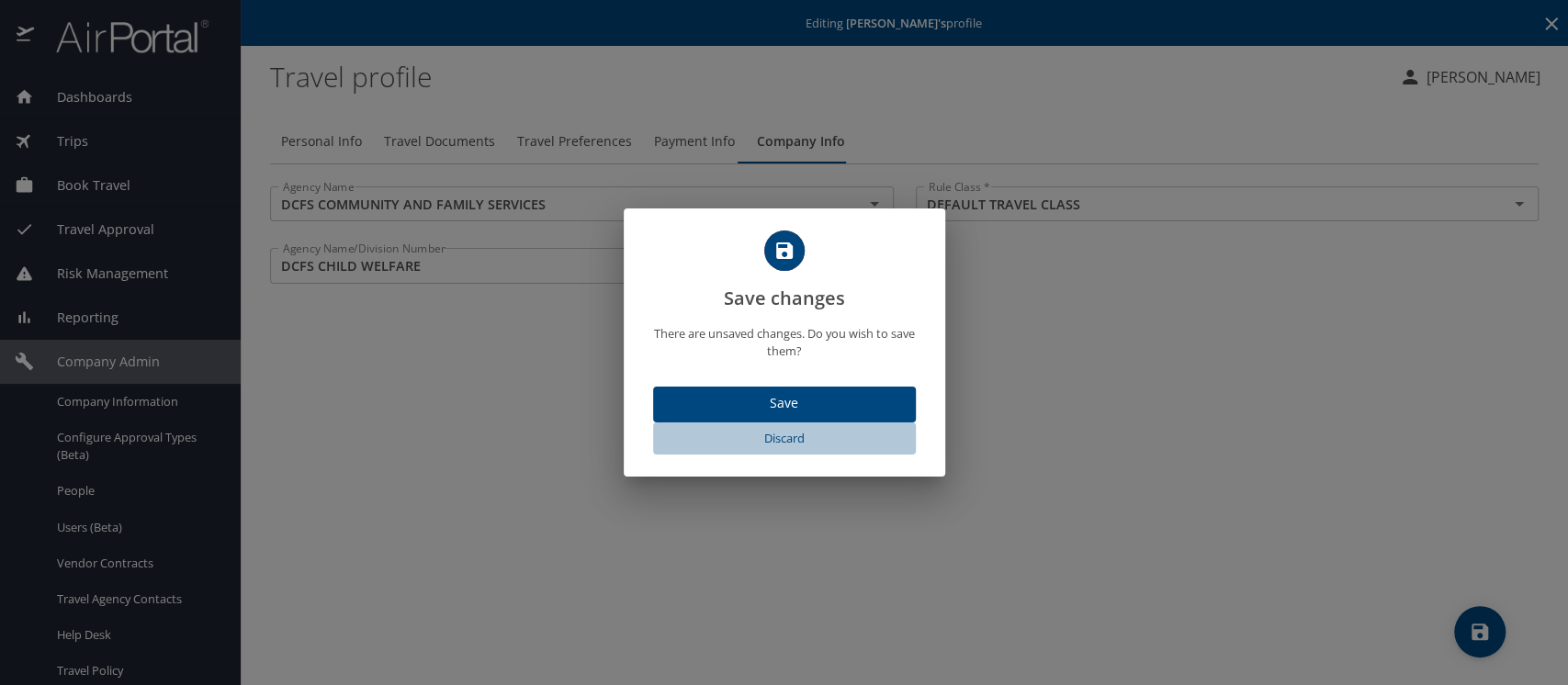
click at [765, 438] on span "Discard" at bounding box center [785, 439] width 248 height 21
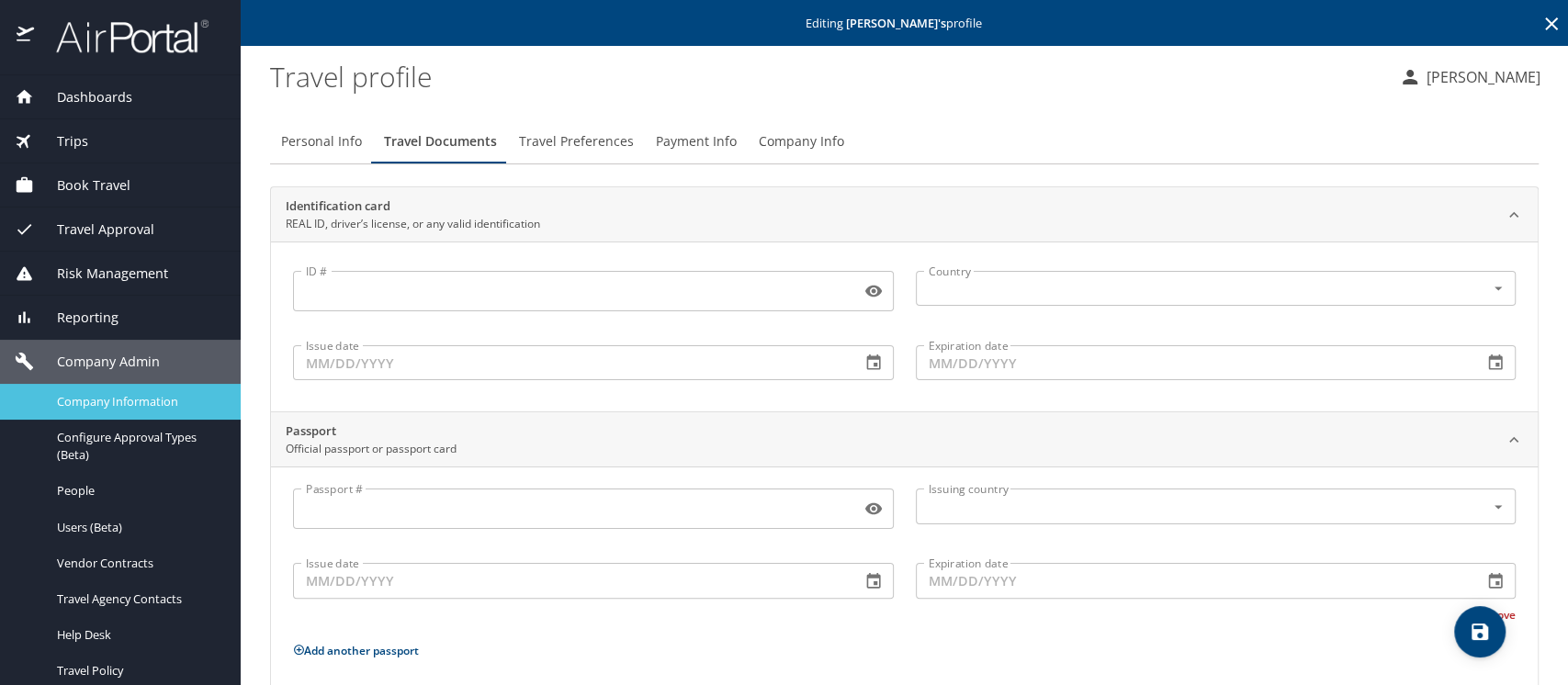
click at [117, 399] on span "Company Information" at bounding box center [138, 402] width 162 height 18
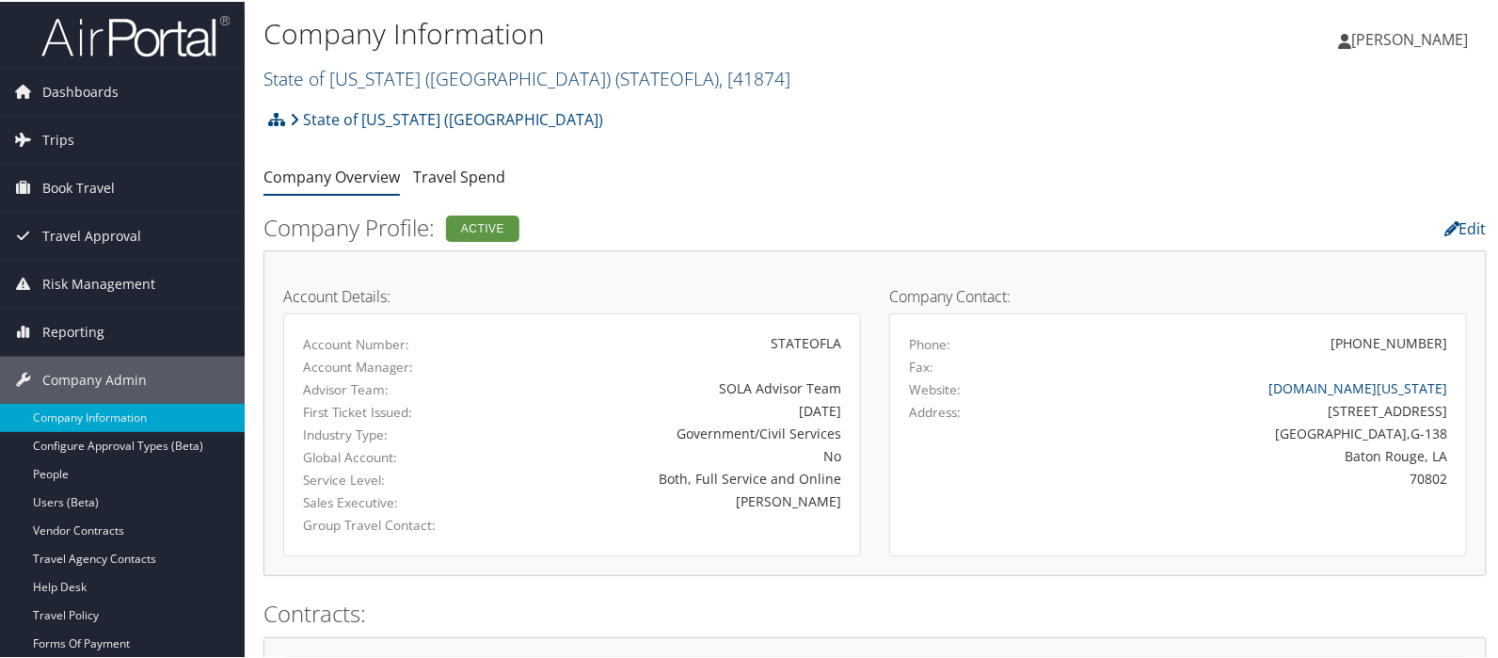
click at [298, 77] on link "State of [US_STATE] (SOLA) ( STATEOFLA ) , [ 41874 ]" at bounding box center [527, 76] width 527 height 25
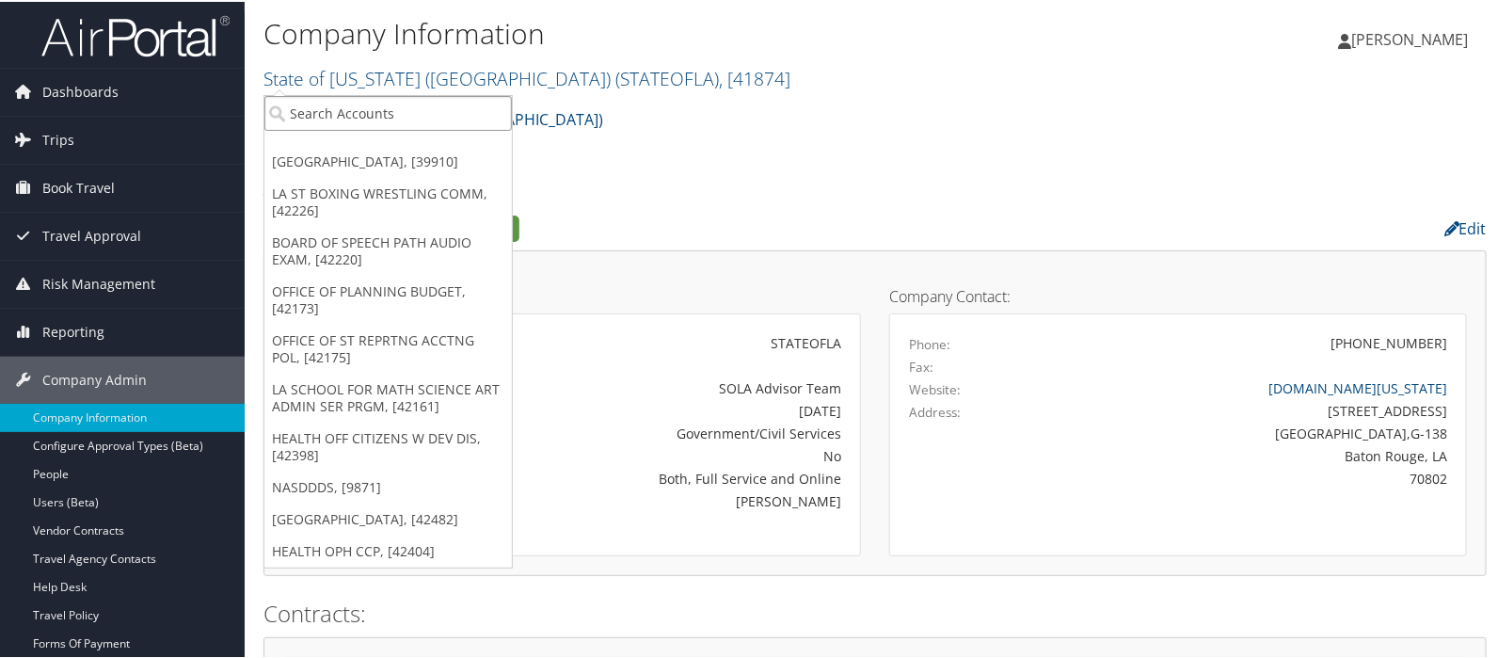
paste input "DCFS CHILD WELFARE"
type input "DCFS CHILD WELFARE"
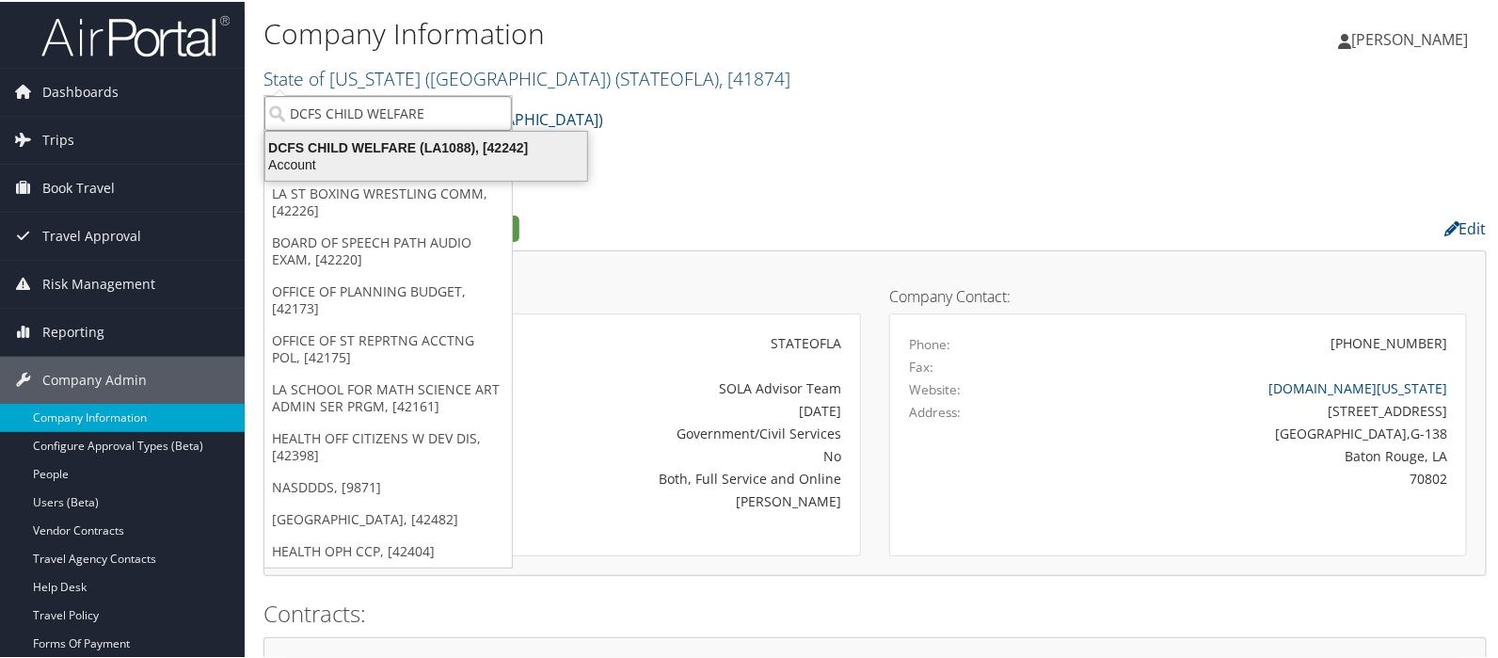
click at [400, 130] on li "DCFS CHILD WELFARE (LA1088), [42242] Account" at bounding box center [426, 154] width 324 height 51
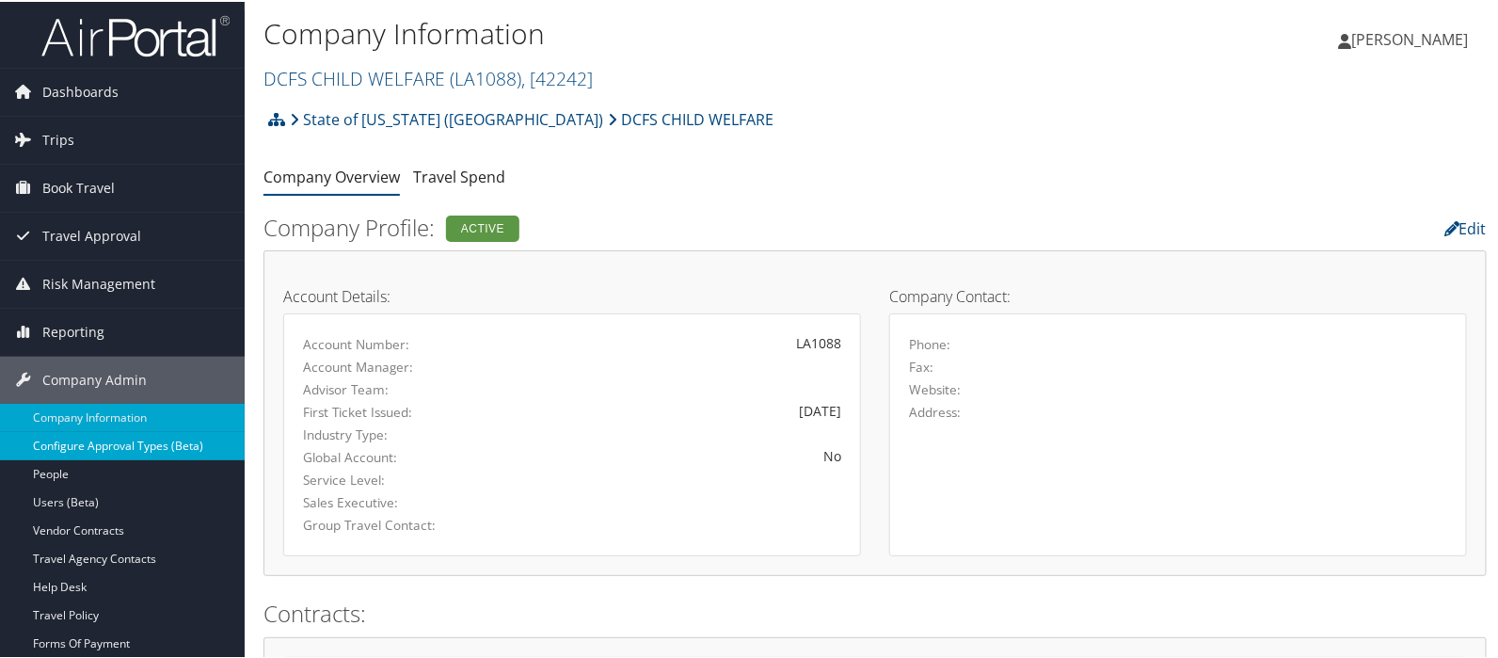
click at [82, 448] on link "Configure Approval Types (Beta)" at bounding box center [122, 444] width 245 height 28
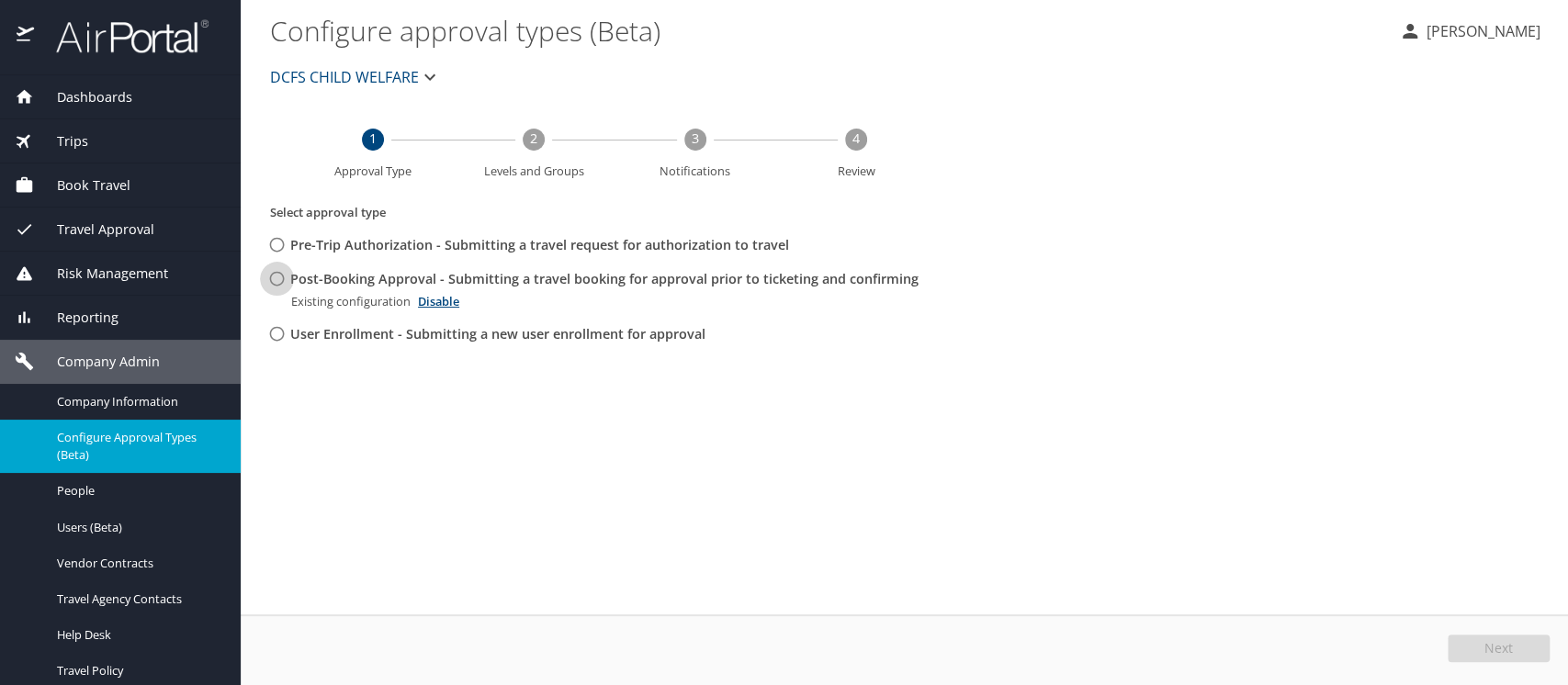
click at [279, 282] on input "Post-Booking Approval - Submitting a travel booking for approval prior to ticke…" at bounding box center [276, 278] width 34 height 34
radio input "true"
click at [1492, 644] on span "Edit" at bounding box center [1502, 648] width 23 height 13
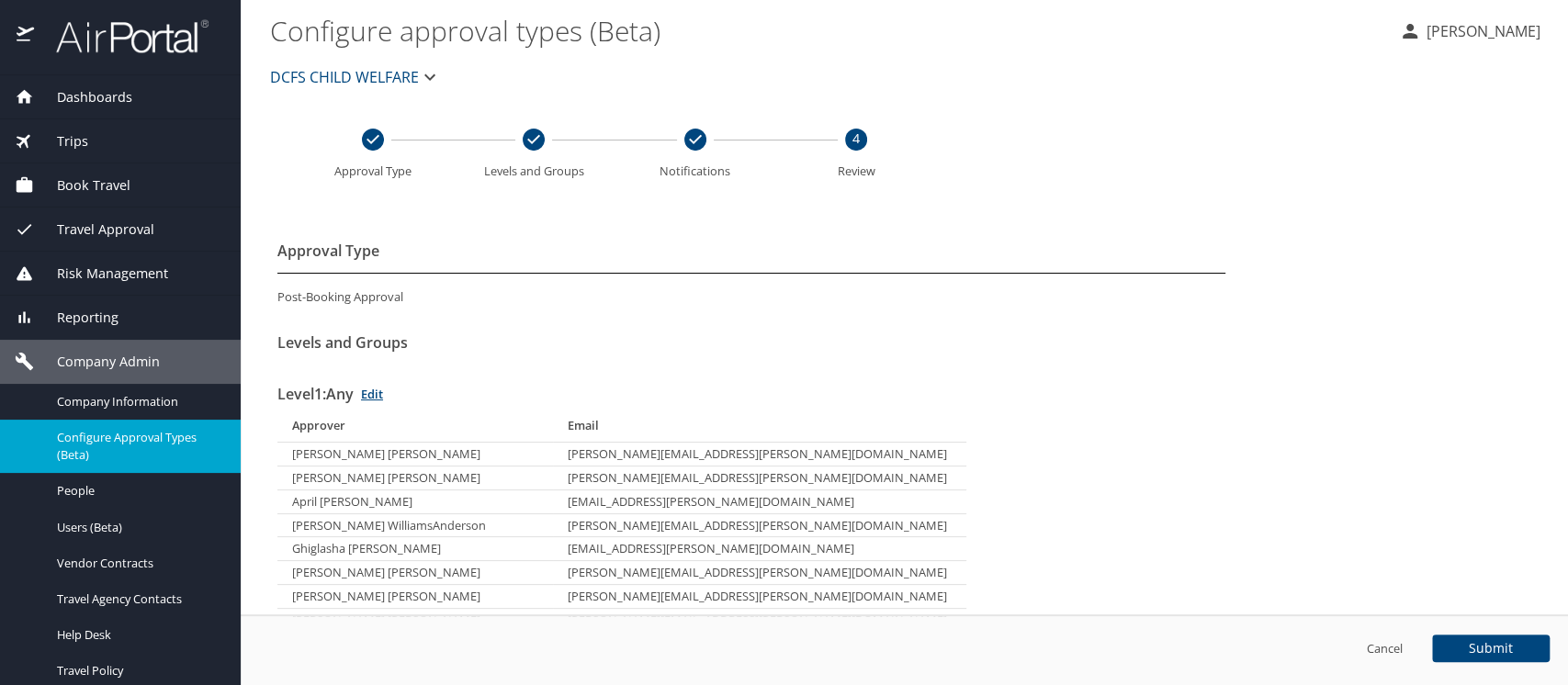
click at [73, 226] on span "Travel Approval" at bounding box center [94, 229] width 120 height 20
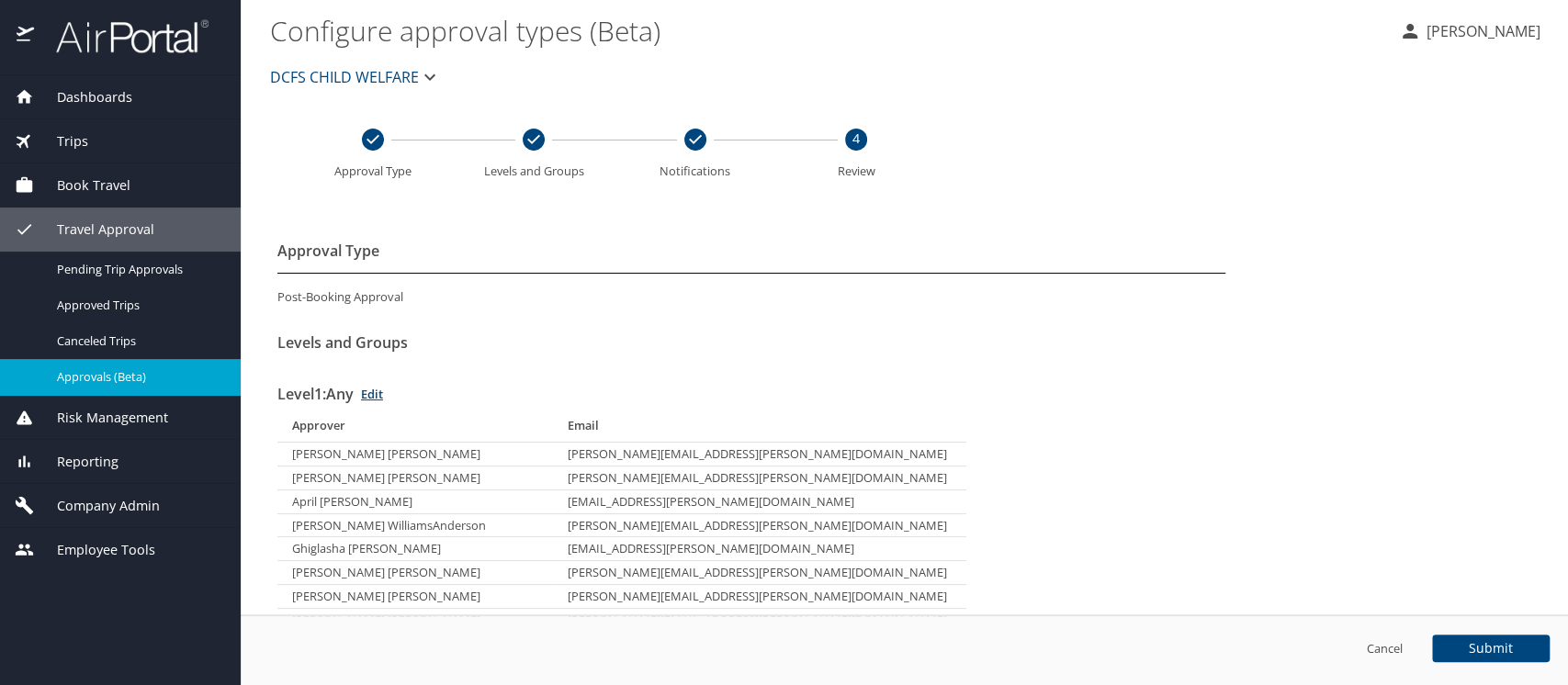
click at [77, 380] on span "Approvals (Beta)" at bounding box center [138, 377] width 162 height 18
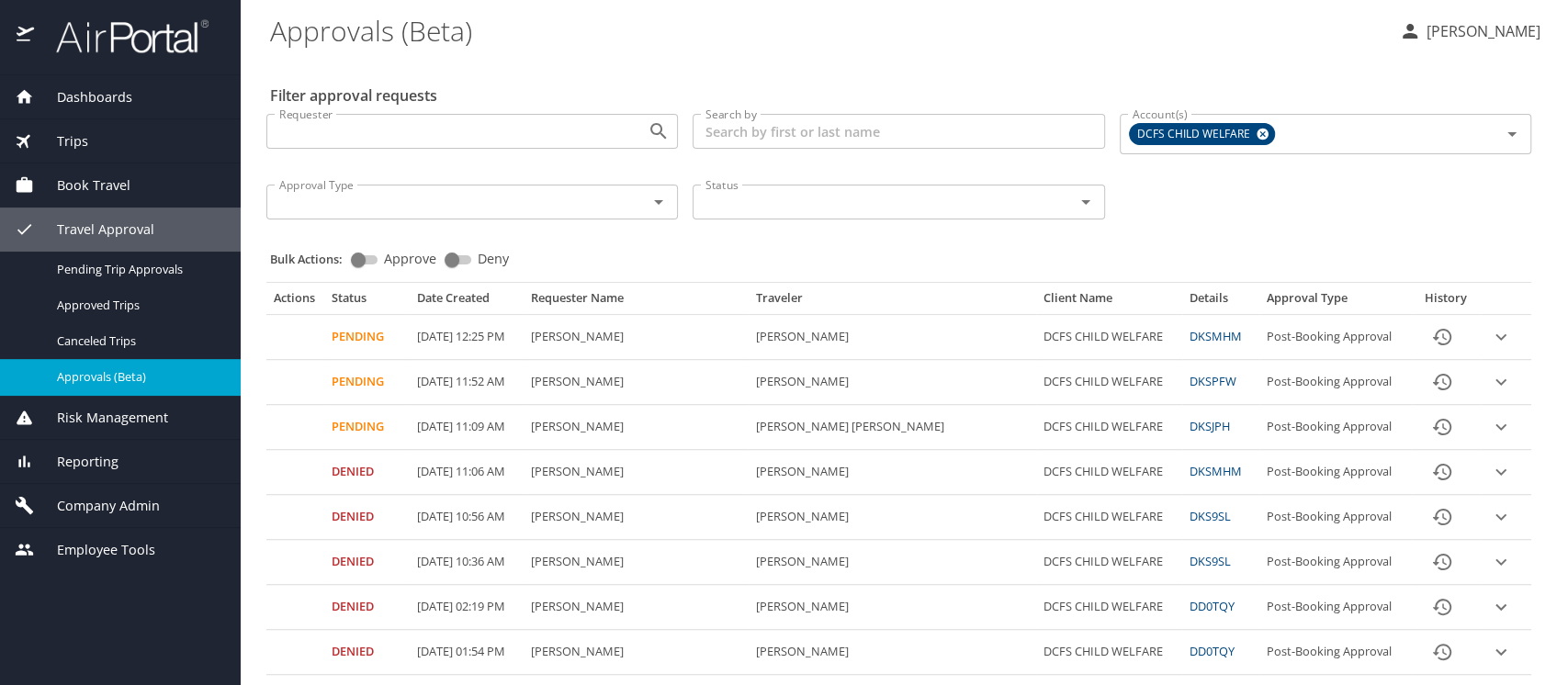
click at [96, 506] on span "Company Admin" at bounding box center [97, 505] width 126 height 20
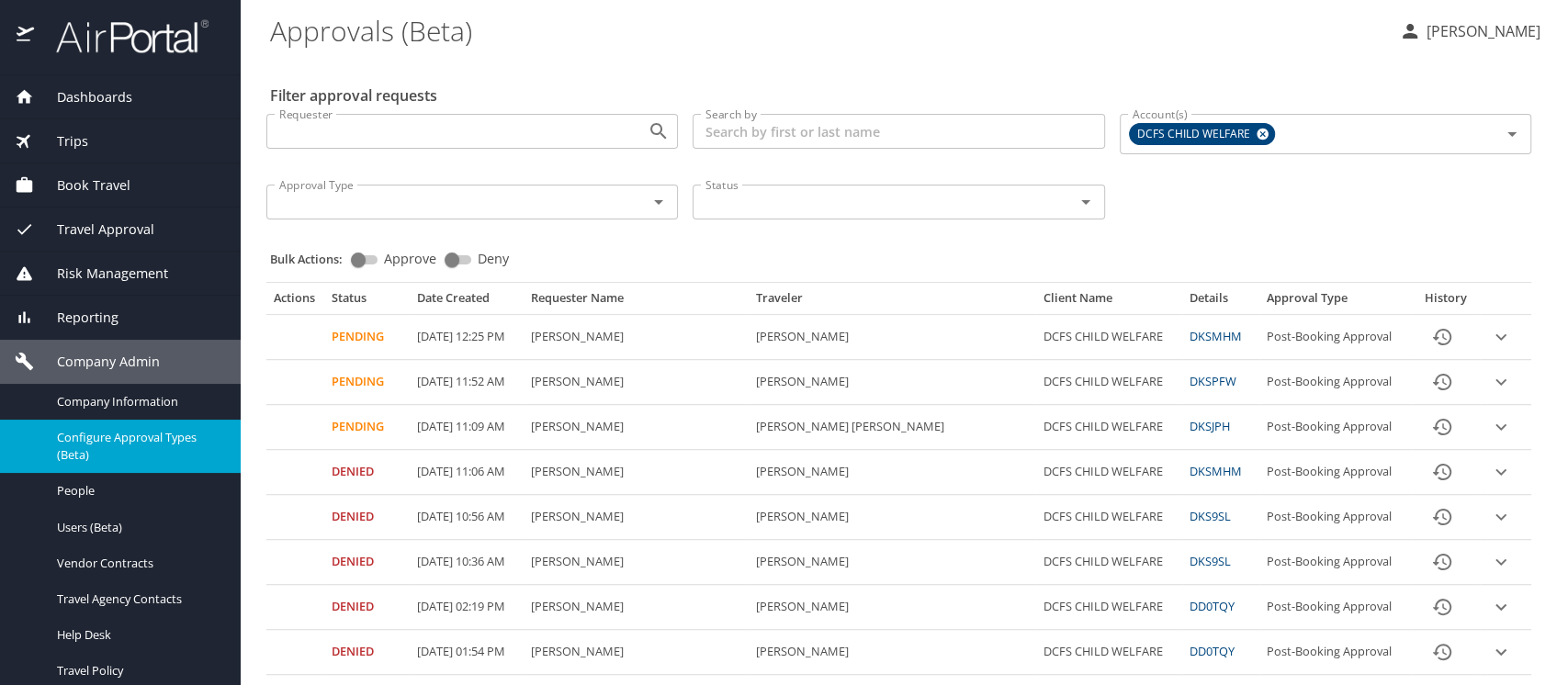
click at [83, 437] on span "Configure Approval Types (Beta)" at bounding box center [138, 446] width 162 height 35
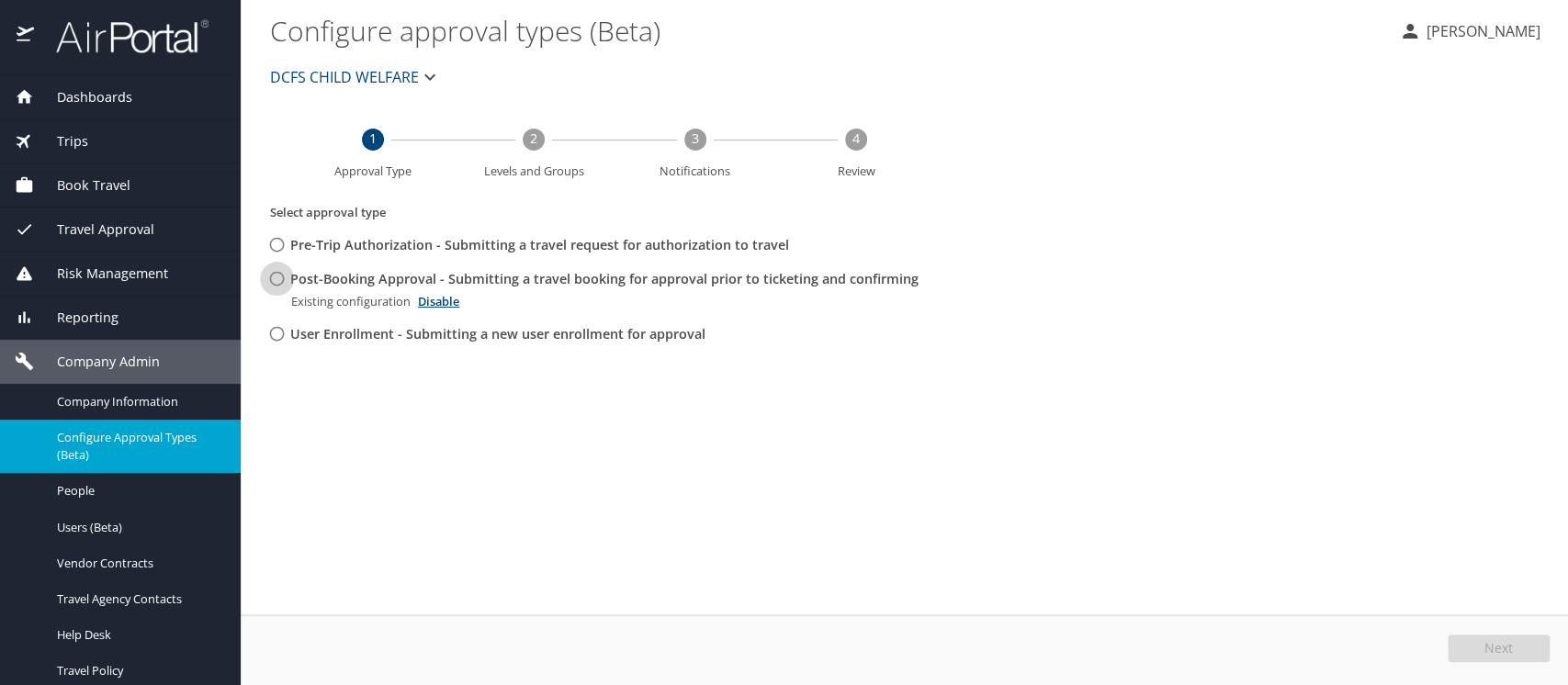
click at [275, 276] on input "Post-Booking Approval - Submitting a travel booking for approval prior to ticke…" at bounding box center [276, 278] width 34 height 34
radio input "true"
click at [73, 221] on span "Travel Approval" at bounding box center [94, 229] width 120 height 20
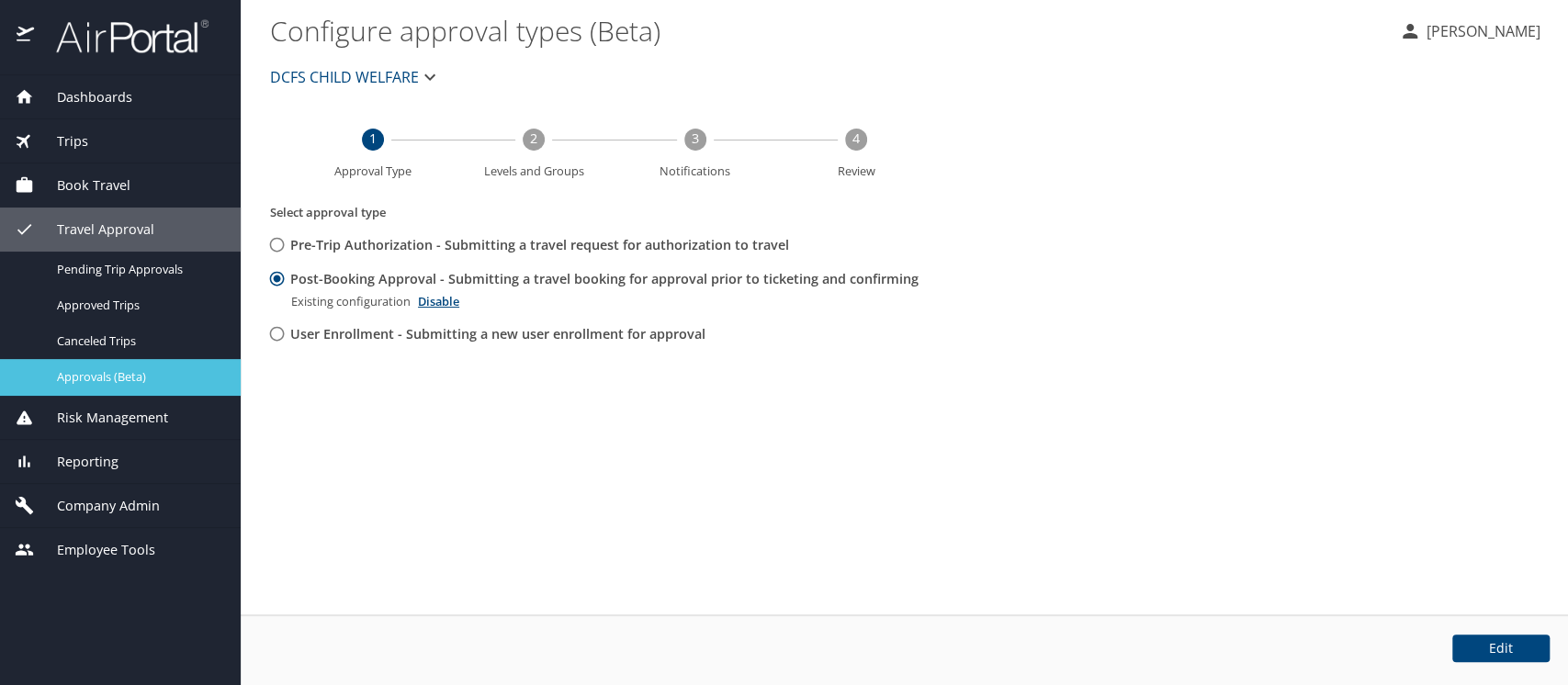
click at [72, 371] on span "Approvals (Beta)" at bounding box center [138, 377] width 162 height 18
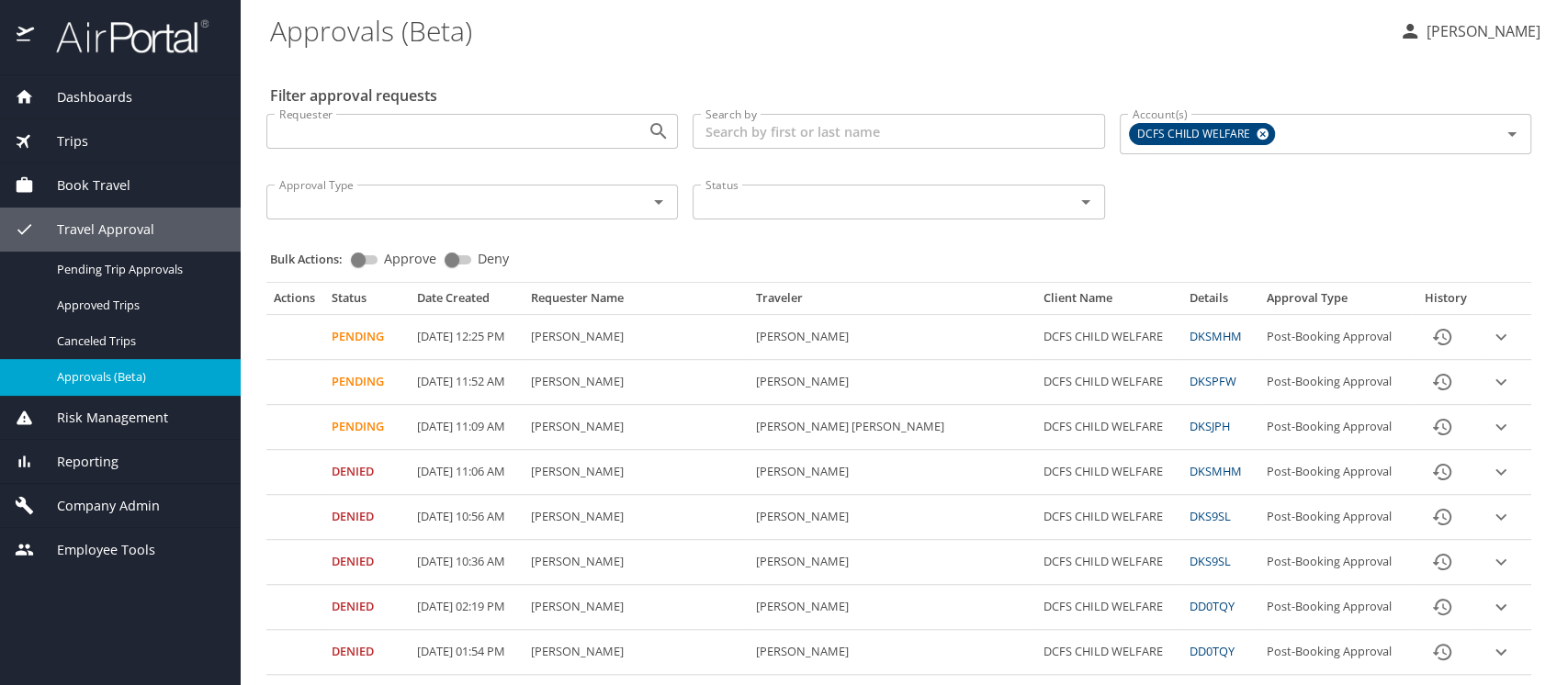
click at [90, 496] on span "Company Admin" at bounding box center [97, 505] width 126 height 20
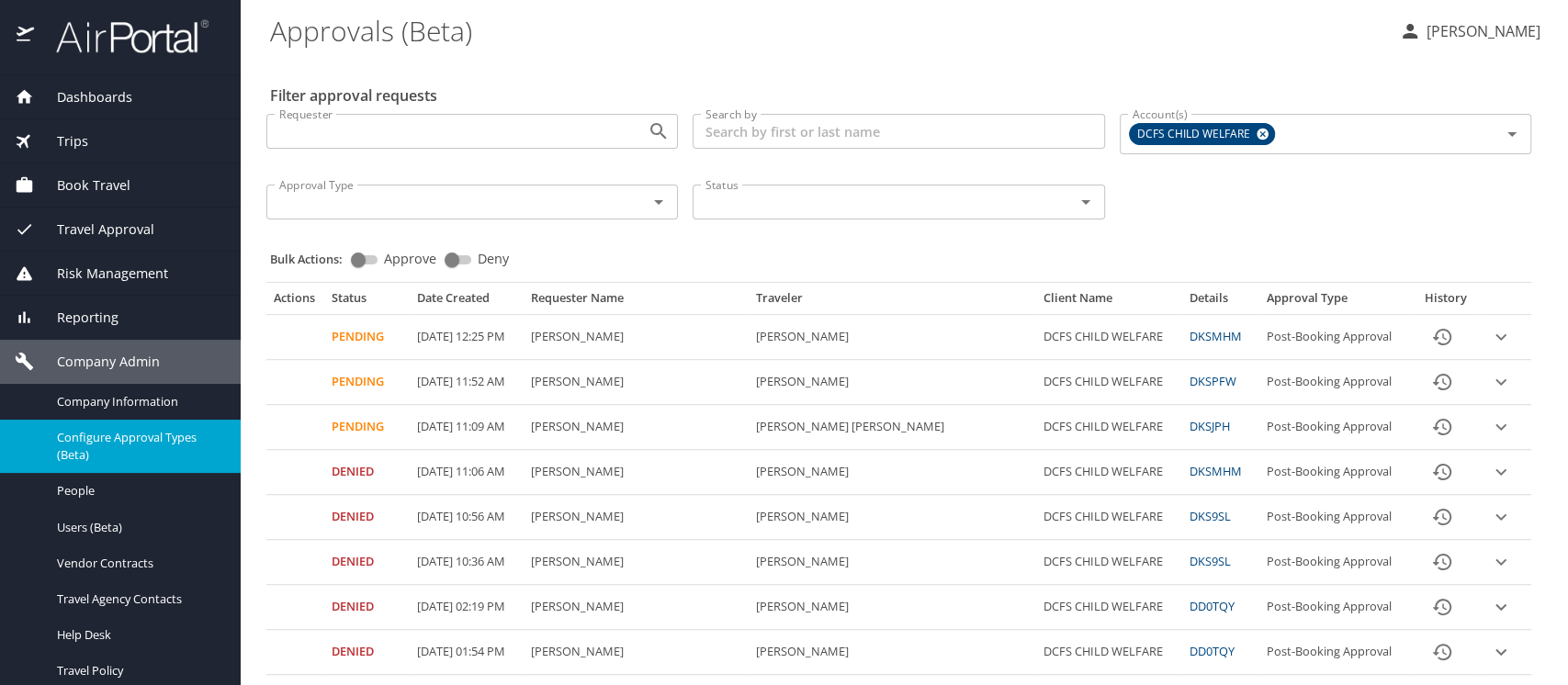
click at [66, 441] on span "Configure Approval Types (Beta)" at bounding box center [138, 446] width 162 height 35
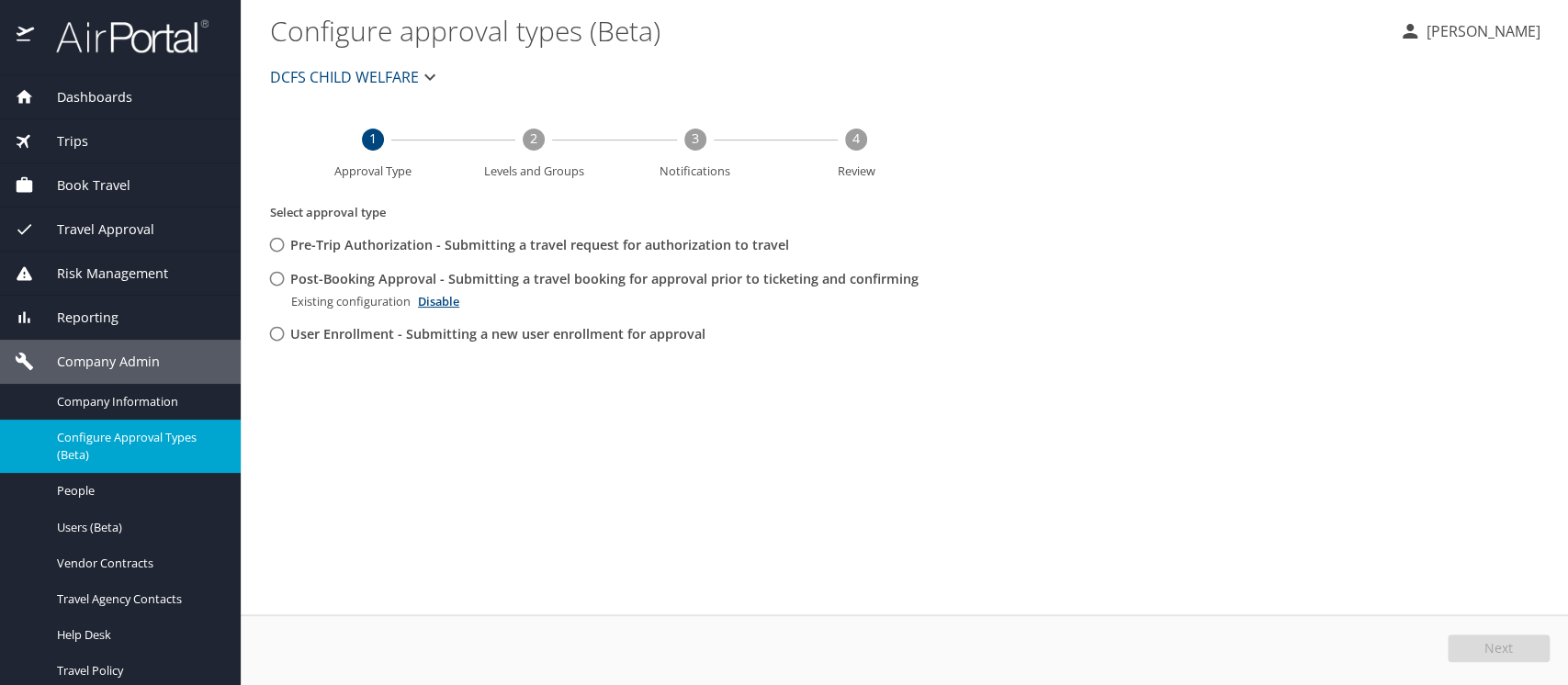
drag, startPoint x: 278, startPoint y: 270, endPoint x: 1020, endPoint y: 400, distance: 753.3
click at [280, 270] on input "Post-Booking Approval - Submitting a travel booking for approval prior to ticke…" at bounding box center [276, 278] width 34 height 34
radio input "true"
click at [1506, 642] on span "Edit" at bounding box center [1502, 648] width 23 height 13
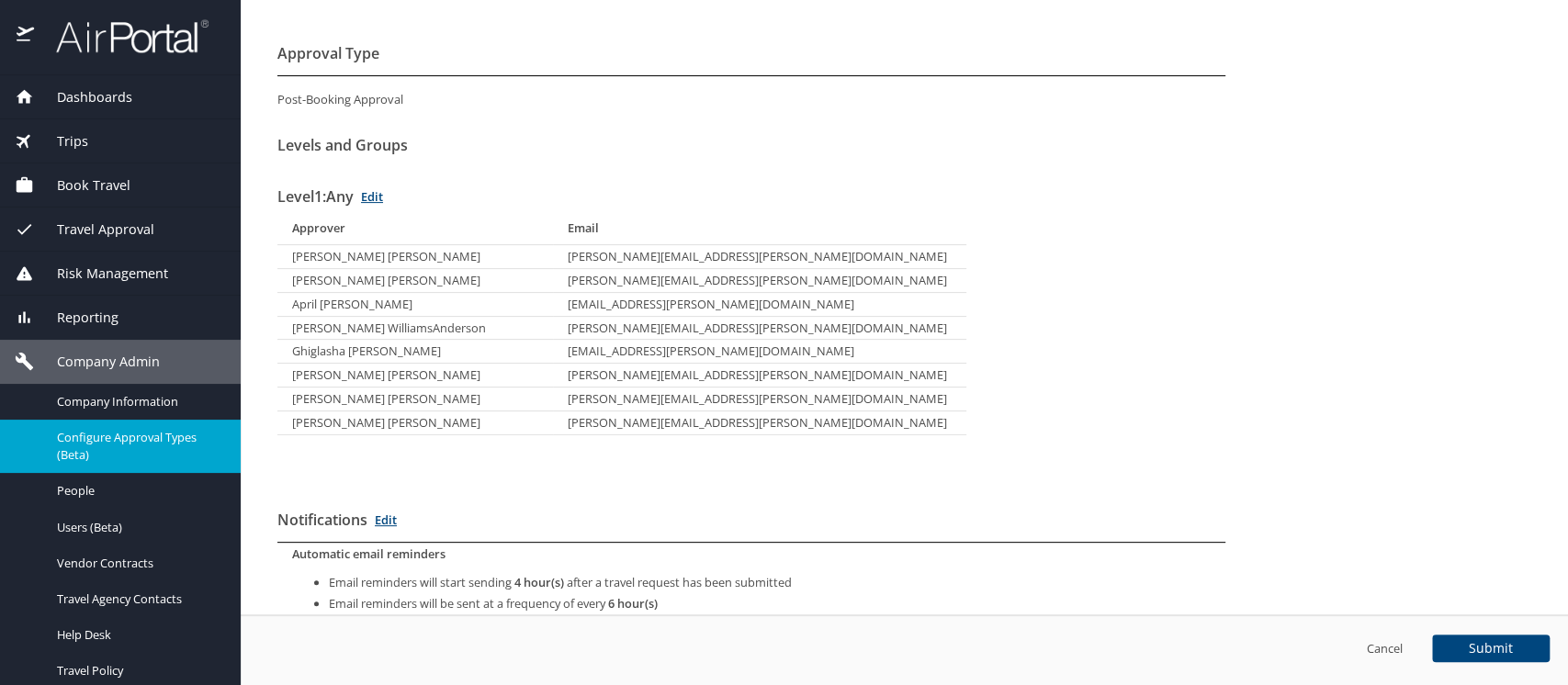
scroll to position [251, 0]
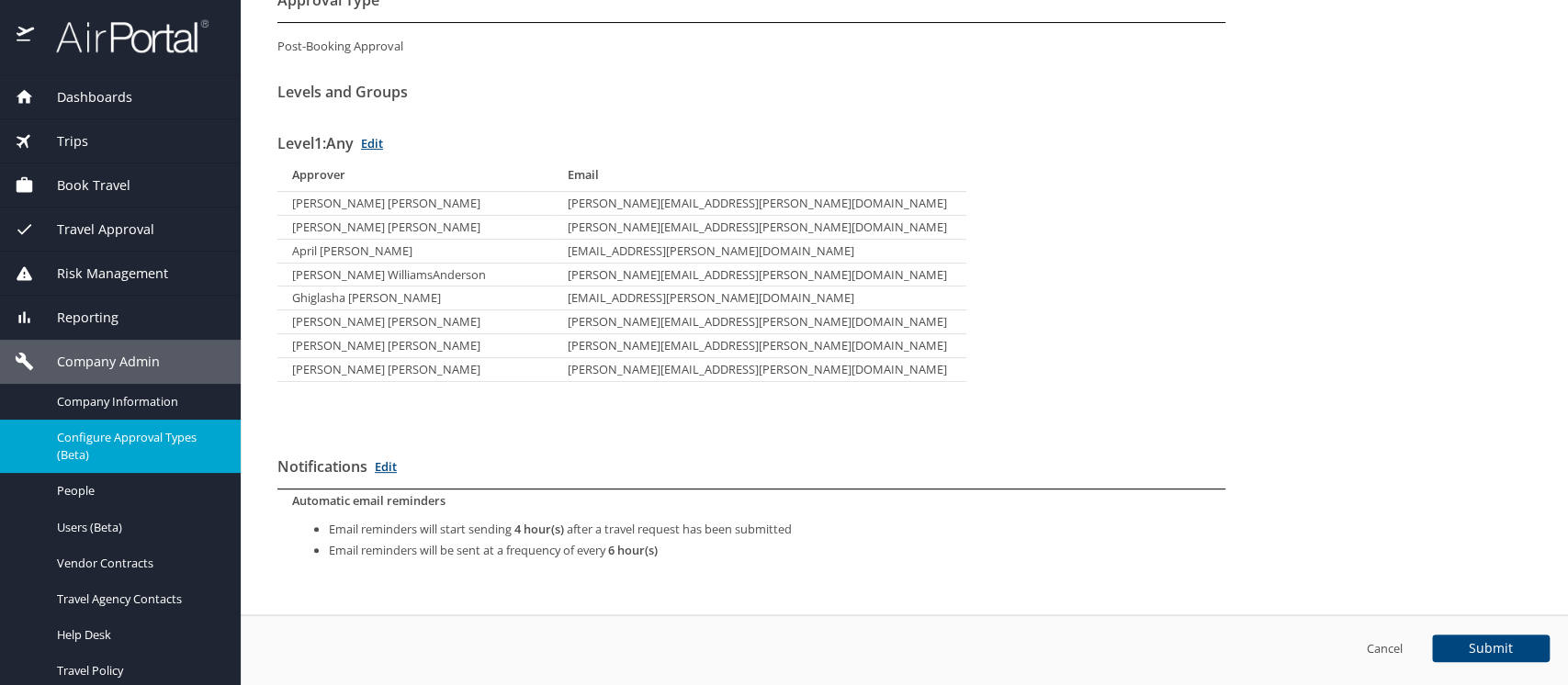
click at [93, 143] on div "Trips" at bounding box center [120, 141] width 211 height 20
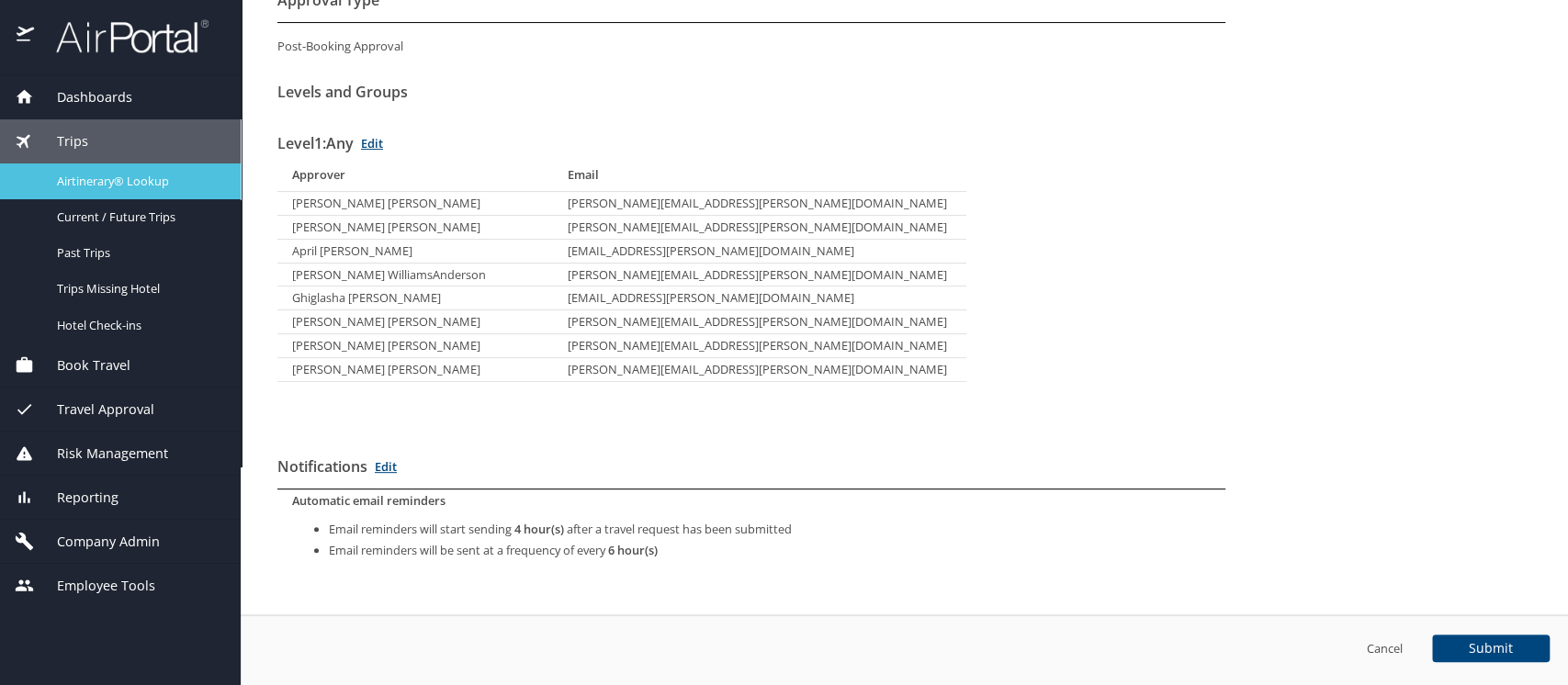
click at [94, 188] on span "Airtinerary® Lookup" at bounding box center [138, 181] width 162 height 18
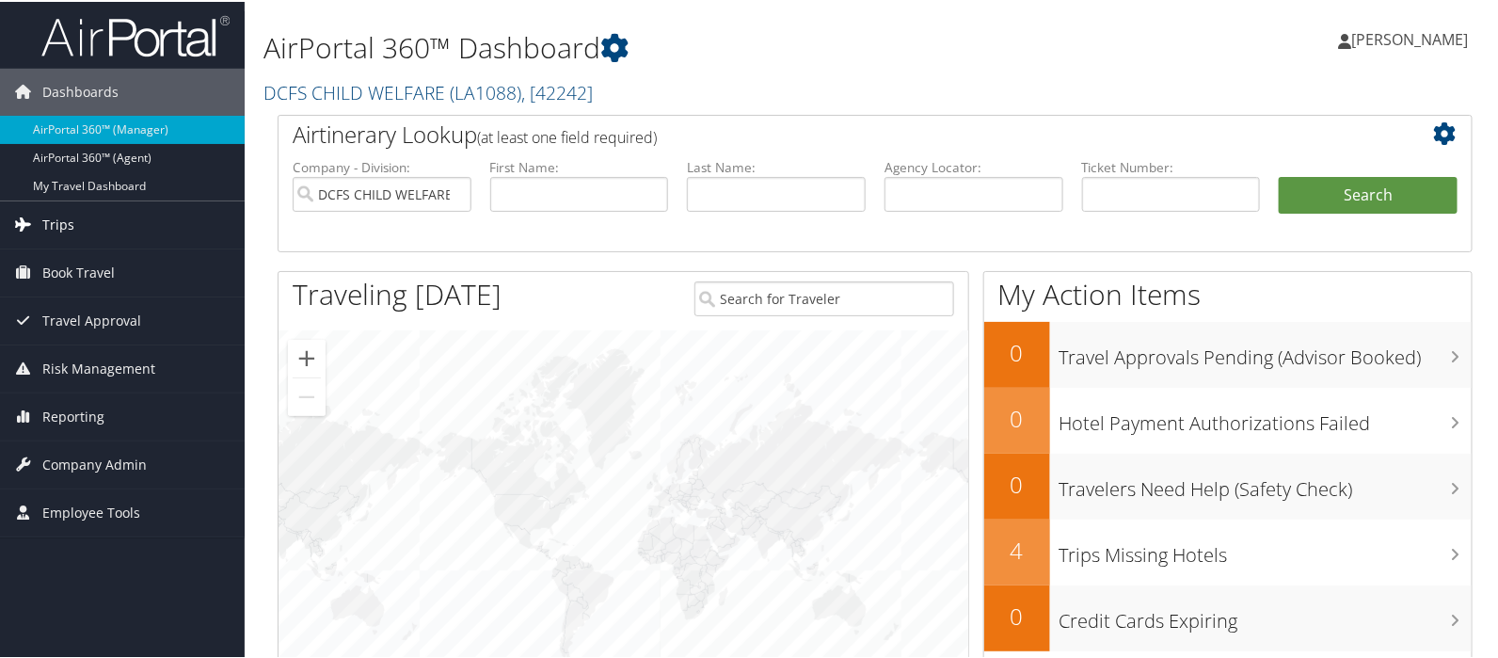
click at [80, 218] on link "Trips" at bounding box center [122, 223] width 245 height 47
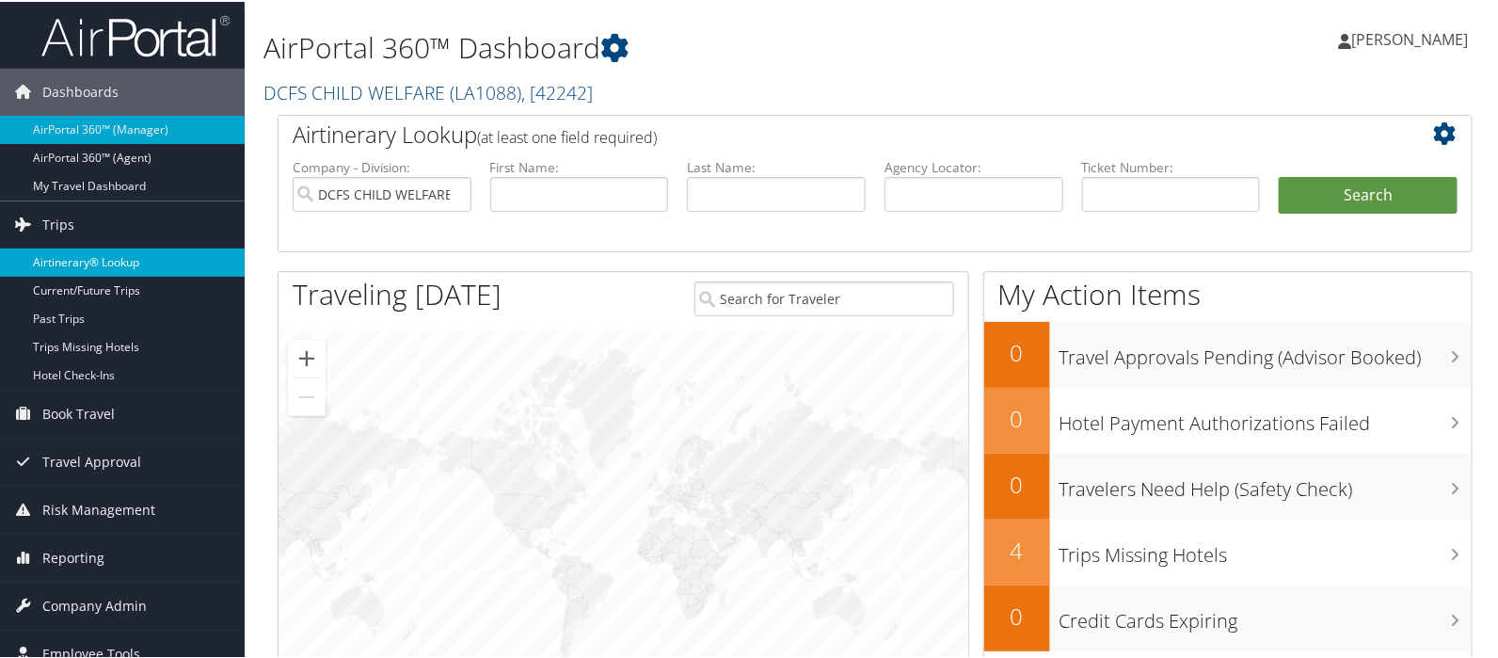
click at [80, 258] on link "Airtinerary® Lookup" at bounding box center [122, 261] width 245 height 28
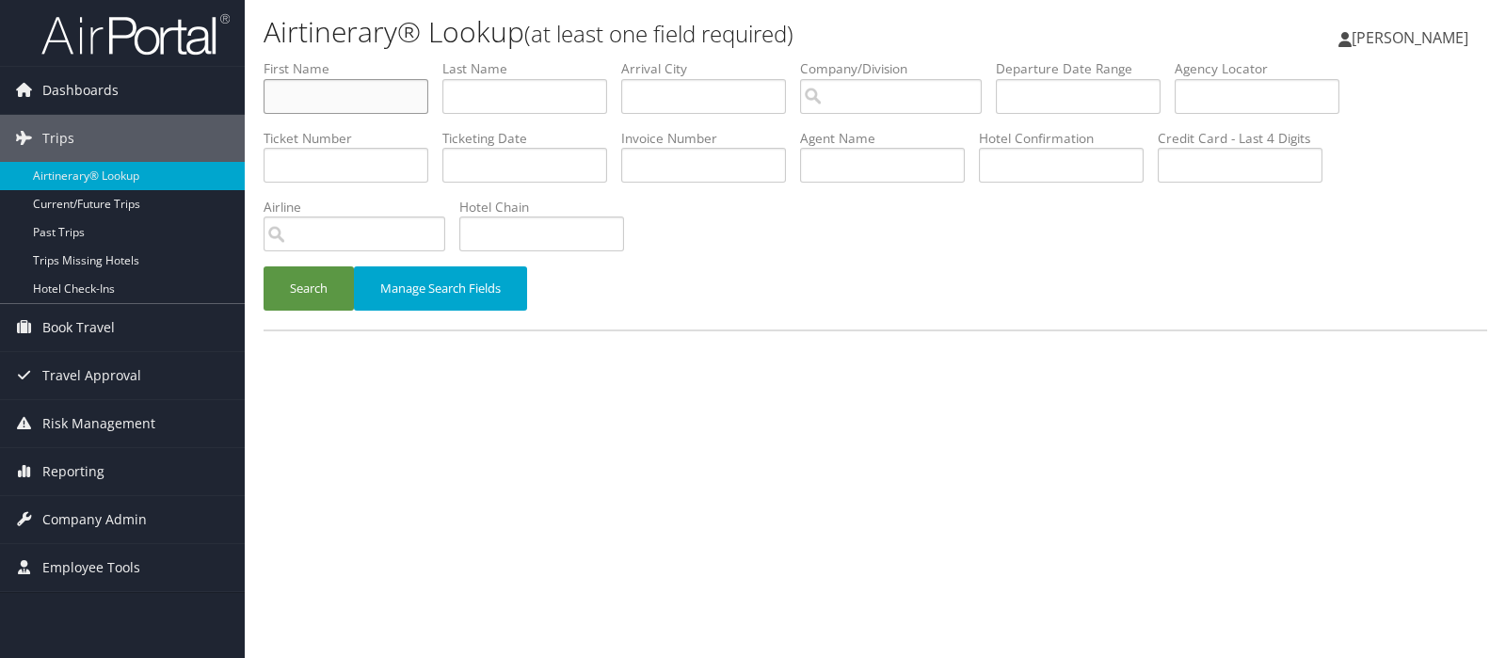
click at [287, 91] on input "text" at bounding box center [346, 96] width 165 height 35
type input "erica"
type input "stephens"
click at [927, 90] on input "search" at bounding box center [891, 96] width 182 height 35
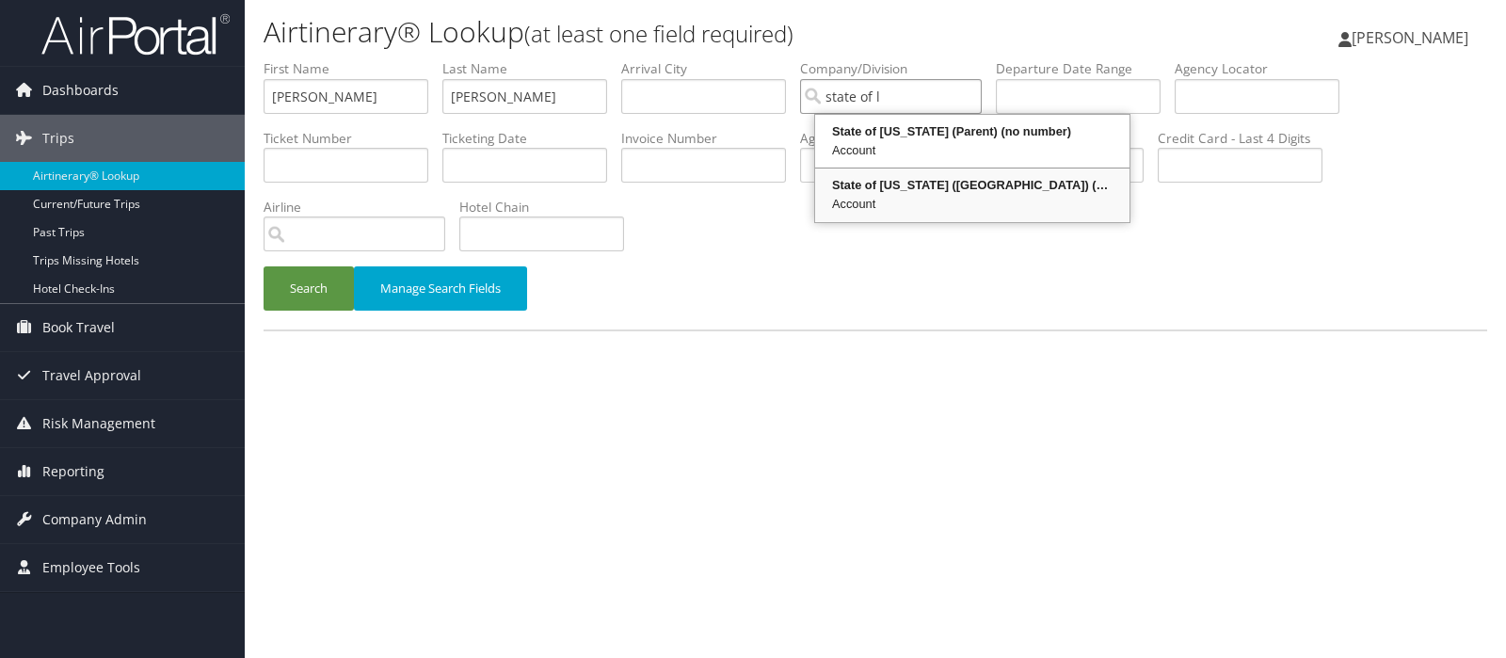
click at [892, 178] on div "State of Louisiana (SOLA) (STATEOFLA)" at bounding box center [972, 185] width 309 height 19
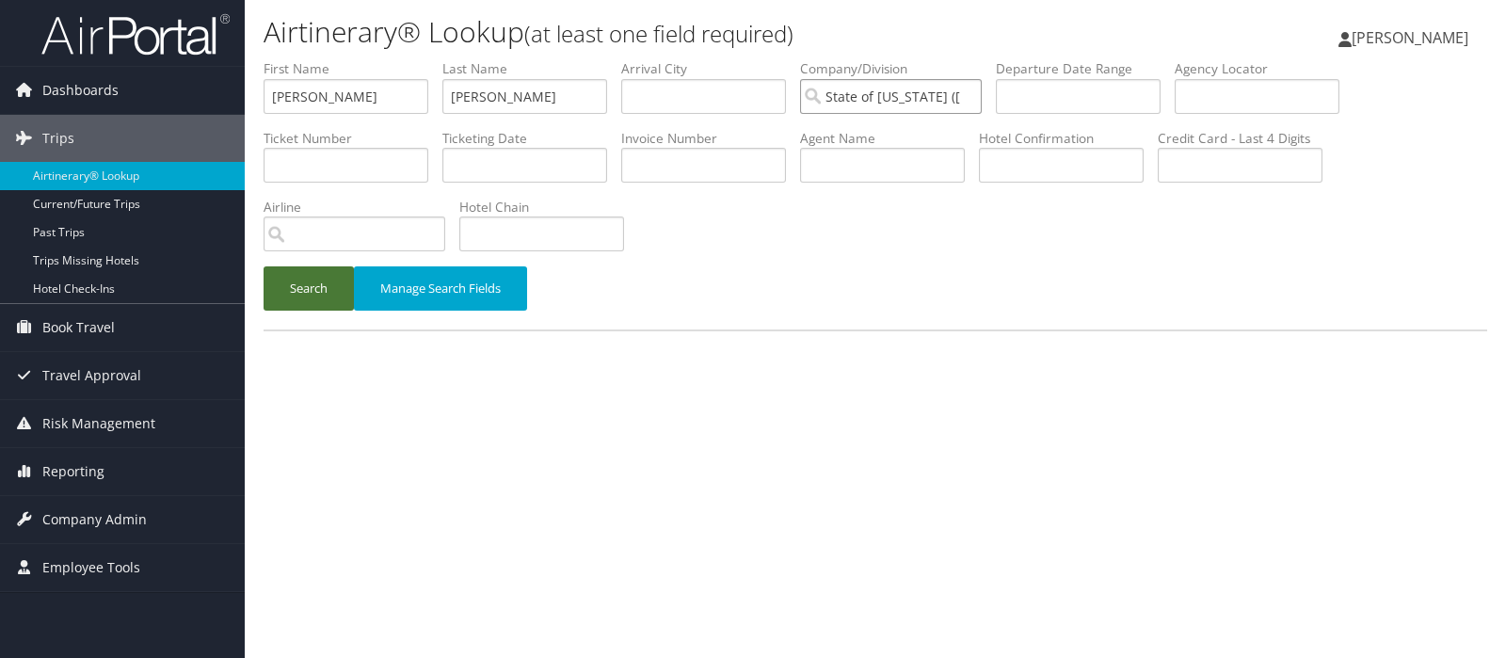
type input "State of [US_STATE] ([GEOGRAPHIC_DATA])"
click at [304, 289] on button "Search" at bounding box center [309, 288] width 90 height 44
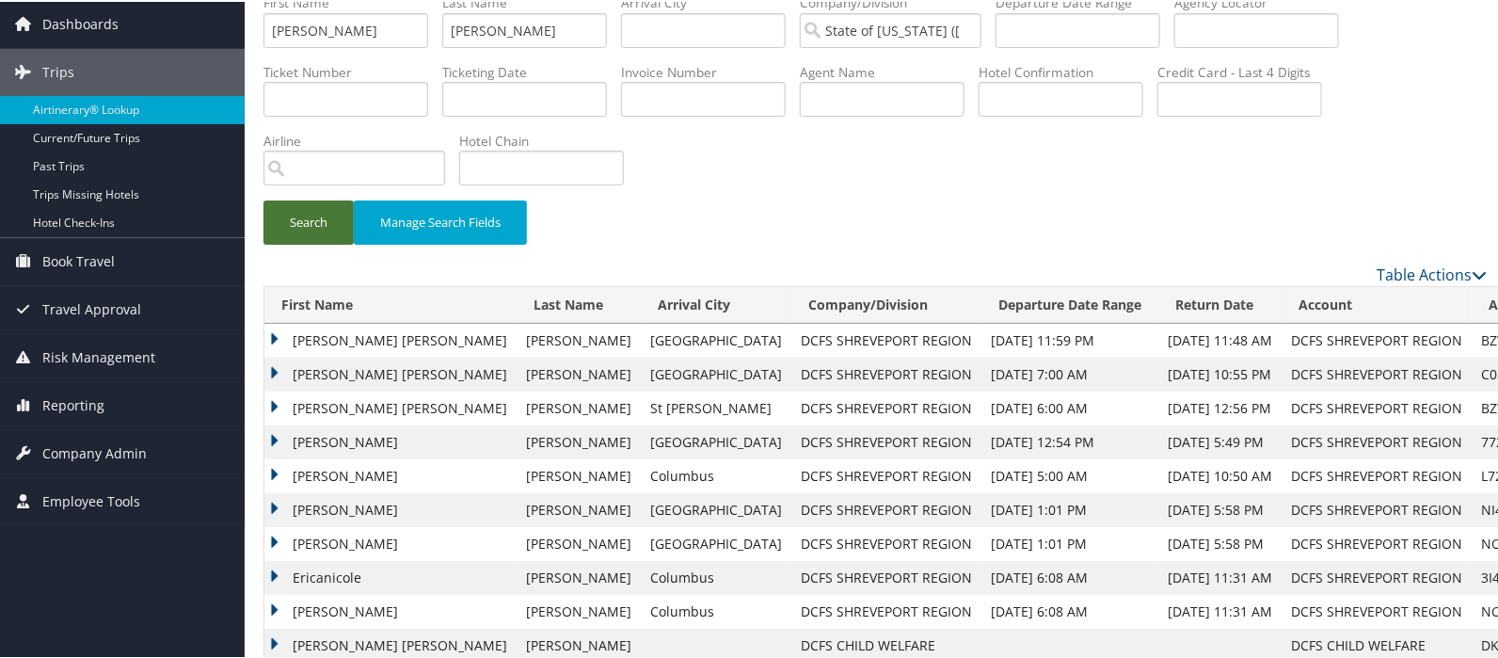
scroll to position [103, 0]
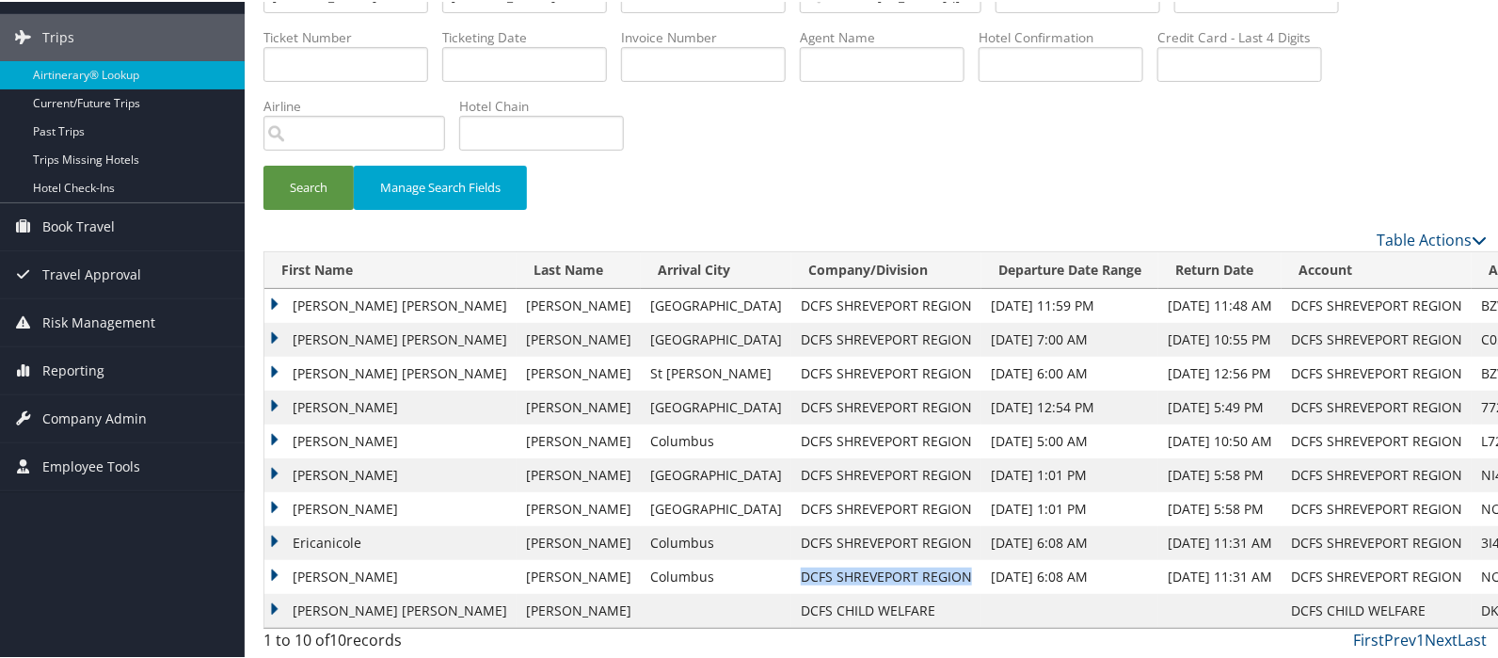
drag, startPoint x: 615, startPoint y: 572, endPoint x: 785, endPoint y: 569, distance: 170.4
click at [791, 569] on td "DCFS SHREVEPORT REGION" at bounding box center [886, 575] width 190 height 34
copy td "DCFS SHREVEPORT REGION"
click at [101, 413] on span "Company Admin" at bounding box center [94, 416] width 104 height 47
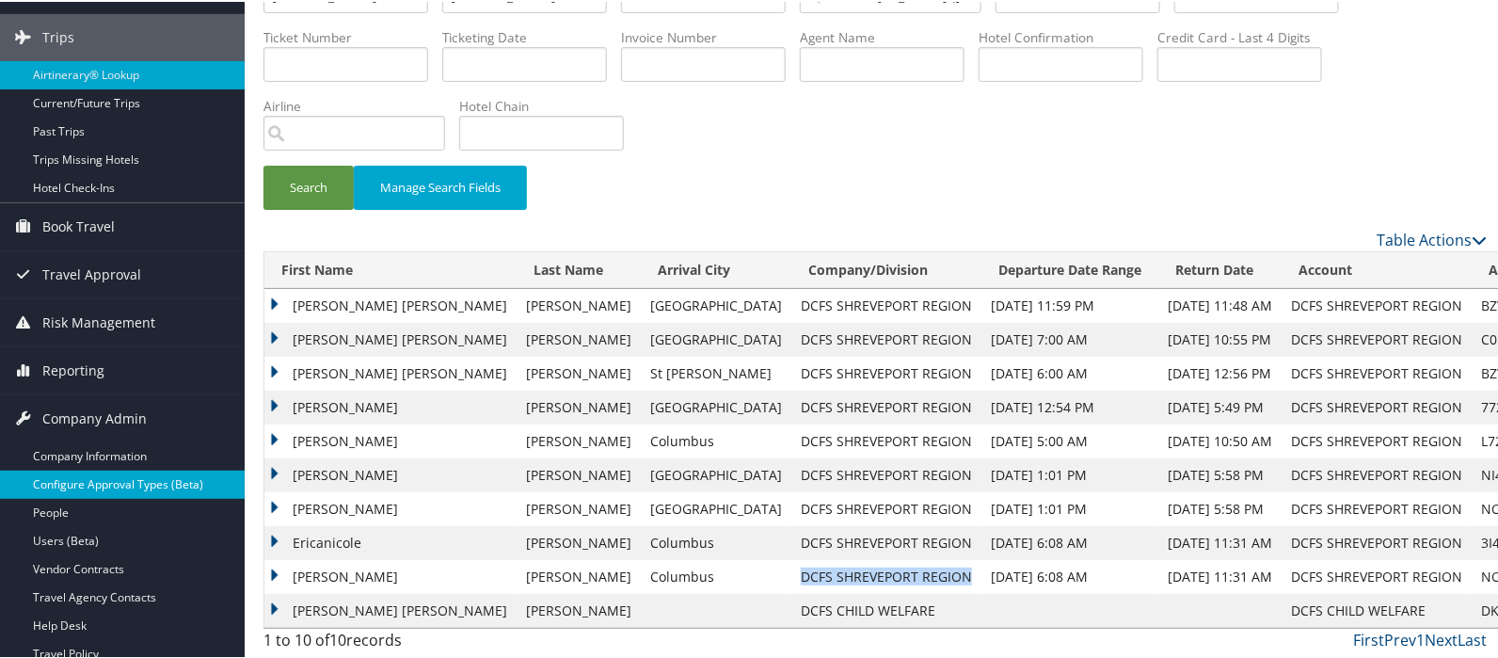
click at [95, 479] on link "Configure Approval Types (Beta)" at bounding box center [122, 483] width 245 height 28
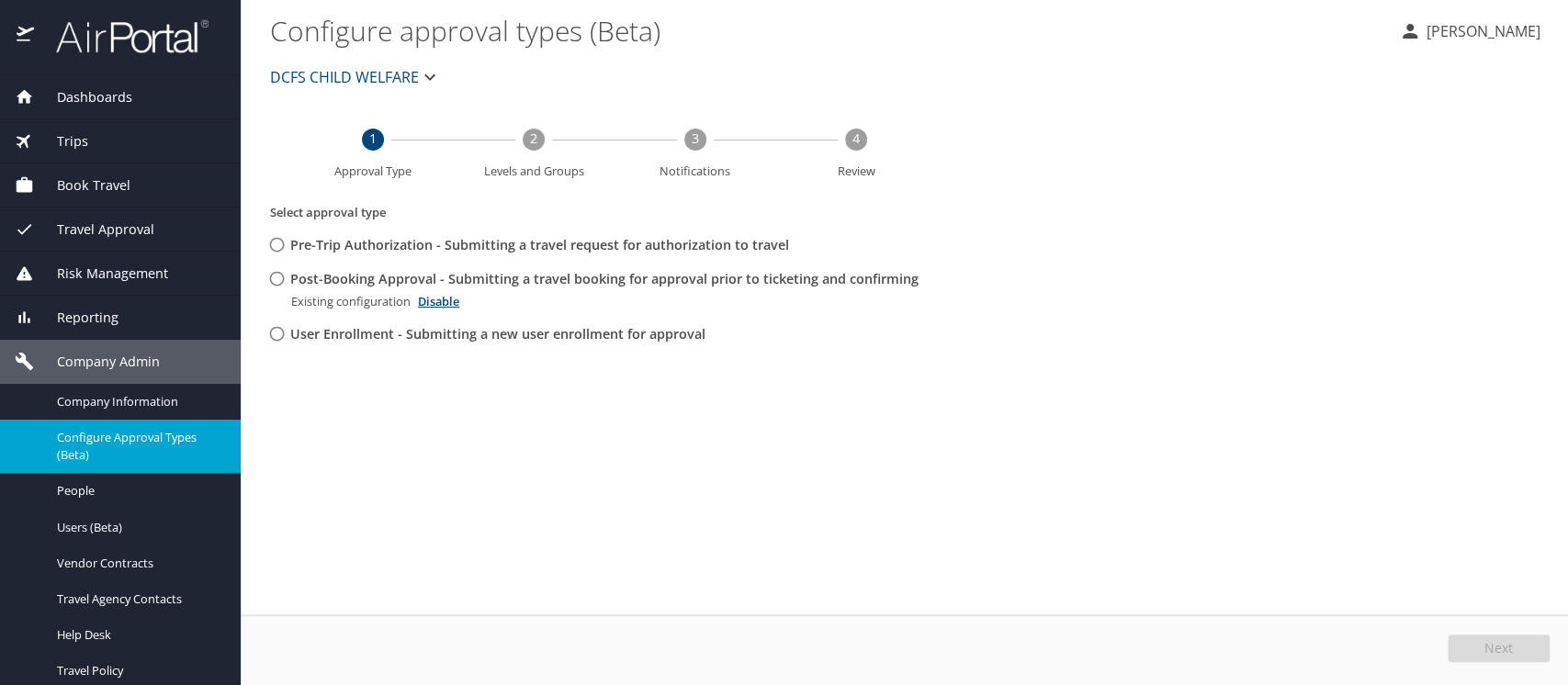
click at [321, 73] on span "DCFS CHILD WELFARE" at bounding box center [345, 77] width 148 height 25
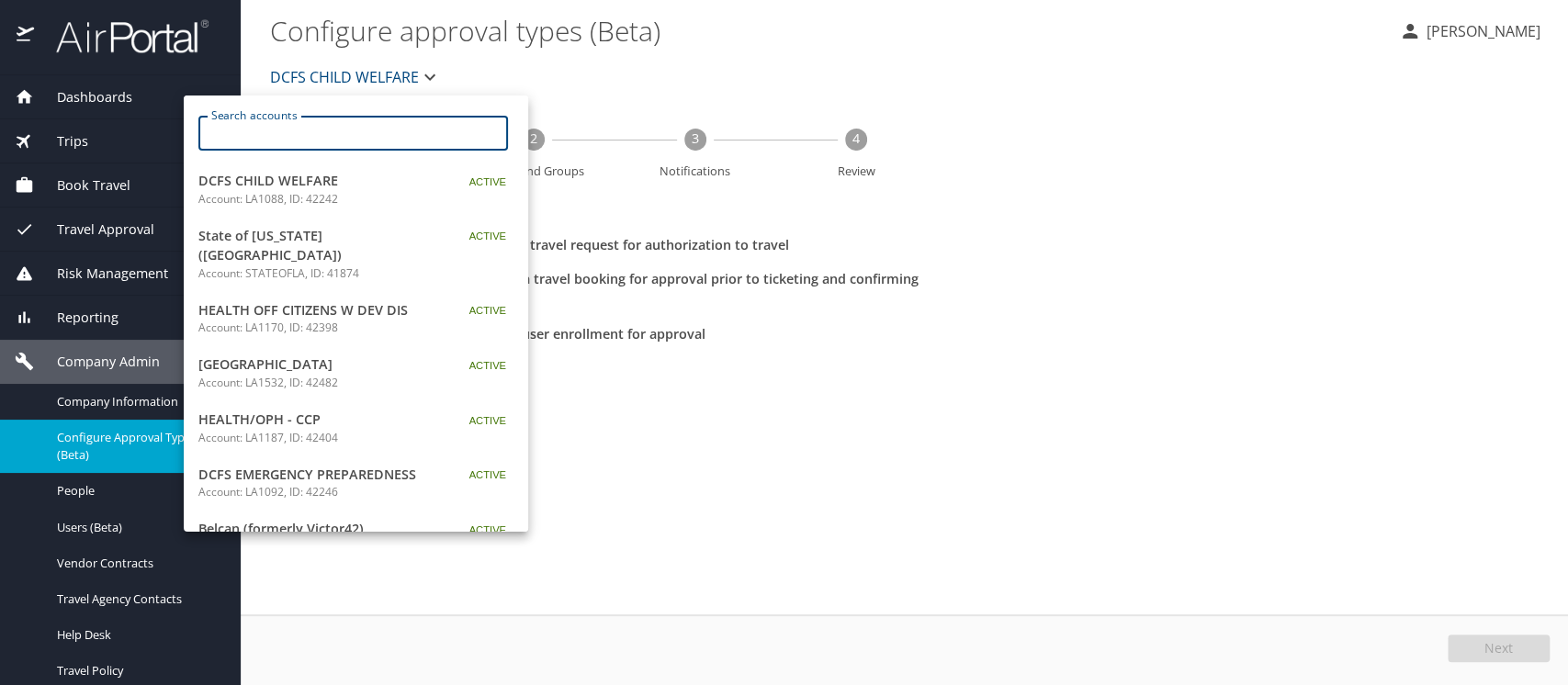
paste input "DCFS SHREVEPORT REGION"
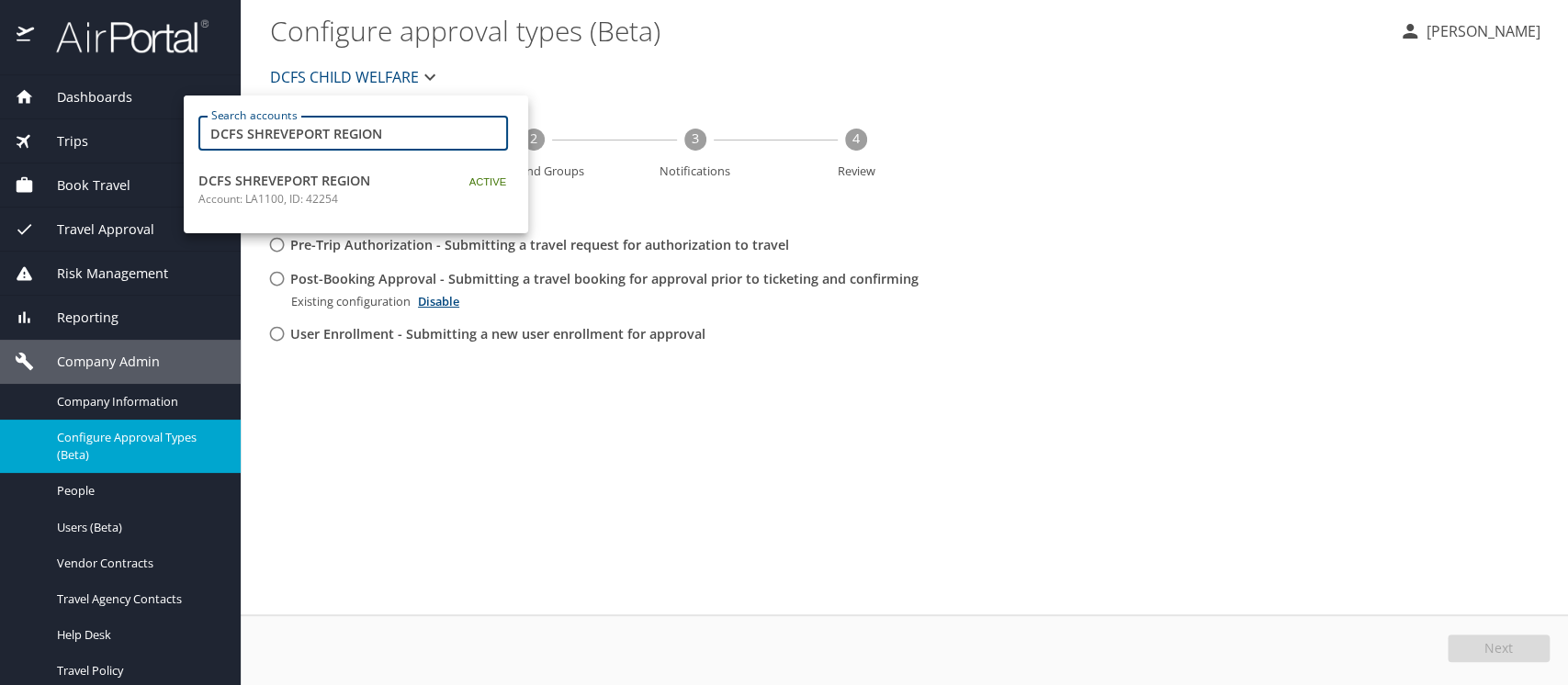
type input "DCFS SHREVEPORT REGION"
click at [1160, 224] on div at bounding box center [784, 342] width 1568 height 685
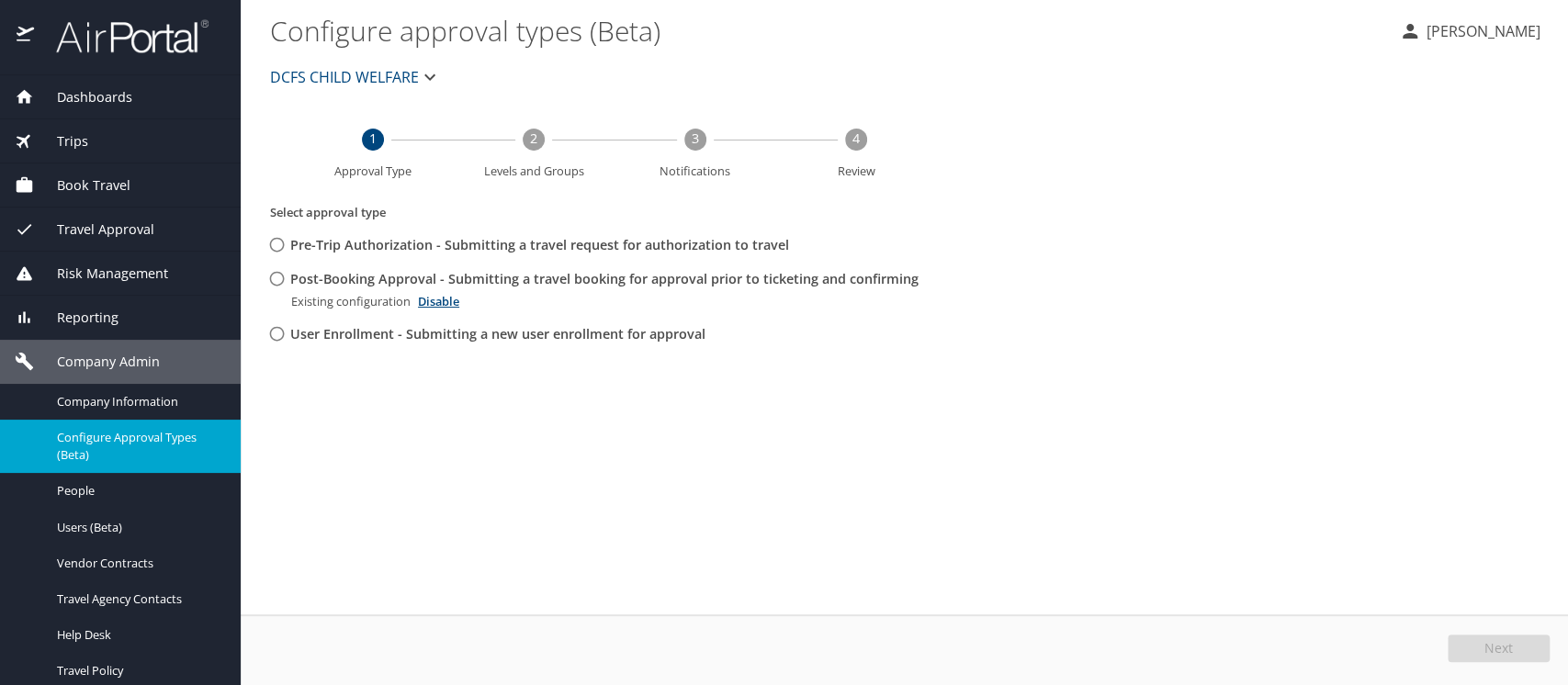
click at [321, 80] on span "DCFS CHILD WELFARE" at bounding box center [345, 77] width 148 height 25
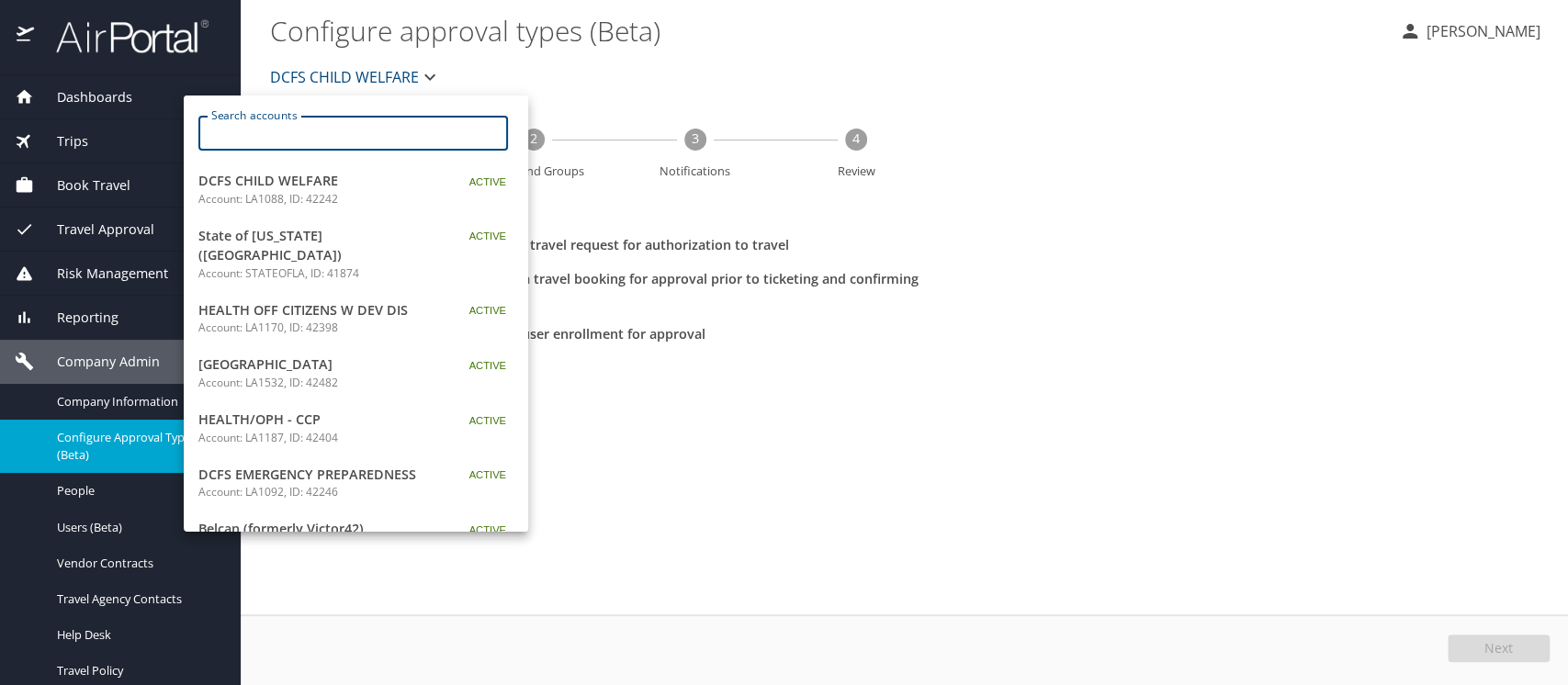
paste input "DCFS SHREVEPORT REGION"
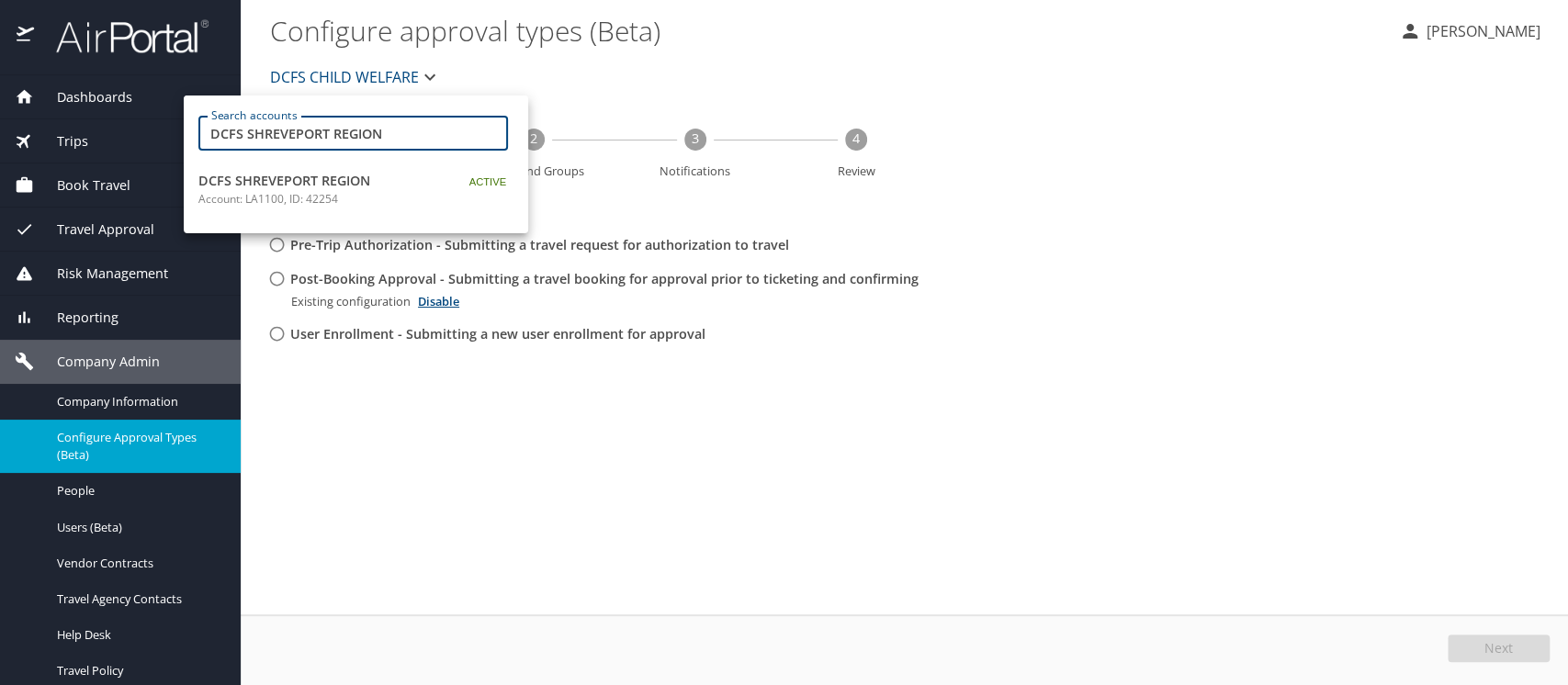
type input "DCFS SHREVEPORT REGION"
click at [261, 182] on span "DCFS SHREVEPORT REGION" at bounding box center [312, 181] width 229 height 20
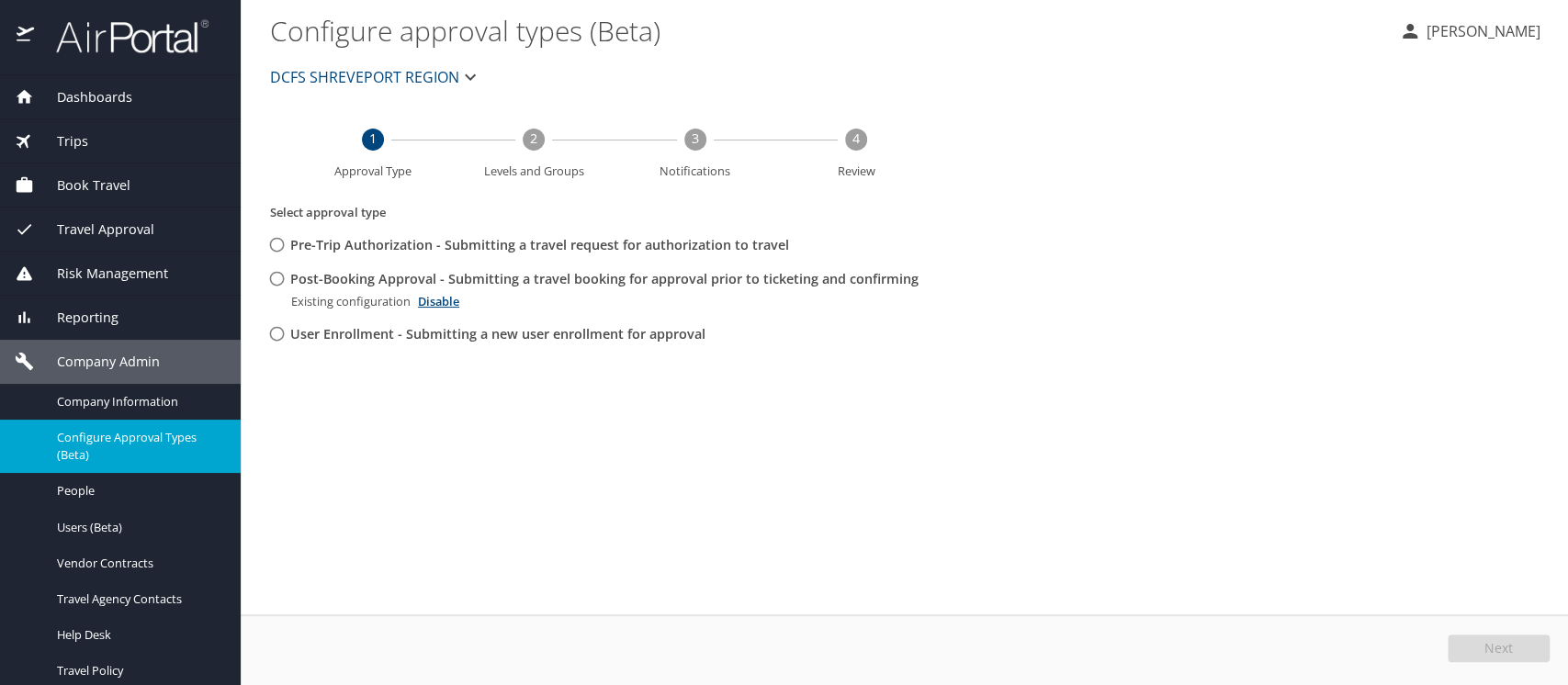
click at [275, 277] on input "Post-Booking Approval - Submitting a travel booking for approval prior to ticke…" at bounding box center [276, 278] width 34 height 34
radio input "true"
click at [1480, 640] on button "Edit" at bounding box center [1502, 648] width 98 height 27
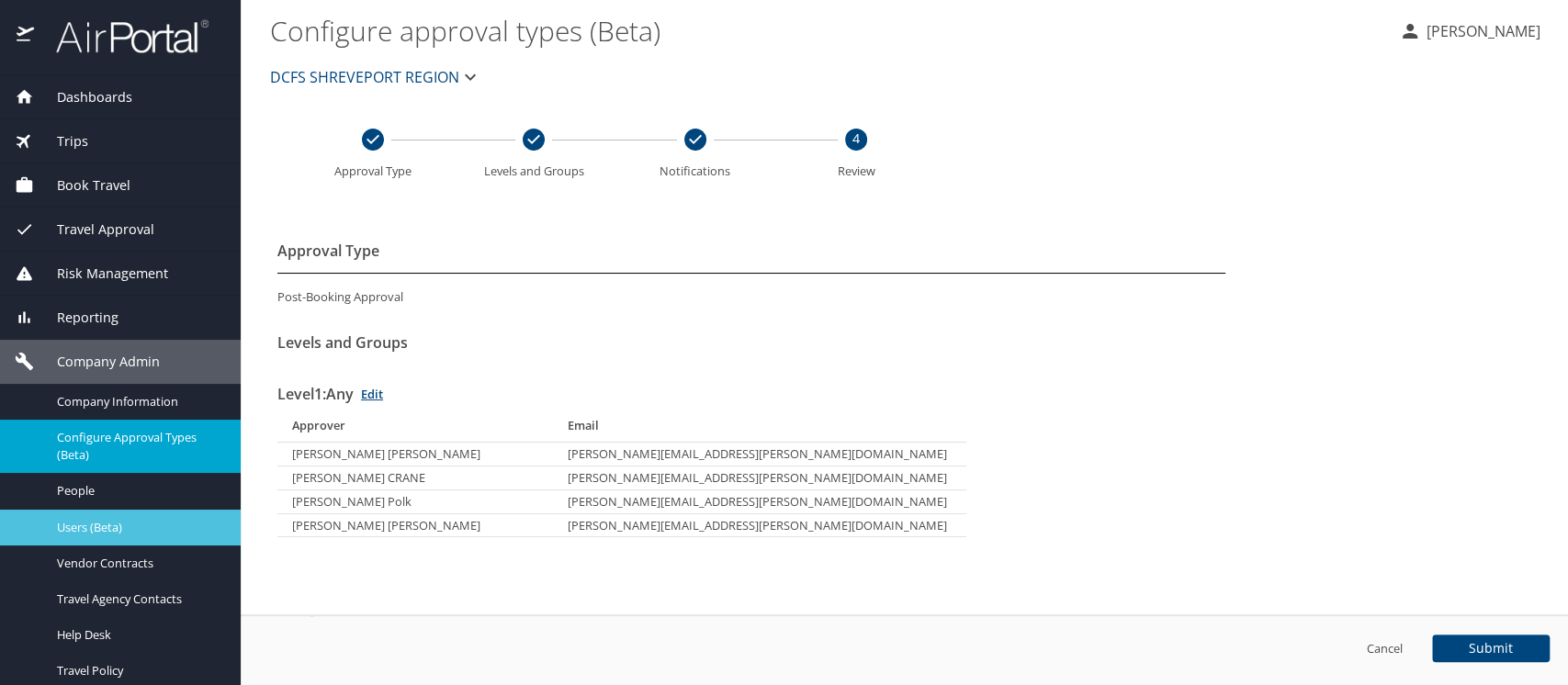
click at [71, 520] on span "Users (Beta)" at bounding box center [138, 528] width 162 height 18
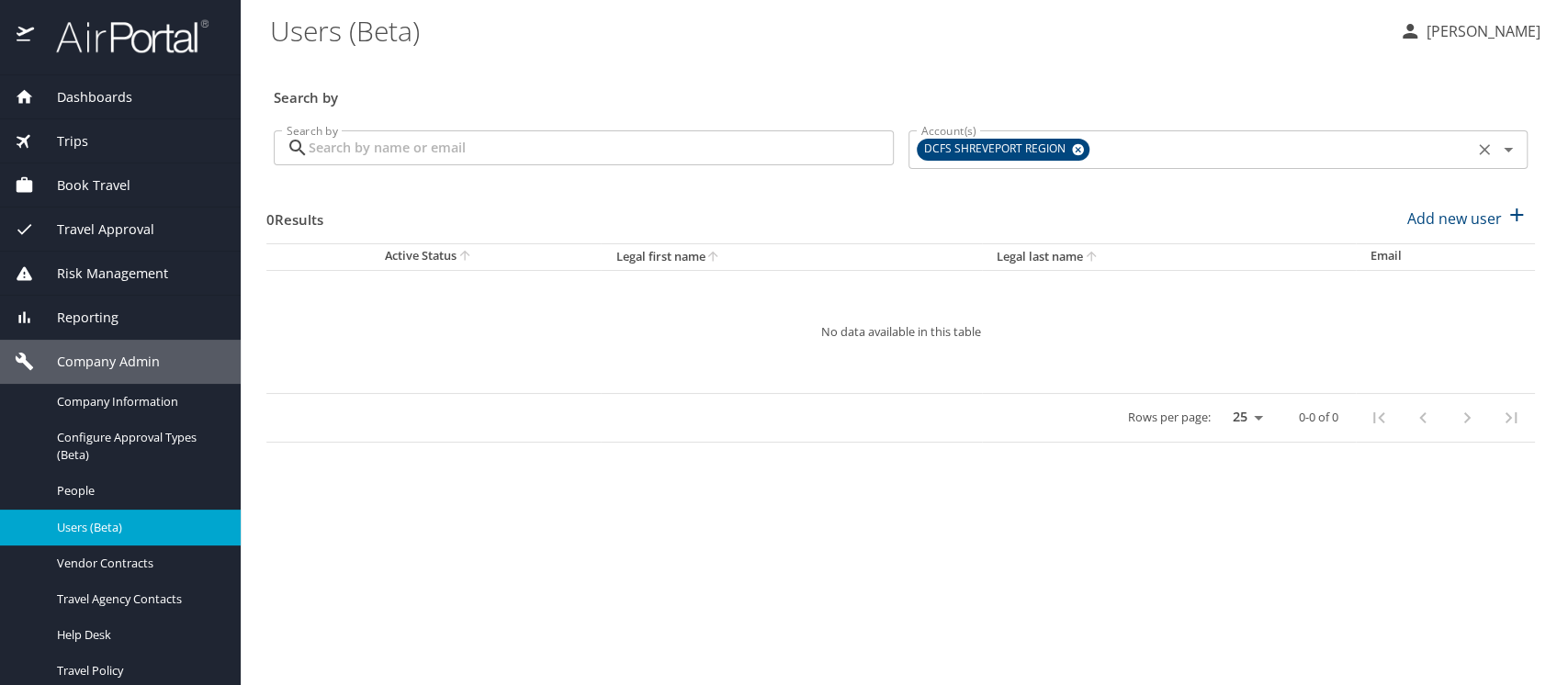
click at [1081, 153] on icon at bounding box center [1078, 150] width 12 height 12
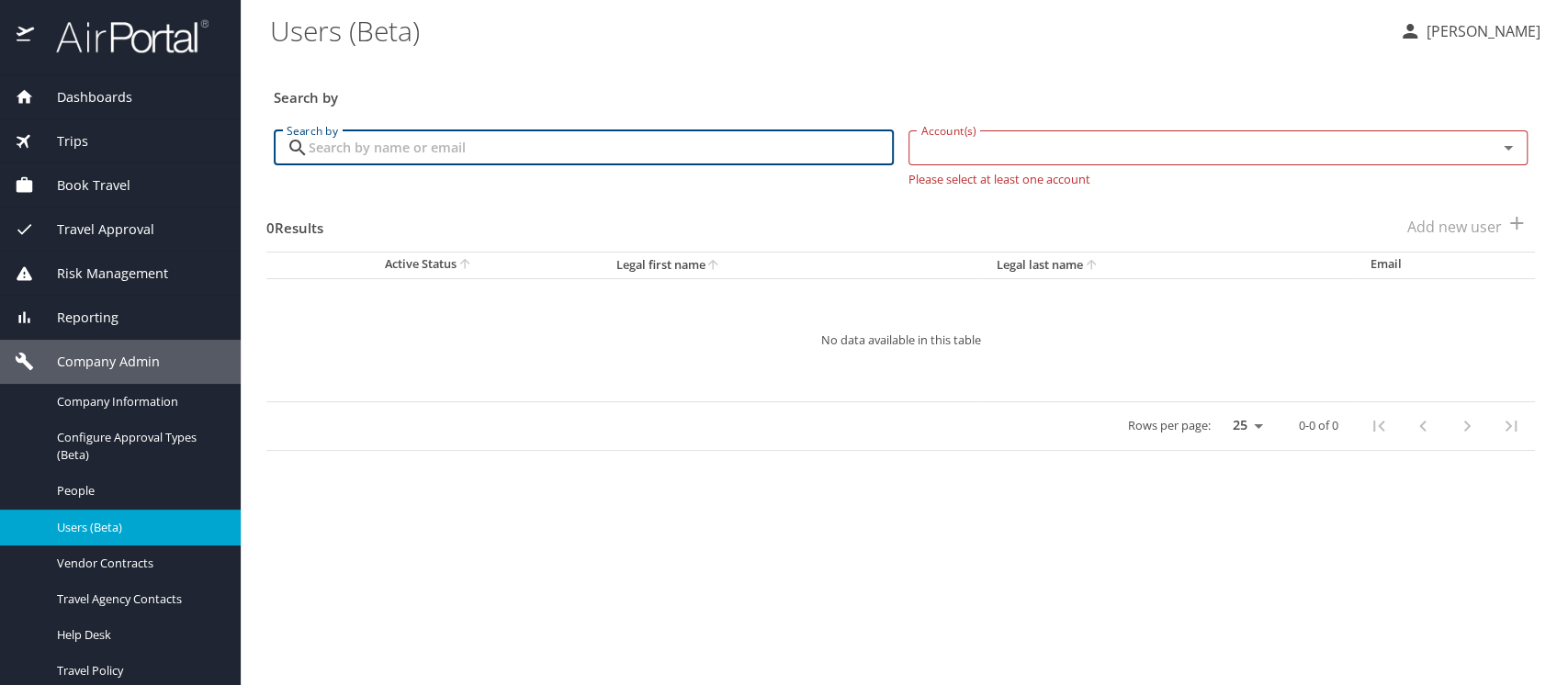
click at [331, 145] on input "Search by" at bounding box center [600, 148] width 585 height 35
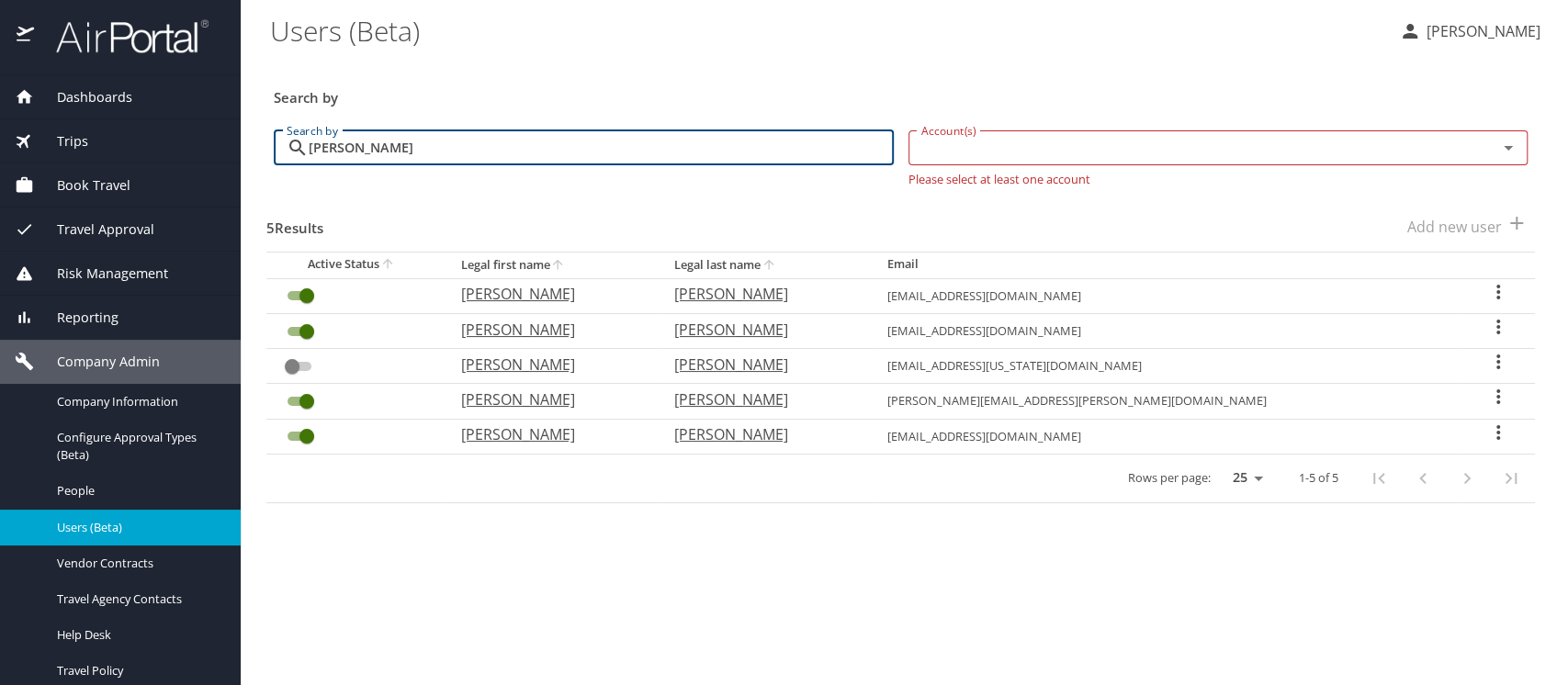
type input "erica stephens"
click at [1490, 393] on icon "User Search Table" at bounding box center [1499, 396] width 22 height 22
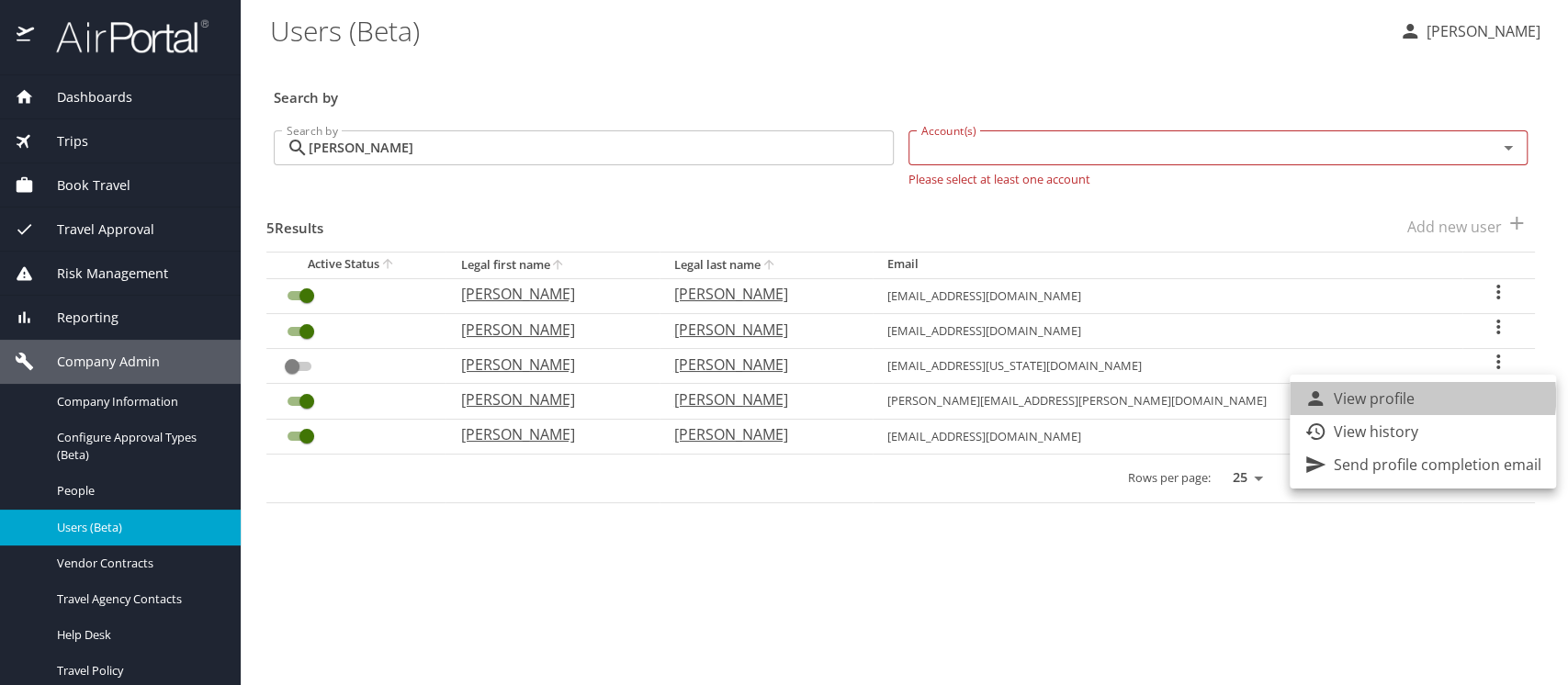
click at [1423, 397] on li "View profile" at bounding box center [1423, 398] width 267 height 33
select select "US"
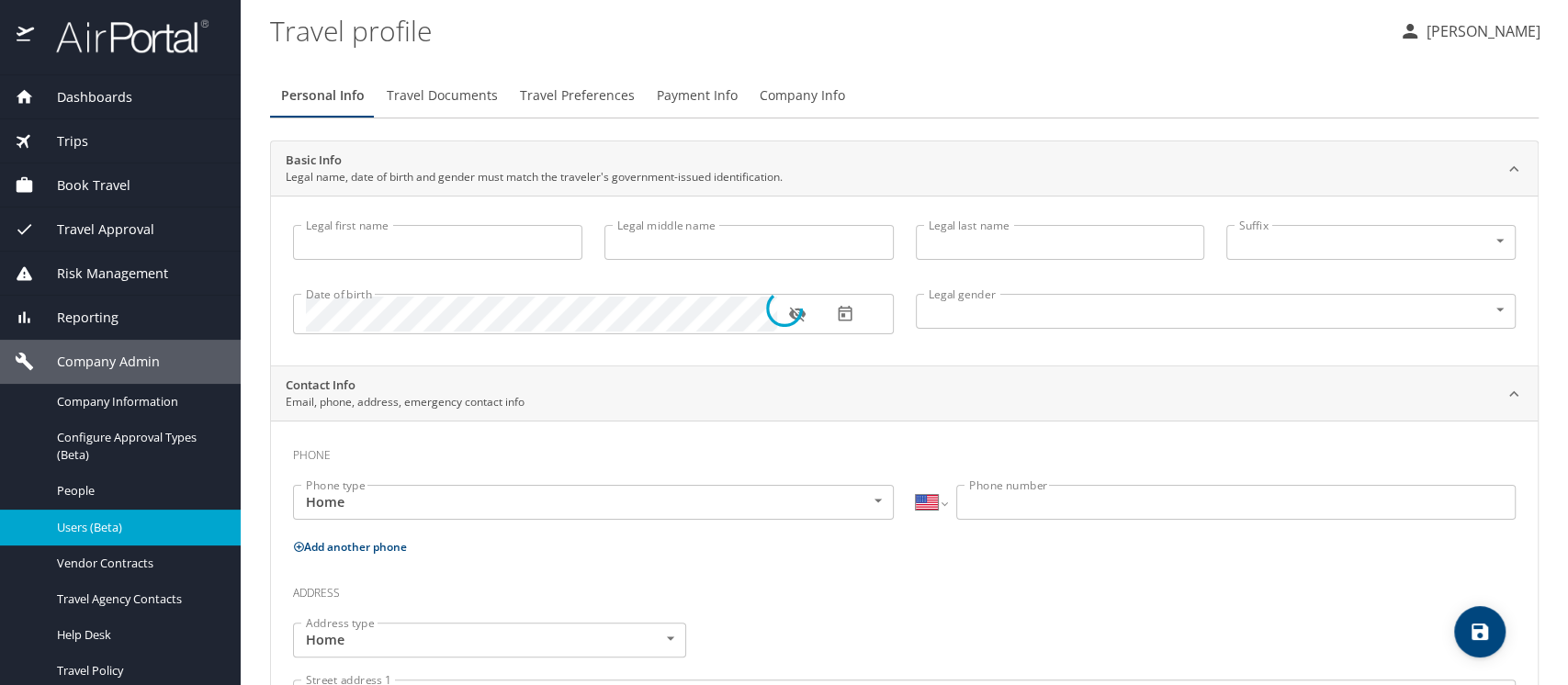
select select "US"
select select "NL"
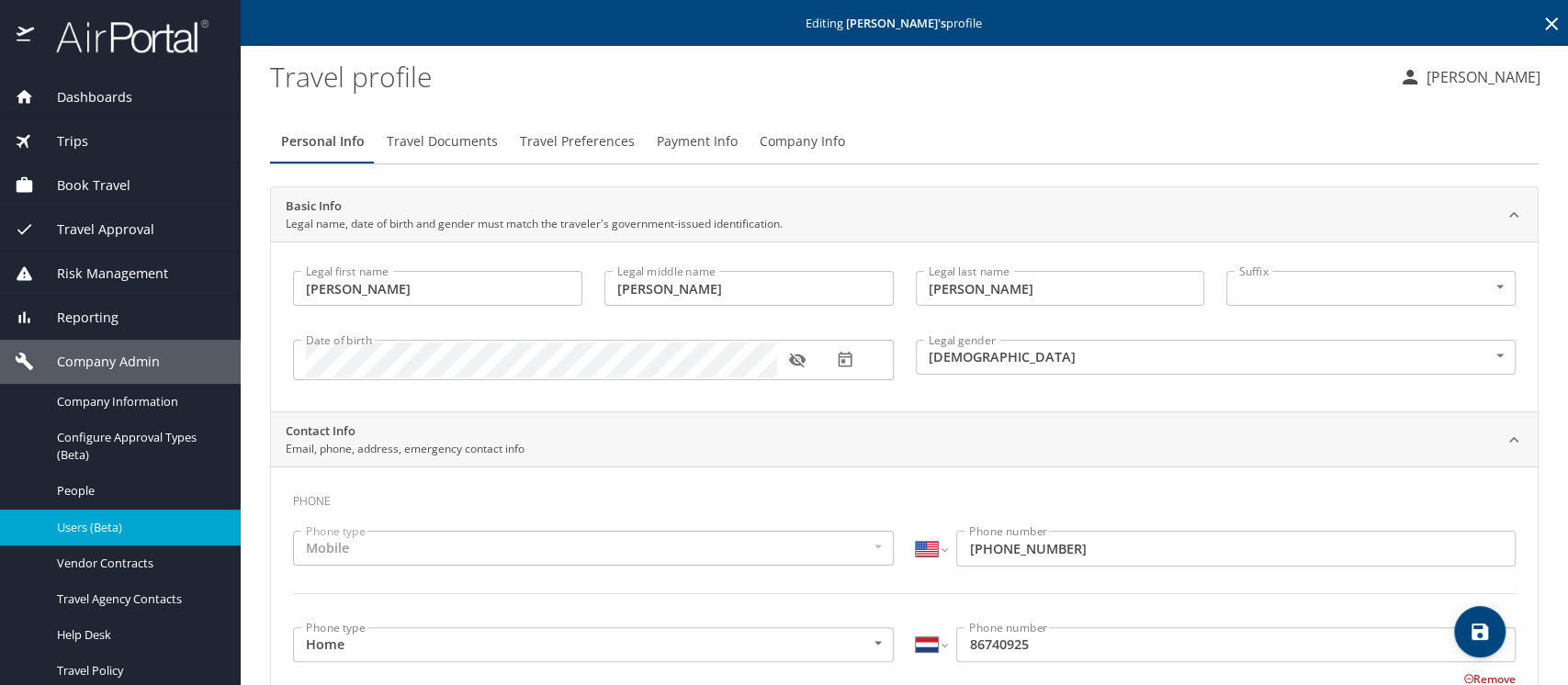
type input "ERICA"
type input "NICOLE"
type input "STEPHENS"
type input "Female"
click at [802, 143] on span "Company Info" at bounding box center [803, 142] width 86 height 23
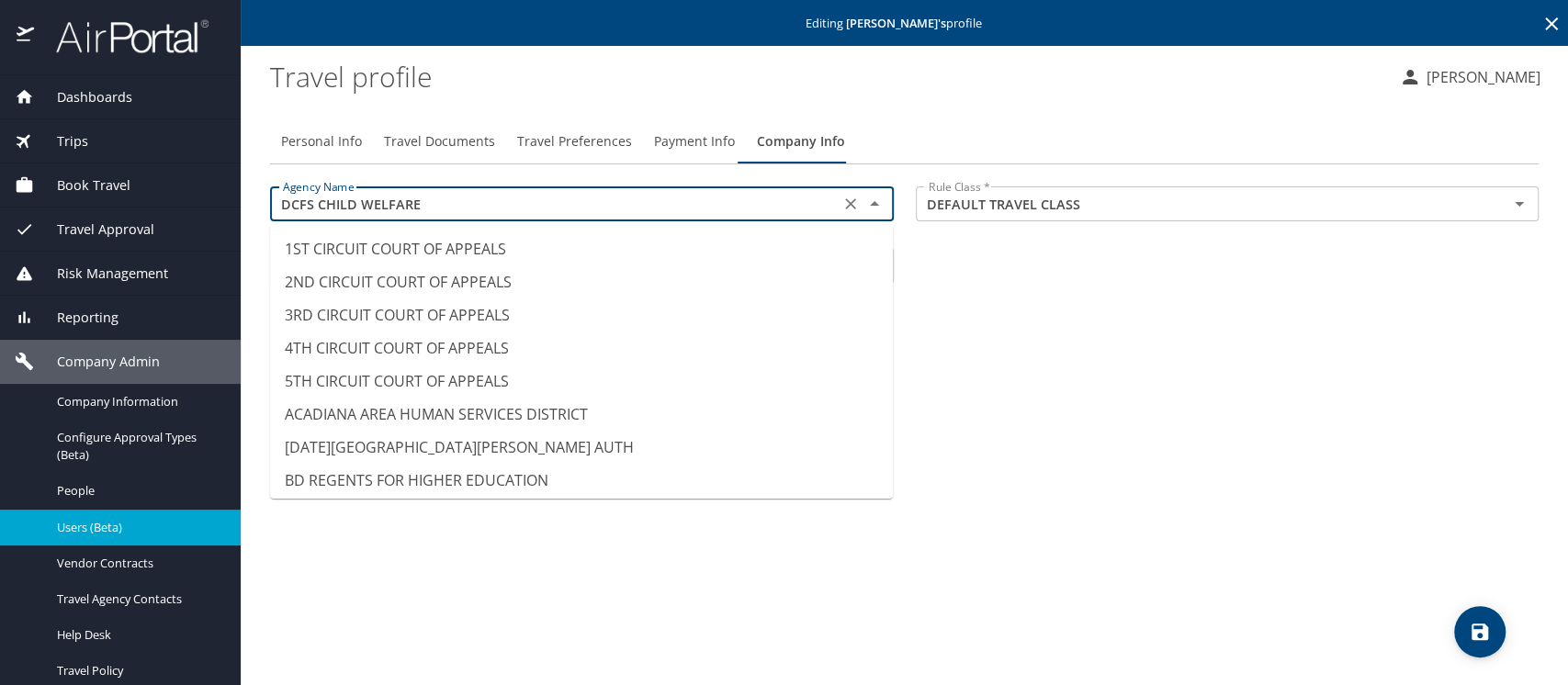
scroll to position [2447, 0]
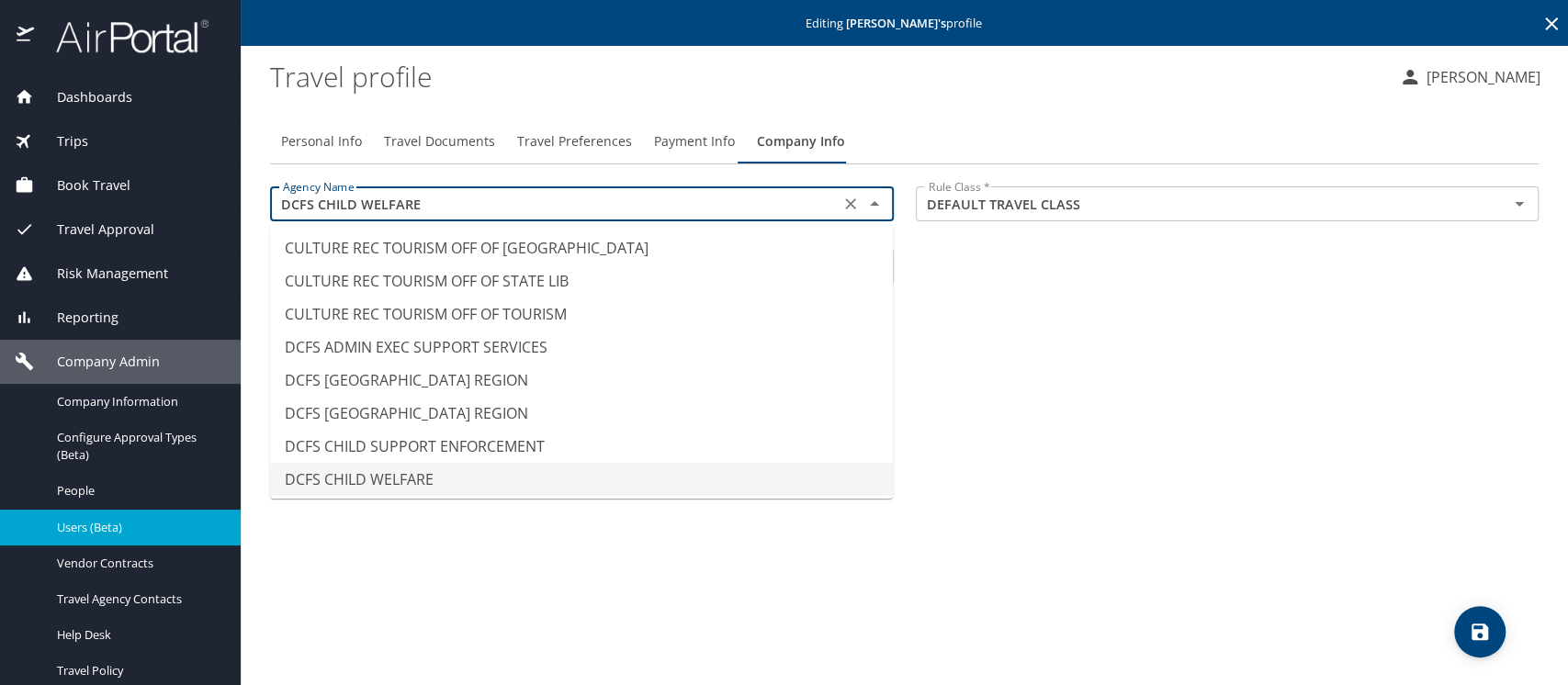
drag, startPoint x: 442, startPoint y: 202, endPoint x: 260, endPoint y: 203, distance: 182.0
click at [260, 203] on div "Agency Name DCFS CHILD WELFARE Agency Name" at bounding box center [582, 206] width 646 height 61
paste input "SHREVEPORT REGION"
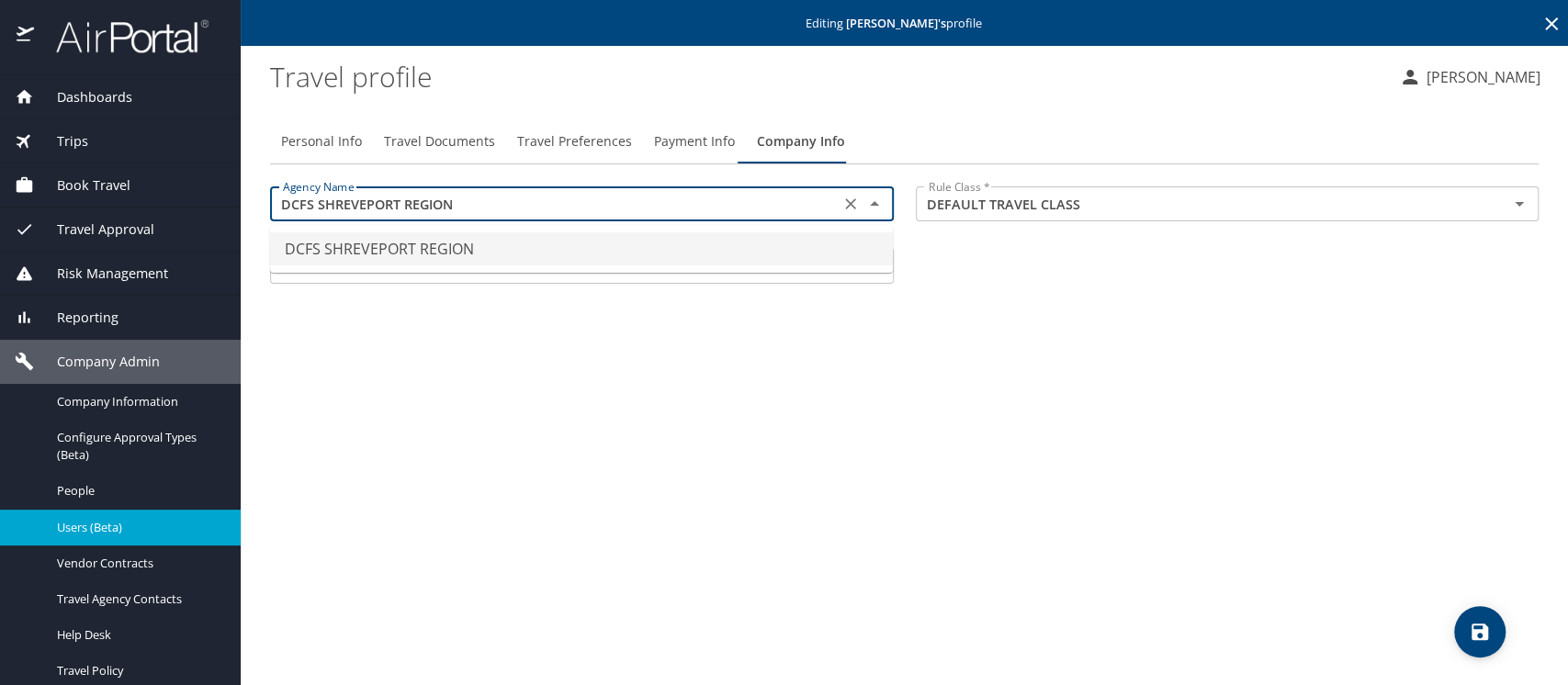
click at [343, 239] on li "DCFS SHREVEPORT REGION" at bounding box center [582, 249] width 623 height 33
type input "DCFS SHREVEPORT REGION"
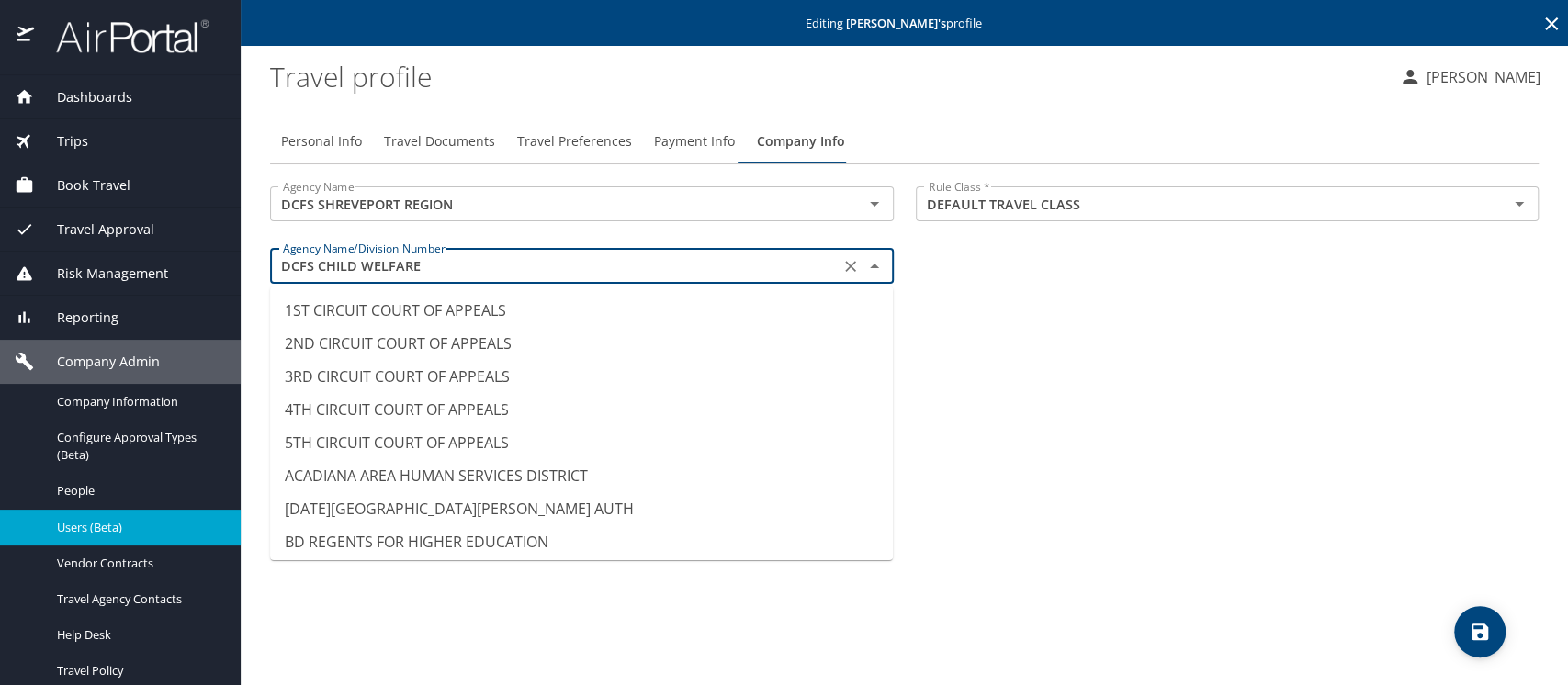
scroll to position [2415, 0]
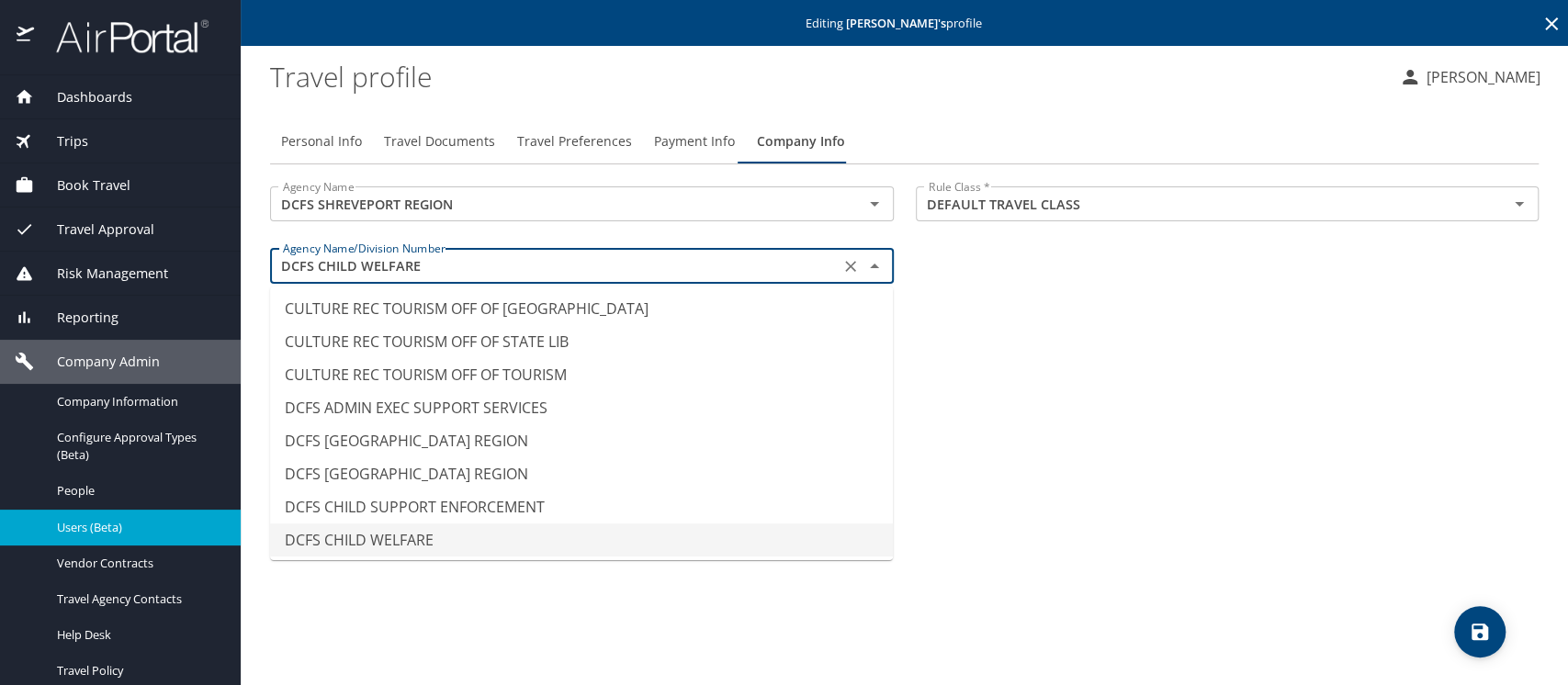
drag, startPoint x: 429, startPoint y: 263, endPoint x: 238, endPoint y: 254, distance: 191.2
click at [238, 254] on div "Dashboards AirPortal 360™ Manager AirPortal 360™ Agent My Travel Dashboard Trip…" at bounding box center [784, 342] width 1568 height 685
paste input "SHREVEPORT REGION"
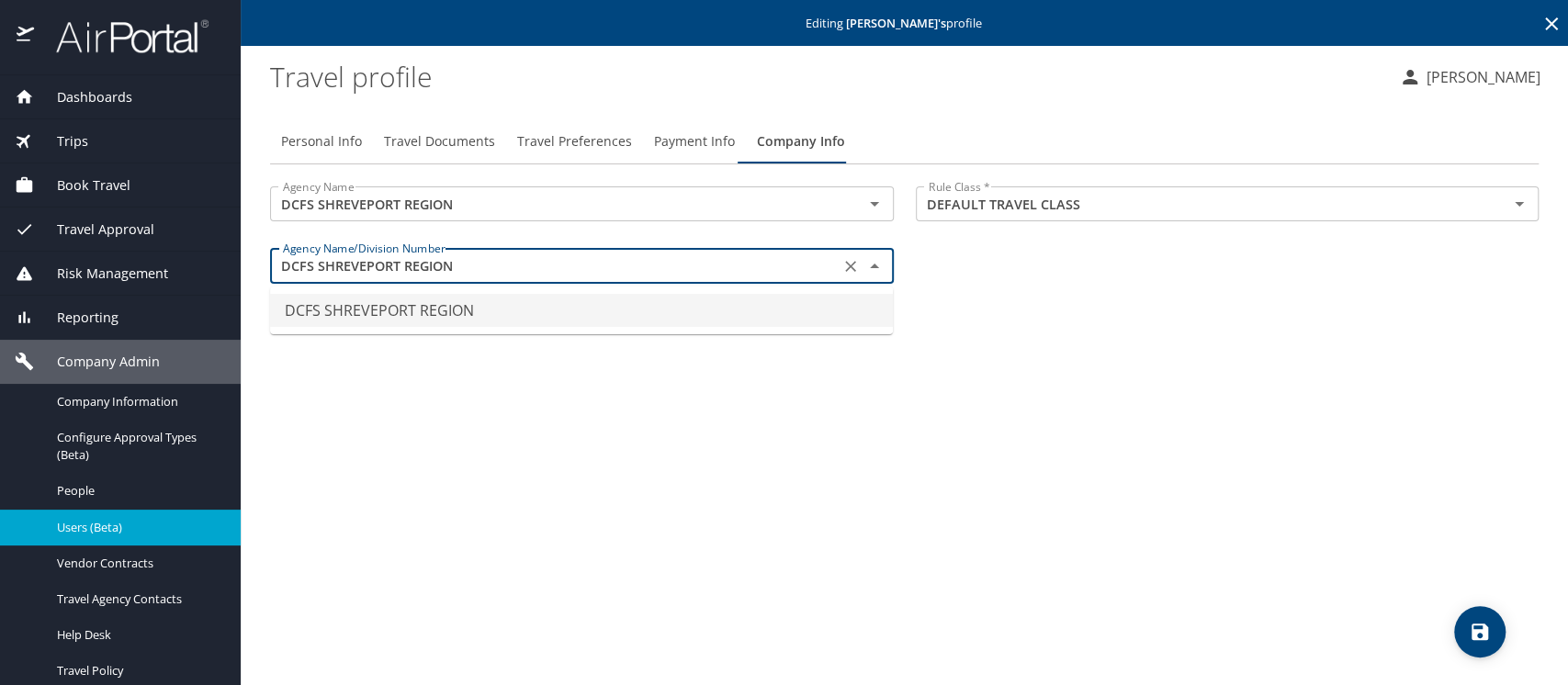
click at [382, 308] on li "DCFS SHREVEPORT REGION" at bounding box center [582, 310] width 623 height 33
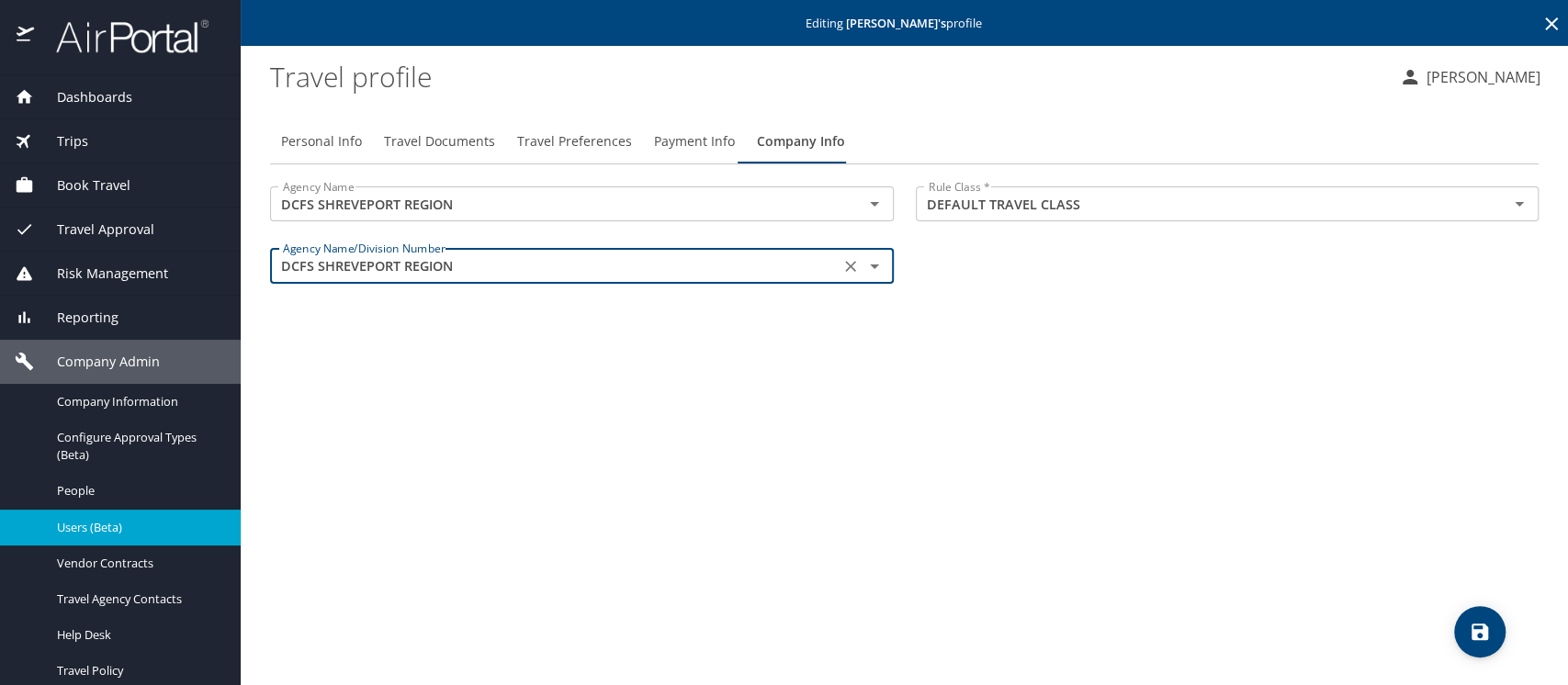
type input "DCFS SHREVEPORT REGION"
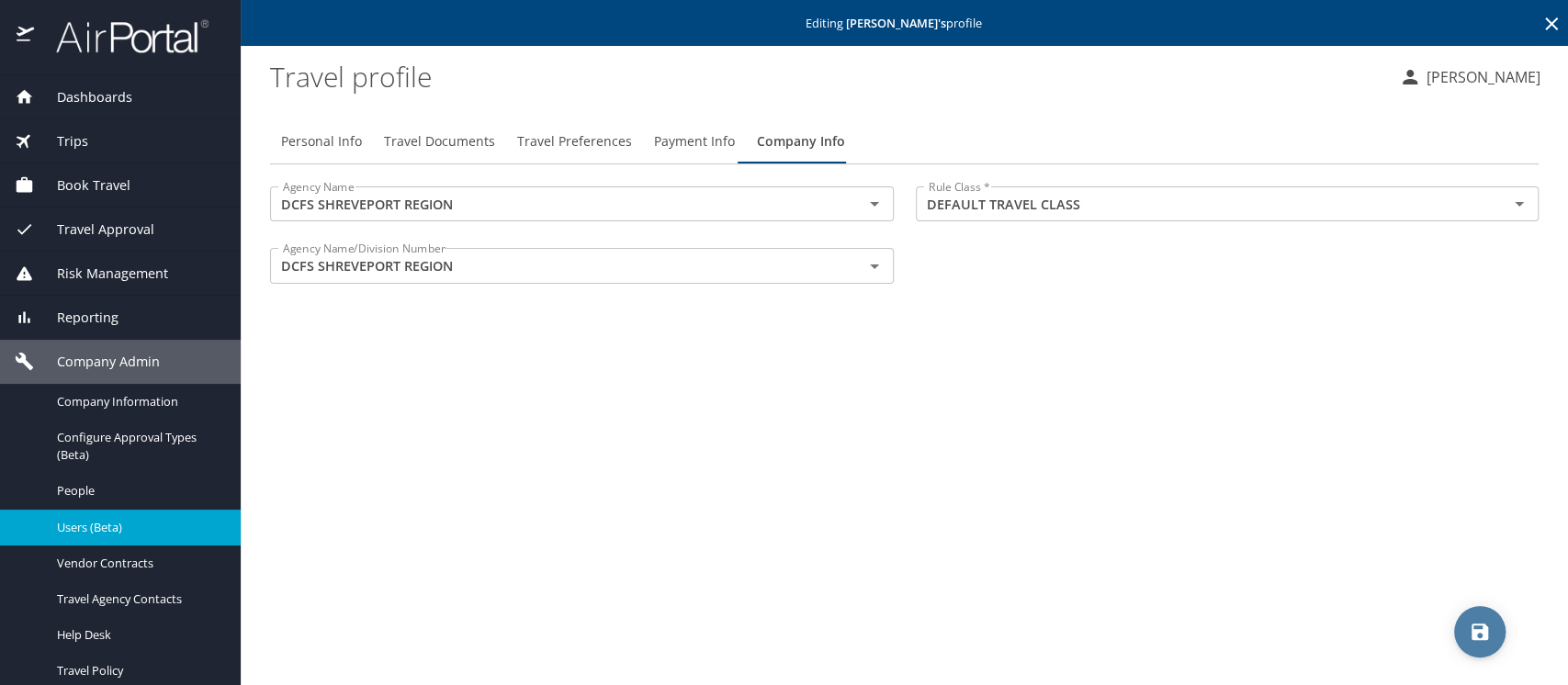
click at [1474, 629] on icon "save" at bounding box center [1480, 631] width 17 height 17
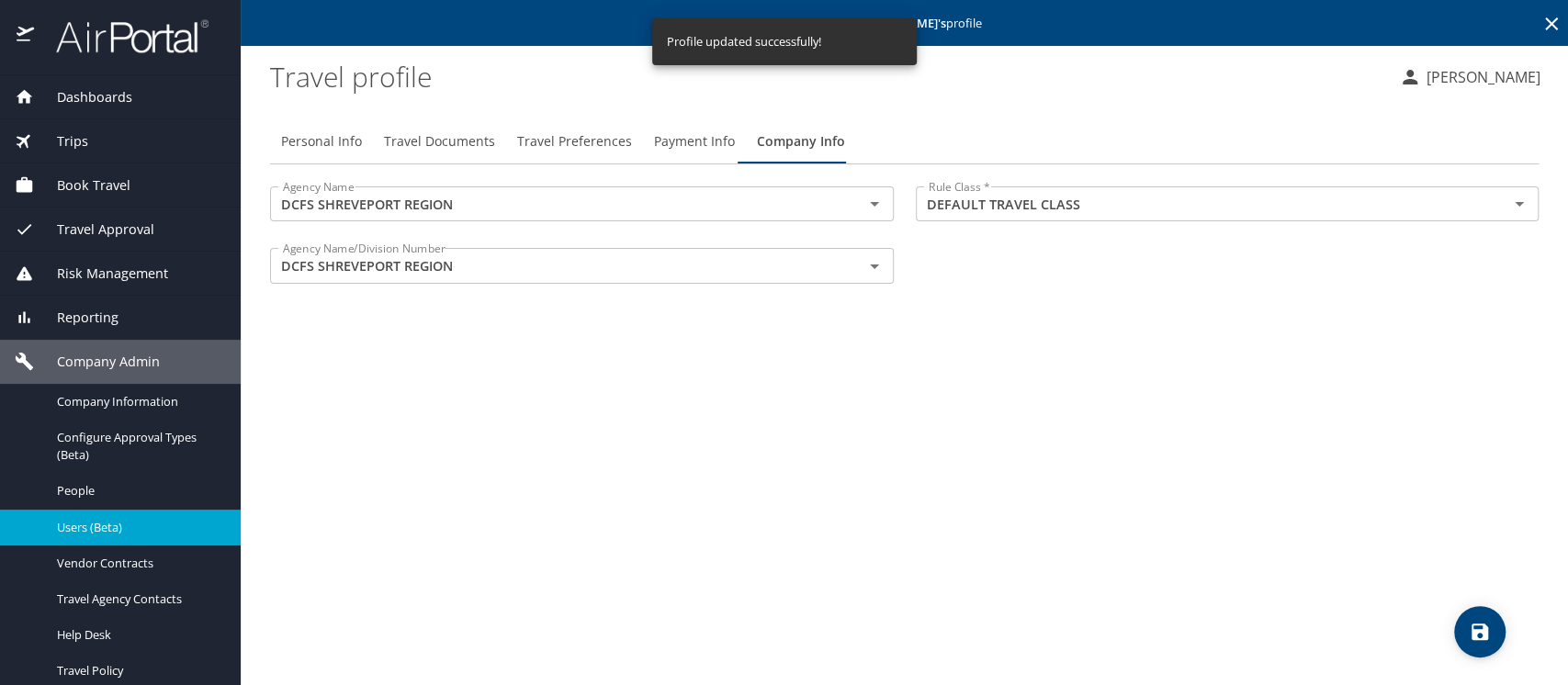
click at [609, 550] on div "Personal Info Travel Documents Travel Preferences Payment Info Company Info Age…" at bounding box center [905, 394] width 1269 height 581
click at [324, 143] on span "Personal Info" at bounding box center [321, 142] width 81 height 23
select select "US"
select select "NL"
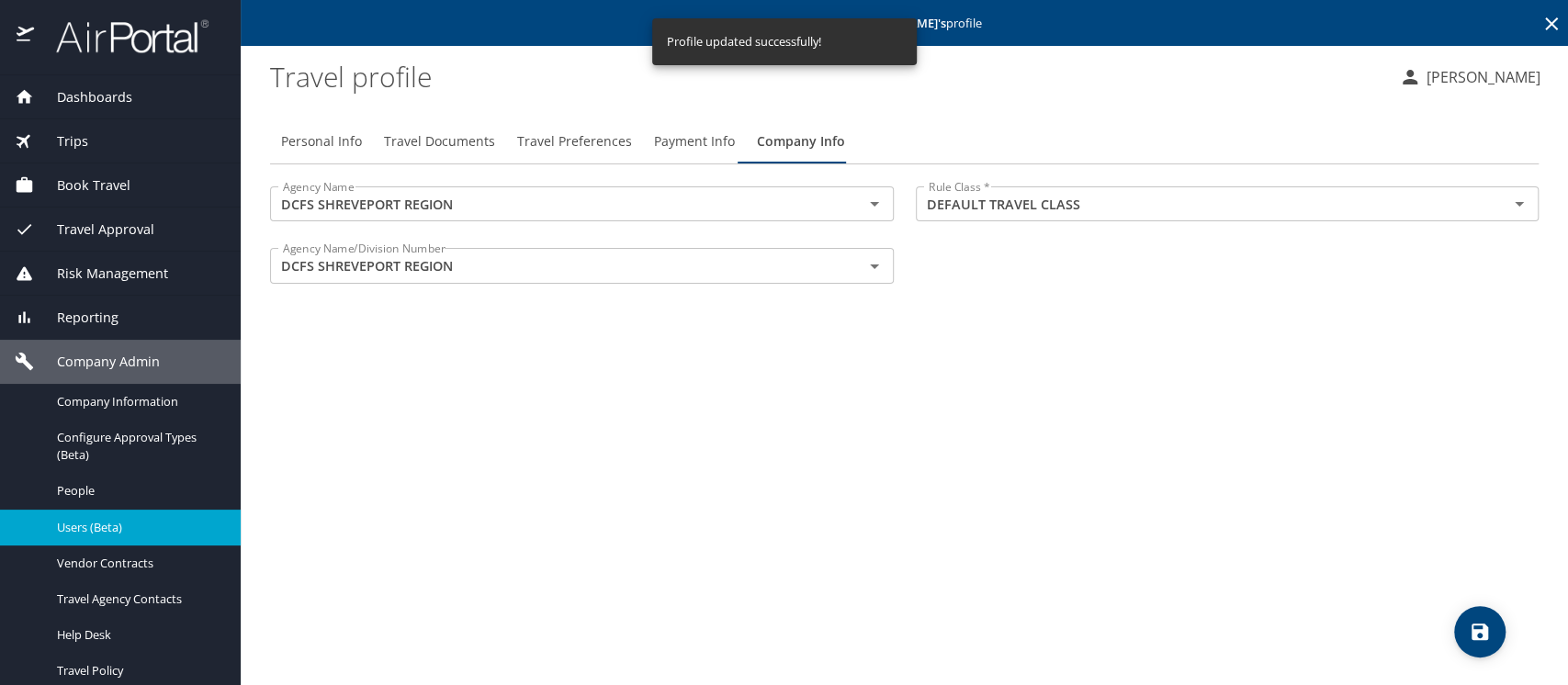
select select "US"
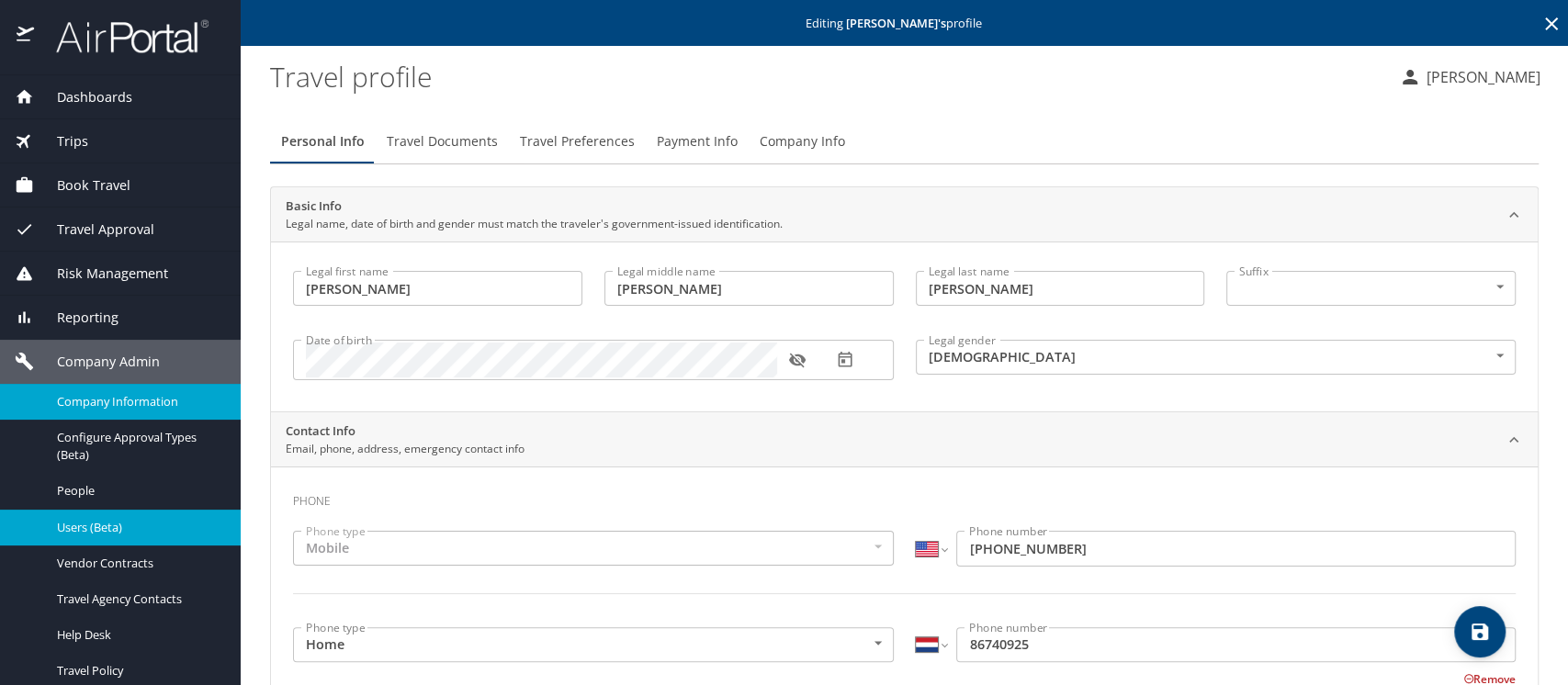
click at [81, 398] on span "Company Information" at bounding box center [138, 402] width 162 height 18
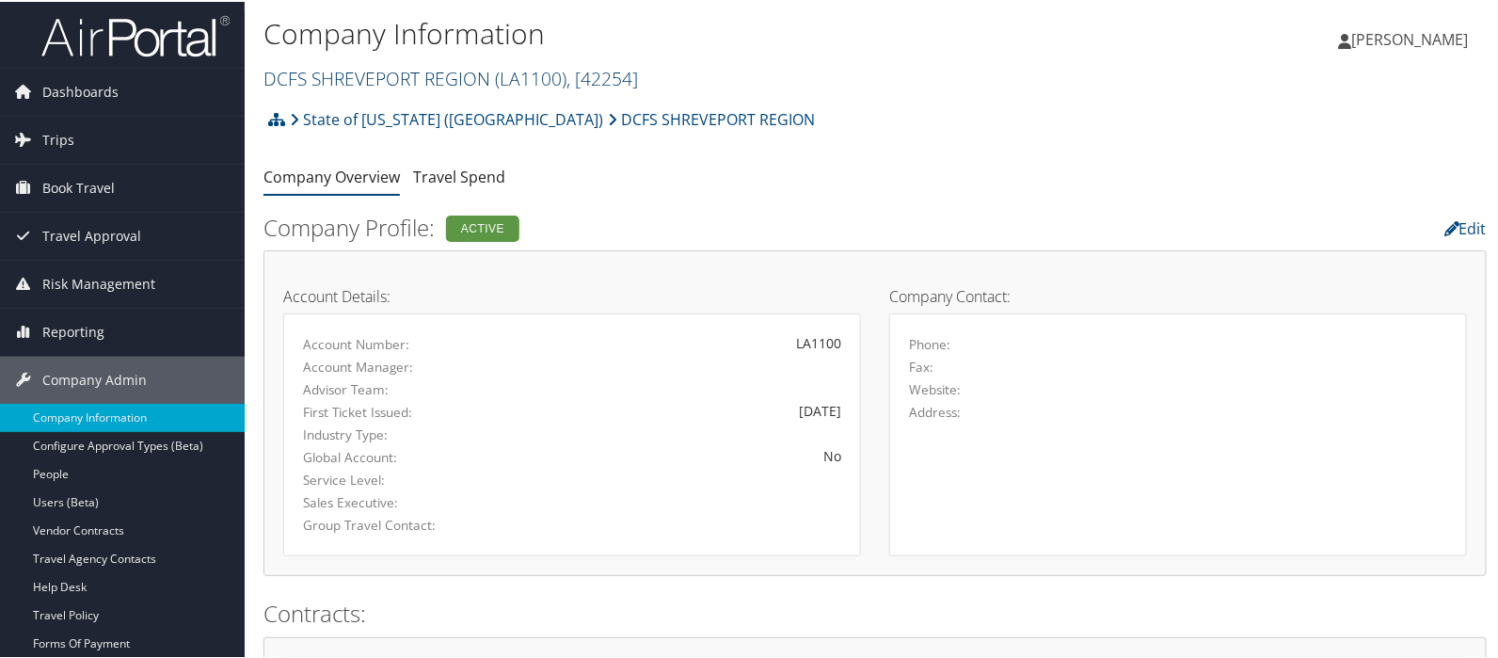
click at [346, 72] on link "DCFS SHREVEPORT REGION ( LA1100 ) , [ 42254 ]" at bounding box center [451, 76] width 375 height 25
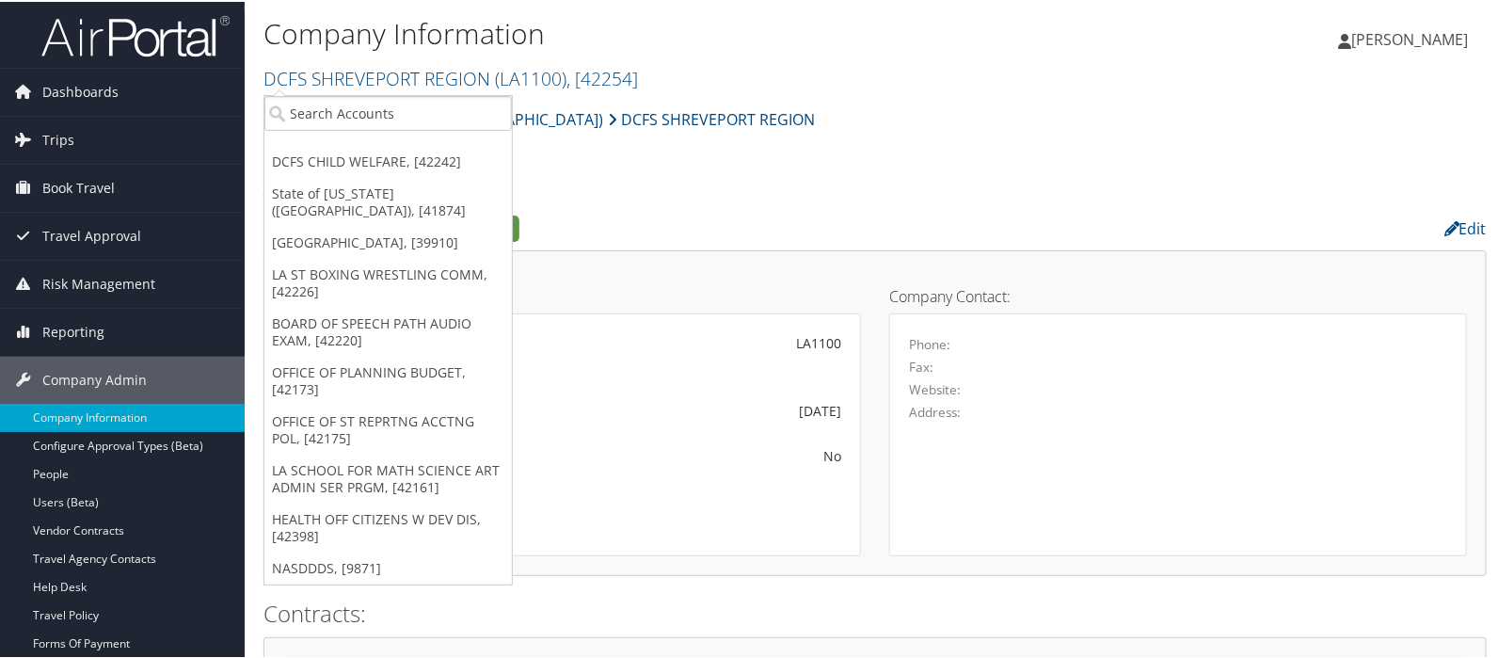
click at [917, 39] on h1 "Company Information" at bounding box center [672, 32] width 816 height 40
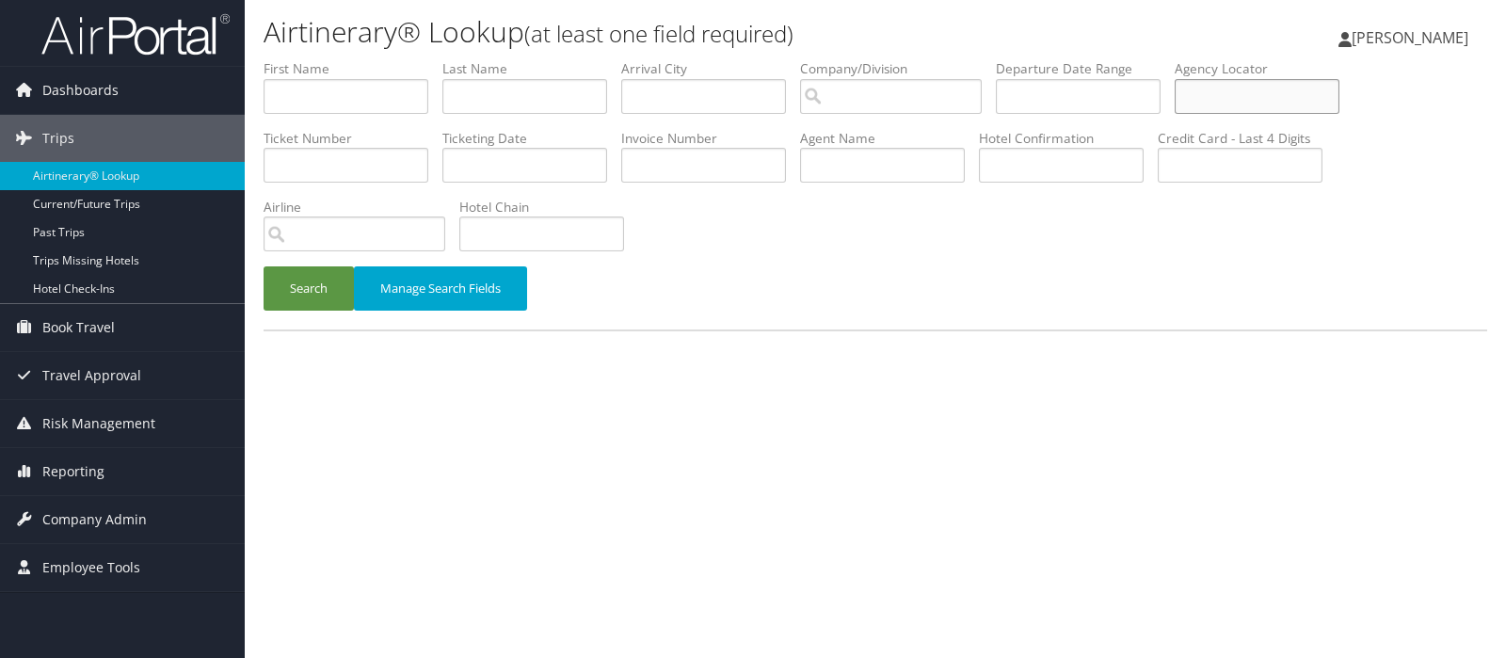
paste input "DFVDKX"
drag, startPoint x: 301, startPoint y: 284, endPoint x: 334, endPoint y: 257, distance: 42.8
click at [301, 284] on button "Search" at bounding box center [309, 288] width 90 height 44
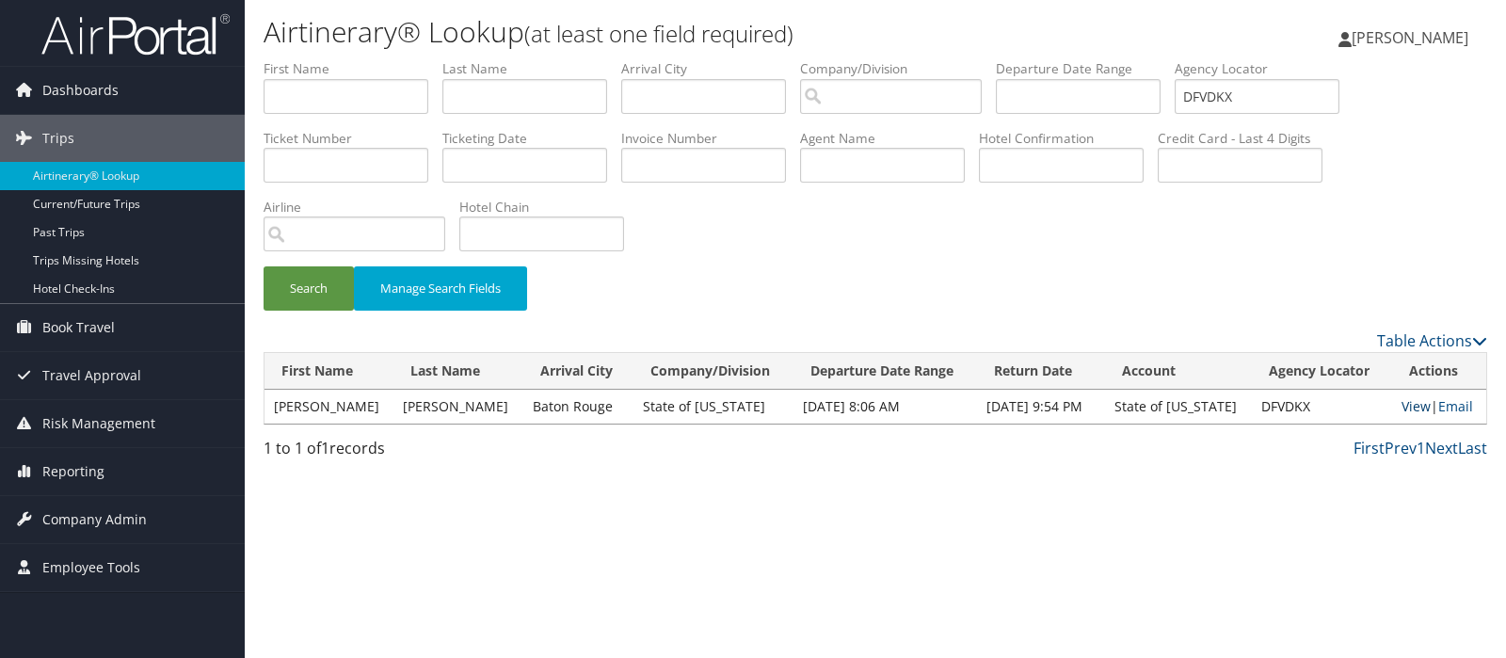
click at [1401, 402] on link "View" at bounding box center [1415, 406] width 29 height 18
drag, startPoint x: 1280, startPoint y: 88, endPoint x: 1192, endPoint y: 100, distance: 88.2
click at [1192, 59] on ul "First Name Last Name Departure City Arrival City Company/Division Airport/City …" at bounding box center [875, 59] width 1223 height 0
drag, startPoint x: 1280, startPoint y: 93, endPoint x: 1252, endPoint y: 92, distance: 28.2
click at [1230, 100] on input "DFVDKX" at bounding box center [1256, 96] width 165 height 35
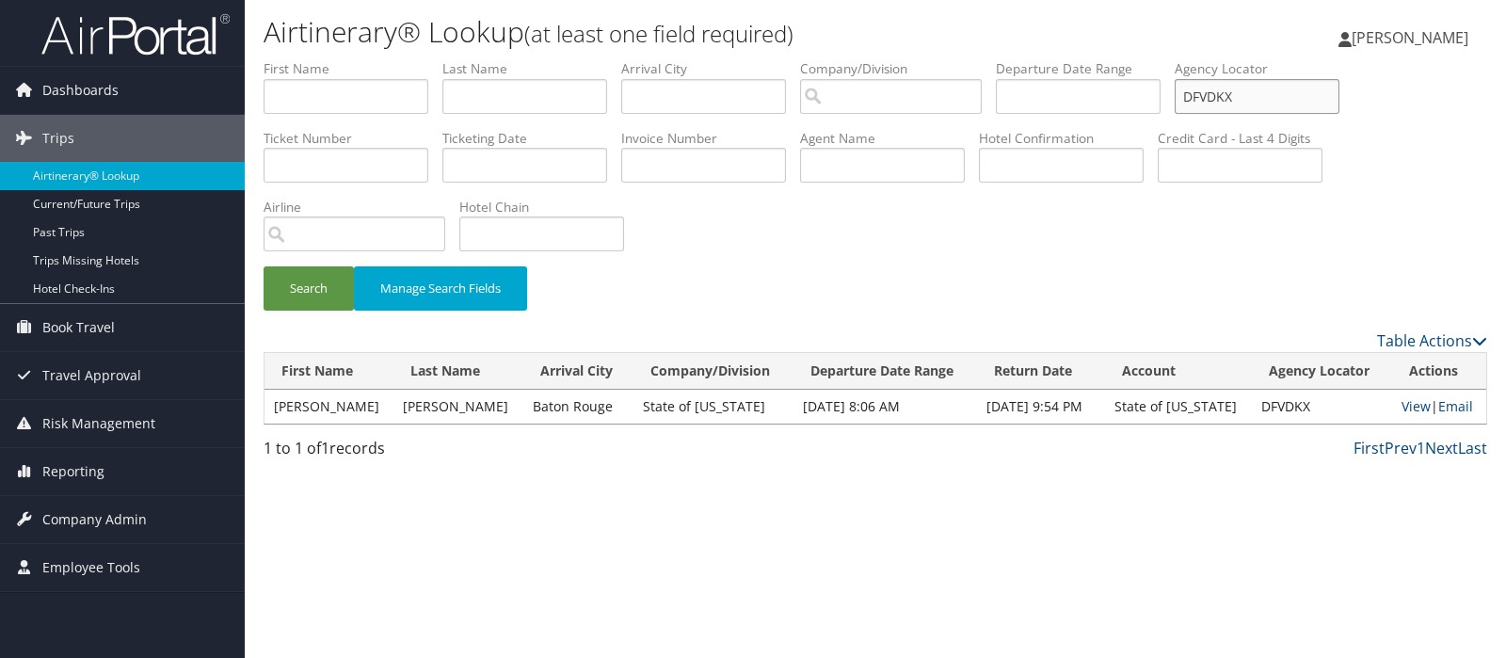
click at [1238, 96] on input "DFVDKX" at bounding box center [1256, 96] width 165 height 35
paste input "CVPJK4"
type input "CVPJK4"
click at [303, 291] on button "Search" at bounding box center [309, 288] width 90 height 44
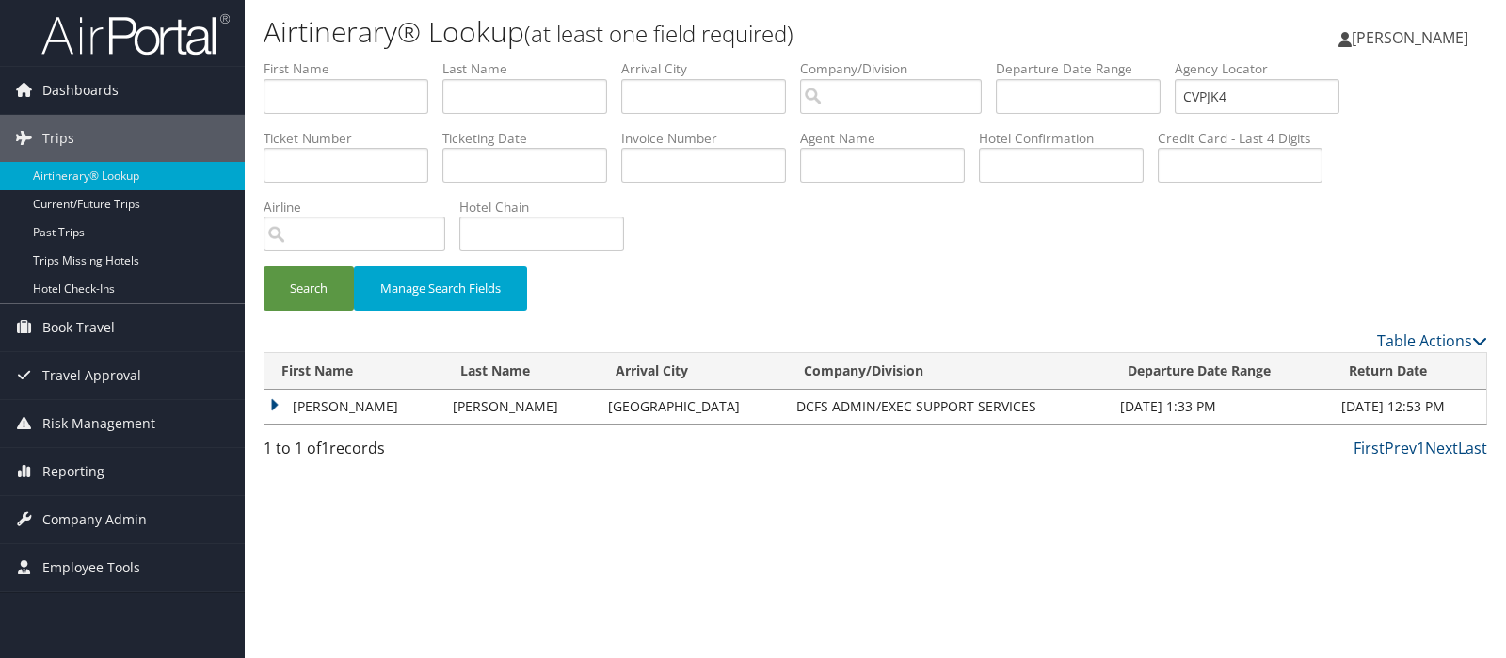
click at [274, 404] on td "[PERSON_NAME]" at bounding box center [353, 407] width 179 height 34
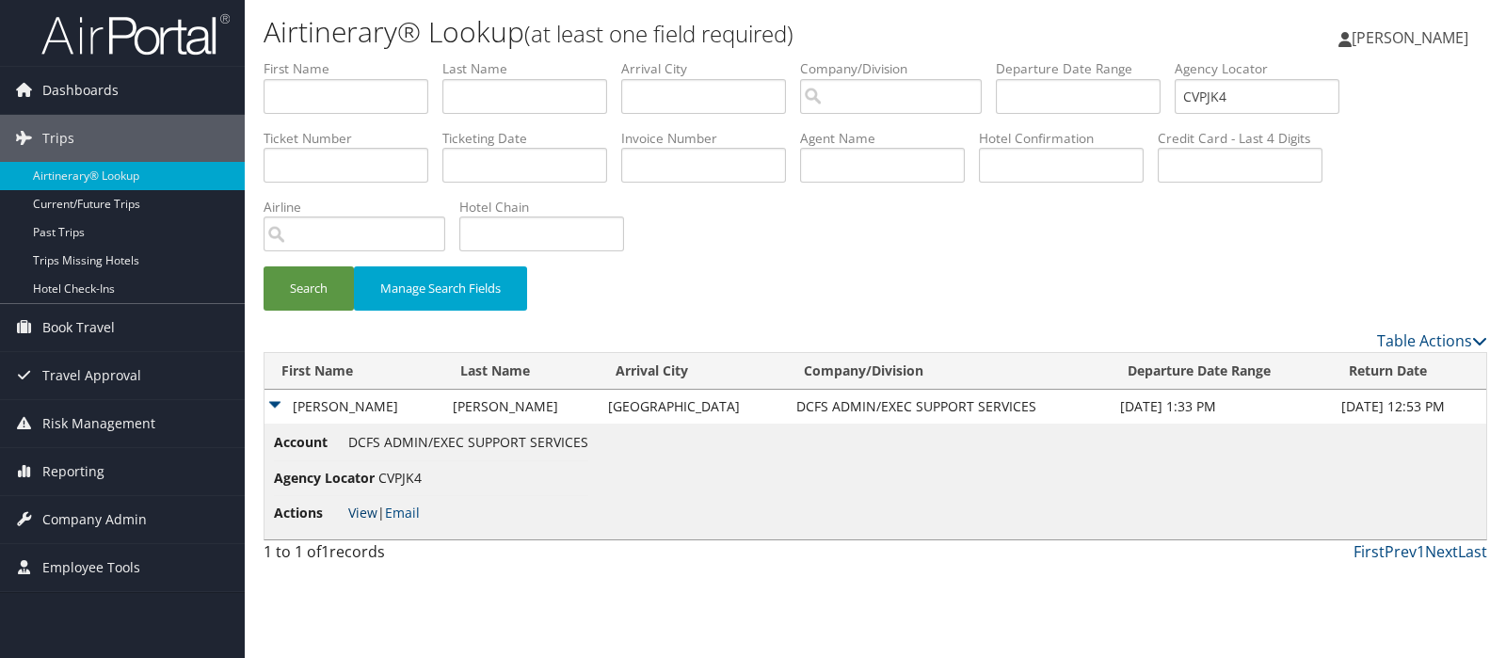
click at [358, 510] on link "View" at bounding box center [362, 512] width 29 height 18
click at [89, 524] on span "Company Admin" at bounding box center [94, 519] width 104 height 47
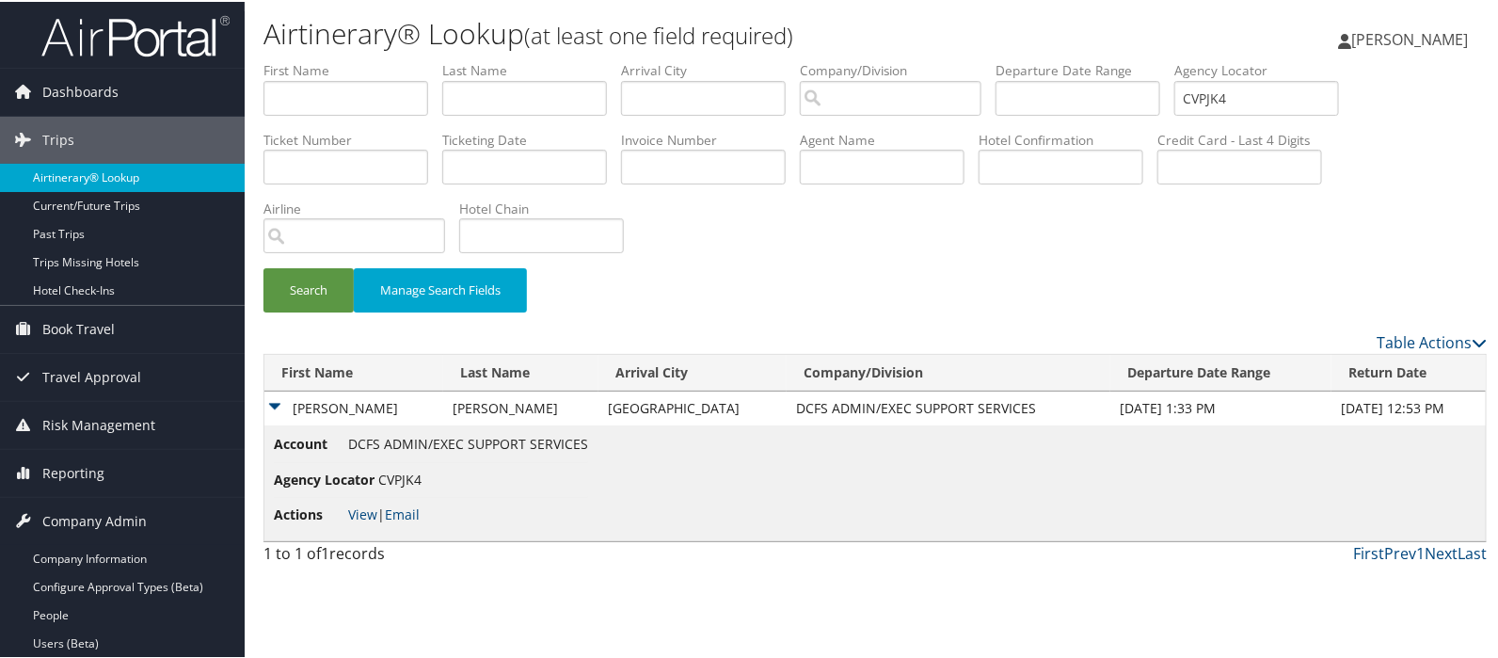
click at [53, 176] on link "Airtinerary® Lookup" at bounding box center [122, 176] width 245 height 28
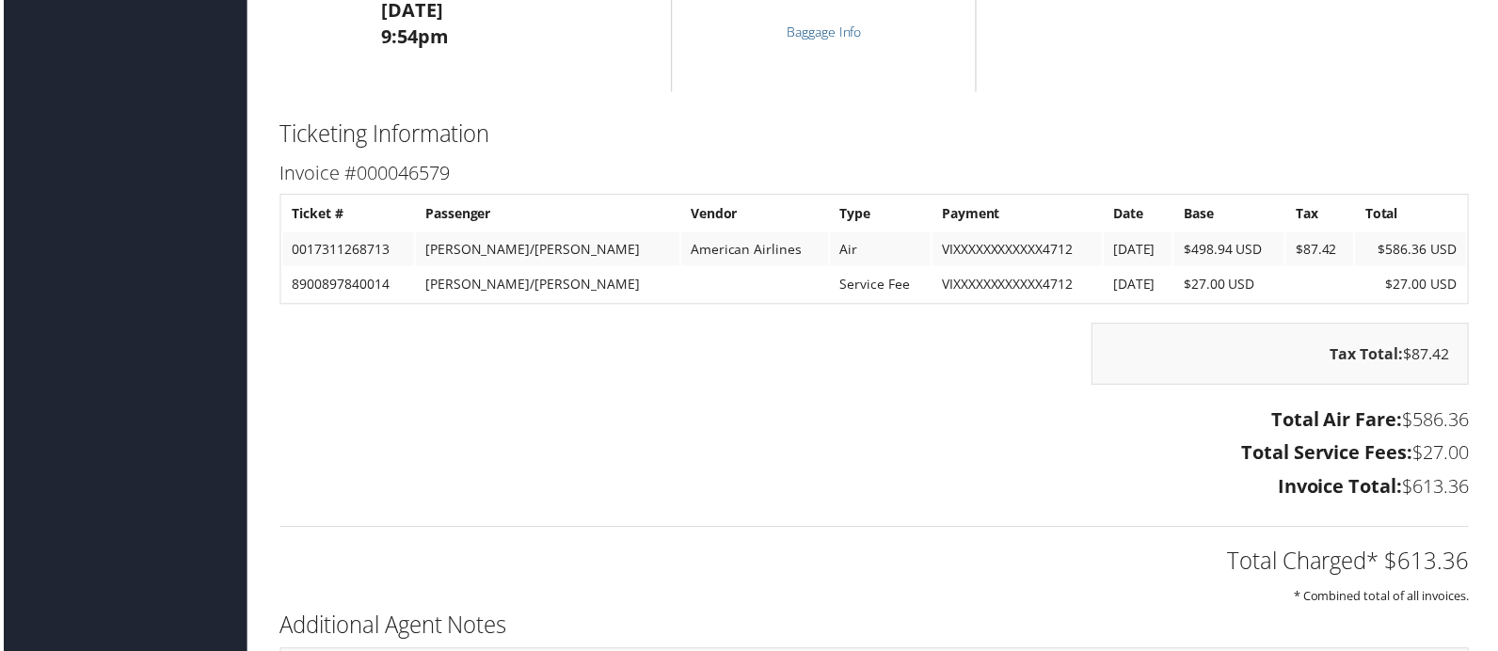
scroll to position [2509, 0]
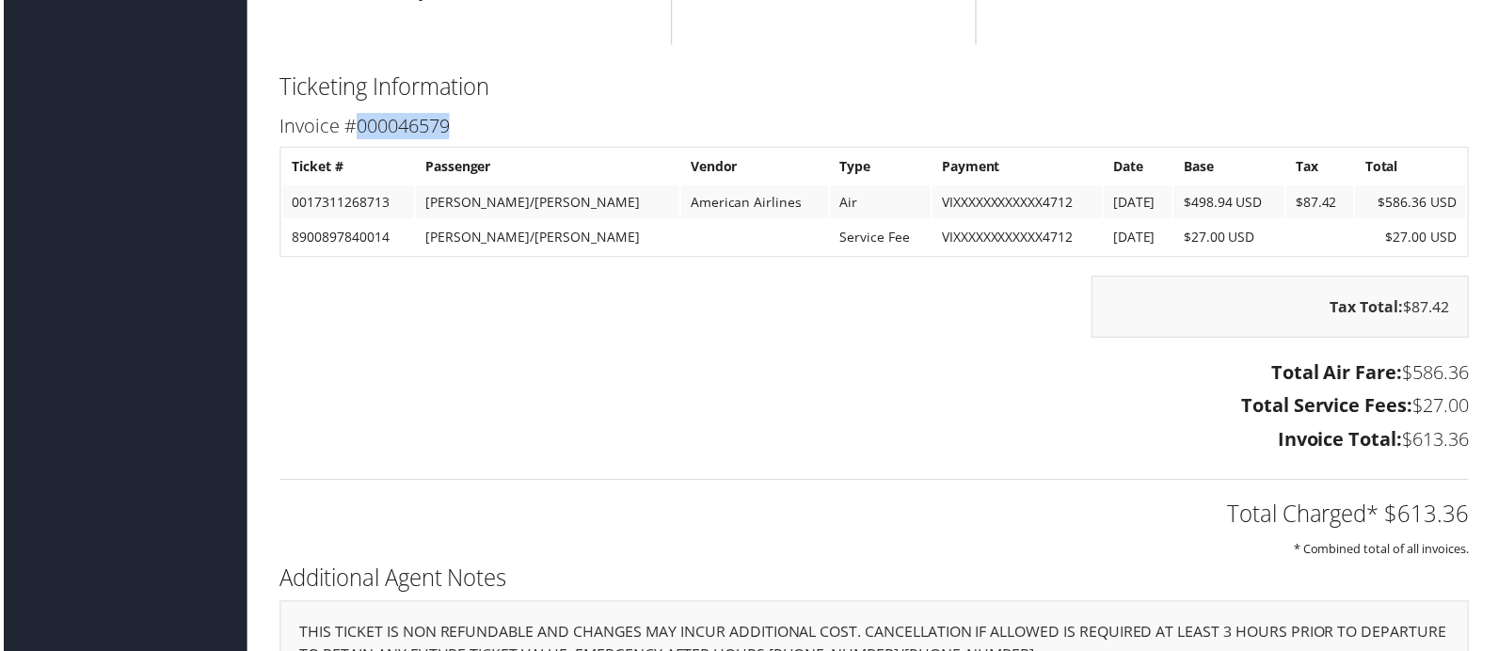
drag, startPoint x: 354, startPoint y: 129, endPoint x: 448, endPoint y: 126, distance: 94.2
click at [448, 126] on h3 "Invoice #000046579" at bounding box center [875, 127] width 1195 height 26
copy h3 "000046579"
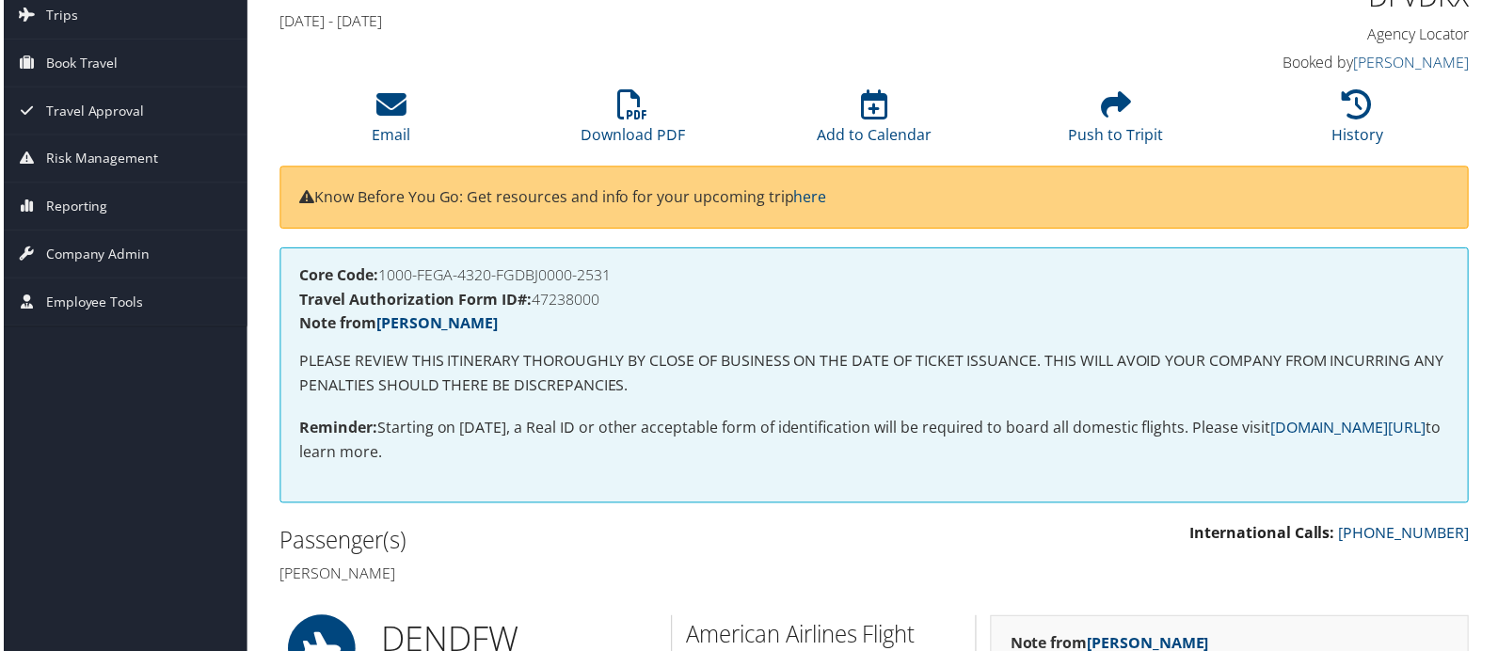
scroll to position [0, 0]
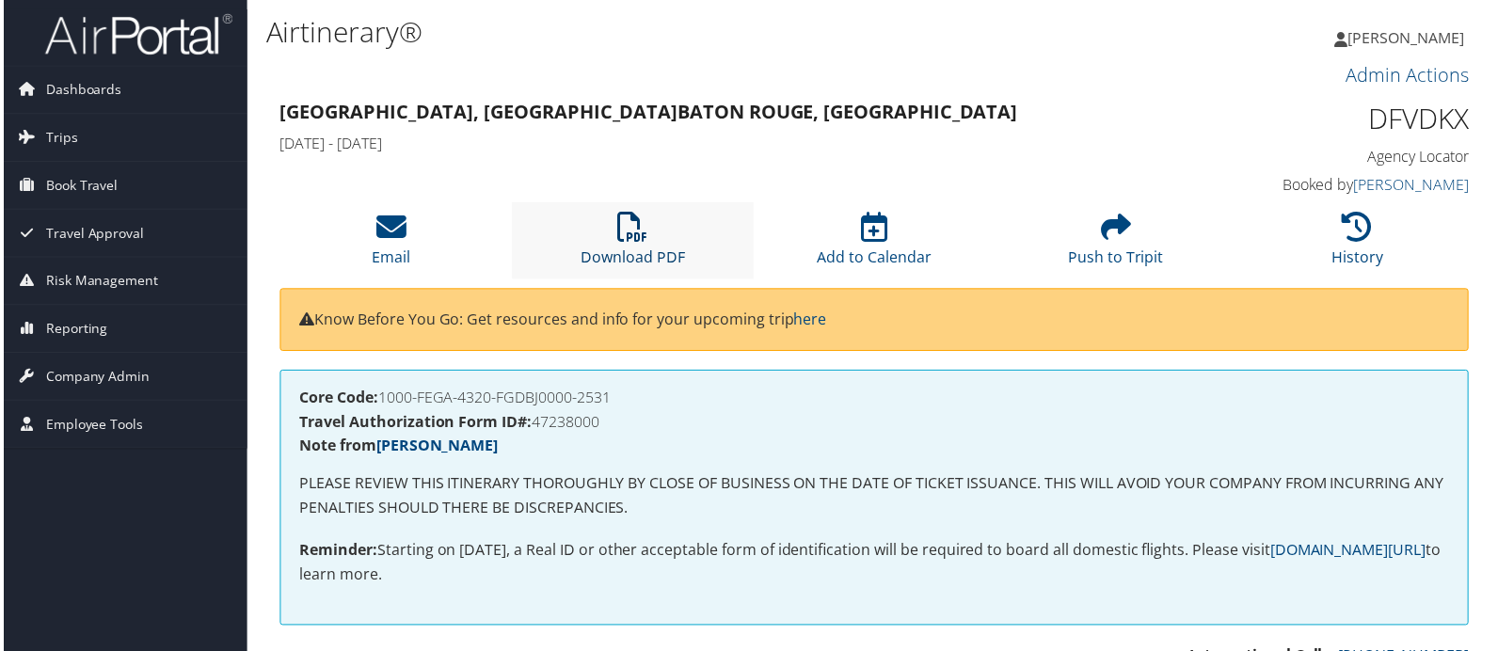
click at [631, 231] on icon at bounding box center [632, 228] width 30 height 30
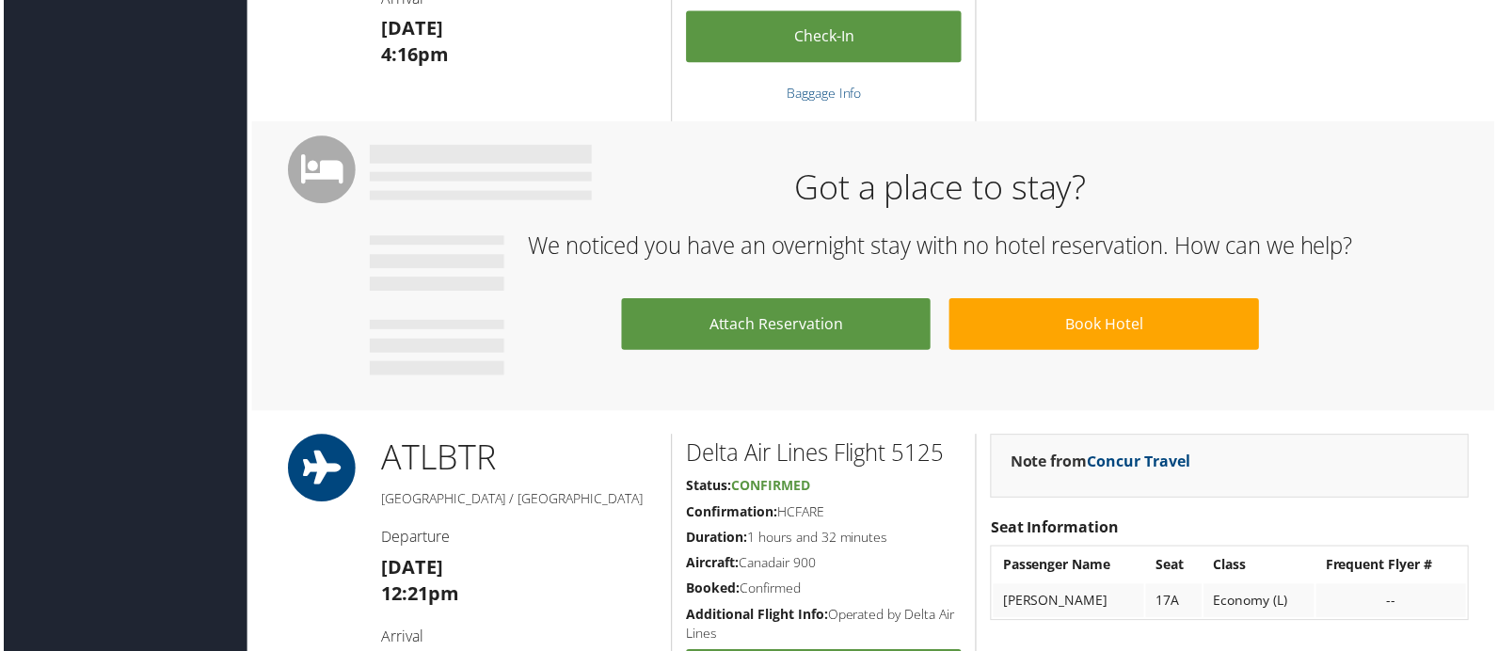
scroll to position [1254, 0]
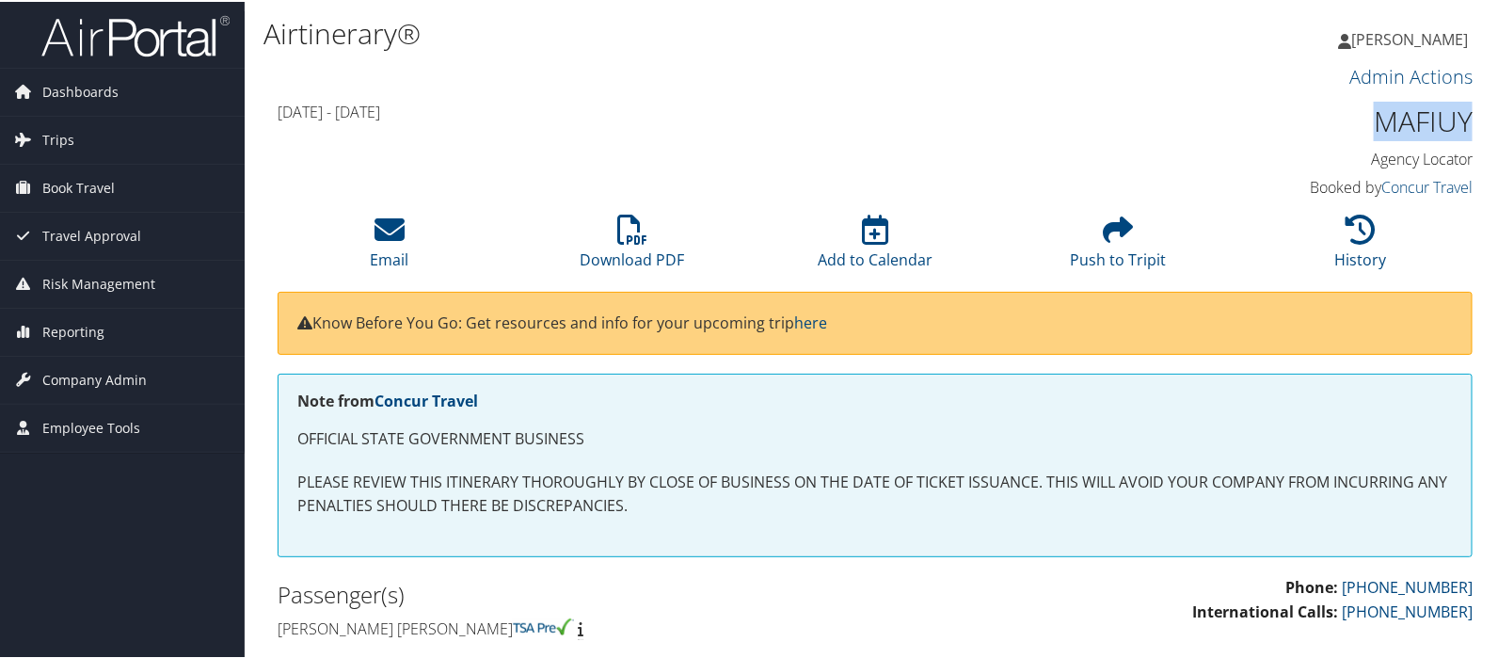
drag, startPoint x: 1364, startPoint y: 119, endPoint x: 1462, endPoint y: 121, distance: 98.9
click at [1462, 121] on h1 "MAFIUY" at bounding box center [1334, 120] width 278 height 40
copy h1 "MAFIUY"
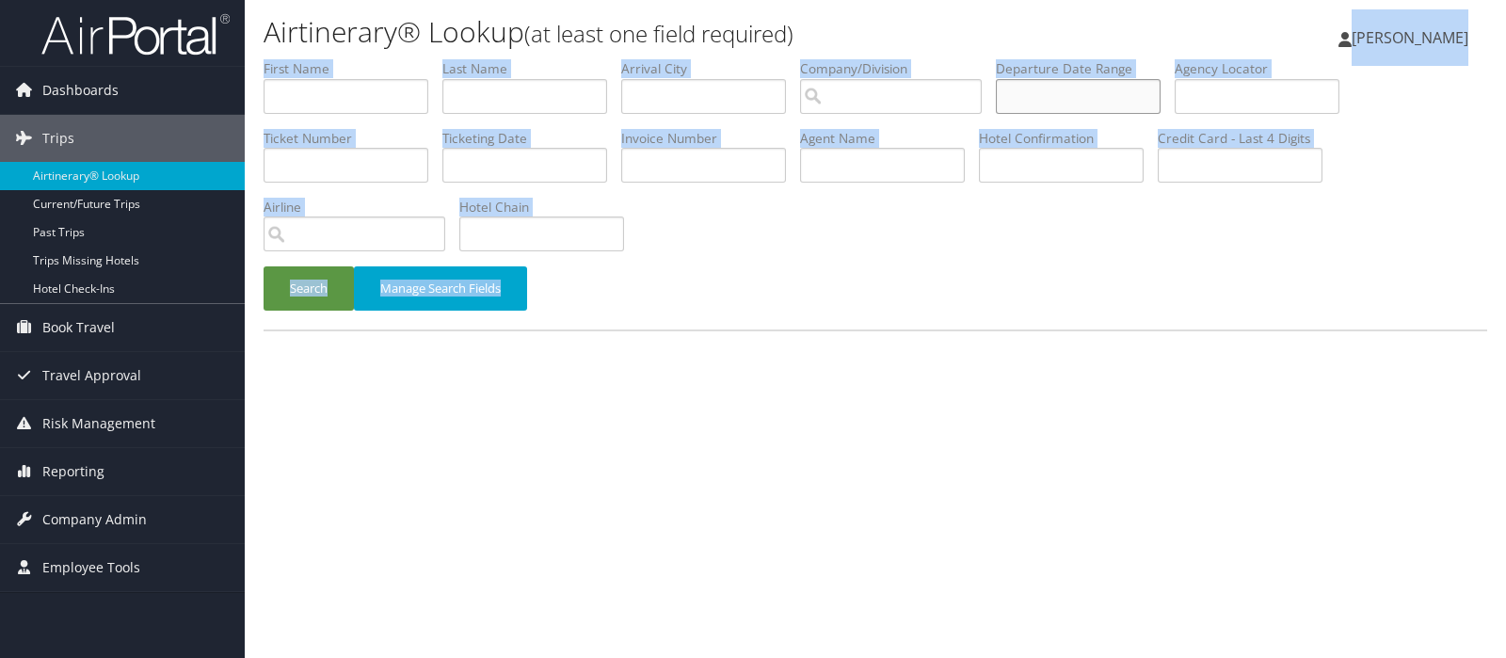
click at [1064, 80] on input "text" at bounding box center [1078, 96] width 165 height 35
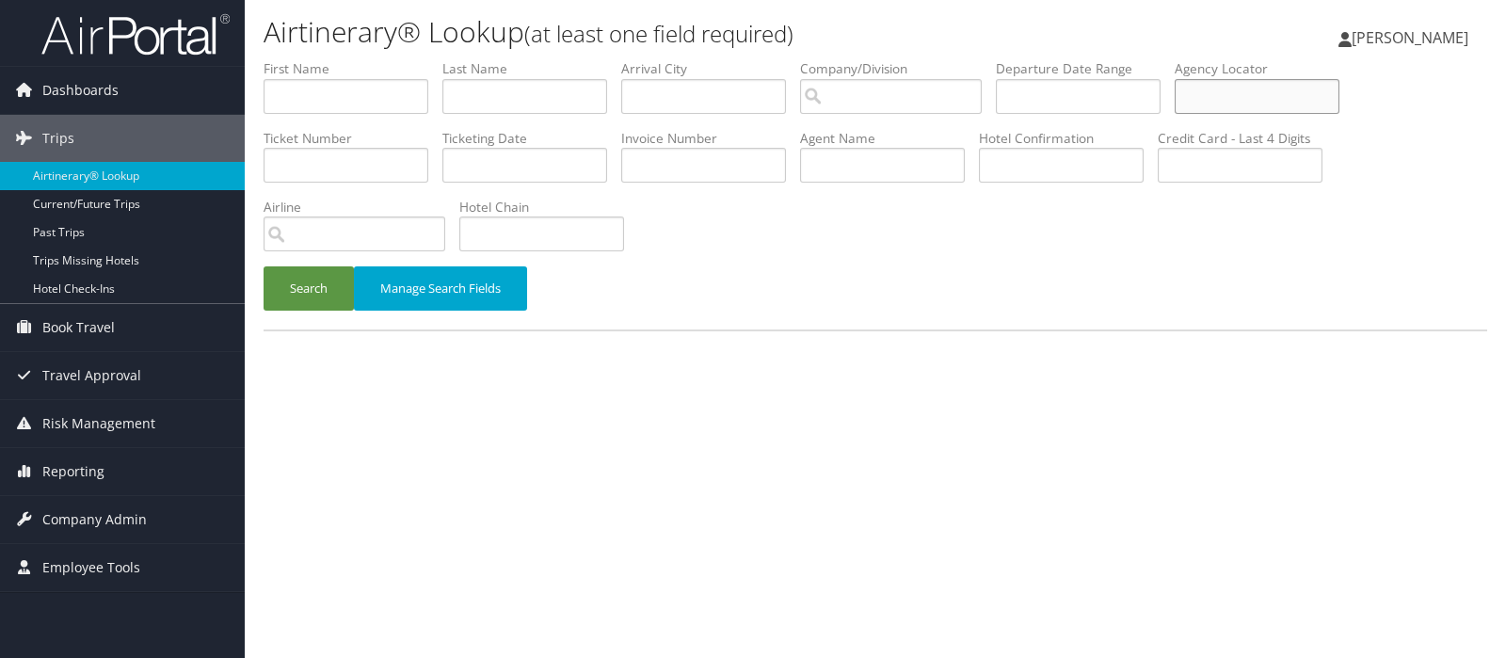
paste input "MAFIUY"
type input "MAFIUY"
click at [301, 288] on button "Search" at bounding box center [309, 288] width 90 height 44
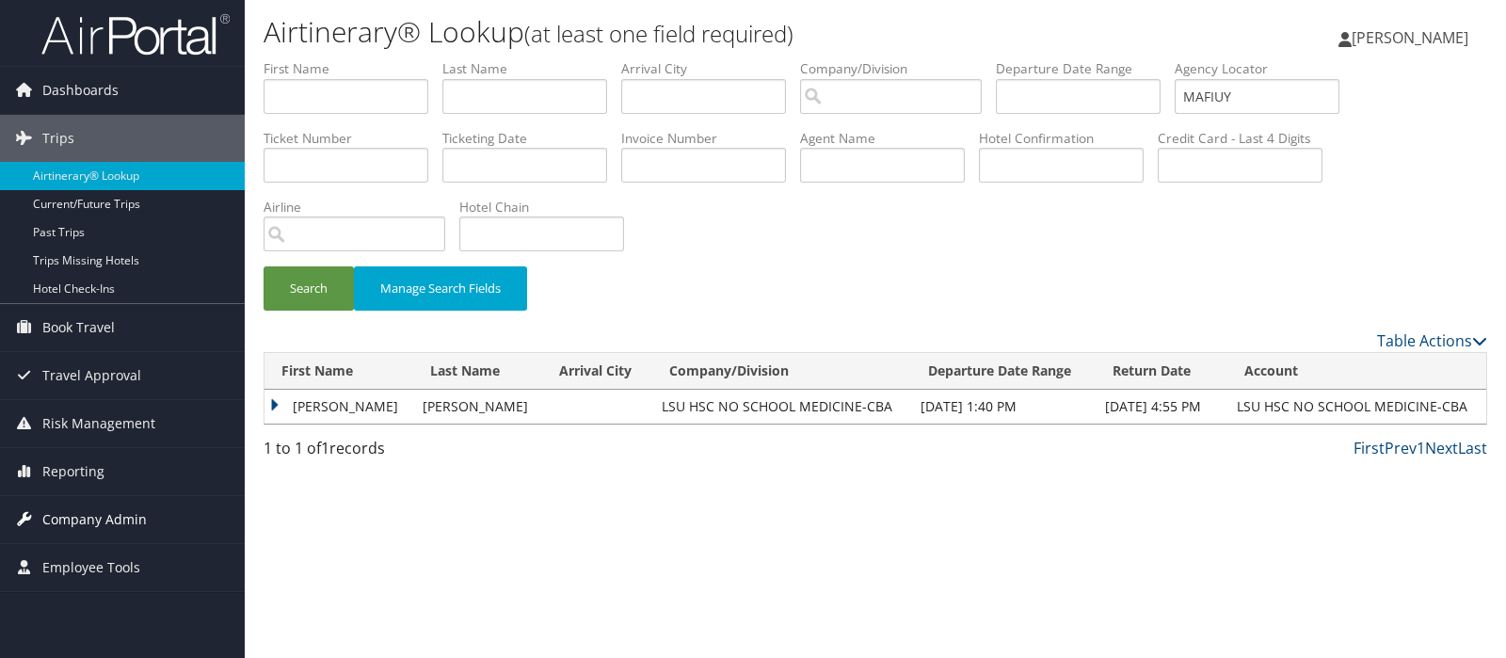
click at [117, 519] on span "Company Admin" at bounding box center [94, 519] width 104 height 47
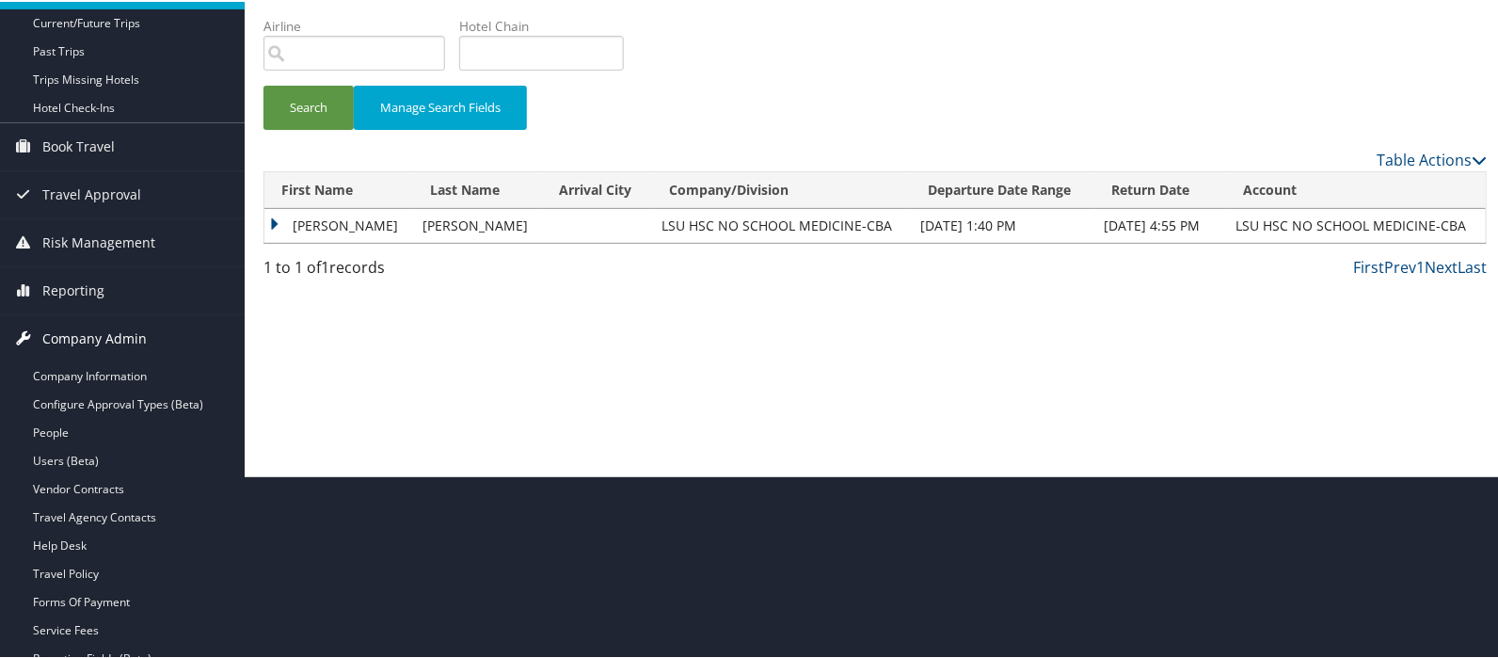
scroll to position [313, 0]
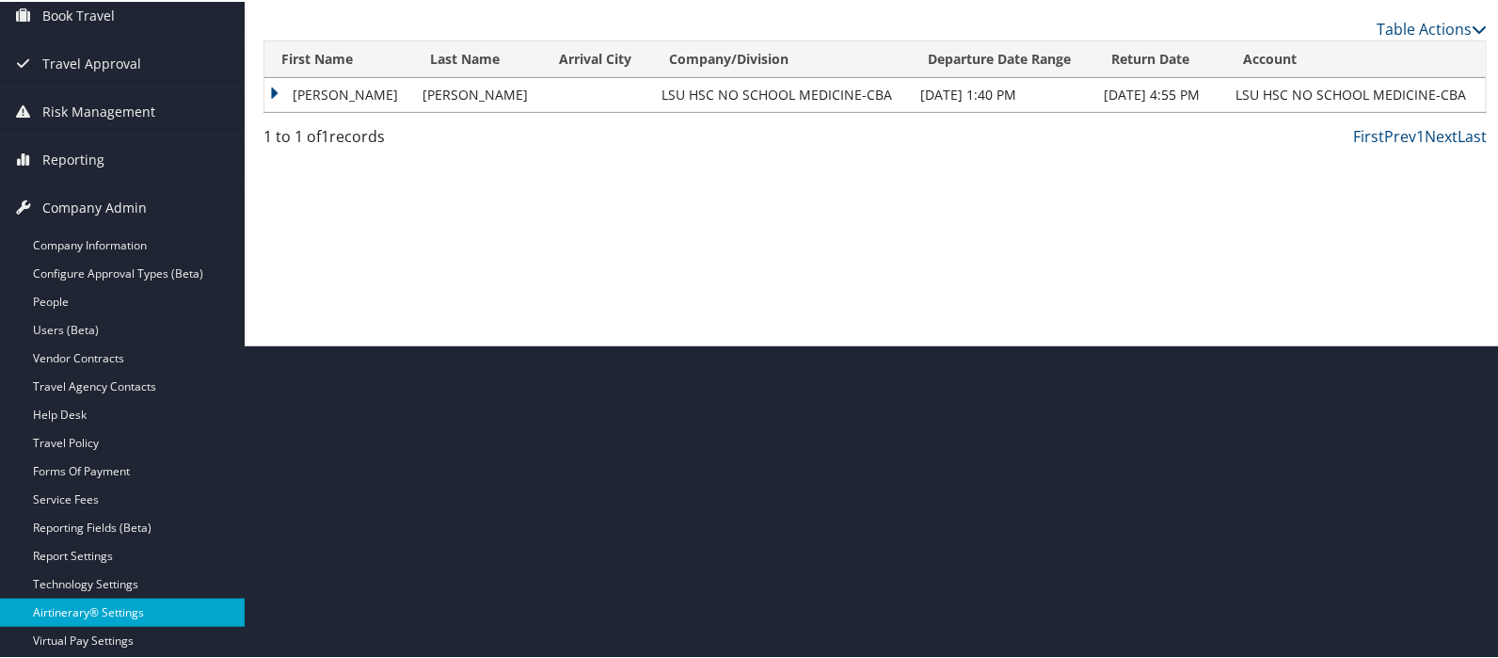
click at [88, 602] on link "Airtinerary® Settings" at bounding box center [122, 611] width 245 height 28
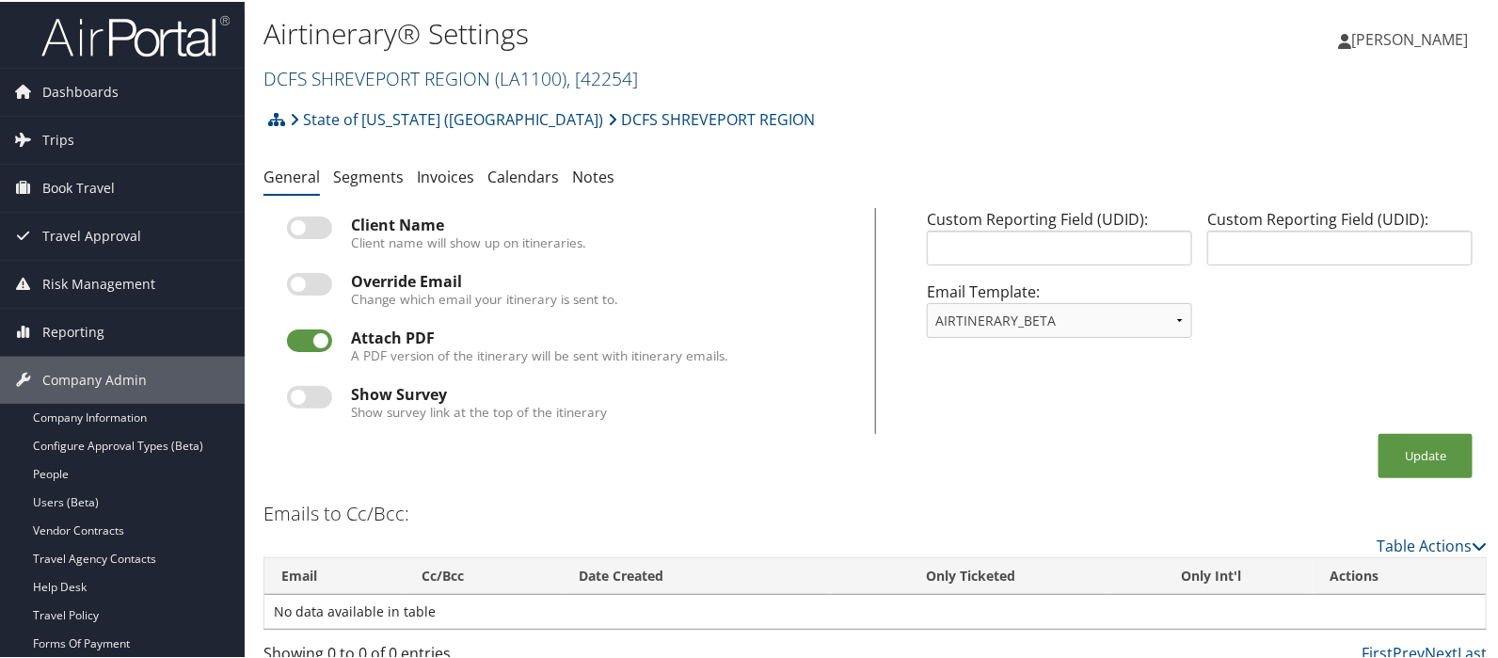
click at [342, 71] on link "DCFS SHREVEPORT REGION ( LA1100 ) , [ 42254 ]" at bounding box center [451, 76] width 375 height 25
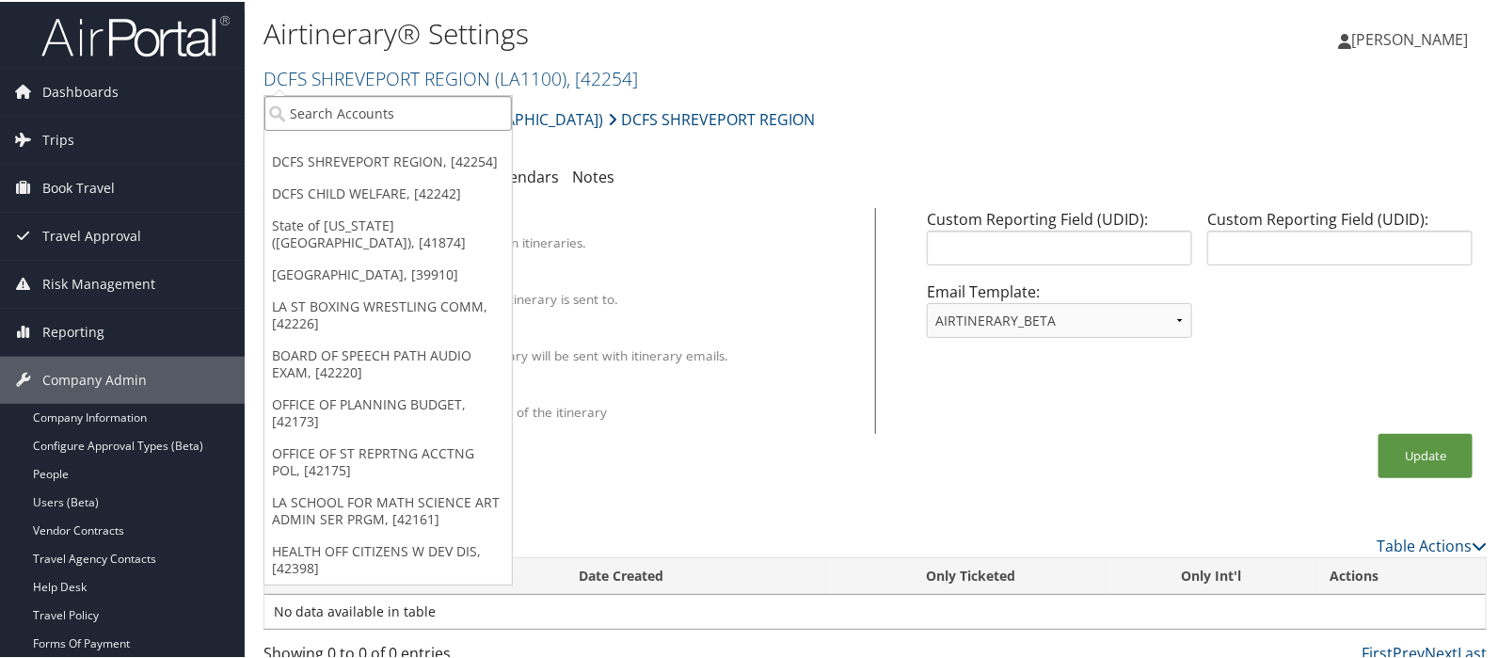
click at [320, 110] on input "search" at bounding box center [388, 111] width 248 height 35
type input "lsu"
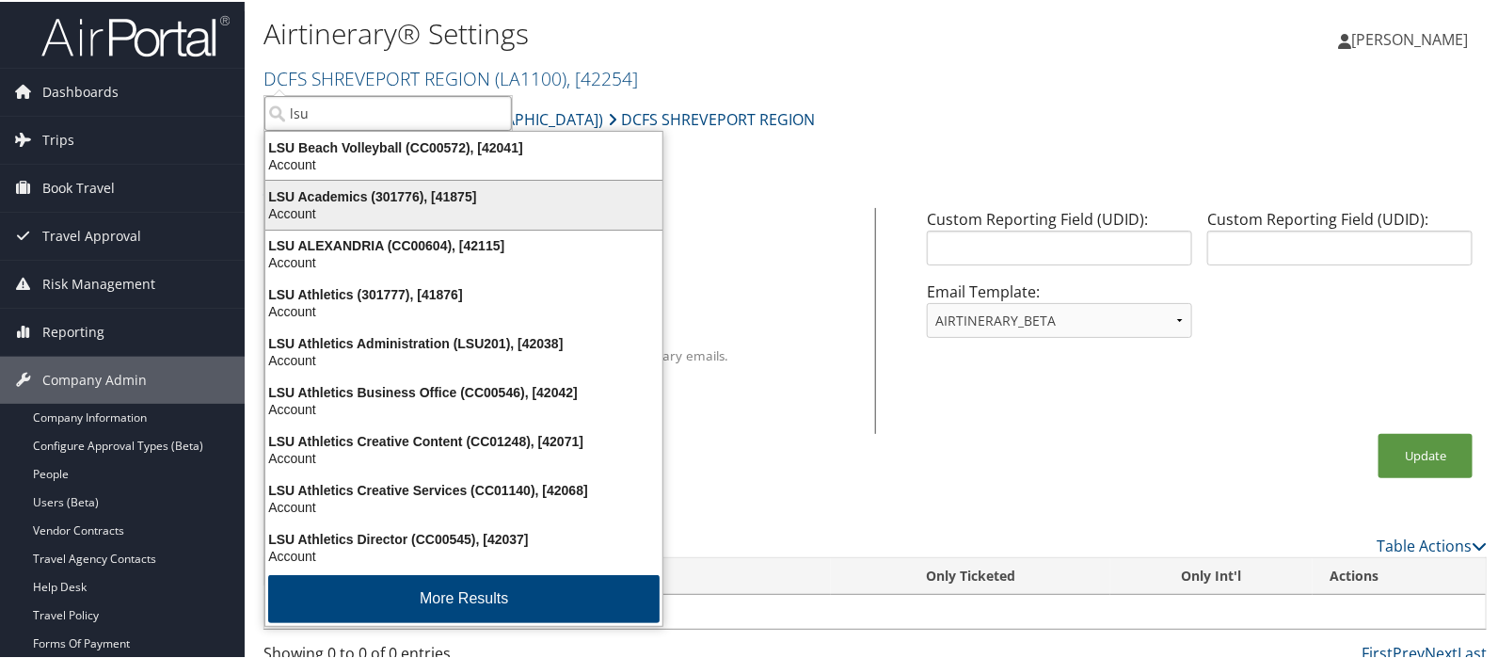
click at [329, 196] on div "LSU Academics (301776), [41875]" at bounding box center [464, 194] width 420 height 17
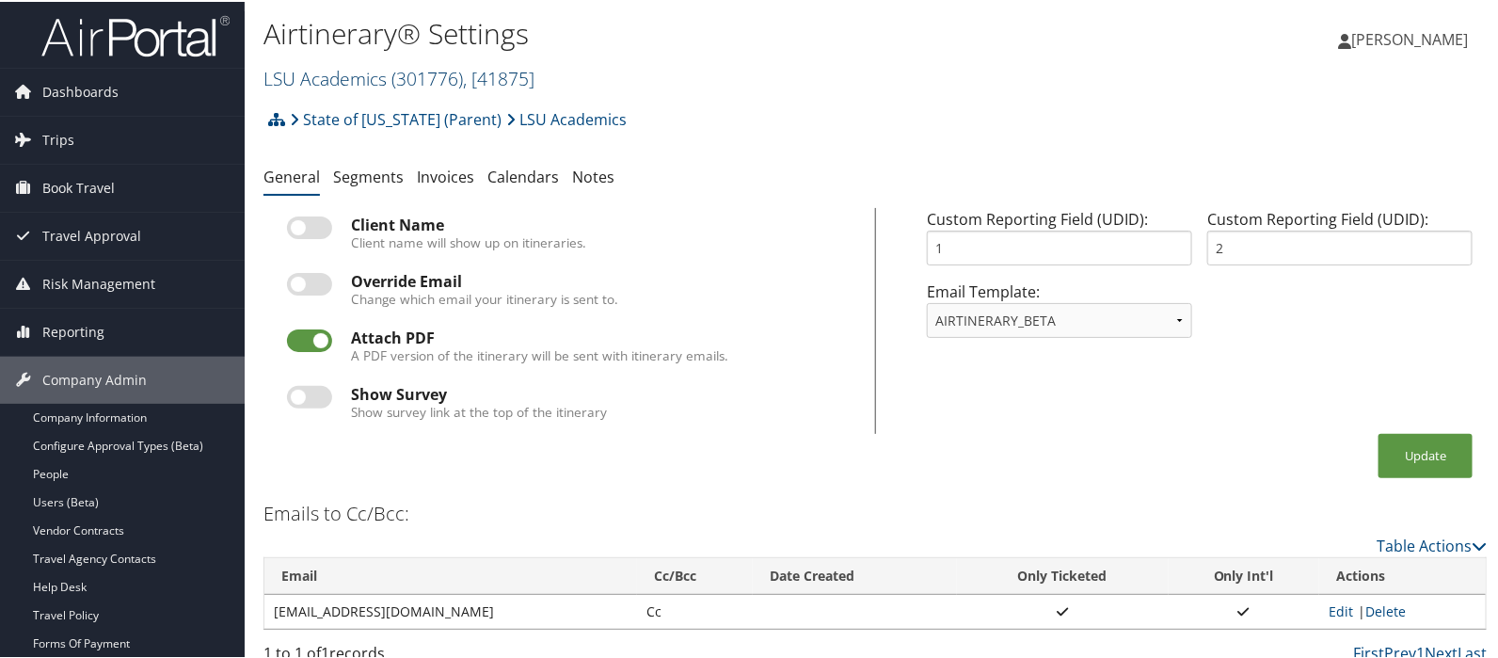
click at [298, 77] on link "LSU Academics ( 301776 ) , [ 41875 ]" at bounding box center [399, 76] width 271 height 25
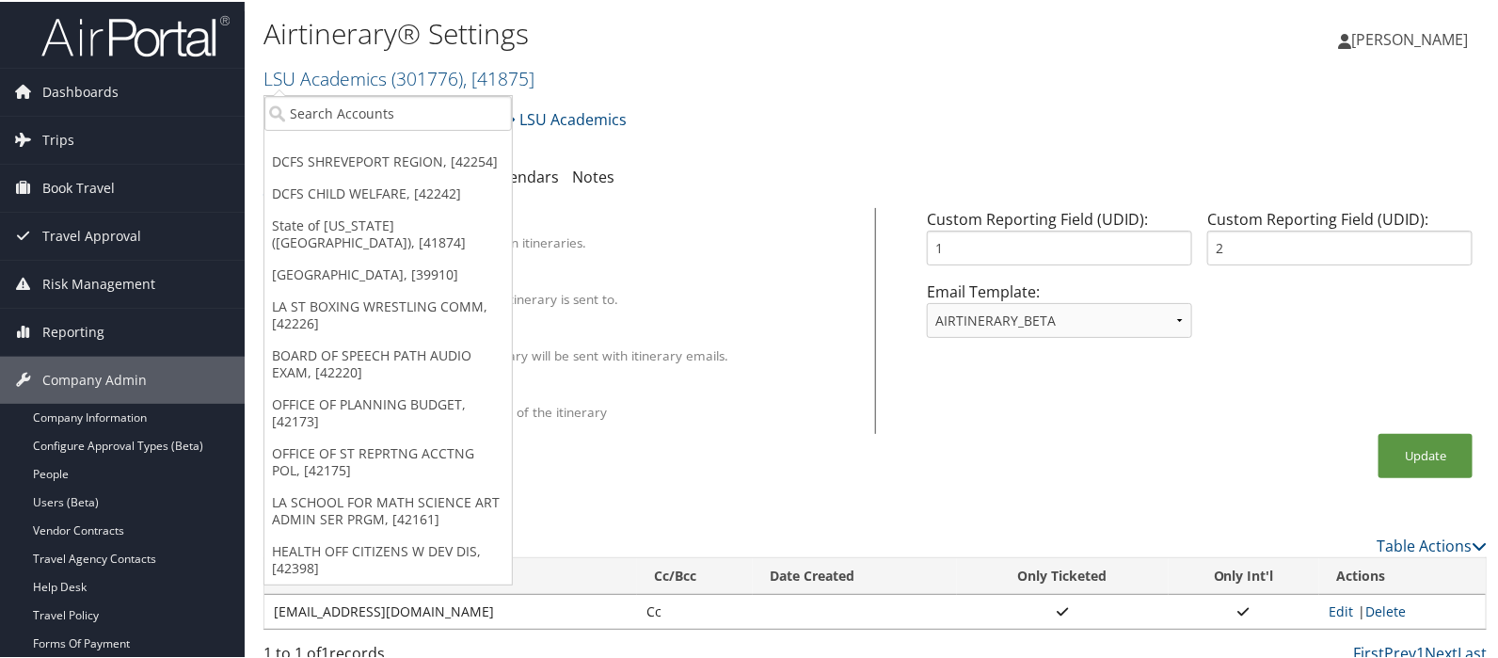
click at [799, 102] on div "State of Louisiana (Parent) LSU Academics Account Structure State of Louisiana …" at bounding box center [875, 124] width 1223 height 51
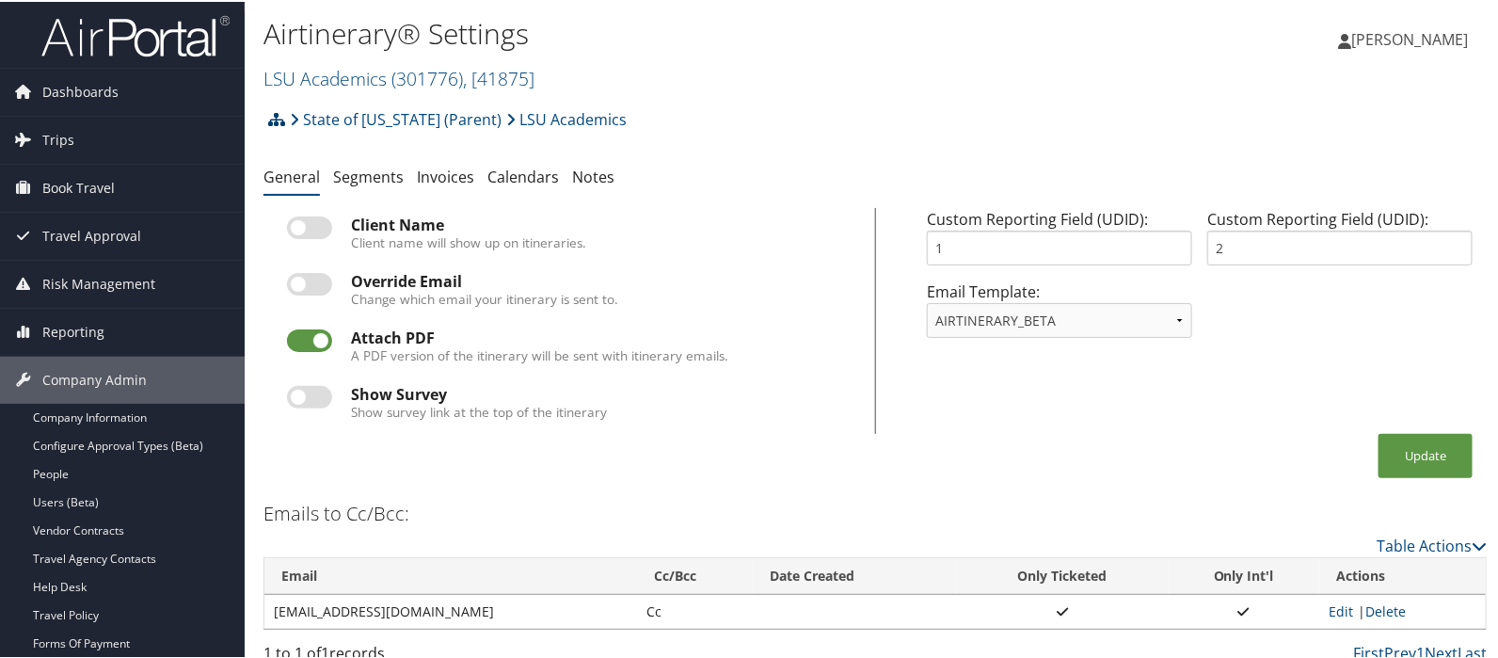
click at [280, 115] on icon at bounding box center [276, 117] width 17 height 15
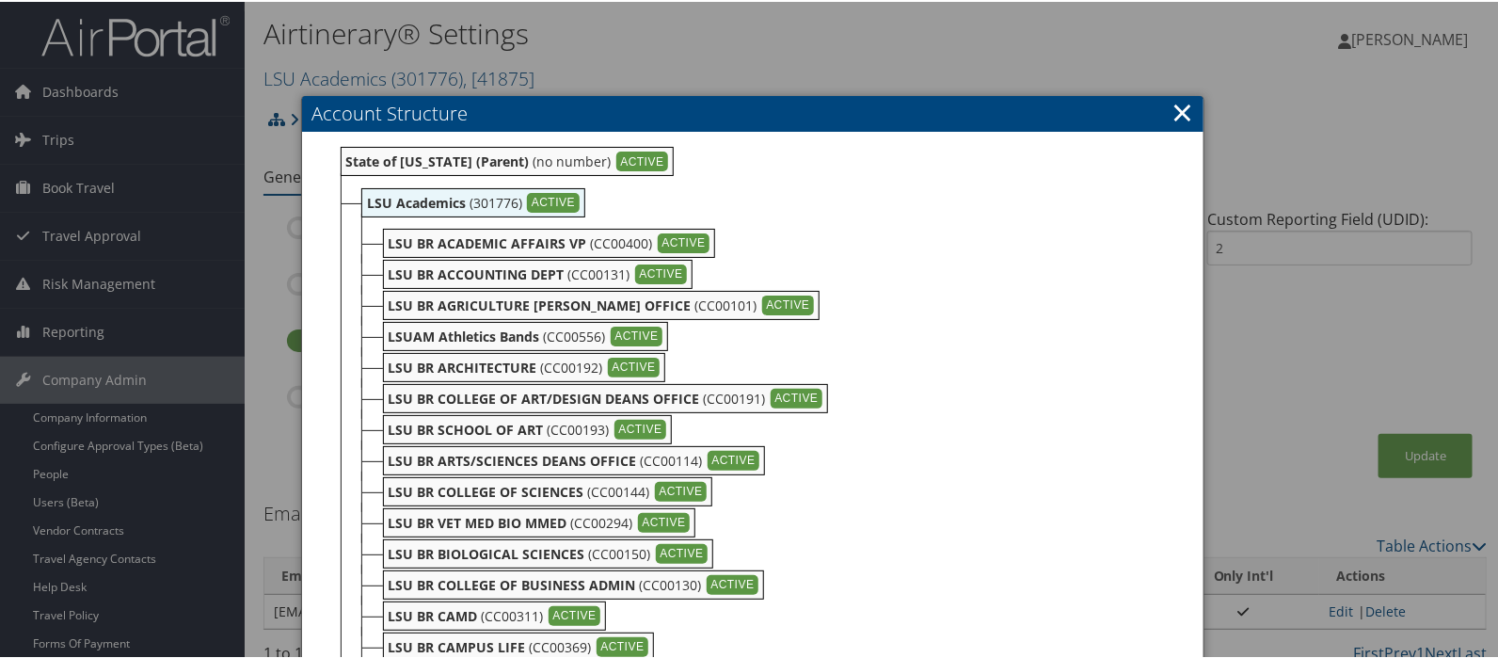
click at [1175, 111] on link "×" at bounding box center [1183, 110] width 22 height 38
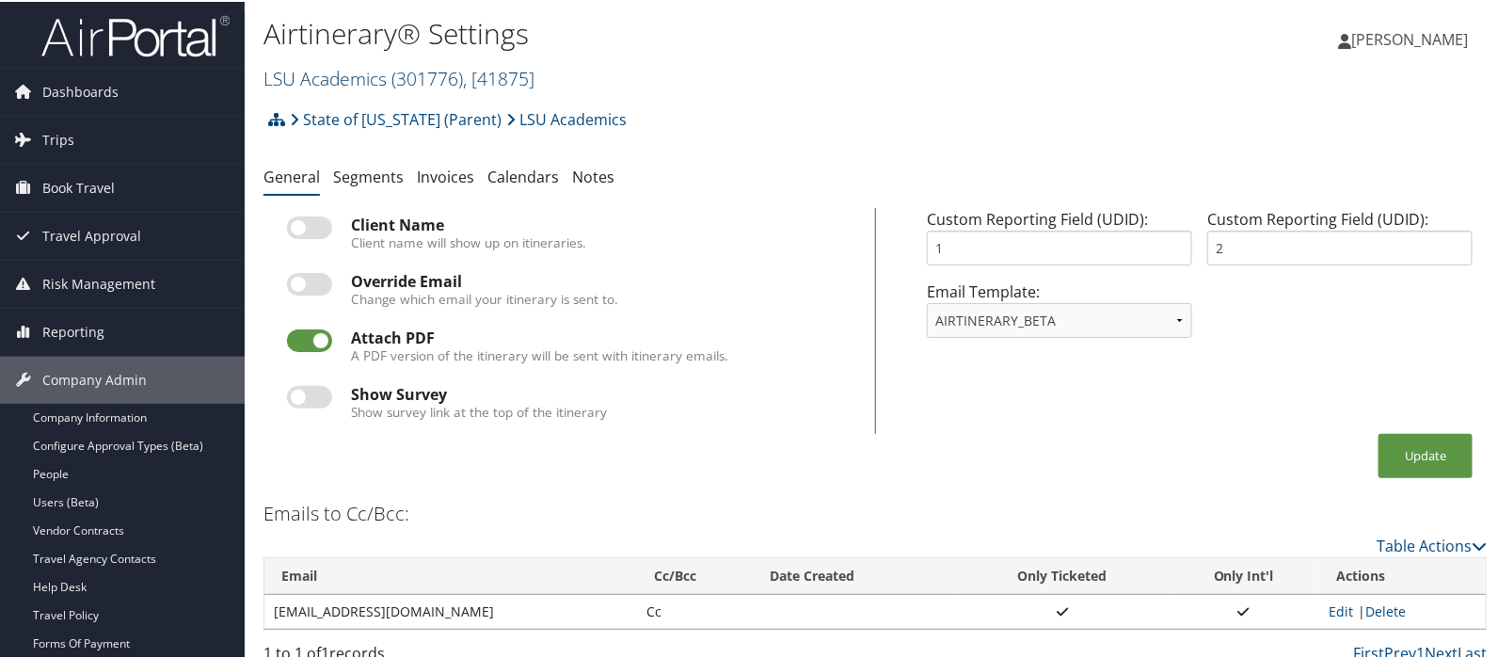
click at [361, 76] on link "LSU Academics ( 301776 ) , [ 41875 ]" at bounding box center [399, 76] width 271 height 25
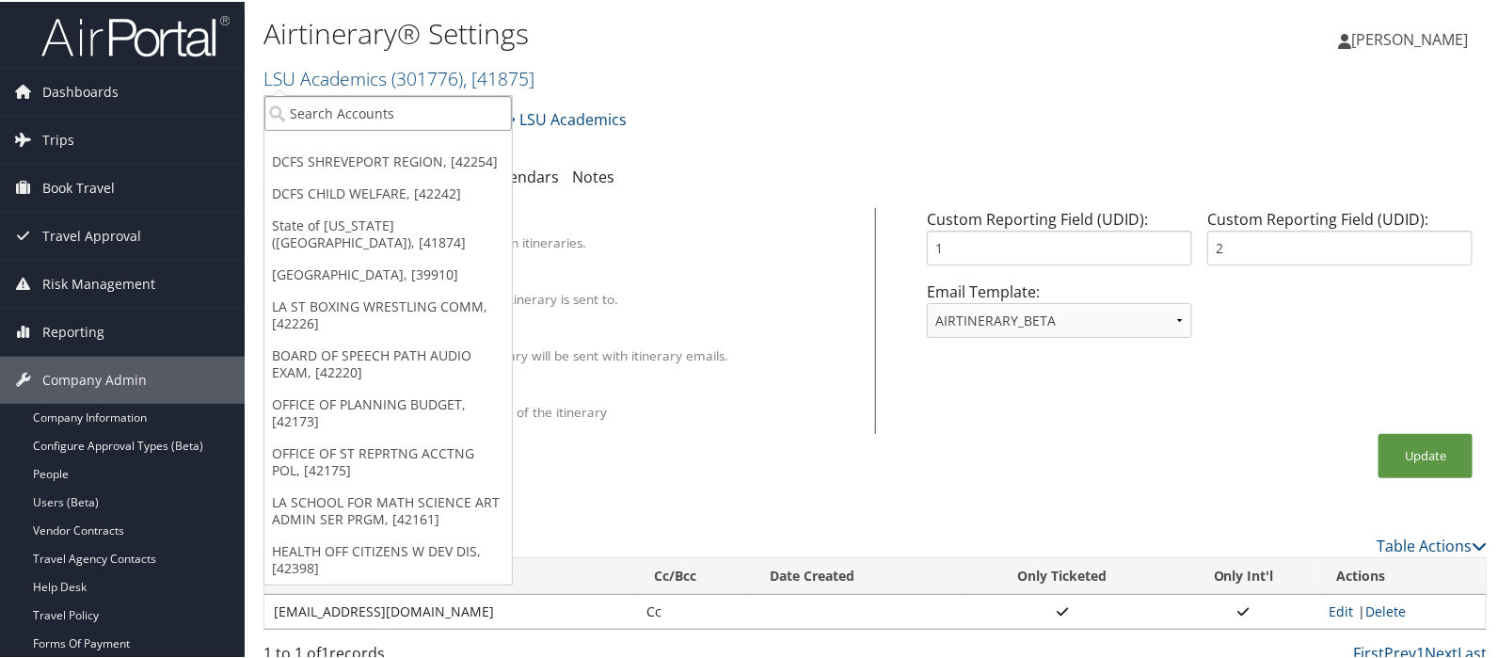
click at [336, 111] on input "search" at bounding box center [388, 111] width 248 height 35
drag, startPoint x: 364, startPoint y: 108, endPoint x: 256, endPoint y: 109, distance: 108.2
click at [256, 109] on div "Airtinerary® Settings LSU Academics ( 301776 ) , [ 41875 ] DCFS SHREVEPORT REGI…" at bounding box center [875, 336] width 1261 height 672
type input "ag center"
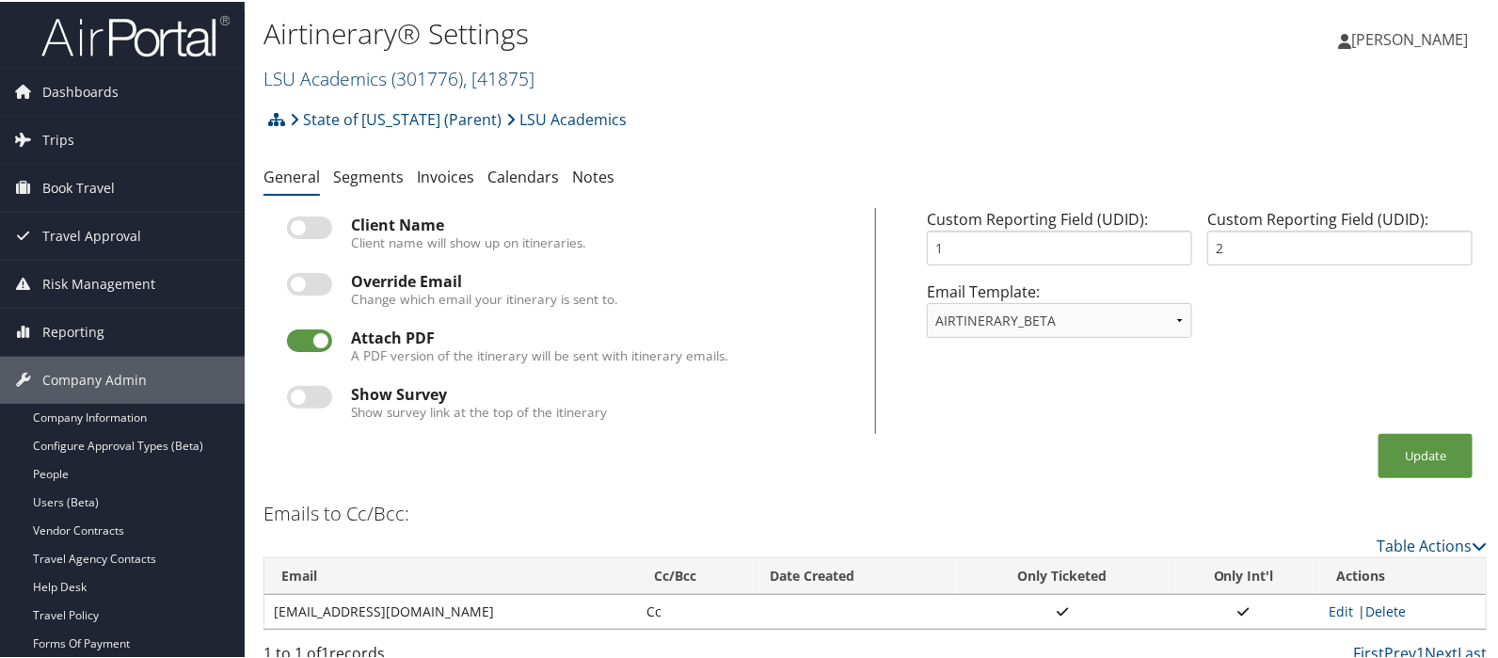
click at [320, 82] on link "LSU Academics ( 301776 ) , [ 41875 ]" at bounding box center [399, 76] width 271 height 25
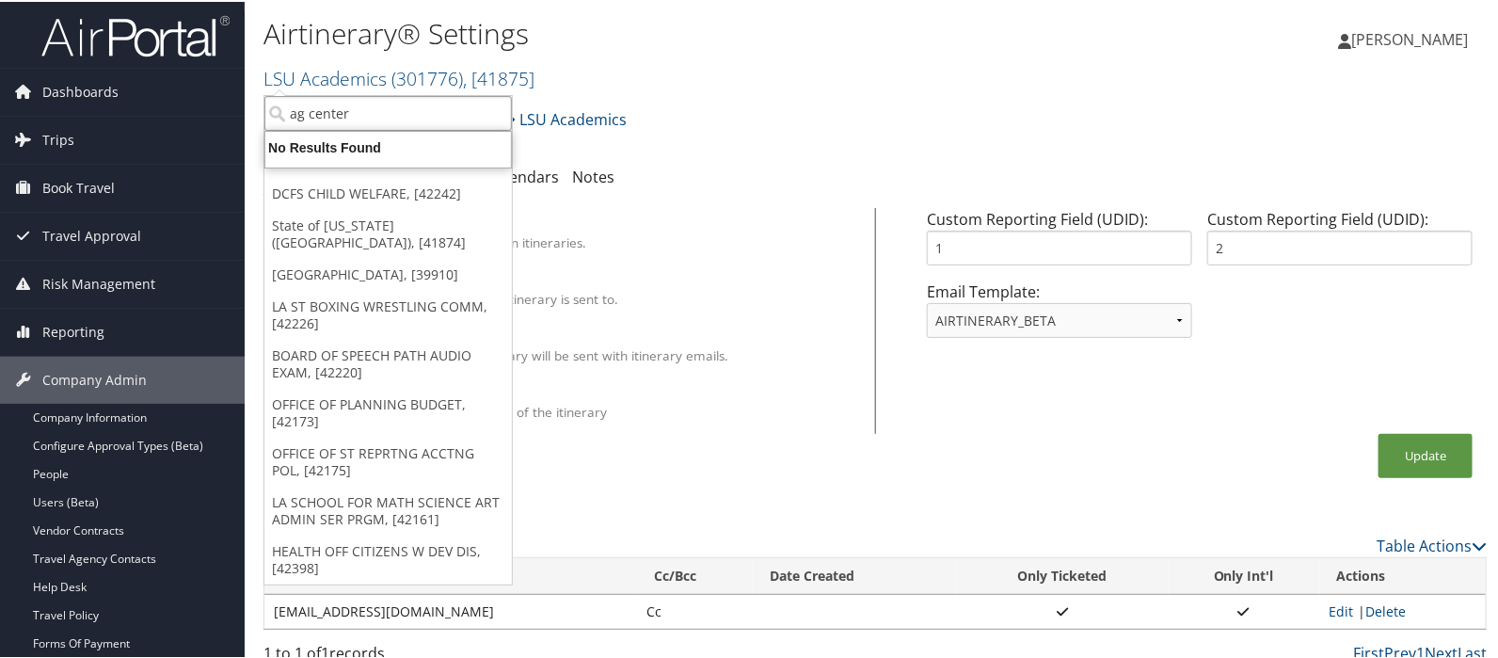
click at [310, 115] on input "ag center" at bounding box center [388, 111] width 248 height 35
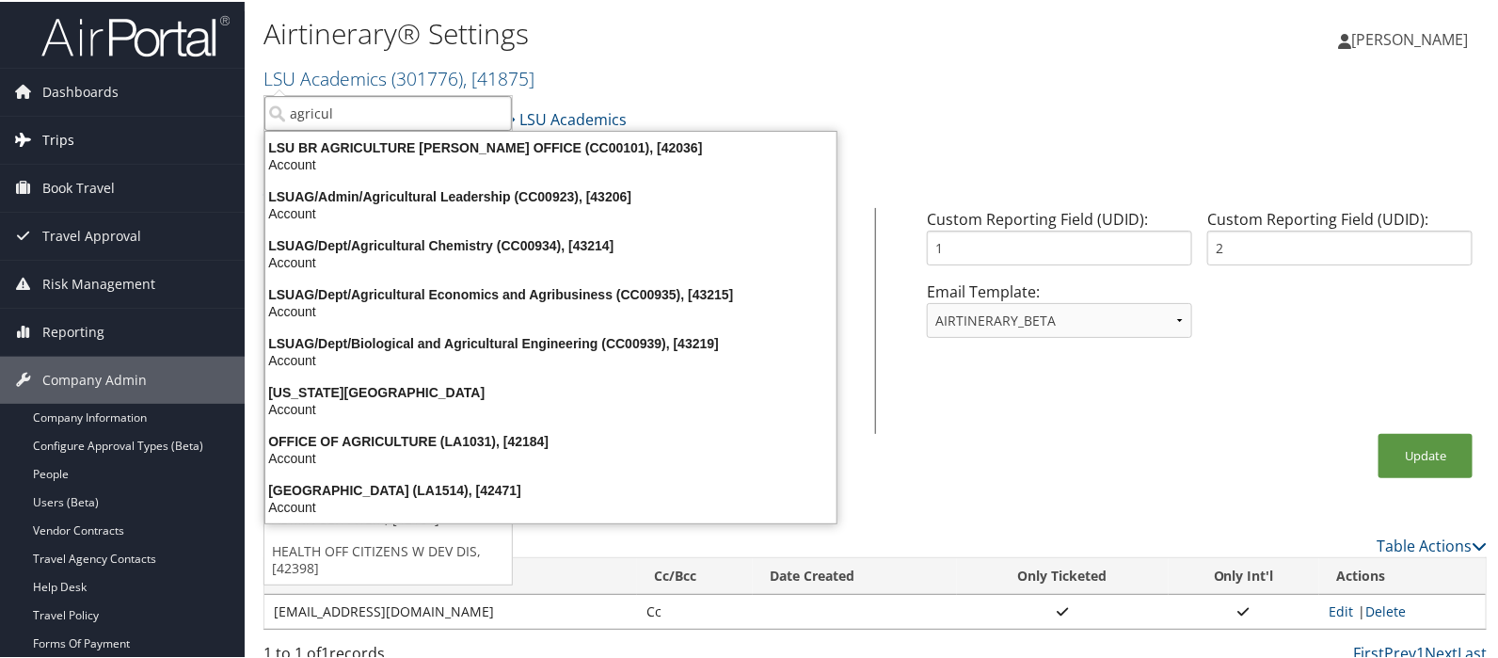
type input "agricul"
click at [65, 142] on span "Trips" at bounding box center [58, 138] width 32 height 47
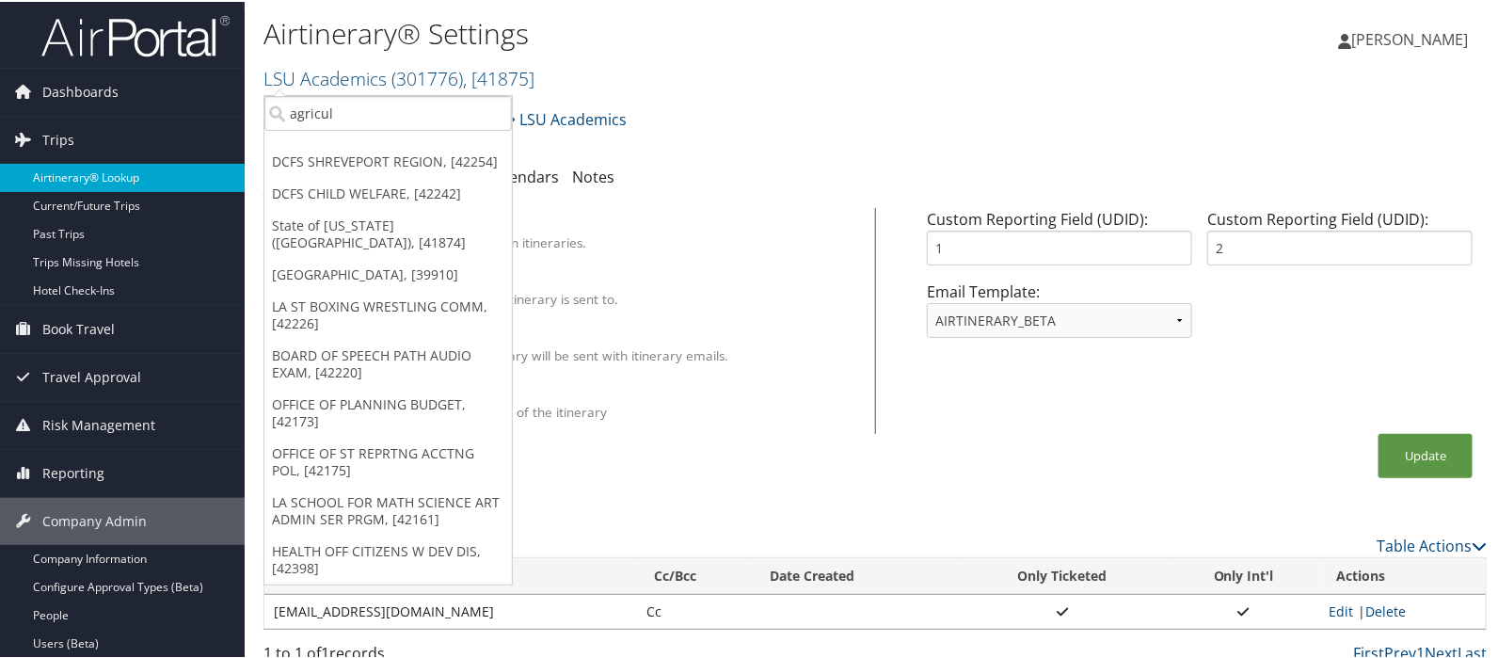
click at [71, 181] on link "Airtinerary® Lookup" at bounding box center [122, 176] width 245 height 28
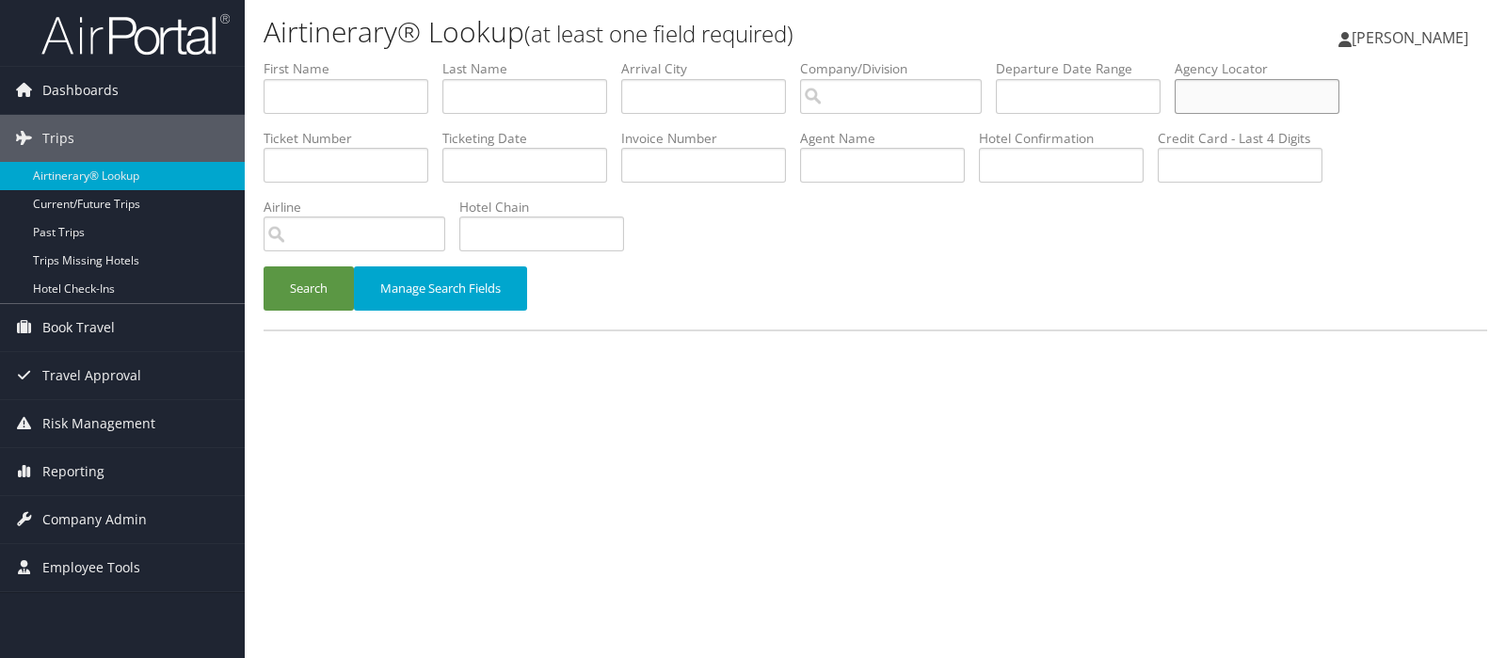
click at [1273, 97] on input "text" at bounding box center [1256, 96] width 165 height 35
type input "d3v113"
click at [305, 289] on button "Search" at bounding box center [309, 288] width 90 height 44
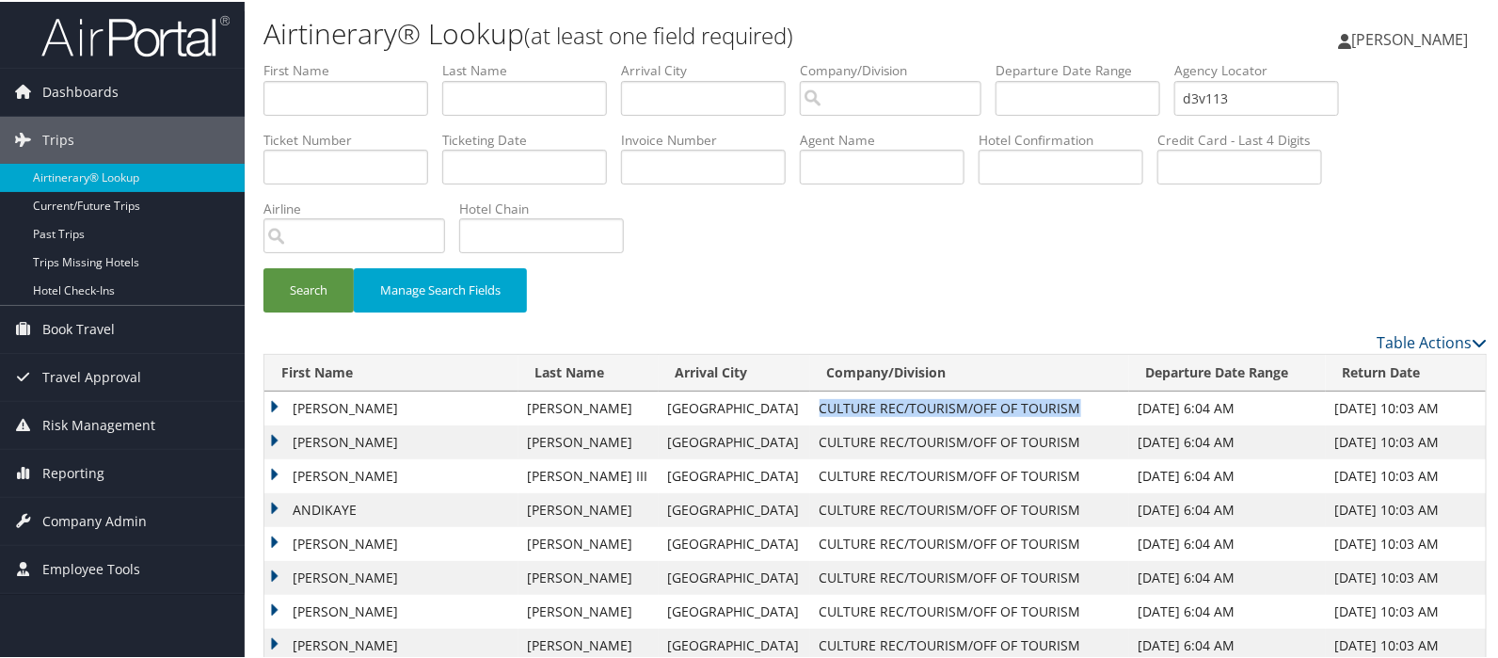
drag, startPoint x: 702, startPoint y: 407, endPoint x: 962, endPoint y: 411, distance: 259.8
click at [962, 411] on td "CULTURE REC/TOURISM/OFF OF TOURISM" at bounding box center [969, 407] width 319 height 34
copy td "CULTURE REC/TOURISM/OFF OF TOURISM"
click at [82, 519] on span "Company Admin" at bounding box center [94, 519] width 104 height 47
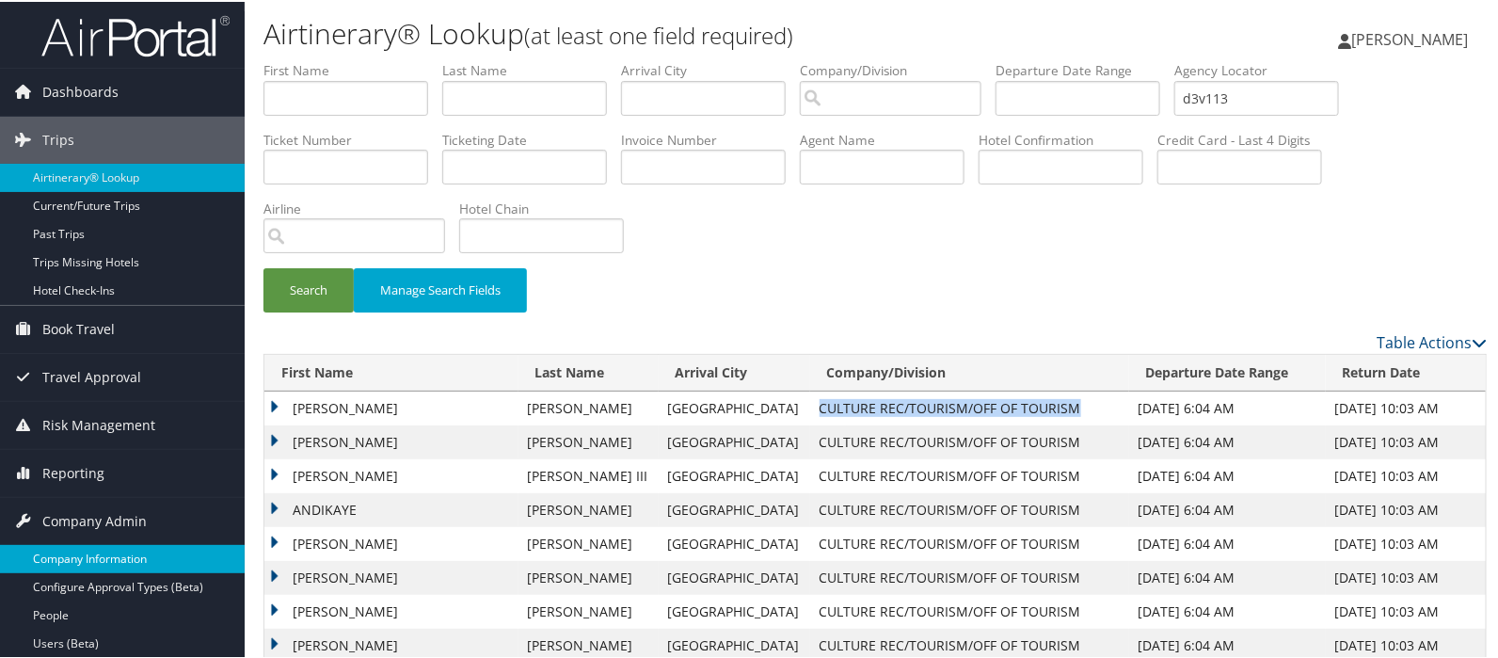
click at [88, 548] on link "Company Information" at bounding box center [122, 557] width 245 height 28
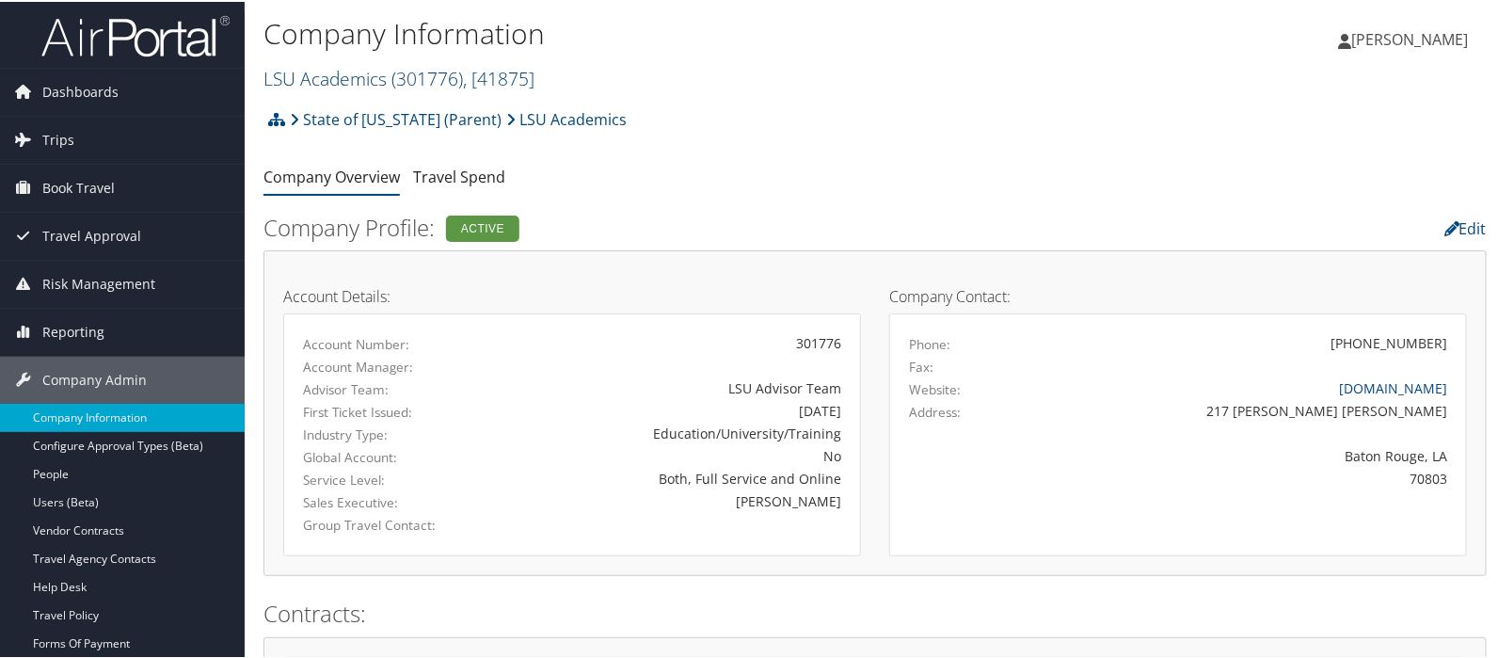
click at [320, 72] on link "LSU Academics ( 301776 ) , [ 41875 ]" at bounding box center [399, 76] width 271 height 25
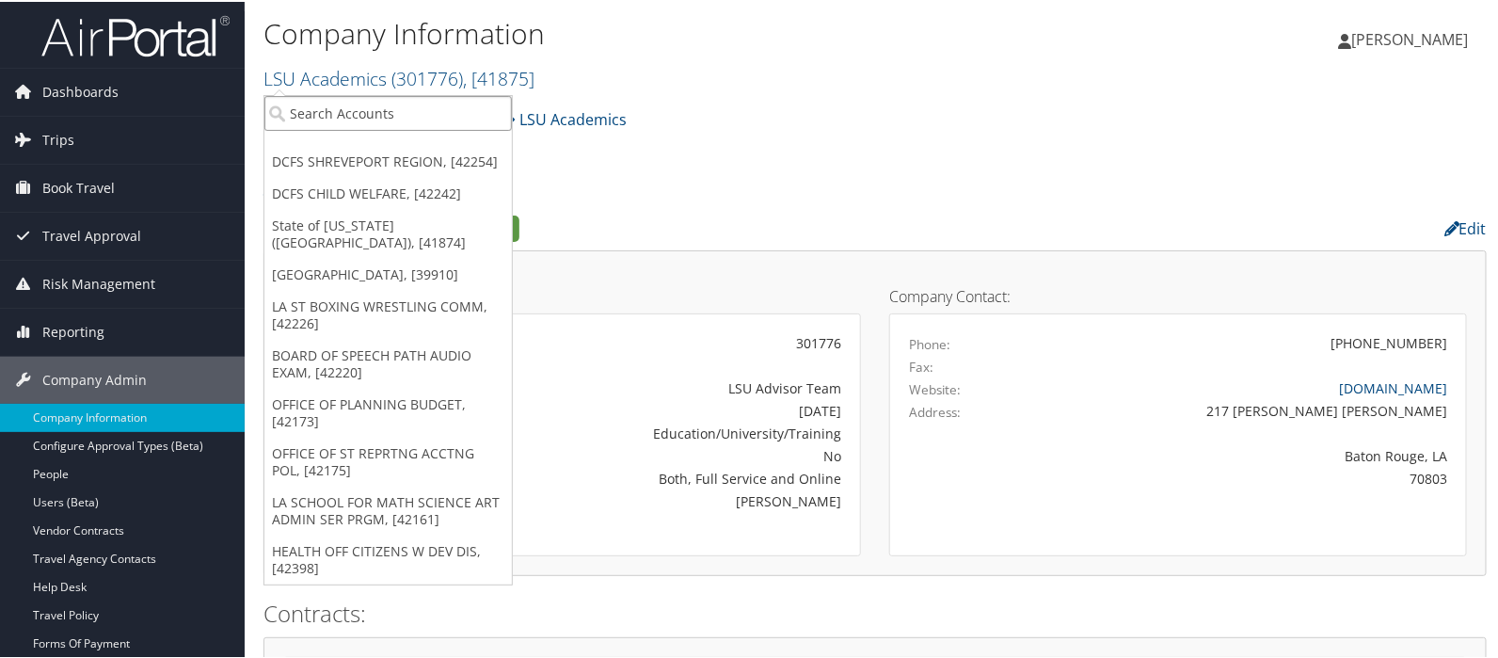
paste input "CULTURE REC/TOURISM/OFF OF TOURISM"
type input "CULTURE REC/TOURISM/OFF OF TOURISM"
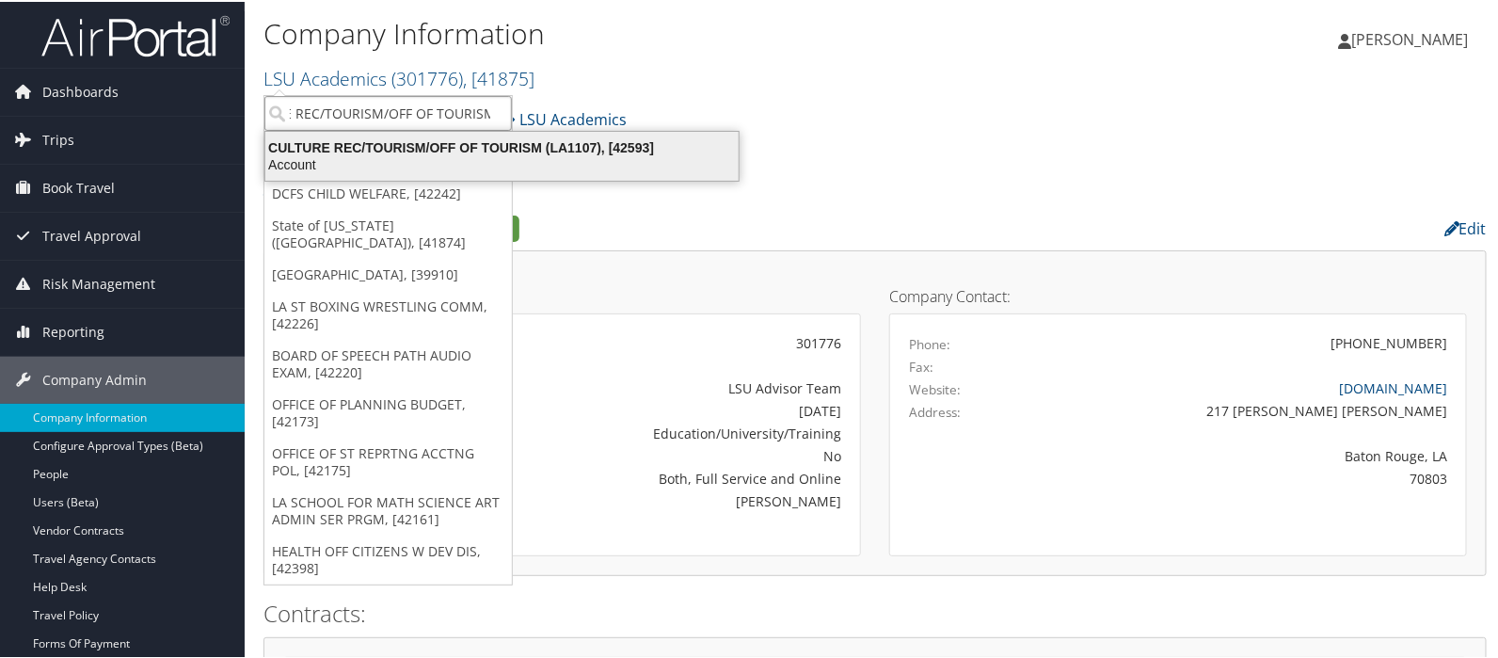
click at [494, 137] on div "CULTURE REC/TOURISM/OFF OF TOURISM (LA1107), [42593]" at bounding box center [502, 145] width 496 height 17
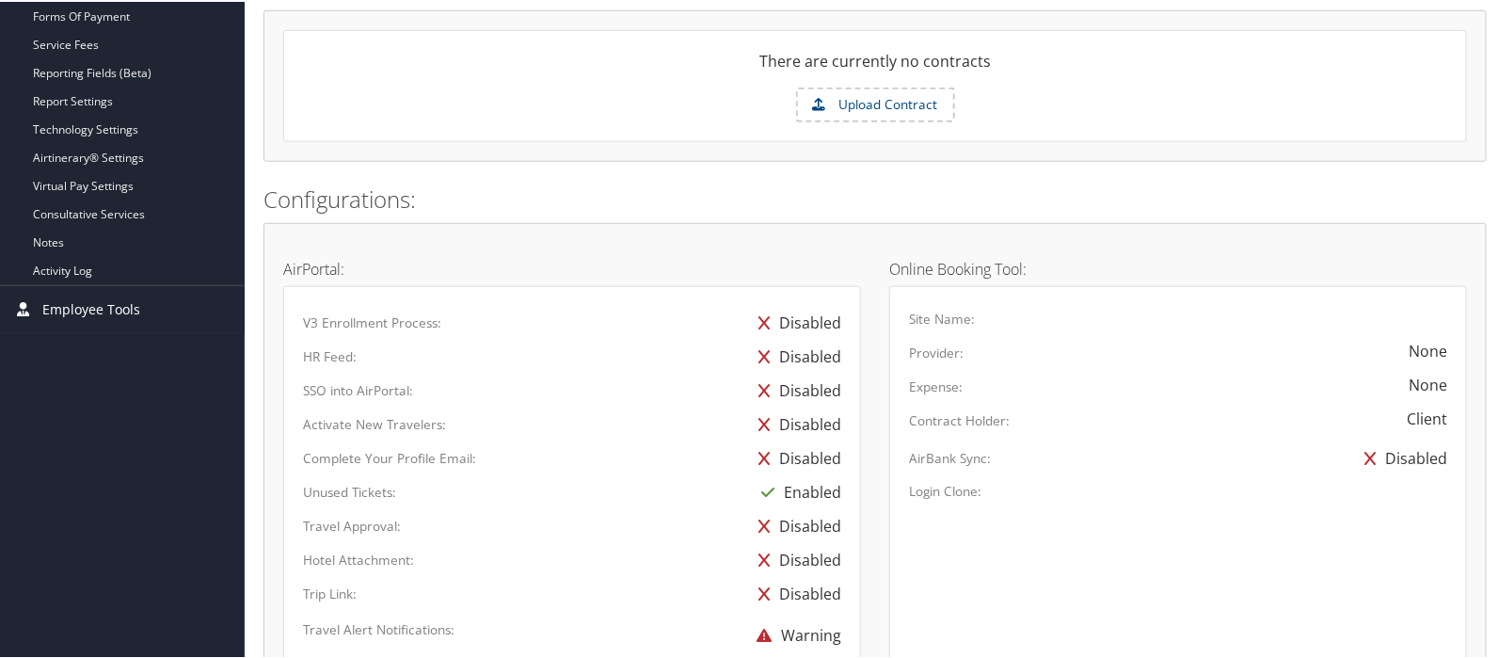
scroll to position [313, 0]
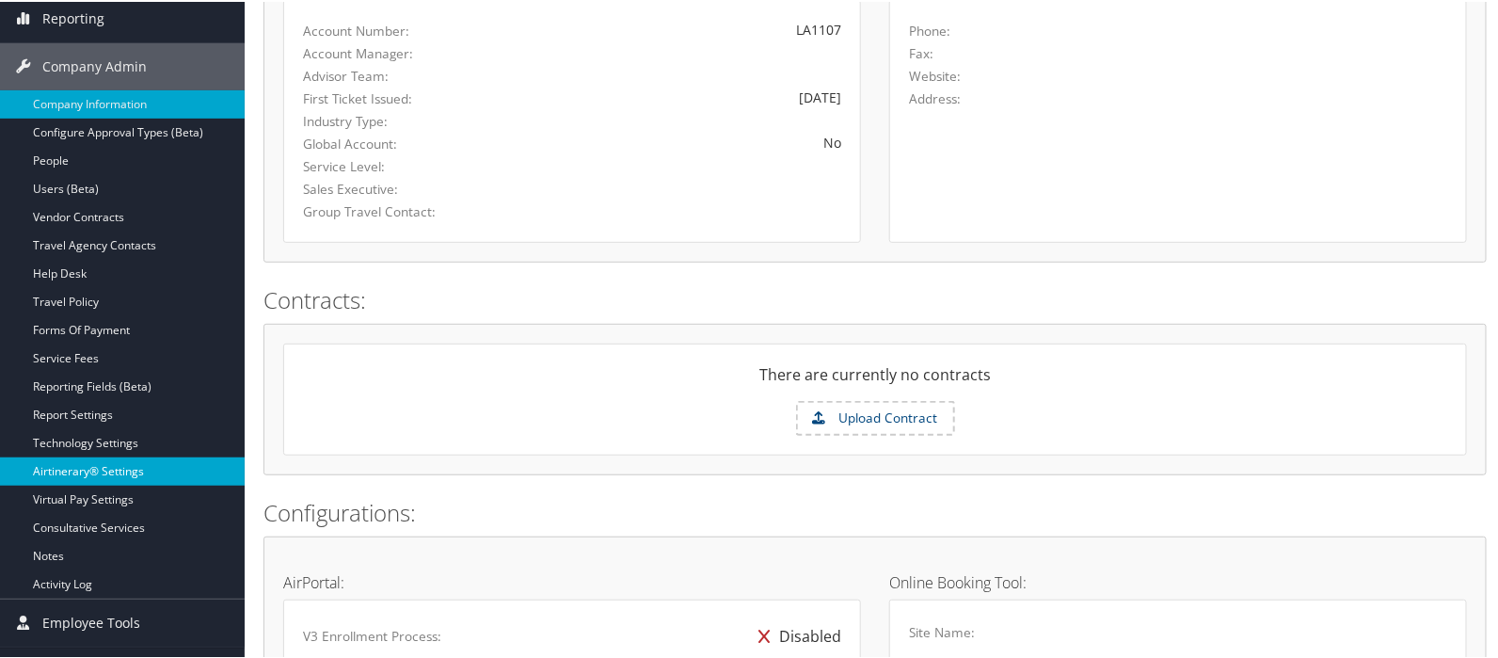
click at [58, 464] on link "Airtinerary® Settings" at bounding box center [122, 469] width 245 height 28
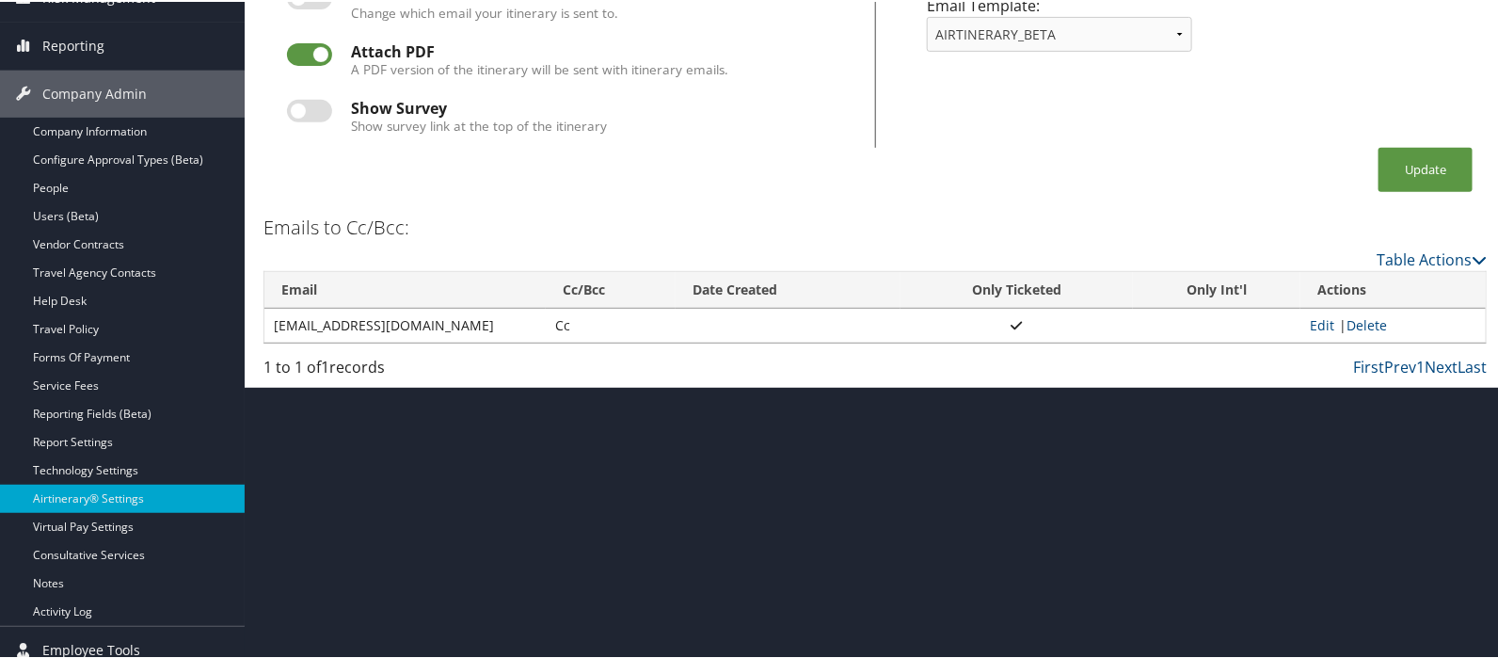
scroll to position [299, 0]
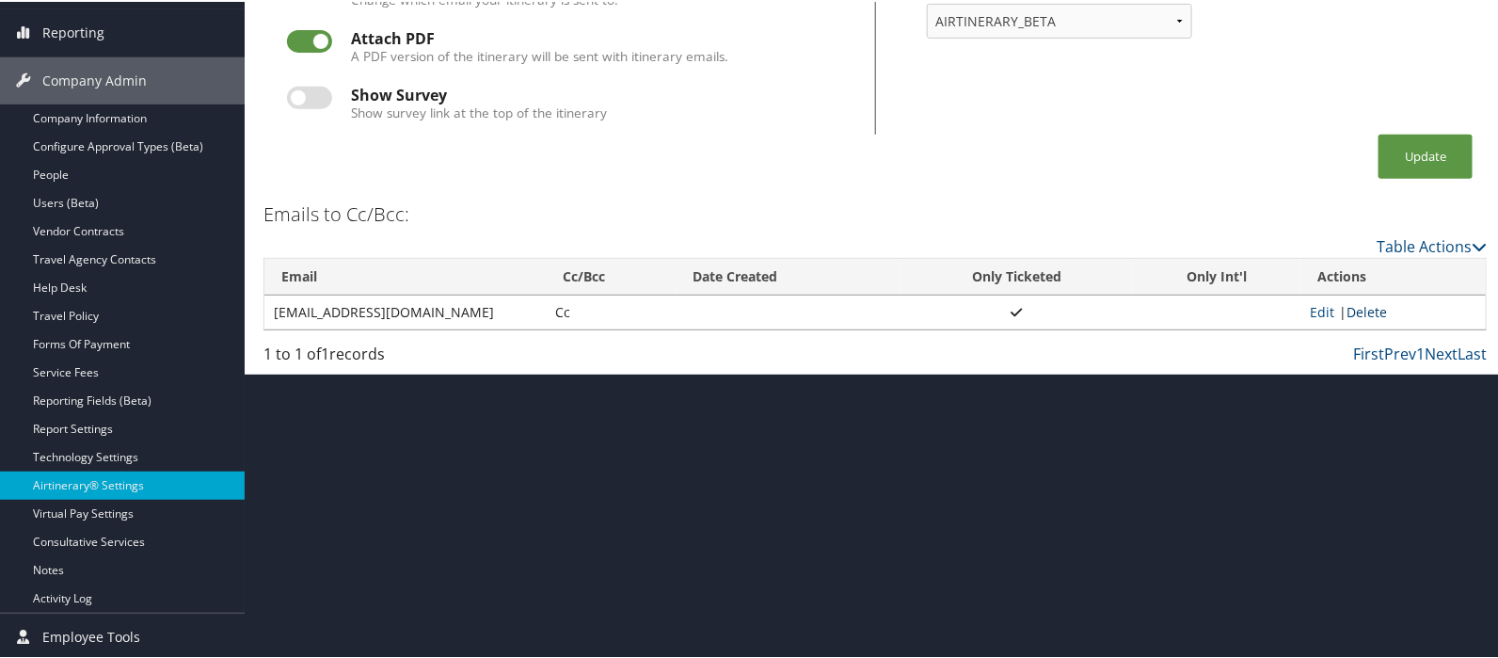
click at [1355, 303] on link "Delete" at bounding box center [1367, 310] width 40 height 18
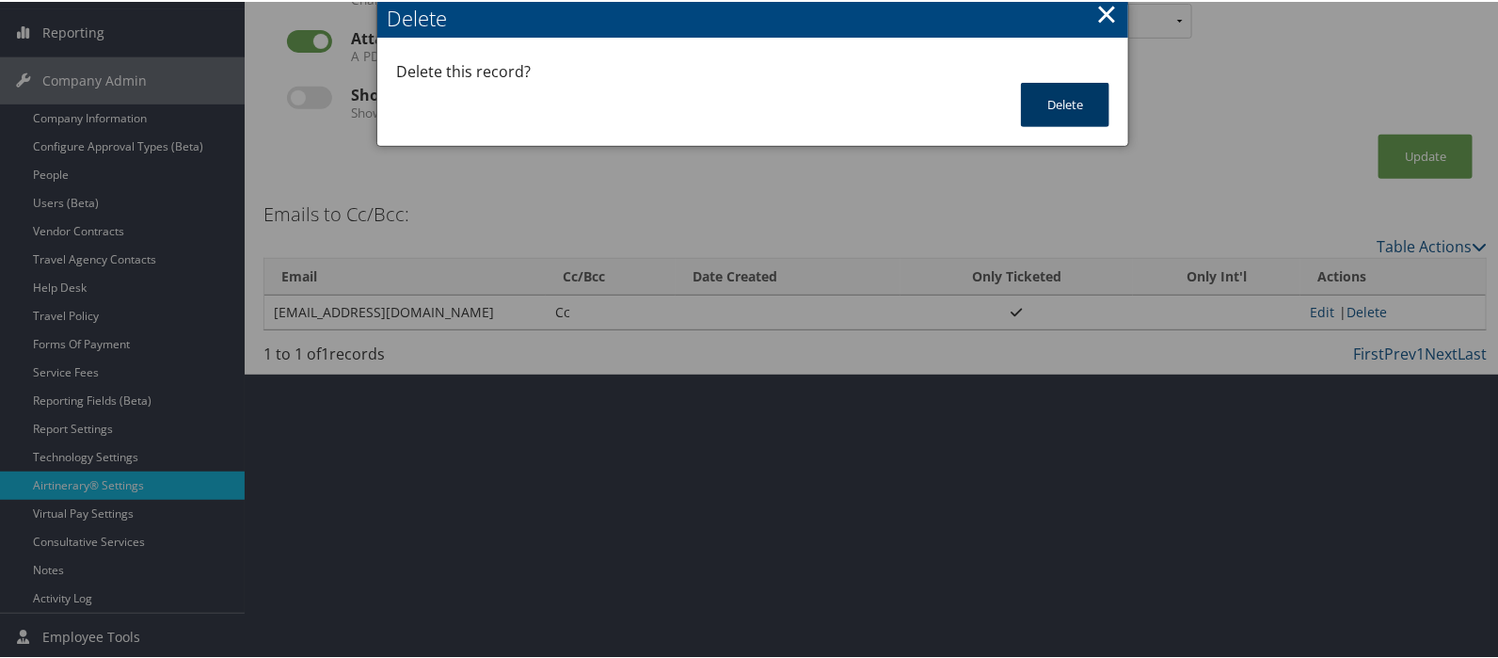
click at [1075, 112] on button "Delete" at bounding box center [1065, 103] width 88 height 44
